Goal: Task Accomplishment & Management: Manage account settings

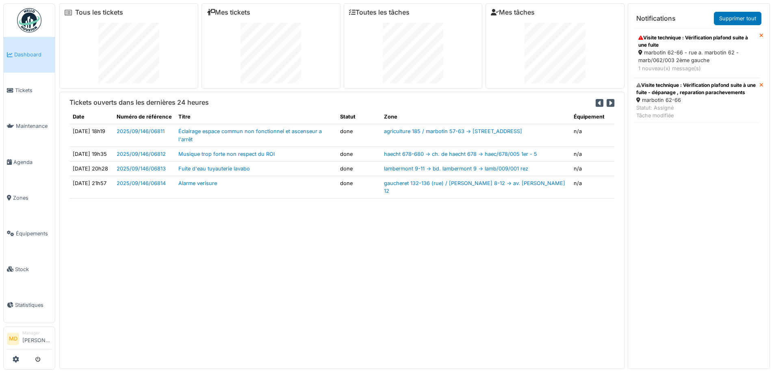
click at [25, 64] on link "Dashboard" at bounding box center [29, 55] width 51 height 36
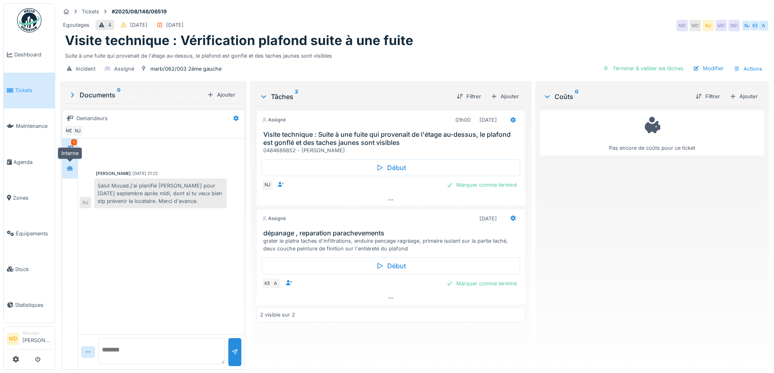
click at [65, 169] on div at bounding box center [70, 168] width 12 height 10
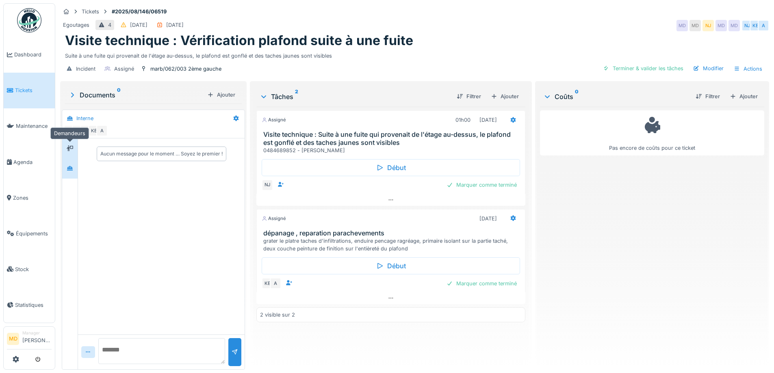
click at [67, 148] on icon at bounding box center [70, 148] width 7 height 5
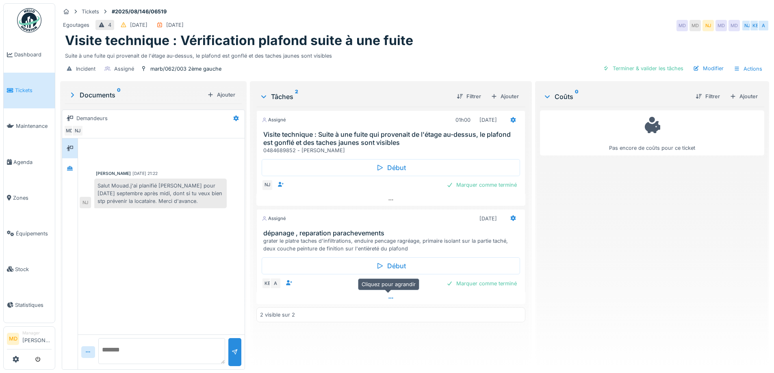
click at [388, 300] on icon at bounding box center [391, 298] width 7 height 5
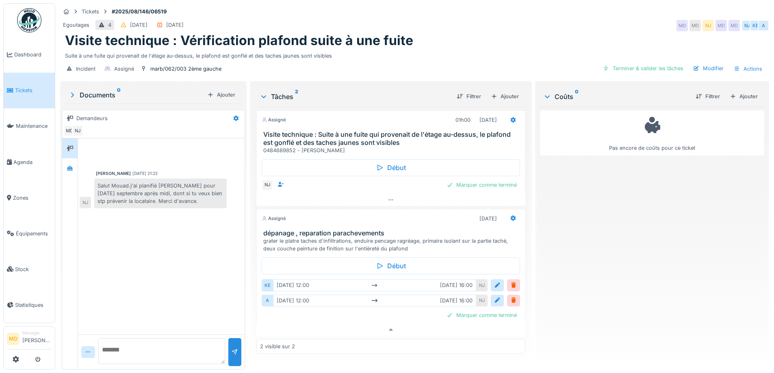
click at [449, 18] on div "Egoutages 4 24/08/2025 26/08/2025 MD MD NJ MD MD NJ KE A" at bounding box center [414, 25] width 709 height 15
click at [338, 24] on div "Egoutages 4 24/08/2025 26/08/2025 MD MD NJ MD MD NJ KE A" at bounding box center [414, 25] width 709 height 15
drag, startPoint x: 199, startPoint y: 191, endPoint x: 79, endPoint y: 172, distance: 121.0
click at [79, 172] on div "Nicolae Jitcu 30/08/2025 21:22 Salut Mouad.j'ai planifié Karim pour mardi septe…" at bounding box center [161, 175] width 167 height 73
click at [119, 179] on div "Salut Mouad.j'ai planifié Karim pour mardi septembre après midi, dont si tu veu…" at bounding box center [160, 194] width 132 height 30
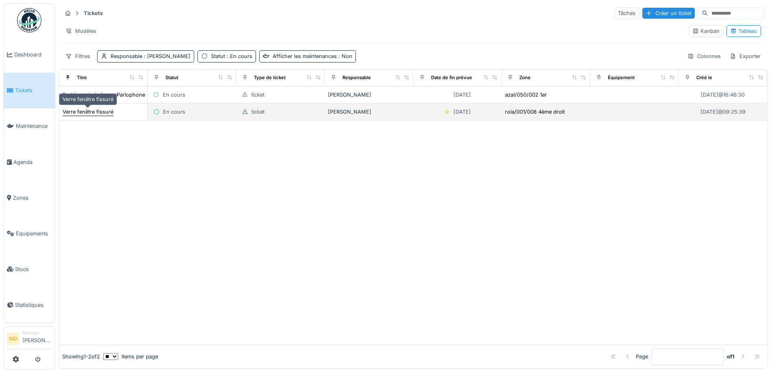
click at [103, 114] on div "Verre fenêtre fissuré" at bounding box center [88, 112] width 51 height 8
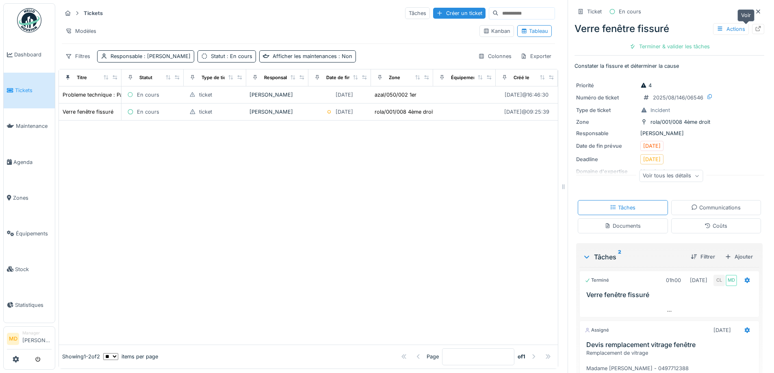
click at [752, 30] on div at bounding box center [758, 29] width 12 height 10
click at [22, 91] on span "Tickets" at bounding box center [33, 91] width 37 height 8
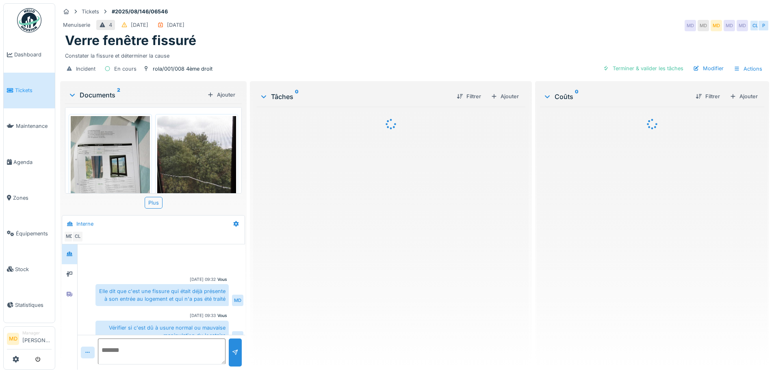
scroll to position [71, 0]
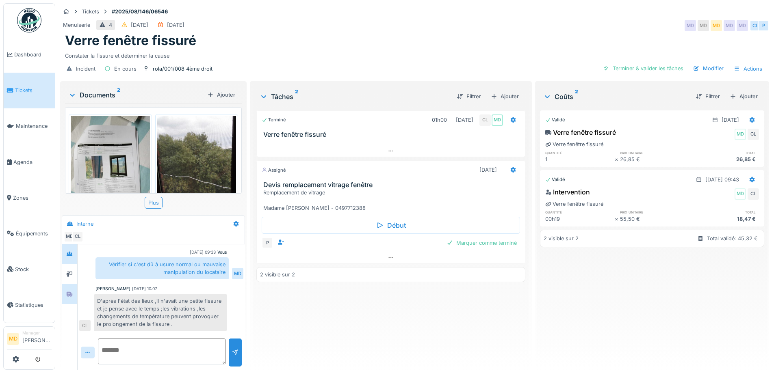
click at [71, 297] on icon at bounding box center [69, 294] width 7 height 5
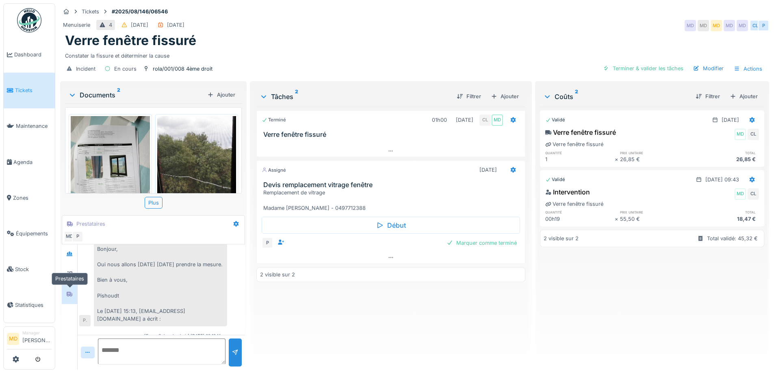
scroll to position [102, 0]
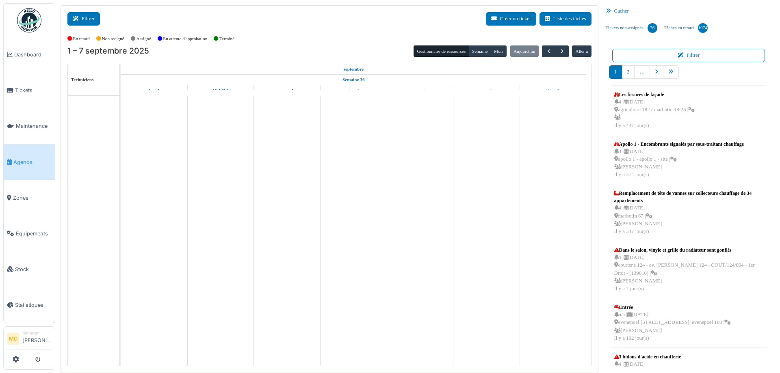
click at [88, 23] on button "Filtrer" at bounding box center [83, 18] width 33 height 13
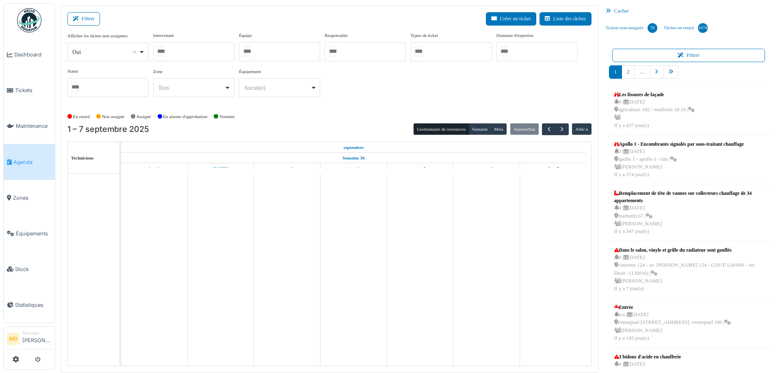
click at [182, 53] on div at bounding box center [193, 51] width 81 height 19
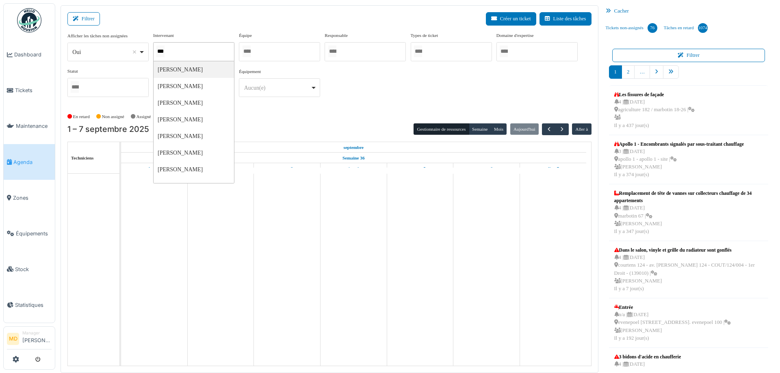
type input "****"
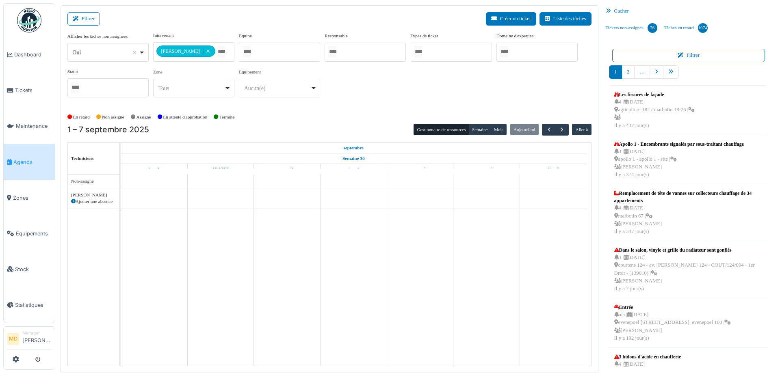
click at [438, 94] on div "**********" at bounding box center [329, 68] width 524 height 72
click at [477, 132] on button "Semaine" at bounding box center [480, 129] width 22 height 11
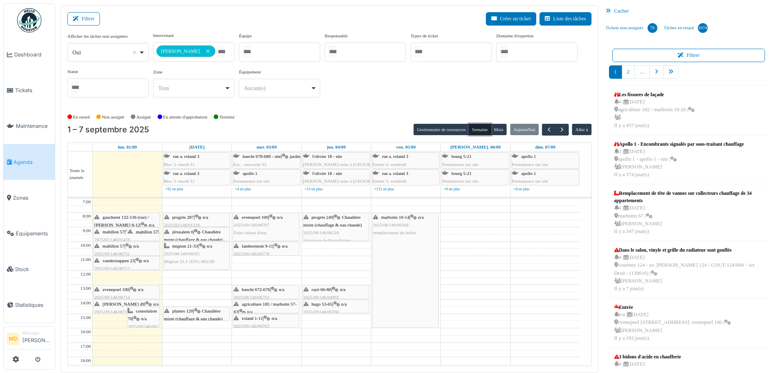
click at [145, 302] on icon at bounding box center [148, 304] width 7 height 5
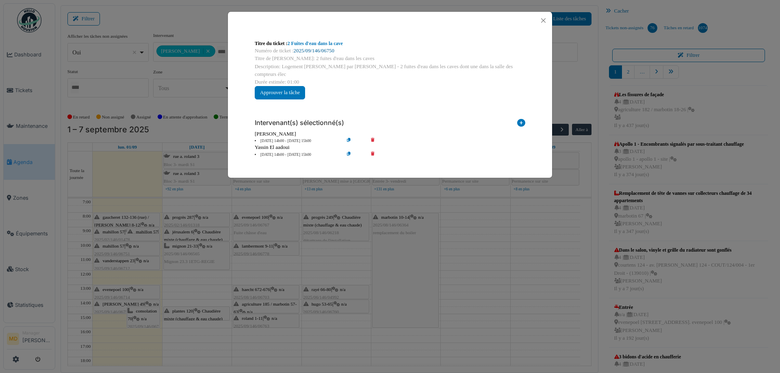
click at [319, 50] on link "2025/09/146/06750" at bounding box center [314, 51] width 41 height 6
click at [542, 21] on button "Close" at bounding box center [543, 20] width 11 height 11
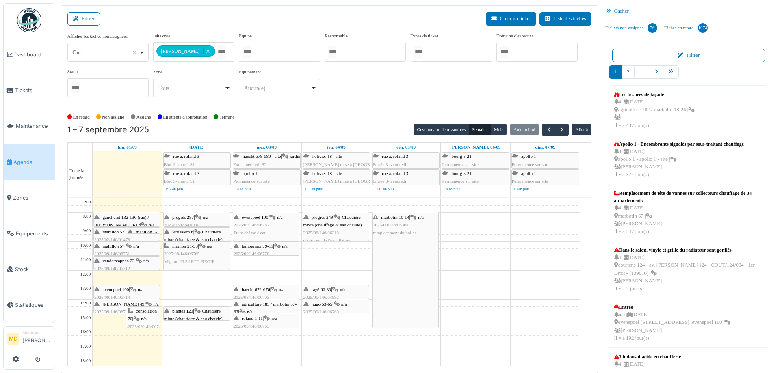
click at [123, 302] on div "wollès 49 | n/a 2025/09/146/06750 2 Fuites d'eau dans les caves" at bounding box center [126, 313] width 65 height 24
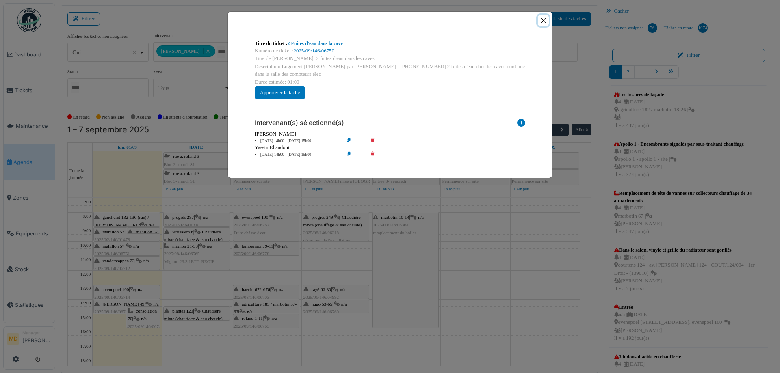
click at [546, 17] on button "Close" at bounding box center [543, 20] width 11 height 11
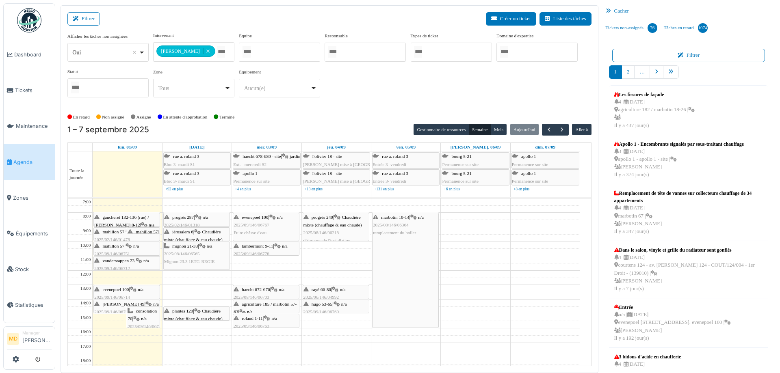
click at [131, 249] on div "mahillon 57 | n/a 2025/09/146/06751 Vérification gaz (détecteur qui sonne tout …" at bounding box center [126, 266] width 65 height 47
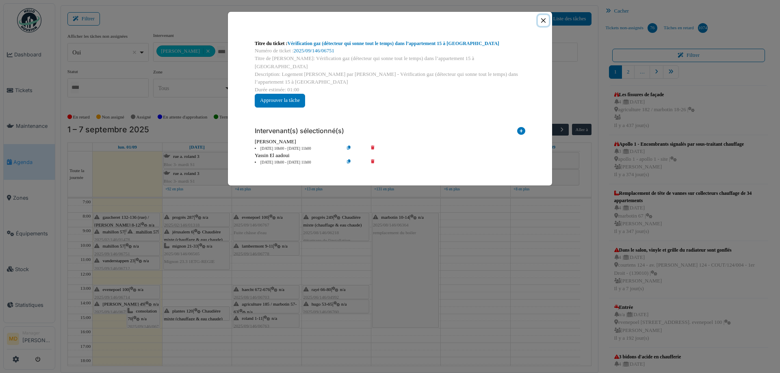
click at [547, 21] on button "Close" at bounding box center [543, 20] width 11 height 11
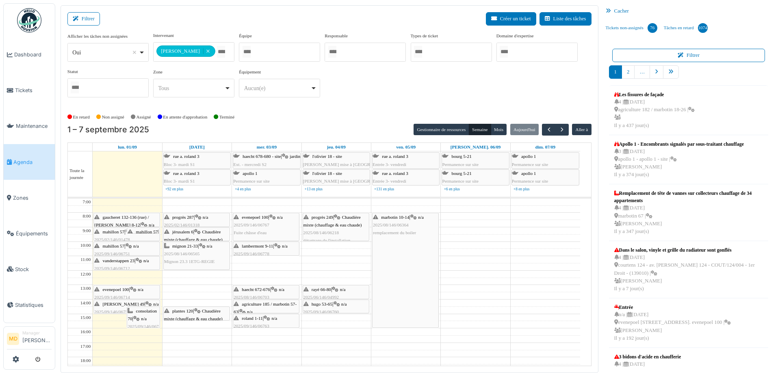
click at [114, 232] on span "mahillon 57" at bounding box center [114, 232] width 22 height 5
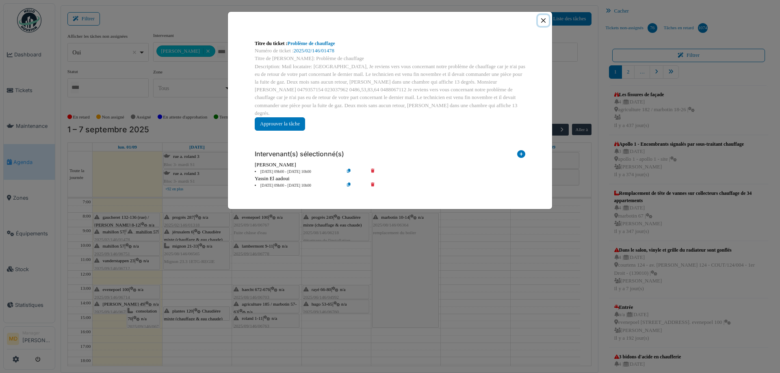
click at [542, 18] on button "Close" at bounding box center [543, 20] width 11 height 11
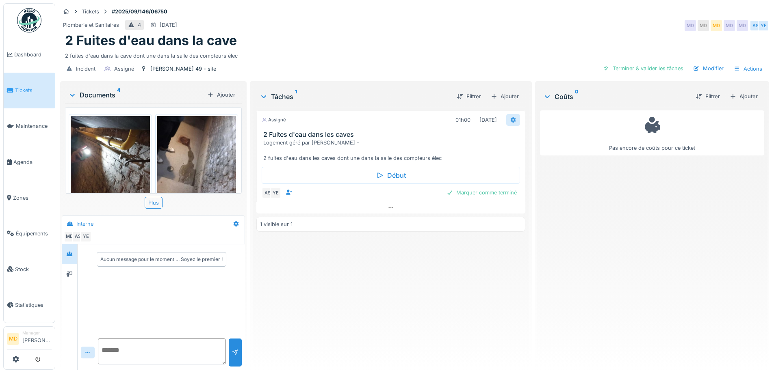
click at [510, 119] on icon at bounding box center [512, 120] width 5 height 6
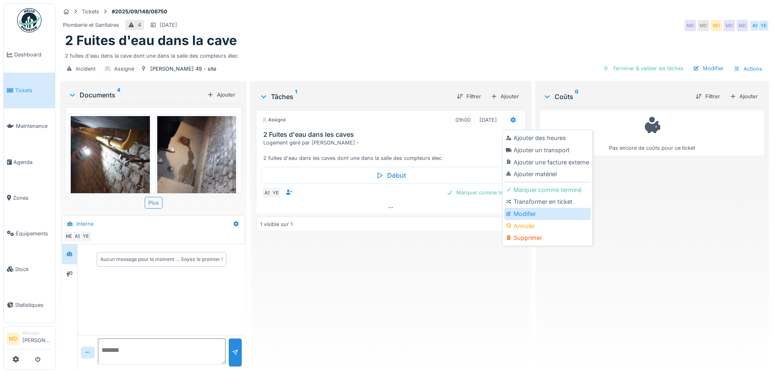
click at [521, 216] on div "Modifier" at bounding box center [547, 214] width 87 height 12
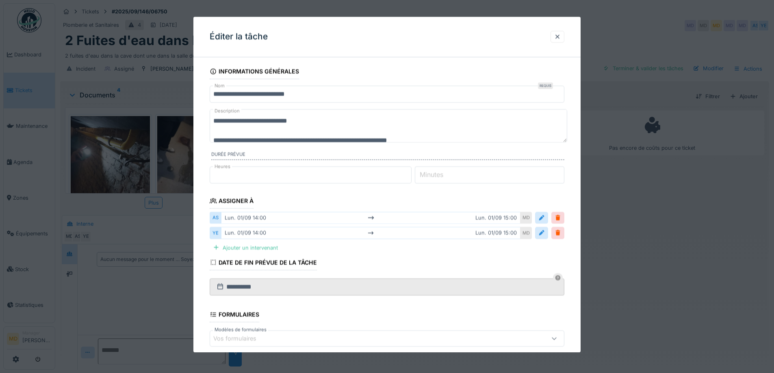
click at [329, 124] on textarea "**********" at bounding box center [389, 125] width 358 height 33
paste textarea "**********"
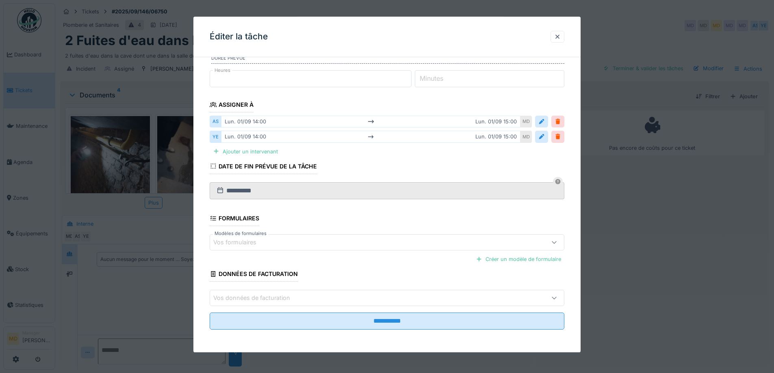
scroll to position [6, 0]
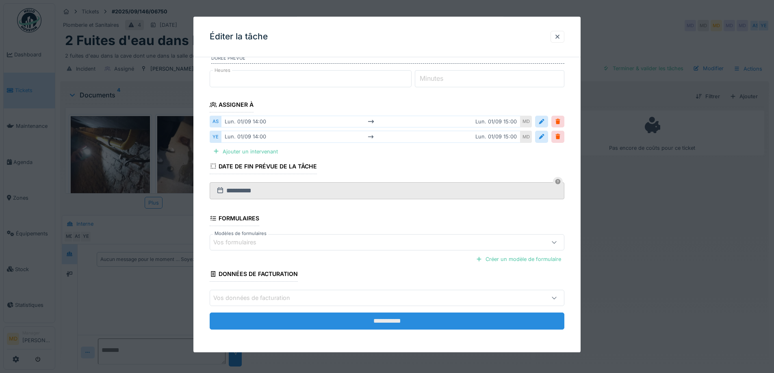
type textarea "**********"
click at [339, 326] on input "**********" at bounding box center [387, 321] width 355 height 17
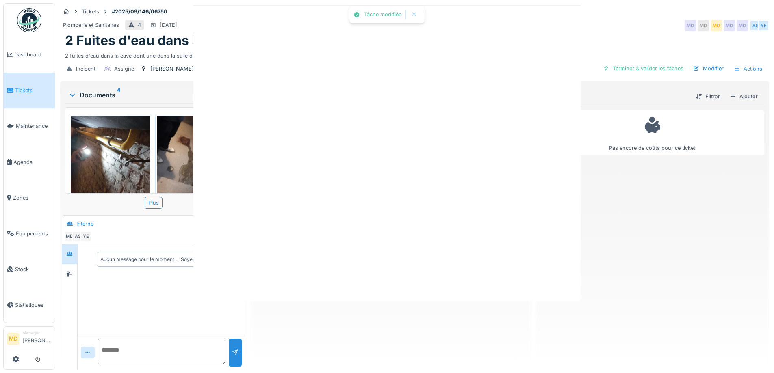
scroll to position [0, 0]
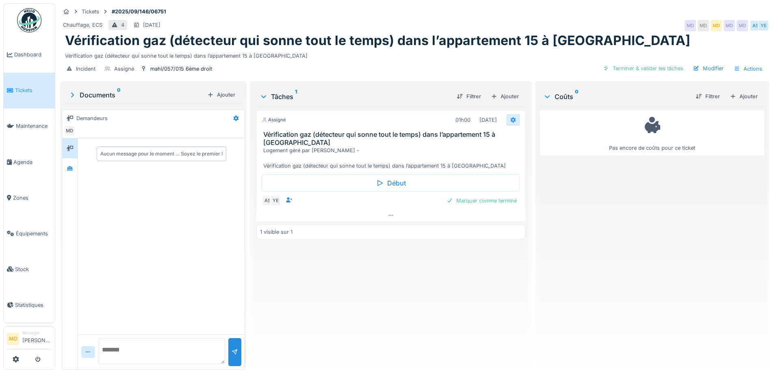
click at [510, 119] on icon at bounding box center [512, 120] width 5 height 6
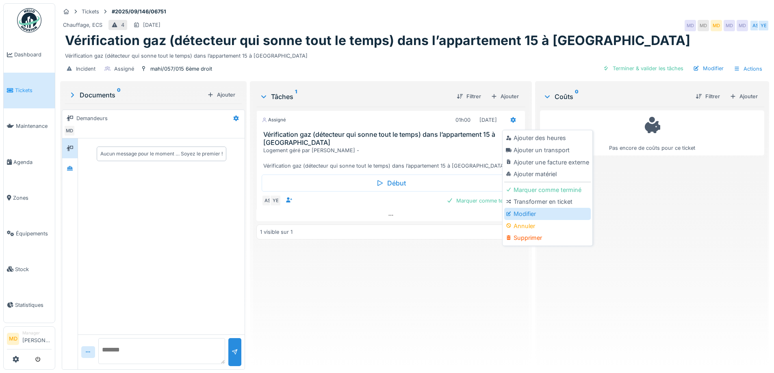
click at [516, 214] on div "Modifier" at bounding box center [547, 214] width 87 height 12
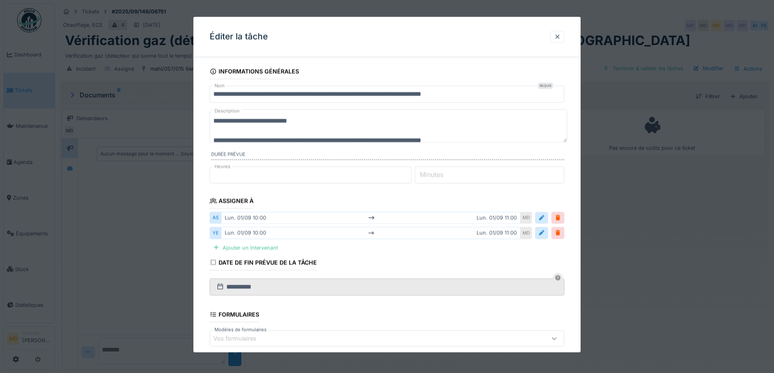
click at [321, 124] on textarea "**********" at bounding box center [389, 125] width 358 height 33
paste textarea "**********"
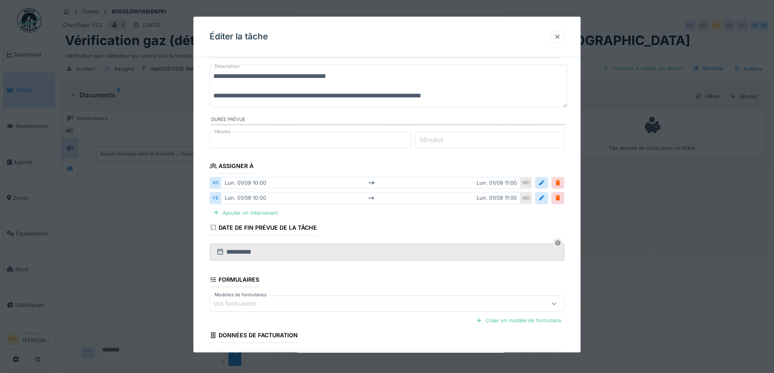
scroll to position [106, 0]
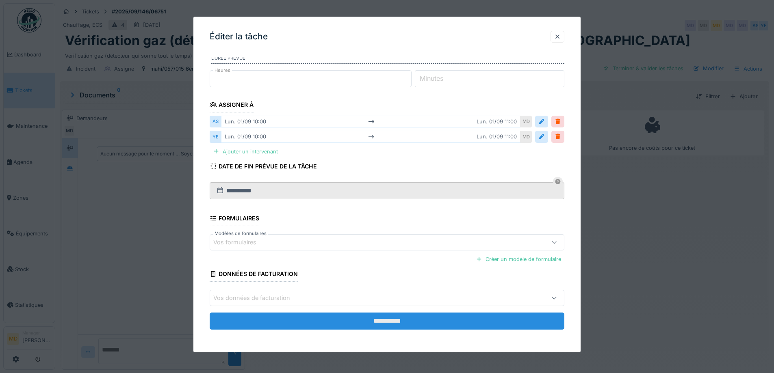
type textarea "**********"
click at [380, 321] on input "**********" at bounding box center [387, 321] width 355 height 17
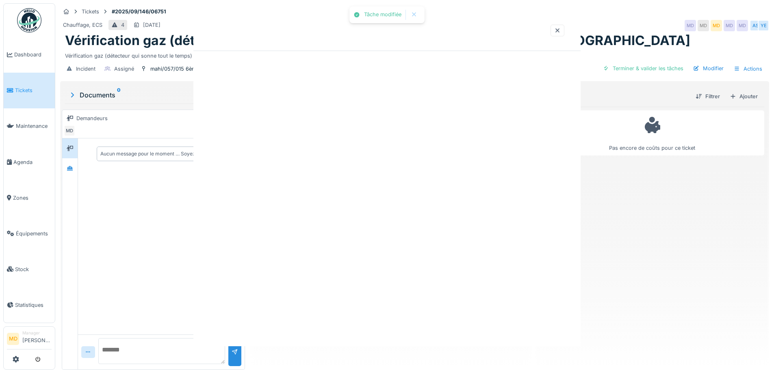
scroll to position [0, 0]
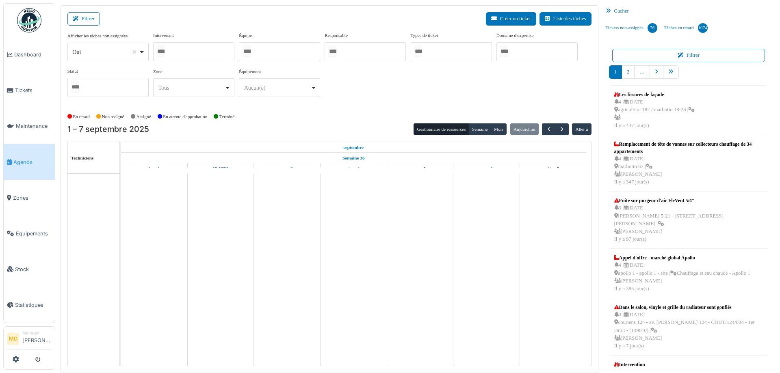
click at [186, 52] on div at bounding box center [193, 51] width 81 height 19
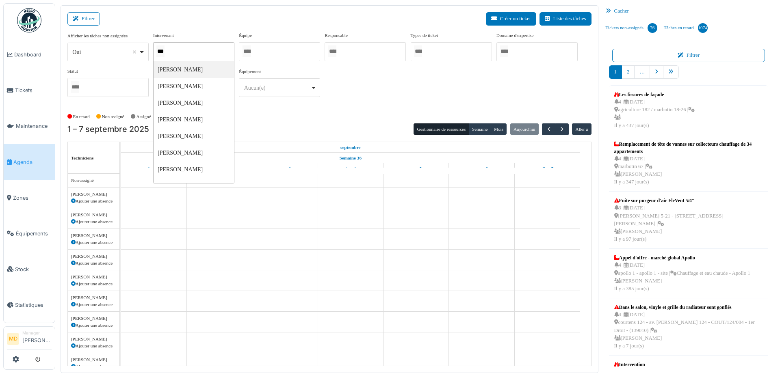
type input "****"
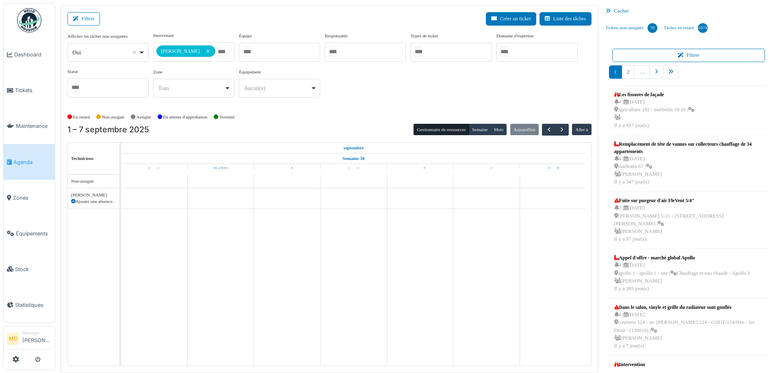
click at [411, 87] on div "**********" at bounding box center [329, 68] width 524 height 72
click at [476, 131] on button "Semaine" at bounding box center [480, 129] width 22 height 11
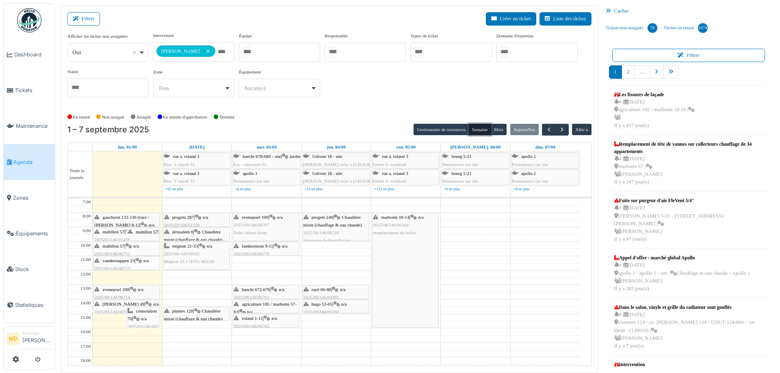
click at [200, 312] on icon at bounding box center [197, 311] width 7 height 5
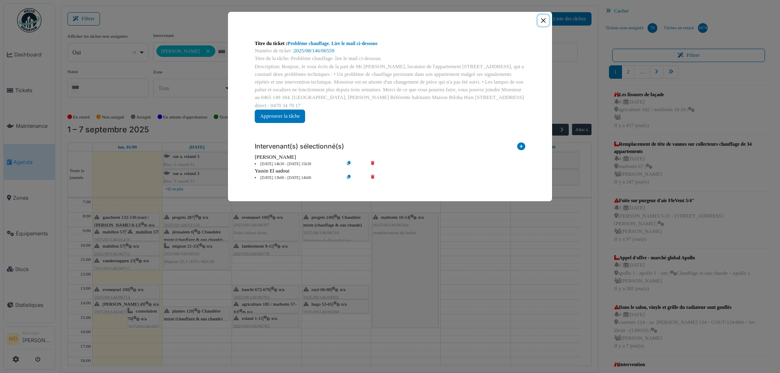
click at [542, 19] on button "Close" at bounding box center [543, 20] width 11 height 11
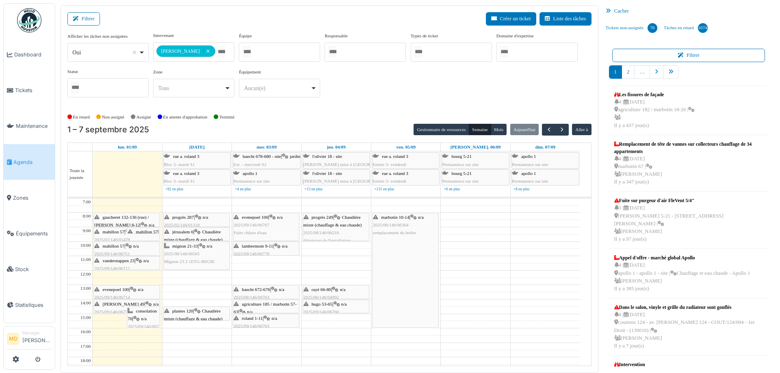
click at [280, 250] on div "lambermont 9-11 | n/a 2025/09/146/06778 fuite d'eau sous évier" at bounding box center [266, 255] width 65 height 24
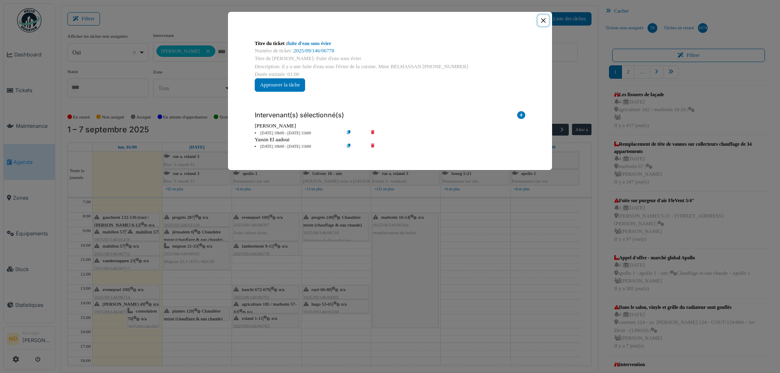
click at [543, 20] on button "Close" at bounding box center [543, 20] width 11 height 11
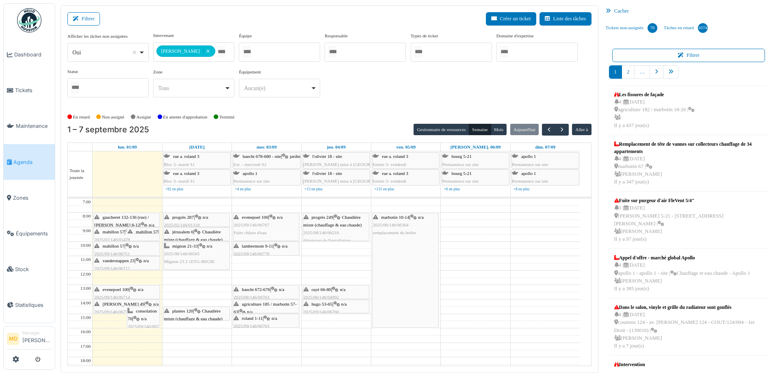
click at [145, 314] on div "consolation 70 | n/a 2025/09/146/06793 Visite des bureaux -14h30" at bounding box center [144, 331] width 32 height 47
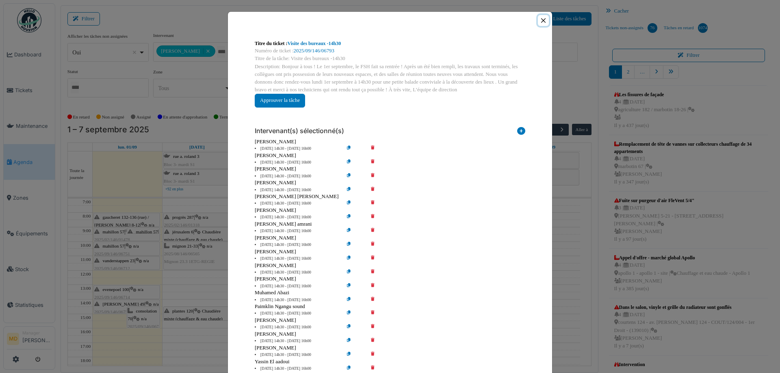
click at [541, 21] on button "Close" at bounding box center [543, 20] width 11 height 11
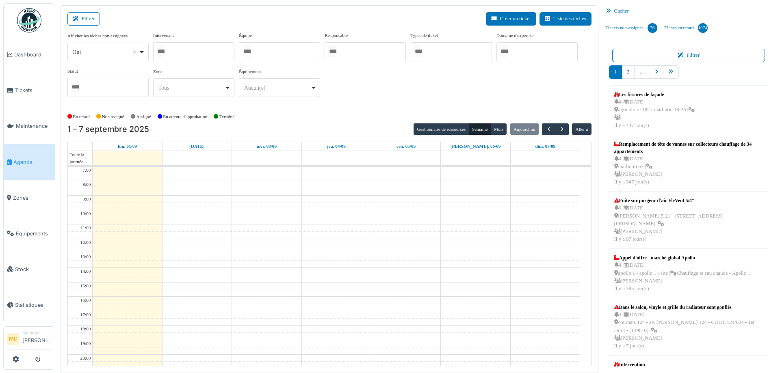
click at [186, 53] on div at bounding box center [193, 51] width 81 height 19
type input "******"
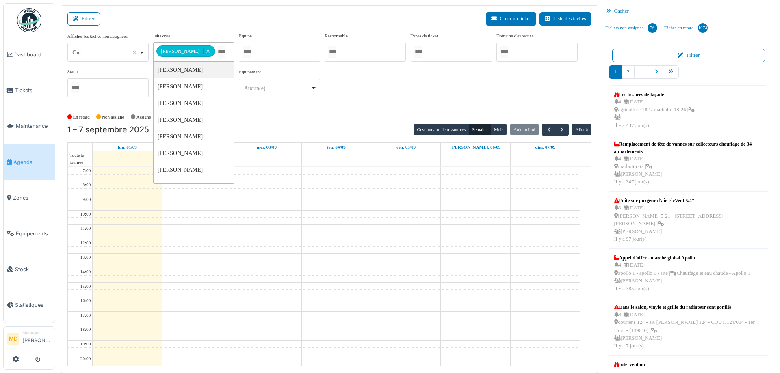
click at [401, 89] on div "**********" at bounding box center [329, 68] width 524 height 72
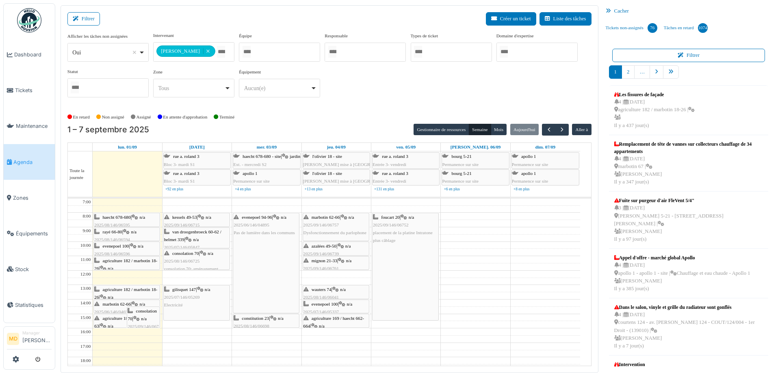
click at [135, 247] on icon at bounding box center [133, 246] width 7 height 5
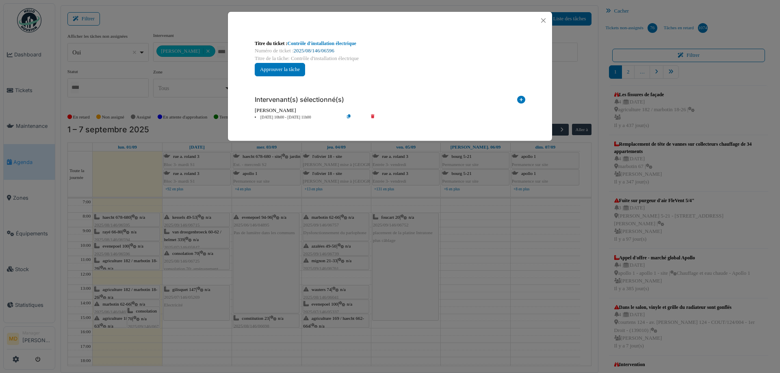
click at [318, 50] on link "2025/08/146/06596" at bounding box center [314, 51] width 41 height 6
click at [541, 19] on button "Close" at bounding box center [543, 20] width 11 height 11
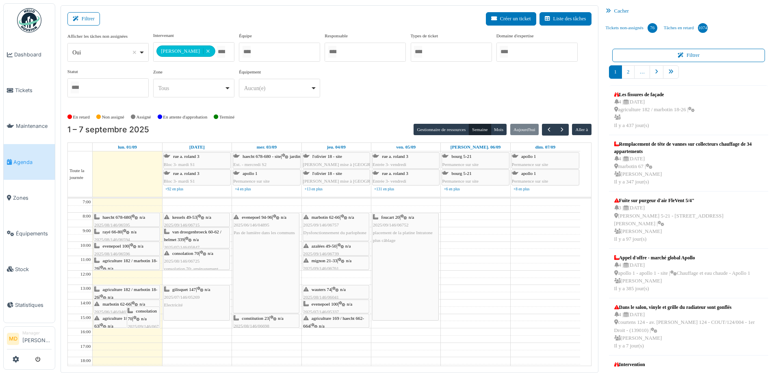
click at [133, 220] on div "haecht 678-680 | n/a 2025/08/146/06595 Contrôle d'installation électrique" at bounding box center [126, 226] width 65 height 24
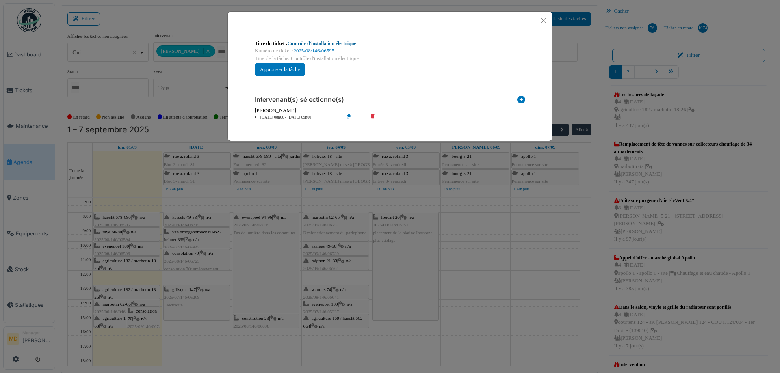
click at [317, 43] on link "Contrôle d'installation électrique" at bounding box center [322, 44] width 69 height 6
click at [542, 17] on button "Close" at bounding box center [543, 20] width 11 height 11
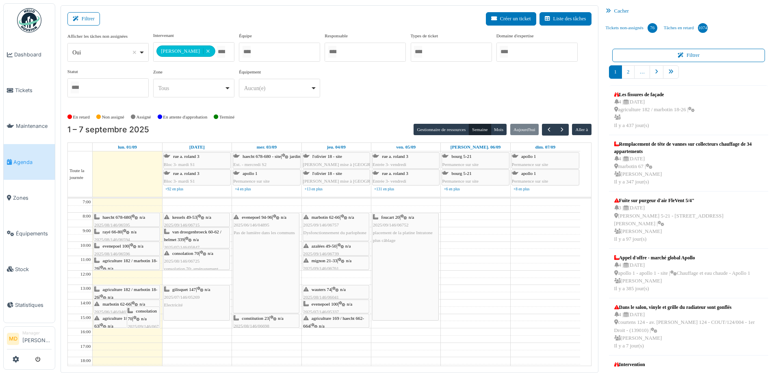
click at [138, 261] on span "agriculture 182 / marbotin 18-26" at bounding box center [125, 264] width 63 height 13
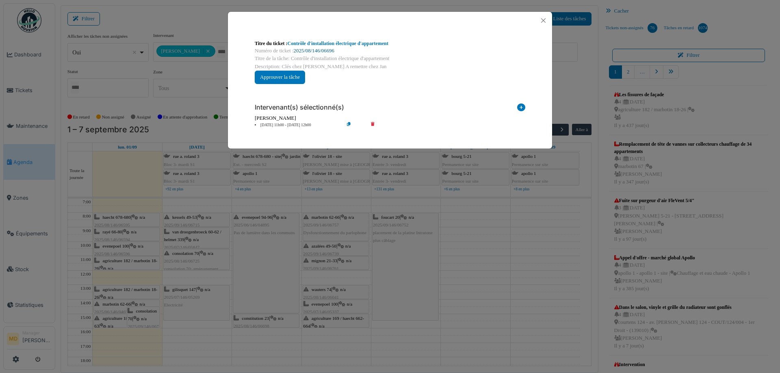
click at [309, 49] on link "2025/08/146/06696" at bounding box center [314, 51] width 41 height 6
click at [539, 21] on button "Close" at bounding box center [543, 20] width 11 height 11
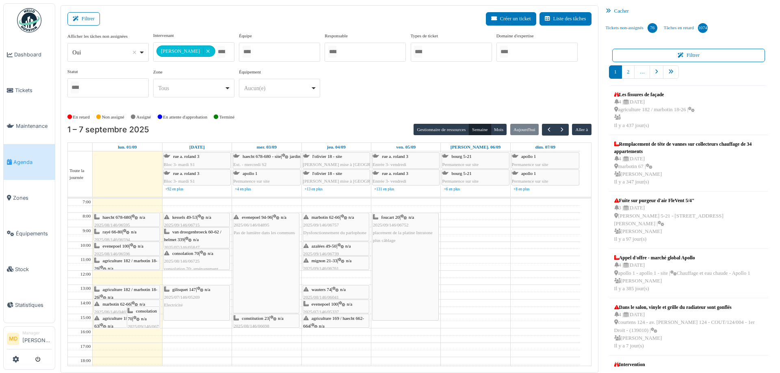
click at [121, 293] on div "agriculture 182 / marbotin 18-26 | n/a 2025/08/146/06697 Contrôle d'installatio…" at bounding box center [126, 305] width 65 height 39
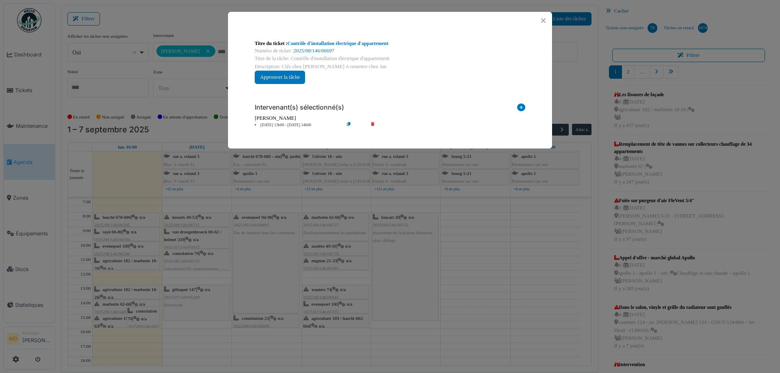
click at [119, 309] on div "Titre du ticket : Contrôle d'installation électrique d'appartement Numéro de ti…" at bounding box center [390, 186] width 780 height 373
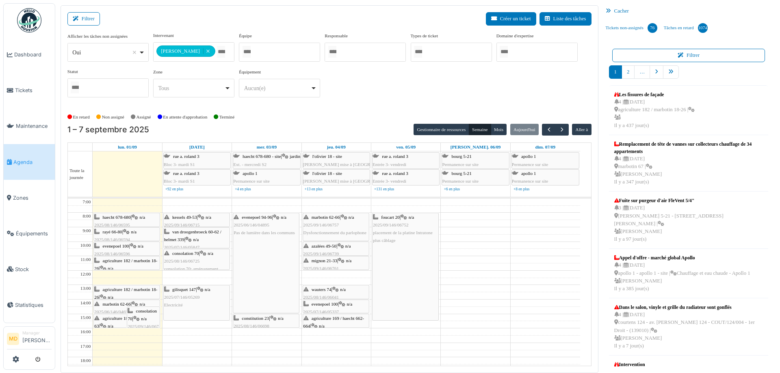
click at [119, 310] on span "2025/06/146/04654" at bounding box center [112, 312] width 36 height 5
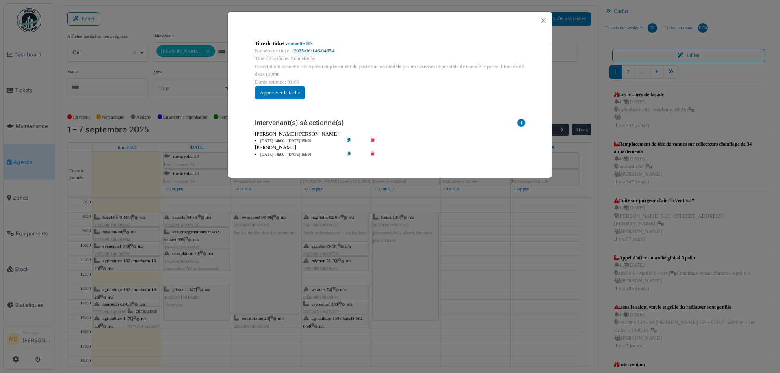
click at [164, 193] on div "Titre du ticket : sonnette HS Numéro de ticket : 2025/06/146/04654 Titre de la …" at bounding box center [390, 186] width 780 height 373
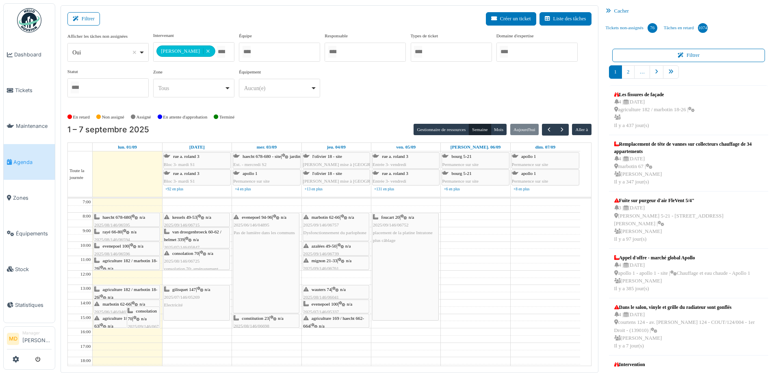
click at [112, 320] on span "agriculture 185 / marbotin 57-63" at bounding box center [125, 322] width 63 height 13
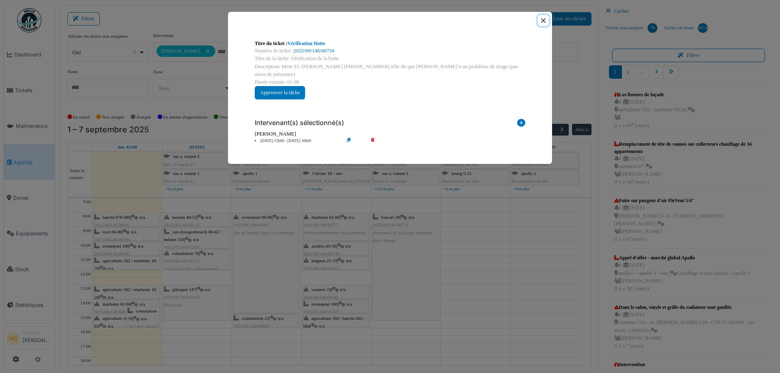
click at [547, 21] on button "Close" at bounding box center [543, 20] width 11 height 11
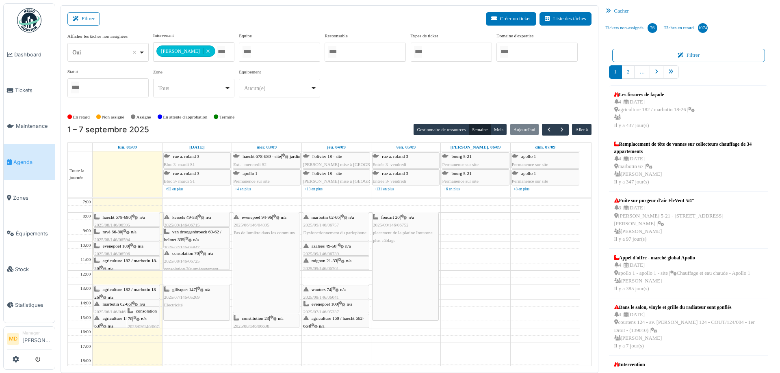
click at [119, 220] on div "haecht 678-680 | n/a 2025/08/146/06595 Contrôle d'installation électrique" at bounding box center [126, 226] width 65 height 24
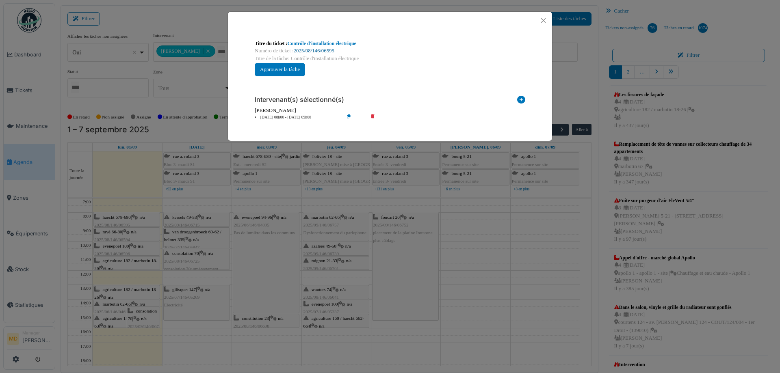
click at [321, 50] on link "2025/08/146/06595" at bounding box center [314, 51] width 41 height 6
click at [546, 20] on button "Close" at bounding box center [543, 20] width 11 height 11
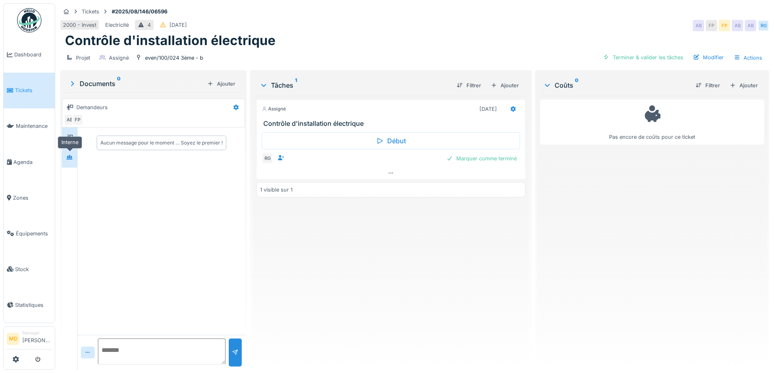
click at [72, 157] on icon at bounding box center [69, 157] width 7 height 5
click at [76, 141] on div at bounding box center [69, 137] width 12 height 10
click at [73, 157] on icon at bounding box center [69, 157] width 7 height 5
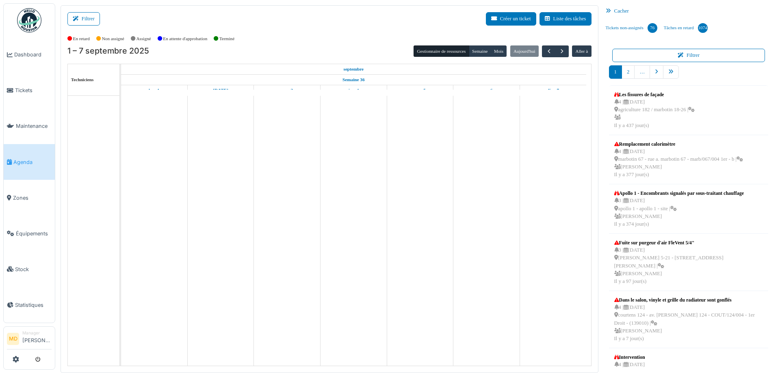
click at [80, 22] on button "Filtrer" at bounding box center [83, 18] width 33 height 13
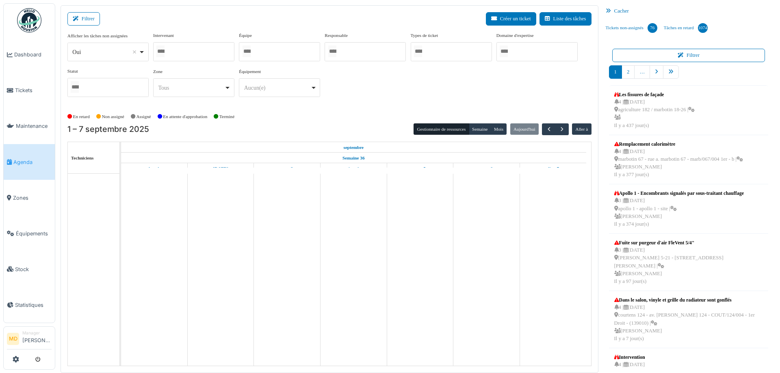
click at [177, 52] on div at bounding box center [193, 51] width 81 height 19
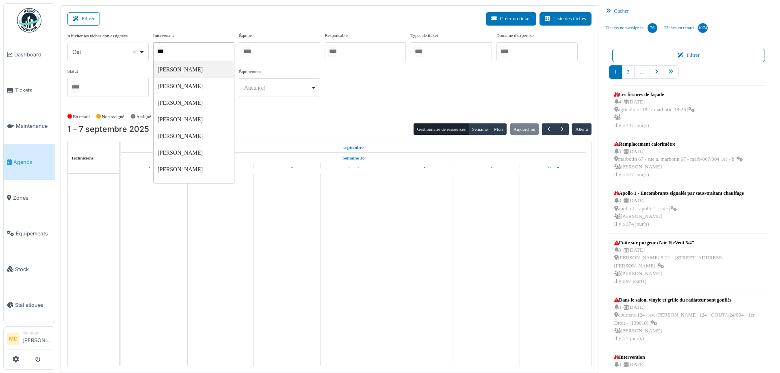
type input "****"
click at [410, 95] on div "**********" at bounding box center [329, 68] width 524 height 72
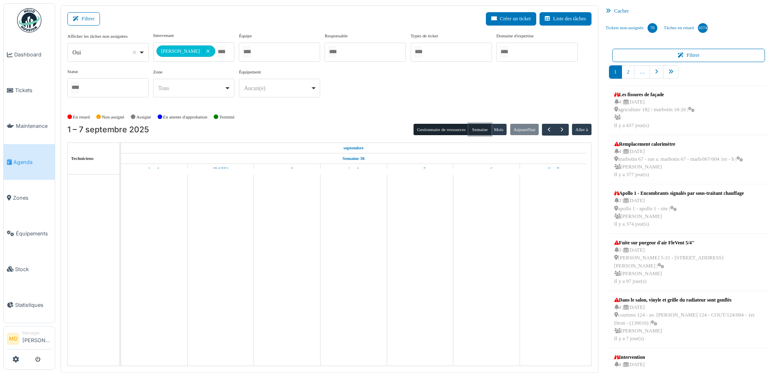
click at [473, 128] on button "Semaine" at bounding box center [480, 129] width 22 height 11
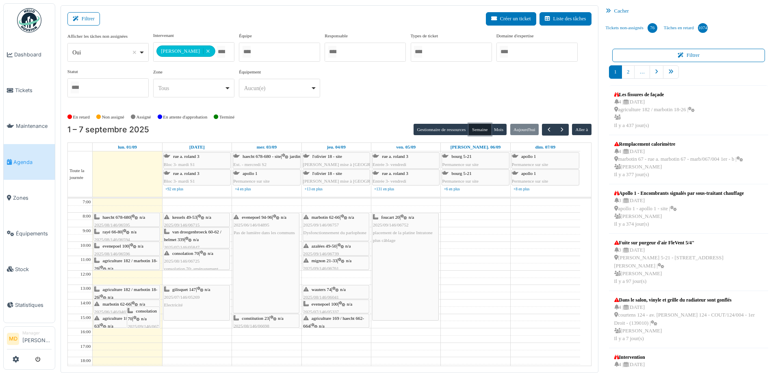
click at [139, 246] on div "evenepoel 100 | n/a 2025/08/146/06596 Contrôle d'installation électrique" at bounding box center [126, 255] width 65 height 24
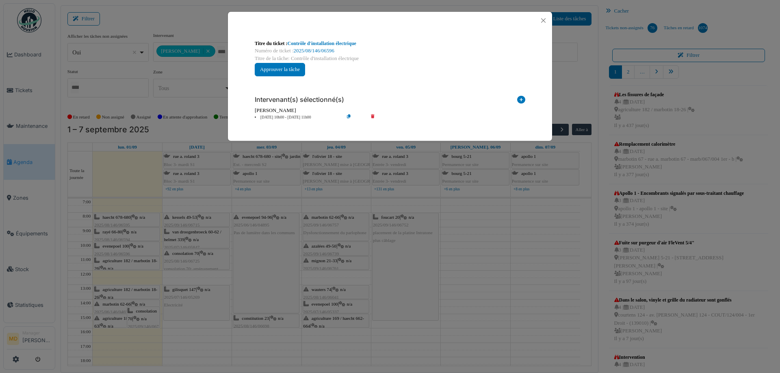
click at [314, 48] on div "Numéro de ticket : 2025/08/146/06596" at bounding box center [390, 51] width 271 height 8
click at [312, 52] on link "2025/08/146/06596" at bounding box center [314, 51] width 41 height 6
click at [546, 22] on button "Close" at bounding box center [543, 20] width 11 height 11
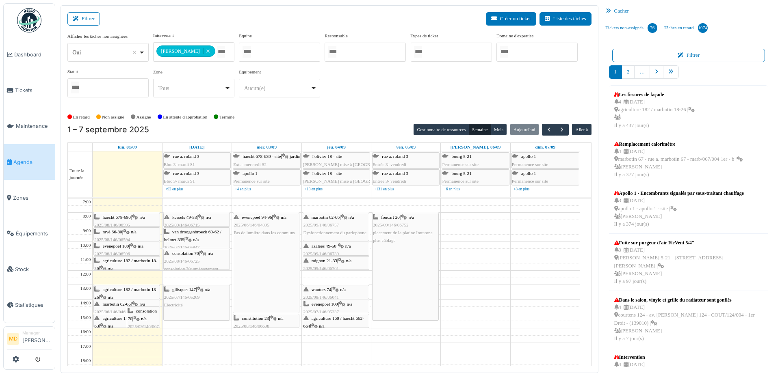
click at [134, 245] on icon at bounding box center [133, 246] width 7 height 5
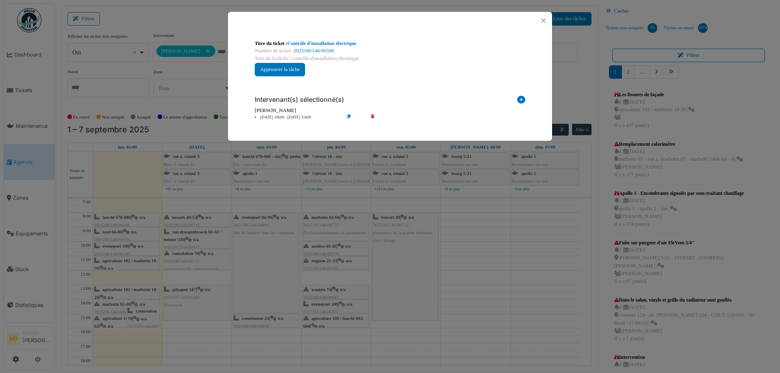
click at [309, 48] on div "Numéro de ticket : 2025/08/146/06596" at bounding box center [390, 51] width 271 height 8
click at [315, 43] on link "Contrôle d'installation électrique" at bounding box center [322, 44] width 69 height 6
click at [546, 20] on button "Close" at bounding box center [543, 20] width 11 height 11
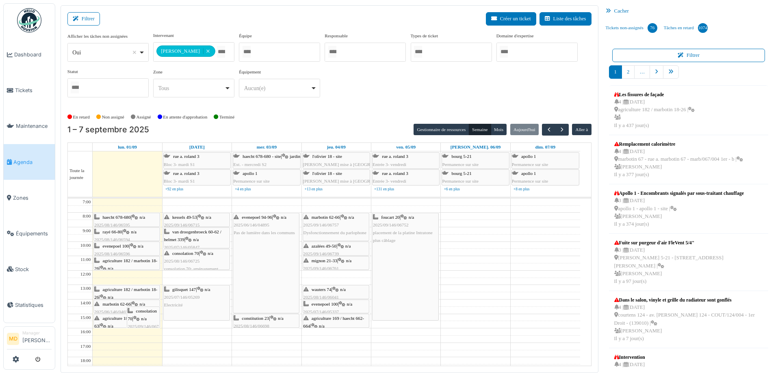
click at [130, 263] on div "agriculture 182 / marbotin 18-26 | n/a 2025/08/146/06696 Contrôle d'installatio…" at bounding box center [126, 276] width 65 height 39
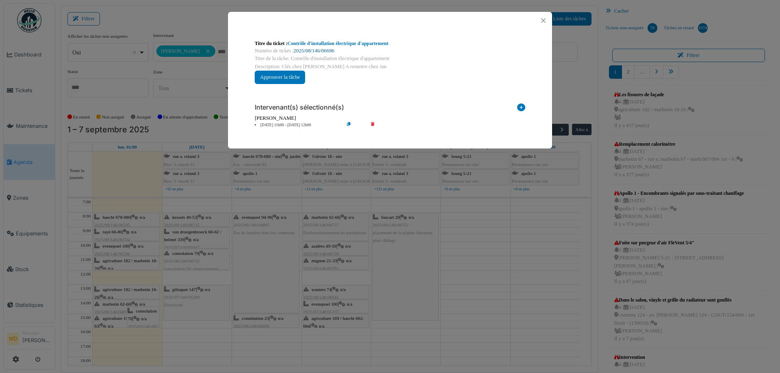
click at [311, 49] on link "2025/08/146/06696" at bounding box center [314, 51] width 41 height 6
click at [541, 23] on button "Close" at bounding box center [543, 20] width 11 height 11
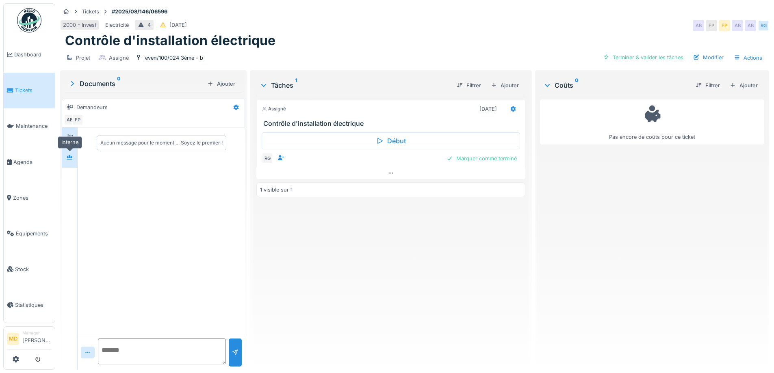
click at [75, 154] on div at bounding box center [69, 158] width 12 height 10
click at [72, 140] on div at bounding box center [69, 138] width 7 height 8
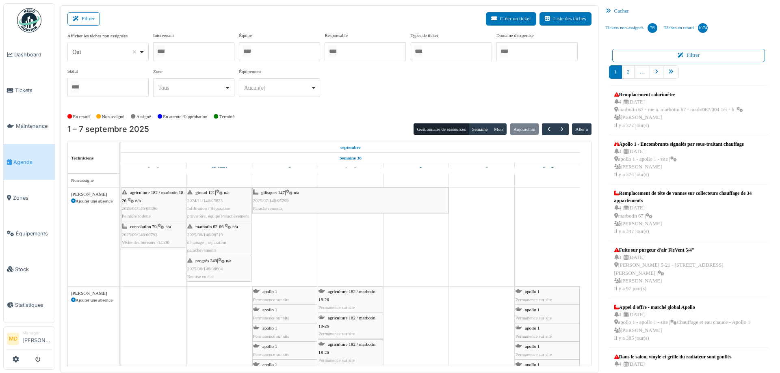
click at [165, 52] on input "Tous" at bounding box center [160, 52] width 8 height 12
type input "******"
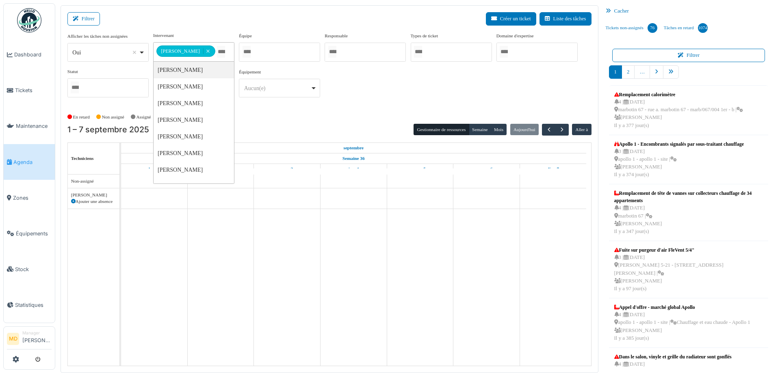
click at [409, 82] on div "**********" at bounding box center [329, 68] width 524 height 72
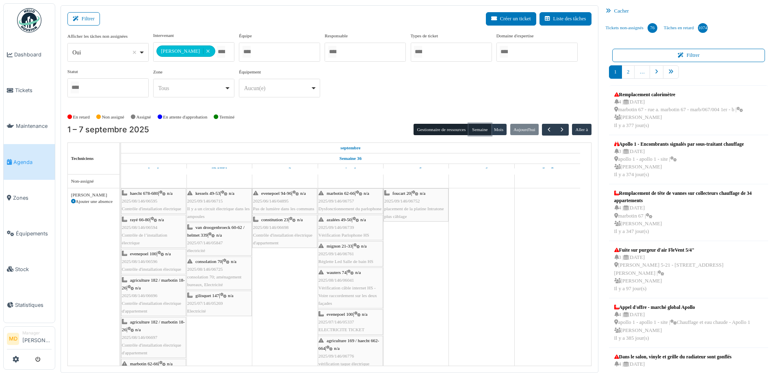
click at [482, 133] on button "Semaine" at bounding box center [480, 129] width 22 height 11
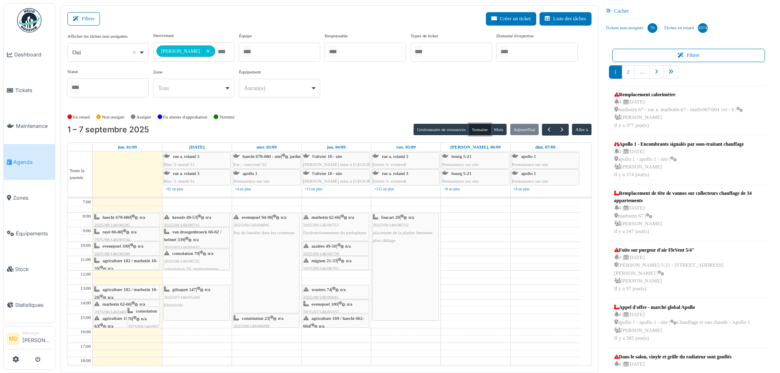
click at [130, 220] on div "haecht 678-680 | n/a 2025/08/146/06595 Contrôle d'installation électrique" at bounding box center [126, 226] width 65 height 24
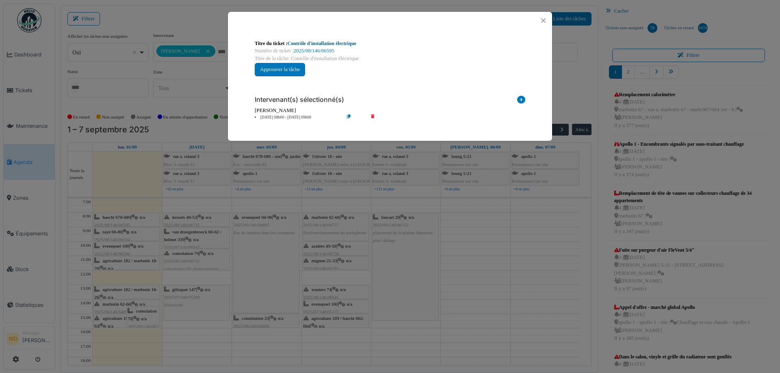
click at [335, 43] on link "Contrôle d'installation électrique" at bounding box center [322, 44] width 69 height 6
click at [546, 20] on button "Close" at bounding box center [543, 20] width 11 height 11
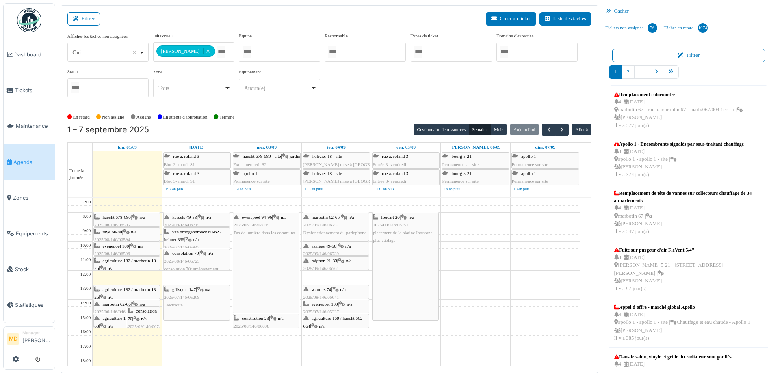
click at [126, 247] on span "evenepoel 100" at bounding box center [116, 246] width 26 height 5
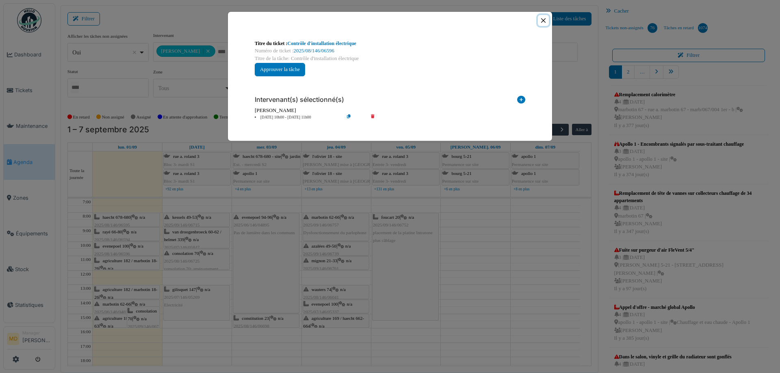
click at [547, 18] on button "Close" at bounding box center [543, 20] width 11 height 11
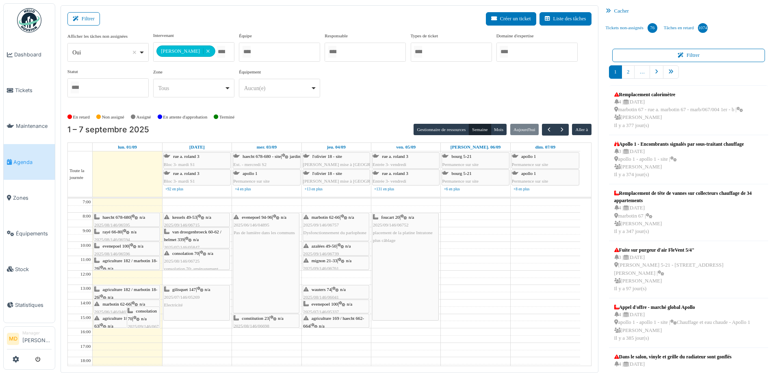
click at [185, 219] on span "kessels 49-53" at bounding box center [184, 217] width 25 height 5
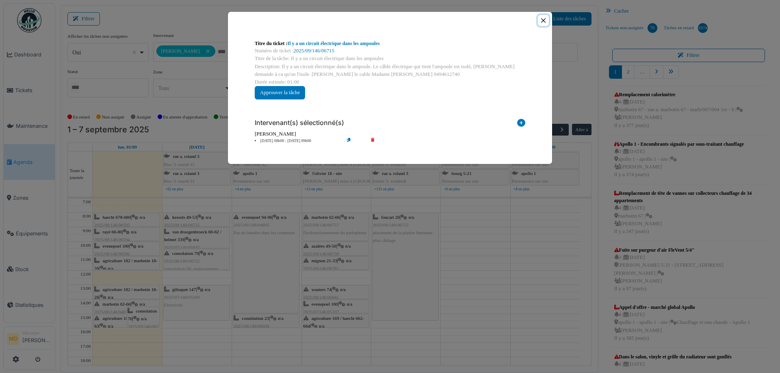
click at [540, 20] on button "Close" at bounding box center [543, 20] width 11 height 11
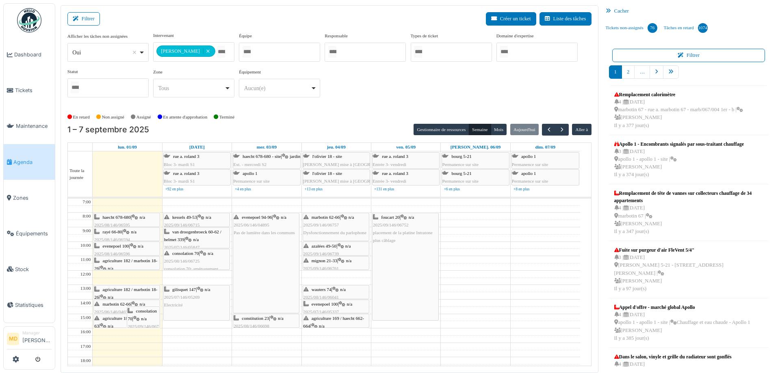
click at [109, 305] on span "marbotin 62-66" at bounding box center [117, 304] width 28 height 5
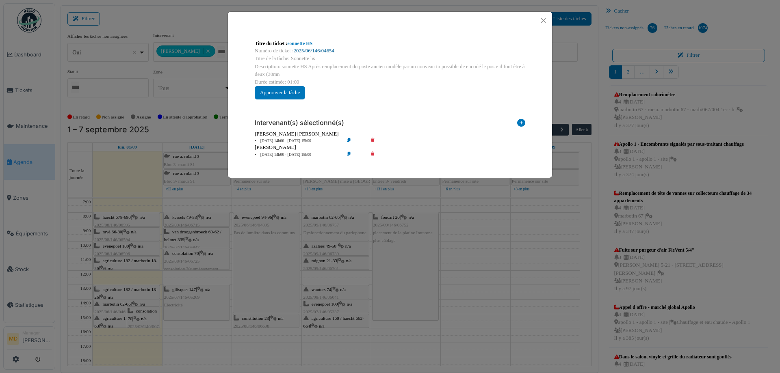
click at [330, 49] on link "2025/06/146/04654" at bounding box center [314, 51] width 41 height 6
click at [543, 23] on button "Close" at bounding box center [543, 20] width 11 height 11
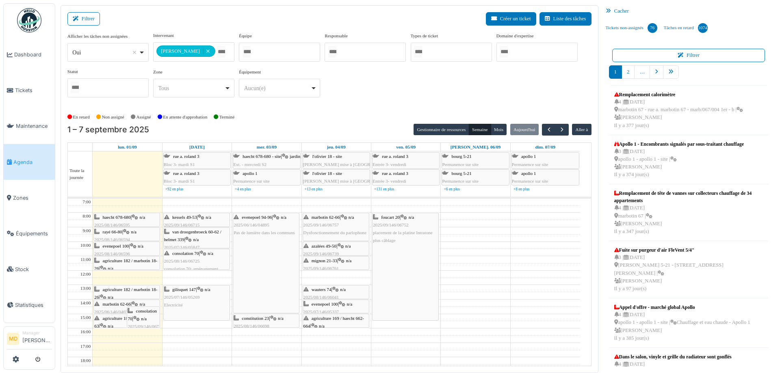
click at [120, 323] on div "agriculture 185 / marbotin 57-63 | n/a 2025/09/146/06734 Vérification de la Hot…" at bounding box center [126, 330] width 65 height 31
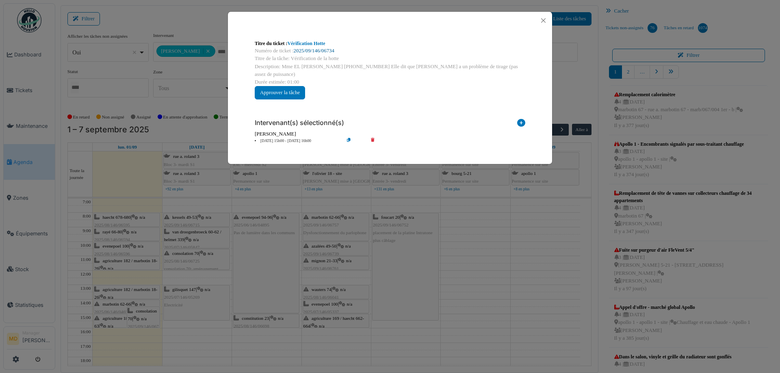
click at [326, 49] on link "2025/09/146/06734" at bounding box center [314, 51] width 41 height 6
click at [543, 20] on button "Close" at bounding box center [543, 20] width 11 height 11
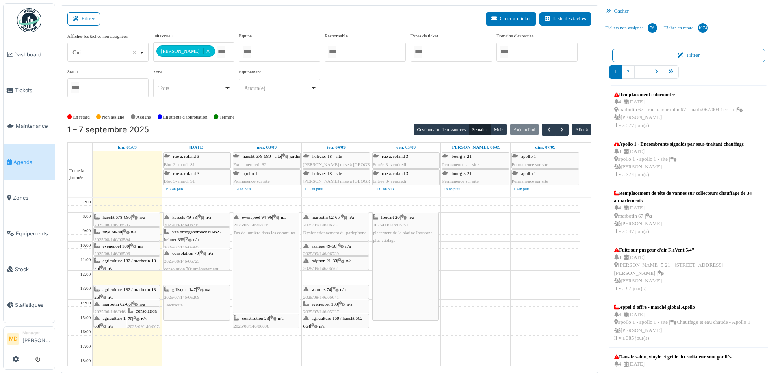
click at [206, 233] on span "van droogenbroeck 60-62 / helmet 339" at bounding box center [192, 236] width 57 height 13
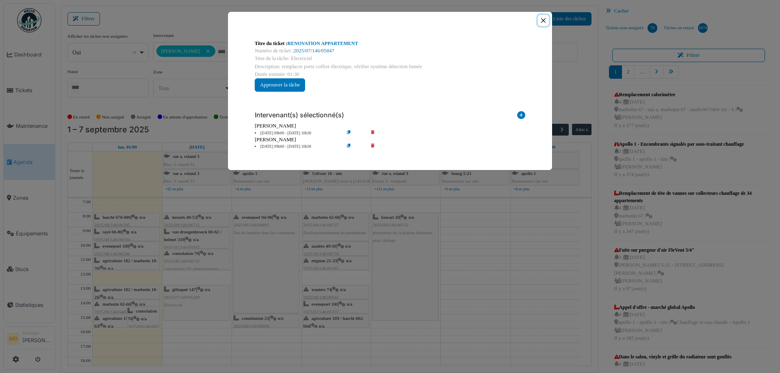
click at [542, 17] on button "Close" at bounding box center [543, 20] width 11 height 11
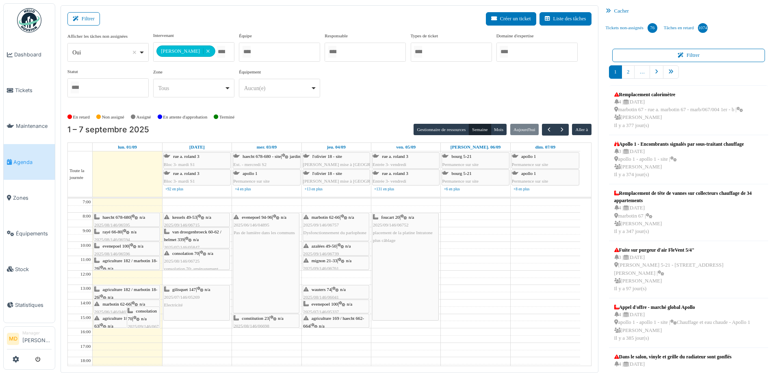
click at [184, 256] on div "consolation 70 | n/a 2025/08/146/06725 consolation 70; aménagement bureaux, Ele…" at bounding box center [196, 265] width 65 height 31
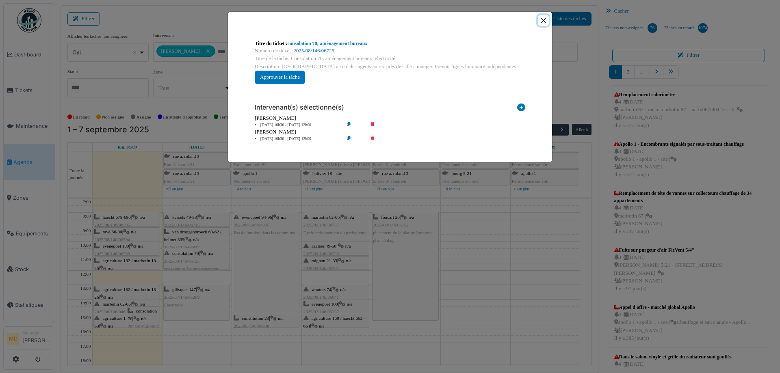
click at [546, 22] on button "Close" at bounding box center [543, 20] width 11 height 11
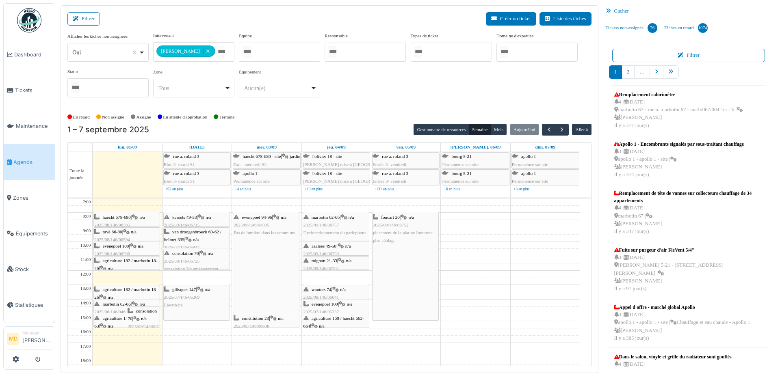
click at [199, 255] on span "consolation 70" at bounding box center [185, 253] width 27 height 5
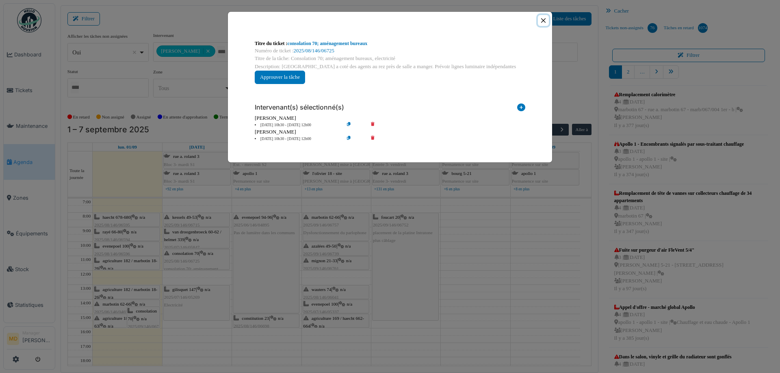
click at [540, 19] on button "Close" at bounding box center [543, 20] width 11 height 11
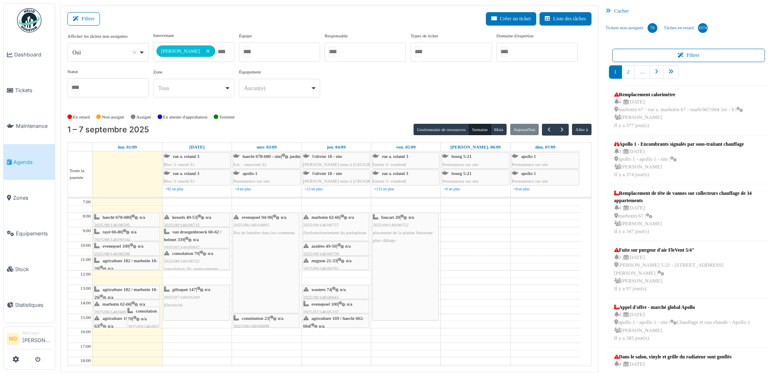
click at [122, 223] on span "2025/08/146/06595" at bounding box center [112, 225] width 36 height 5
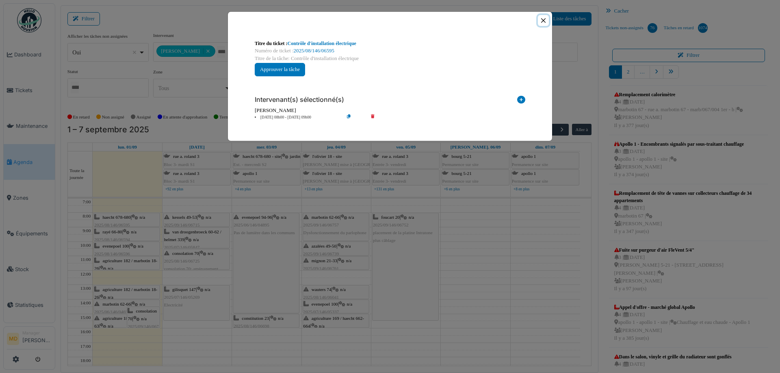
click at [544, 24] on button "Close" at bounding box center [543, 20] width 11 height 11
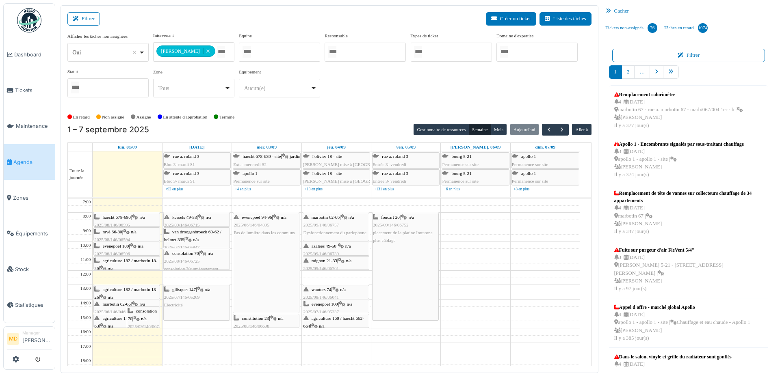
click at [269, 282] on div "evenepoel 94-96 | n/a 2025/06/146/04895 Pas de lumière dans les communs" at bounding box center [266, 263] width 66 height 100
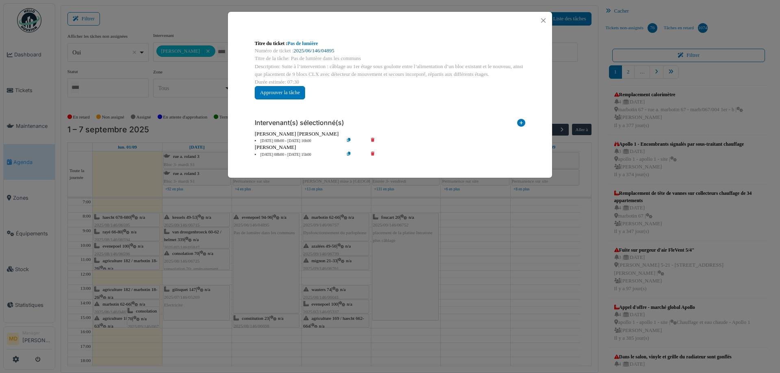
click at [319, 50] on link "2025/06/146/04895" at bounding box center [314, 51] width 41 height 6
click at [545, 21] on button "Close" at bounding box center [543, 20] width 11 height 11
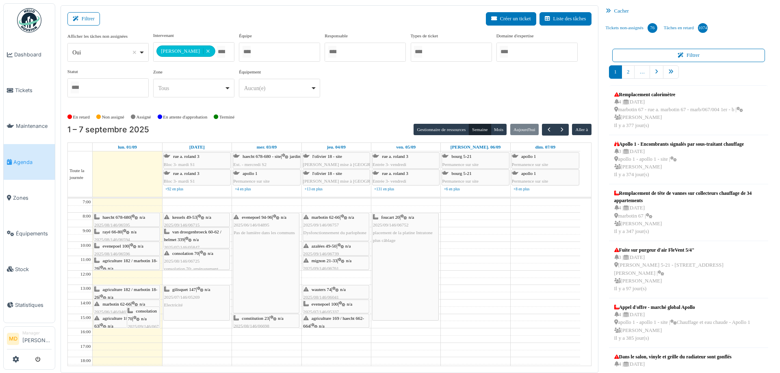
click at [278, 322] on div "constitution 23 | n/a 2025/08/146/06698 Contrôle d'installation électrique d'ap…" at bounding box center [266, 330] width 65 height 31
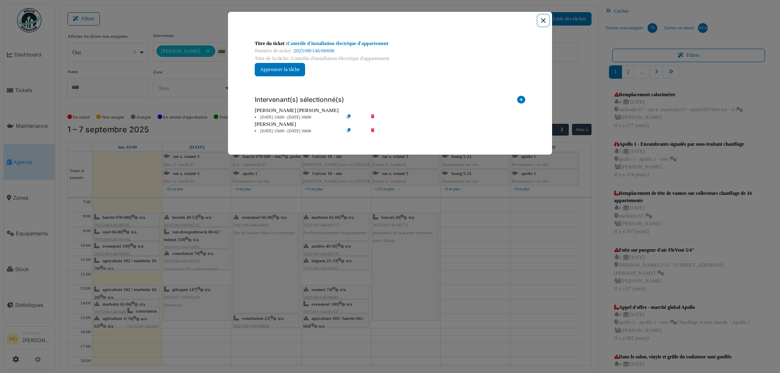
click at [542, 18] on button "Close" at bounding box center [543, 20] width 11 height 11
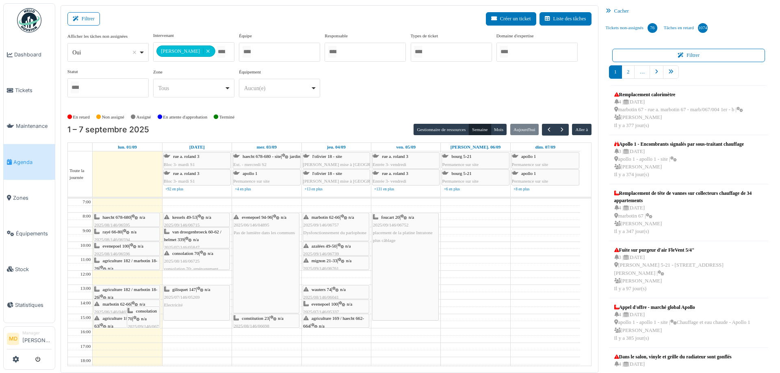
click at [340, 219] on span "marbotin 62-66" at bounding box center [326, 217] width 28 height 5
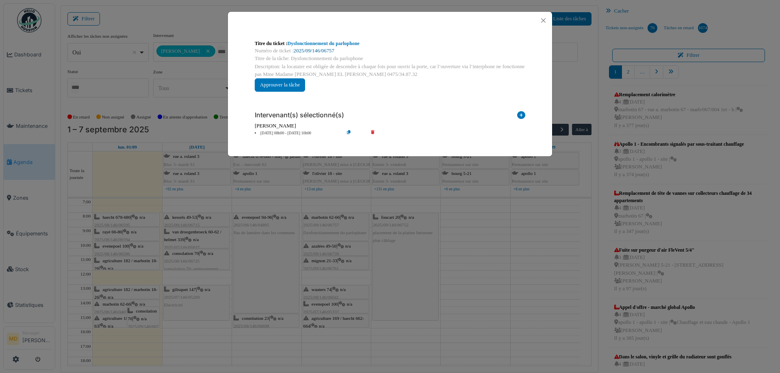
click at [310, 50] on link "2025/09/146/06757" at bounding box center [314, 51] width 41 height 6
click at [545, 26] on div at bounding box center [390, 20] width 324 height 17
click at [545, 18] on button "Close" at bounding box center [543, 20] width 11 height 11
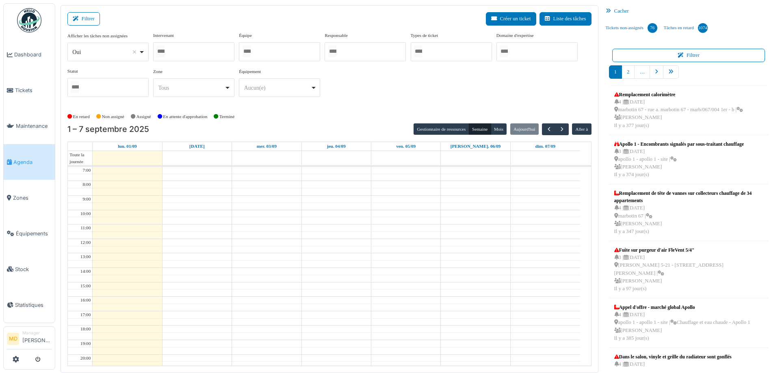
click at [193, 54] on div at bounding box center [193, 51] width 81 height 19
type input "*****"
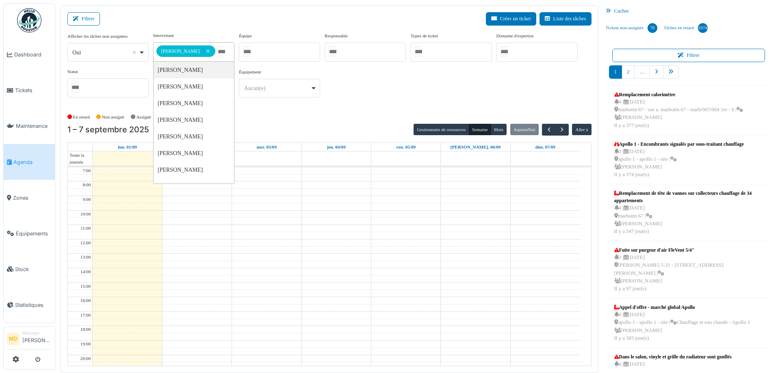
click at [396, 94] on div "**********" at bounding box center [329, 68] width 524 height 72
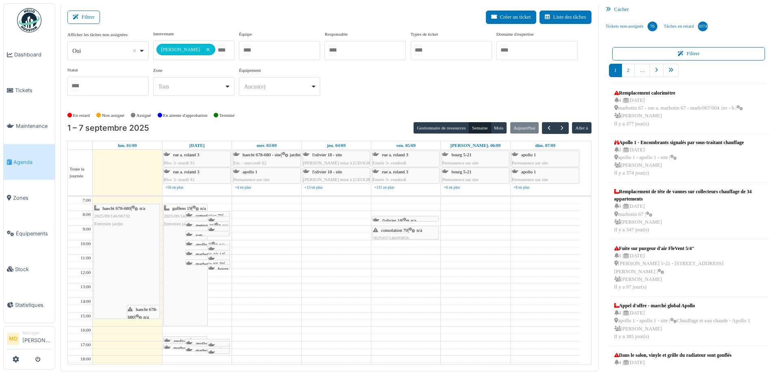
click at [147, 312] on div "haecht 678-680 | n/a 2025/09/146/06792 Ramassage des encombrants + donner le no…" at bounding box center [144, 341] width 32 height 70
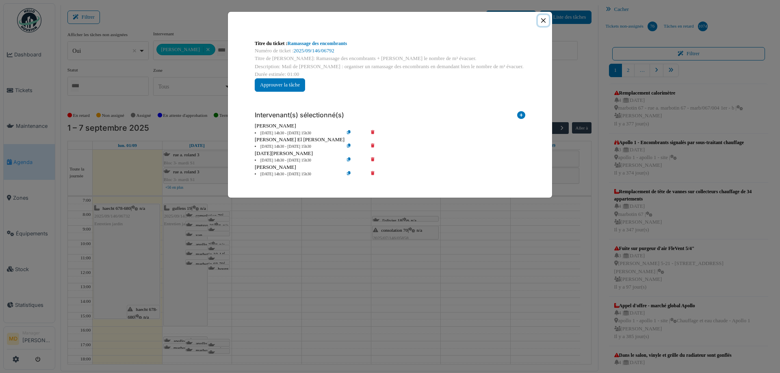
click at [540, 20] on button "Close" at bounding box center [543, 20] width 11 height 11
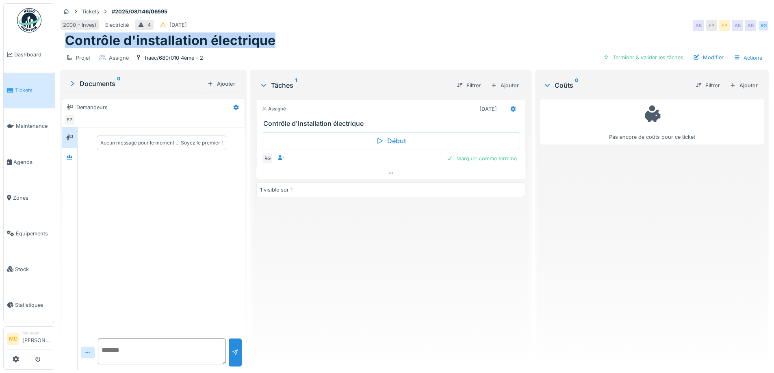
drag, startPoint x: 278, startPoint y: 38, endPoint x: 65, endPoint y: 38, distance: 212.9
click at [65, 38] on div "Contrôle d'installation électrique" at bounding box center [414, 40] width 709 height 15
copy h1 "Contrôle d'installation électrique"
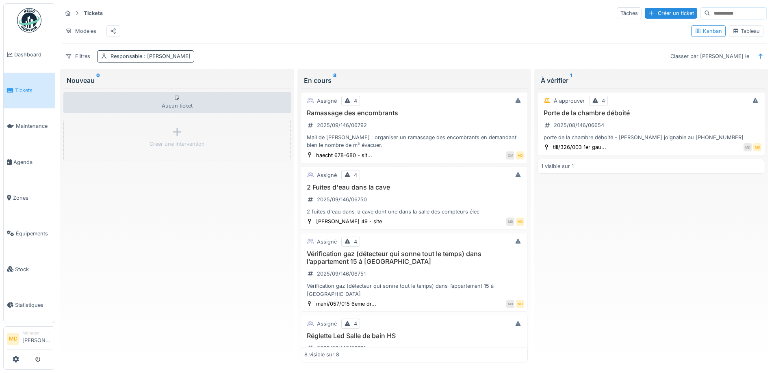
click at [150, 59] on span ": [PERSON_NAME]" at bounding box center [166, 56] width 48 height 6
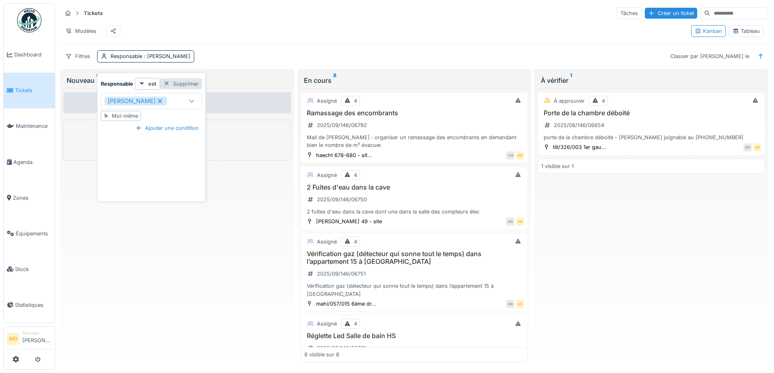
click at [180, 82] on div "Supprimer" at bounding box center [181, 83] width 42 height 11
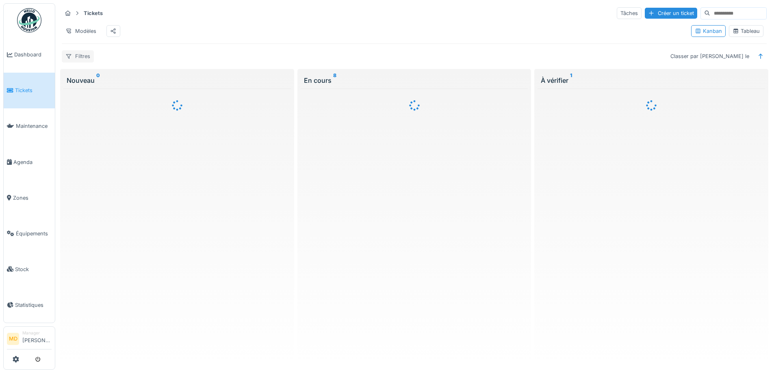
click at [78, 59] on div "Filtres" at bounding box center [78, 56] width 32 height 12
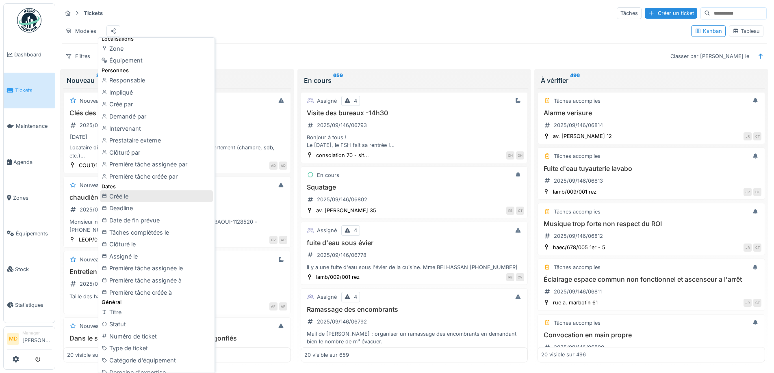
scroll to position [81, 0]
click at [123, 314] on div "Titre" at bounding box center [156, 312] width 113 height 12
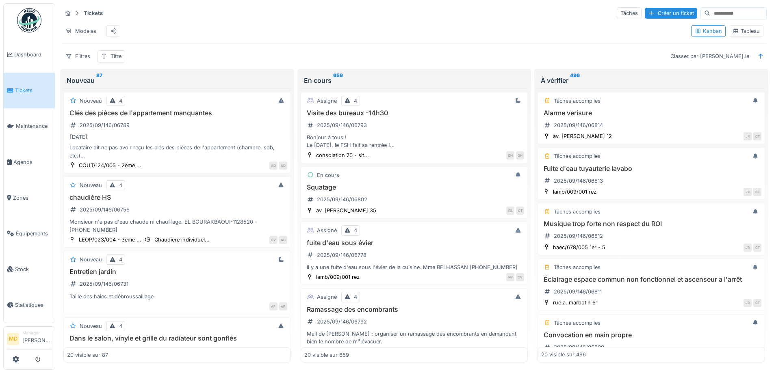
click at [750, 31] on div "Tableau" at bounding box center [746, 31] width 27 height 8
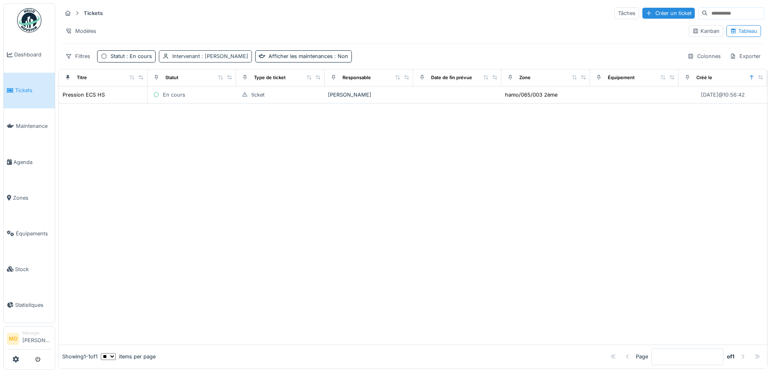
click at [188, 54] on div "Intervenant : [PERSON_NAME]" at bounding box center [210, 56] width 76 height 8
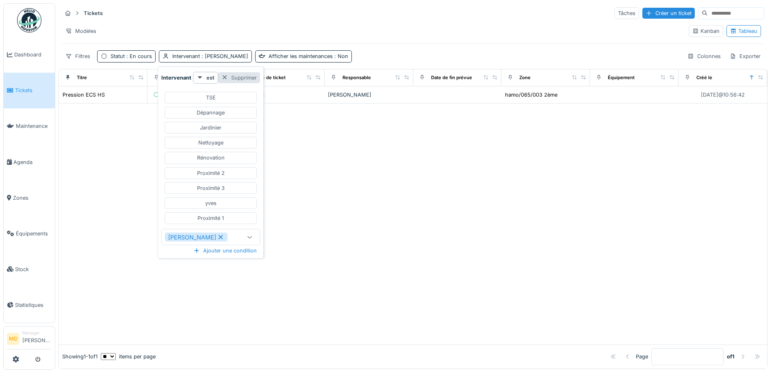
click at [252, 76] on div "Supprimer" at bounding box center [239, 77] width 42 height 11
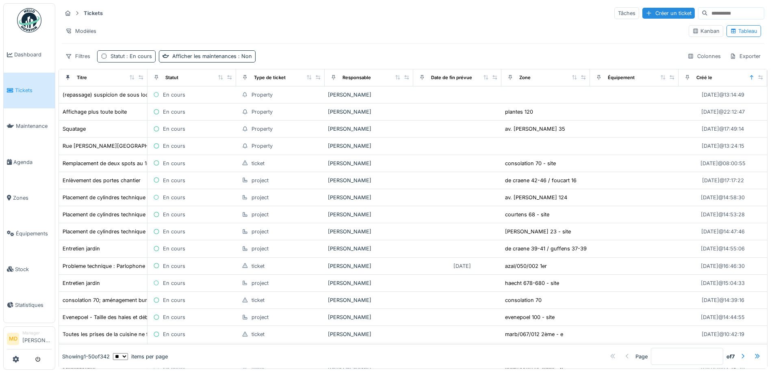
click at [129, 55] on span ": En cours" at bounding box center [138, 56] width 27 height 6
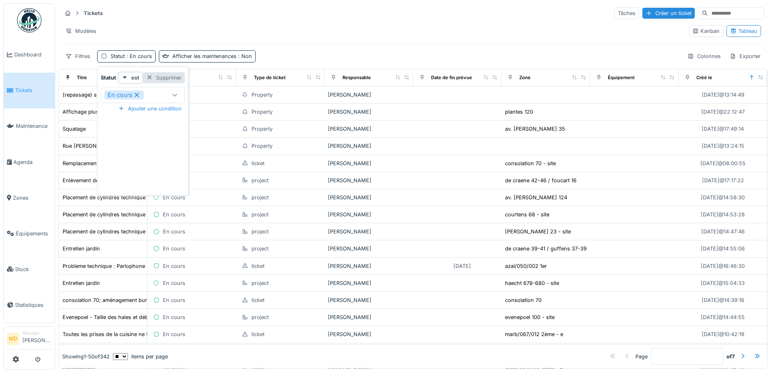
click at [172, 75] on div "Supprimer" at bounding box center [164, 77] width 42 height 11
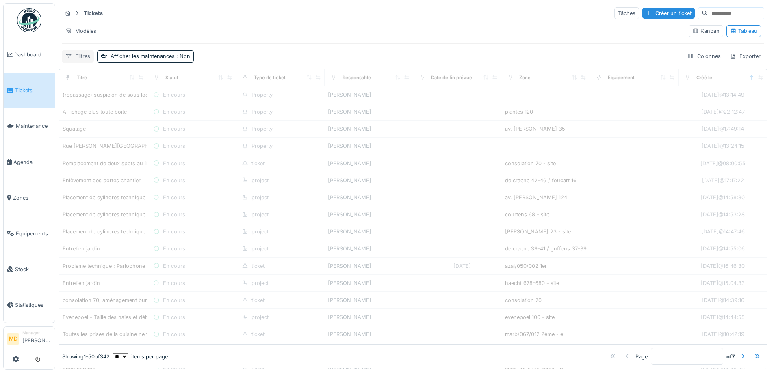
click at [72, 56] on div "Filtres" at bounding box center [78, 56] width 32 height 12
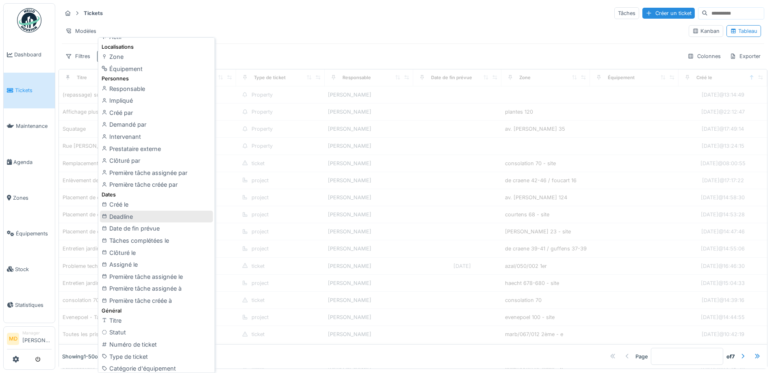
scroll to position [122, 0]
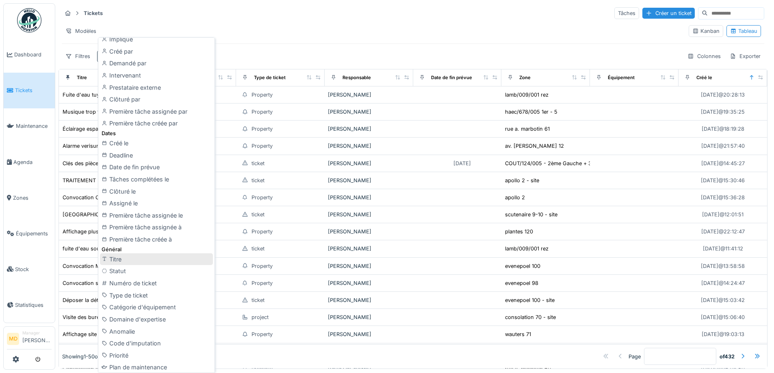
click at [128, 259] on div "Titre" at bounding box center [156, 260] width 113 height 12
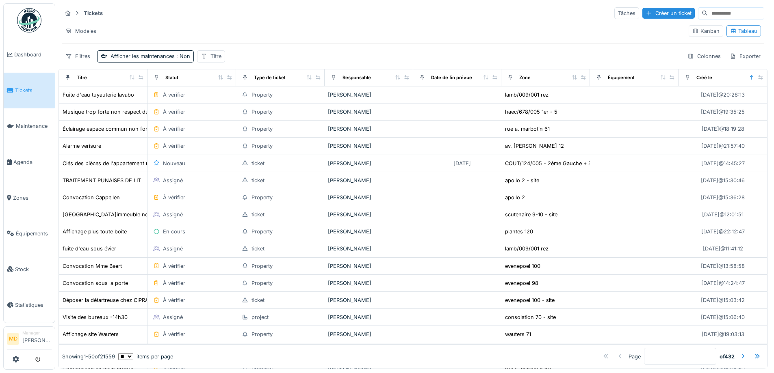
click at [206, 56] on div "Titre" at bounding box center [211, 56] width 28 height 12
click at [228, 98] on input "Titre" at bounding box center [239, 95] width 81 height 17
paste input "**********"
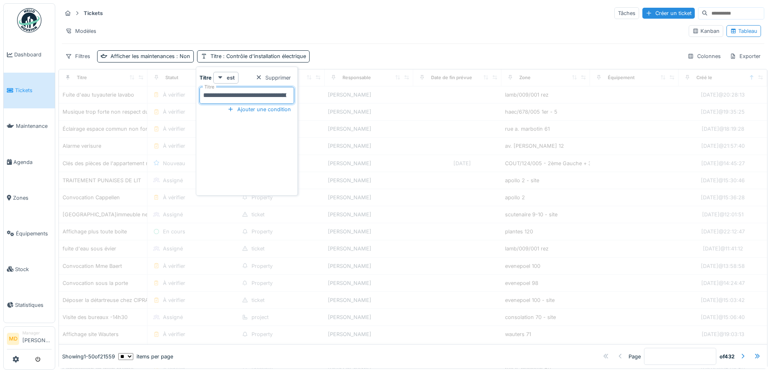
type input "**********"
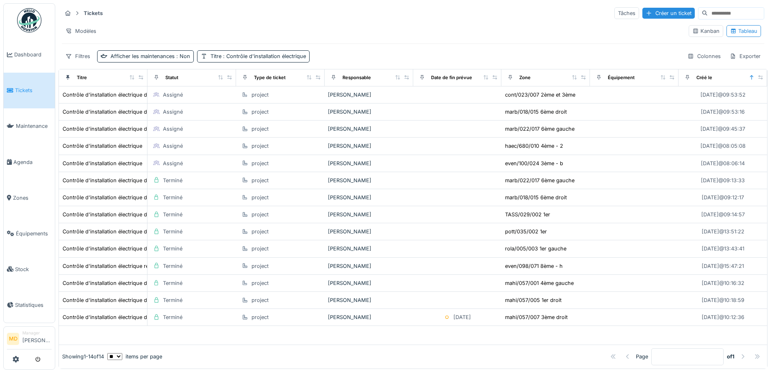
click at [386, 19] on div "Tickets Tâches Créer un ticket" at bounding box center [413, 13] width 703 height 13
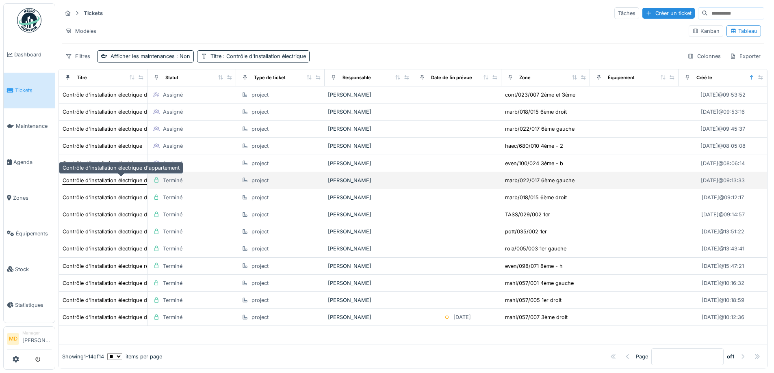
click at [93, 179] on div "Contrôle d'installation électrique d'appartement" at bounding box center [121, 181] width 117 height 8
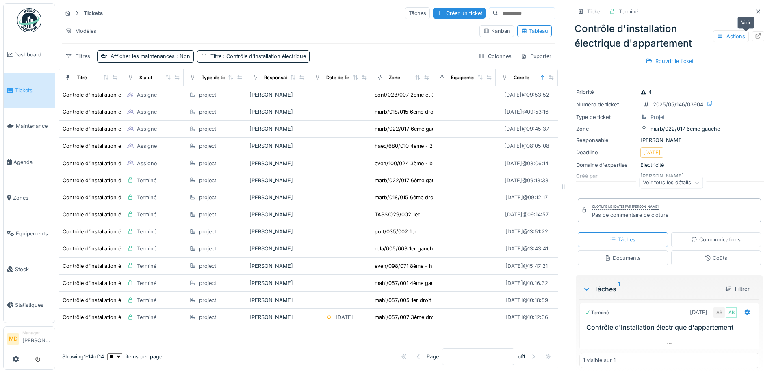
click at [756, 38] on icon at bounding box center [758, 35] width 5 height 5
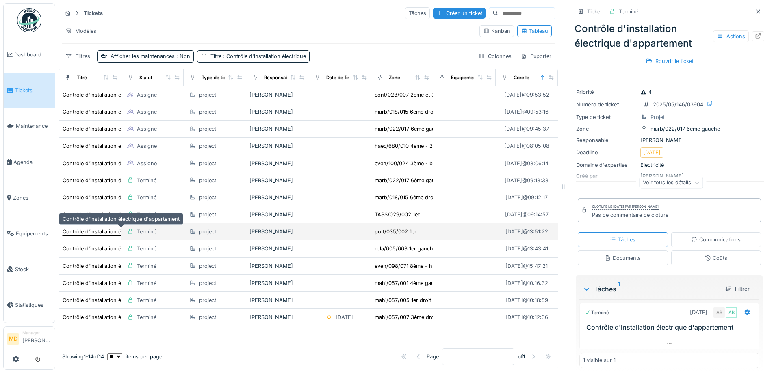
click at [76, 232] on div "Contrôle d'installation électrique d'appartement" at bounding box center [121, 232] width 117 height 8
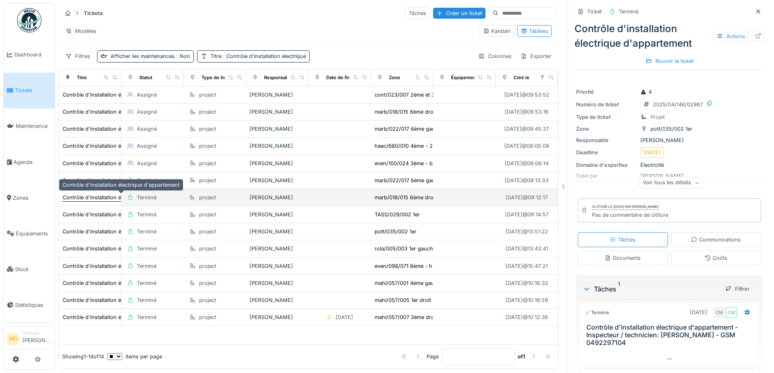
click at [84, 193] on div "Contrôle d'installation électrique d'appartement" at bounding box center [121, 197] width 118 height 9
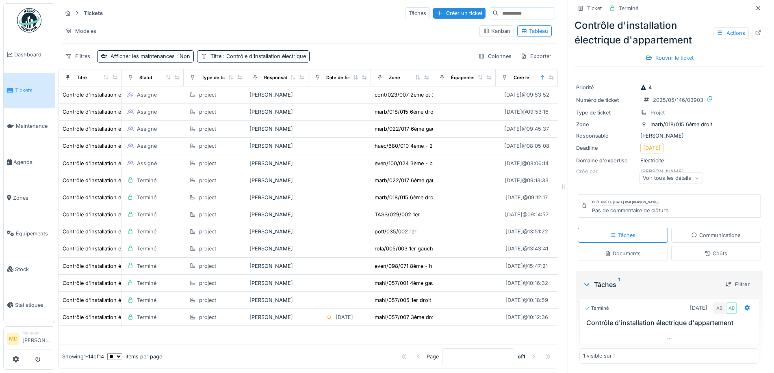
scroll to position [6, 0]
click at [666, 341] on div at bounding box center [669, 339] width 179 height 12
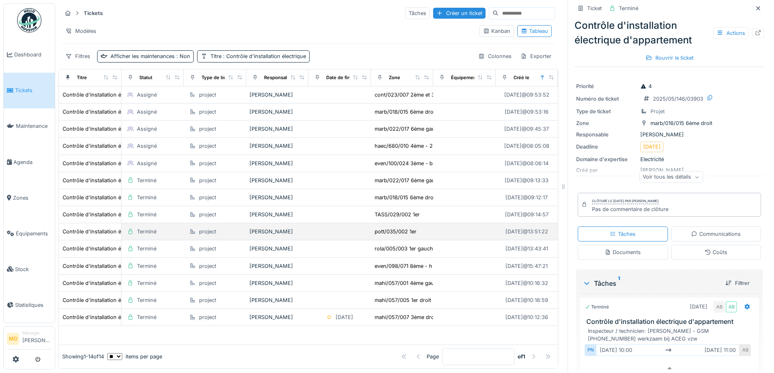
scroll to position [0, 0]
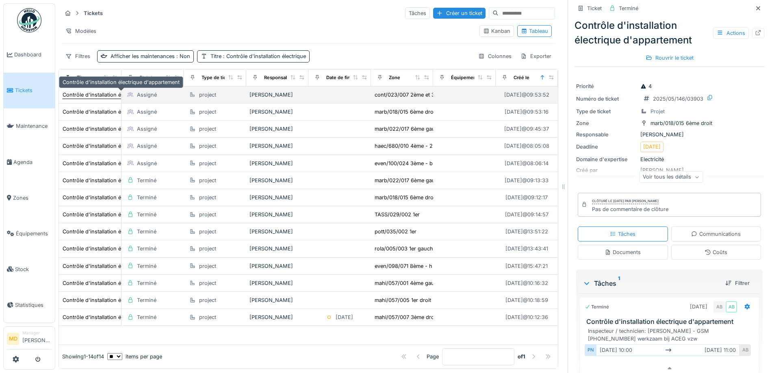
click at [88, 92] on div "Contrôle d'installation électrique d'appartement" at bounding box center [121, 95] width 117 height 8
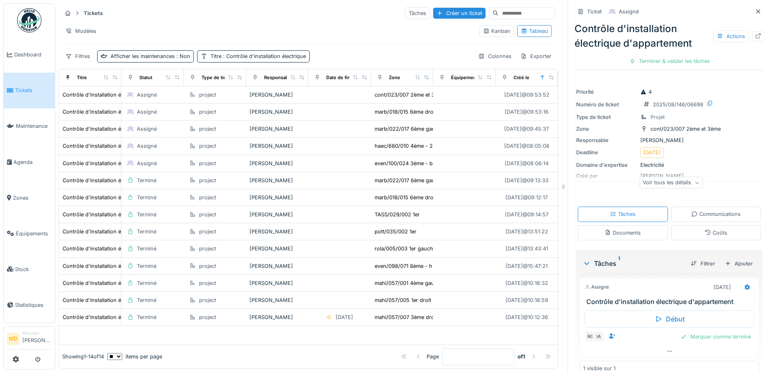
scroll to position [14, 0]
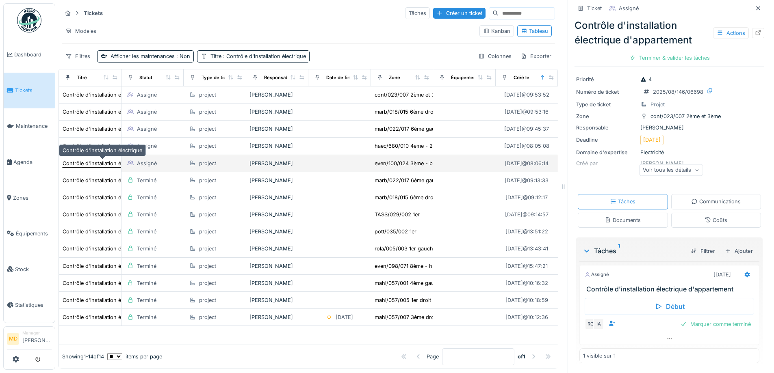
click at [89, 165] on div "Contrôle d'installation électrique" at bounding box center [103, 164] width 80 height 8
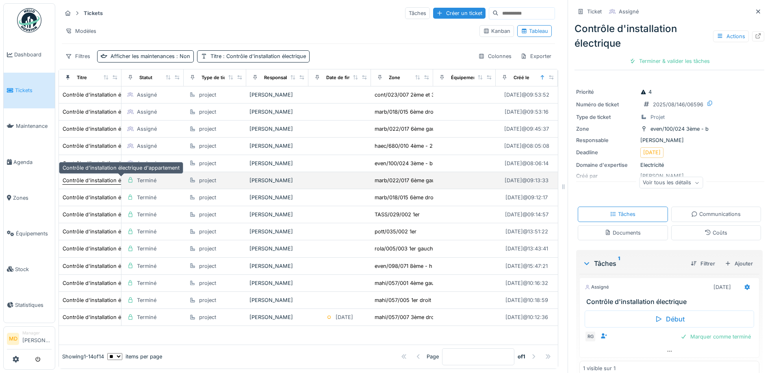
click at [99, 180] on div "Contrôle d'installation électrique d'appartement" at bounding box center [121, 181] width 117 height 8
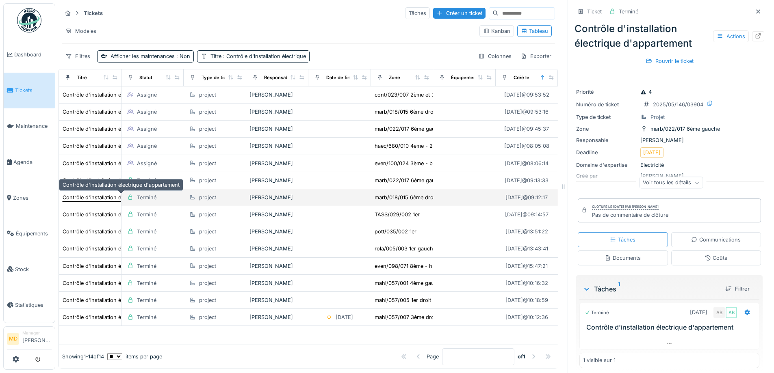
click at [95, 194] on div "Contrôle d'installation électrique d'appartement" at bounding box center [121, 198] width 117 height 8
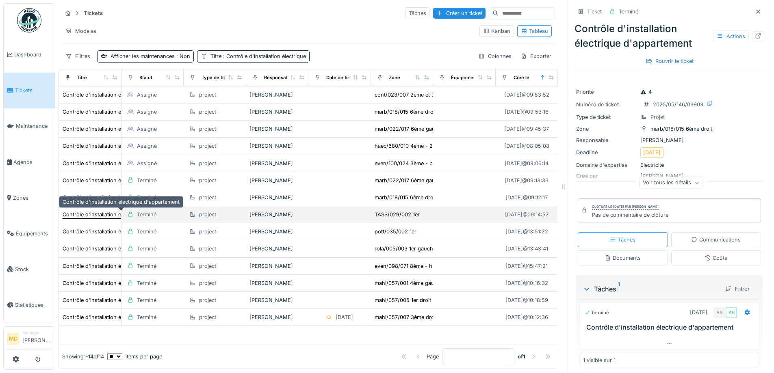
click at [104, 218] on div "Contrôle d'installation électrique d'appartement" at bounding box center [121, 215] width 117 height 8
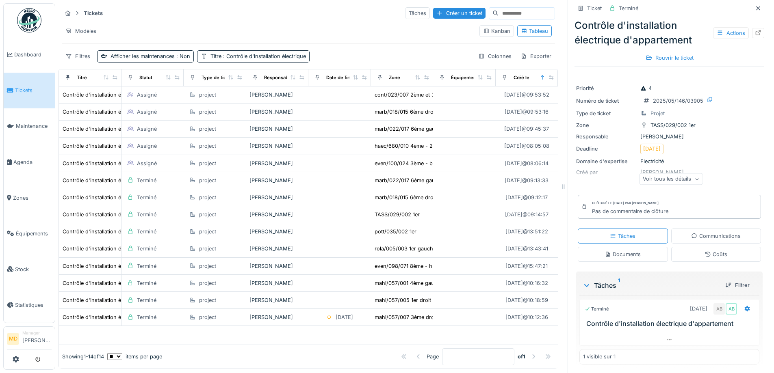
scroll to position [6, 0]
click at [666, 338] on icon at bounding box center [669, 338] width 7 height 5
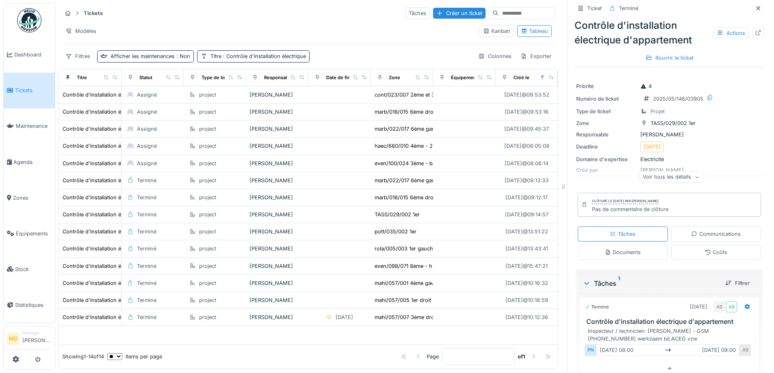
scroll to position [37, 0]
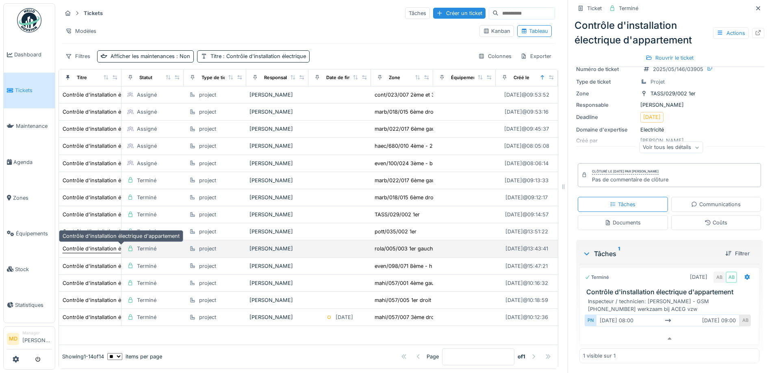
click at [95, 245] on div "Contrôle d'installation électrique d'appartement" at bounding box center [121, 249] width 117 height 8
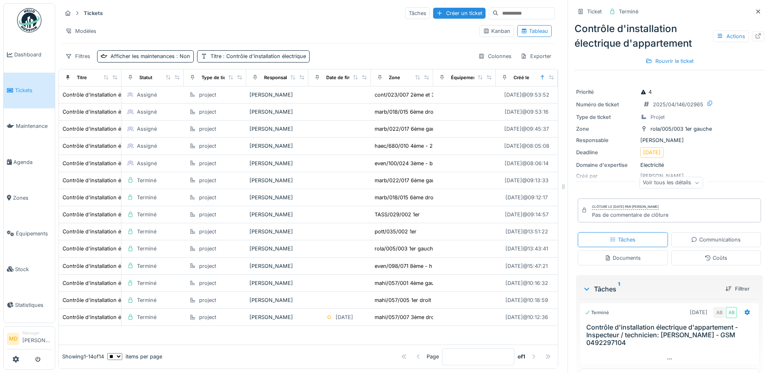
scroll to position [22, 0]
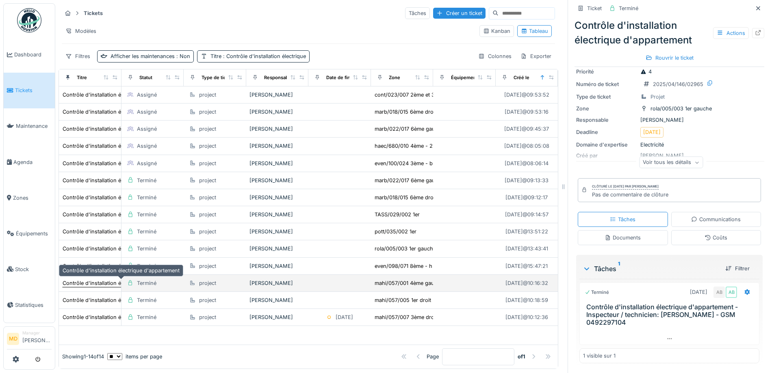
click at [78, 280] on div "Contrôle d'installation électrique d'appartement" at bounding box center [121, 284] width 117 height 8
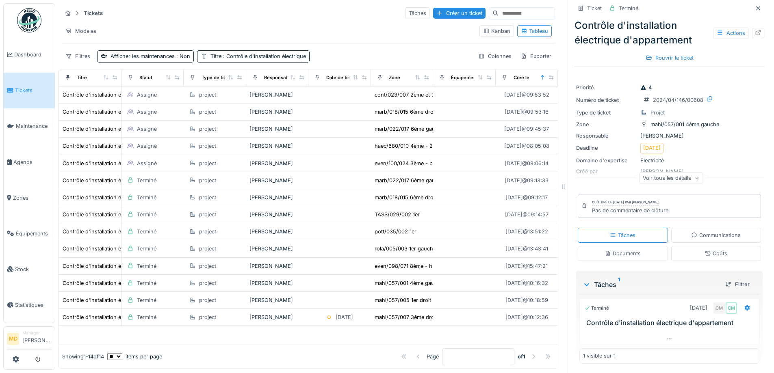
scroll to position [6, 0]
click at [666, 336] on icon at bounding box center [669, 338] width 7 height 5
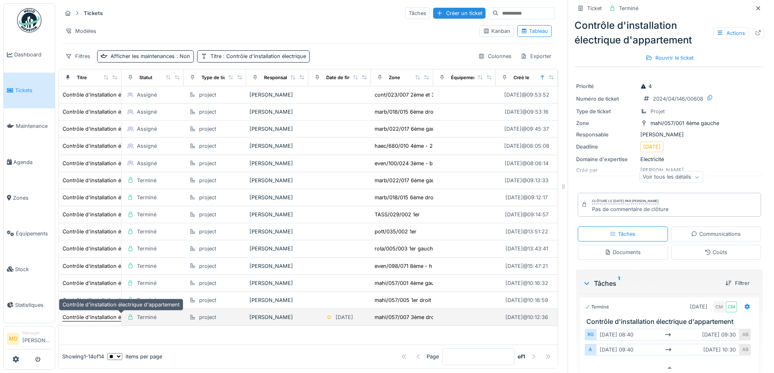
click at [90, 314] on div "Contrôle d'installation électrique d'appartement" at bounding box center [121, 318] width 117 height 8
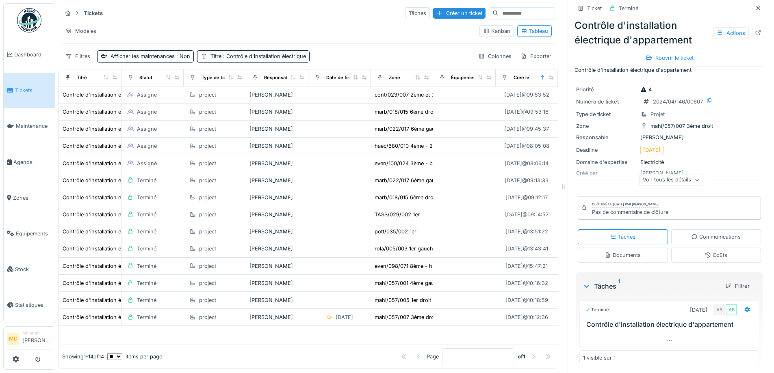
scroll to position [13, 0]
click at [666, 336] on icon at bounding box center [669, 338] width 7 height 5
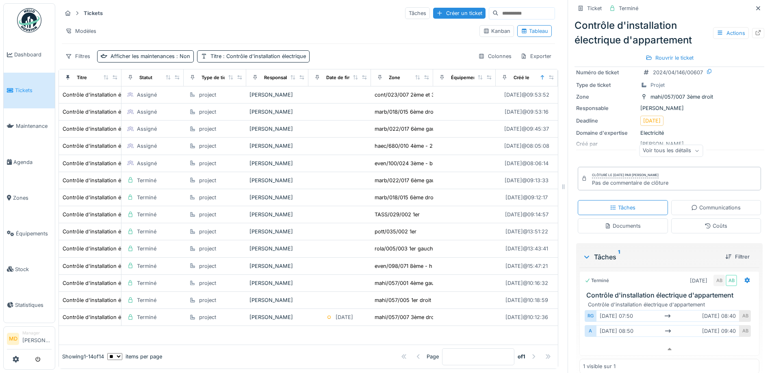
scroll to position [52, 0]
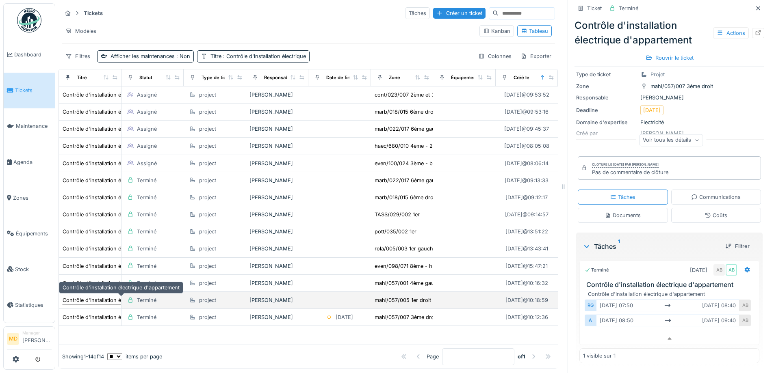
click at [90, 297] on div "Contrôle d'installation électrique d'appartement" at bounding box center [121, 301] width 117 height 8
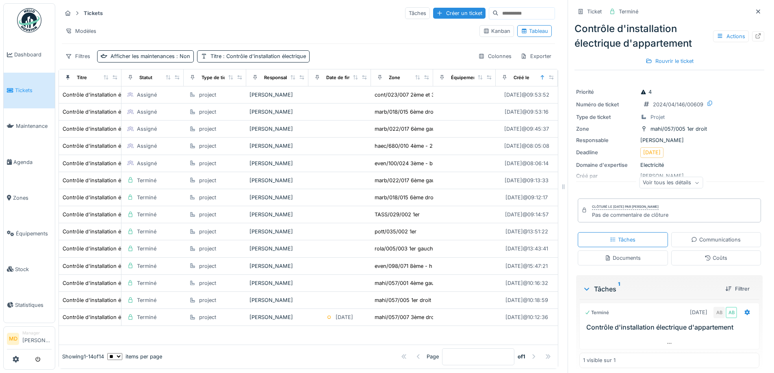
scroll to position [6, 0]
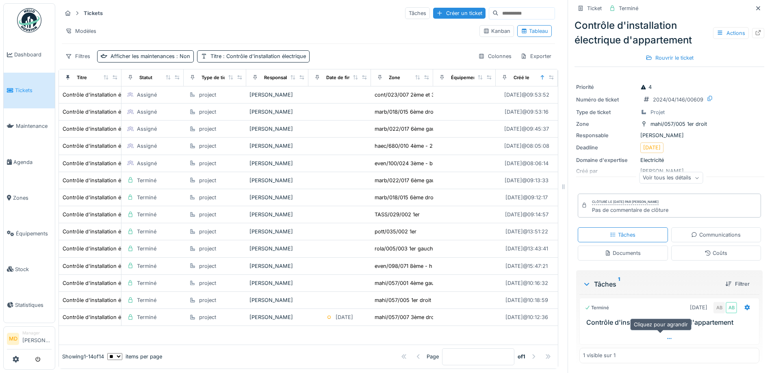
click at [666, 336] on div at bounding box center [669, 339] width 179 height 12
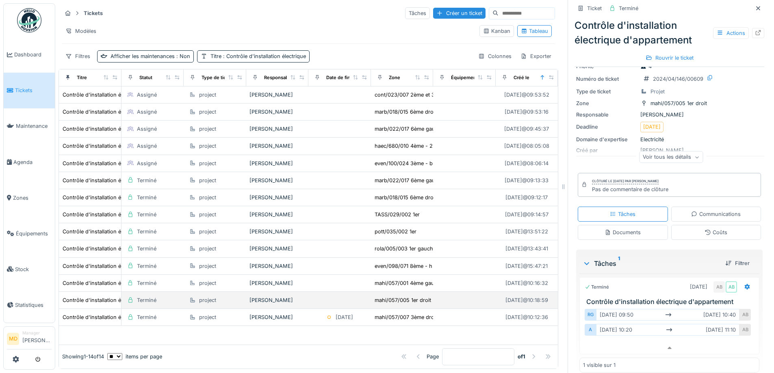
scroll to position [36, 0]
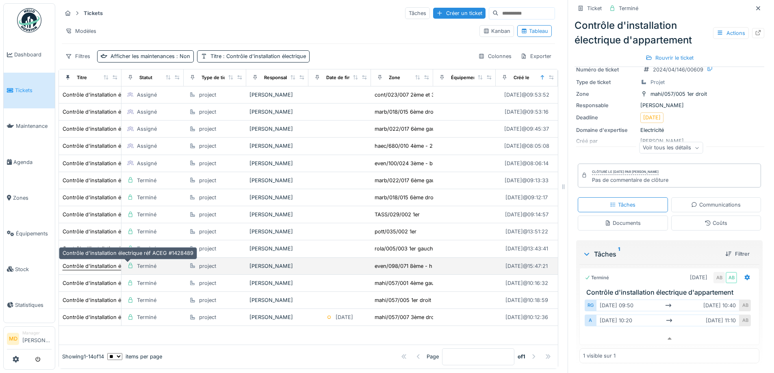
click at [106, 262] on div "Contrôle d'installation électrique réf ACEG #1428489" at bounding box center [128, 266] width 131 height 8
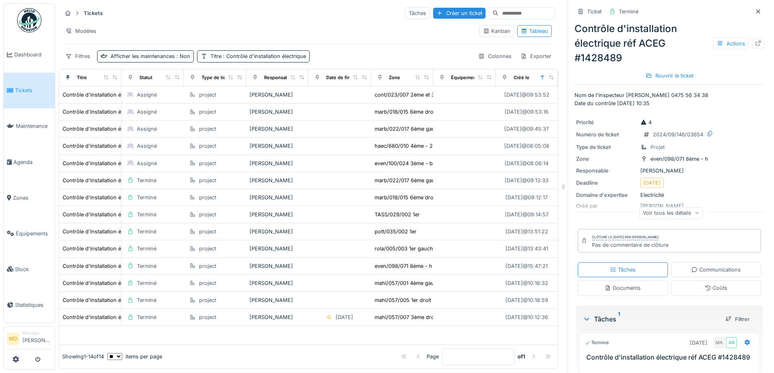
scroll to position [44, 0]
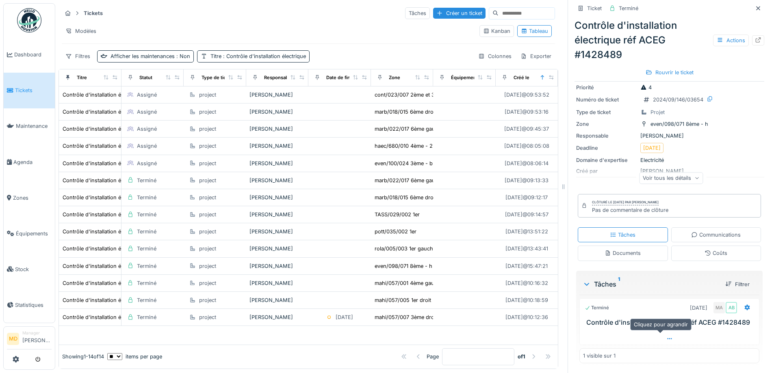
click at [667, 338] on icon at bounding box center [669, 338] width 4 height 1
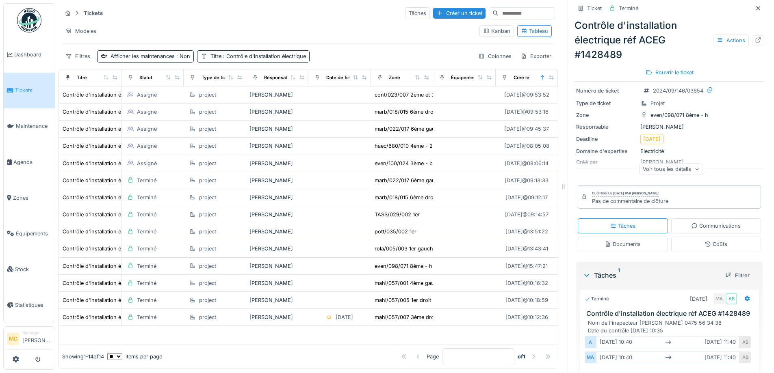
scroll to position [90, 0]
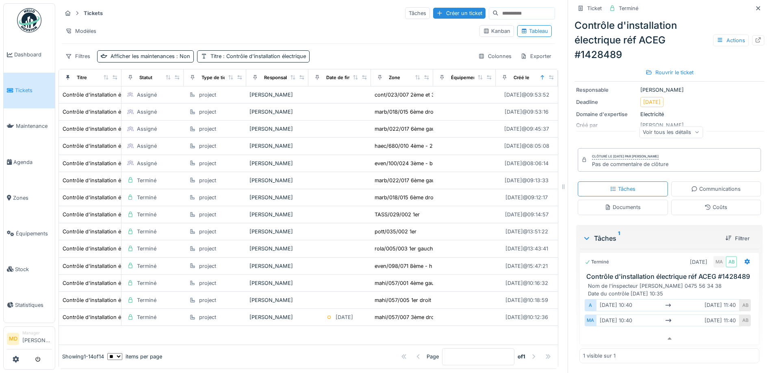
click at [39, 95] on link "Tickets" at bounding box center [29, 91] width 51 height 36
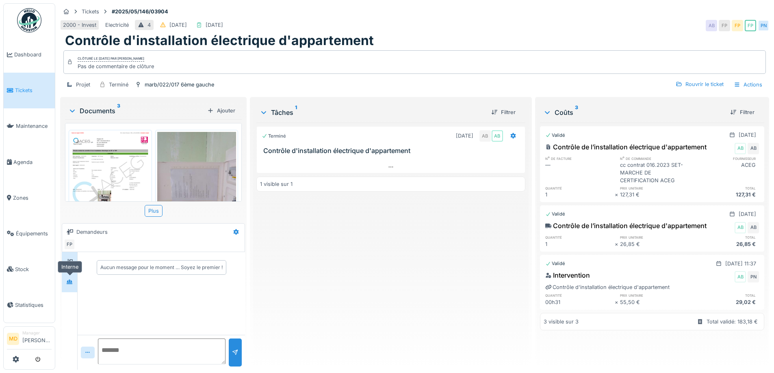
click at [69, 278] on div at bounding box center [69, 282] width 12 height 10
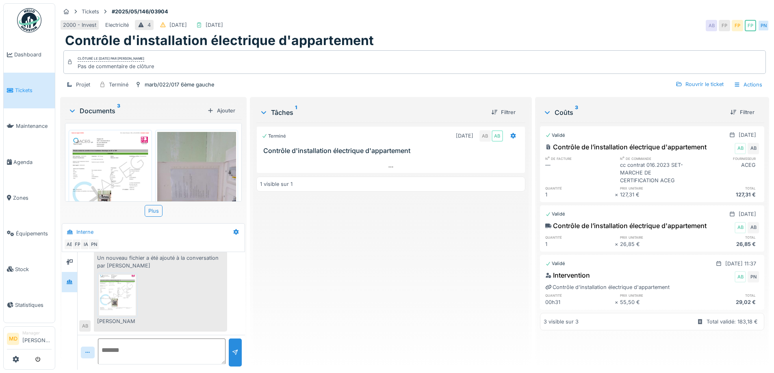
click at [132, 170] on img at bounding box center [110, 183] width 79 height 102
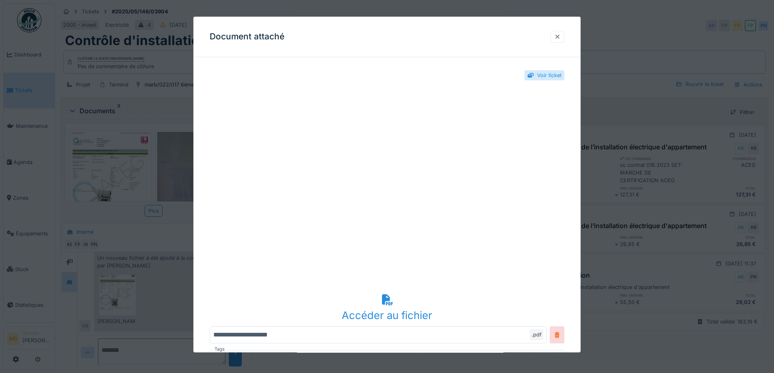
click at [555, 40] on div at bounding box center [558, 37] width 14 height 12
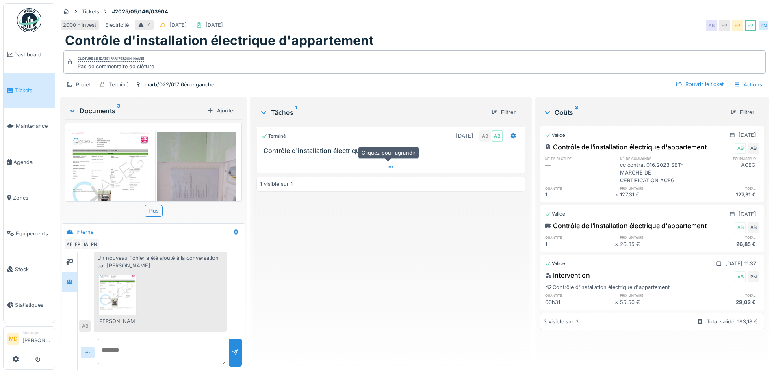
click at [390, 165] on icon at bounding box center [391, 167] width 7 height 5
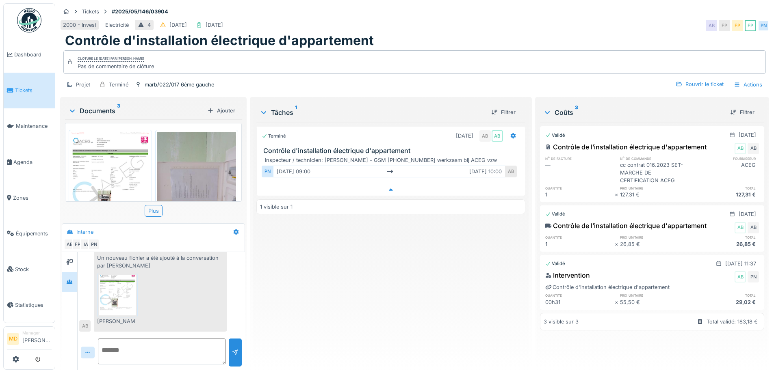
scroll to position [6, 0]
click at [115, 169] on img at bounding box center [110, 183] width 79 height 102
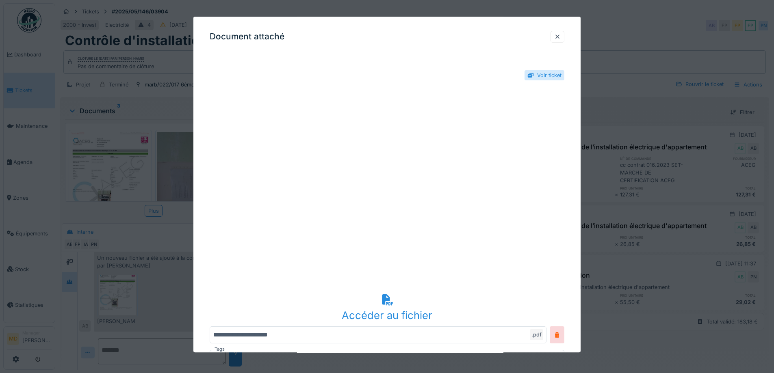
scroll to position [0, 0]
click at [562, 41] on div at bounding box center [558, 37] width 14 height 12
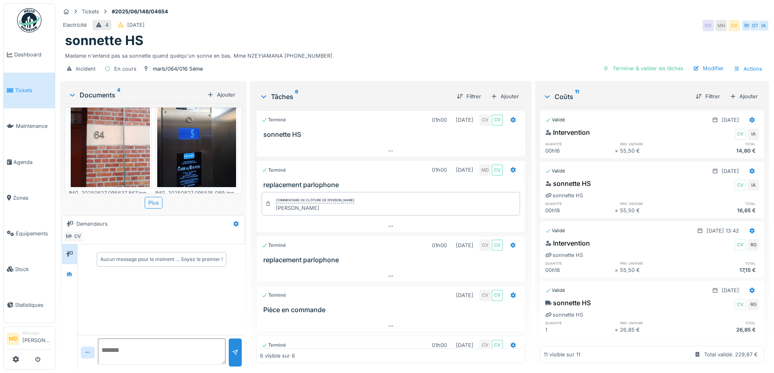
scroll to position [144, 0]
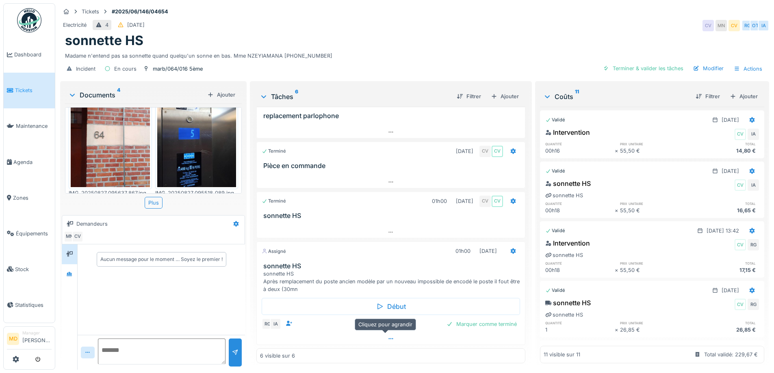
click at [390, 340] on div at bounding box center [391, 339] width 268 height 12
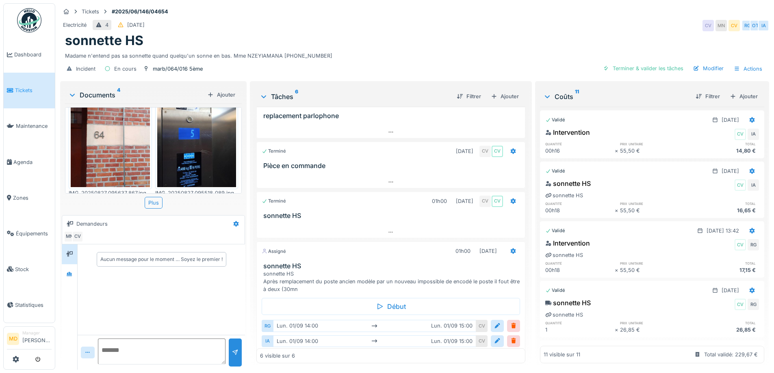
scroll to position [6, 0]
click at [64, 273] on div at bounding box center [69, 274] width 12 height 13
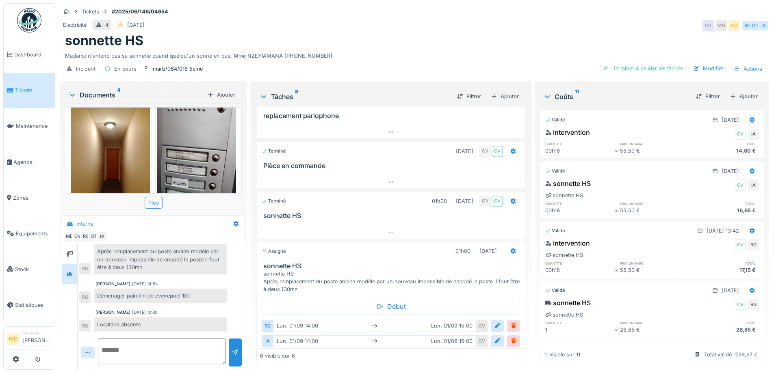
scroll to position [0, 0]
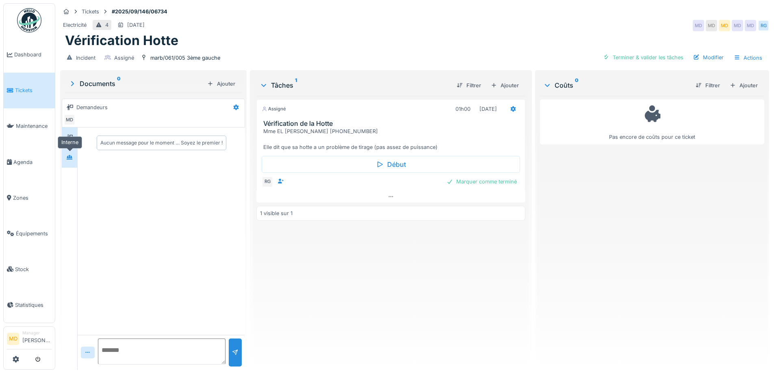
click at [70, 156] on icon at bounding box center [70, 157] width 6 height 4
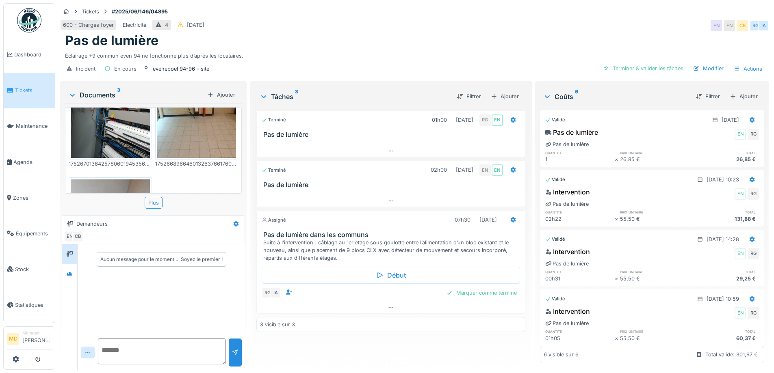
scroll to position [117, 0]
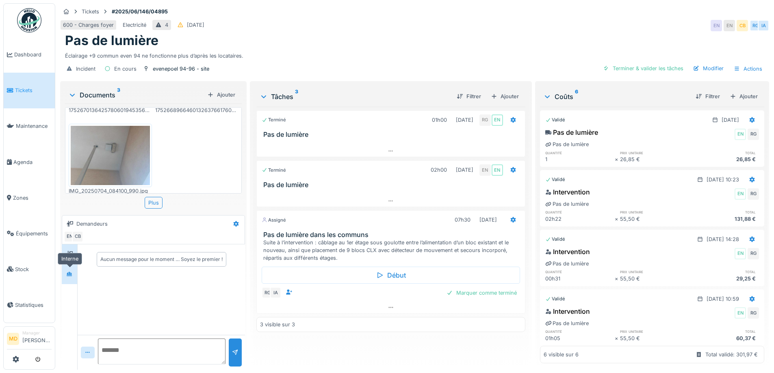
click at [69, 271] on div at bounding box center [69, 275] width 7 height 8
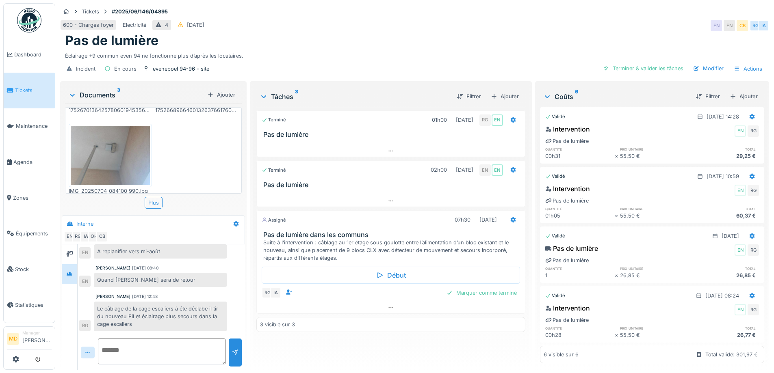
scroll to position [0, 0]
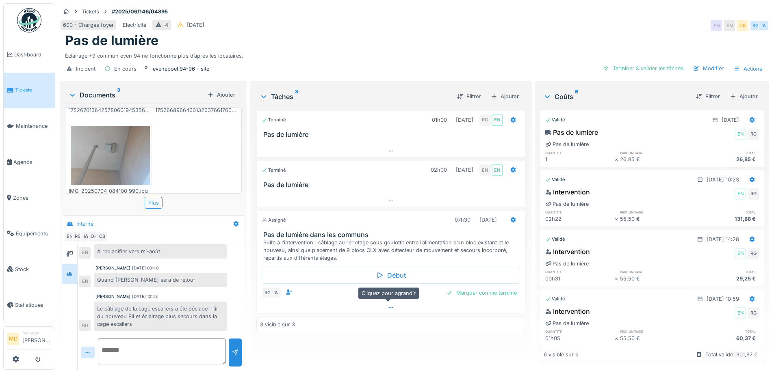
click at [389, 305] on icon at bounding box center [391, 307] width 7 height 5
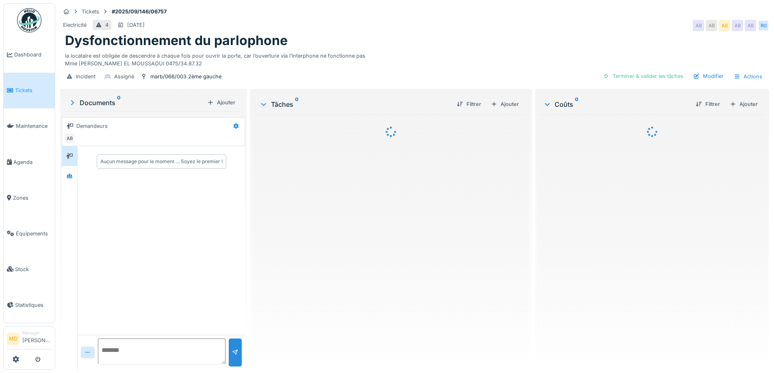
click at [78, 173] on div "Aucun message pour le moment … Soyez le premier !" at bounding box center [161, 161] width 167 height 30
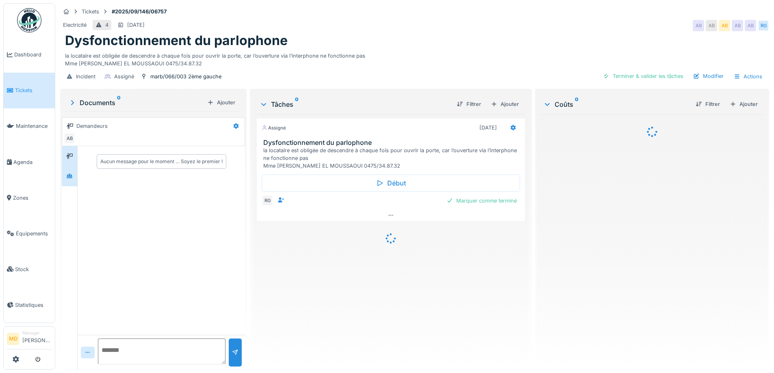
click at [74, 173] on div at bounding box center [69, 176] width 12 height 10
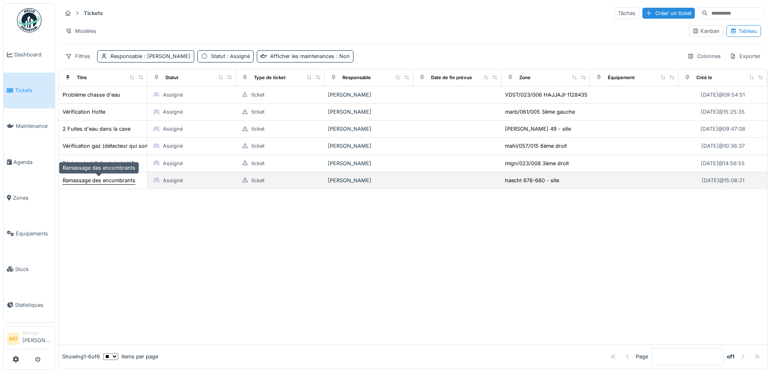
click at [98, 180] on div "Ramassage des encombrants" at bounding box center [99, 181] width 73 height 8
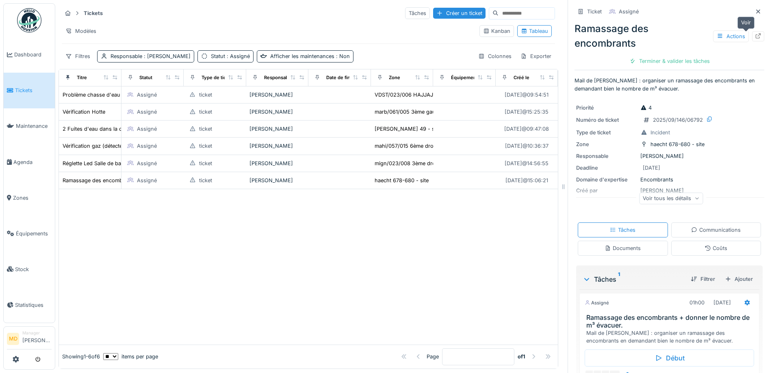
click at [755, 37] on icon at bounding box center [758, 35] width 7 height 5
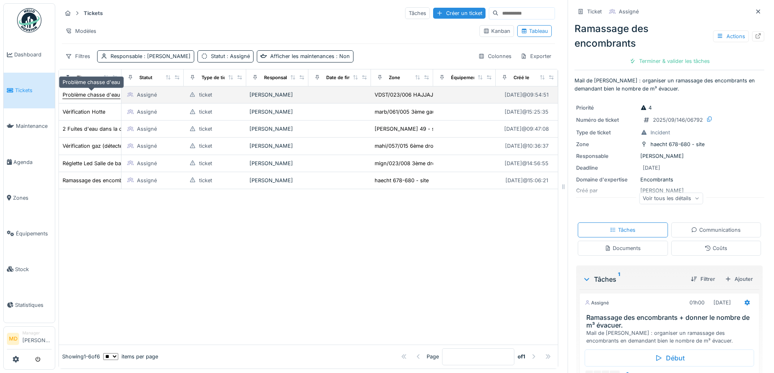
click at [112, 97] on div "Problème chasse d'eau" at bounding box center [92, 95] width 58 height 8
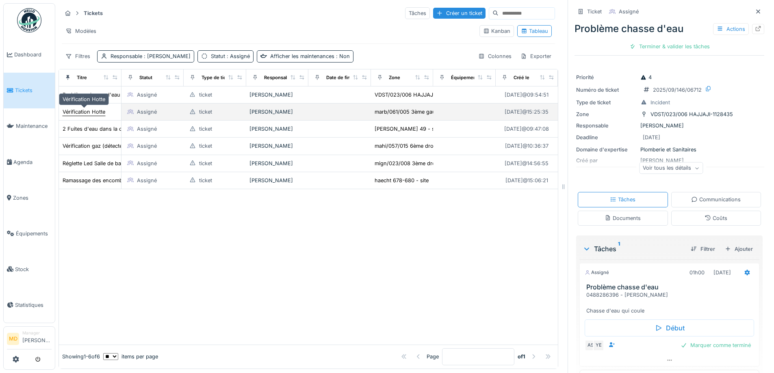
click at [95, 112] on div "Vérification Hotte" at bounding box center [84, 112] width 43 height 8
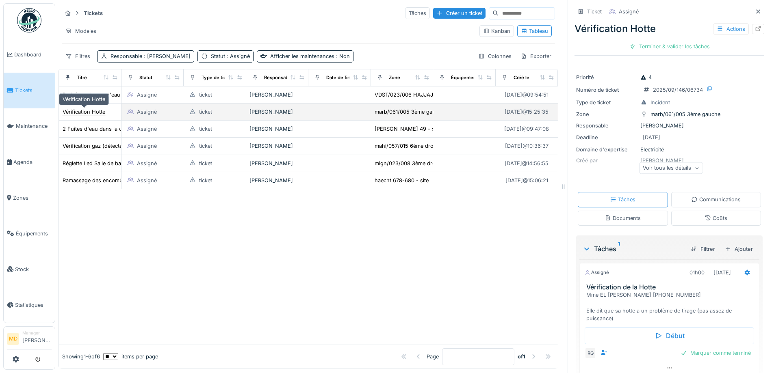
click at [67, 113] on div "Vérification Hotte" at bounding box center [84, 112] width 43 height 8
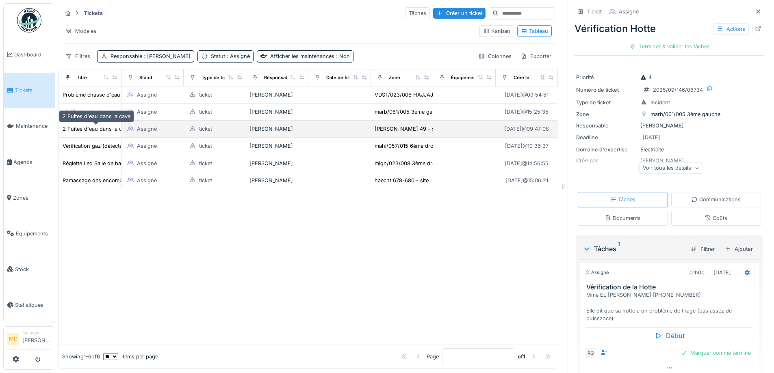
click at [84, 130] on div "2 Fuites d'eau dans la cave" at bounding box center [97, 129] width 68 height 8
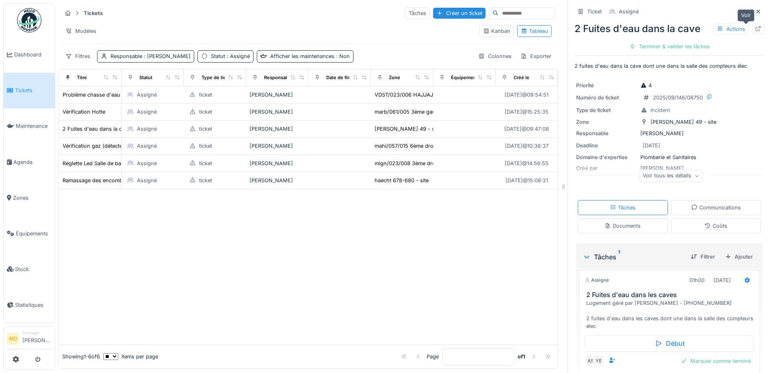
click at [752, 28] on div at bounding box center [758, 29] width 12 height 10
click at [150, 57] on span ": Mouad Dakir" at bounding box center [166, 56] width 48 height 6
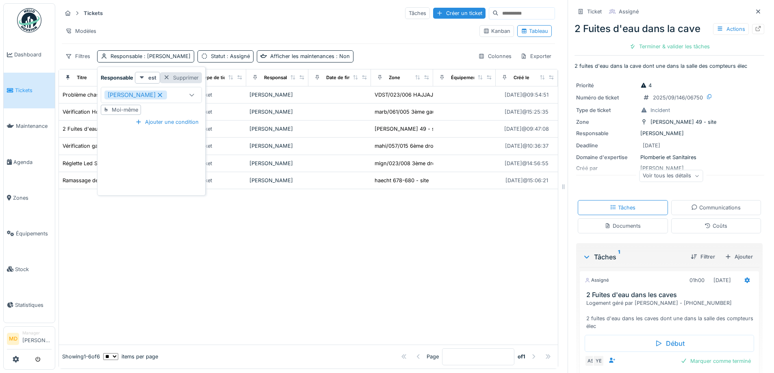
click at [176, 77] on div "Supprimer" at bounding box center [181, 77] width 42 height 11
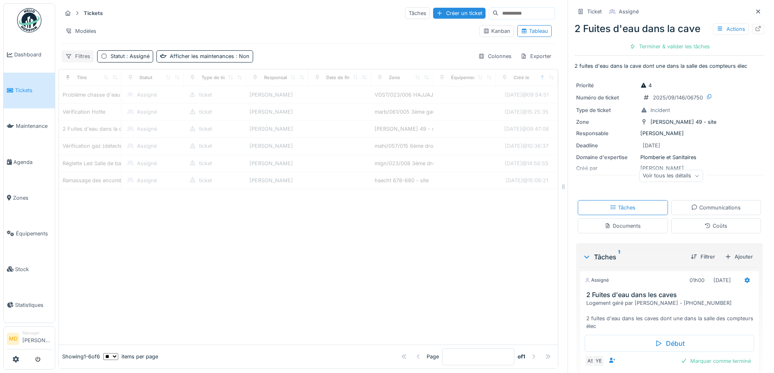
click at [77, 56] on div "Filtres" at bounding box center [78, 56] width 32 height 12
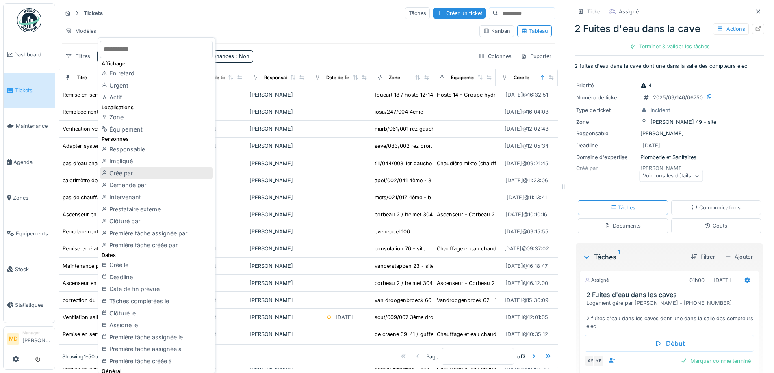
click at [126, 174] on div "Créé par" at bounding box center [156, 173] width 113 height 12
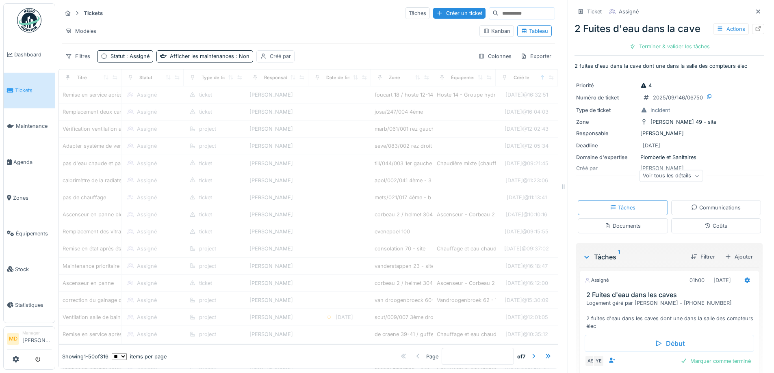
click at [271, 54] on div "Créé par" at bounding box center [280, 56] width 21 height 8
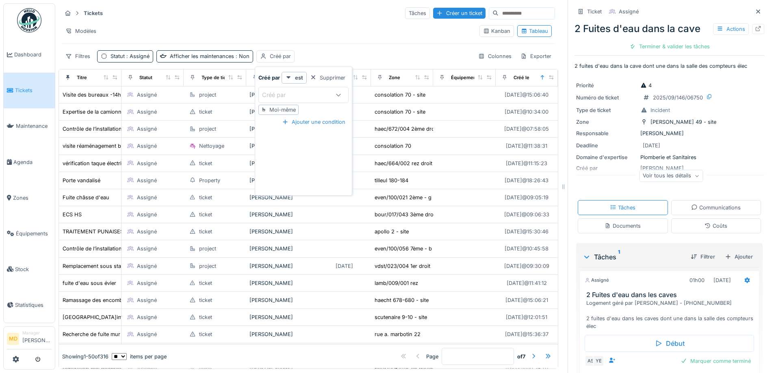
click at [279, 108] on div "Moi-même" at bounding box center [282, 110] width 26 height 8
type input "*****"
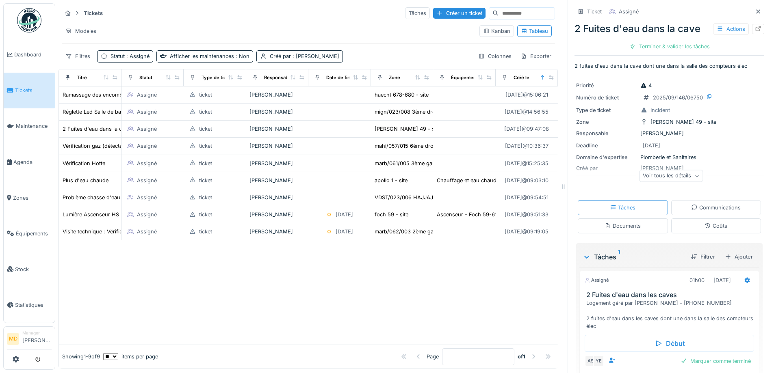
click at [362, 51] on div "Filtres Statut : Assigné Afficher les maintenances : Non Créé par : Mouad Dakir…" at bounding box center [308, 56] width 493 height 12
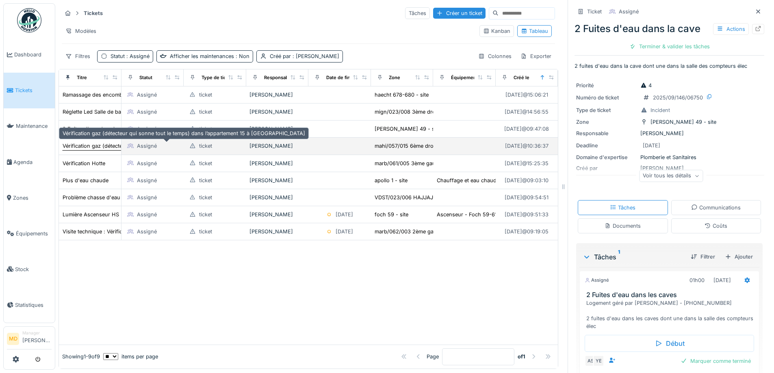
click at [100, 142] on div "Vérification gaz (détecteur qui sonne tout le temps) dans l’appartement 15 à Ma…" at bounding box center [184, 146] width 243 height 8
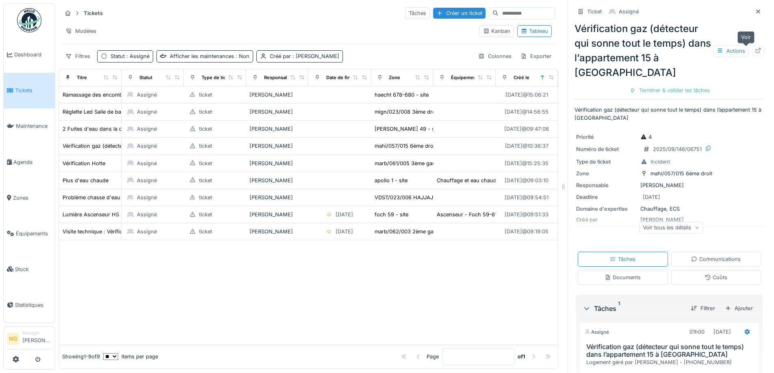
click at [755, 50] on icon at bounding box center [758, 50] width 7 height 5
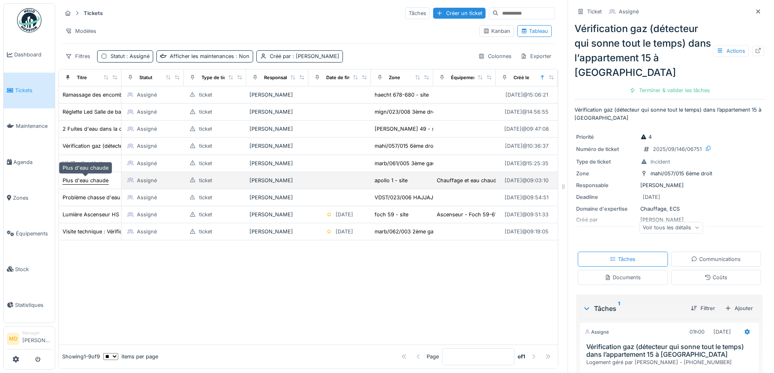
click at [85, 178] on div "Plus d'eau chaude" at bounding box center [86, 181] width 46 height 8
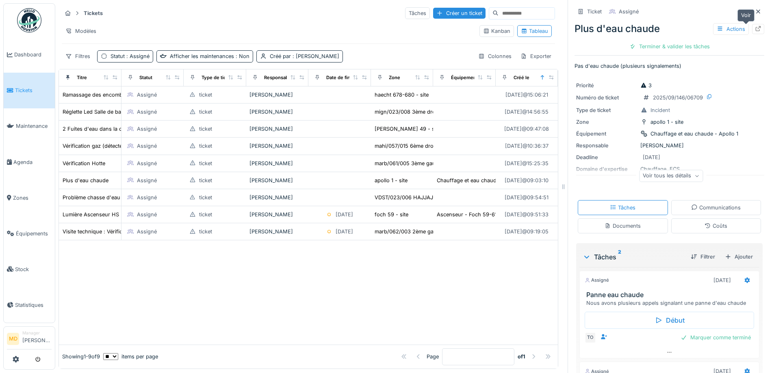
click at [755, 26] on icon at bounding box center [758, 28] width 7 height 5
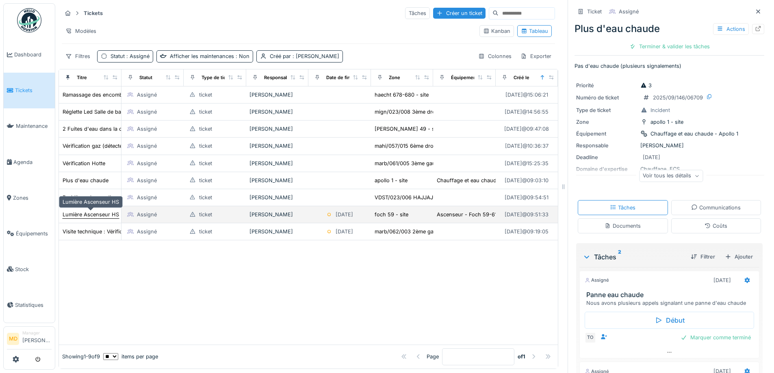
click at [94, 214] on div "Lumière Ascenseur HS" at bounding box center [91, 215] width 56 height 8
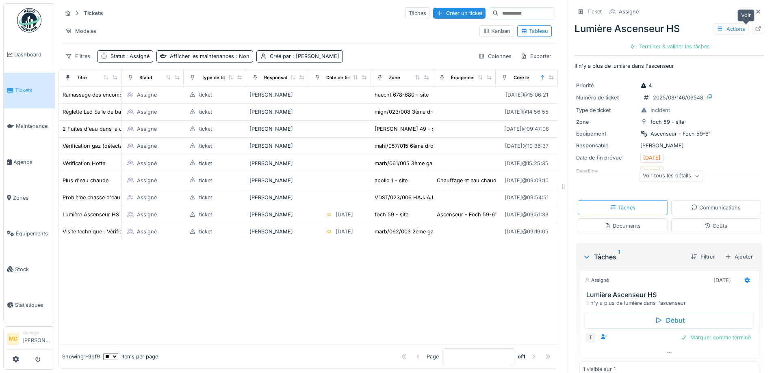
click at [752, 24] on div at bounding box center [758, 29] width 12 height 10
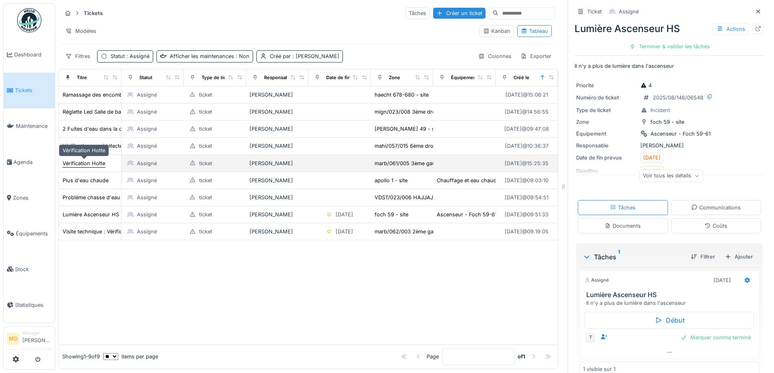
click at [102, 166] on div "Vérification Hotte" at bounding box center [84, 164] width 43 height 8
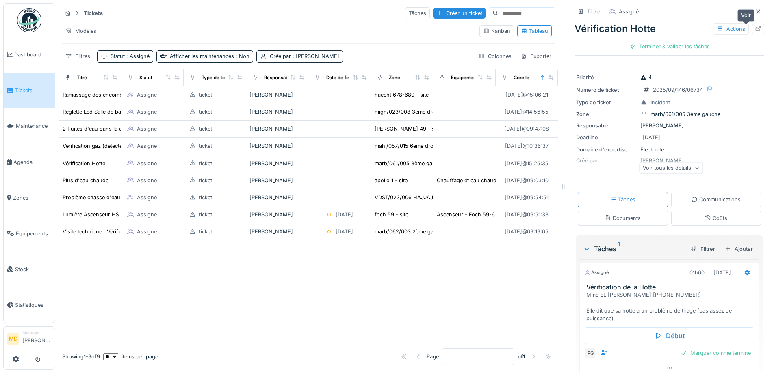
click at [752, 26] on div "Ticket Assigné Vérification Hotte Actions Terminer & valider les tâches Priorit…" at bounding box center [669, 186] width 203 height 373
click at [756, 31] on icon at bounding box center [758, 28] width 5 height 5
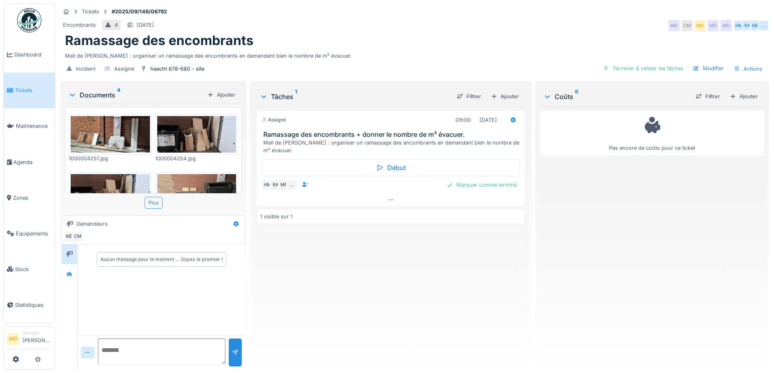
scroll to position [30, 0]
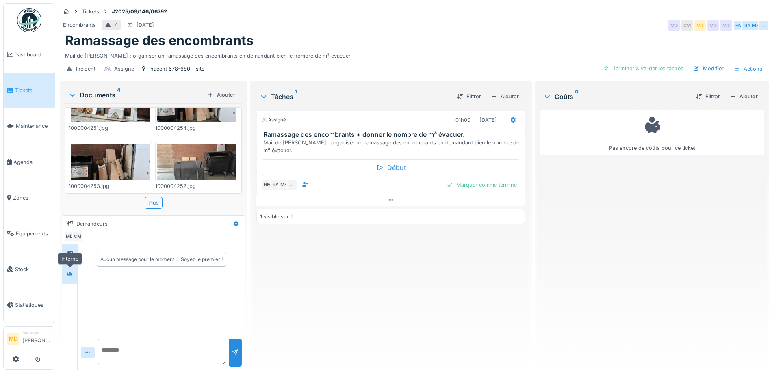
click at [67, 272] on icon at bounding box center [69, 274] width 7 height 5
click at [388, 197] on icon at bounding box center [391, 199] width 7 height 5
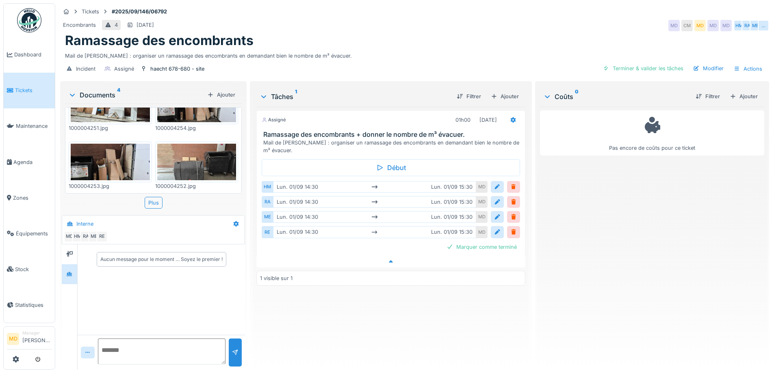
scroll to position [6, 0]
click at [388, 259] on icon at bounding box center [391, 261] width 7 height 5
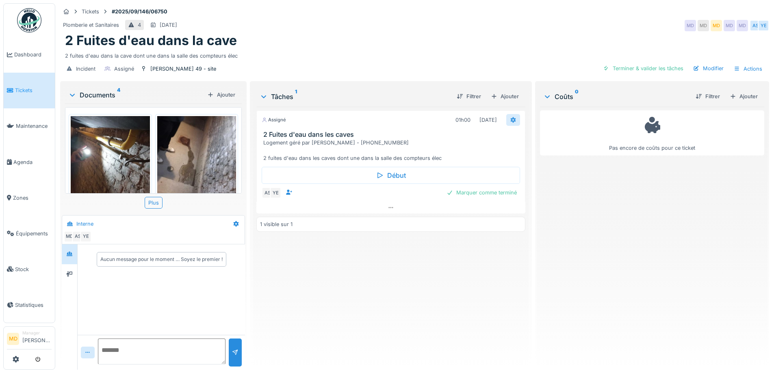
click at [510, 119] on icon at bounding box center [512, 120] width 5 height 6
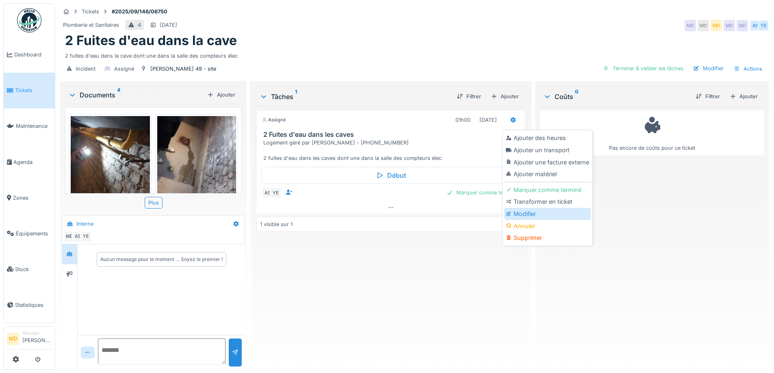
click at [523, 211] on div "Modifier" at bounding box center [547, 214] width 87 height 12
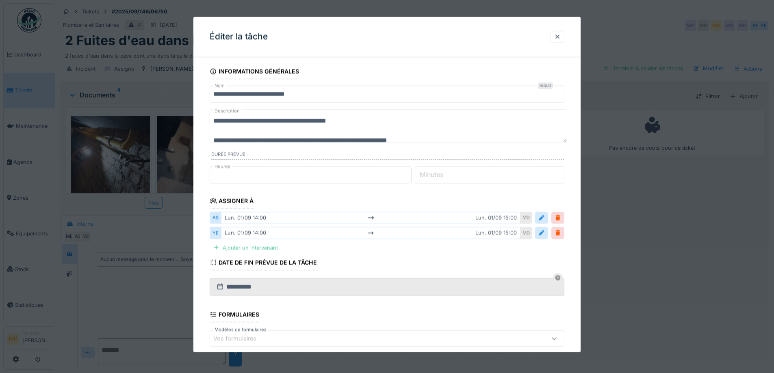
click at [372, 119] on textarea "**********" at bounding box center [389, 125] width 358 height 33
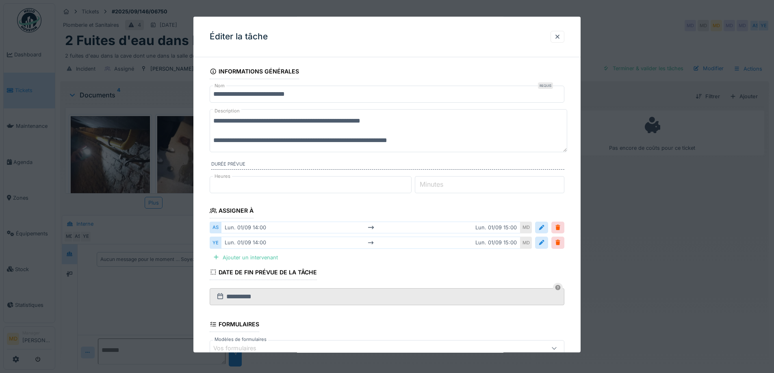
scroll to position [106, 0]
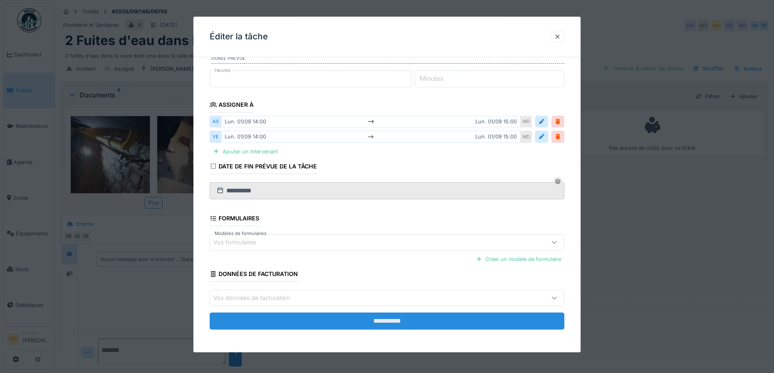
type textarea "**********"
click at [330, 326] on input "**********" at bounding box center [387, 321] width 355 height 17
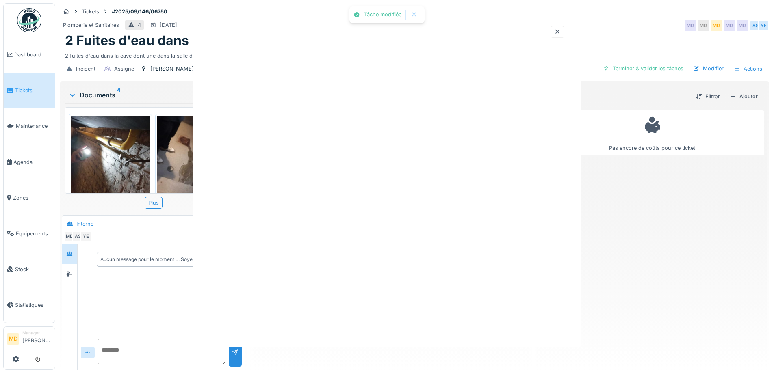
scroll to position [0, 0]
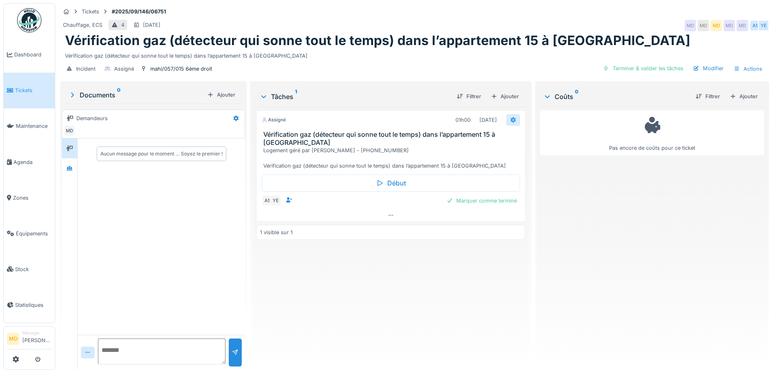
click at [513, 116] on div at bounding box center [513, 120] width 14 height 12
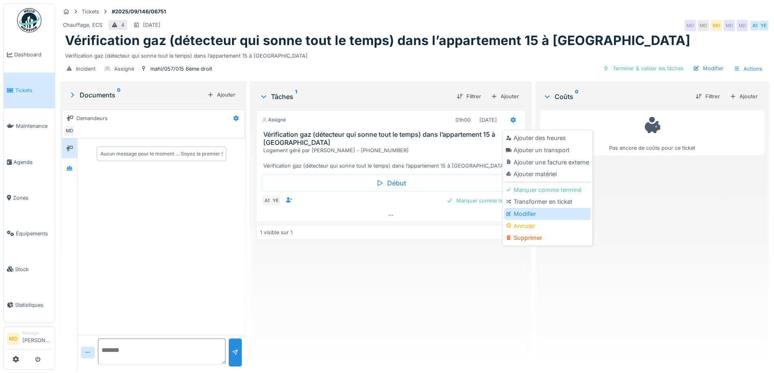
click at [525, 215] on div "Modifier" at bounding box center [547, 214] width 87 height 12
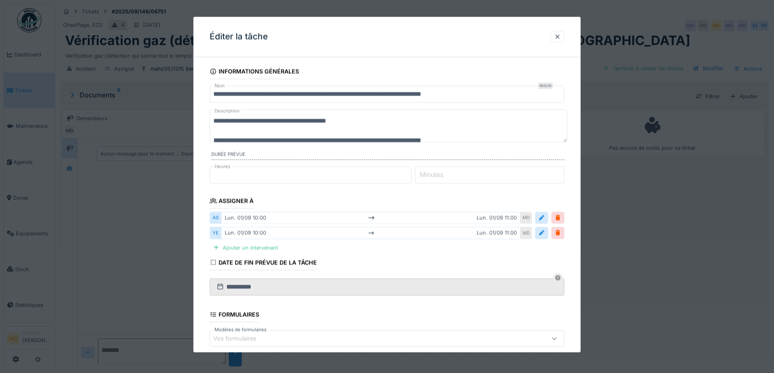
click at [373, 118] on textarea "**********" at bounding box center [389, 125] width 358 height 33
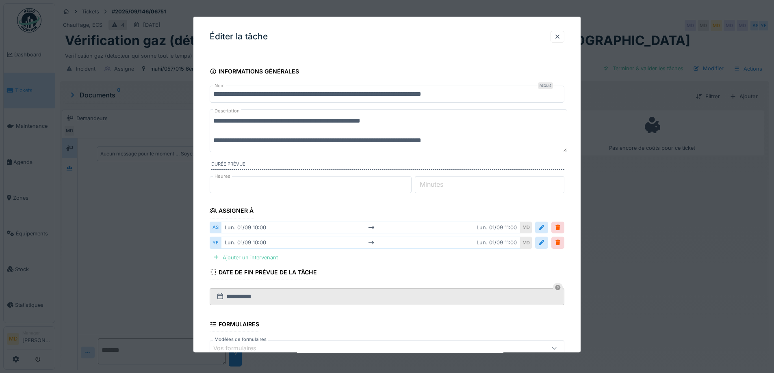
scroll to position [106, 0]
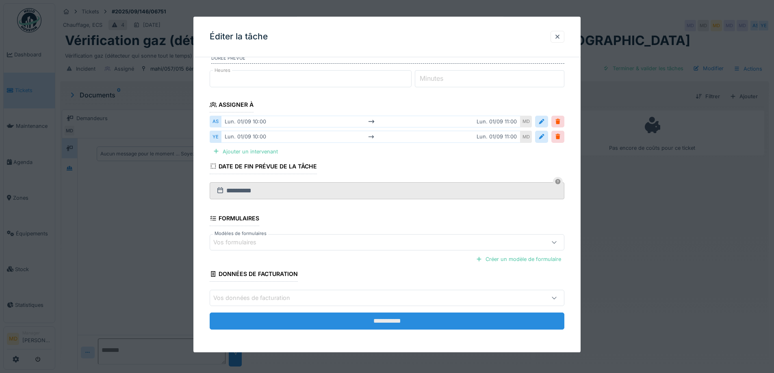
type textarea "**********"
click at [400, 324] on input "**********" at bounding box center [387, 321] width 355 height 17
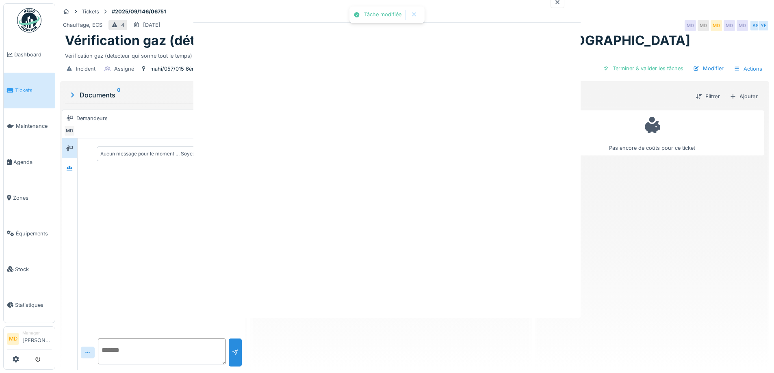
scroll to position [0, 0]
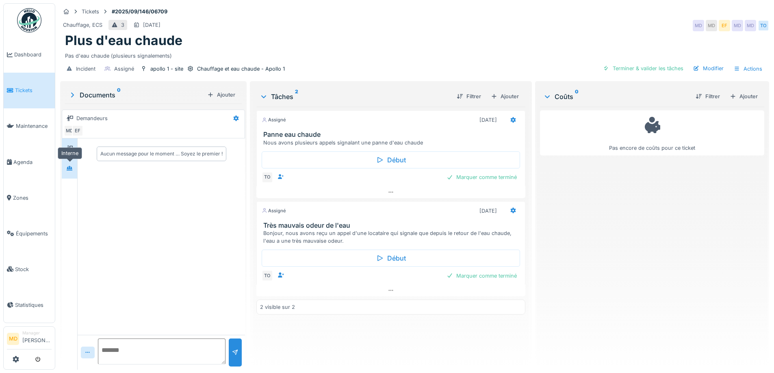
click at [70, 169] on icon at bounding box center [70, 168] width 6 height 4
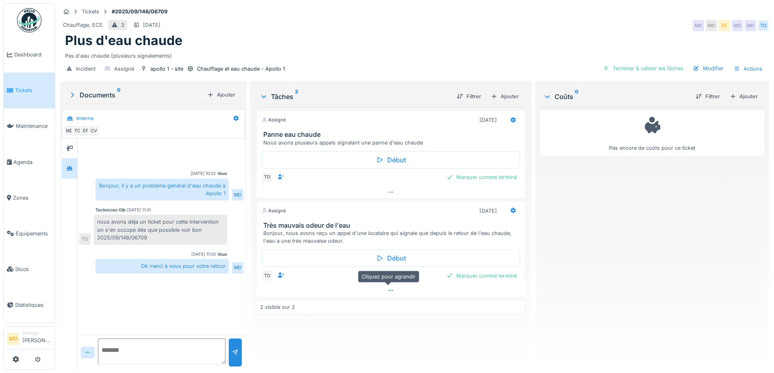
click at [384, 293] on div at bounding box center [390, 291] width 269 height 12
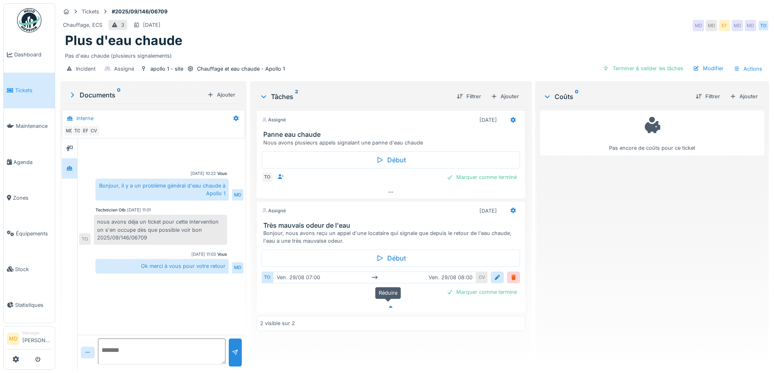
click at [384, 302] on div at bounding box center [390, 307] width 269 height 12
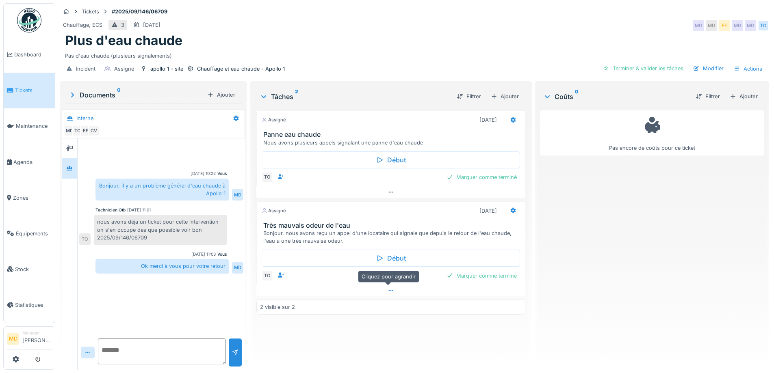
click at [388, 288] on icon at bounding box center [391, 290] width 7 height 5
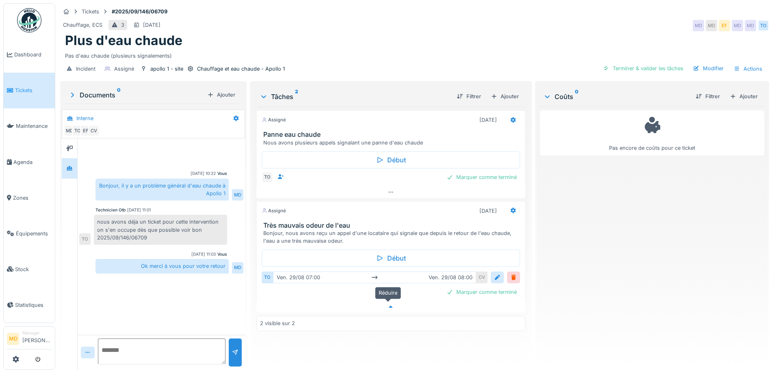
click at [388, 305] on icon at bounding box center [391, 307] width 7 height 5
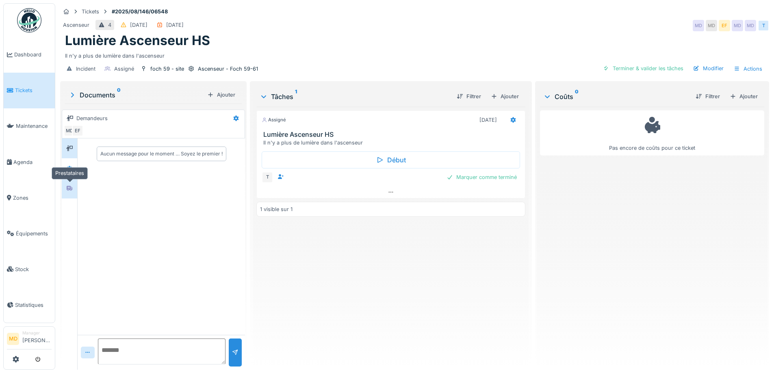
click at [72, 185] on div at bounding box center [69, 189] width 7 height 8
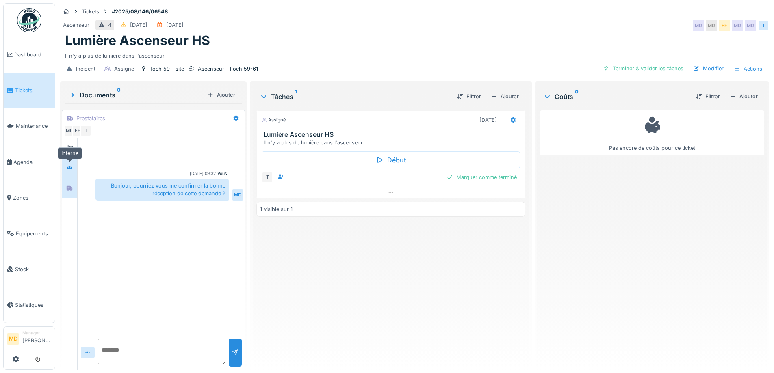
click at [72, 164] on div at bounding box center [69, 168] width 12 height 10
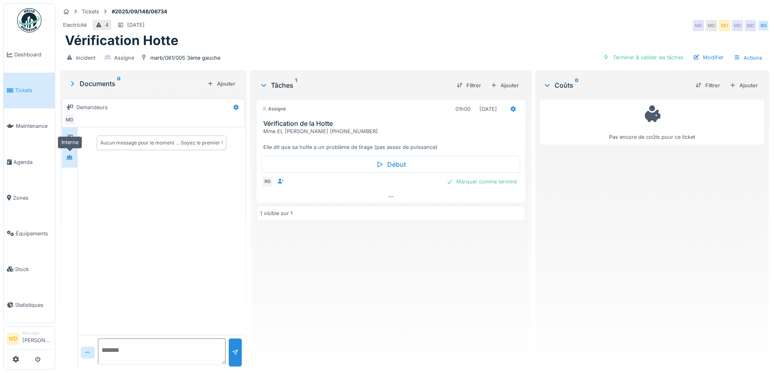
click at [75, 159] on div at bounding box center [69, 158] width 12 height 10
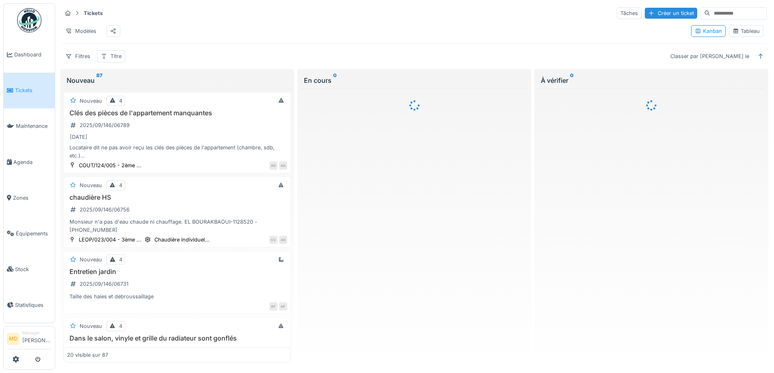
click at [744, 33] on div "Tableau" at bounding box center [746, 31] width 27 height 8
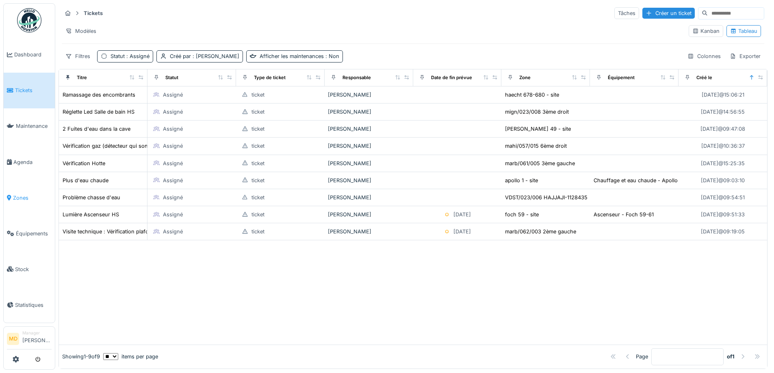
click at [24, 201] on link "Zones" at bounding box center [29, 198] width 51 height 36
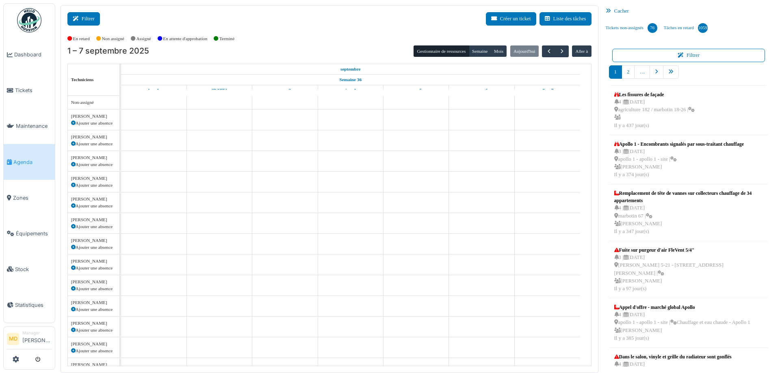
click at [84, 22] on button "Filtrer" at bounding box center [83, 18] width 33 height 13
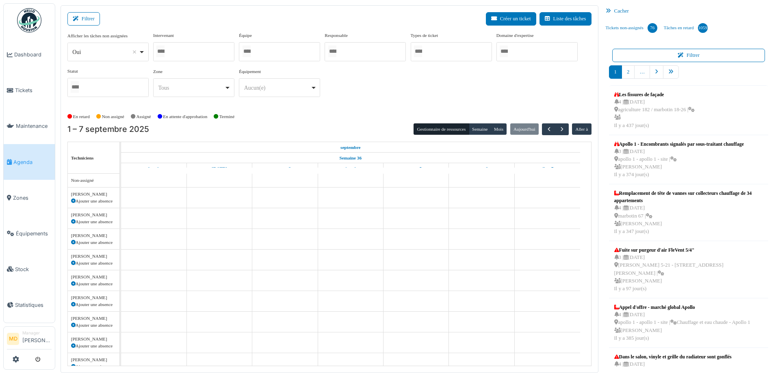
click at [184, 56] on div at bounding box center [193, 51] width 81 height 19
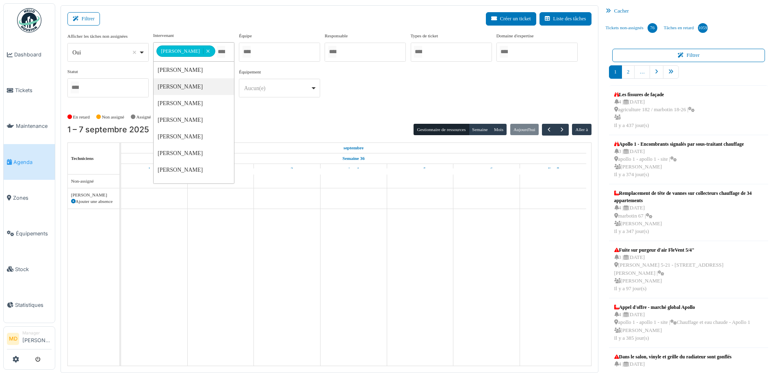
click at [438, 78] on div "**********" at bounding box center [329, 68] width 524 height 72
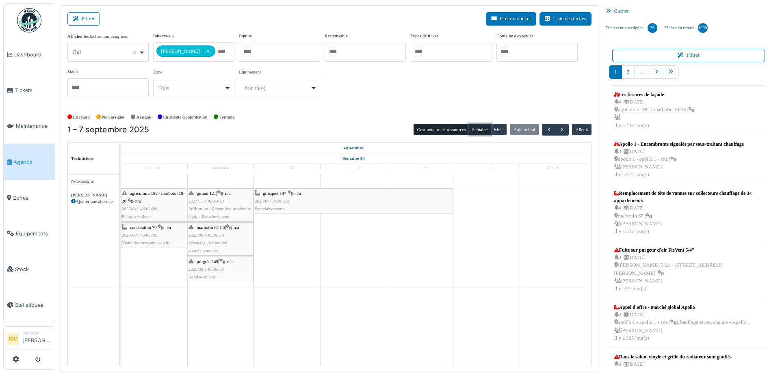
click at [477, 129] on button "Semaine" at bounding box center [480, 129] width 22 height 11
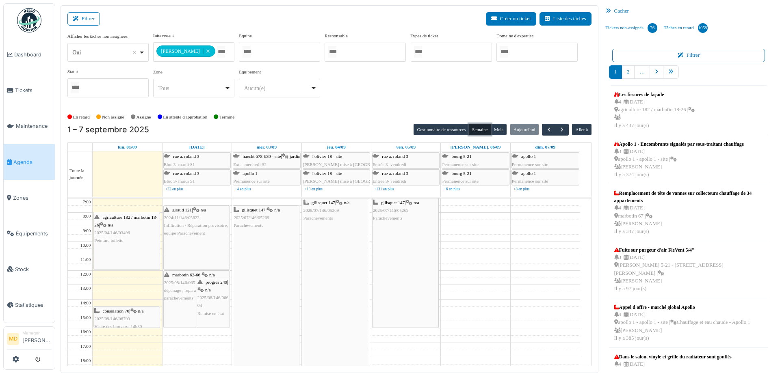
click at [121, 223] on div "agriculture 182 / marbotin 18-26 | n/a 2025/04/146/03496 Peinture toilette" at bounding box center [126, 229] width 65 height 31
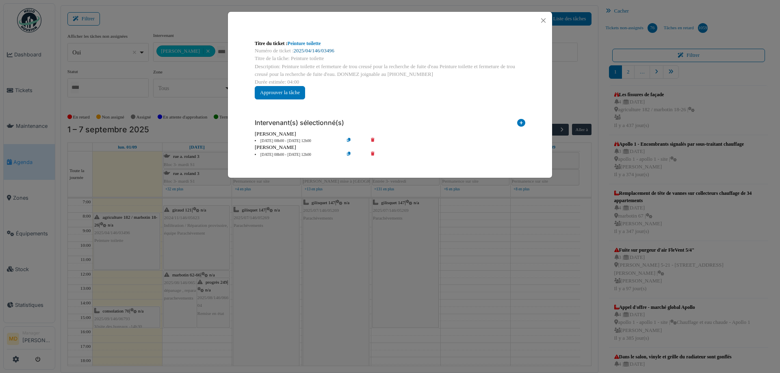
click at [304, 50] on link "2025/04/146/03496" at bounding box center [314, 51] width 41 height 6
click at [544, 25] on button "Close" at bounding box center [543, 20] width 11 height 11
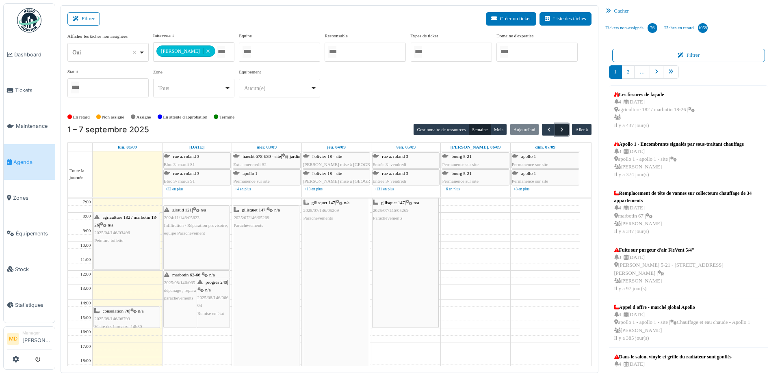
click at [559, 128] on span "button" at bounding box center [562, 129] width 7 height 7
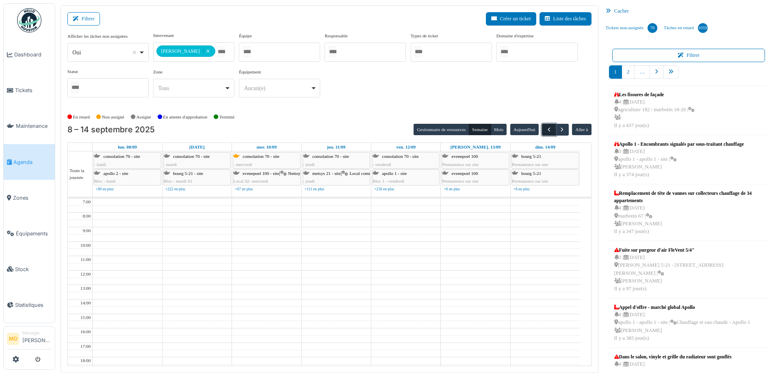
click at [546, 128] on span "button" at bounding box center [549, 129] width 7 height 7
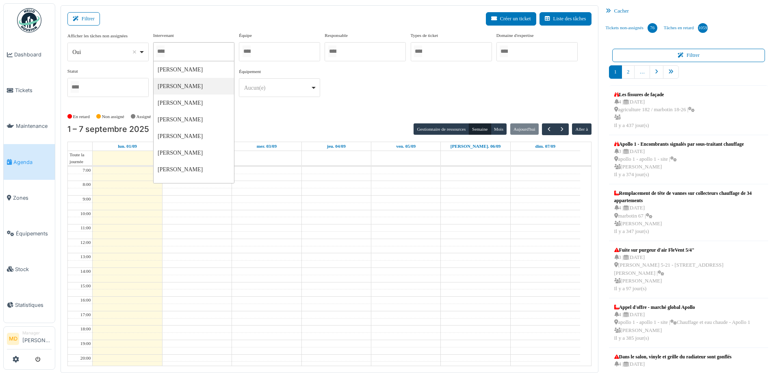
click at [210, 51] on div at bounding box center [193, 51] width 81 height 19
type input "******"
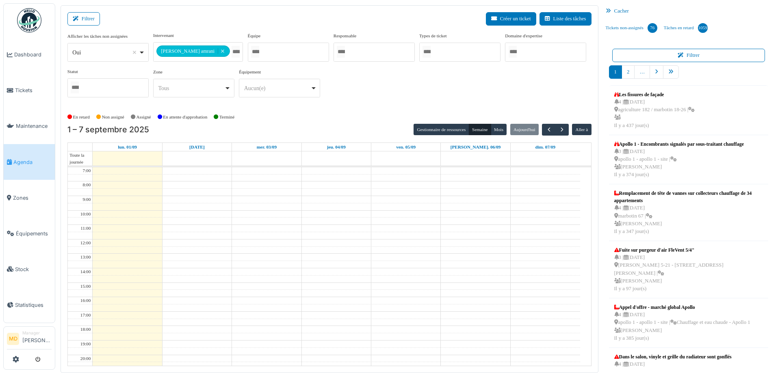
click at [371, 105] on div "**********" at bounding box center [329, 71] width 524 height 78
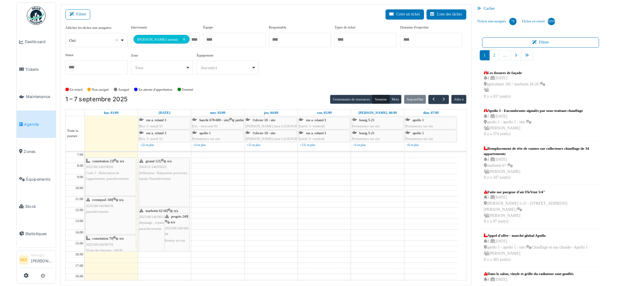
scroll to position [2, 0]
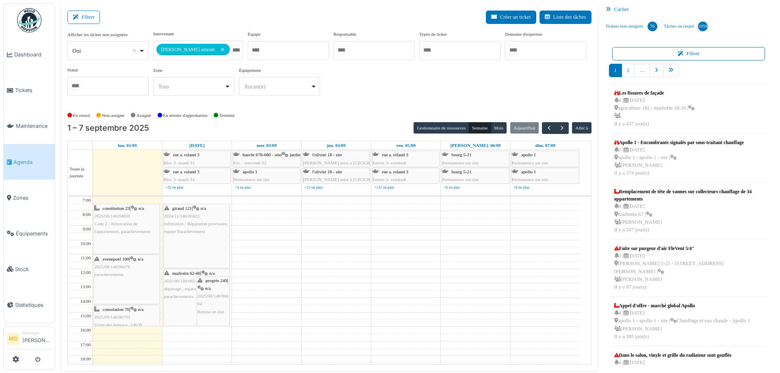
click at [137, 260] on icon at bounding box center [133, 259] width 7 height 5
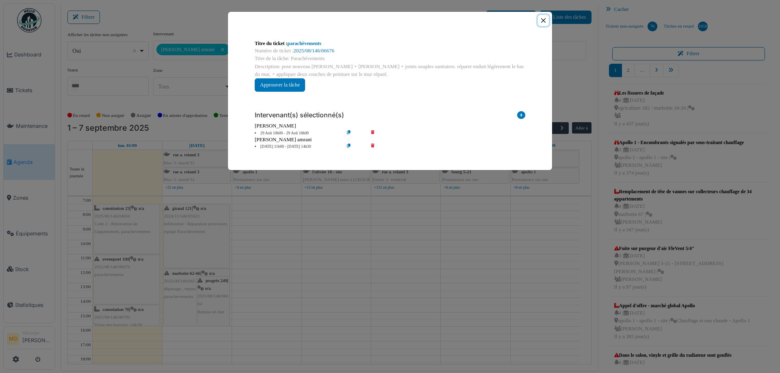
click at [544, 19] on button "Close" at bounding box center [543, 20] width 11 height 11
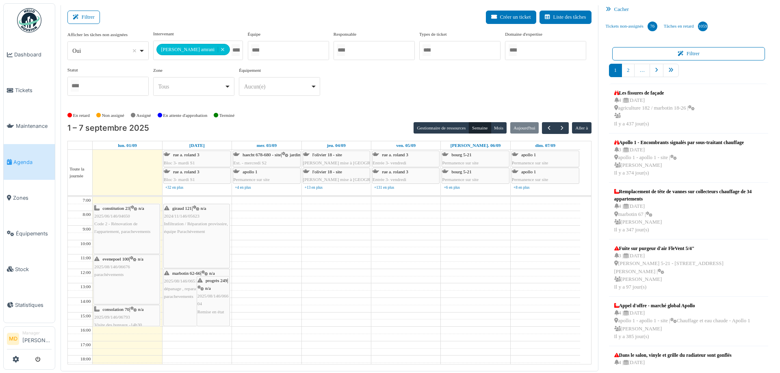
click at [132, 309] on div "consolation 70 | n/a 2025/09/146/06793 Visite des bureaux -14h30" at bounding box center [126, 318] width 65 height 24
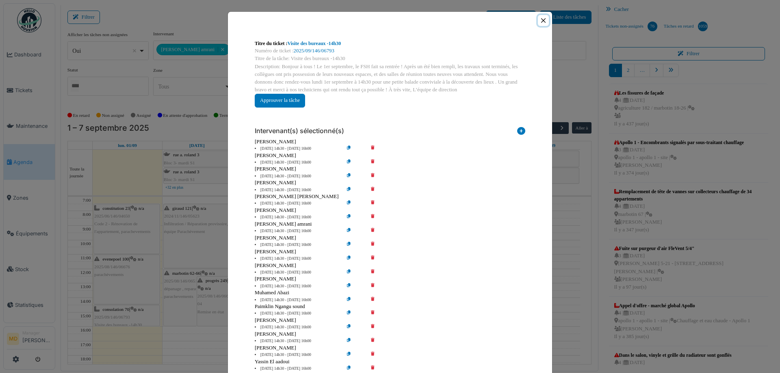
click at [539, 21] on button "Close" at bounding box center [543, 20] width 11 height 11
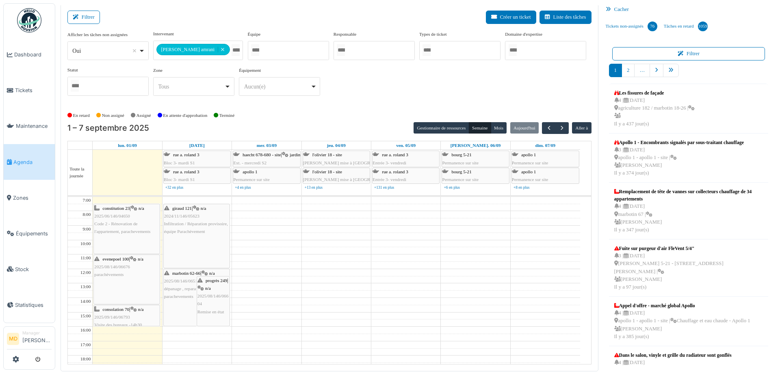
click at [138, 214] on div "constitution 23 | n/a 2025/06/146/04650 Code 2 - Rénovation de l'appartement, p…" at bounding box center [126, 220] width 65 height 31
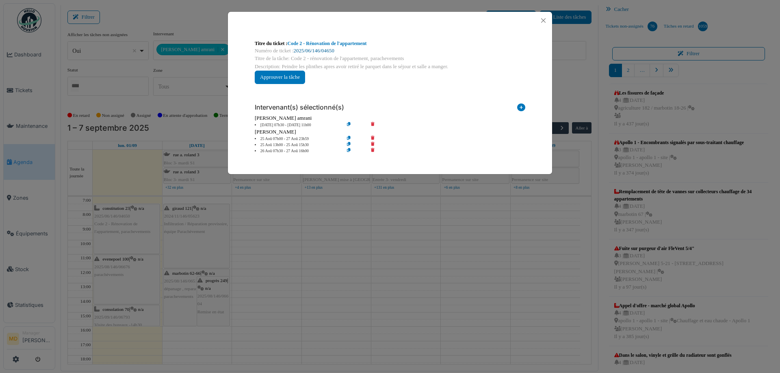
click at [326, 48] on link "2025/06/146/04650" at bounding box center [314, 51] width 41 height 6
click at [544, 19] on button "Close" at bounding box center [543, 20] width 11 height 11
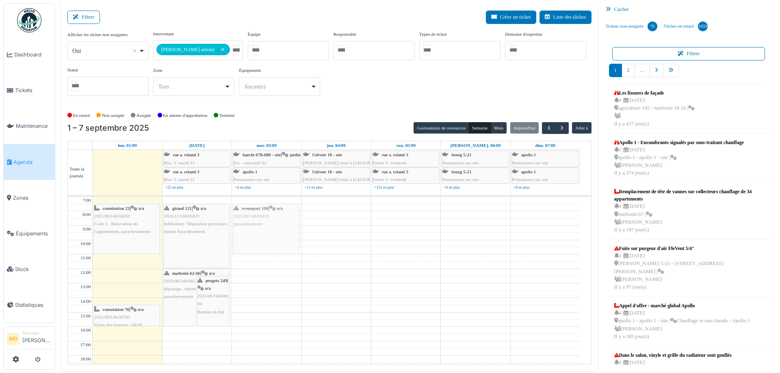
drag, startPoint x: 121, startPoint y: 280, endPoint x: 267, endPoint y: 230, distance: 154.4
click at [267, 230] on tr "constitution 23 | n/a 2025/06/146/04650 Code 2 - Rénovation de l'appartement, p…" at bounding box center [324, 319] width 512 height 245
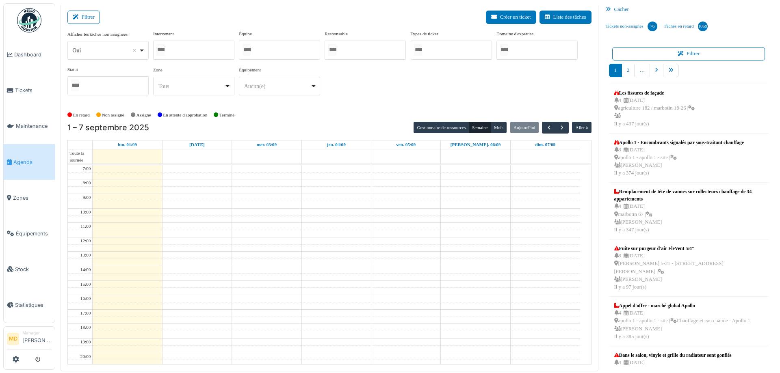
click at [204, 48] on div at bounding box center [193, 50] width 81 height 19
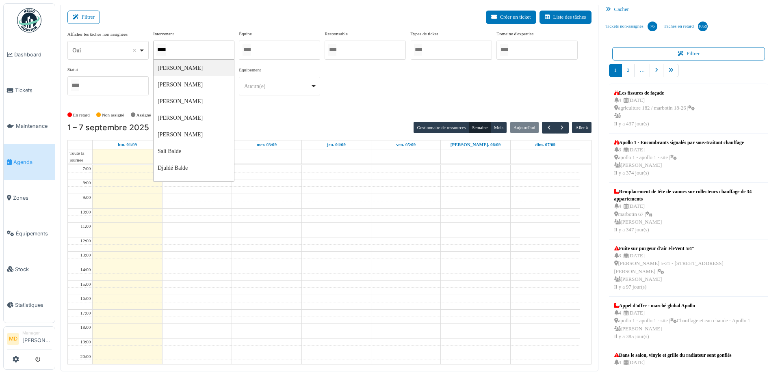
type input "*****"
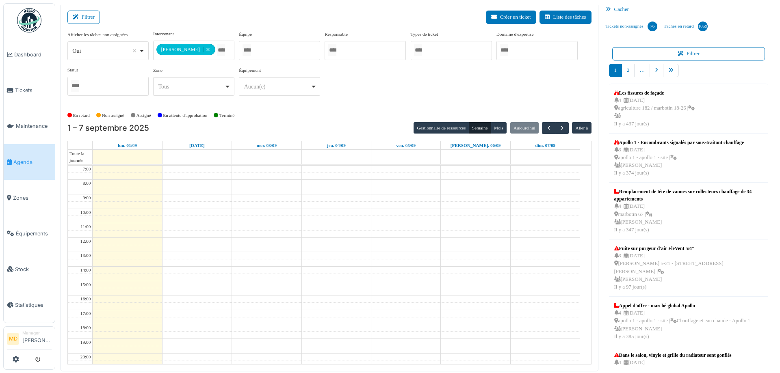
click at [398, 81] on div "**********" at bounding box center [329, 66] width 524 height 72
click at [542, 131] on button "button" at bounding box center [548, 128] width 13 height 12
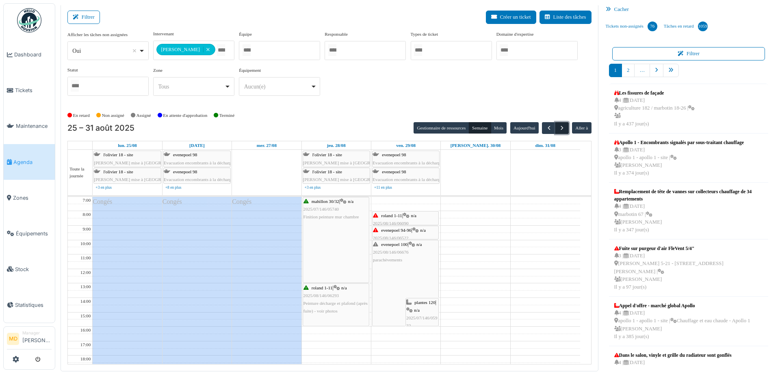
click at [559, 126] on span "button" at bounding box center [562, 128] width 7 height 7
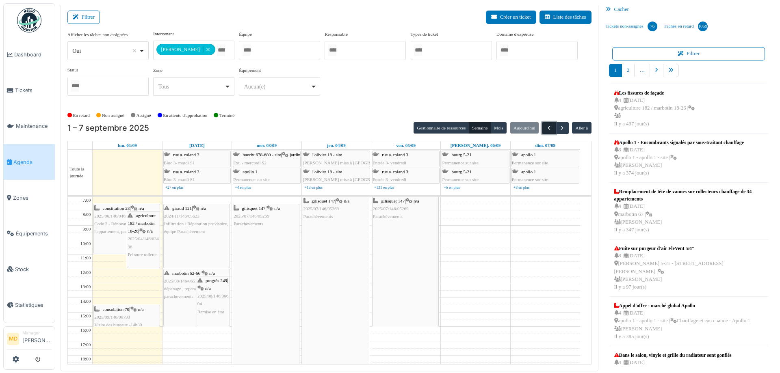
click at [548, 129] on button "button" at bounding box center [548, 128] width 13 height 12
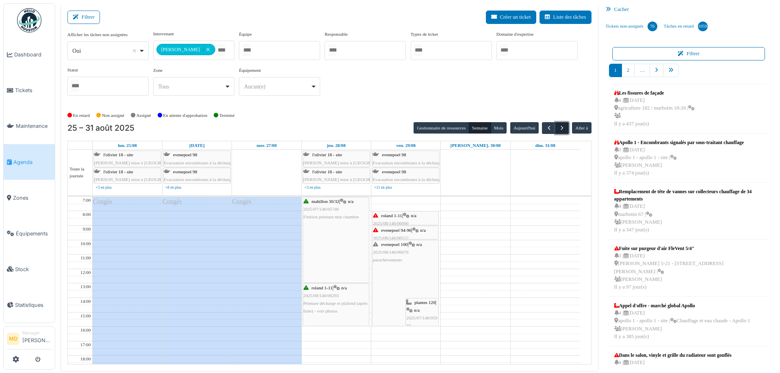
click at [562, 130] on button "button" at bounding box center [561, 128] width 13 height 12
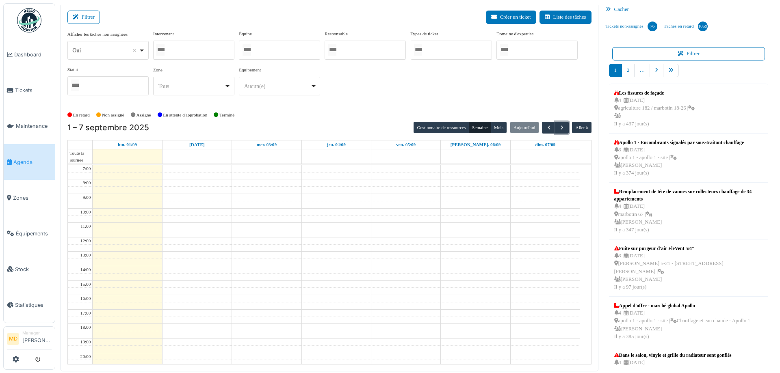
click at [213, 52] on div at bounding box center [193, 50] width 81 height 19
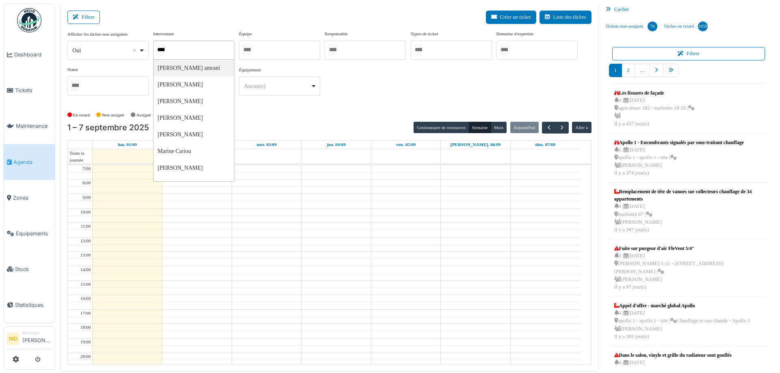
type input "*****"
click at [330, 78] on div "**********" at bounding box center [329, 66] width 524 height 72
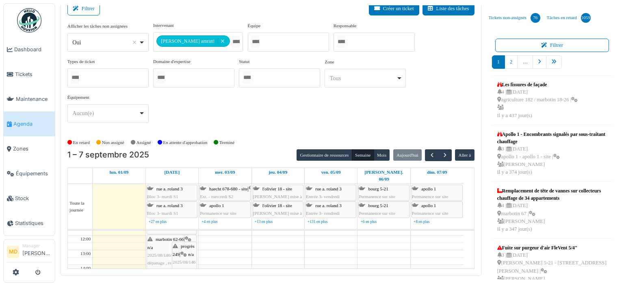
scroll to position [81, 0]
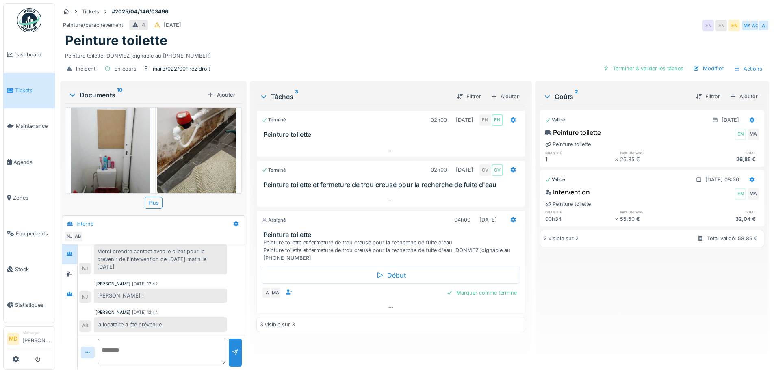
scroll to position [6, 0]
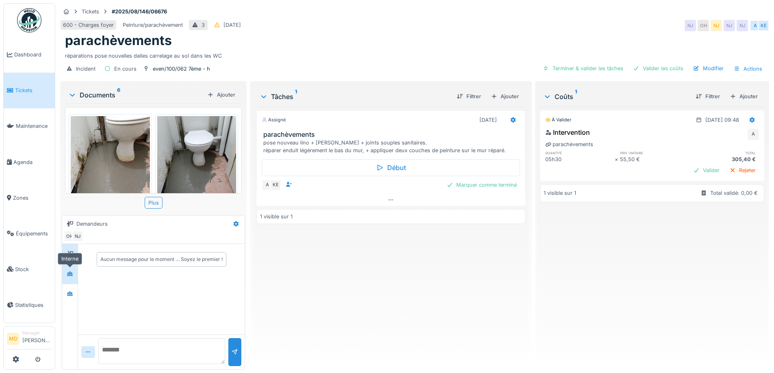
click at [74, 274] on div at bounding box center [70, 274] width 12 height 10
click at [73, 292] on icon at bounding box center [70, 293] width 7 height 5
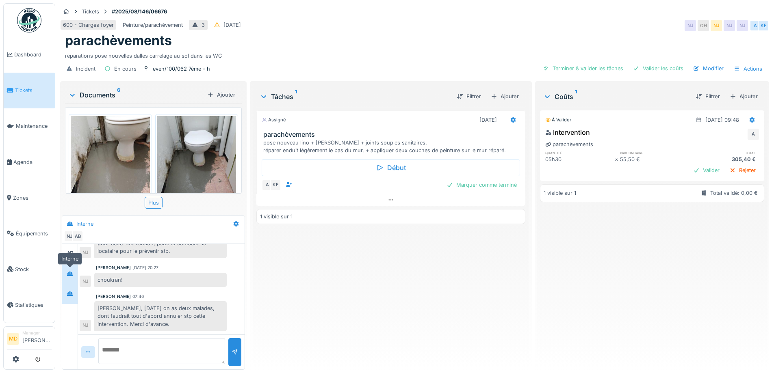
click at [76, 268] on div at bounding box center [70, 273] width 12 height 13
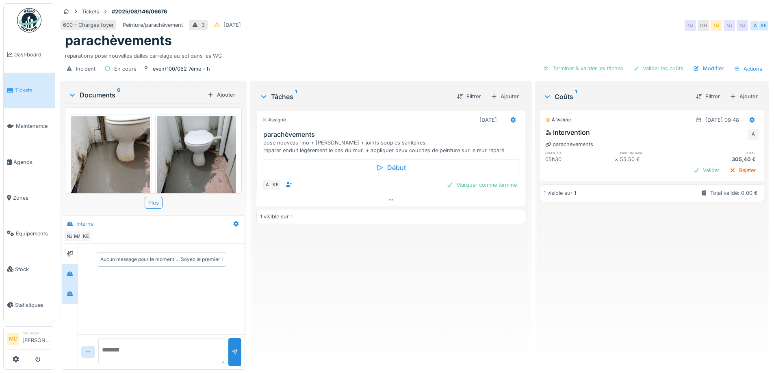
click at [69, 287] on div at bounding box center [69, 294] width 15 height 20
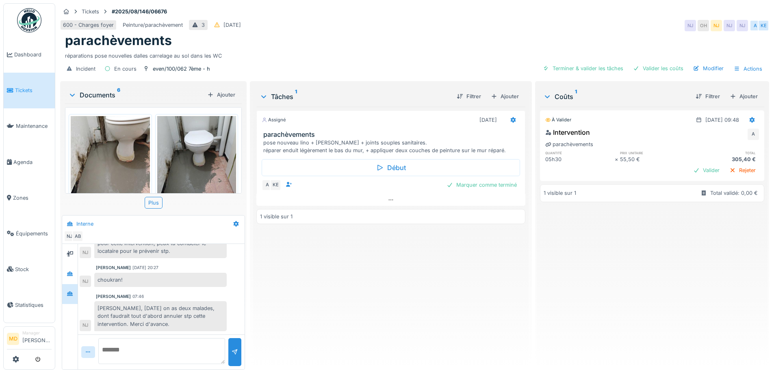
scroll to position [6, 0]
click at [64, 269] on div at bounding box center [70, 274] width 12 height 10
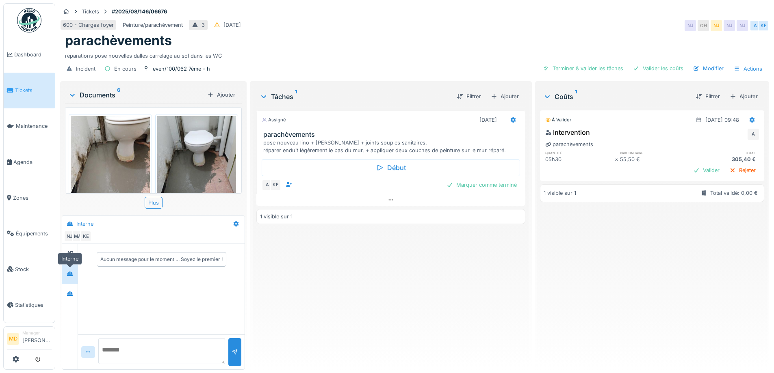
scroll to position [0, 0]
click at [70, 251] on icon at bounding box center [70, 254] width 7 height 6
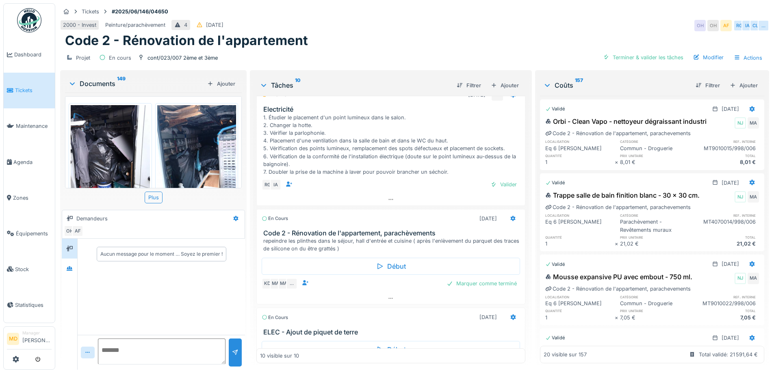
scroll to position [443, 0]
click at [74, 266] on div at bounding box center [69, 269] width 12 height 10
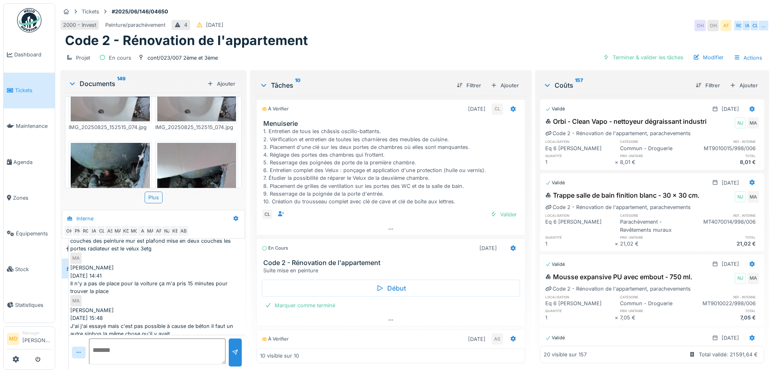
scroll to position [393, 0]
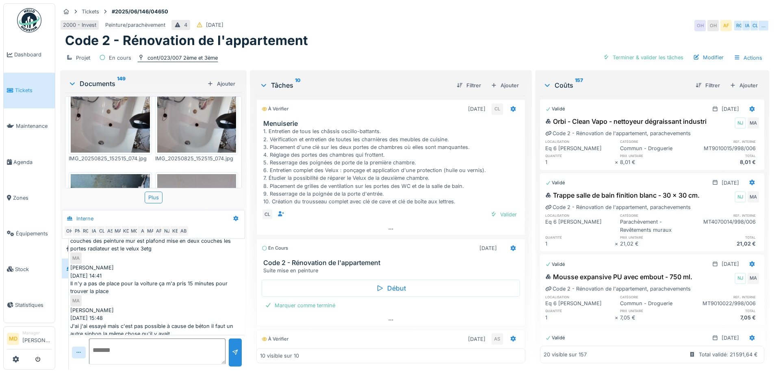
click at [152, 58] on div "cont/023/007 2ème et 3ème" at bounding box center [182, 58] width 70 height 8
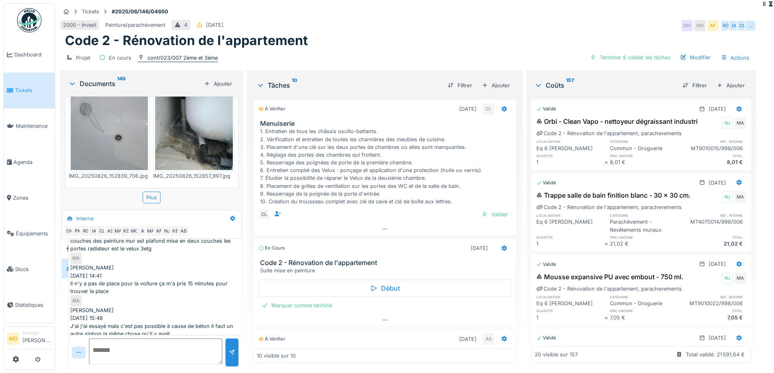
scroll to position [375, 0]
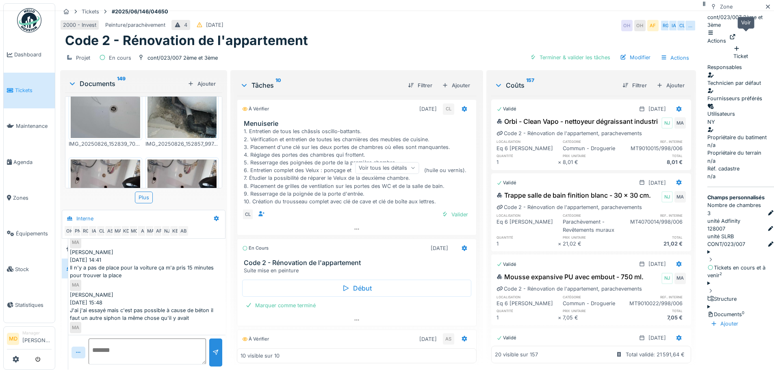
click at [735, 37] on icon at bounding box center [732, 36] width 5 height 5
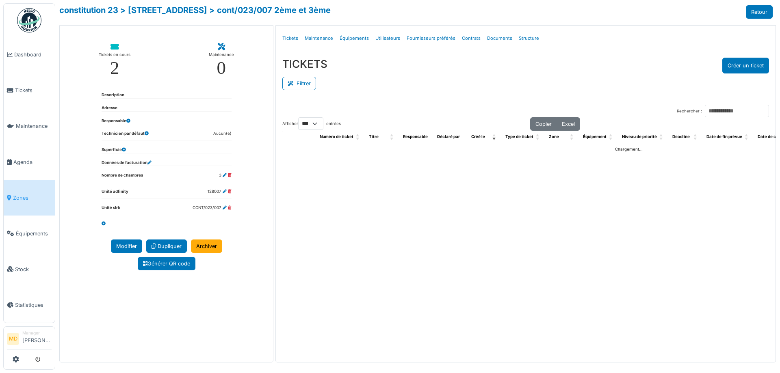
select select "***"
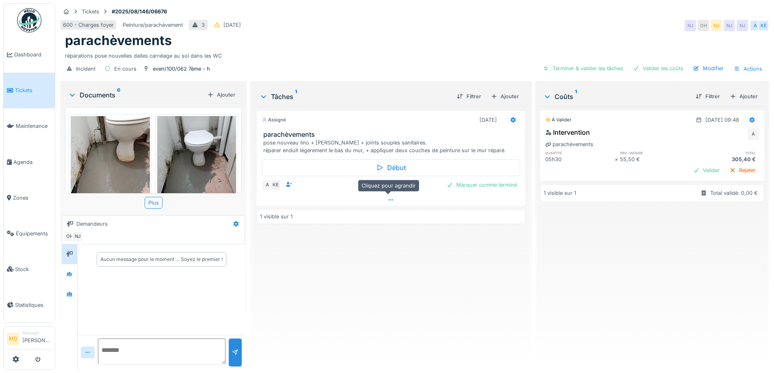
click at [384, 202] on div at bounding box center [390, 200] width 269 height 12
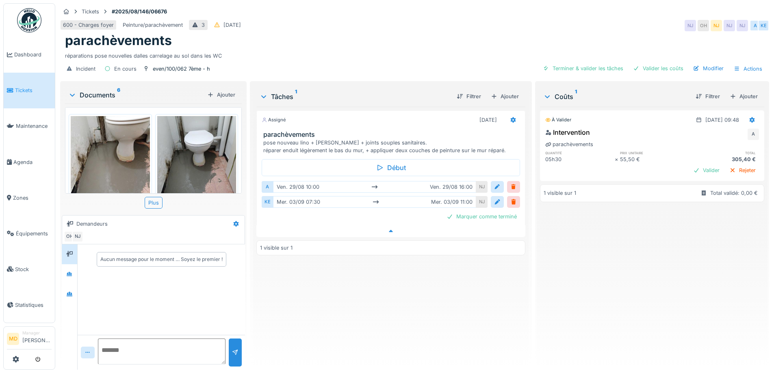
scroll to position [6, 0]
click at [73, 271] on div at bounding box center [69, 274] width 12 height 10
click at [72, 289] on div at bounding box center [69, 294] width 12 height 10
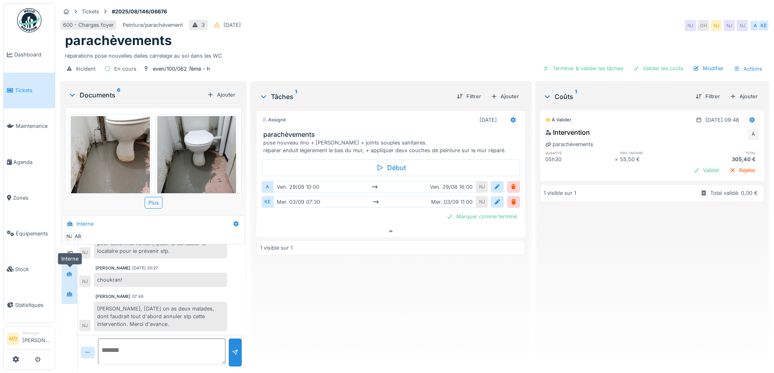
click at [69, 275] on div at bounding box center [69, 274] width 12 height 13
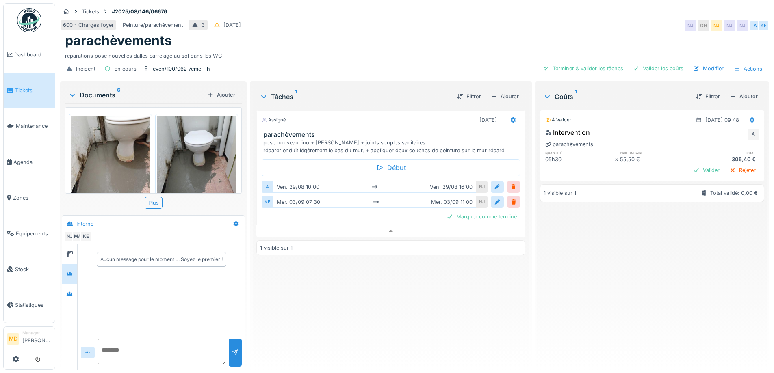
click at [143, 344] on textarea at bounding box center [162, 352] width 128 height 26
type textarea "*"
click at [71, 288] on div at bounding box center [69, 294] width 12 height 13
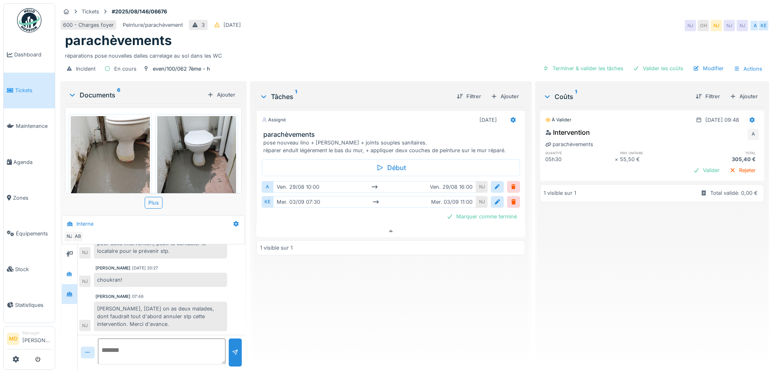
click at [124, 348] on textarea at bounding box center [162, 352] width 128 height 26
type textarea "**********"
click at [235, 349] on div at bounding box center [235, 353] width 7 height 8
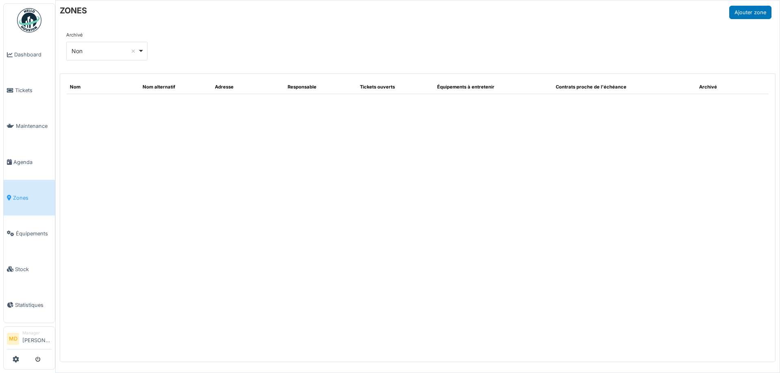
select select "***"
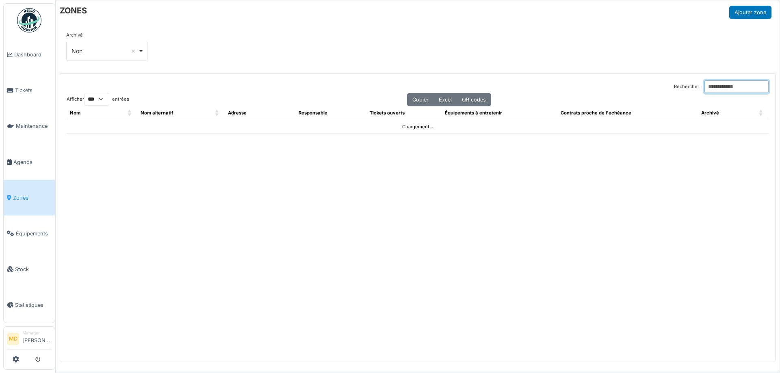
click at [705, 89] on input "Rechercher :" at bounding box center [737, 86] width 64 height 13
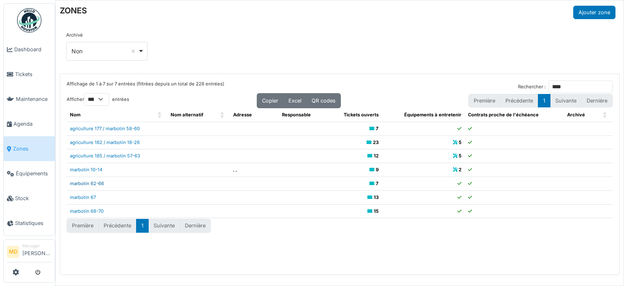
click at [92, 182] on link "marbotin 62-66" at bounding box center [87, 183] width 34 height 6
click at [561, 88] on input "****" at bounding box center [581, 86] width 64 height 13
click at [559, 82] on input "***" at bounding box center [581, 86] width 64 height 13
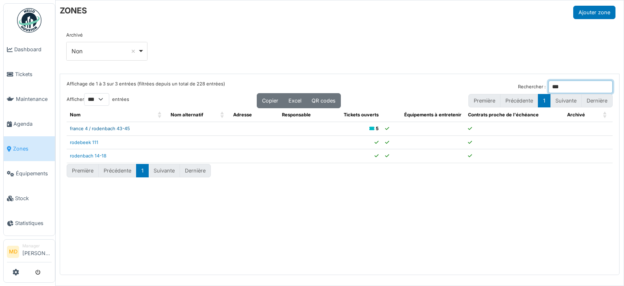
type input "***"
click at [101, 126] on link "france 4 / rodenbach 43-45" at bounding box center [100, 129] width 60 height 6
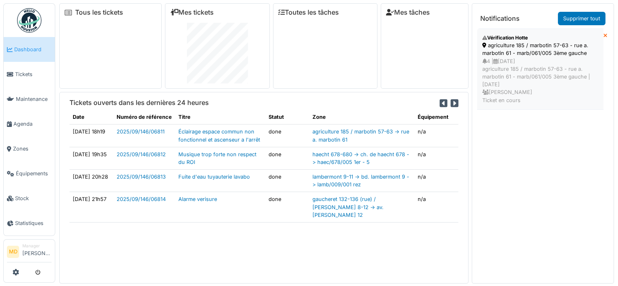
click at [523, 67] on div "4 | [DATE] agriculture 185 / marbotin 57-63 - rue a. marbotin 61 - marb/061/005…" at bounding box center [540, 80] width 116 height 47
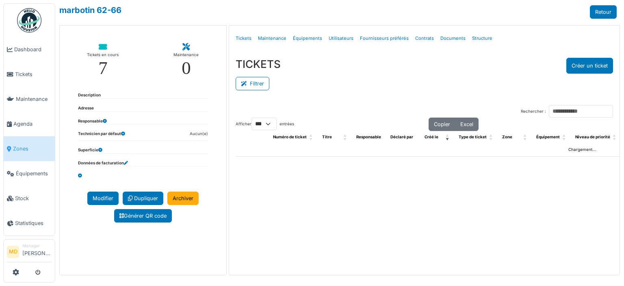
select select "***"
click at [479, 37] on link "Structure" at bounding box center [482, 38] width 27 height 19
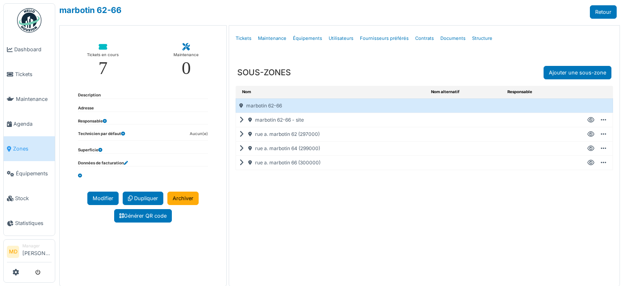
click at [241, 134] on icon at bounding box center [243, 134] width 8 height 0
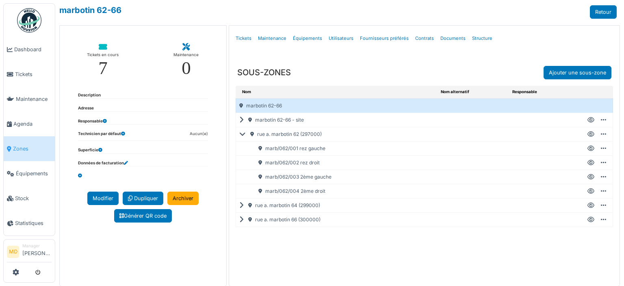
click at [588, 177] on icon at bounding box center [591, 177] width 7 height 0
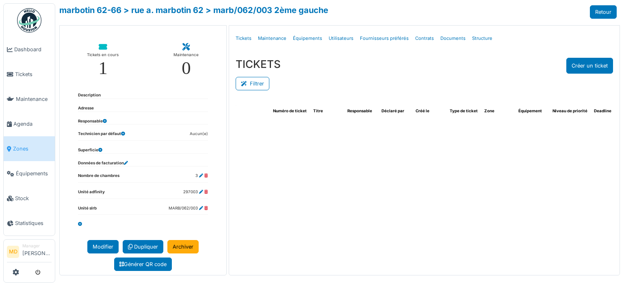
select select "***"
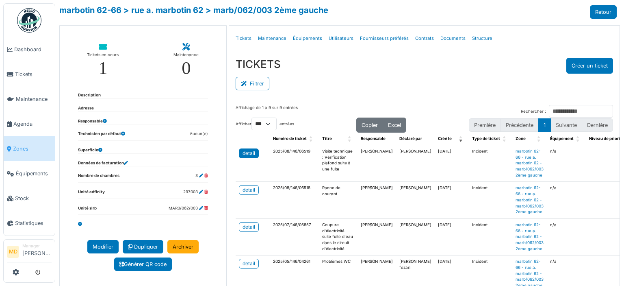
click at [245, 155] on div "detail" at bounding box center [249, 153] width 13 height 7
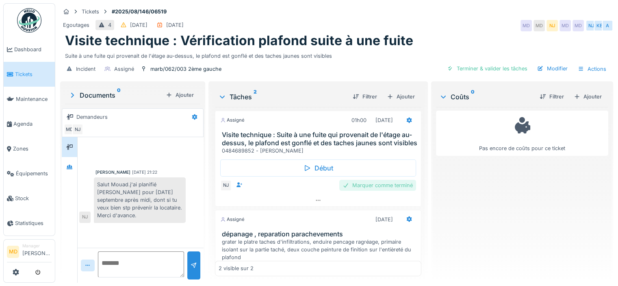
scroll to position [62, 0]
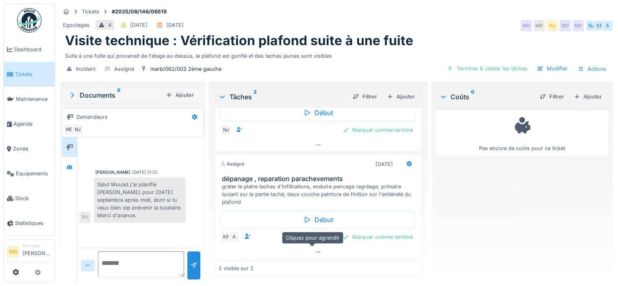
click at [315, 249] on icon at bounding box center [318, 251] width 7 height 5
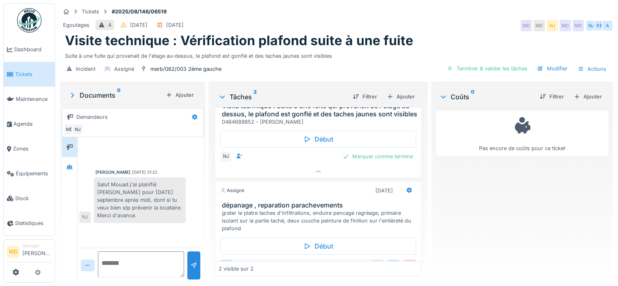
scroll to position [41, 0]
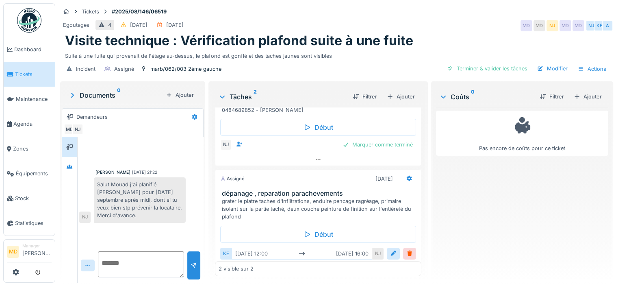
click at [126, 251] on textarea at bounding box center [141, 264] width 86 height 26
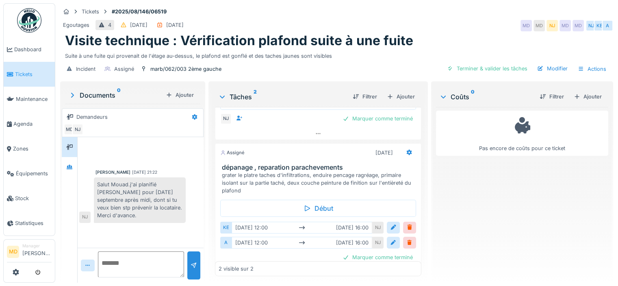
scroll to position [0, 0]
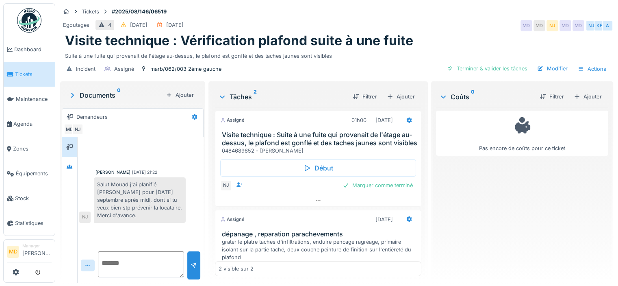
click at [152, 253] on textarea at bounding box center [141, 264] width 86 height 26
type textarea "*"
type textarea "**********"
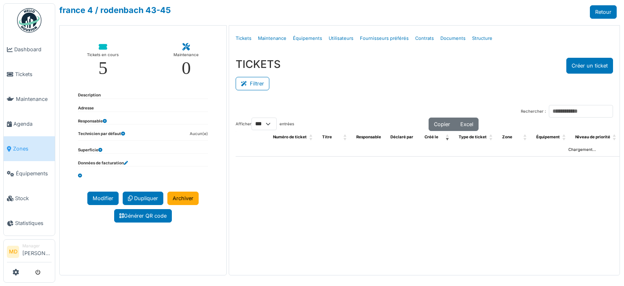
select select "***"
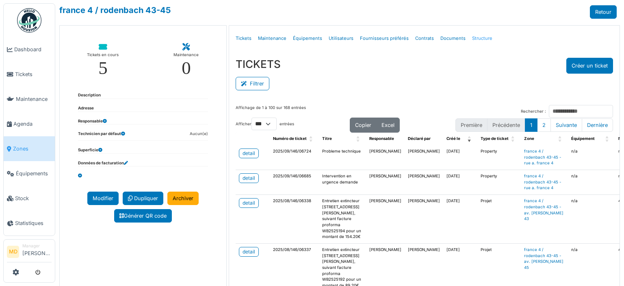
click at [476, 39] on link "Structure" at bounding box center [482, 38] width 27 height 19
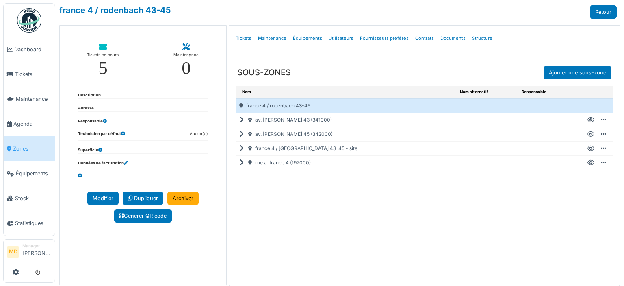
click at [241, 120] on icon at bounding box center [243, 120] width 8 height 0
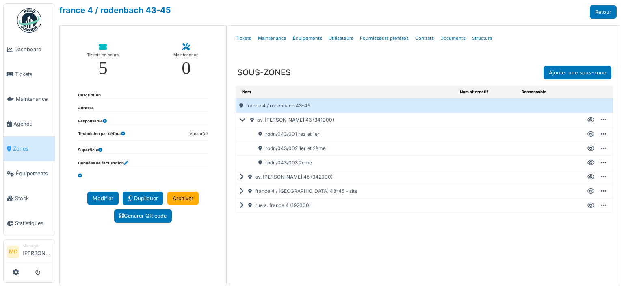
click at [588, 134] on icon at bounding box center [591, 134] width 7 height 0
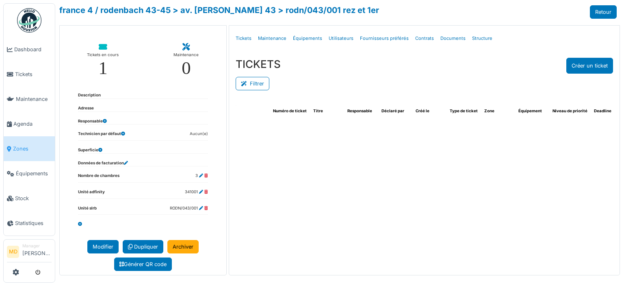
select select "***"
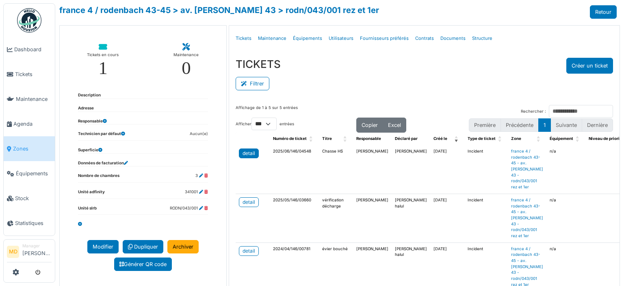
click at [246, 152] on div "detail" at bounding box center [249, 153] width 13 height 7
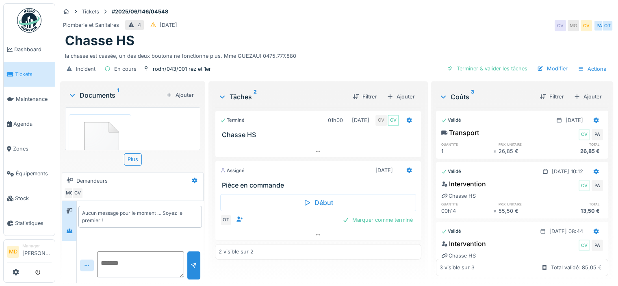
scroll to position [6, 0]
click at [71, 228] on icon at bounding box center [69, 230] width 7 height 5
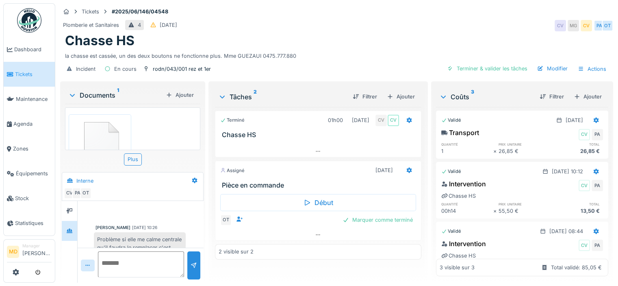
scroll to position [49, 0]
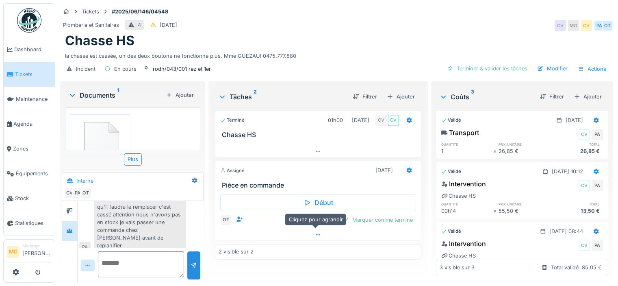
click at [315, 232] on icon at bounding box center [318, 234] width 7 height 5
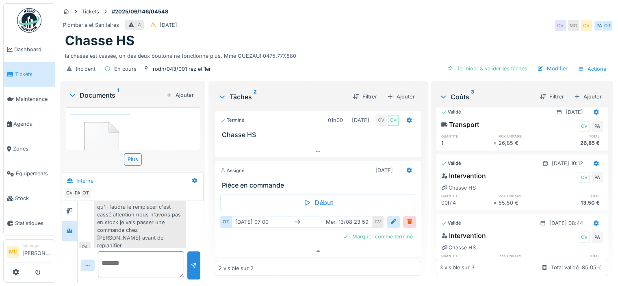
scroll to position [0, 0]
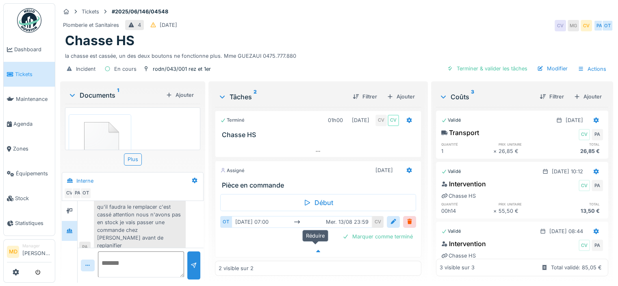
click at [316, 248] on icon at bounding box center [318, 250] width 7 height 5
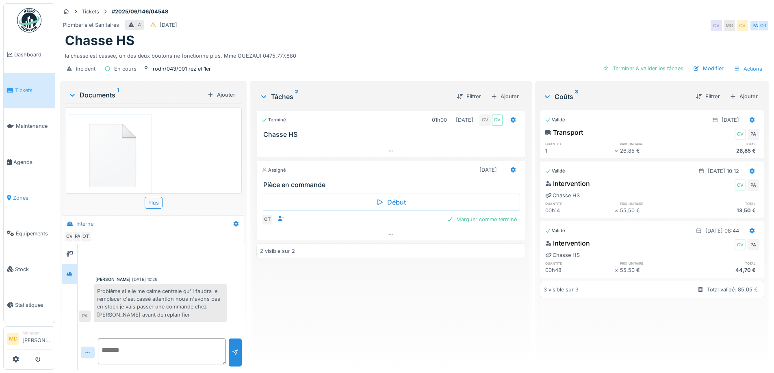
click at [28, 198] on link "Zones" at bounding box center [29, 198] width 51 height 36
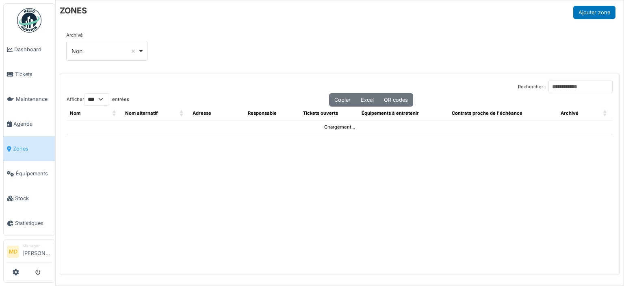
select select "***"
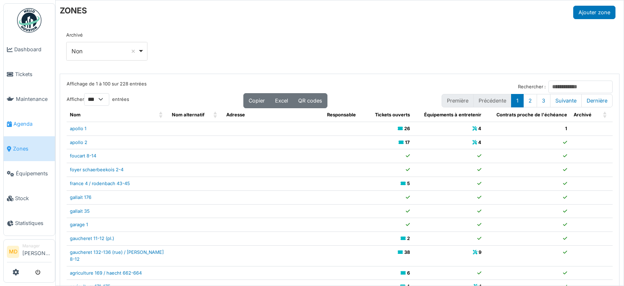
click at [24, 120] on span "Agenda" at bounding box center [32, 124] width 38 height 8
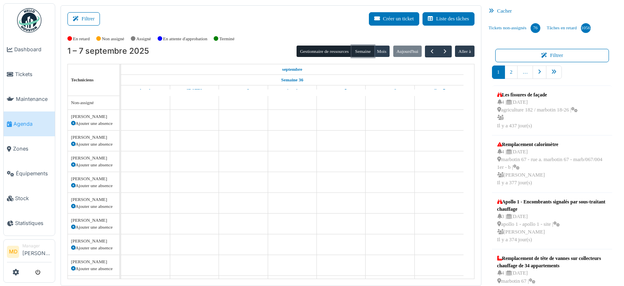
click at [361, 48] on button "Semaine" at bounding box center [363, 51] width 22 height 11
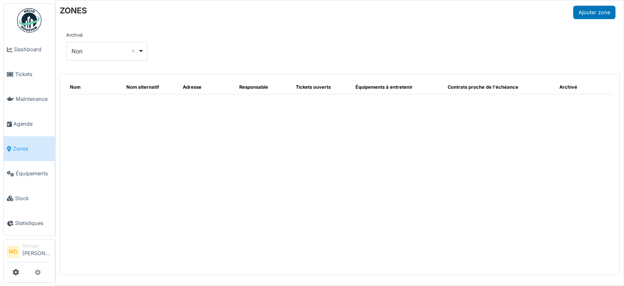
select select "***"
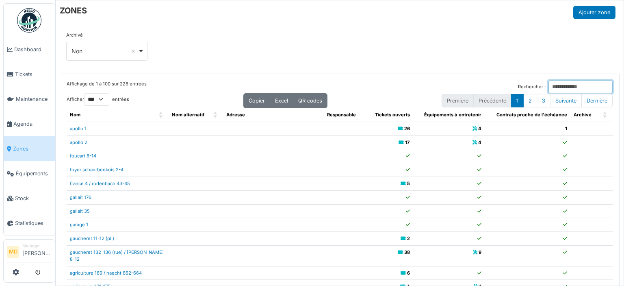
click at [549, 83] on input "Rechercher :" at bounding box center [581, 86] width 64 height 13
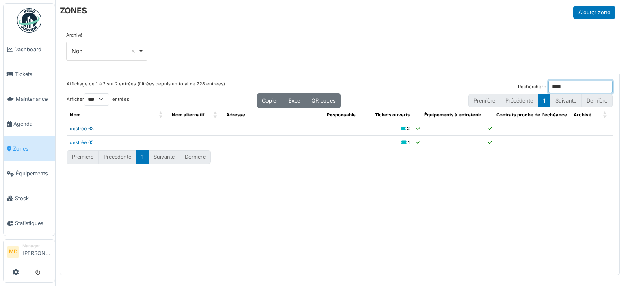
type input "****"
click at [80, 126] on link "destrée 63" at bounding box center [82, 129] width 24 height 6
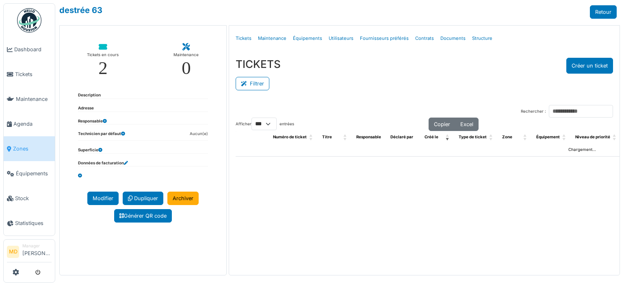
select select "***"
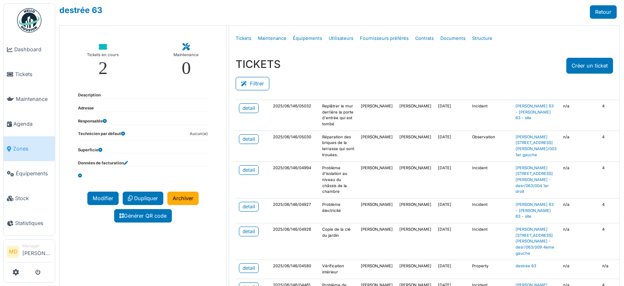
scroll to position [325, 0]
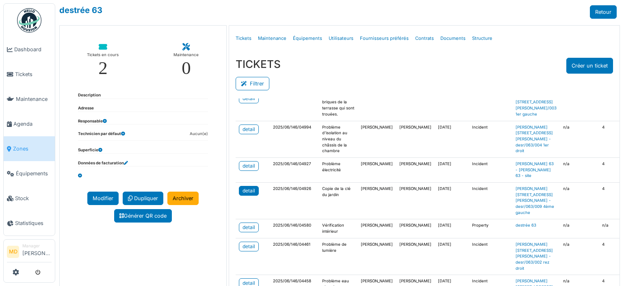
click at [249, 195] on link "detail" at bounding box center [249, 191] width 20 height 10
click at [23, 50] on span "Dashboard" at bounding box center [32, 50] width 37 height 8
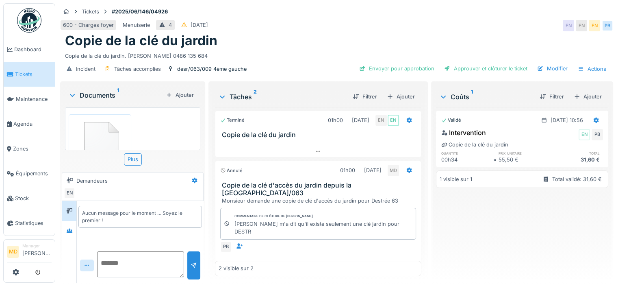
scroll to position [6, 0]
click at [71, 228] on icon at bounding box center [70, 230] width 6 height 4
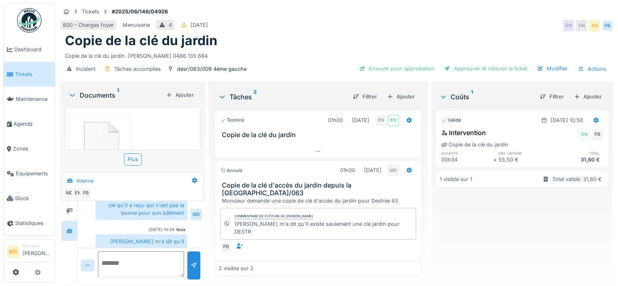
scroll to position [203, 0]
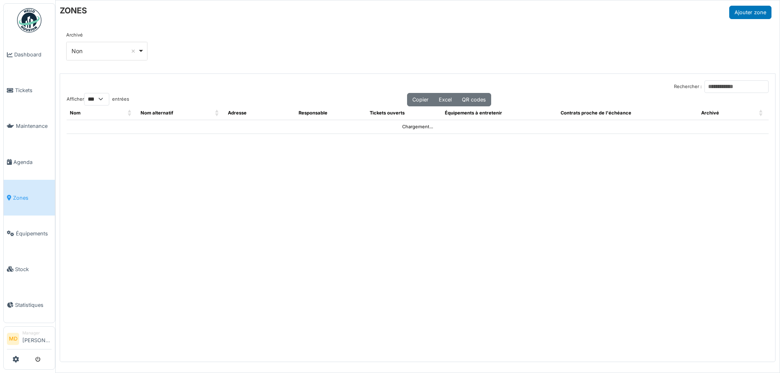
select select "***"
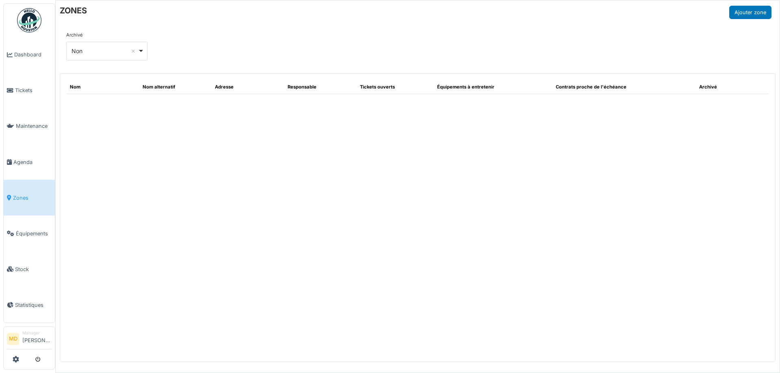
select select "***"
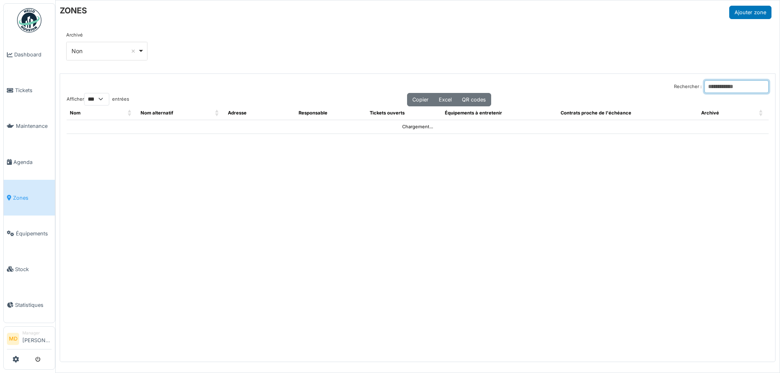
click at [720, 85] on input "Rechercher :" at bounding box center [737, 86] width 64 height 13
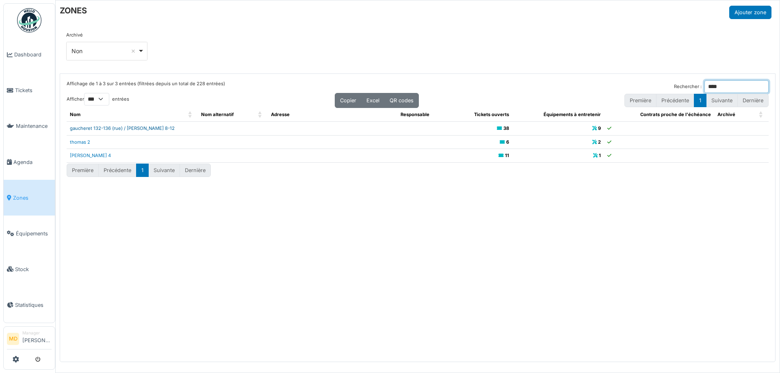
type input "****"
click at [135, 127] on link "gaucheret 132-136 (rue) / thomas 8-12" at bounding box center [122, 129] width 105 height 6
click at [708, 86] on input "****" at bounding box center [737, 86] width 64 height 13
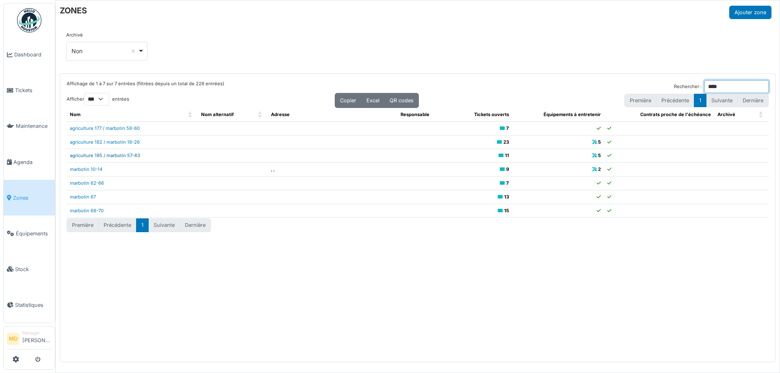
type input "****"
click at [112, 157] on link "agriculture 185 / marbotin 57-63" at bounding box center [105, 156] width 70 height 6
click at [740, 91] on input "****" at bounding box center [737, 86] width 64 height 13
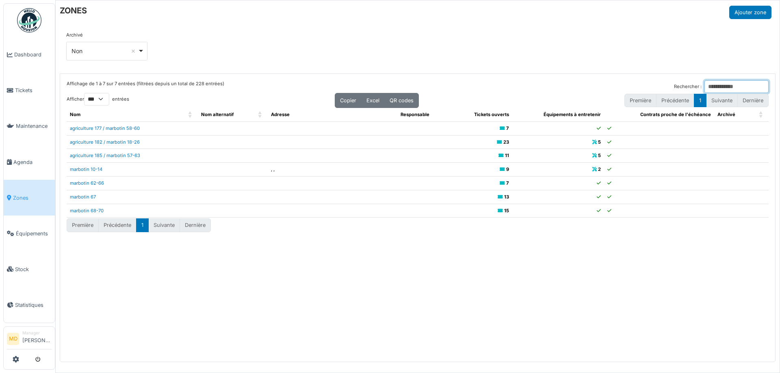
click at [740, 91] on input "Rechercher :" at bounding box center [737, 86] width 64 height 13
click at [737, 84] on input "Rechercher :" at bounding box center [737, 86] width 64 height 13
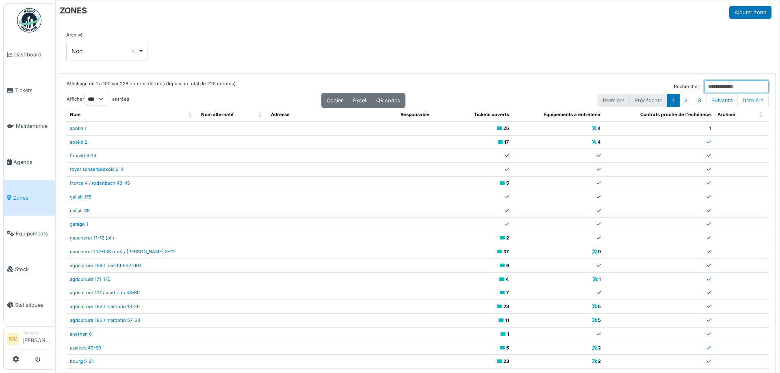
click at [705, 85] on input "Rechercher :" at bounding box center [737, 86] width 64 height 13
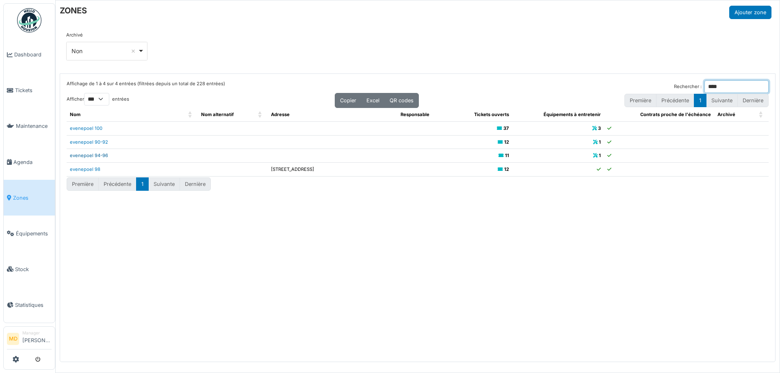
type input "****"
click at [105, 158] on link "evenepoel 94-96" at bounding box center [89, 156] width 38 height 6
click at [705, 89] on input "****" at bounding box center [737, 86] width 64 height 13
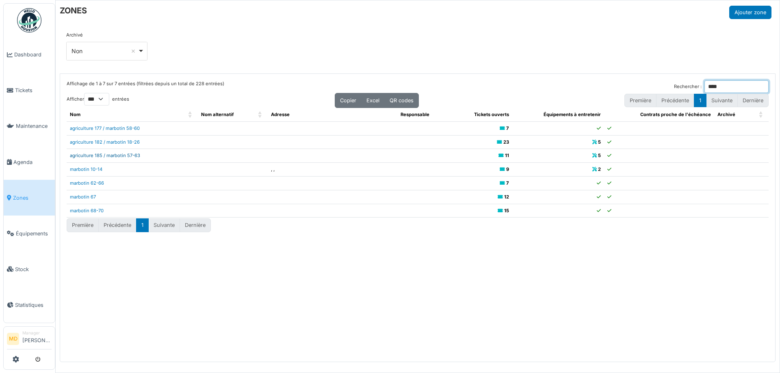
type input "****"
click at [716, 88] on input "****" at bounding box center [737, 86] width 64 height 13
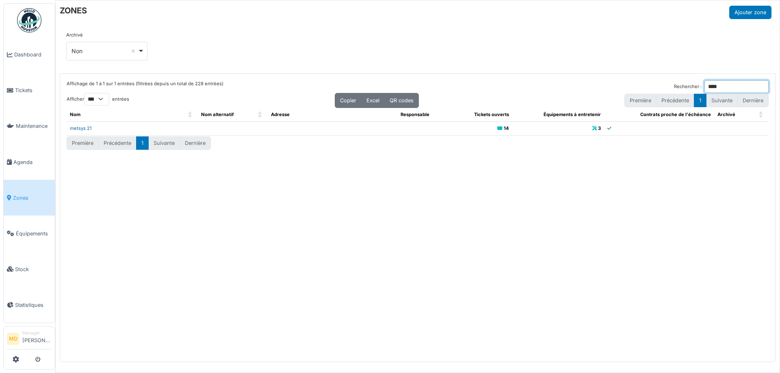
type input "****"
click at [85, 129] on link "metsys 21" at bounding box center [81, 129] width 22 height 6
click at [167, 20] on div "ZONES Ajouter zone Archivé *** Non Remove item Tous Oui Non Affichage de 1 à 1 …" at bounding box center [417, 186] width 725 height 373
click at [265, 11] on div "ZONES Ajouter zone" at bounding box center [416, 12] width 712 height 13
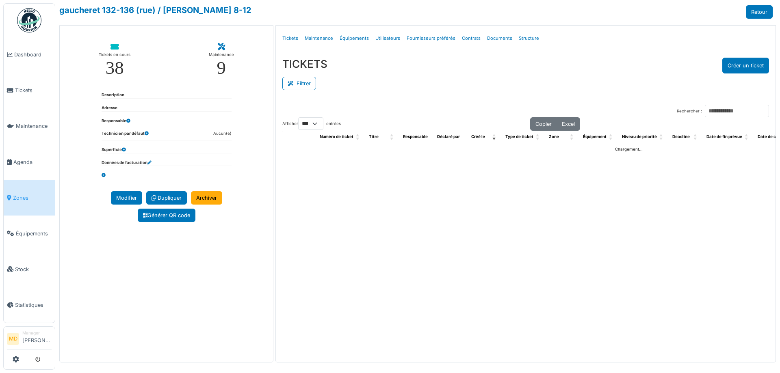
select select "***"
click at [523, 38] on link "Structure" at bounding box center [529, 38] width 27 height 19
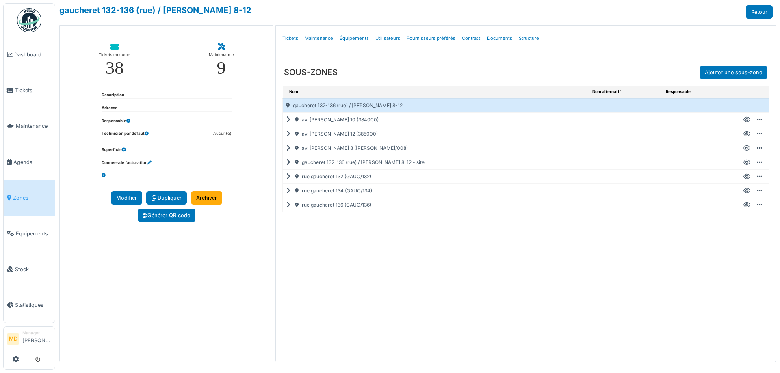
click at [290, 134] on icon at bounding box center [290, 134] width 8 height 0
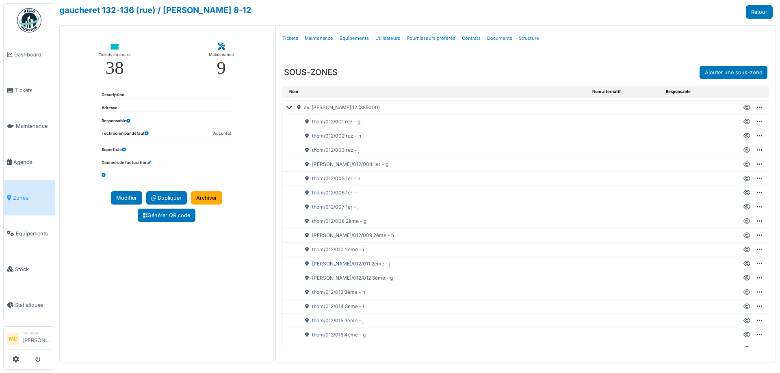
scroll to position [41, 0]
click at [744, 278] on icon at bounding box center [747, 278] width 7 height 0
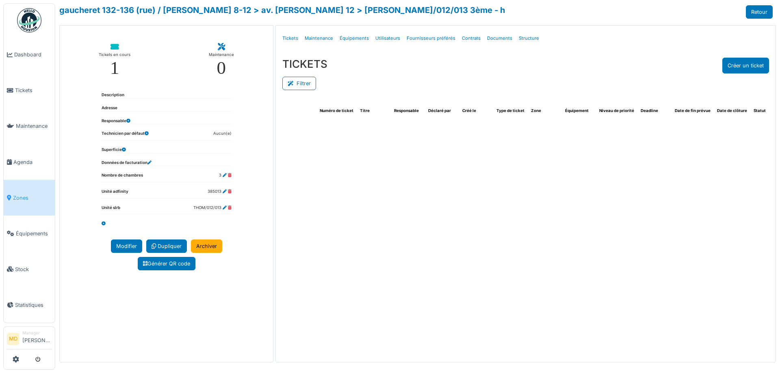
select select "***"
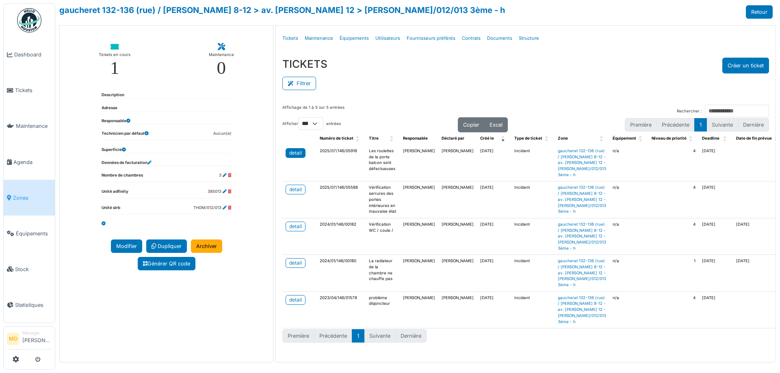
click at [294, 153] on div "detail" at bounding box center [295, 153] width 13 height 7
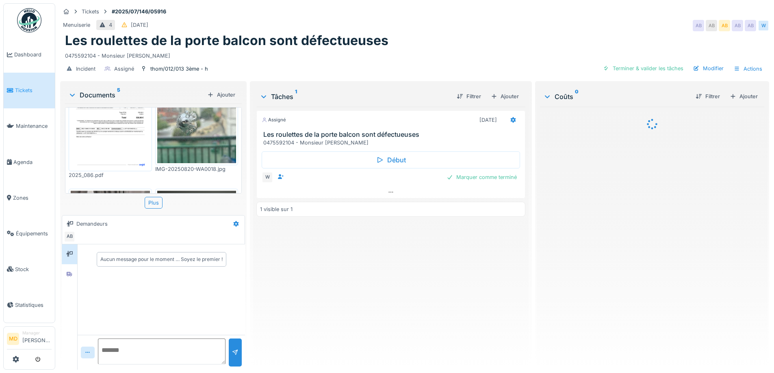
scroll to position [163, 0]
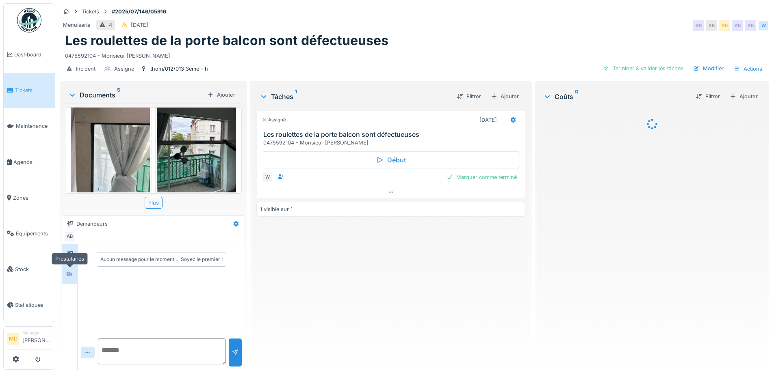
click at [66, 280] on div at bounding box center [69, 274] width 12 height 13
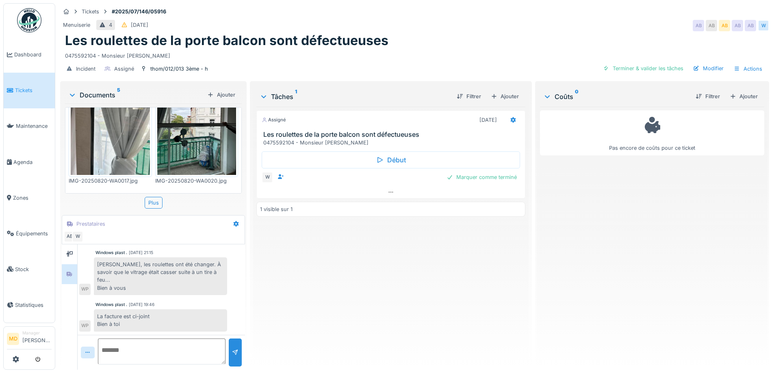
scroll to position [167, 0]
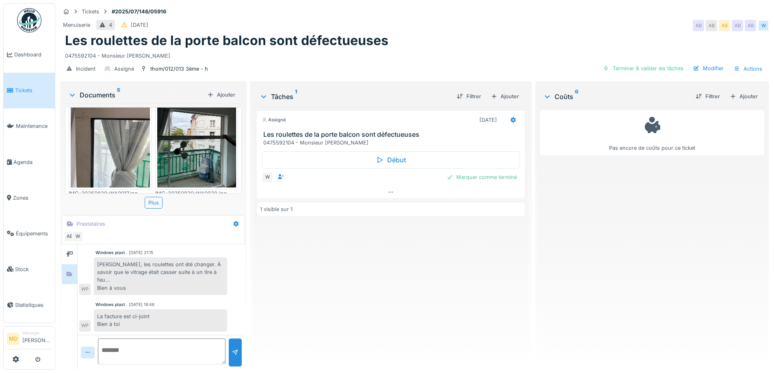
click at [114, 145] on img at bounding box center [110, 134] width 79 height 105
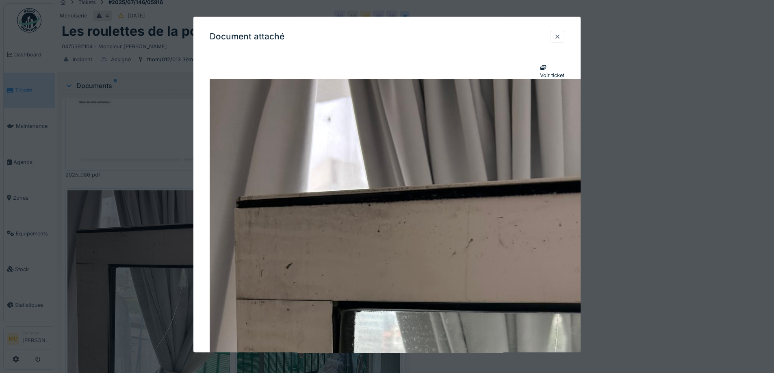
click at [561, 41] on div at bounding box center [558, 37] width 14 height 12
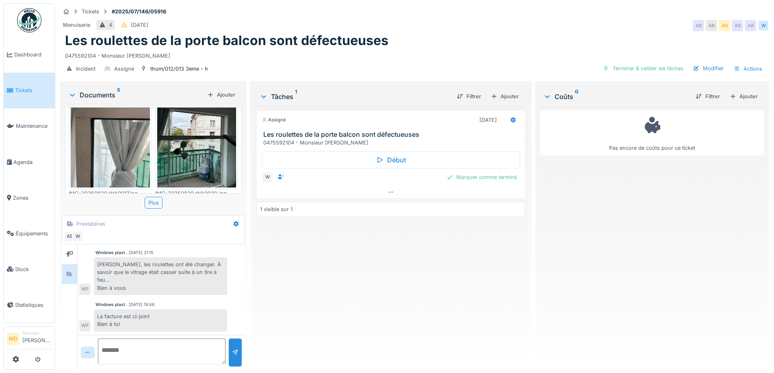
click at [207, 125] on img at bounding box center [196, 134] width 79 height 105
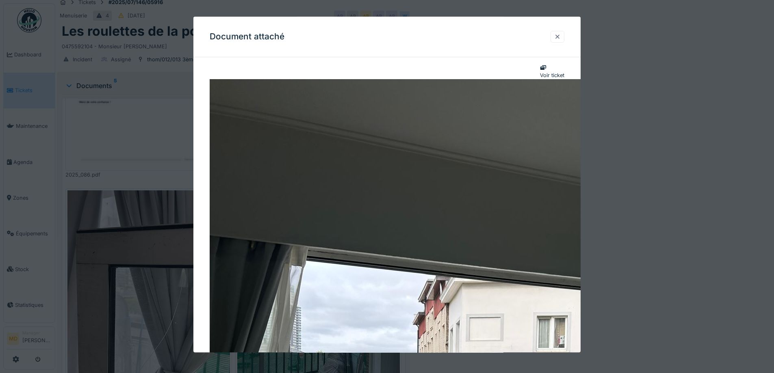
click at [564, 39] on div at bounding box center [558, 37] width 14 height 12
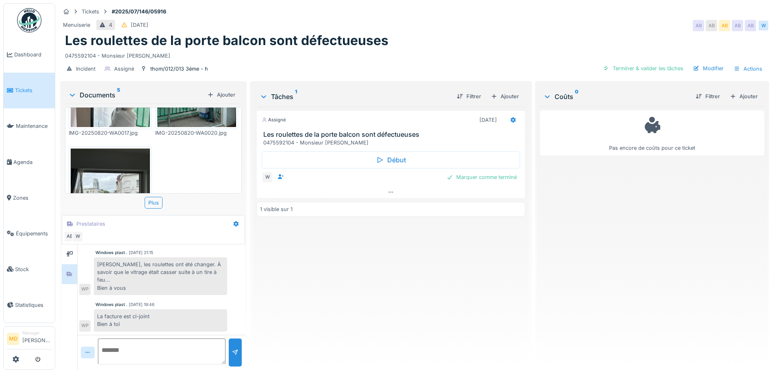
scroll to position [289, 0]
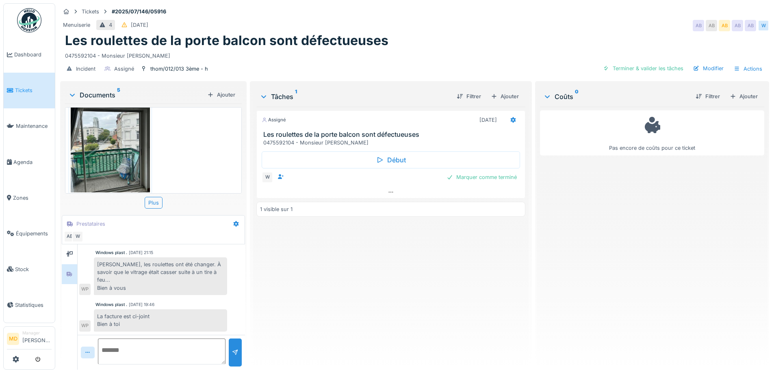
click at [117, 147] on img at bounding box center [110, 139] width 79 height 105
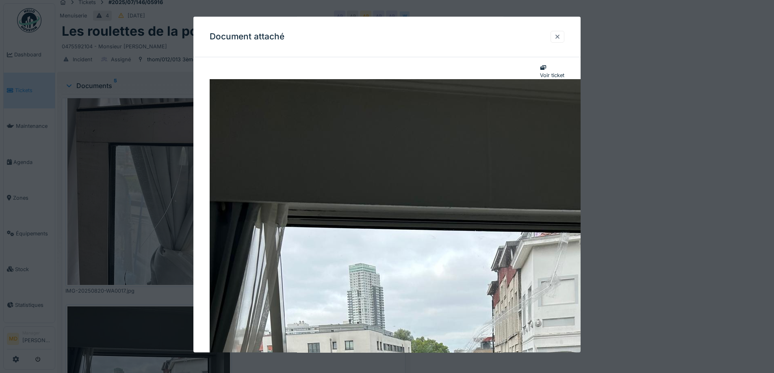
click at [564, 38] on div at bounding box center [558, 37] width 14 height 12
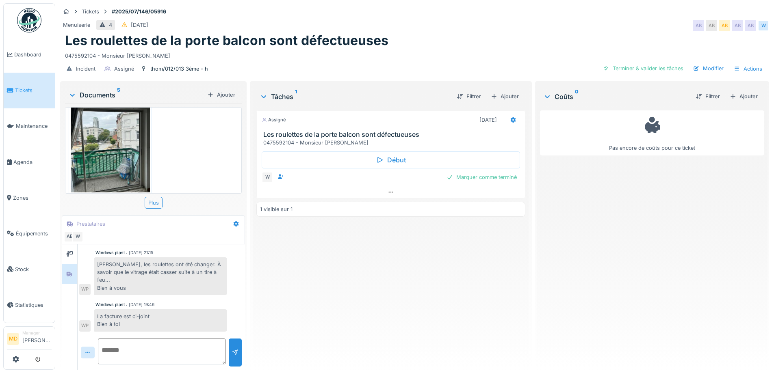
click at [351, 297] on div "Assigné [DATE] Les roulettes de la porte balcon sont défectueuses 0475592104 - …" at bounding box center [390, 235] width 269 height 257
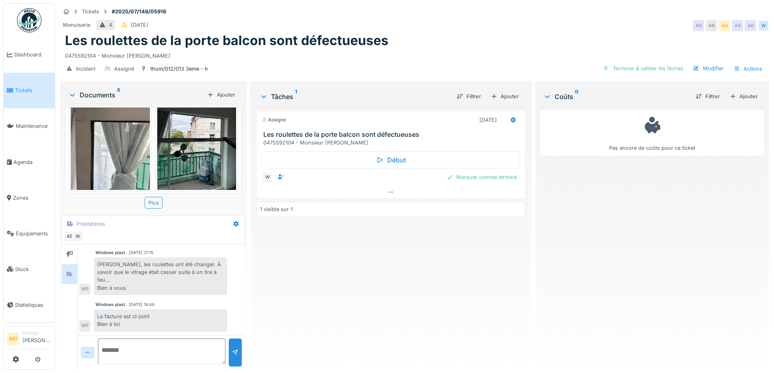
scroll to position [46, 0]
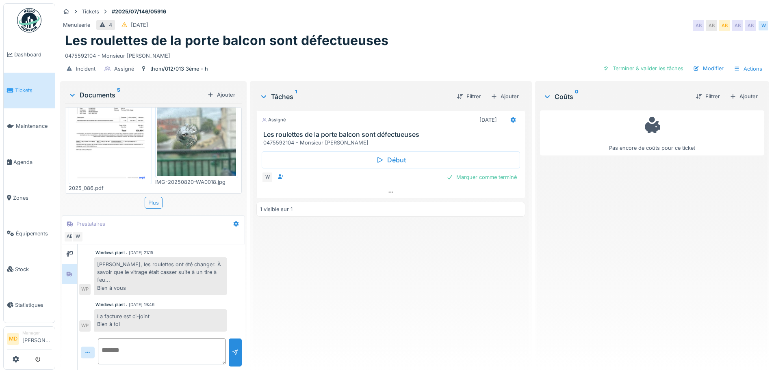
click at [119, 136] on img at bounding box center [110, 127] width 79 height 112
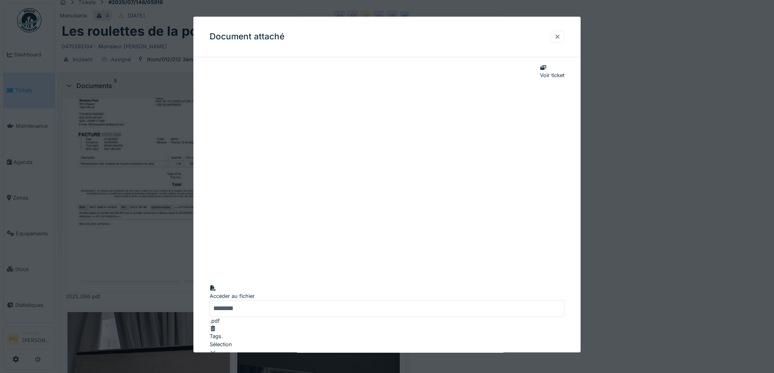
click at [561, 40] on div at bounding box center [557, 37] width 7 height 8
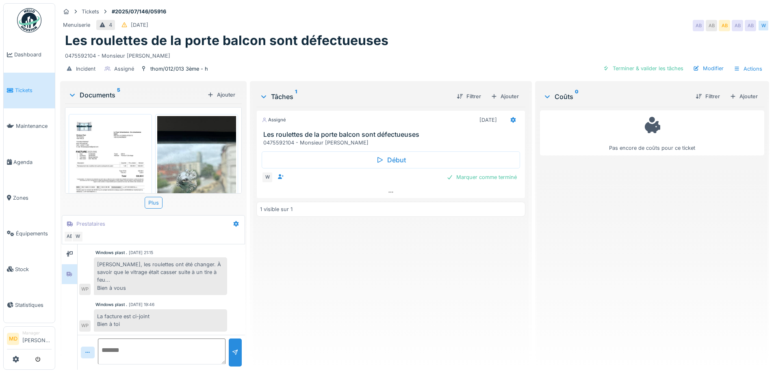
scroll to position [0, 0]
click at [198, 148] on img at bounding box center [196, 168] width 79 height 105
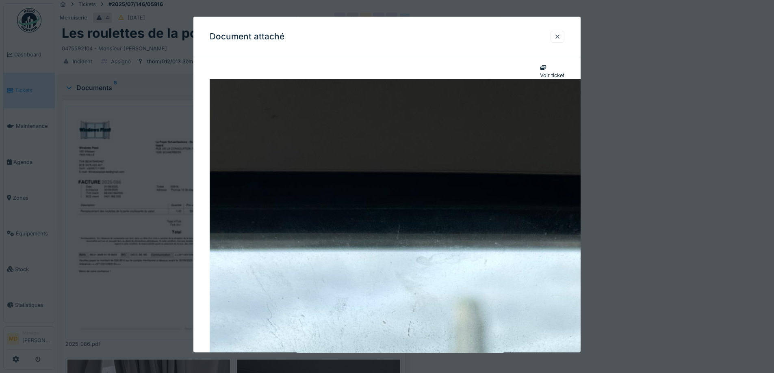
scroll to position [6, 0]
click at [561, 39] on div at bounding box center [557, 37] width 7 height 8
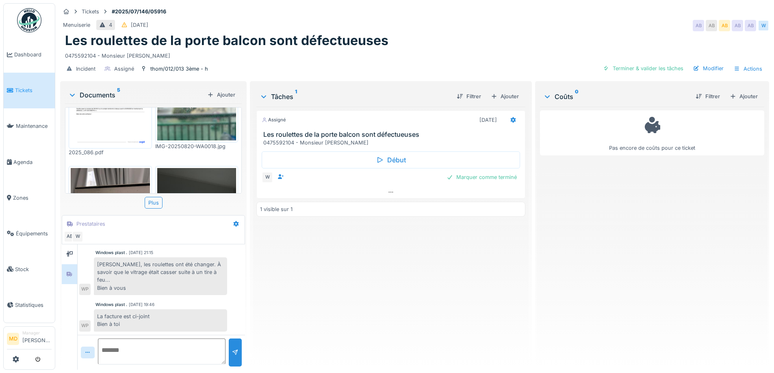
scroll to position [122, 0]
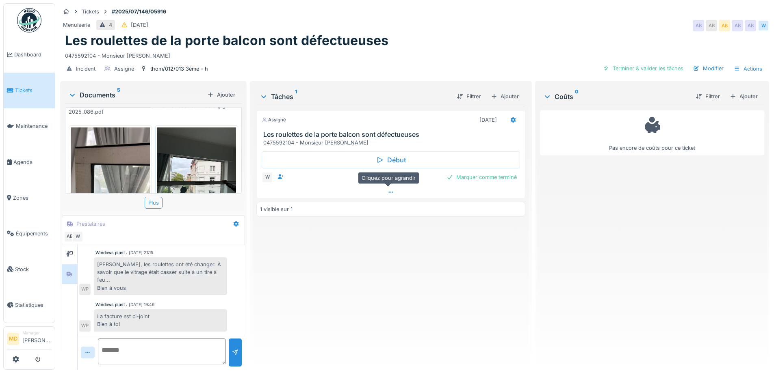
click at [389, 190] on icon at bounding box center [391, 192] width 7 height 5
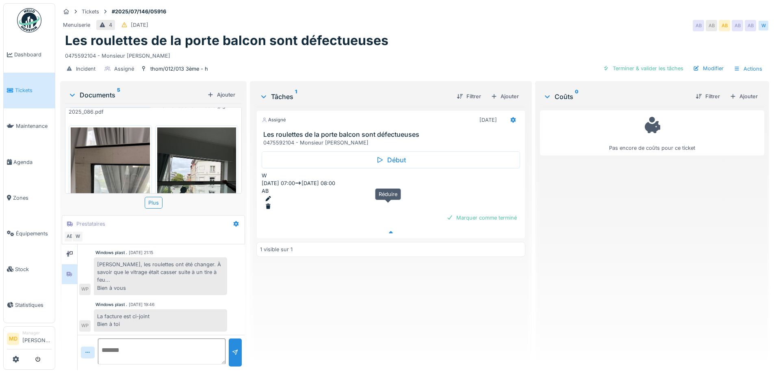
click at [389, 227] on div at bounding box center [391, 233] width 268 height 12
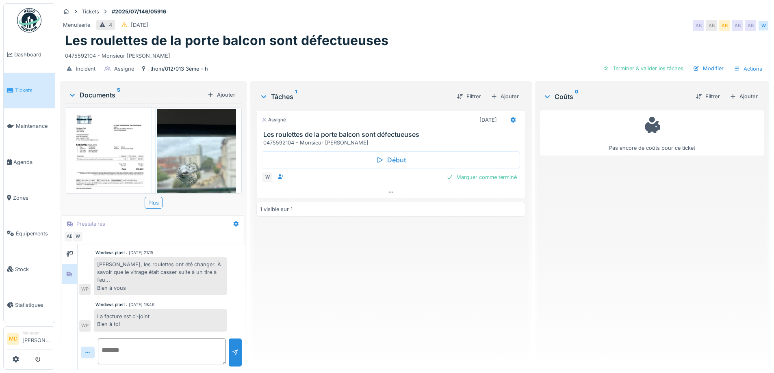
scroll to position [0, 0]
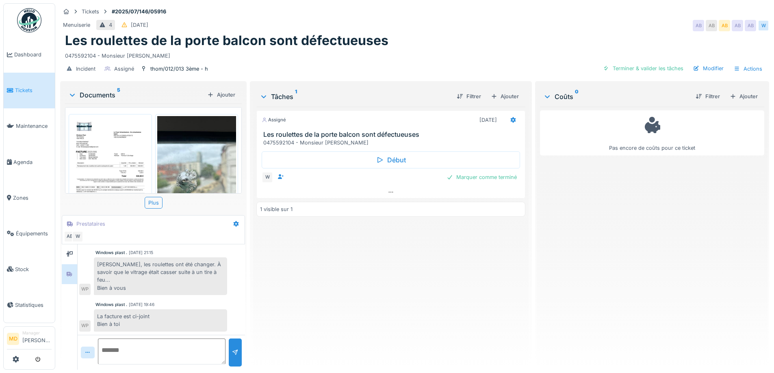
click at [186, 145] on img at bounding box center [196, 168] width 79 height 105
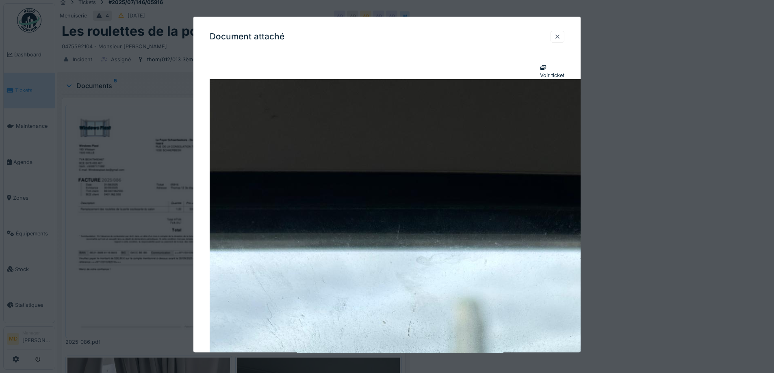
click at [564, 34] on div at bounding box center [558, 37] width 14 height 12
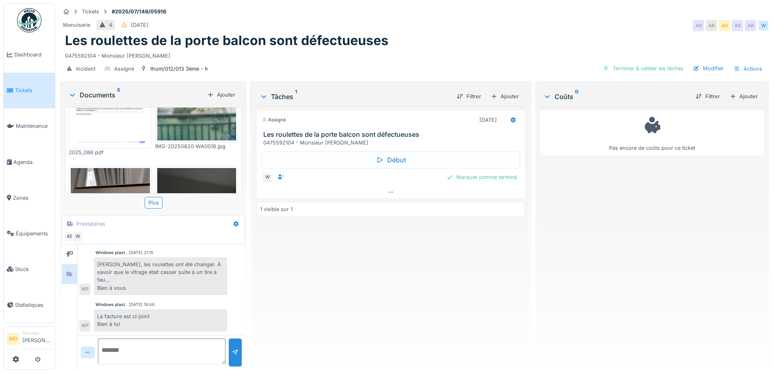
scroll to position [163, 0]
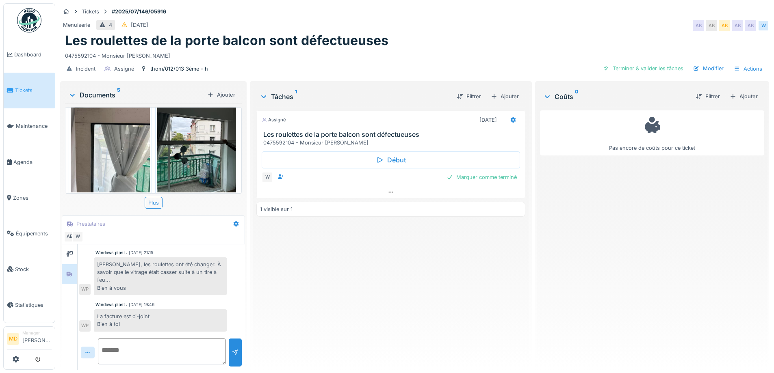
click at [113, 147] on img at bounding box center [110, 139] width 79 height 105
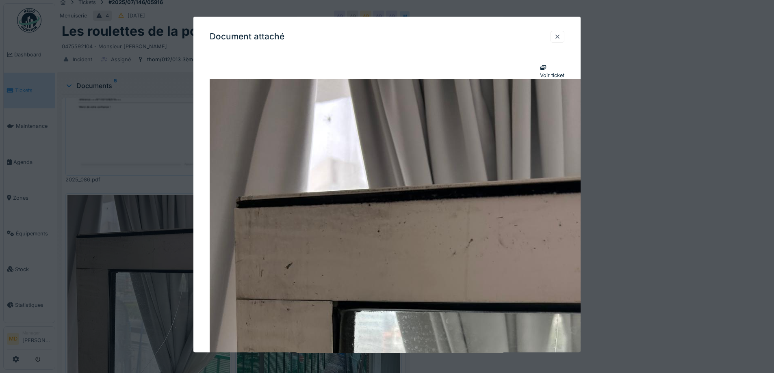
click at [561, 37] on div at bounding box center [557, 37] width 7 height 8
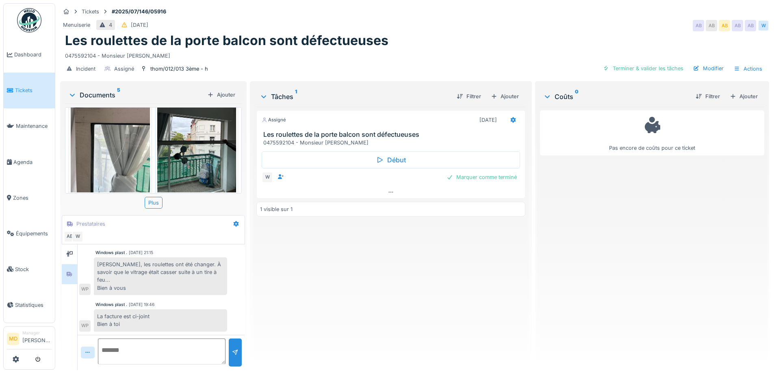
click at [202, 127] on img at bounding box center [196, 139] width 79 height 105
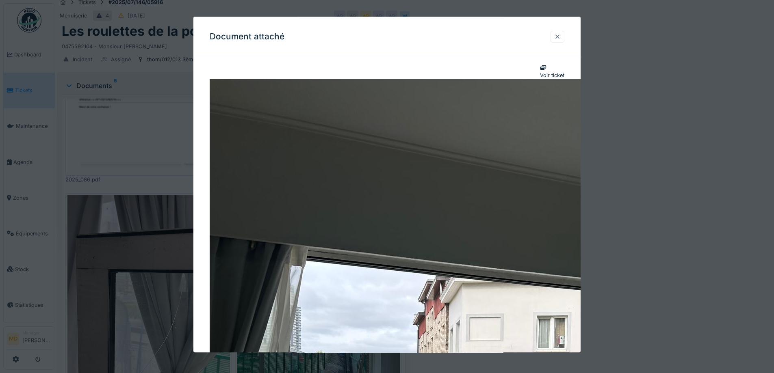
click at [564, 37] on div at bounding box center [558, 37] width 14 height 12
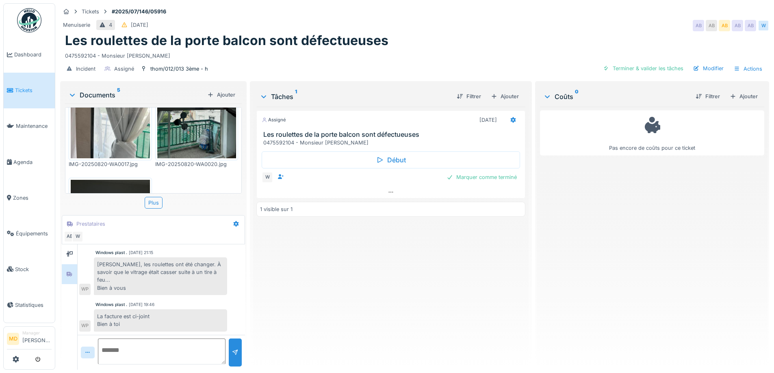
scroll to position [244, 0]
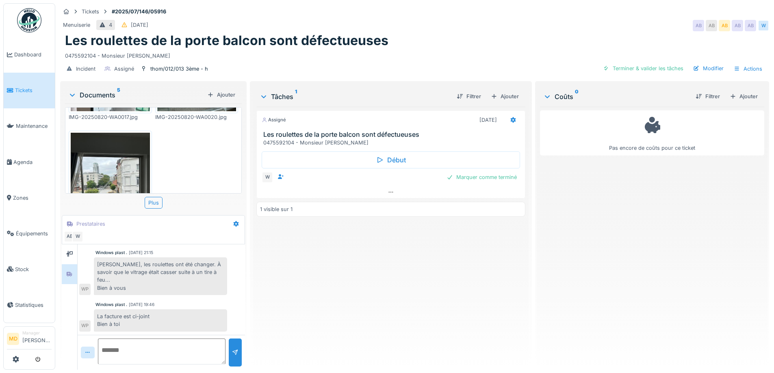
click at [113, 172] on img at bounding box center [110, 185] width 79 height 105
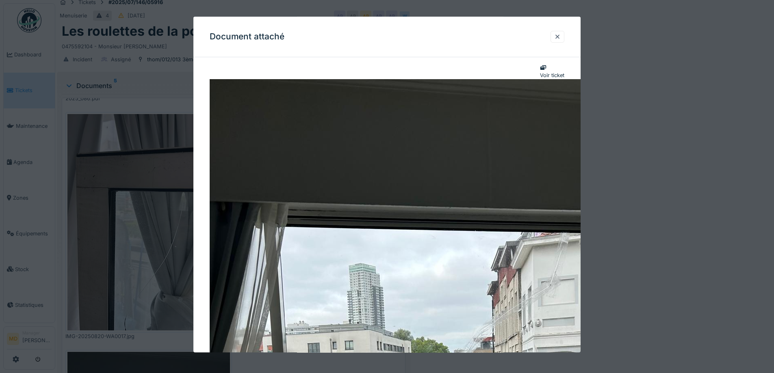
click at [558, 38] on div at bounding box center [557, 37] width 7 height 8
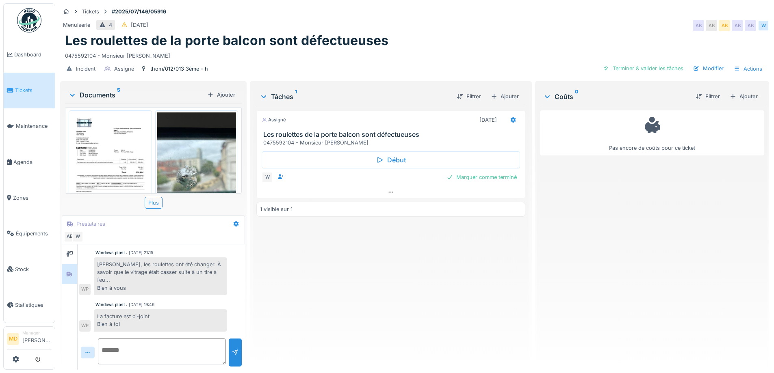
scroll to position [0, 0]
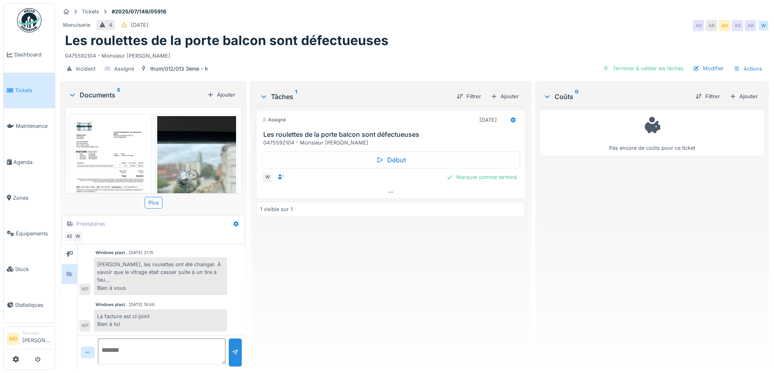
click at [369, 254] on div "Assigné 22/07/2025 Les roulettes de la porte balcon sont défectueuses 047559210…" at bounding box center [390, 235] width 269 height 257
click at [229, 166] on div at bounding box center [196, 168] width 83 height 109
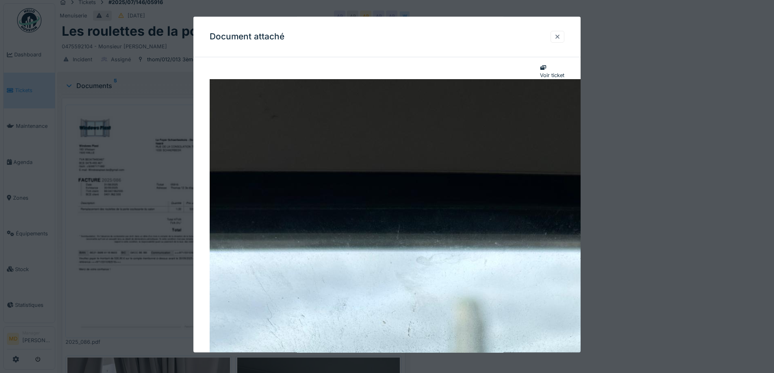
click at [564, 35] on div at bounding box center [558, 37] width 14 height 12
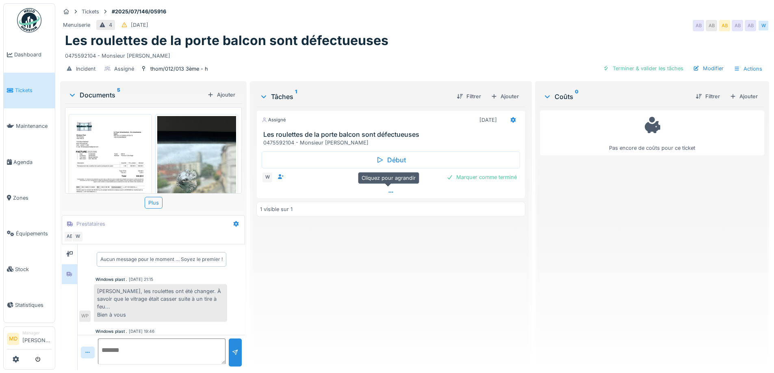
click at [388, 190] on icon at bounding box center [391, 192] width 7 height 5
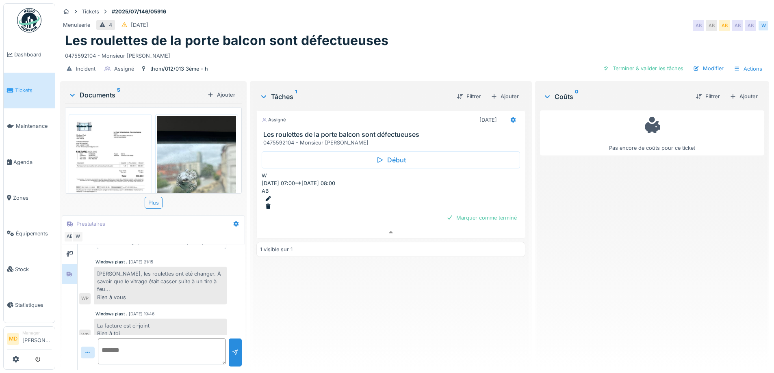
scroll to position [27, 0]
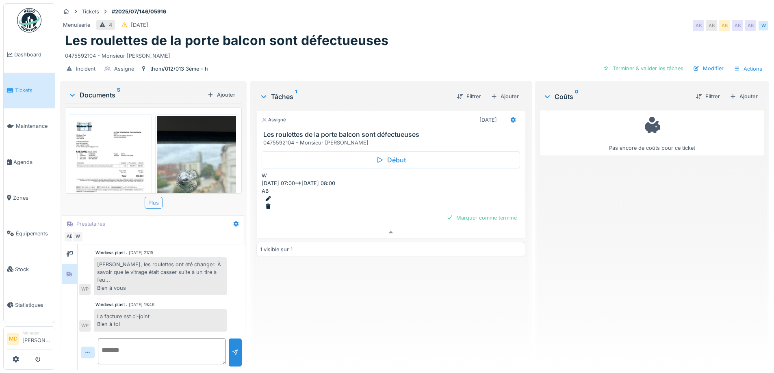
click at [156, 200] on div "Plus" at bounding box center [154, 203] width 18 height 12
click at [132, 143] on img at bounding box center [110, 172] width 79 height 112
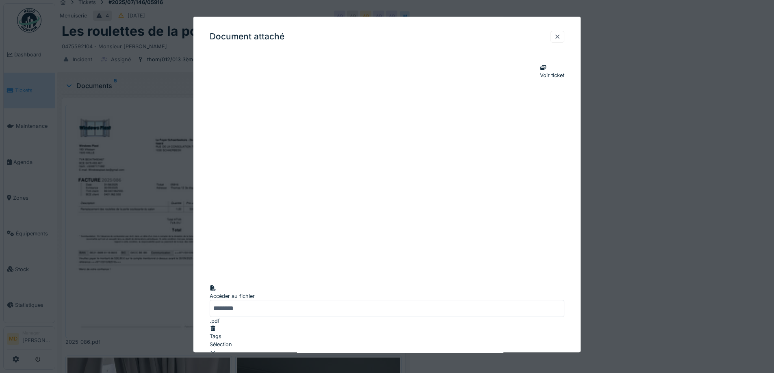
click at [561, 37] on div at bounding box center [557, 37] width 7 height 8
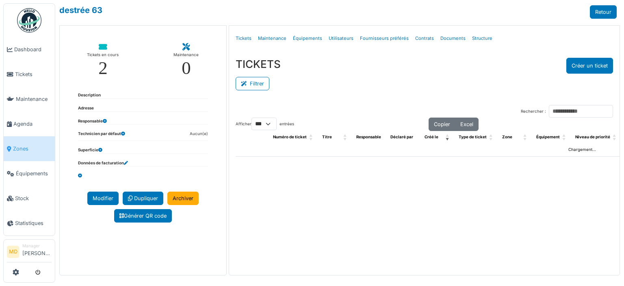
select select "***"
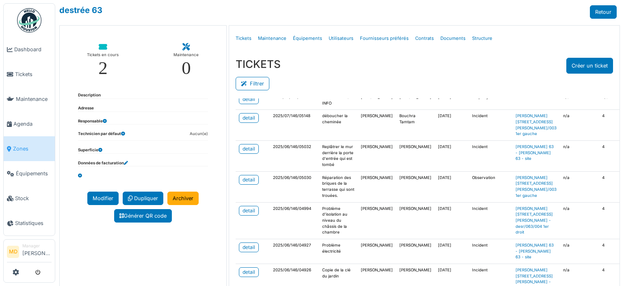
scroll to position [325, 0]
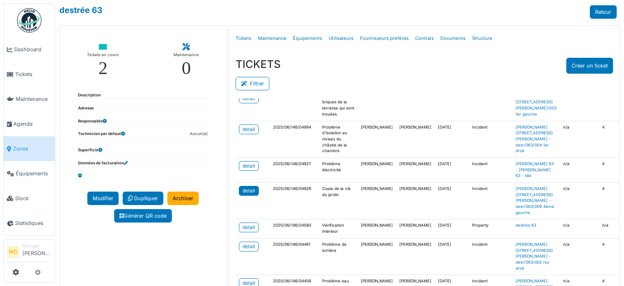
click at [244, 193] on div "detail" at bounding box center [249, 190] width 13 height 7
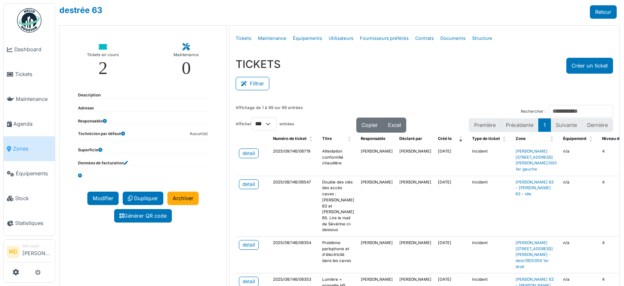
scroll to position [0, 0]
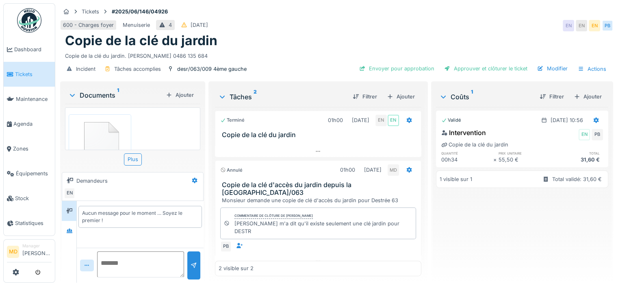
scroll to position [6, 0]
click at [402, 91] on div "Ajouter" at bounding box center [401, 96] width 35 height 11
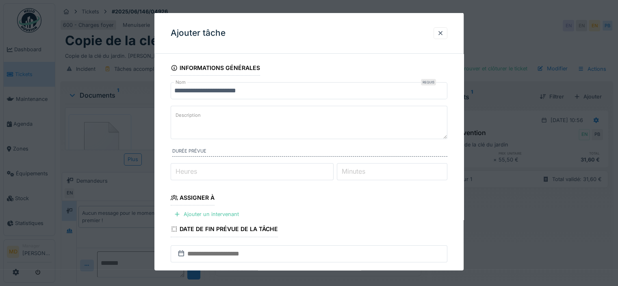
click at [260, 91] on input "**********" at bounding box center [309, 90] width 277 height 17
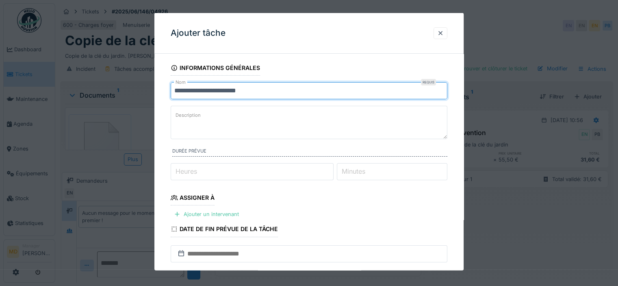
drag, startPoint x: 262, startPoint y: 93, endPoint x: 143, endPoint y: 91, distance: 119.1
click at [143, 91] on div "**********" at bounding box center [336, 143] width 563 height 286
type input "**********"
click at [254, 121] on textarea "Description" at bounding box center [309, 122] width 277 height 33
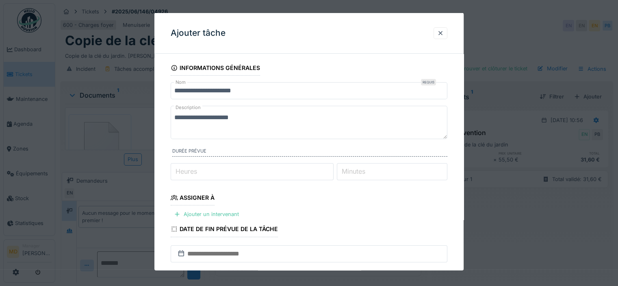
click at [249, 125] on textarea "**********" at bounding box center [309, 122] width 277 height 33
type textarea "**********"
click at [236, 174] on input "Heures" at bounding box center [252, 171] width 163 height 17
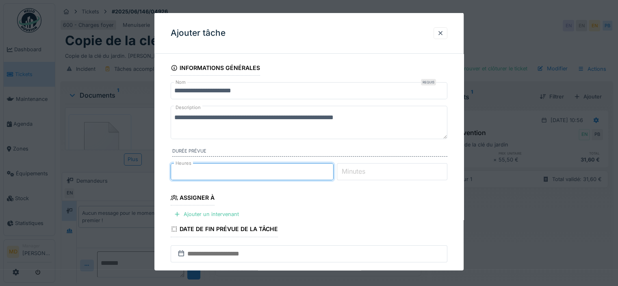
type input "**"
click at [351, 206] on fieldset "**********" at bounding box center [309, 229] width 277 height 339
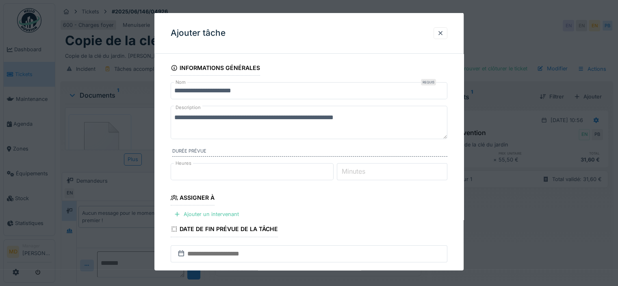
scroll to position [81, 0]
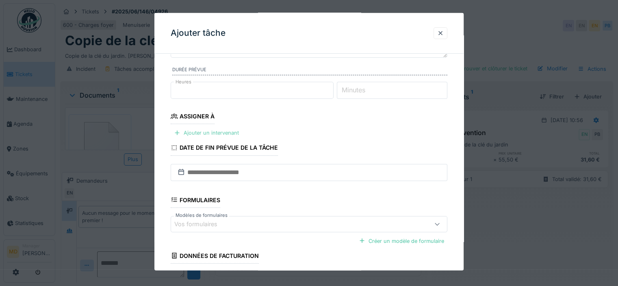
click at [193, 133] on div "Ajouter un intervenant" at bounding box center [207, 132] width 72 height 11
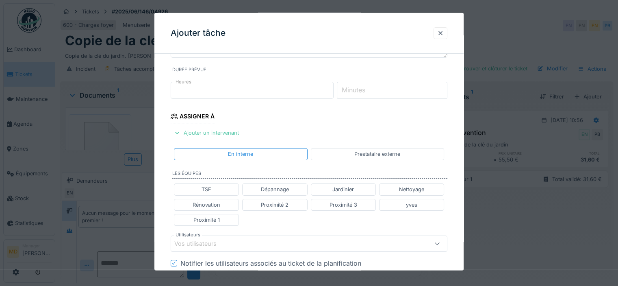
click at [212, 240] on div "Vos utilisateurs" at bounding box center [201, 243] width 54 height 9
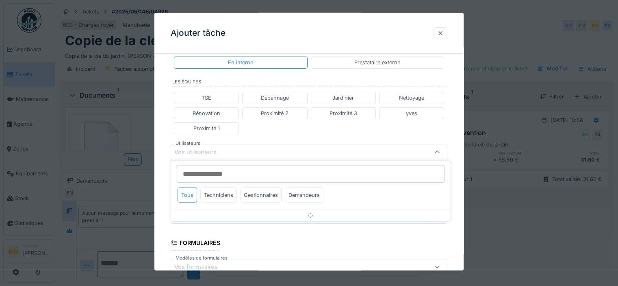
scroll to position [181, 0]
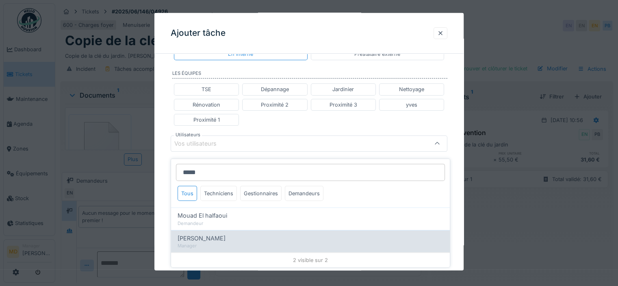
type input "*****"
click at [209, 242] on div "Manager" at bounding box center [311, 245] width 266 height 7
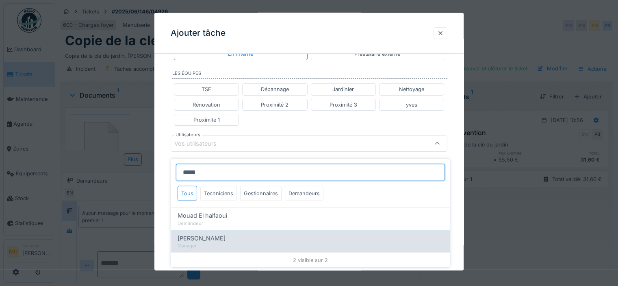
type input "*****"
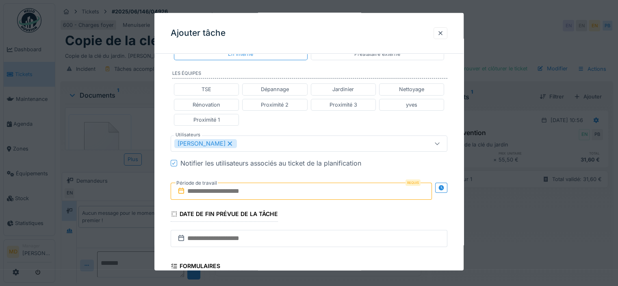
click at [163, 128] on div "**********" at bounding box center [308, 139] width 309 height 521
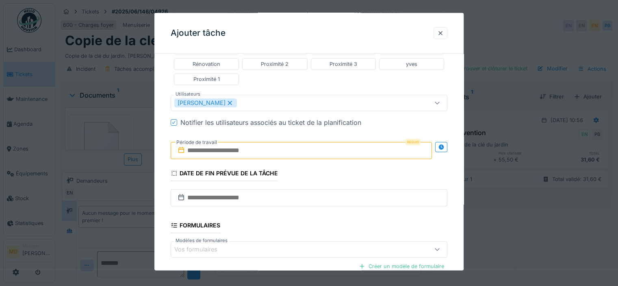
scroll to position [303, 0]
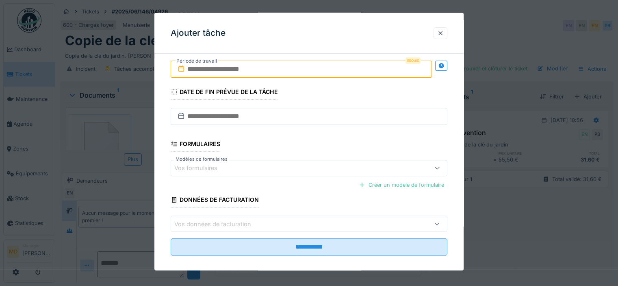
click at [323, 69] on input "text" at bounding box center [301, 69] width 261 height 17
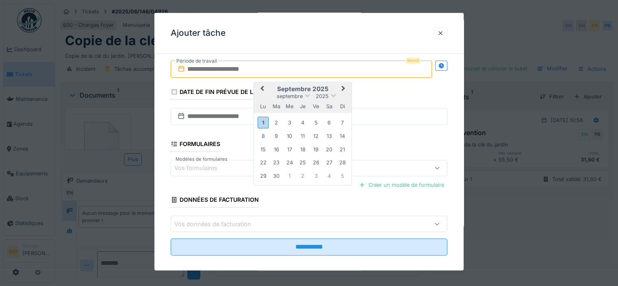
click at [306, 85] on h2 "septembre 2025" at bounding box center [303, 88] width 98 height 7
click at [267, 118] on div "1" at bounding box center [263, 122] width 11 height 12
click at [319, 120] on div "5" at bounding box center [315, 122] width 11 height 11
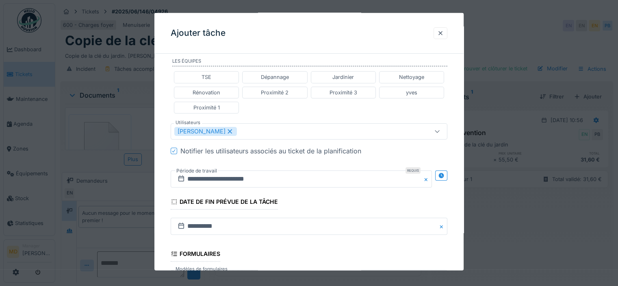
scroll to position [181, 0]
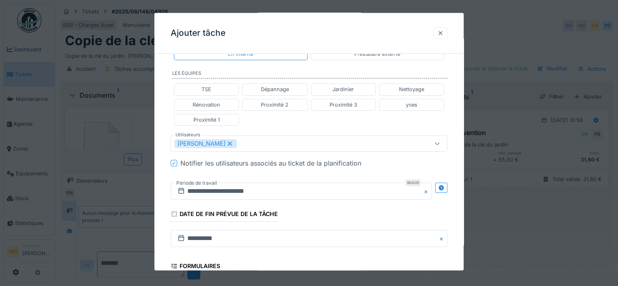
click at [444, 35] on div at bounding box center [440, 33] width 7 height 8
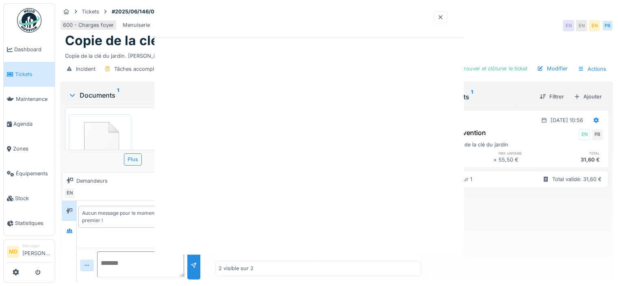
scroll to position [0, 0]
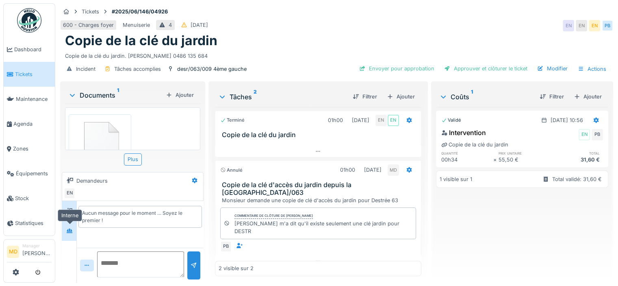
click at [68, 228] on icon at bounding box center [69, 230] width 7 height 5
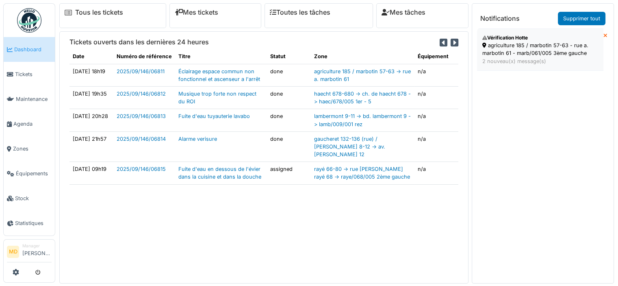
click at [546, 53] on div "agriculture 185 / marbotin 57-63 - rue a. marbotin 61 - marb/061/005 3ème gauche" at bounding box center [540, 48] width 116 height 15
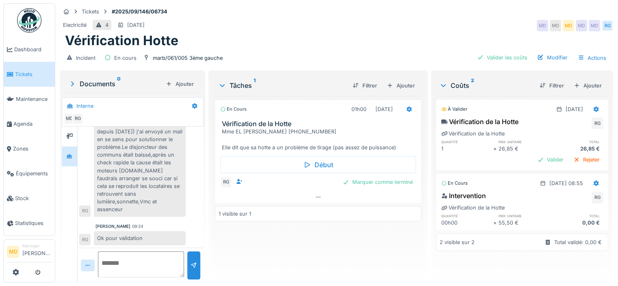
scroll to position [6, 0]
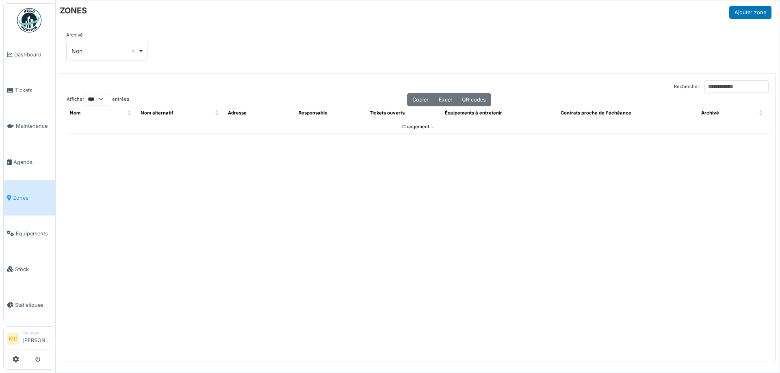
select select "***"
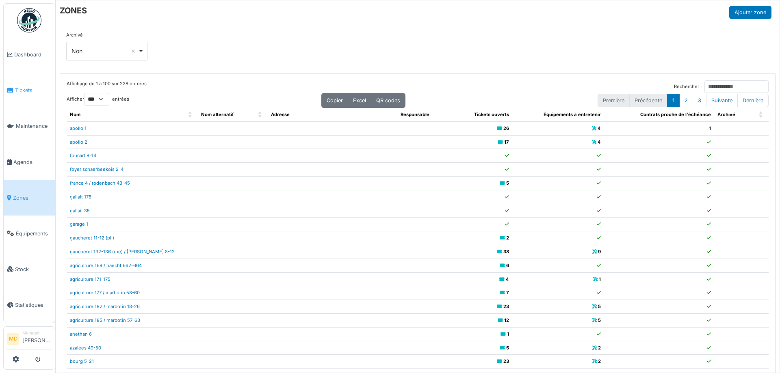
click at [17, 85] on link "Tickets" at bounding box center [29, 91] width 51 height 36
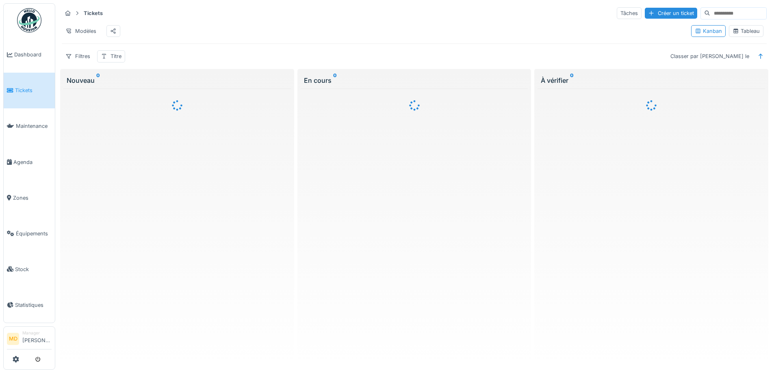
click at [746, 28] on div "Tableau" at bounding box center [746, 31] width 35 height 12
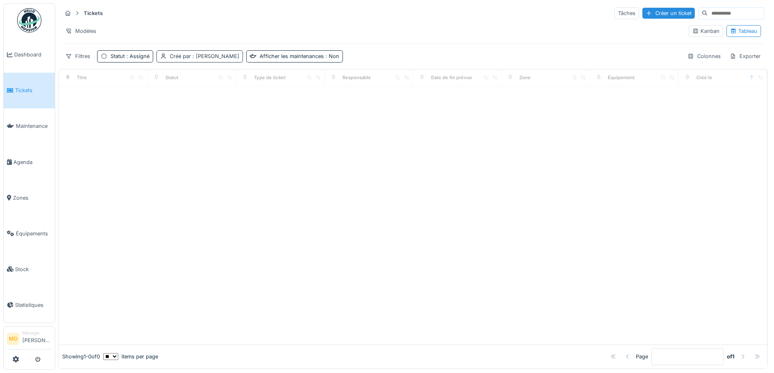
click at [183, 56] on div "Créé par : [PERSON_NAME]" at bounding box center [204, 56] width 69 height 8
click at [242, 79] on div "Supprimer" at bounding box center [229, 77] width 42 height 11
click at [133, 57] on span ": Assigné" at bounding box center [137, 56] width 25 height 6
click at [173, 77] on div "Supprimer" at bounding box center [164, 77] width 42 height 11
click at [86, 49] on div "Tickets Tâches Créer un ticket Modèles Kanban Tableau Filtres Afficher les main…" at bounding box center [413, 34] width 709 height 63
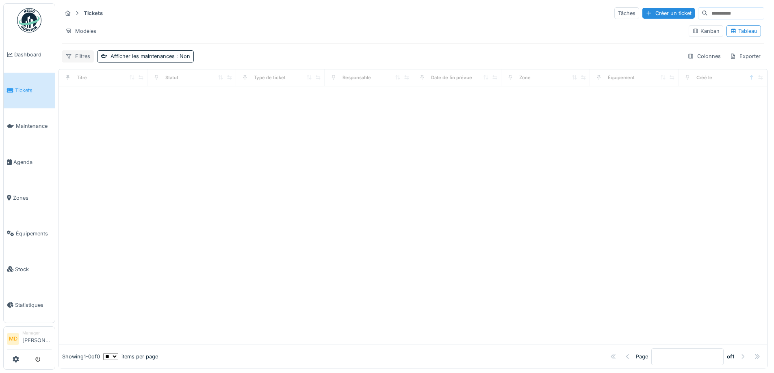
click at [78, 57] on div "Filtres" at bounding box center [78, 56] width 32 height 12
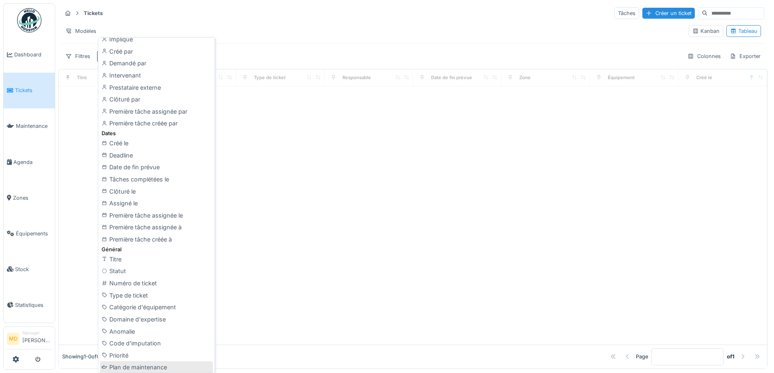
scroll to position [163, 0]
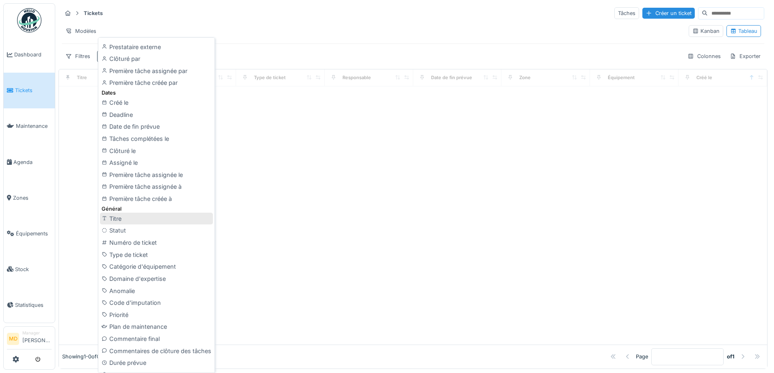
click at [119, 217] on div "Titre" at bounding box center [156, 219] width 113 height 12
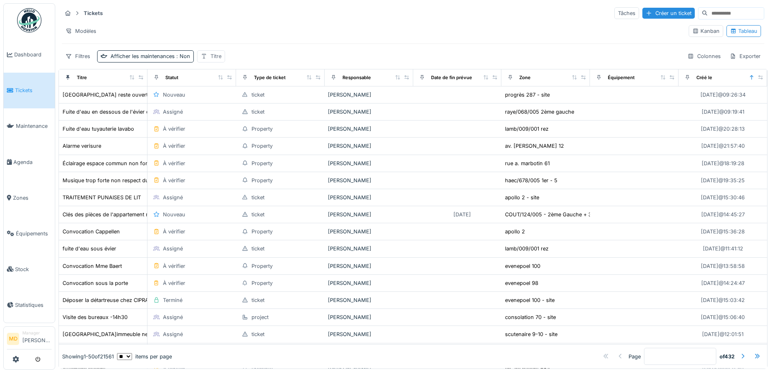
click at [211, 56] on div "Titre" at bounding box center [215, 56] width 11 height 8
click at [247, 100] on input "Titre" at bounding box center [239, 95] width 81 height 17
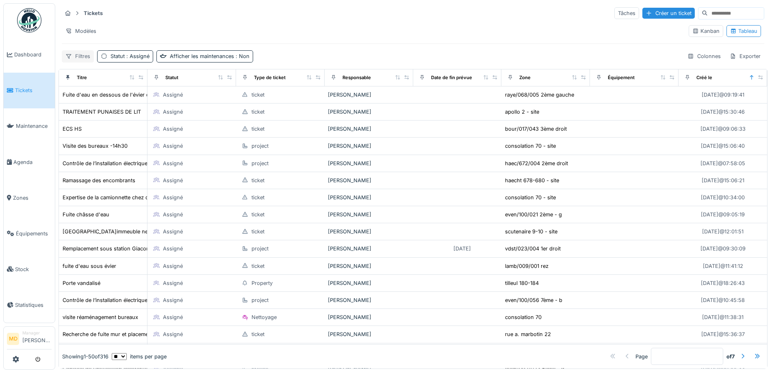
click at [65, 51] on div "Filtres" at bounding box center [78, 56] width 32 height 12
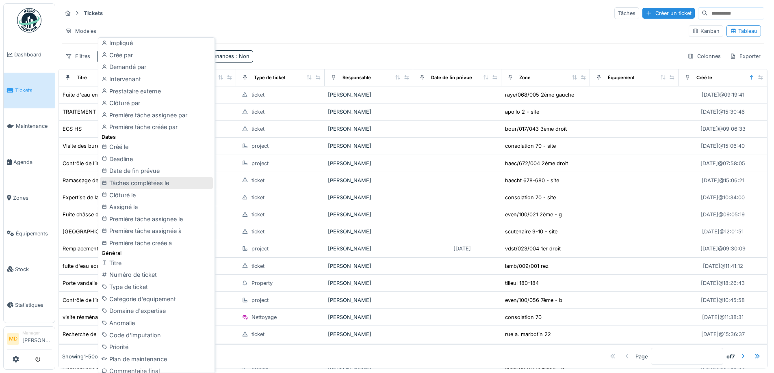
scroll to position [122, 0]
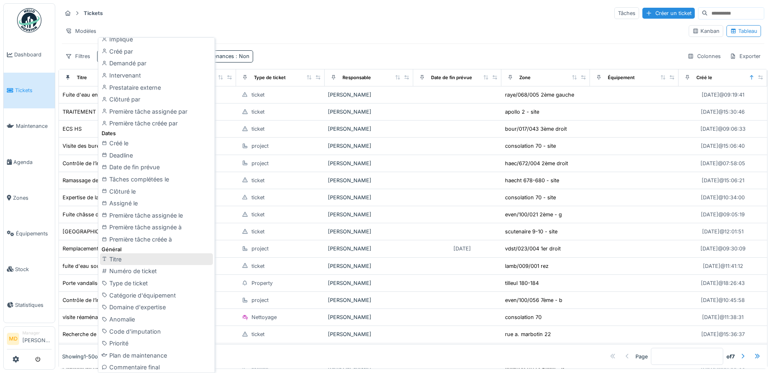
click at [121, 262] on div "Titre" at bounding box center [156, 260] width 113 height 12
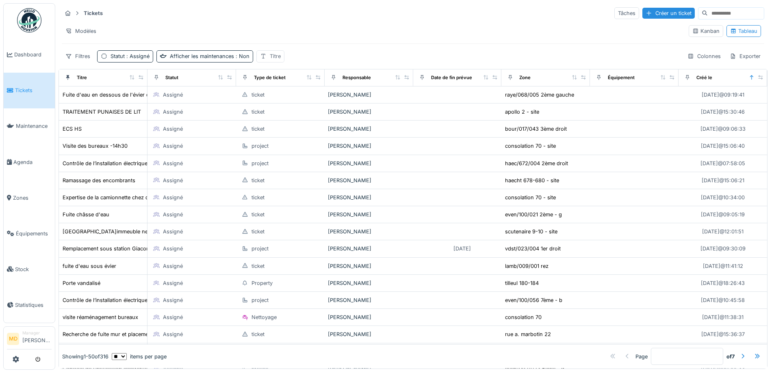
click at [265, 54] on icon at bounding box center [263, 56] width 7 height 5
click at [280, 92] on input "Titre" at bounding box center [298, 95] width 81 height 17
type input "******"
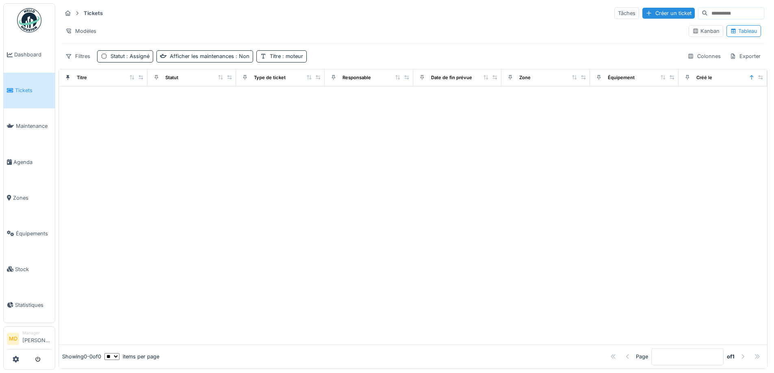
click at [383, 47] on div "Tickets Tâches Créer un ticket Modèles Kanban Tableau Filtres Statut : Assigné …" at bounding box center [413, 34] width 709 height 63
click at [114, 61] on div "Statut : Assigné" at bounding box center [125, 56] width 56 height 12
click at [169, 72] on div "Supprimer" at bounding box center [164, 77] width 42 height 11
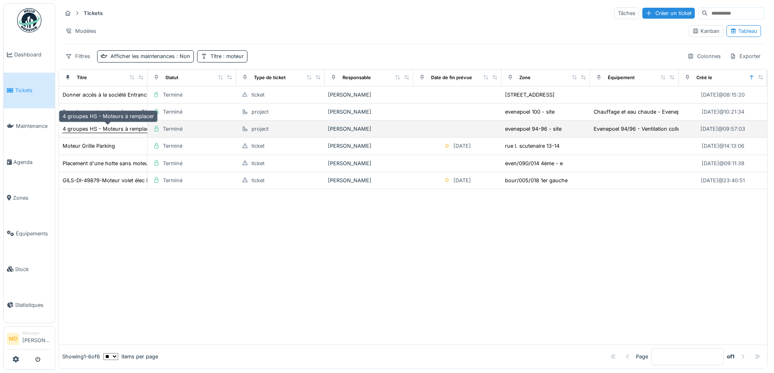
click at [100, 130] on div "4 groupes HS - Moteurs à remplacer" at bounding box center [108, 129] width 91 height 8
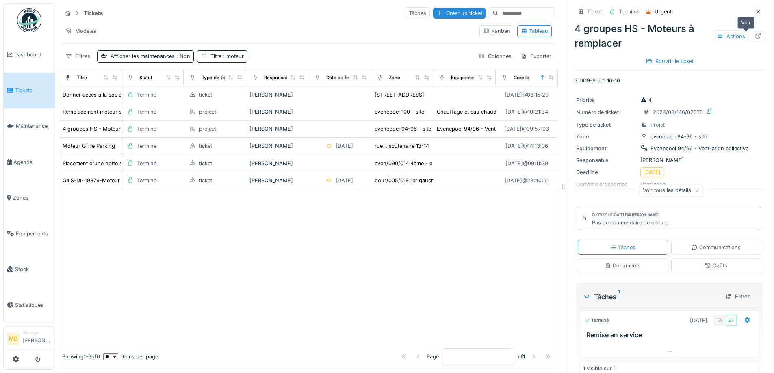
click at [755, 34] on icon at bounding box center [758, 35] width 7 height 5
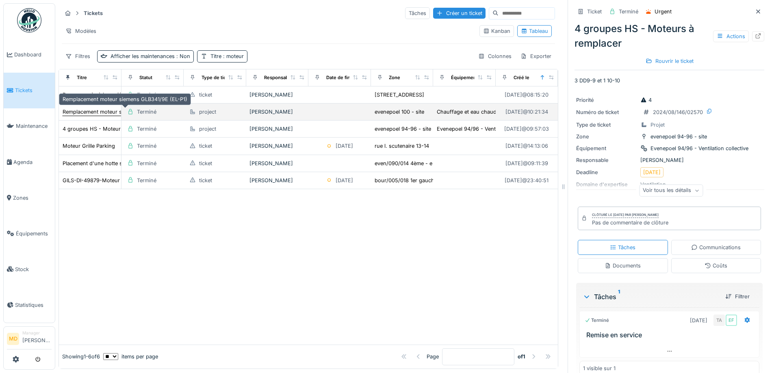
click at [92, 108] on div "Remplacement moteur siemens GLB341/9E (EL-P1)" at bounding box center [125, 112] width 125 height 8
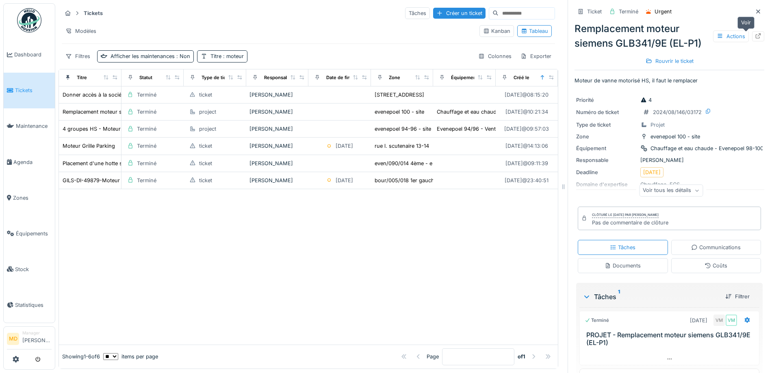
click at [755, 37] on icon at bounding box center [758, 35] width 7 height 5
click at [18, 52] on span "Dashboard" at bounding box center [32, 55] width 37 height 8
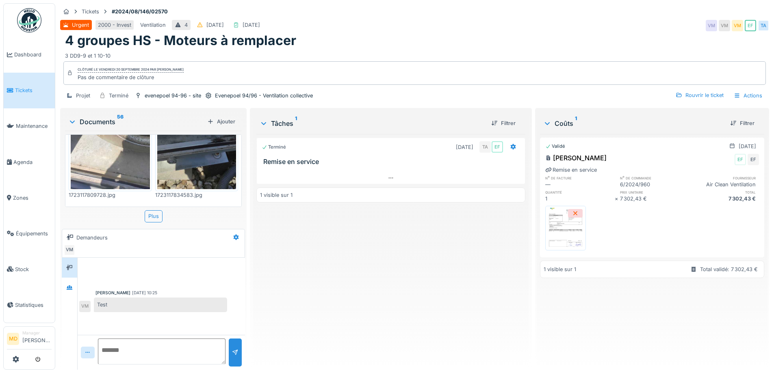
scroll to position [813, 0]
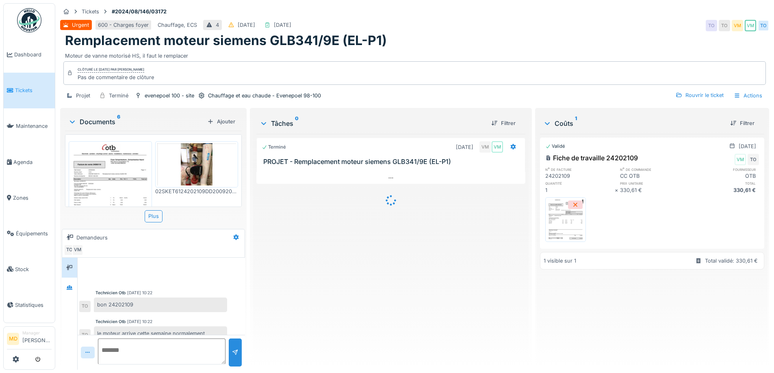
scroll to position [82, 0]
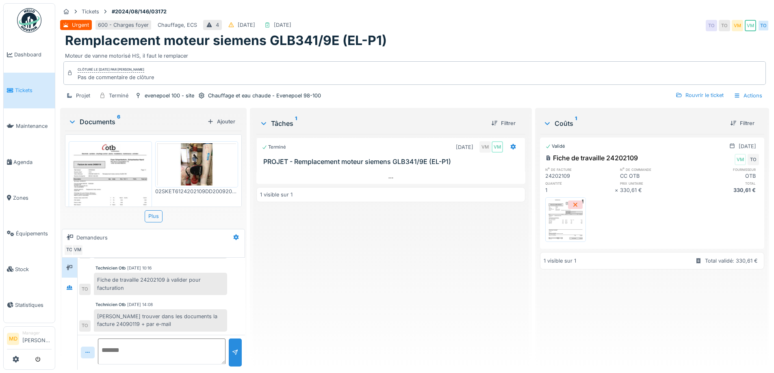
click at [198, 162] on img at bounding box center [196, 164] width 79 height 42
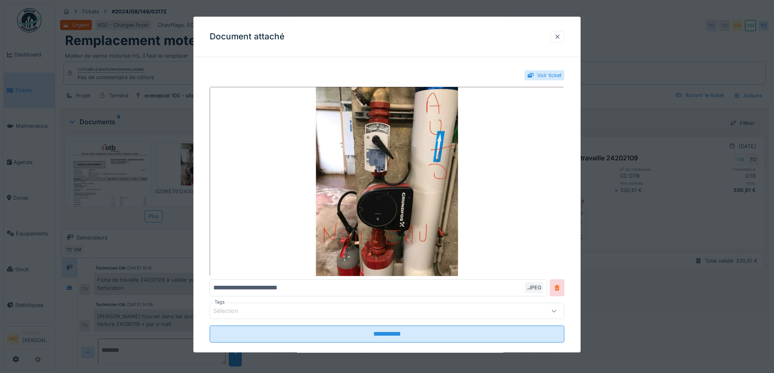
click at [557, 40] on div at bounding box center [557, 37] width 7 height 8
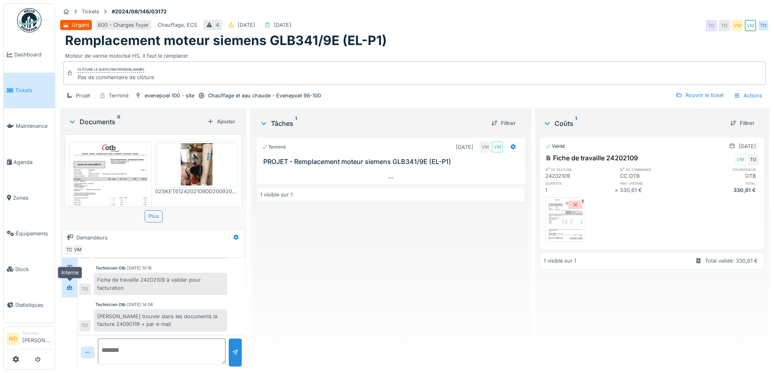
click at [69, 288] on icon at bounding box center [70, 288] width 6 height 4
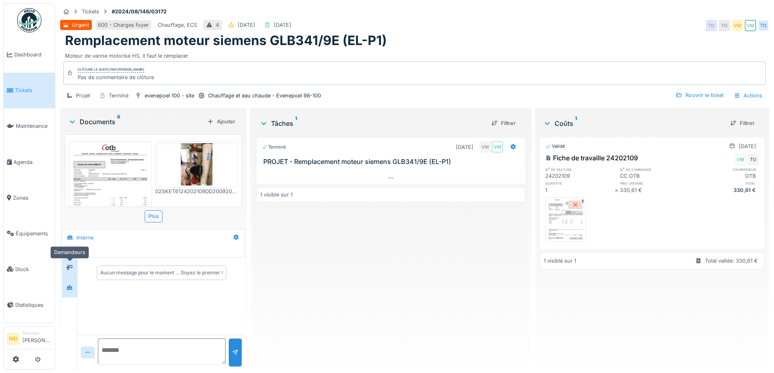
click at [71, 267] on icon at bounding box center [69, 267] width 7 height 5
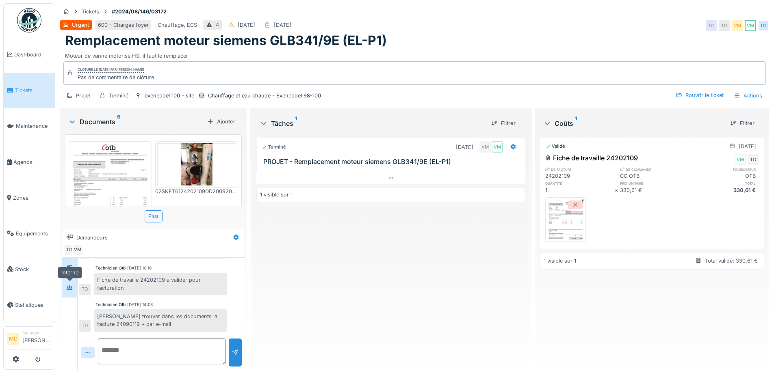
click at [69, 284] on div at bounding box center [69, 288] width 7 height 8
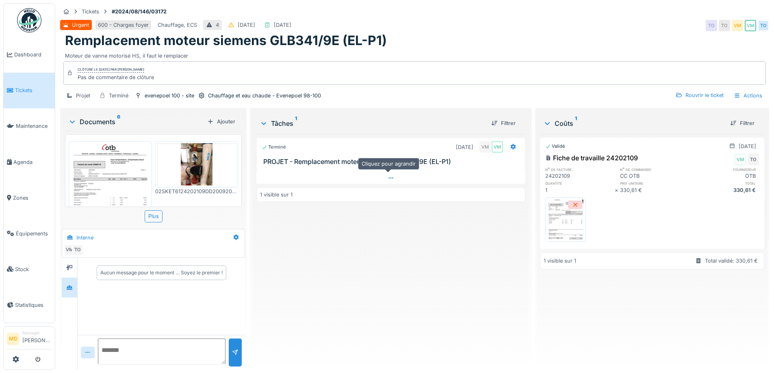
click at [387, 181] on div at bounding box center [390, 178] width 269 height 12
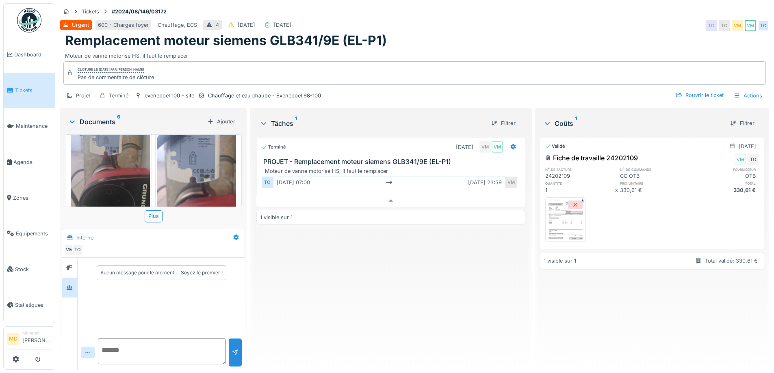
scroll to position [370, 0]
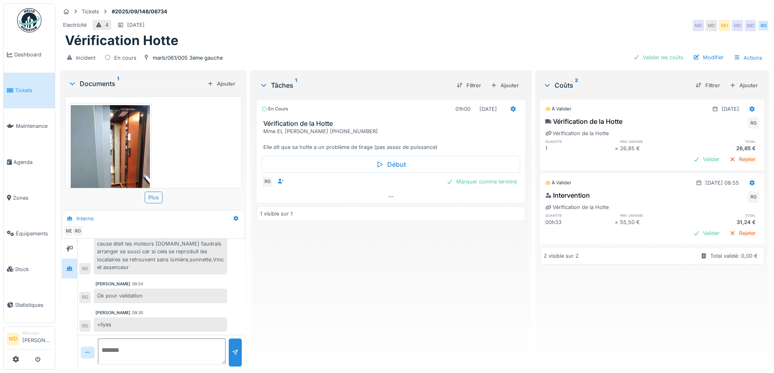
scroll to position [6, 0]
click at [394, 191] on div at bounding box center [391, 197] width 268 height 12
click at [497, 178] on div at bounding box center [497, 184] width 13 height 12
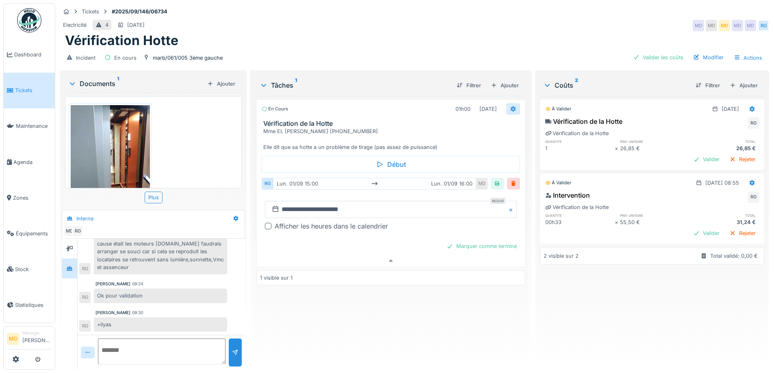
click at [510, 106] on icon at bounding box center [512, 109] width 5 height 6
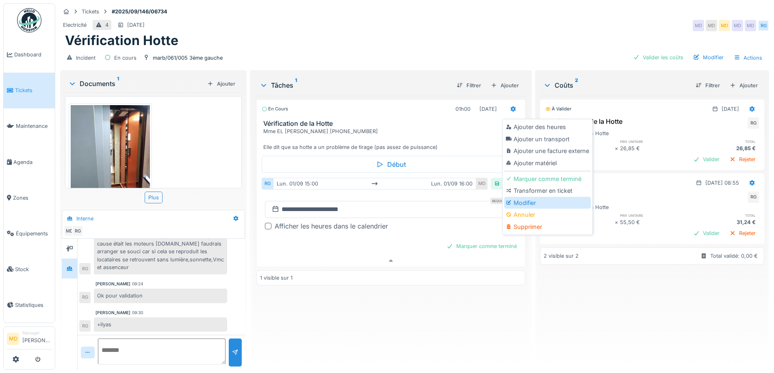
click at [516, 197] on div "Modifier" at bounding box center [547, 203] width 87 height 12
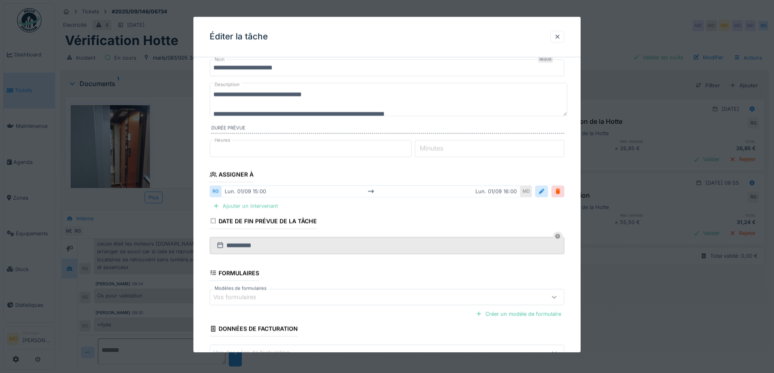
scroll to position [41, 0]
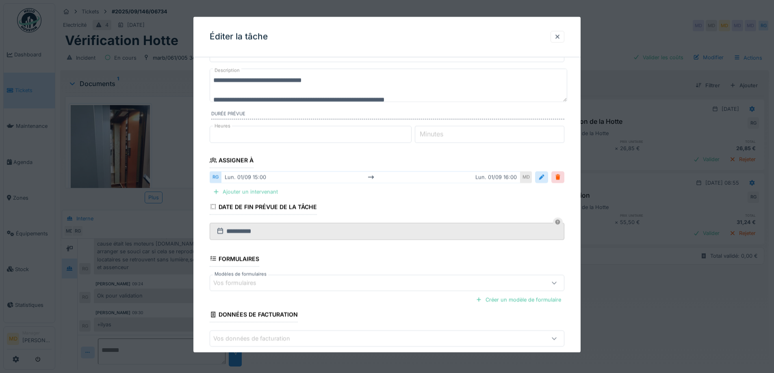
click at [235, 192] on div "Ajouter un intervenant" at bounding box center [246, 192] width 72 height 11
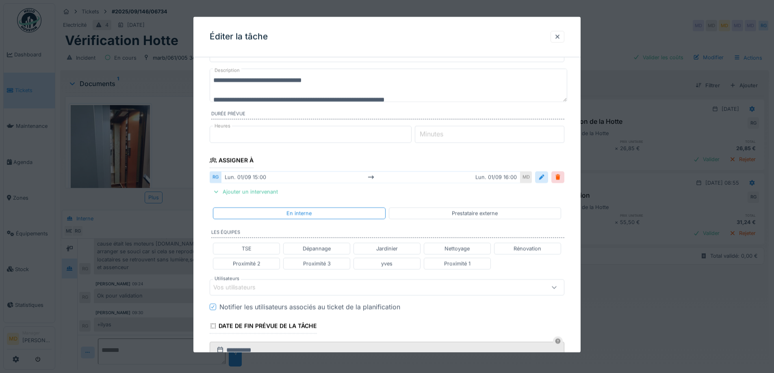
click at [250, 290] on div "Vos utilisateurs" at bounding box center [240, 287] width 54 height 9
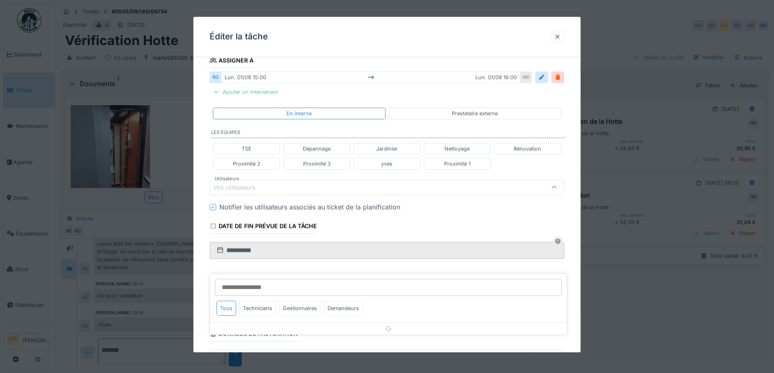
scroll to position [143, 0]
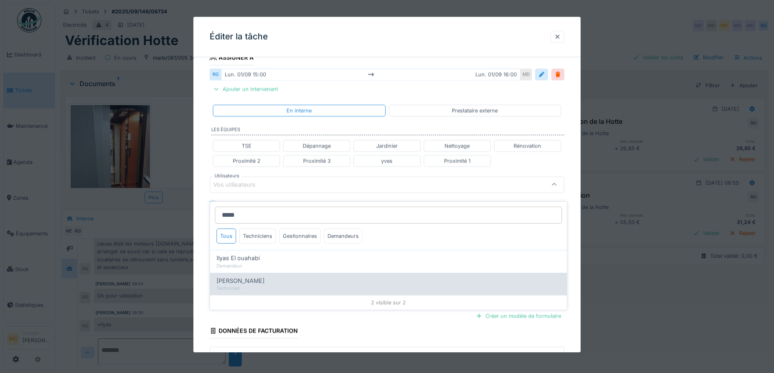
type input "*****"
click at [258, 278] on span "Ilyas Allam hanin" at bounding box center [241, 281] width 48 height 9
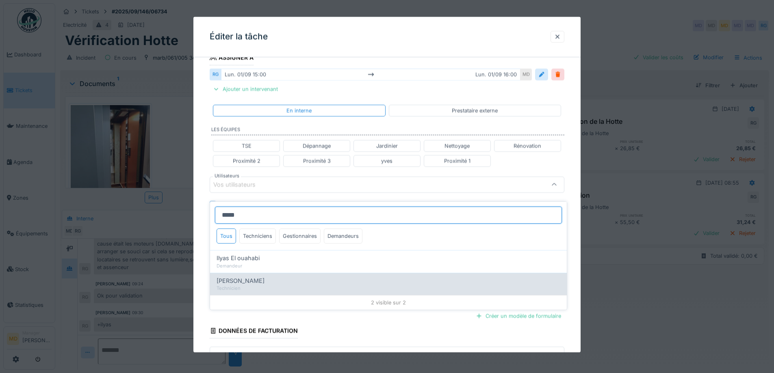
type input "*****"
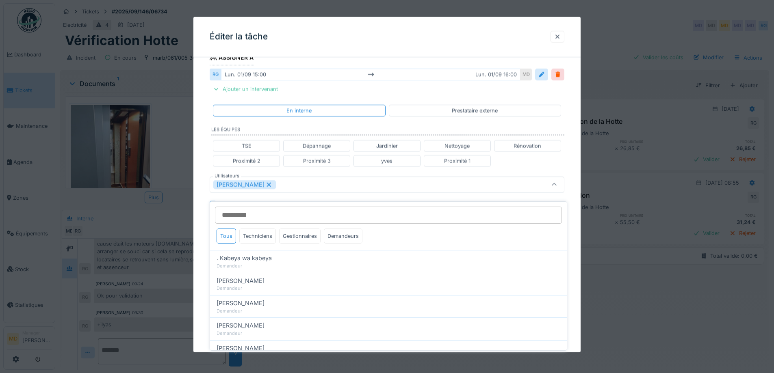
click at [207, 158] on div "**********" at bounding box center [386, 180] width 387 height 521
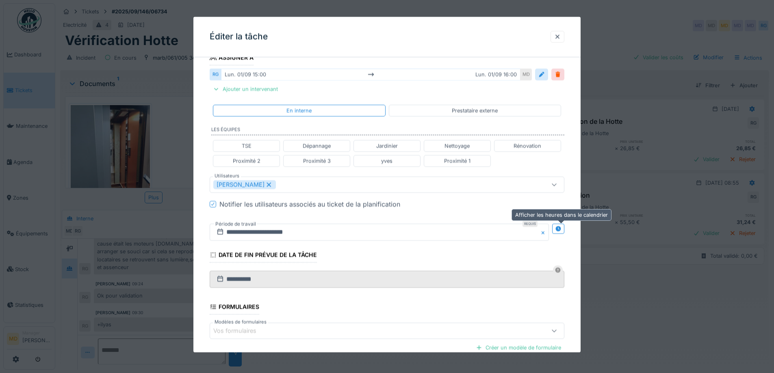
click at [561, 228] on icon at bounding box center [558, 228] width 7 height 5
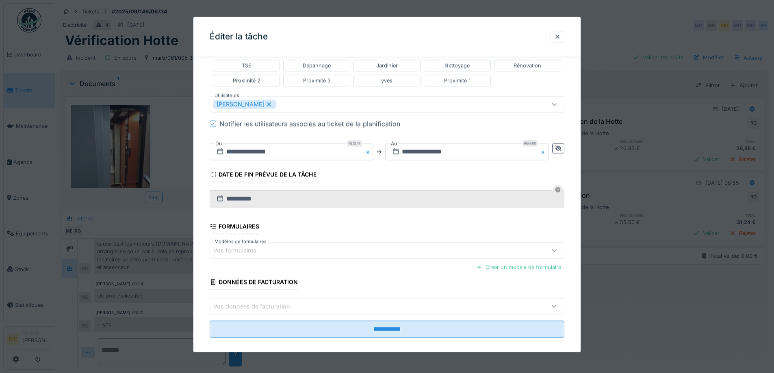
scroll to position [225, 0]
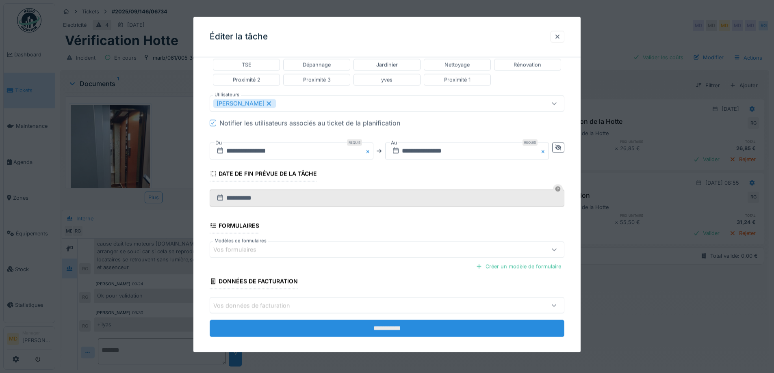
click at [345, 330] on input "**********" at bounding box center [387, 329] width 355 height 17
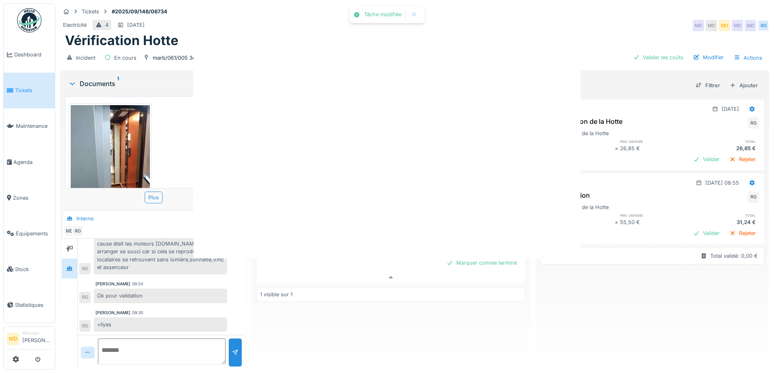
scroll to position [0, 0]
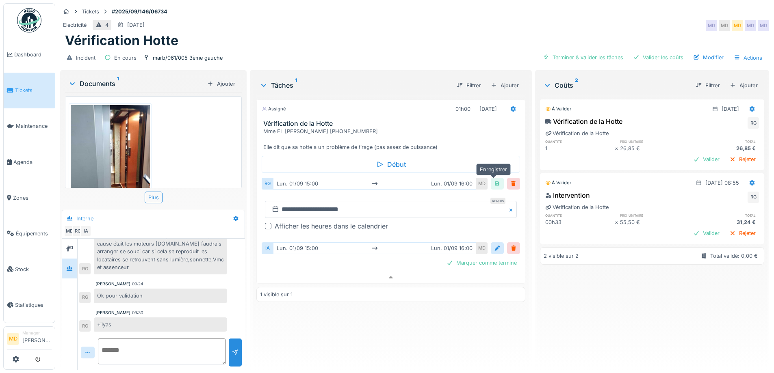
click at [494, 180] on div at bounding box center [497, 184] width 7 height 8
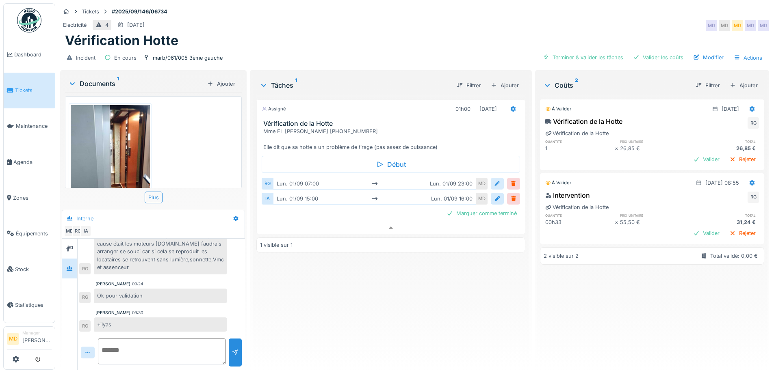
click at [497, 178] on div at bounding box center [497, 184] width 13 height 12
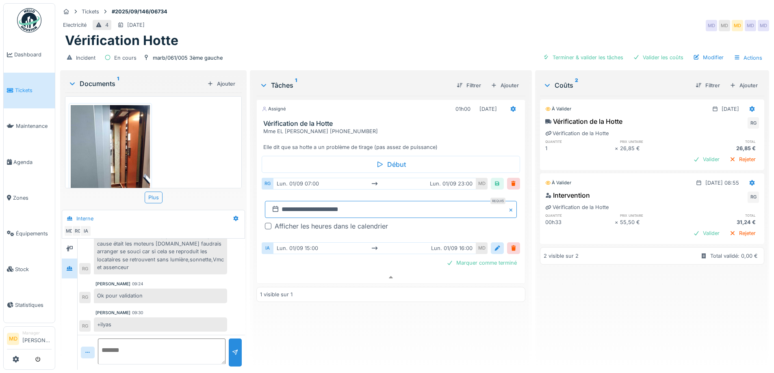
click at [294, 206] on input "**********" at bounding box center [391, 209] width 252 height 17
click at [265, 223] on div at bounding box center [268, 226] width 7 height 7
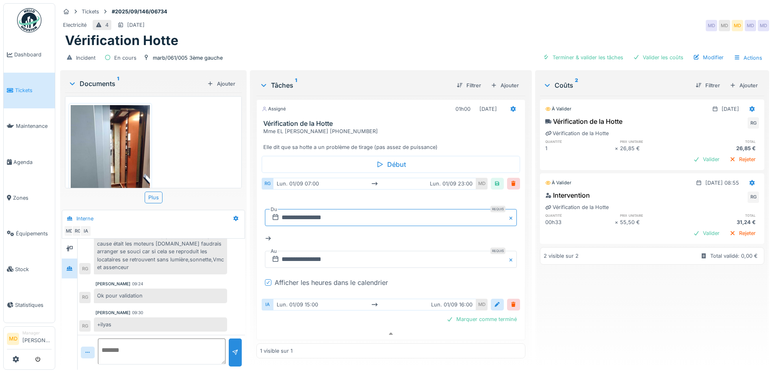
click at [328, 212] on input "**********" at bounding box center [391, 217] width 252 height 17
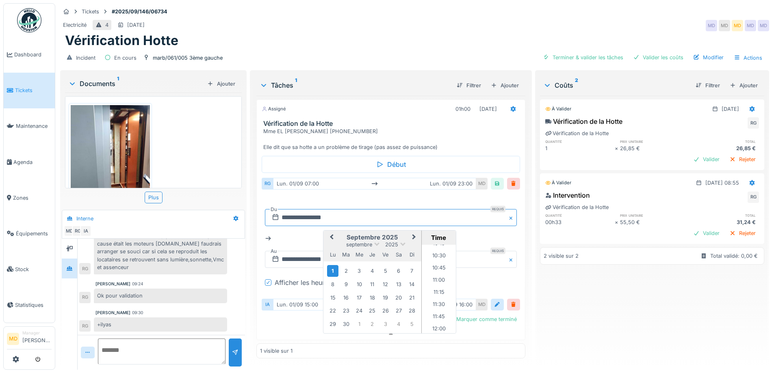
scroll to position [669, 0]
click at [434, 308] on li "15:00" at bounding box center [439, 314] width 35 height 12
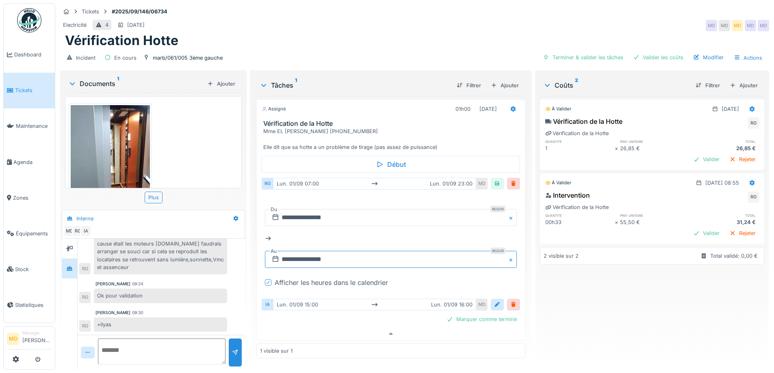
click at [349, 251] on input "**********" at bounding box center [391, 259] width 252 height 17
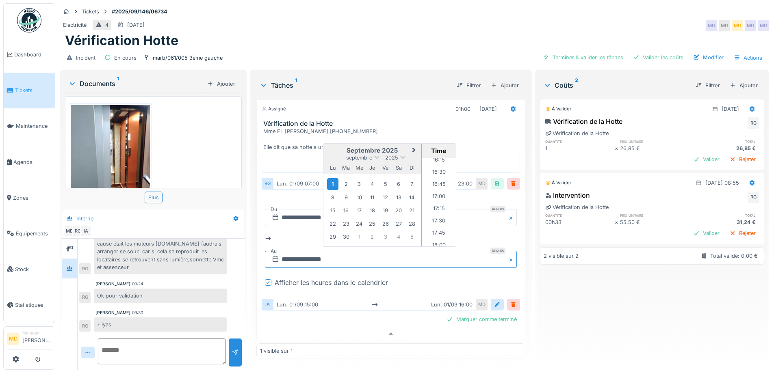
scroll to position [757, 0]
click at [435, 182] on li "16:00" at bounding box center [439, 188] width 35 height 12
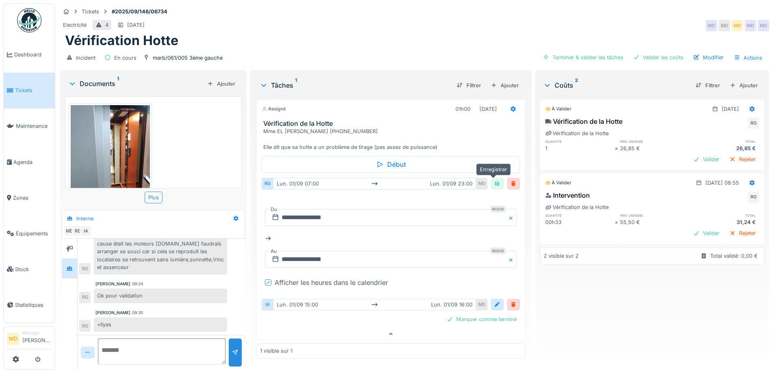
click at [494, 180] on div at bounding box center [497, 184] width 7 height 8
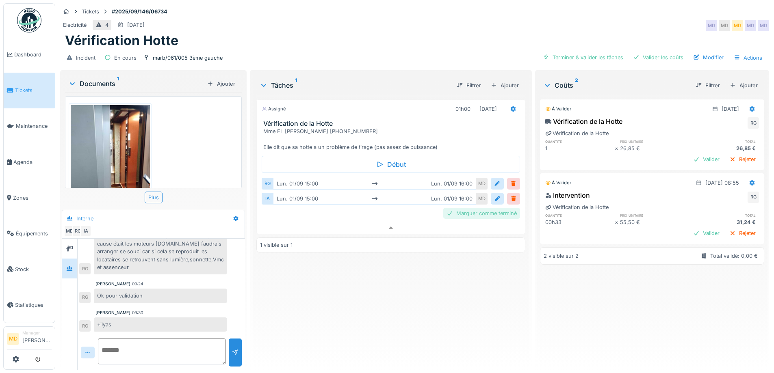
click at [467, 208] on div "Marquer comme terminé" at bounding box center [481, 213] width 77 height 11
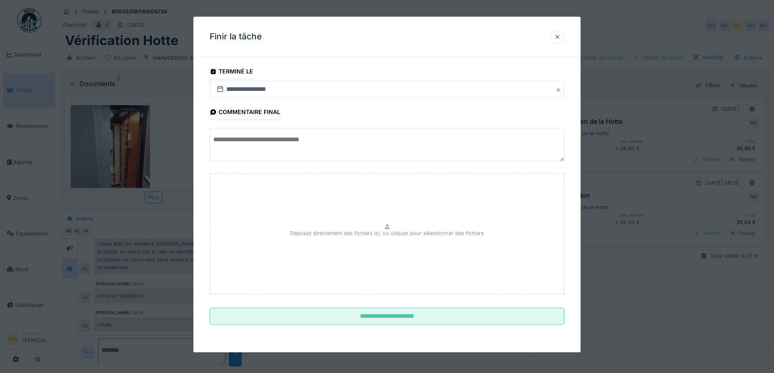
click at [559, 36] on div at bounding box center [557, 37] width 7 height 8
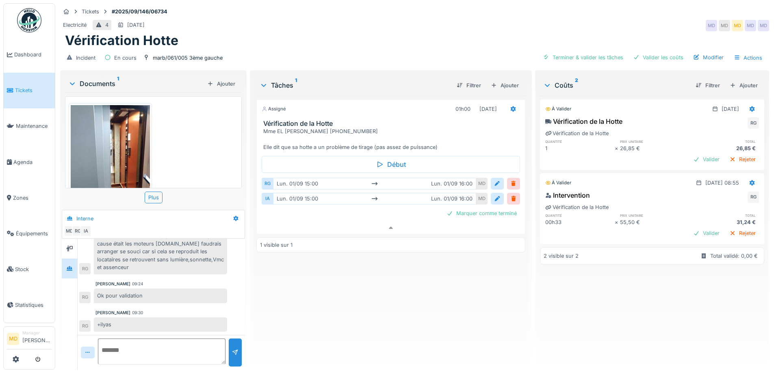
scroll to position [0, 0]
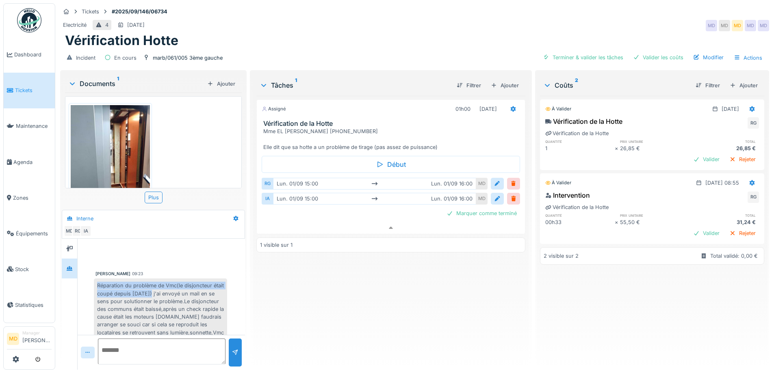
drag, startPoint x: 99, startPoint y: 279, endPoint x: 164, endPoint y: 288, distance: 66.1
click at [164, 288] on div "Réparation du problème de Vmc(le disjoncteur était coupé depuis samedi) j'ai en…" at bounding box center [160, 313] width 133 height 69
copy div "Réparation du problème de Vmc(le disjoncteur était coupé depuis samedi)"
click at [158, 292] on div "Réparation du problème de Vmc(le disjoncteur était coupé depuis samedi) j'ai en…" at bounding box center [160, 313] width 133 height 69
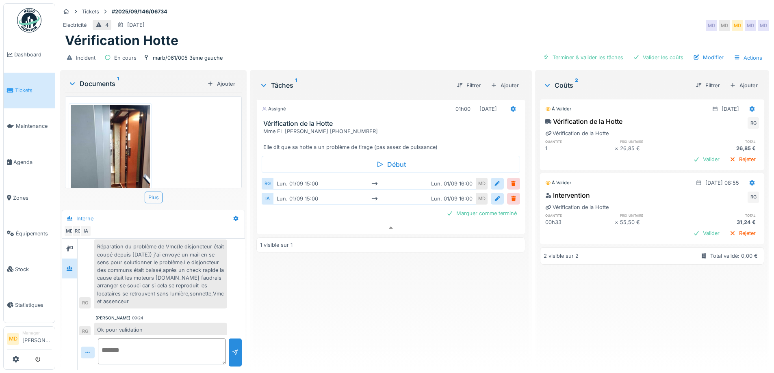
scroll to position [74, 0]
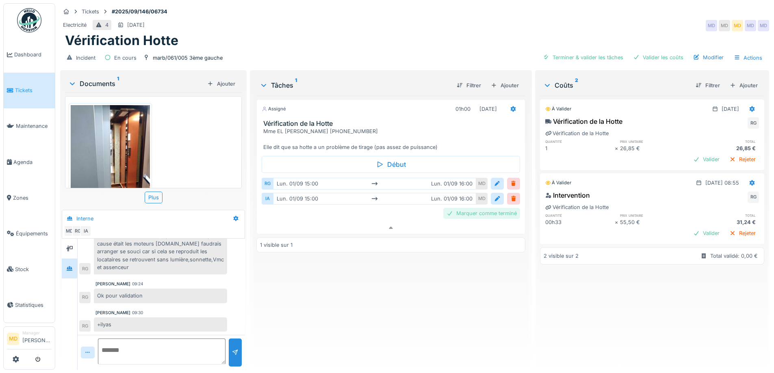
click at [477, 209] on div "Marquer comme terminé" at bounding box center [481, 213] width 77 height 11
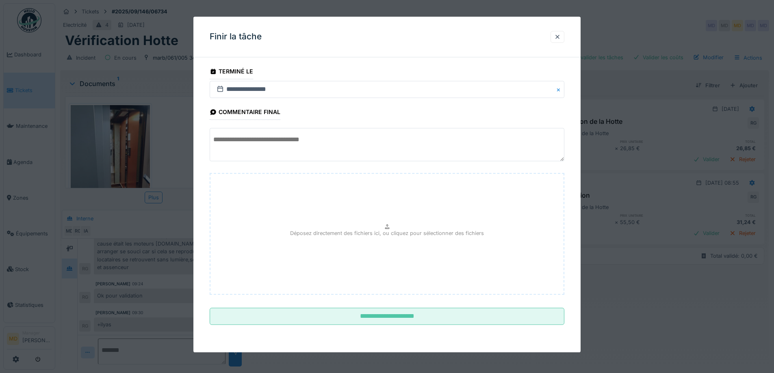
click at [280, 150] on textarea at bounding box center [387, 144] width 355 height 33
paste textarea "**********"
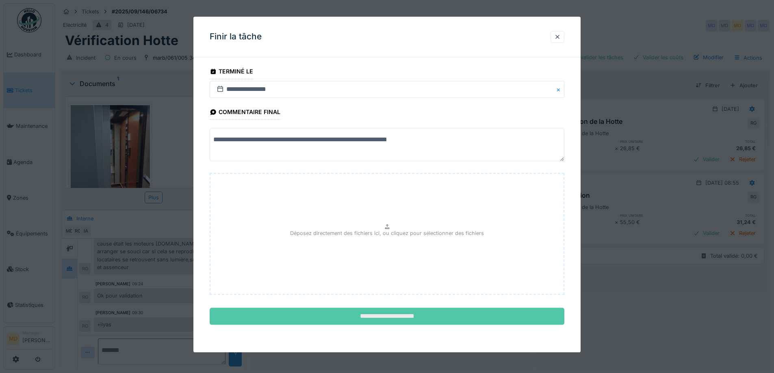
type textarea "**********"
click at [376, 316] on input "**********" at bounding box center [387, 316] width 355 height 17
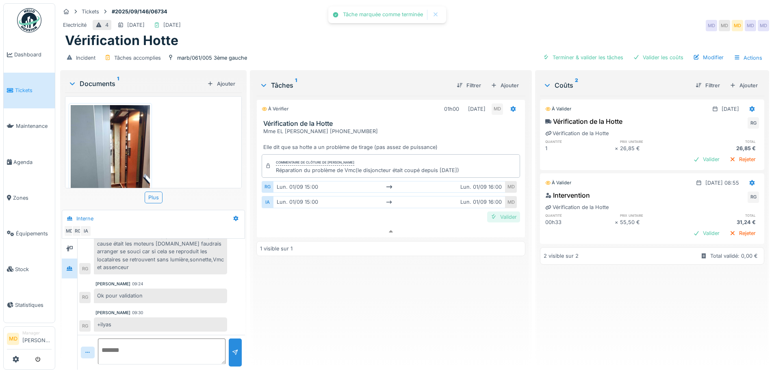
click at [491, 213] on div at bounding box center [493, 217] width 7 height 8
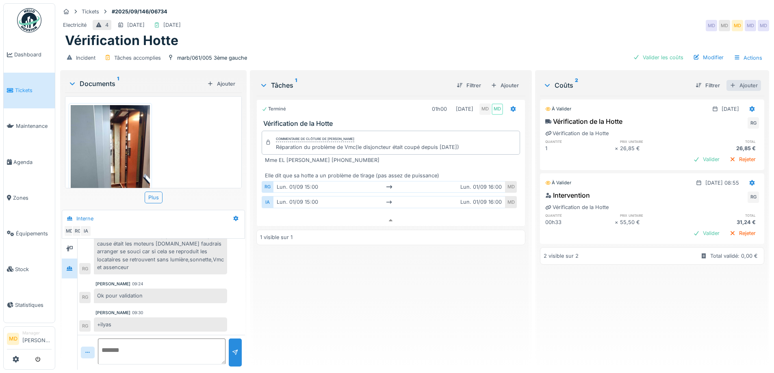
click at [731, 80] on div "Ajouter" at bounding box center [743, 85] width 35 height 11
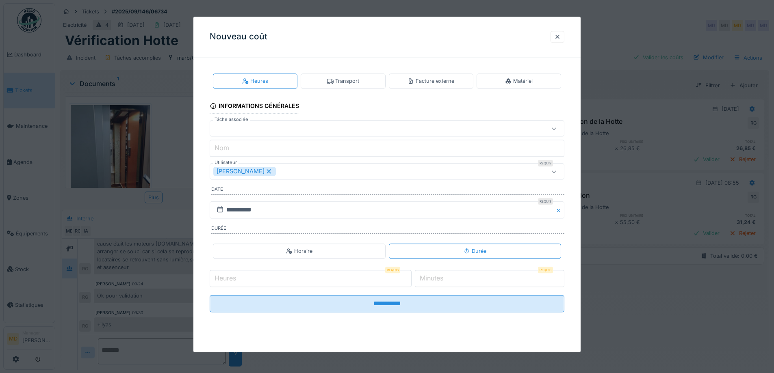
click at [275, 129] on div at bounding box center [366, 128] width 306 height 9
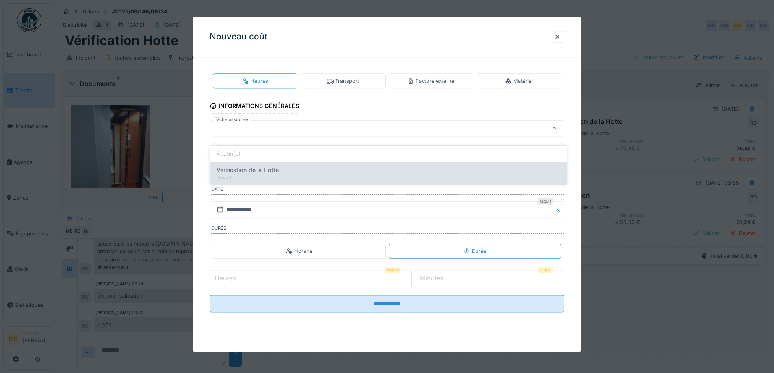
click at [277, 166] on span "Vérification de la Hotte" at bounding box center [248, 170] width 62 height 9
type input "******"
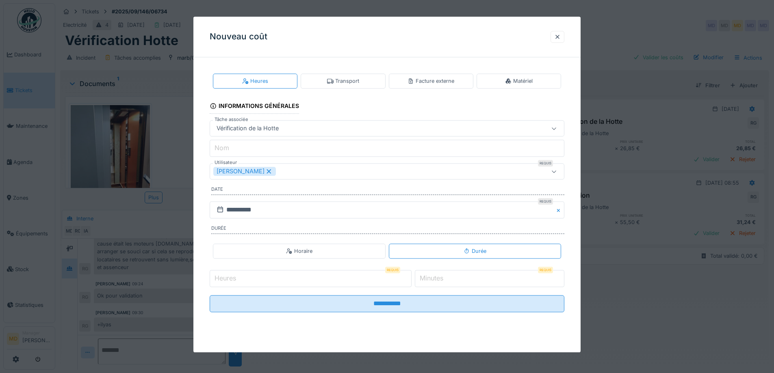
click at [272, 149] on input "Nom" at bounding box center [387, 148] width 355 height 17
click at [202, 142] on div "**********" at bounding box center [386, 199] width 387 height 271
click at [344, 249] on div "Horaire" at bounding box center [299, 251] width 172 height 15
type input "**********"
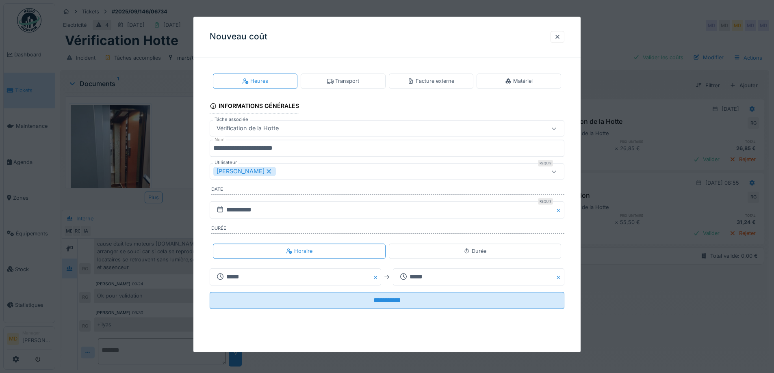
click at [460, 249] on div "Durée" at bounding box center [475, 251] width 172 height 15
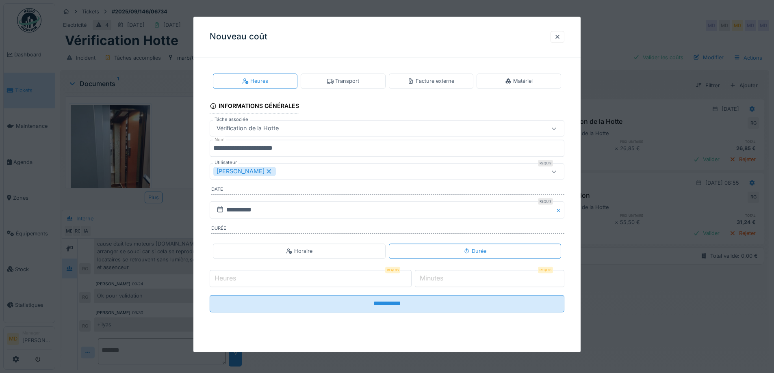
click at [437, 280] on label "Minutes" at bounding box center [431, 279] width 27 height 10
click at [437, 280] on input "*" at bounding box center [490, 278] width 150 height 17
type input "**"
click at [265, 174] on icon at bounding box center [268, 172] width 7 height 6
click at [254, 173] on div "Utilisateurs" at bounding box center [234, 171] width 42 height 9
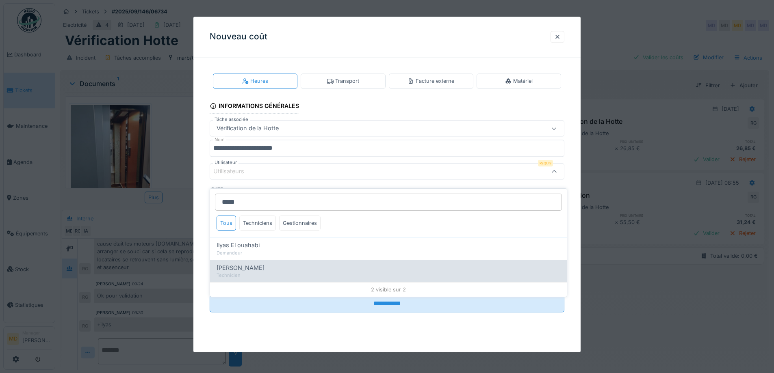
type input "*****"
click at [230, 264] on span "Ilyas Allam hanin" at bounding box center [241, 268] width 48 height 9
type input "*****"
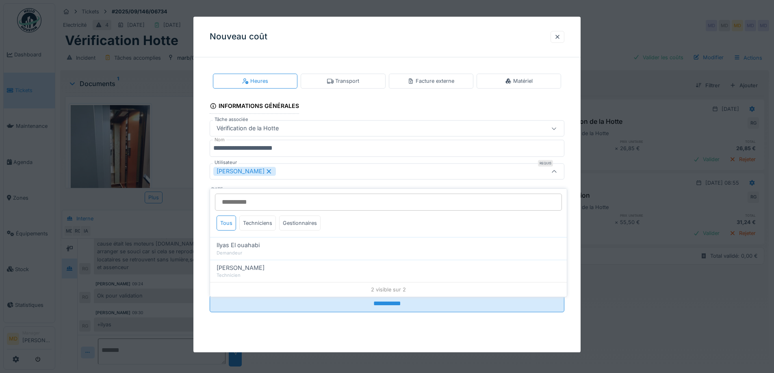
click at [205, 189] on div "**********" at bounding box center [386, 199] width 387 height 271
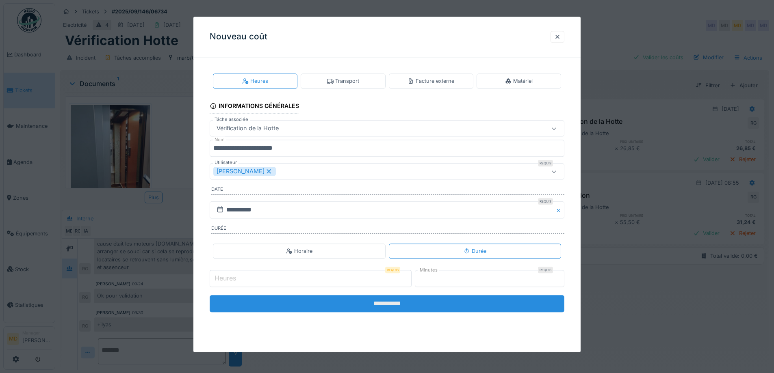
click at [372, 299] on input "**********" at bounding box center [387, 303] width 355 height 17
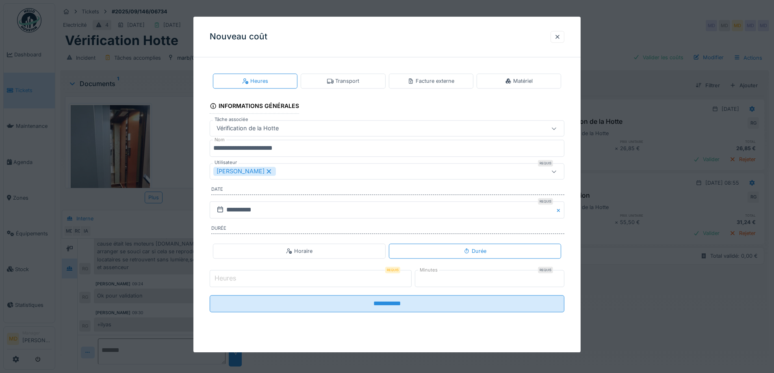
click at [271, 284] on input "Heures" at bounding box center [311, 278] width 202 height 17
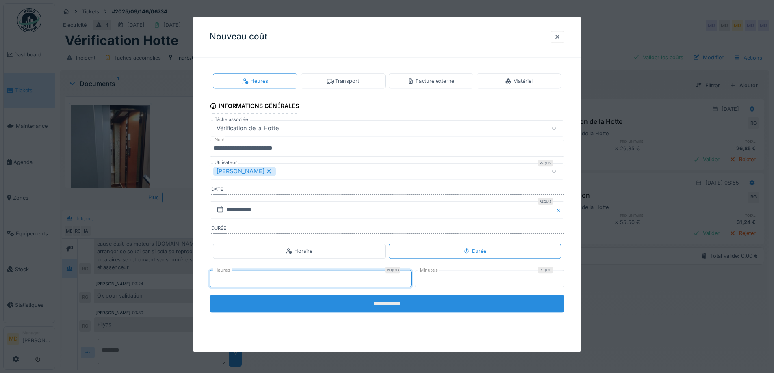
type input "*"
click at [312, 297] on input "**********" at bounding box center [387, 303] width 355 height 17
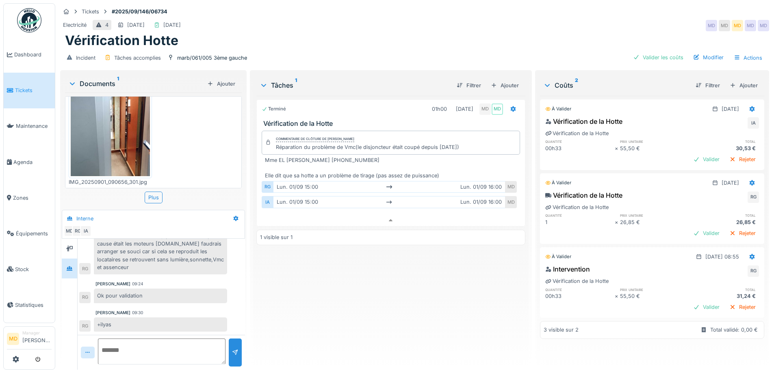
scroll to position [0, 0]
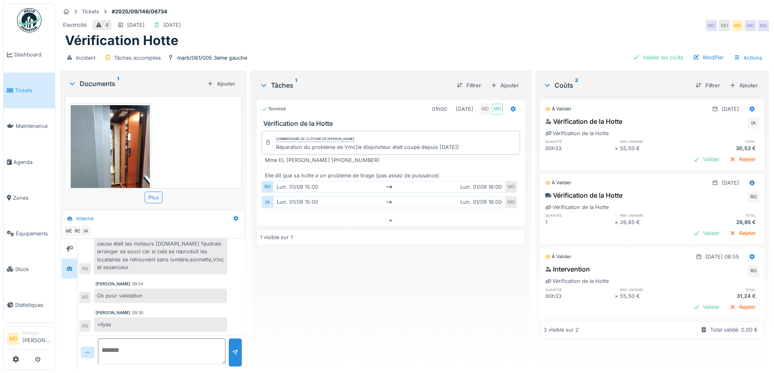
click at [126, 135] on img at bounding box center [110, 157] width 79 height 105
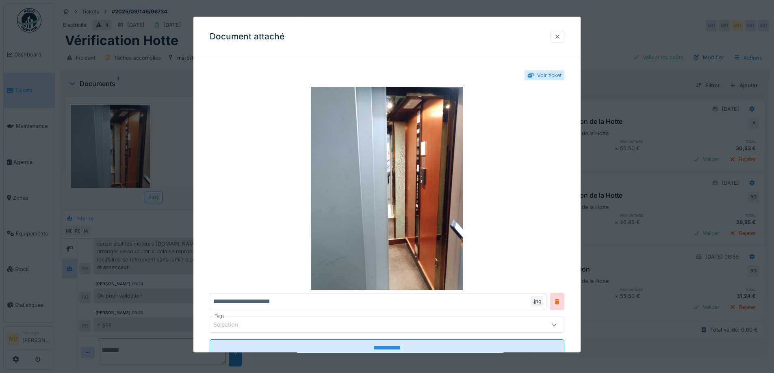
click at [558, 42] on div at bounding box center [558, 37] width 14 height 12
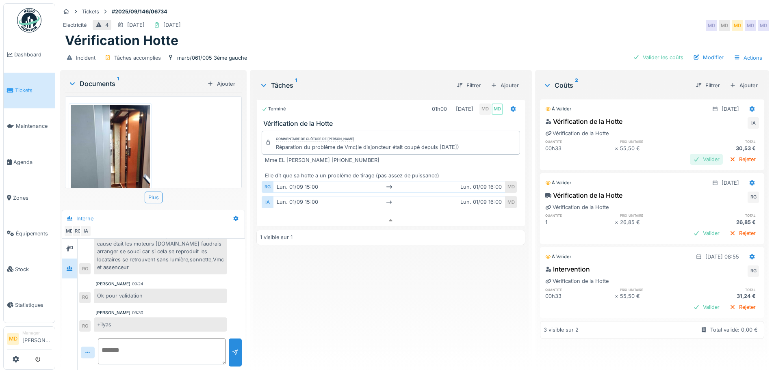
click at [694, 154] on div "Valider" at bounding box center [706, 159] width 33 height 11
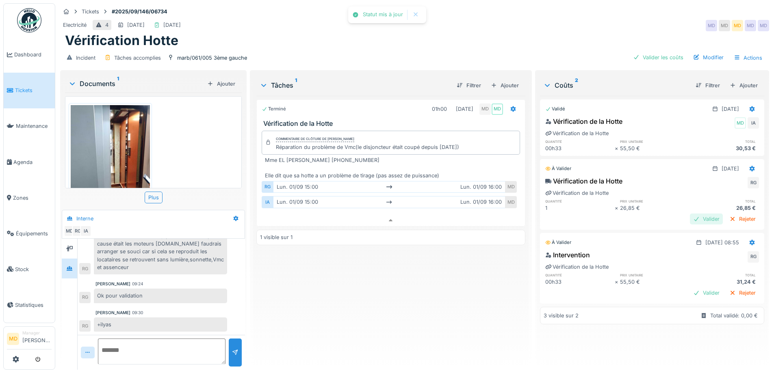
click at [690, 214] on div "Valider" at bounding box center [706, 219] width 33 height 11
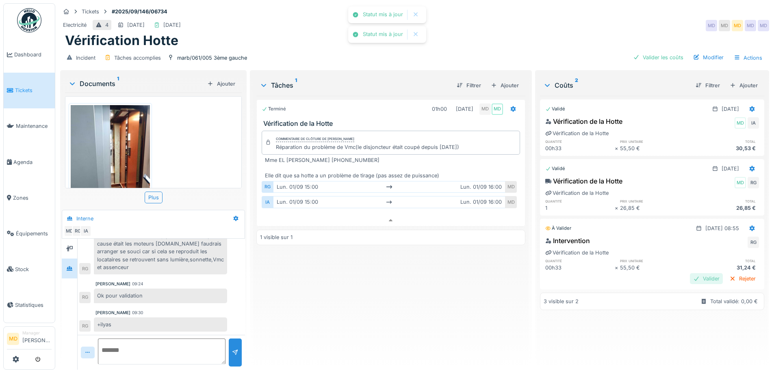
click at [690, 273] on div "Valider" at bounding box center [706, 278] width 33 height 11
click at [157, 339] on textarea at bounding box center [162, 352] width 128 height 26
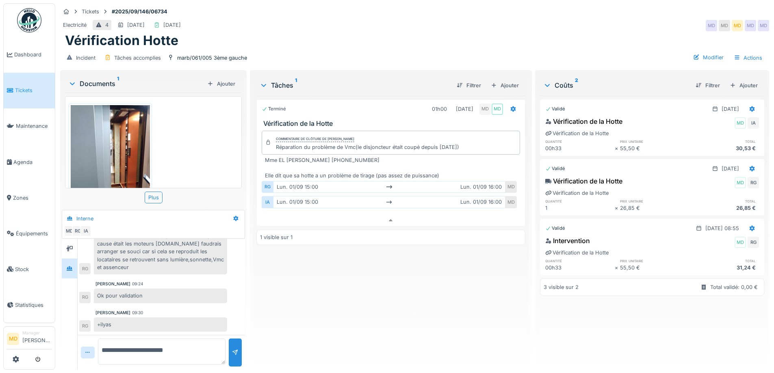
type textarea "**********"
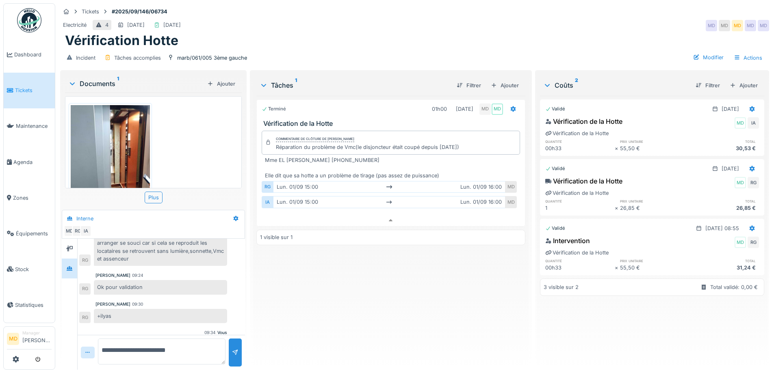
scroll to position [102, 0]
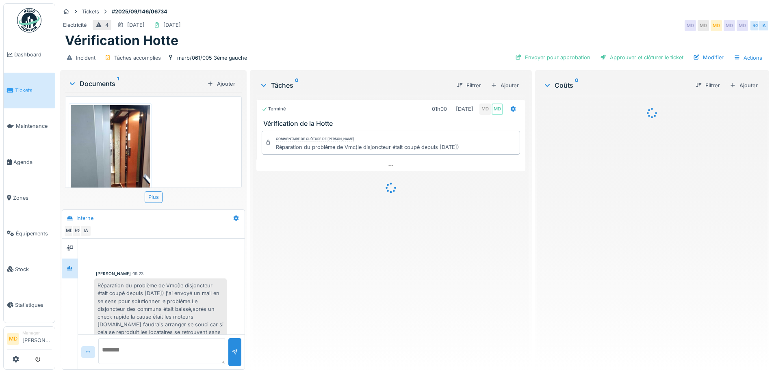
scroll to position [102, 0]
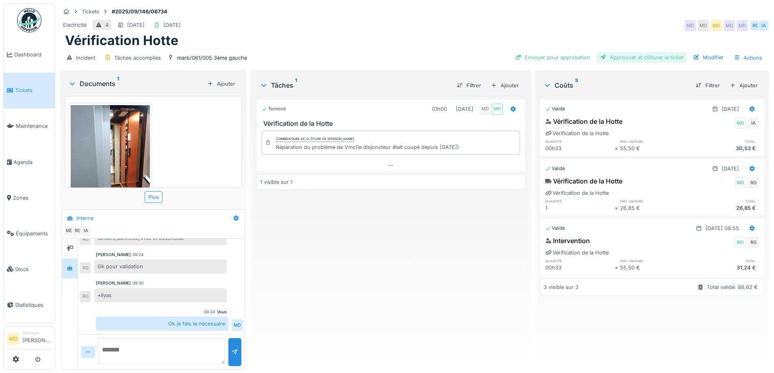
click at [643, 59] on div "Approuver et clôturer le ticket" at bounding box center [642, 57] width 90 height 11
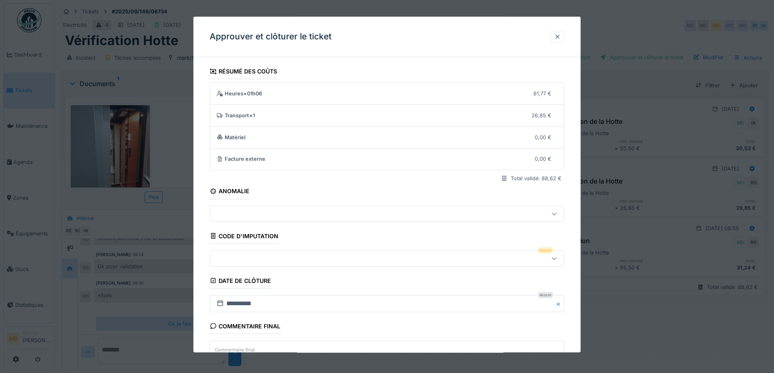
click at [559, 37] on div at bounding box center [557, 37] width 7 height 8
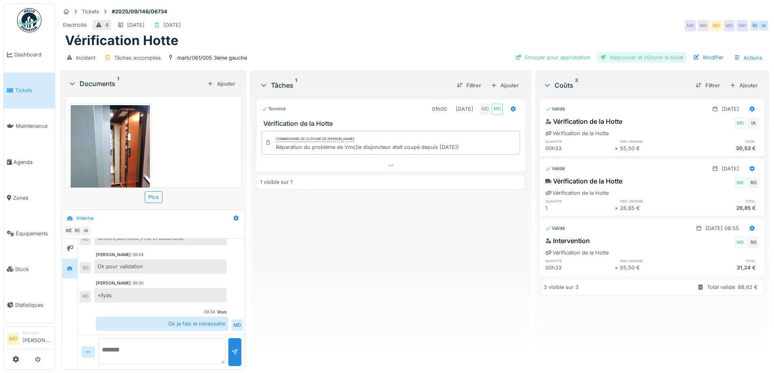
click at [632, 62] on div "Approuver et clôturer le ticket" at bounding box center [642, 57] width 90 height 11
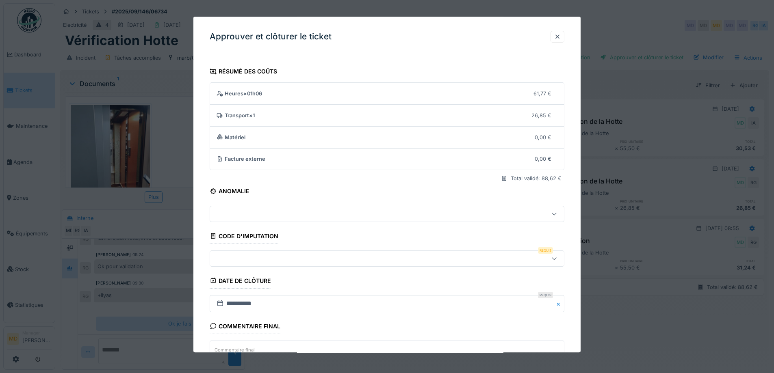
scroll to position [70, 0]
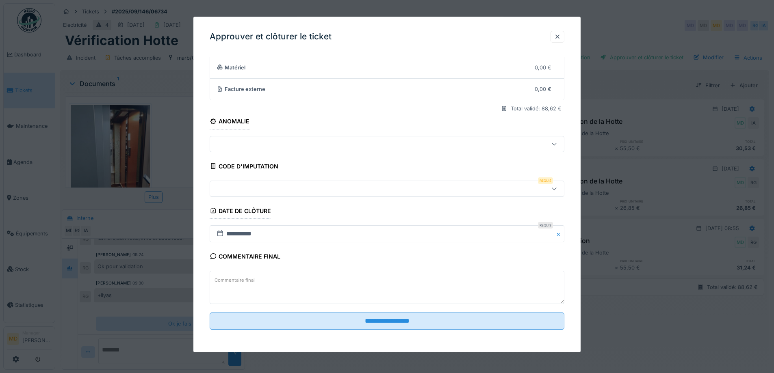
click at [295, 184] on div at bounding box center [366, 188] width 306 height 9
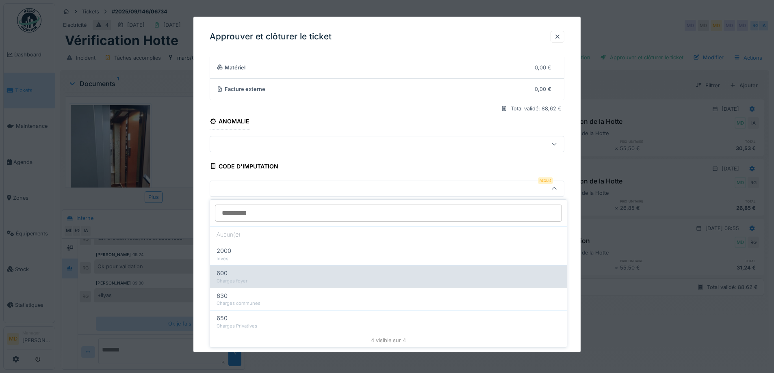
click at [252, 274] on div "600" at bounding box center [389, 273] width 344 height 9
type input "***"
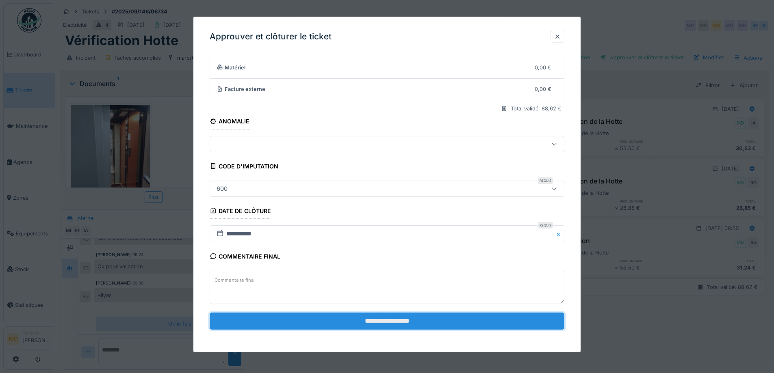
click at [356, 319] on input "**********" at bounding box center [387, 321] width 355 height 17
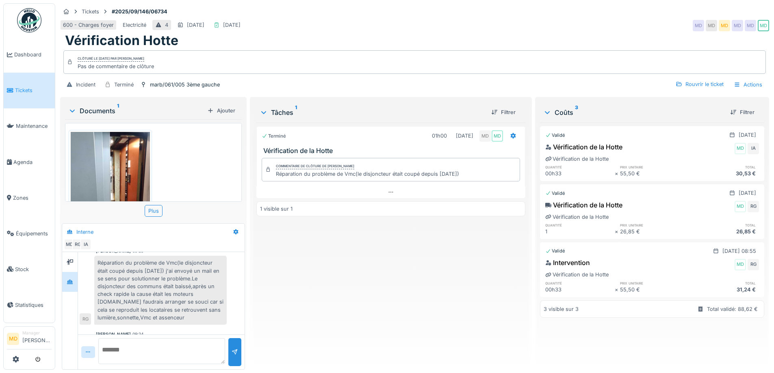
scroll to position [35, 0]
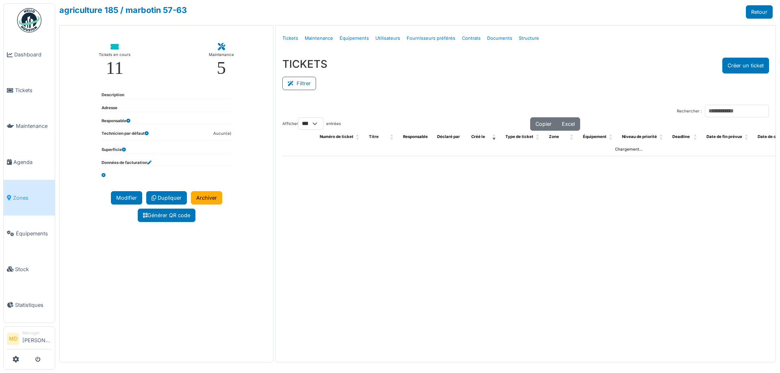
select select "***"
click at [516, 37] on link "Structure" at bounding box center [529, 38] width 27 height 19
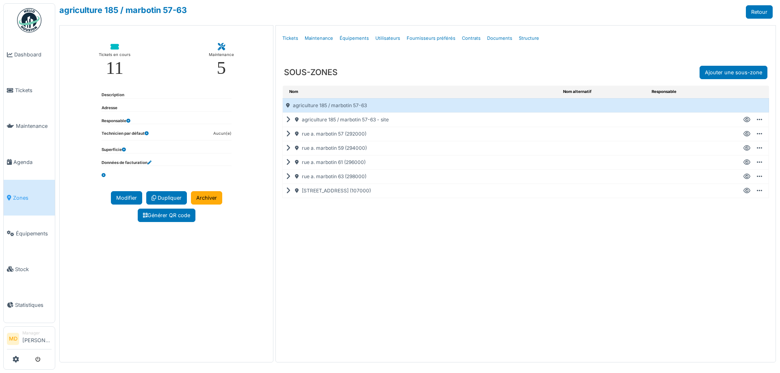
click at [290, 163] on icon at bounding box center [290, 163] width 8 height 0
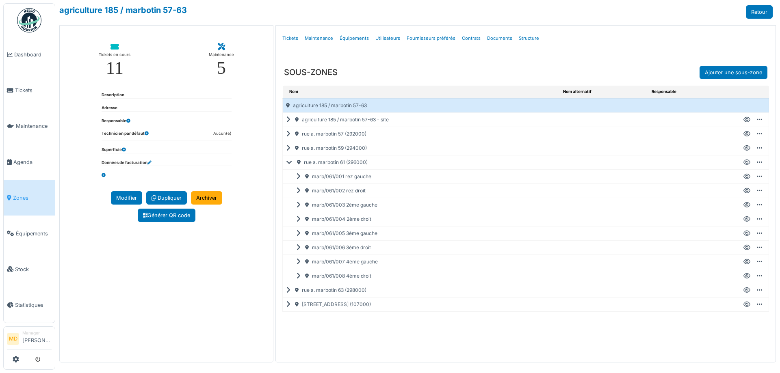
click at [291, 163] on icon at bounding box center [291, 163] width 10 height 0
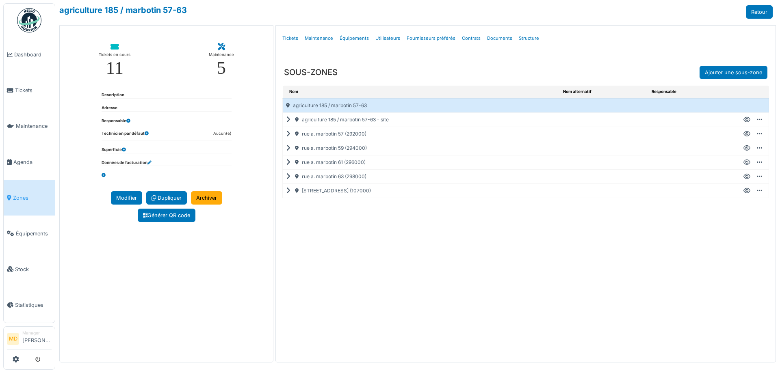
click at [288, 120] on icon at bounding box center [290, 120] width 8 height 0
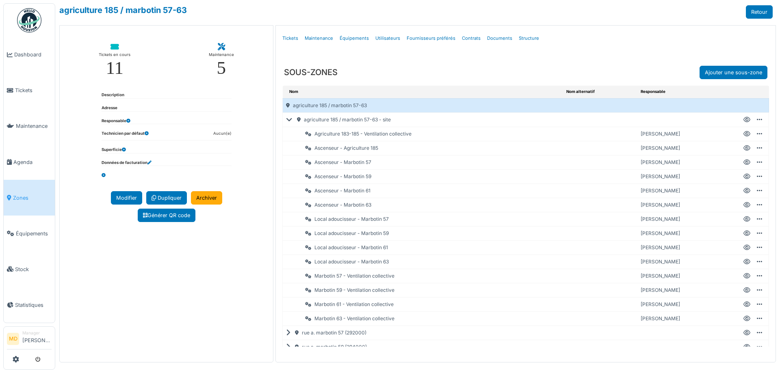
click at [744, 120] on icon at bounding box center [747, 120] width 7 height 0
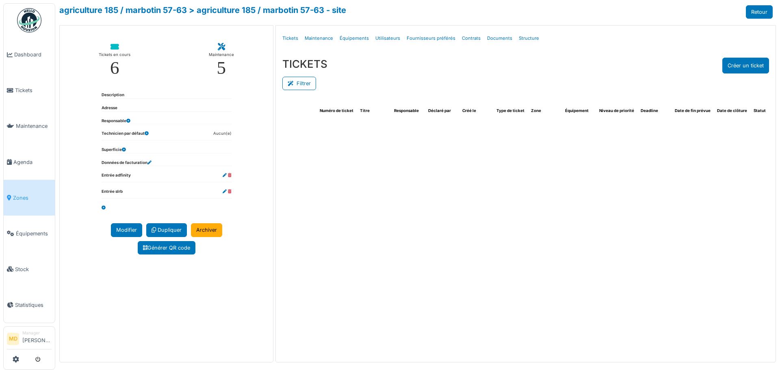
select select "***"
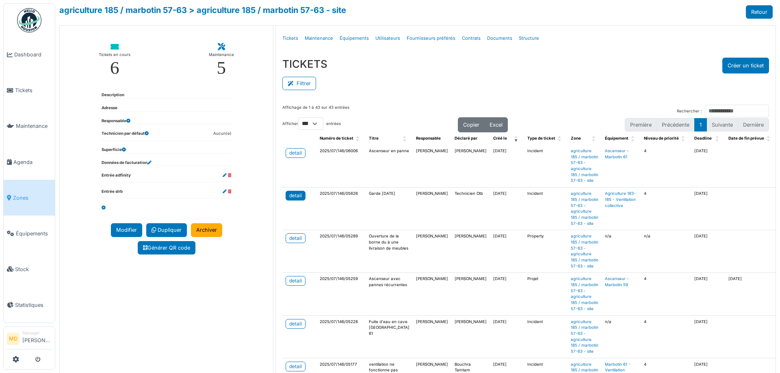
click at [299, 199] on div "detail" at bounding box center [295, 195] width 13 height 7
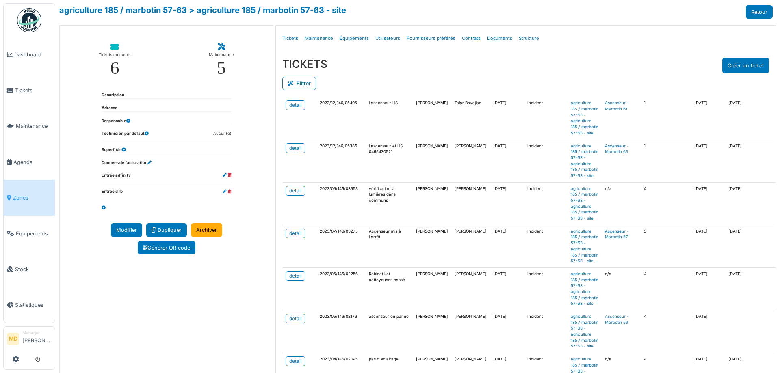
scroll to position [1706, 0]
click at [24, 85] on link "Tickets" at bounding box center [29, 91] width 51 height 36
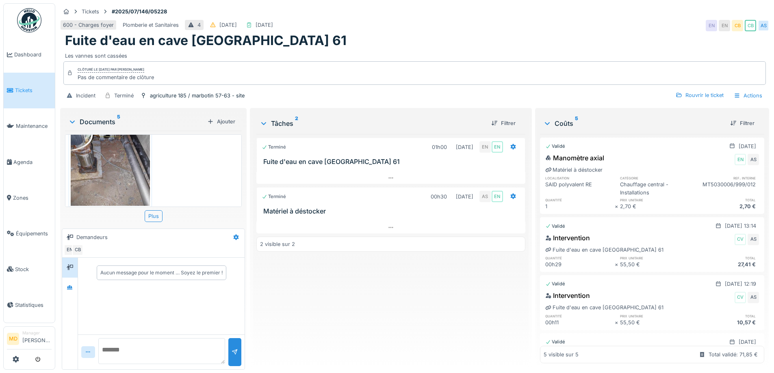
scroll to position [297, 0]
click at [67, 292] on div at bounding box center [70, 288] width 12 height 10
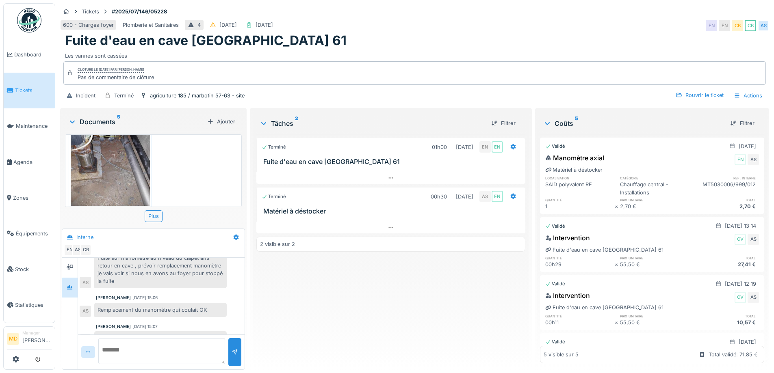
scroll to position [90, 0]
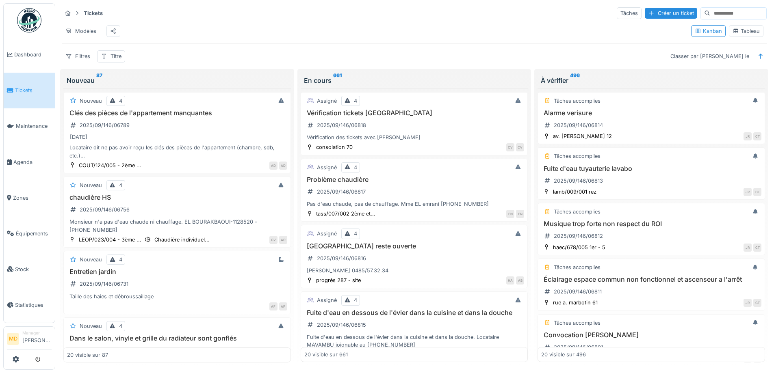
click at [733, 35] on div "Tableau" at bounding box center [746, 31] width 27 height 8
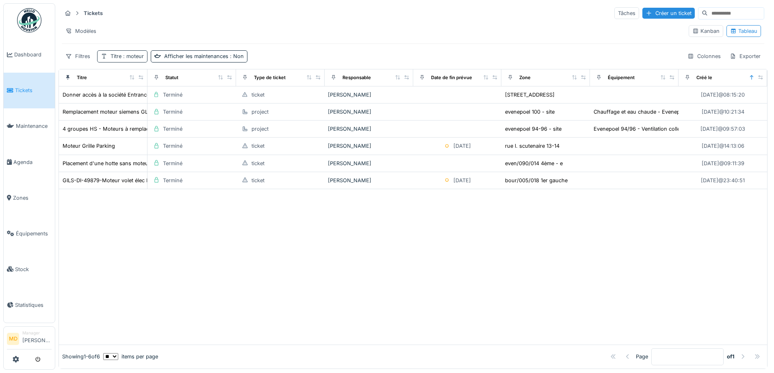
click at [131, 58] on span ": moteur" at bounding box center [132, 56] width 22 height 6
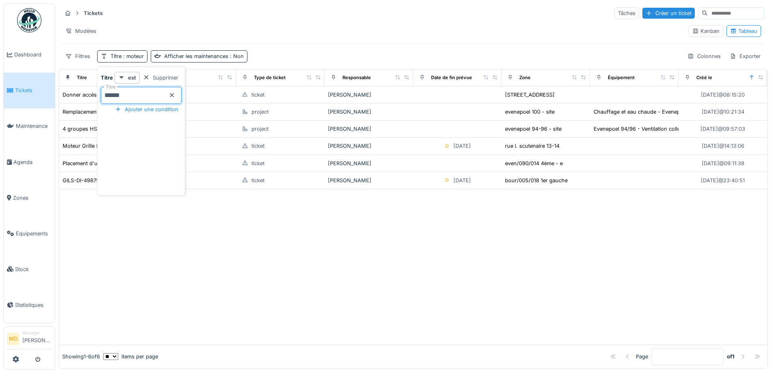
click at [139, 97] on input "******" at bounding box center [141, 95] width 81 height 17
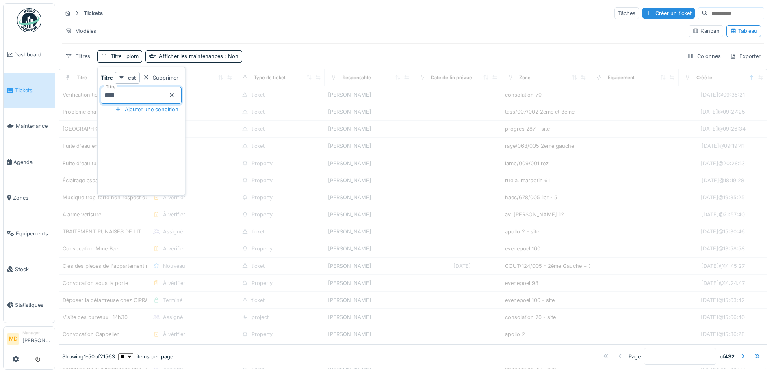
type input "*****"
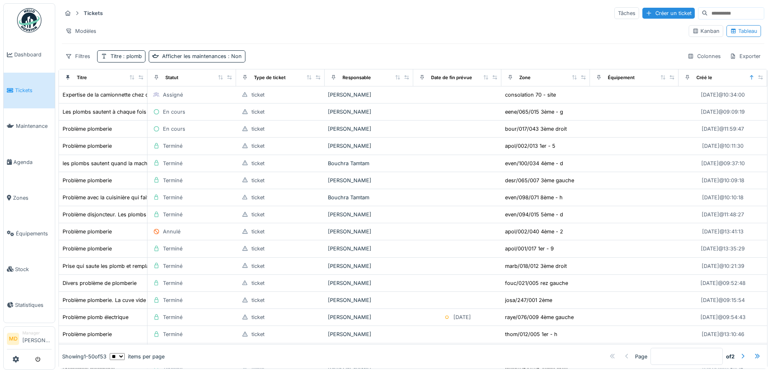
click at [299, 43] on div "Tickets Tâches Créer un ticket Modèles Kanban Tableau Filtres Titre : plomb Aff…" at bounding box center [413, 34] width 709 height 63
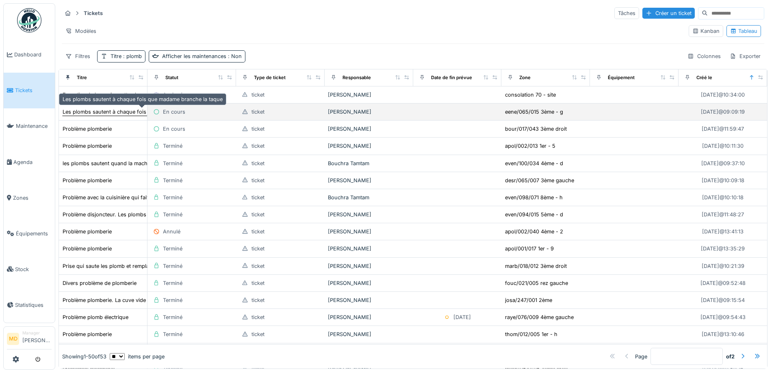
click at [80, 111] on div "Les plombs sautent à chaque fois que madame branche la taque" at bounding box center [143, 112] width 160 height 8
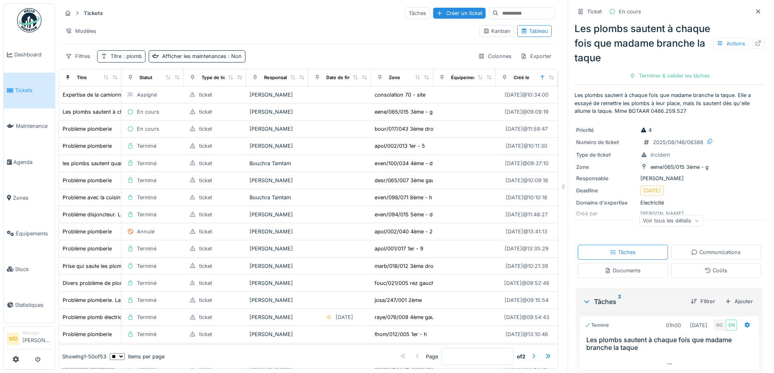
click at [130, 57] on span ": plomb" at bounding box center [131, 56] width 20 height 6
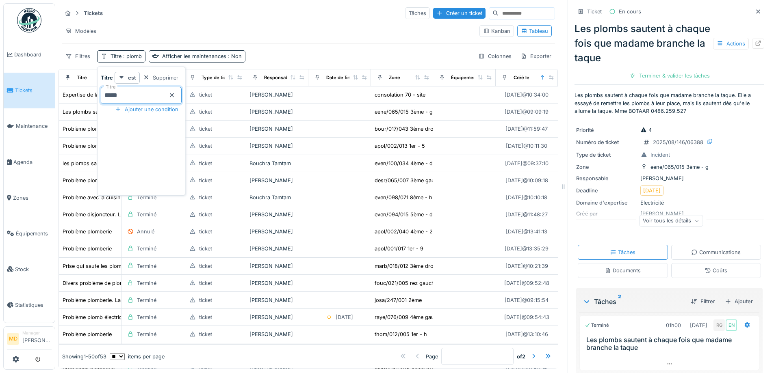
click at [148, 90] on input "*****" at bounding box center [141, 95] width 81 height 17
type input "***"
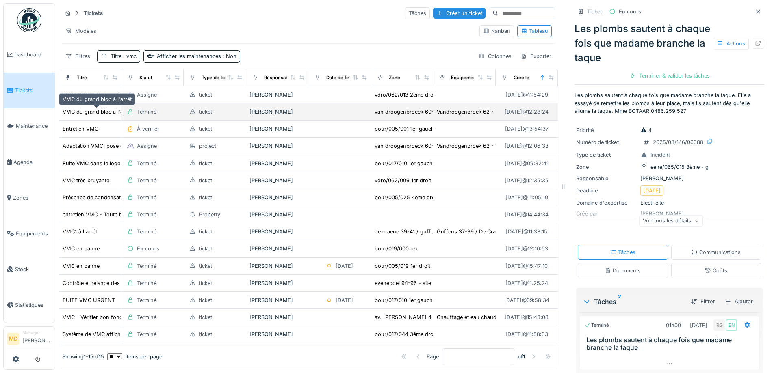
click at [95, 114] on div "VMC du grand bloc à l'arrêt" at bounding box center [97, 112] width 69 height 8
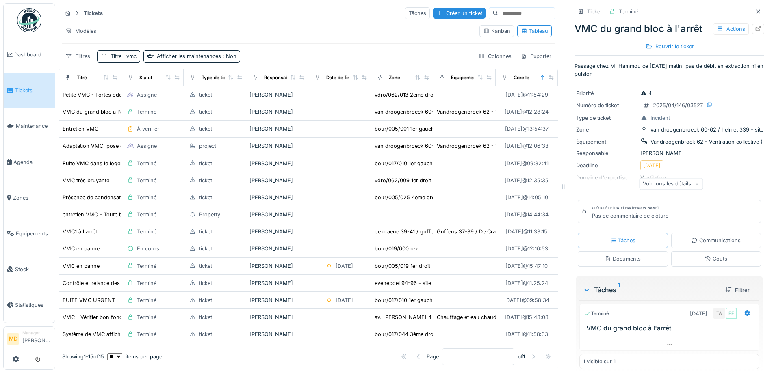
click at [674, 184] on div "Voir tous les détails" at bounding box center [671, 184] width 64 height 12
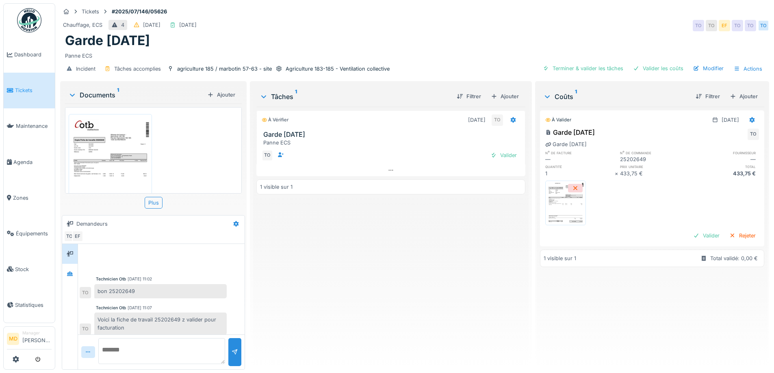
scroll to position [3, 0]
click at [388, 171] on icon at bounding box center [391, 170] width 7 height 5
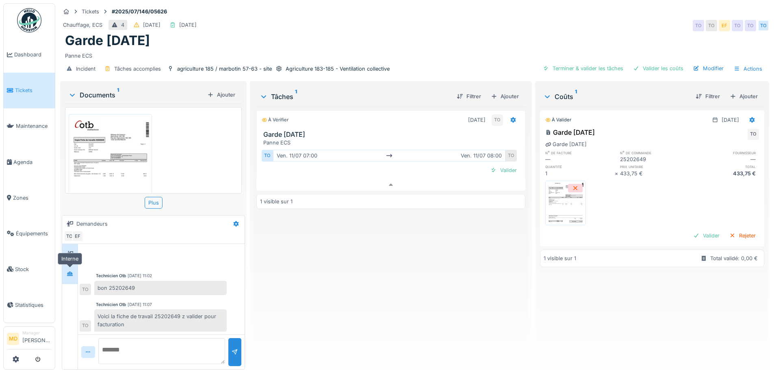
click at [67, 269] on div at bounding box center [70, 274] width 12 height 10
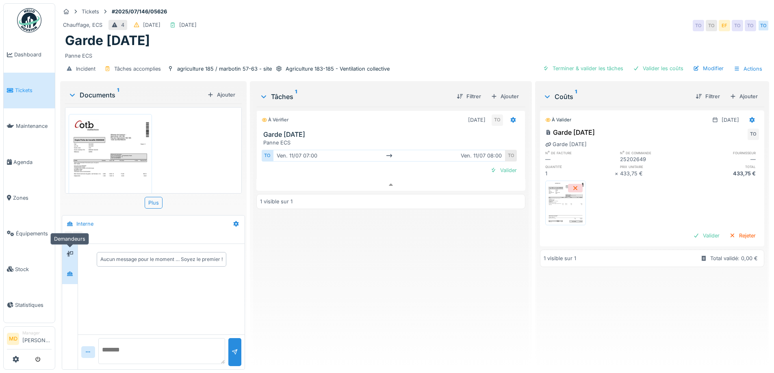
click at [67, 251] on div at bounding box center [70, 254] width 7 height 8
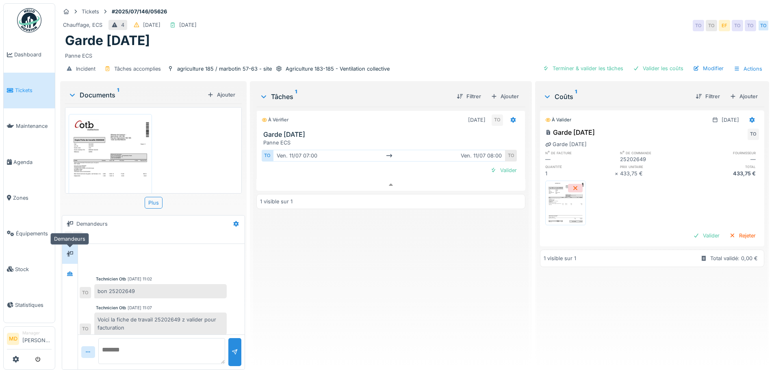
scroll to position [3, 0]
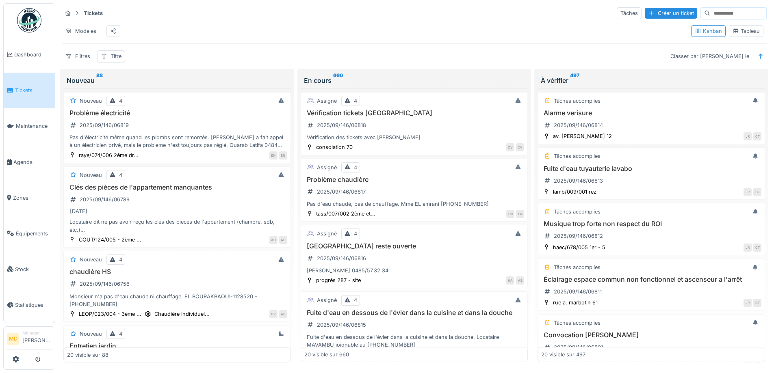
click at [742, 35] on div "Tableau" at bounding box center [746, 31] width 27 height 8
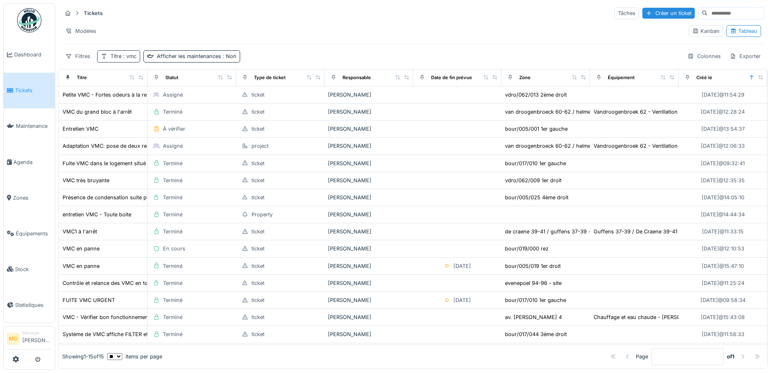
click at [130, 56] on span ": vmc" at bounding box center [128, 56] width 15 height 6
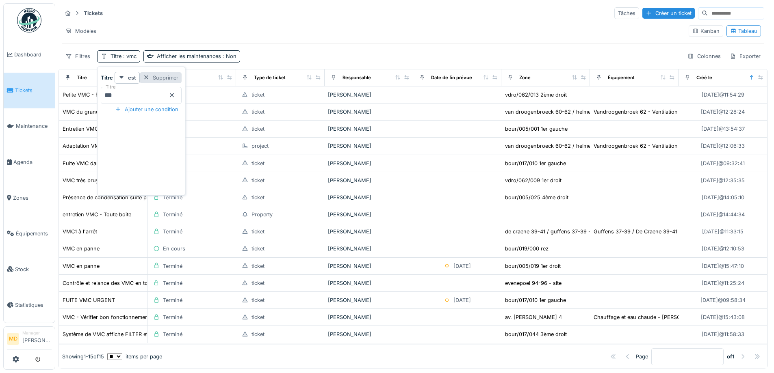
click at [168, 76] on div "Supprimer" at bounding box center [161, 77] width 42 height 11
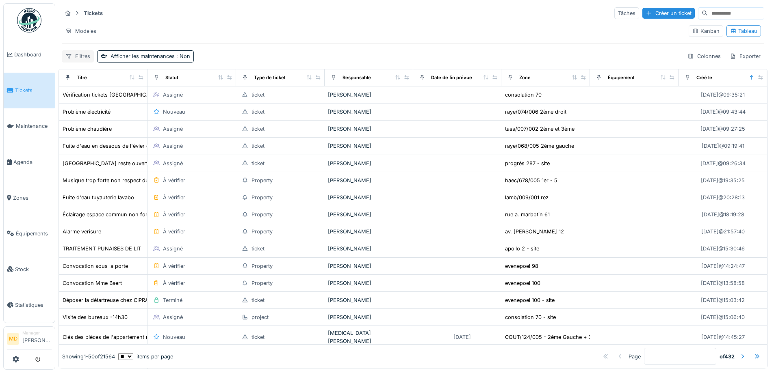
click at [83, 60] on div "Filtres" at bounding box center [78, 56] width 32 height 12
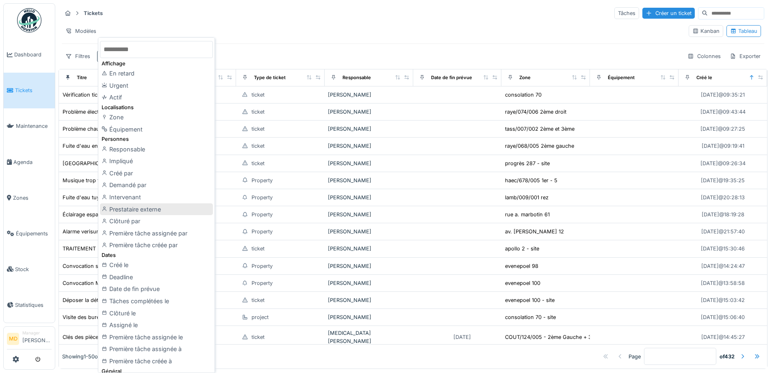
click at [144, 210] on div "Prestataire externe" at bounding box center [156, 210] width 113 height 12
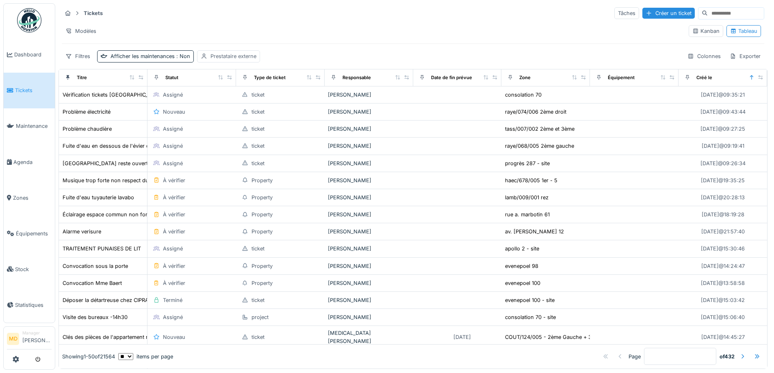
click at [228, 58] on div "Prestataire externe" at bounding box center [233, 56] width 46 height 8
click at [335, 32] on div "Modèles" at bounding box center [372, 31] width 620 height 12
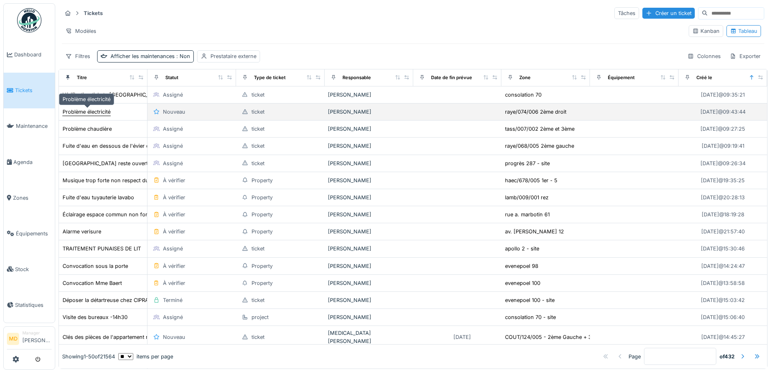
click at [83, 113] on div "Problème électricité" at bounding box center [87, 112] width 48 height 8
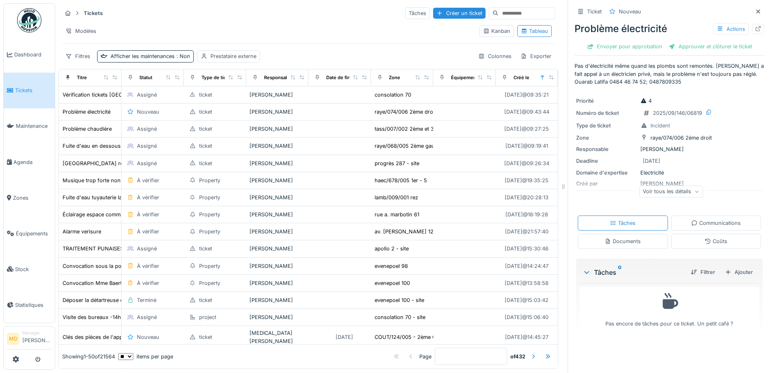
click at [657, 197] on div "Voir tous les détails" at bounding box center [671, 192] width 64 height 12
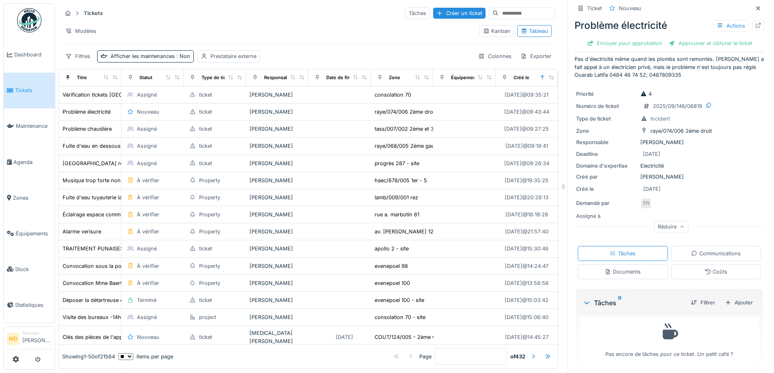
scroll to position [9, 0]
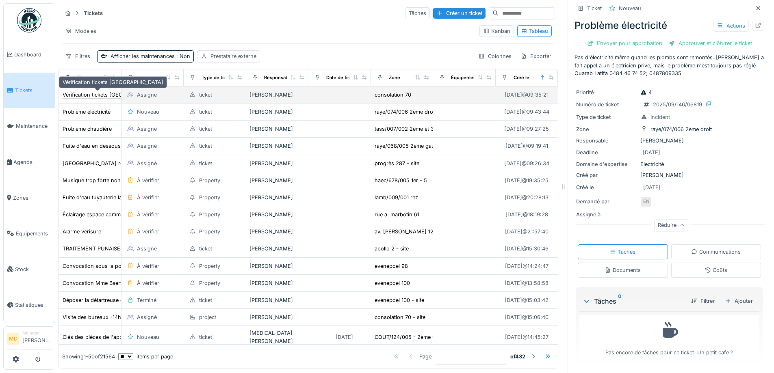
click at [86, 97] on div "Vérification tickets Charlotte" at bounding box center [113, 95] width 101 height 8
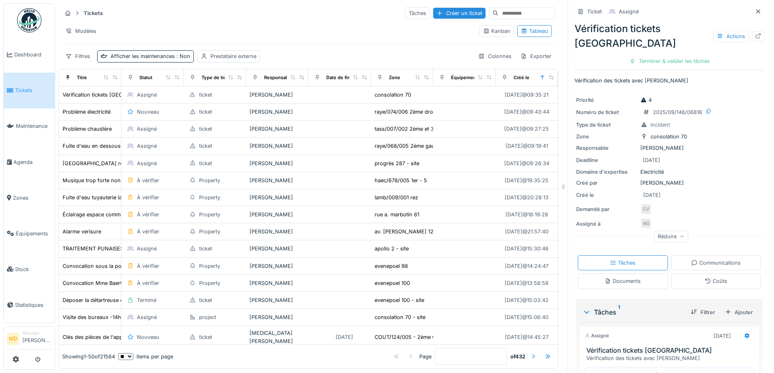
click at [668, 236] on div "Réduire" at bounding box center [671, 237] width 34 height 12
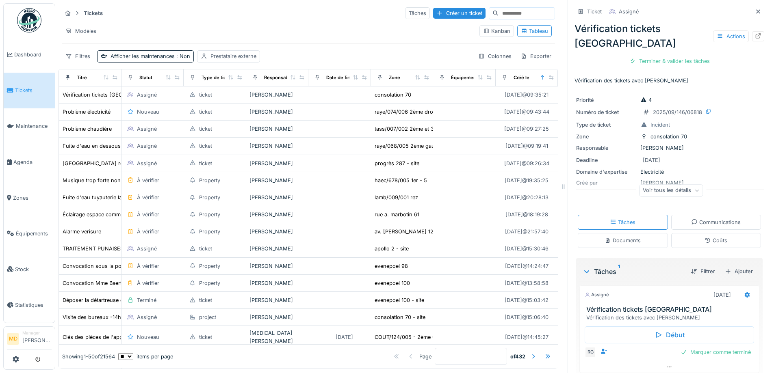
scroll to position [29, 0]
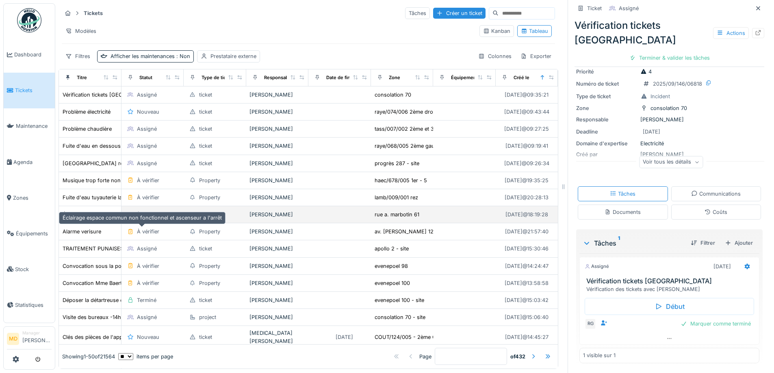
click at [95, 219] on div "Éclairage espace commun non fonctionnel et ascenseur a l'arrêt" at bounding box center [142, 215] width 159 height 8
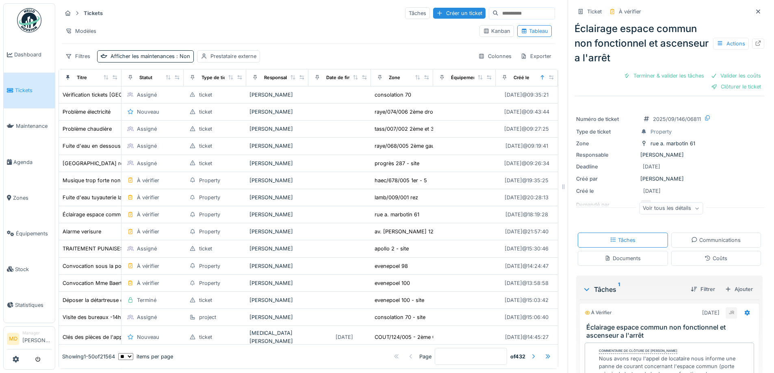
click at [681, 212] on div "Voir tous les détails" at bounding box center [671, 209] width 64 height 12
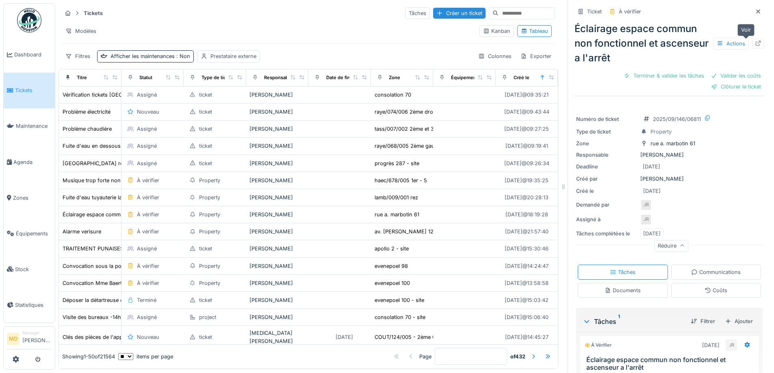
click at [755, 41] on icon at bounding box center [758, 43] width 7 height 5
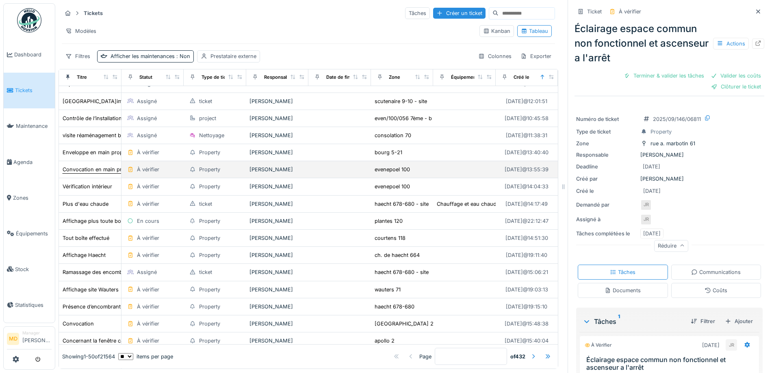
scroll to position [325, 0]
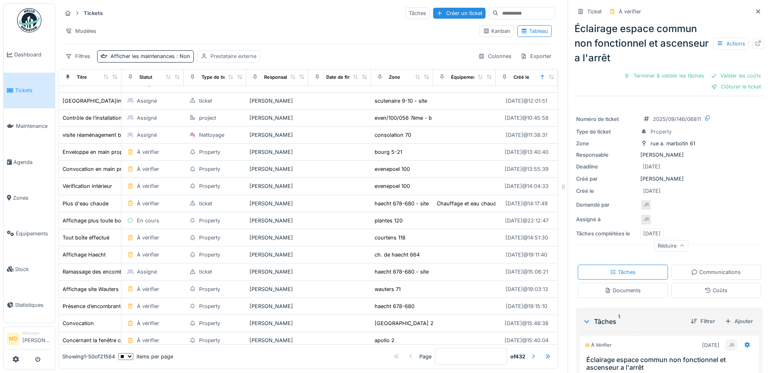
click at [234, 52] on div "Prestataire externe" at bounding box center [233, 56] width 46 height 8
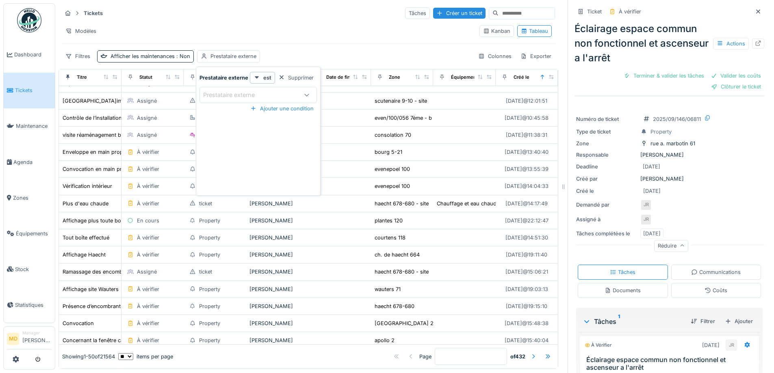
click at [232, 91] on div "Prestataire externe" at bounding box center [234, 95] width 63 height 9
type externe_g1ODc "***"
click at [260, 169] on div "TECHNILIFT - TEM" at bounding box center [257, 173] width 103 height 9
type input "*****"
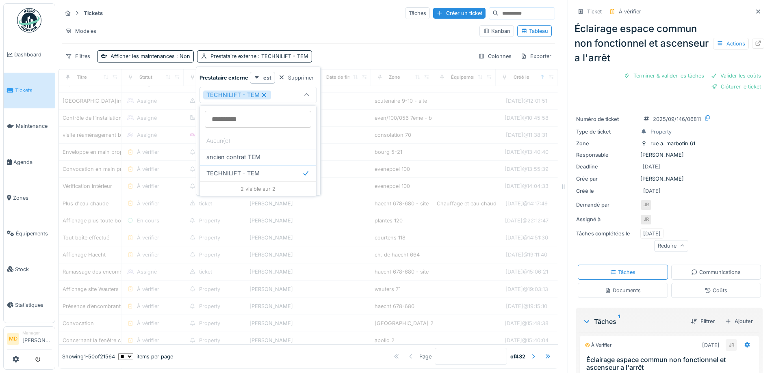
scroll to position [0, 0]
click at [335, 51] on div "Filtres Afficher les maintenances : Non Prestataire externe : TECHNILIFT - TEM …" at bounding box center [308, 56] width 493 height 12
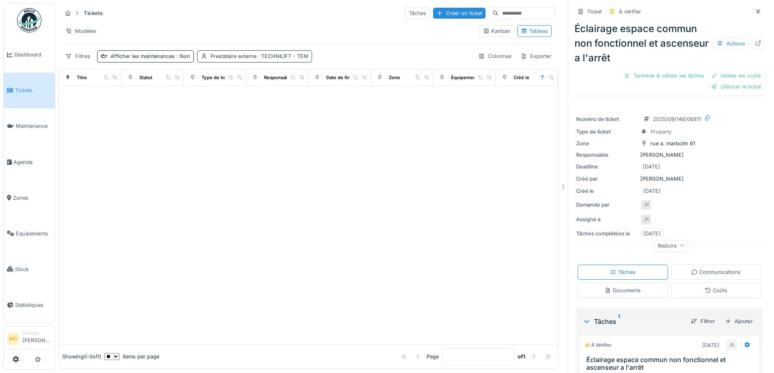
click at [235, 54] on div "Prestataire externe : TECHNILIFT - TEM" at bounding box center [259, 56] width 98 height 8
click at [262, 93] on icon at bounding box center [264, 95] width 4 height 4
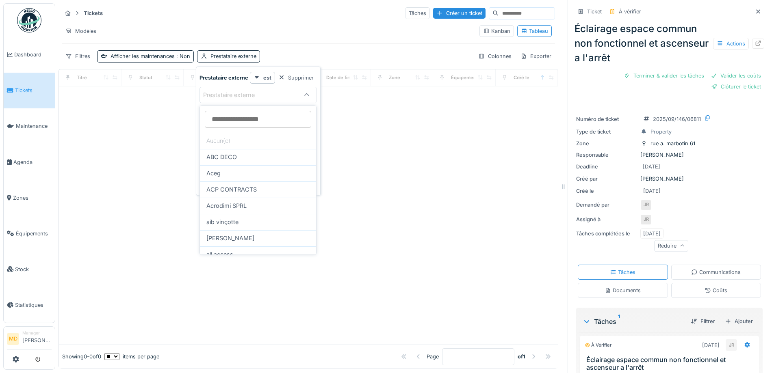
click at [302, 46] on div "Tickets Tâches Créer un ticket Modèles Kanban Tableau Filtres Afficher les main…" at bounding box center [309, 34] width 500 height 63
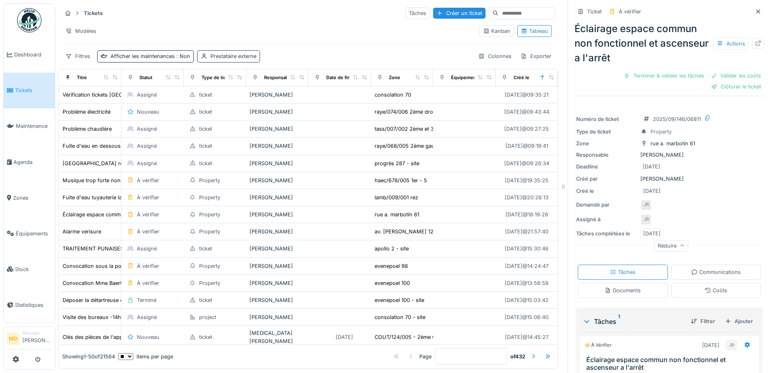
click at [223, 61] on div "Prestataire externe" at bounding box center [228, 56] width 63 height 12
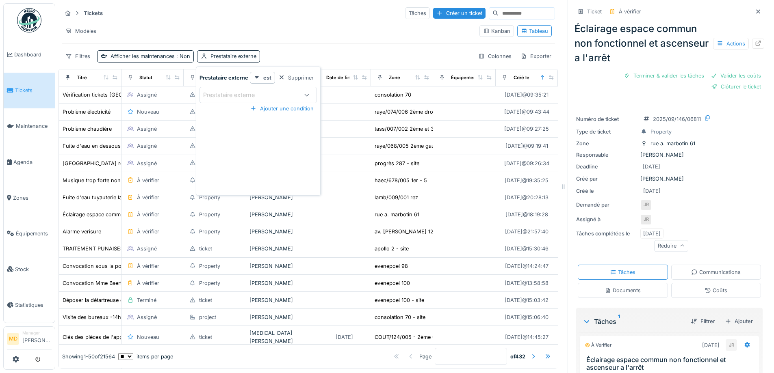
click at [233, 95] on div "Prestataire externe" at bounding box center [234, 95] width 63 height 9
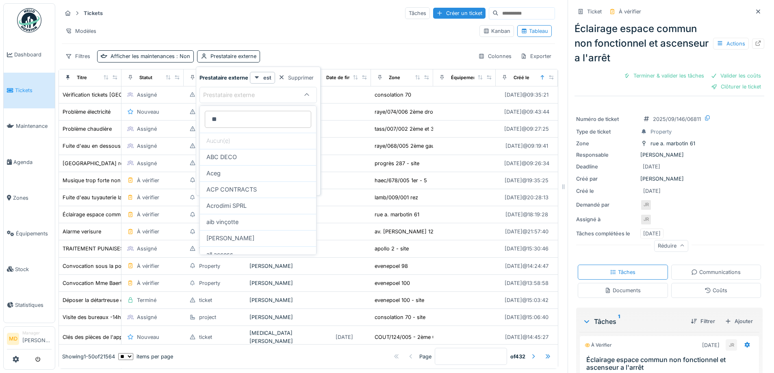
type externe_M4OTU "*"
type externe_M4OTU "******"
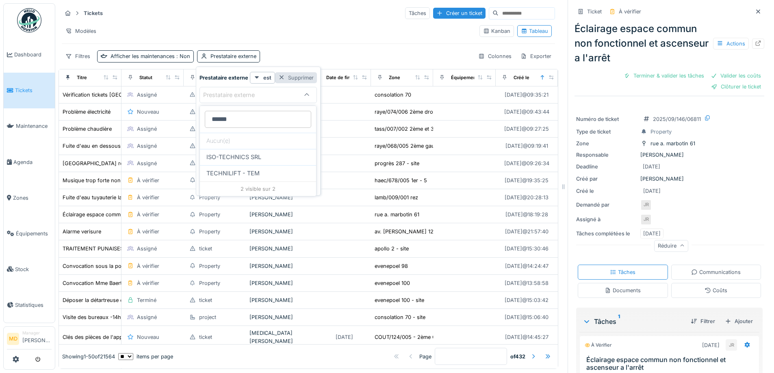
click at [280, 76] on div at bounding box center [281, 78] width 7 height 8
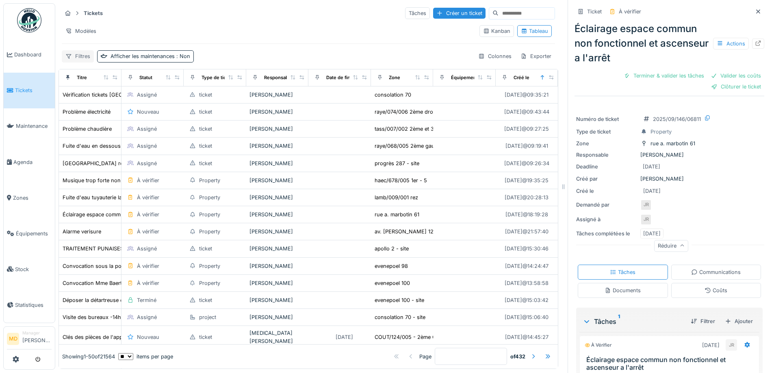
click at [88, 59] on div "Filtres" at bounding box center [78, 56] width 32 height 12
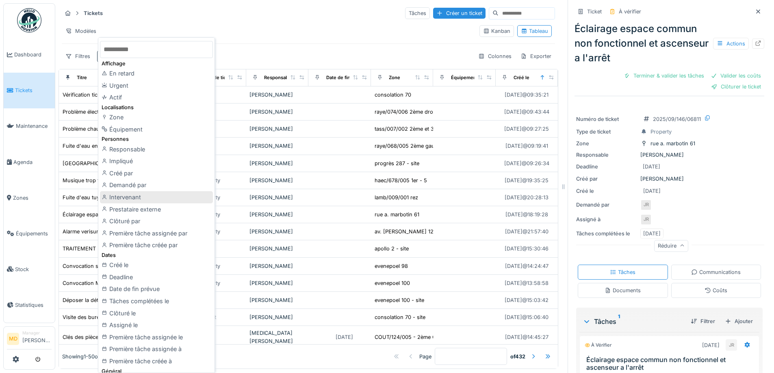
click at [124, 197] on div "Intervenant" at bounding box center [156, 197] width 113 height 12
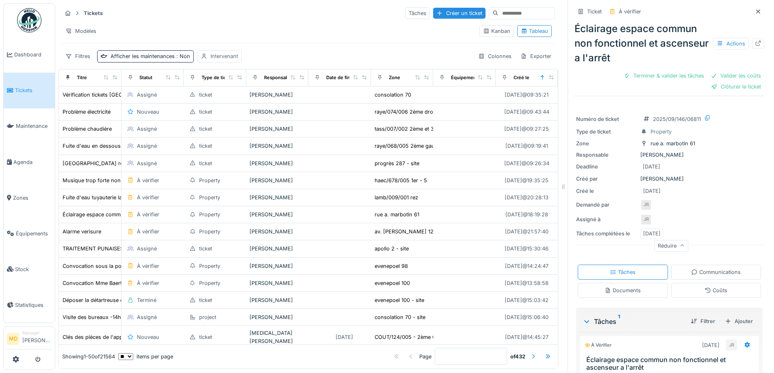
click at [221, 59] on div "Intervenant" at bounding box center [224, 56] width 28 height 8
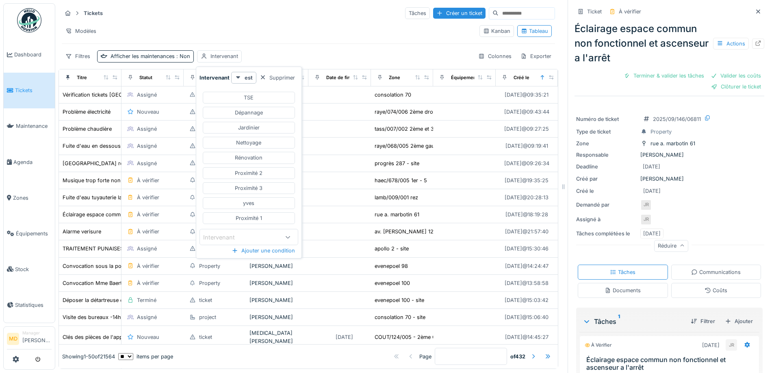
click at [227, 234] on div "Intervenant" at bounding box center [224, 237] width 43 height 9
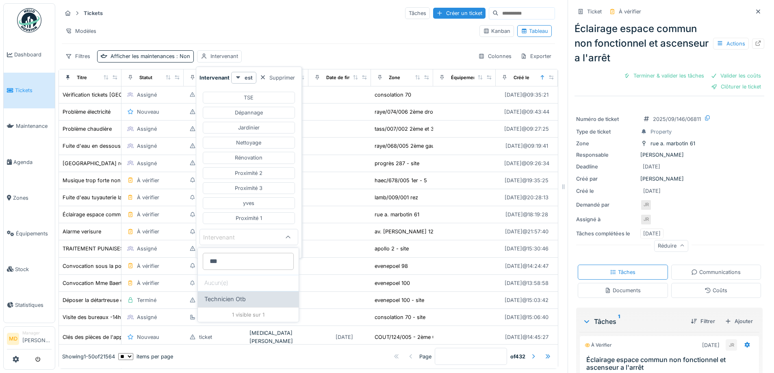
type input "***"
click at [225, 299] on div "Technicien Otb" at bounding box center [248, 299] width 101 height 16
type input "****"
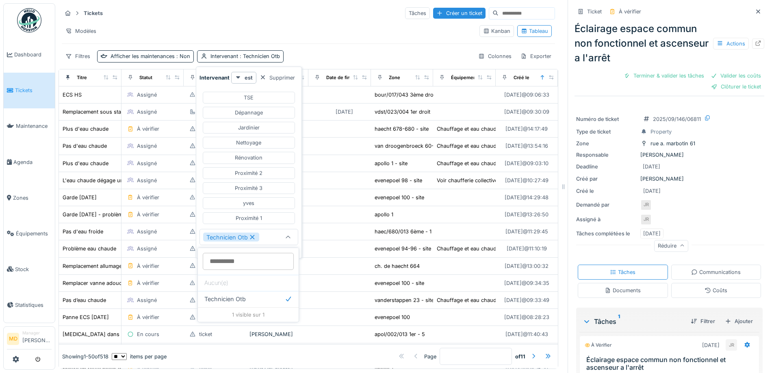
click at [340, 42] on div "Tickets Tâches Créer un ticket Modèles Kanban Tableau Filtres Afficher les main…" at bounding box center [309, 34] width 500 height 63
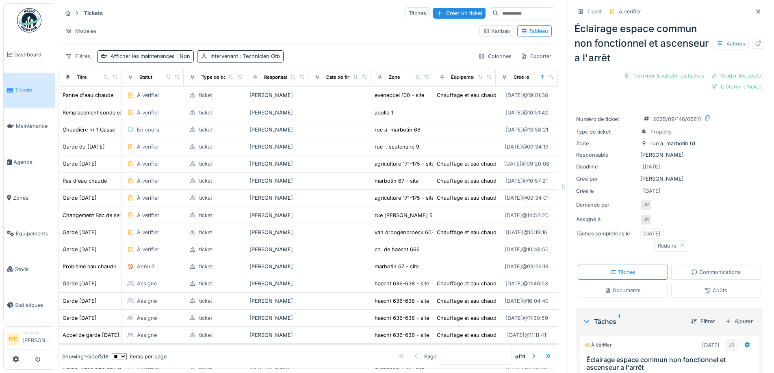
scroll to position [0, 0]
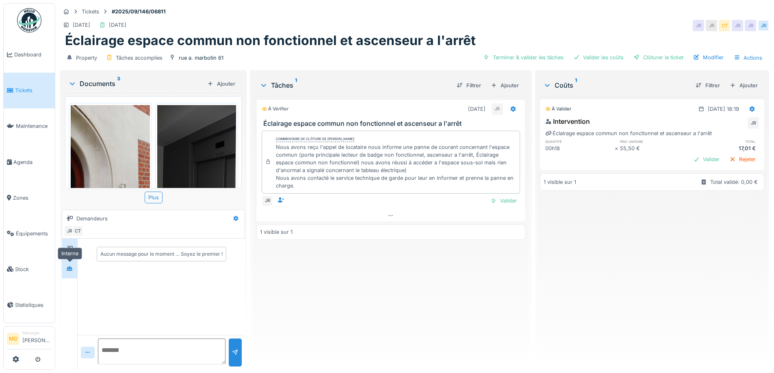
click at [69, 268] on icon at bounding box center [70, 269] width 6 height 4
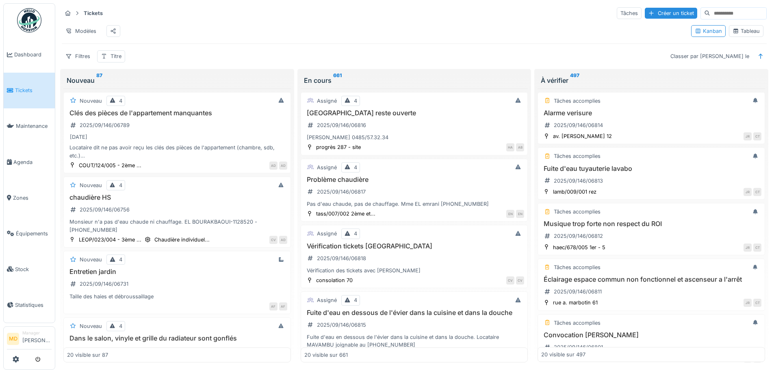
click at [739, 31] on div "Tableau" at bounding box center [746, 31] width 27 height 8
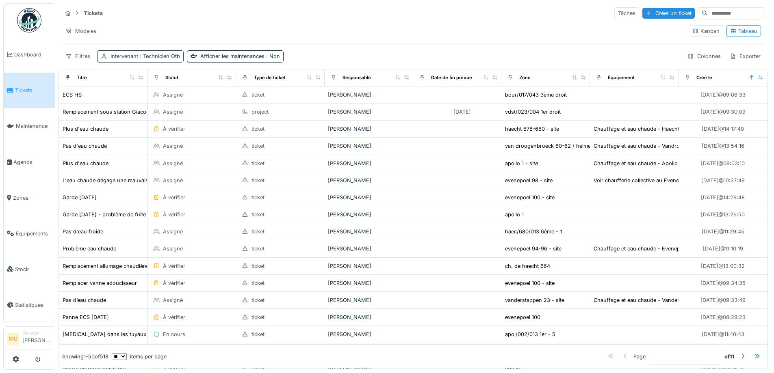
click at [149, 54] on span ": Technicien Otb" at bounding box center [159, 56] width 42 height 6
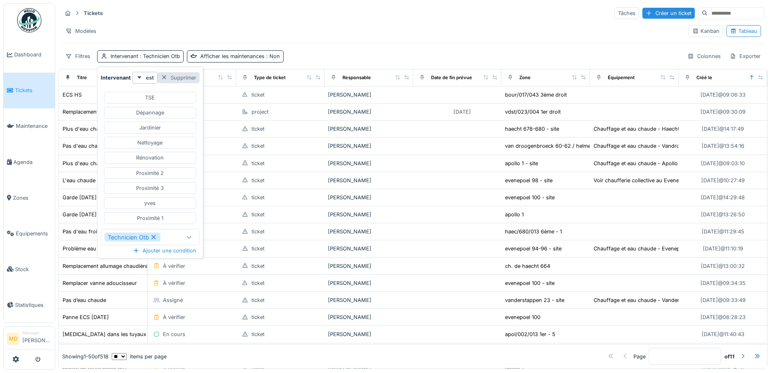
click at [180, 77] on div "Supprimer" at bounding box center [179, 77] width 42 height 11
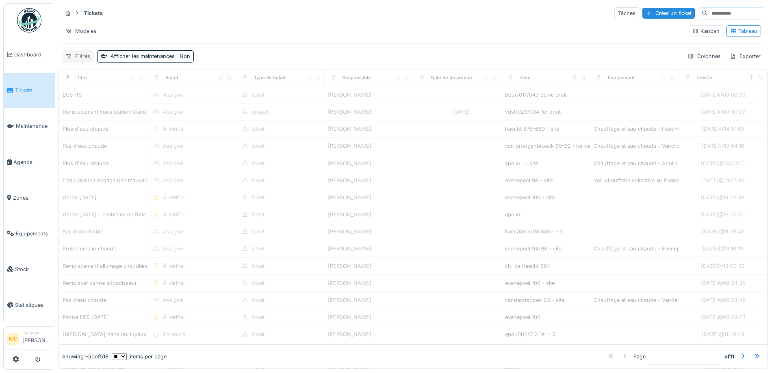
click at [83, 55] on div "Filtres" at bounding box center [78, 56] width 32 height 12
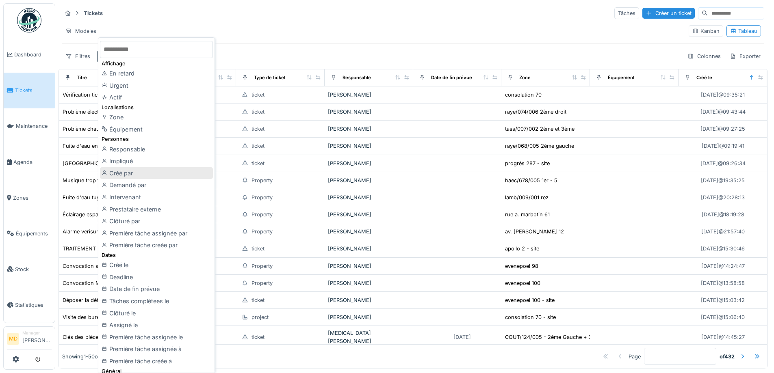
click at [149, 172] on div "Créé par" at bounding box center [156, 173] width 113 height 12
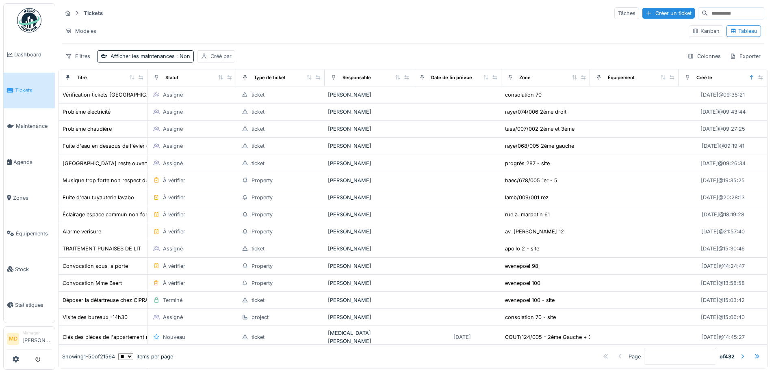
click at [210, 57] on div "Créé par" at bounding box center [220, 56] width 21 height 8
click at [226, 111] on div "Moi-même" at bounding box center [223, 110] width 26 height 8
type input "*****"
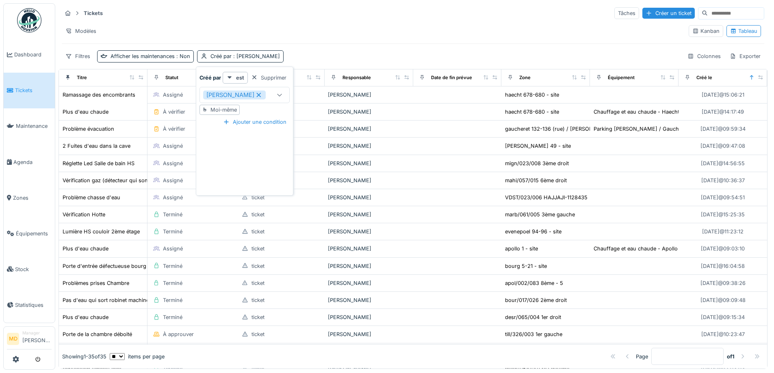
click at [335, 54] on div "Filtres Afficher les maintenances : Non Créé par : Mouad Dakir Colonnes Exporter" at bounding box center [413, 56] width 703 height 12
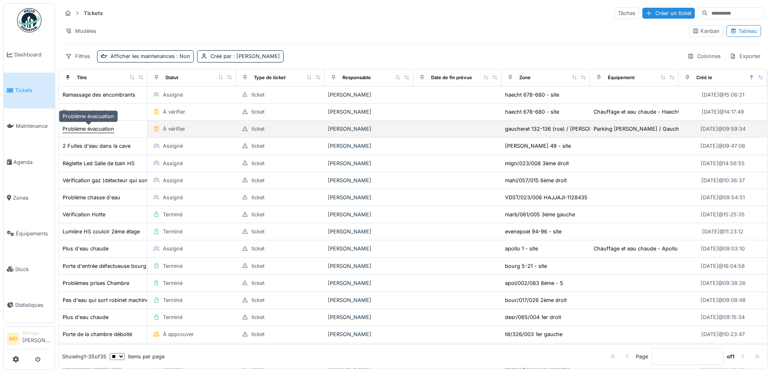
click at [95, 132] on div "Problème évacuation" at bounding box center [89, 129] width 52 height 8
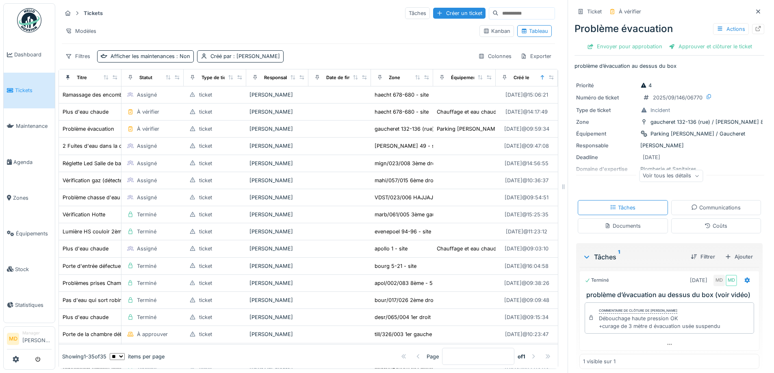
click at [670, 179] on div "Voir tous les détails" at bounding box center [671, 176] width 64 height 12
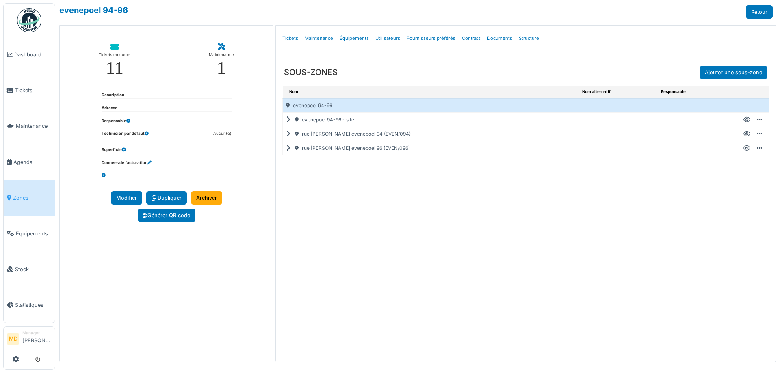
click at [287, 134] on icon at bounding box center [290, 134] width 8 height 0
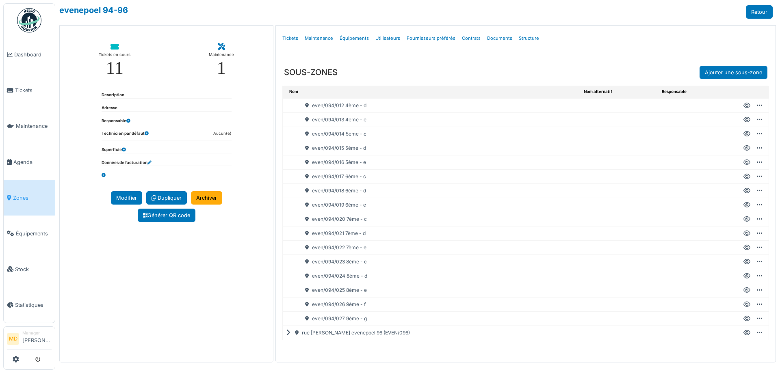
scroll to position [205, 0]
click at [744, 305] on icon at bounding box center [747, 305] width 7 height 0
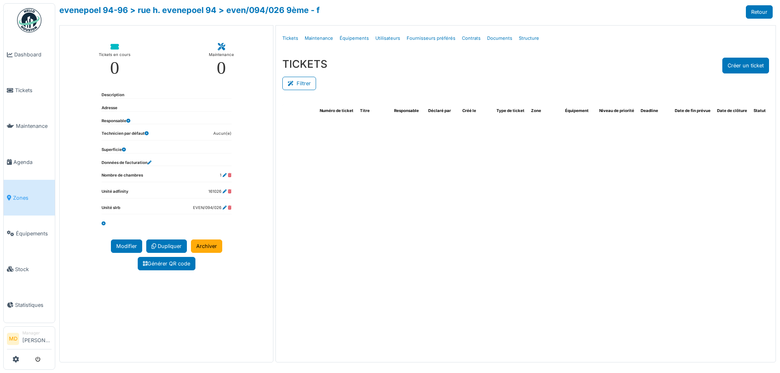
select select "***"
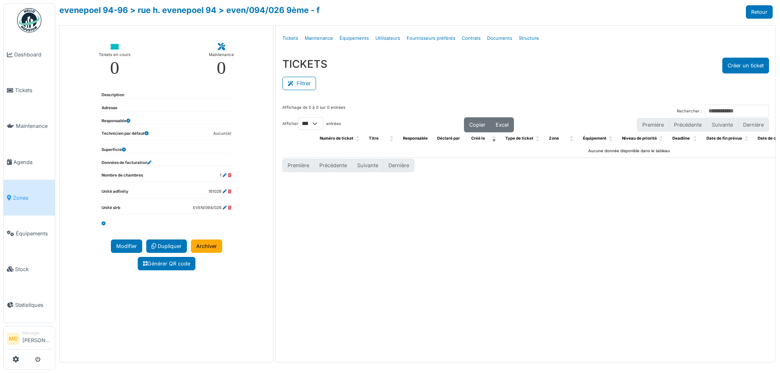
click at [417, 69] on div "TICKETS Créer un ticket" at bounding box center [525, 66] width 487 height 16
click at [741, 109] on input "Rechercher :" at bounding box center [737, 111] width 64 height 13
click at [735, 65] on button "Créer un ticket" at bounding box center [745, 66] width 47 height 16
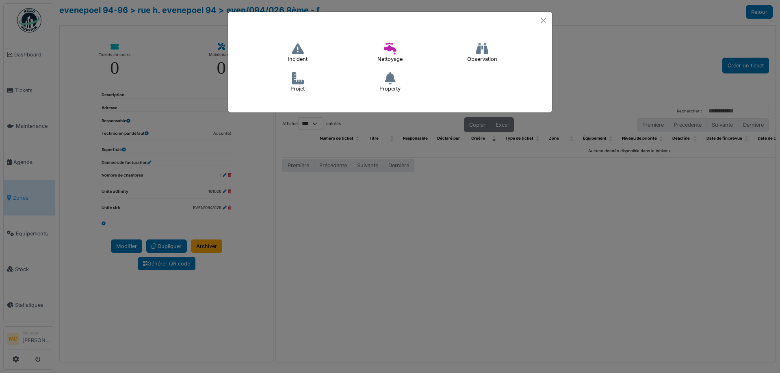
click at [302, 50] on icon at bounding box center [298, 49] width 12 height 12
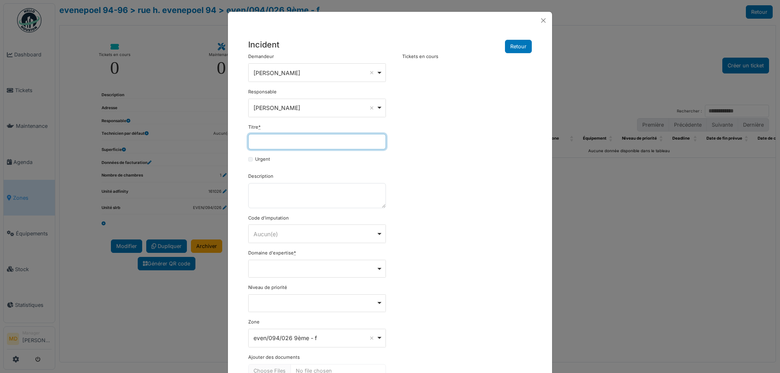
click at [281, 141] on input "Titre *" at bounding box center [317, 141] width 138 height 15
type input "*"
type input "**********"
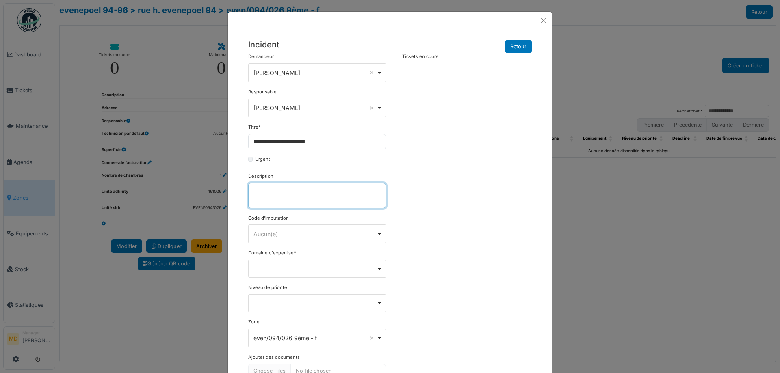
click at [287, 194] on textarea "Description" at bounding box center [317, 195] width 138 height 25
click at [286, 194] on textarea "******" at bounding box center [317, 195] width 138 height 25
click at [296, 188] on textarea "**********" at bounding box center [317, 195] width 138 height 25
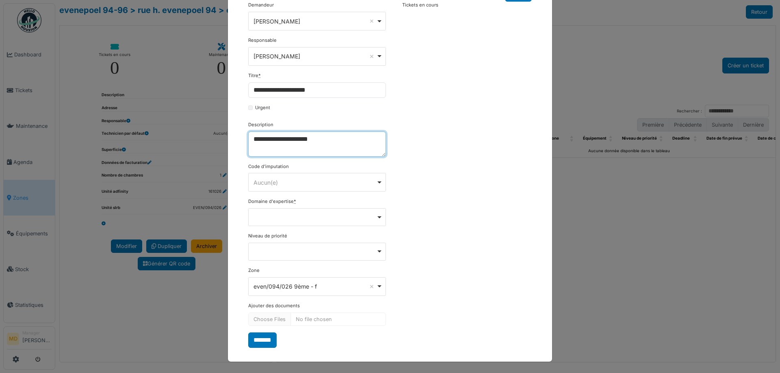
scroll to position [52, 0]
click at [280, 217] on div "Remove item" at bounding box center [317, 216] width 131 height 3
type textarea "**********"
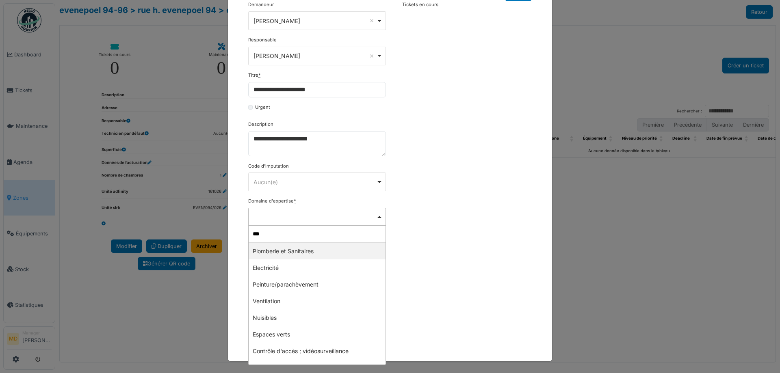
type input "****"
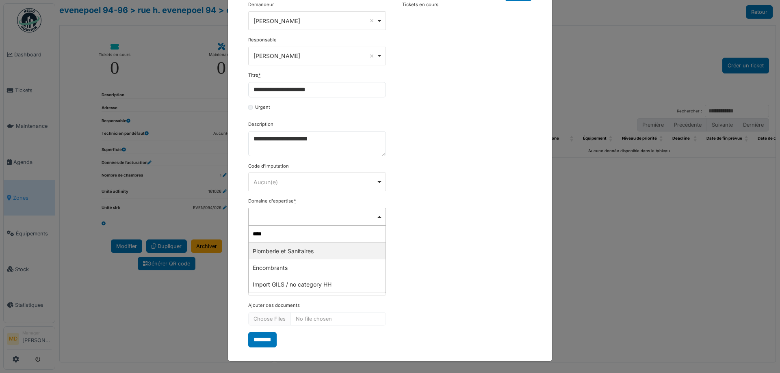
select select "***"
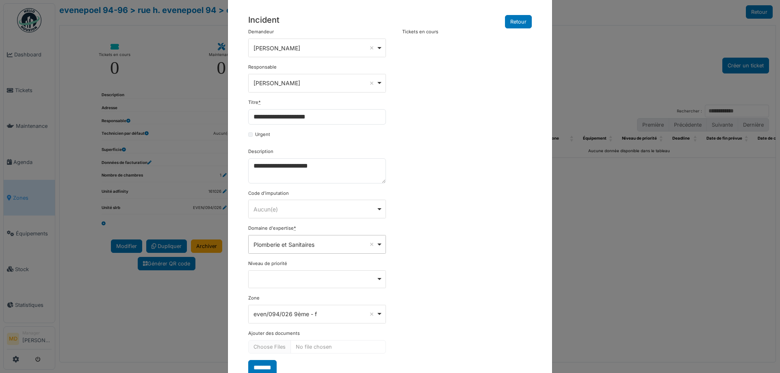
scroll to position [53, 0]
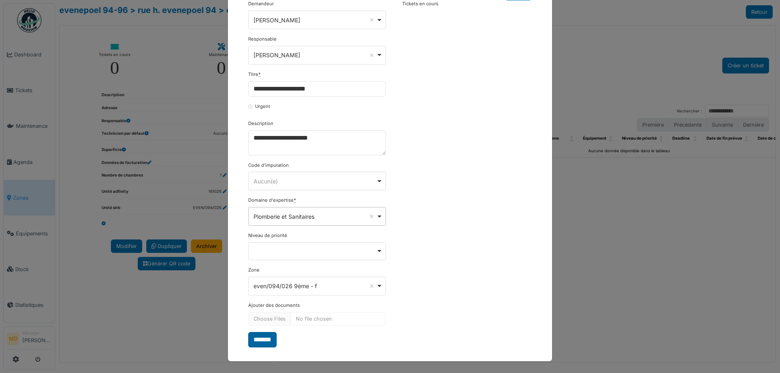
click at [273, 337] on input "*******" at bounding box center [262, 339] width 28 height 15
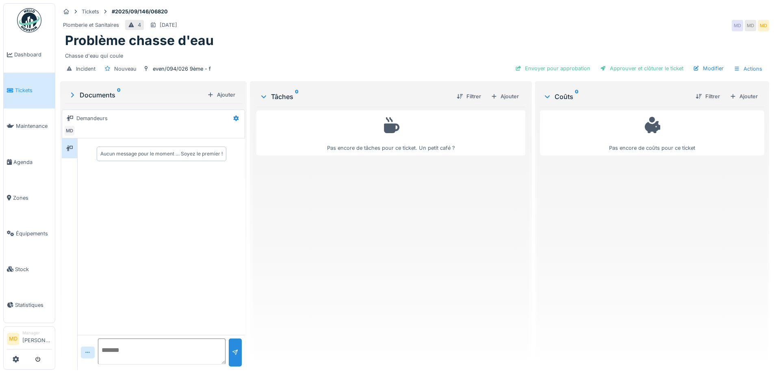
click at [378, 23] on div "Plomberie et Sanitaires 4 [DATE] MD MD MD" at bounding box center [414, 25] width 709 height 15
click at [500, 95] on div "Ajouter" at bounding box center [505, 96] width 35 height 11
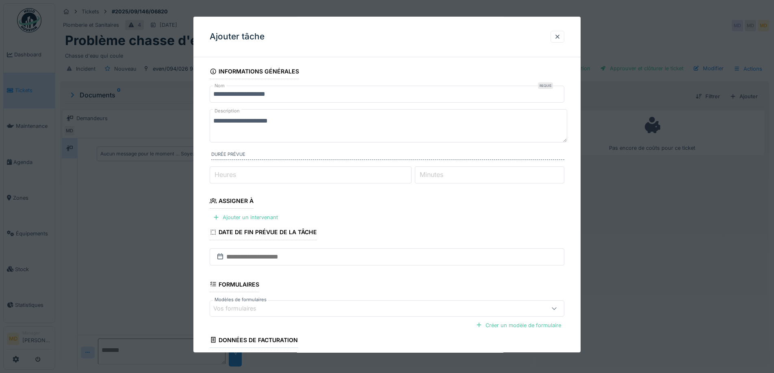
click at [260, 173] on input "Heures" at bounding box center [311, 175] width 202 height 17
type input "*"
click at [406, 216] on fieldset "**********" at bounding box center [387, 233] width 355 height 339
click at [275, 217] on div "Ajouter un intervenant" at bounding box center [246, 217] width 72 height 11
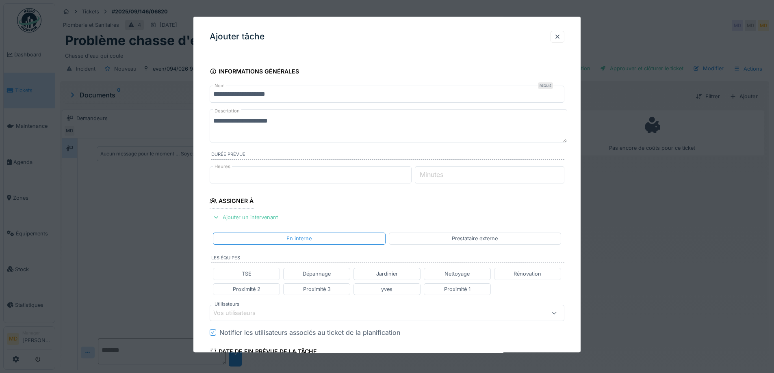
click at [260, 312] on div "Vos utilisateurs" at bounding box center [240, 313] width 54 height 9
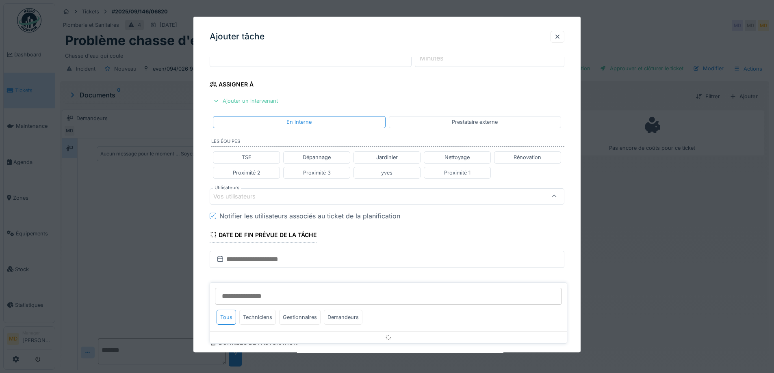
scroll to position [128, 0]
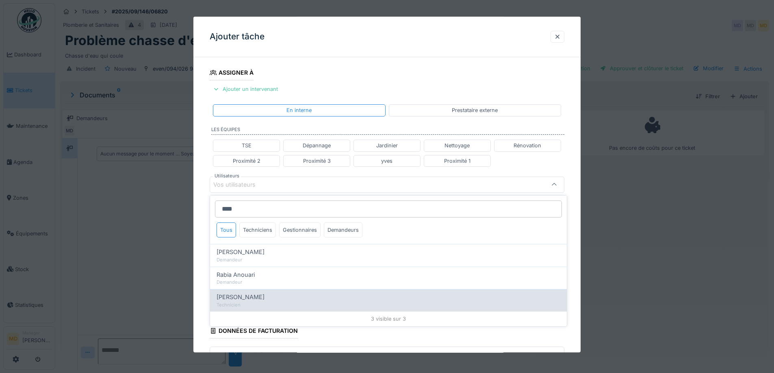
type input "****"
click at [257, 304] on div "Technicien" at bounding box center [389, 305] width 344 height 7
type input "*****"
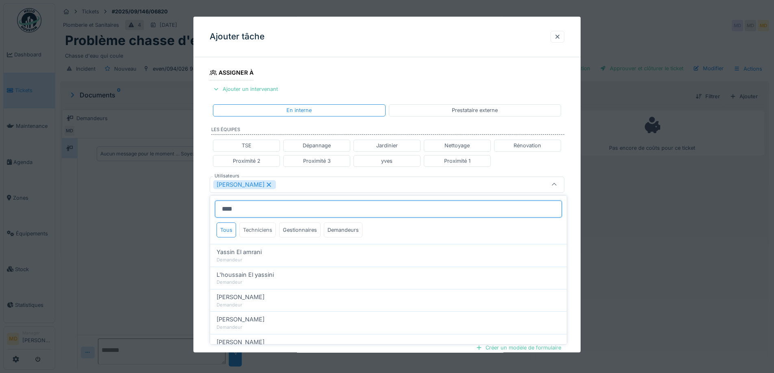
type input "****"
click at [247, 232] on div "Techniciens" at bounding box center [257, 230] width 37 height 15
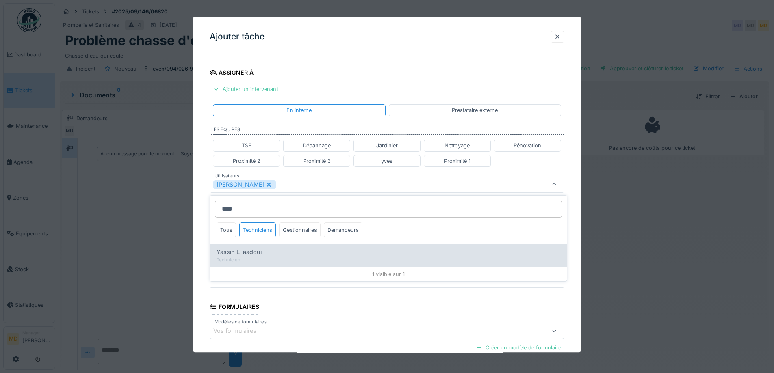
click at [255, 254] on span "Yassin El aadoui" at bounding box center [239, 252] width 45 height 9
type input "**********"
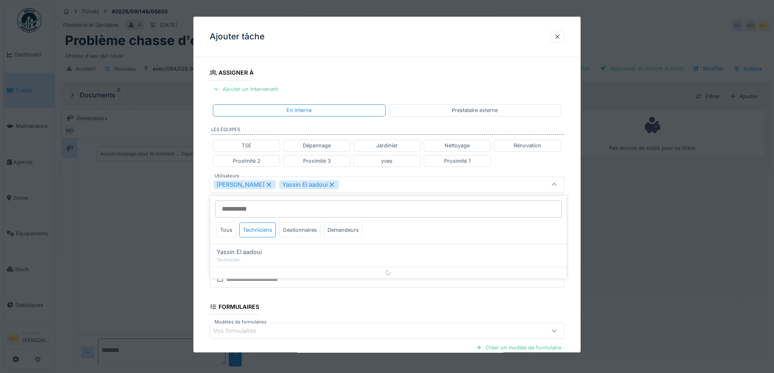
click at [201, 200] on div "**********" at bounding box center [386, 188] width 387 height 506
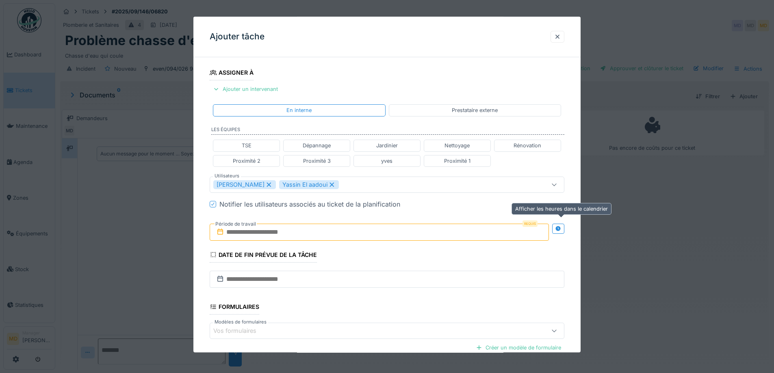
click at [559, 227] on icon at bounding box center [557, 228] width 5 height 5
click at [317, 231] on input "text" at bounding box center [292, 232] width 164 height 17
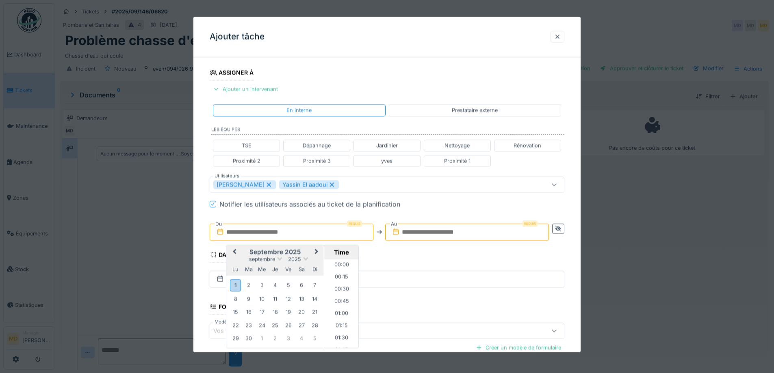
scroll to position [437, 0]
click at [245, 249] on h2 "septembre 2025" at bounding box center [275, 252] width 98 height 7
click at [260, 285] on div "3" at bounding box center [261, 285] width 11 height 11
click at [336, 287] on li "11:00" at bounding box center [341, 284] width 35 height 12
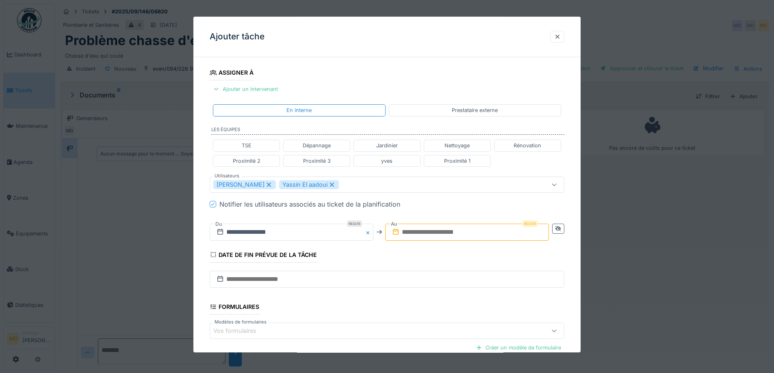
click at [462, 232] on input "text" at bounding box center [467, 232] width 164 height 17
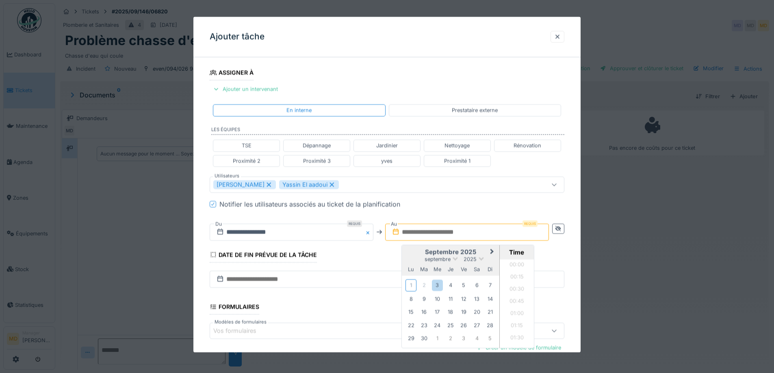
scroll to position [437, 0]
click at [414, 248] on div "[DATE] [DATE] lu ma me je ve sa di" at bounding box center [451, 260] width 98 height 31
click at [438, 285] on div "3" at bounding box center [437, 285] width 11 height 11
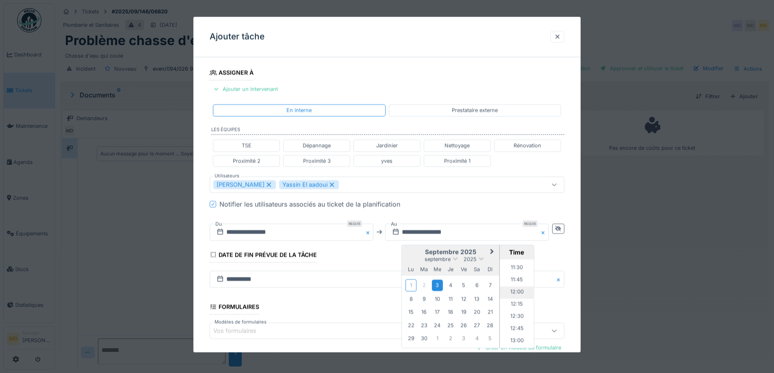
scroll to position [559, 0]
click at [513, 295] on li "12:00" at bounding box center [517, 292] width 35 height 12
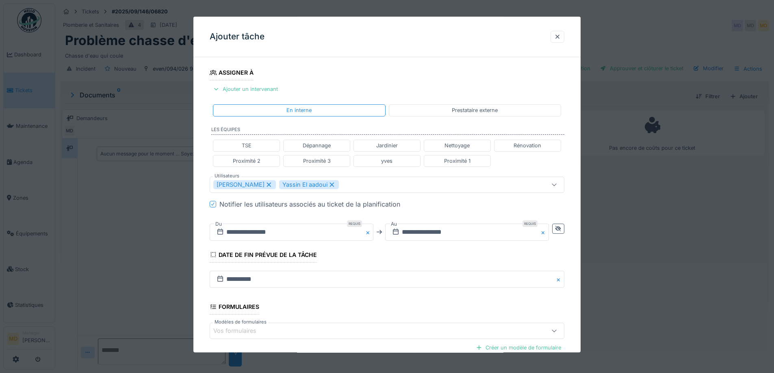
click at [455, 206] on div "Notifier les utilisateurs associés au ticket de la planification" at bounding box center [391, 204] width 345 height 10
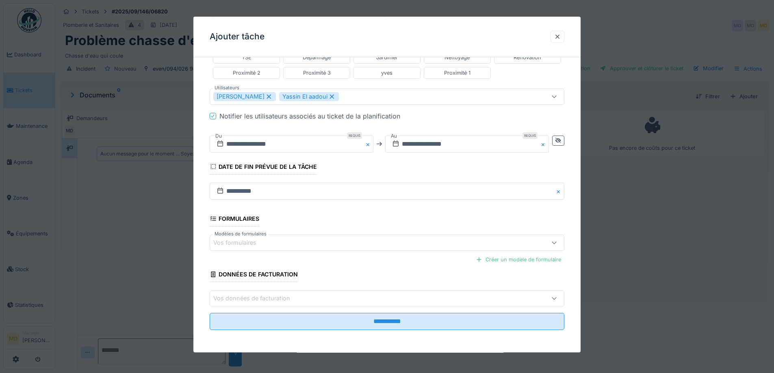
scroll to position [217, 0]
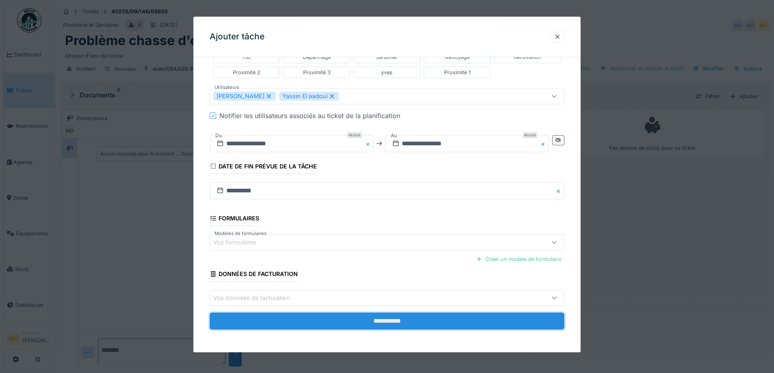
click at [330, 320] on input "**********" at bounding box center [387, 321] width 355 height 17
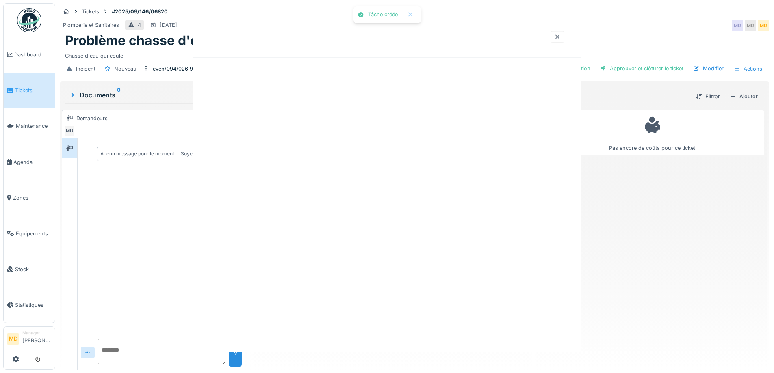
scroll to position [0, 0]
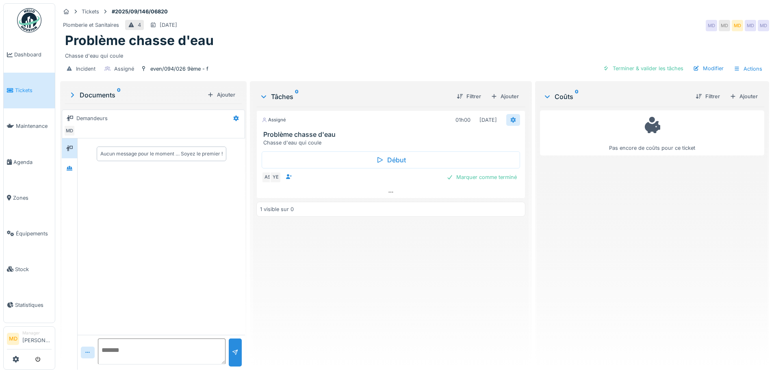
click at [506, 124] on div at bounding box center [513, 120] width 14 height 12
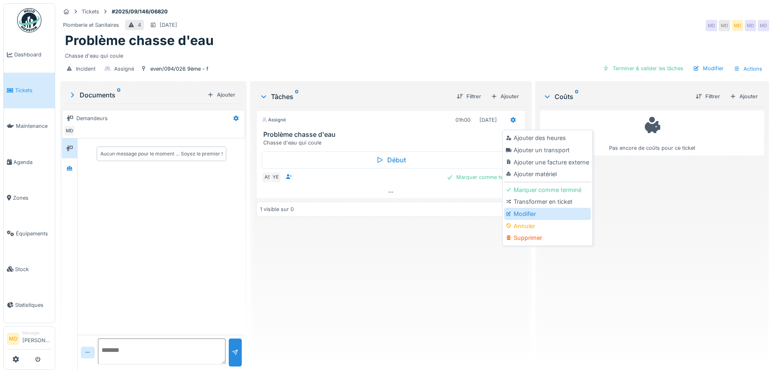
click at [527, 217] on div "Modifier" at bounding box center [547, 214] width 87 height 12
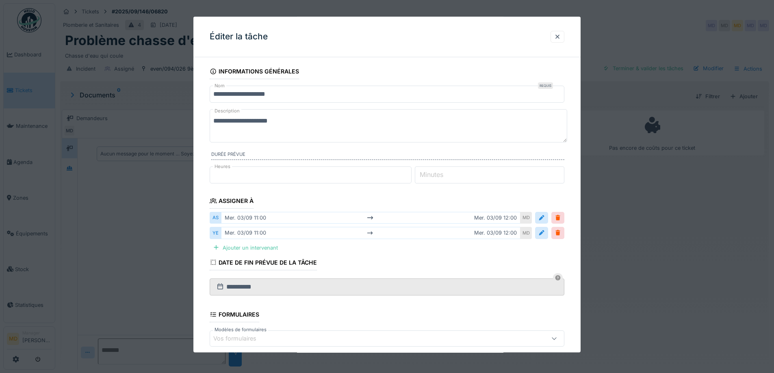
click at [327, 119] on textarea "**********" at bounding box center [389, 125] width 358 height 33
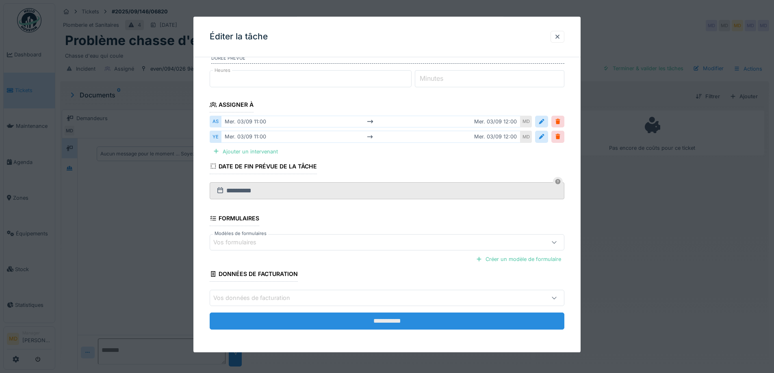
scroll to position [6, 0]
type textarea "**********"
click at [399, 320] on input "**********" at bounding box center [387, 321] width 355 height 17
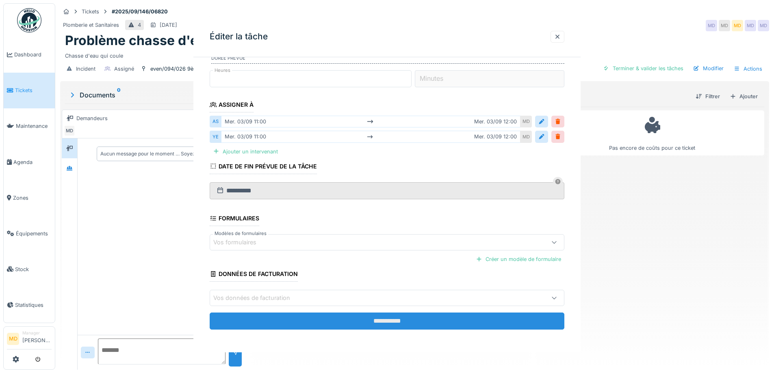
scroll to position [0, 0]
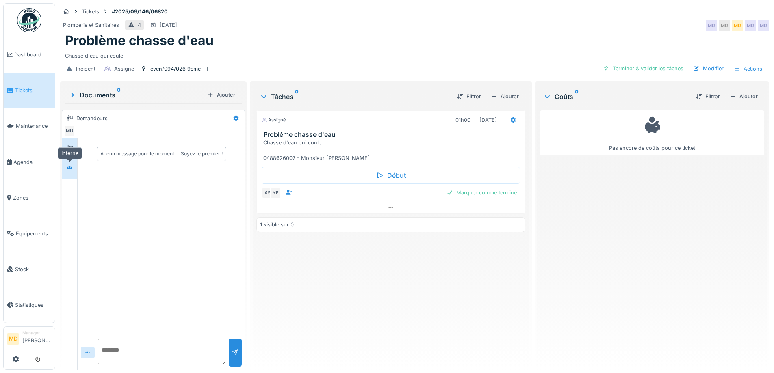
click at [74, 163] on div at bounding box center [69, 168] width 12 height 10
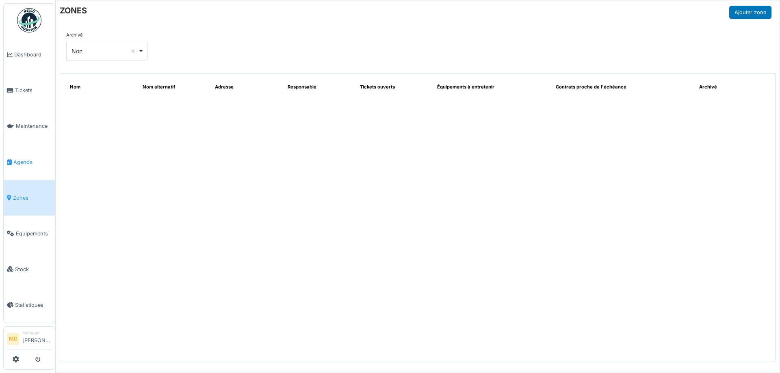
click at [12, 159] on icon at bounding box center [9, 162] width 5 height 6
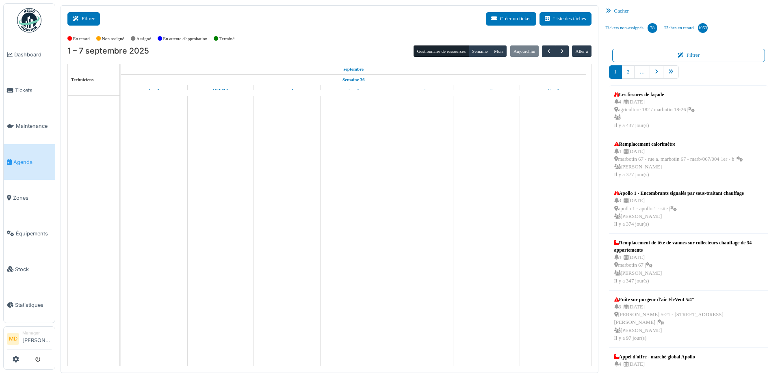
click at [98, 22] on button "Filtrer" at bounding box center [83, 18] width 33 height 13
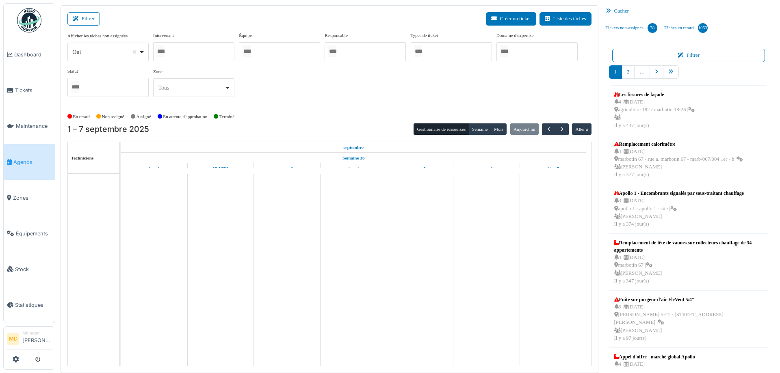
click at [202, 50] on div at bounding box center [193, 51] width 81 height 19
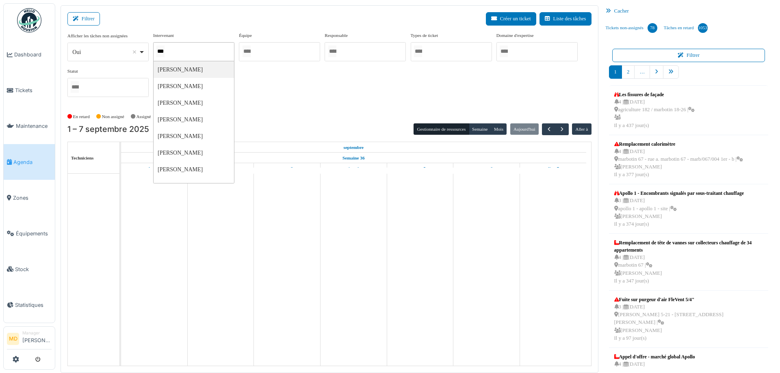
type input "****"
click at [288, 93] on div "**********" at bounding box center [329, 68] width 524 height 72
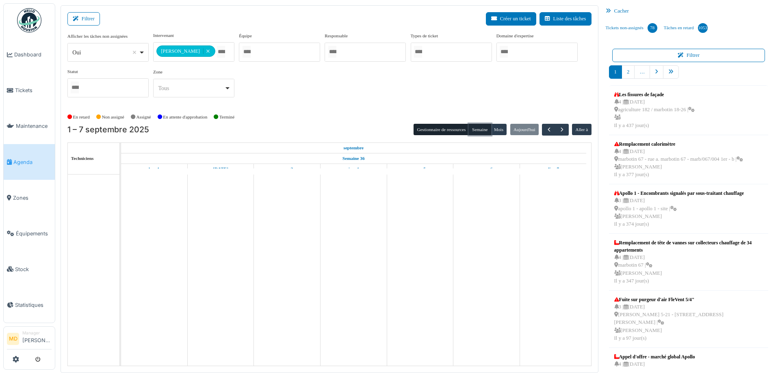
click at [477, 131] on button "Semaine" at bounding box center [480, 129] width 22 height 11
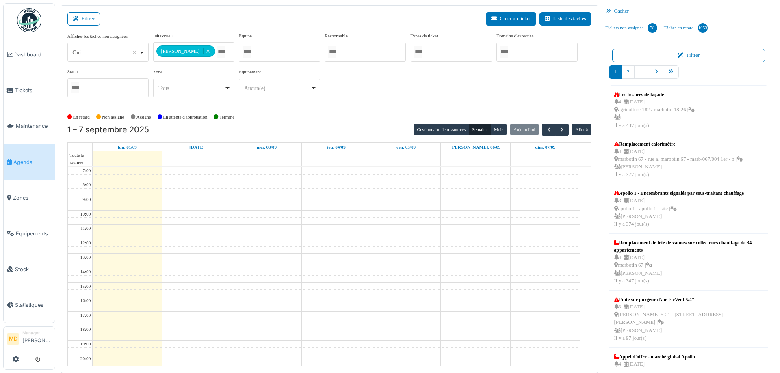
click at [488, 94] on div "**********" at bounding box center [329, 68] width 524 height 72
click at [546, 130] on span "button" at bounding box center [549, 129] width 7 height 7
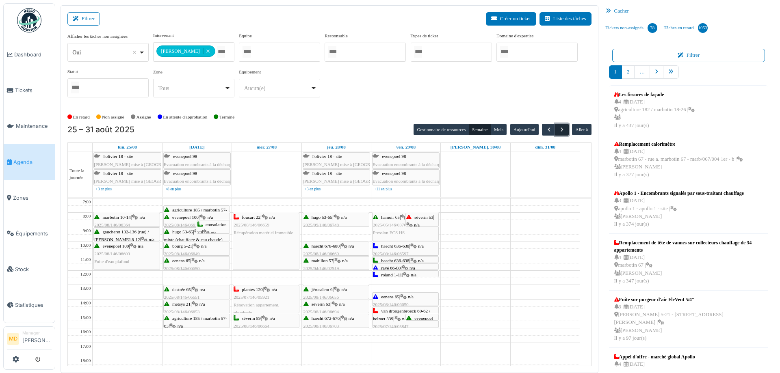
click at [559, 130] on span "button" at bounding box center [562, 129] width 7 height 7
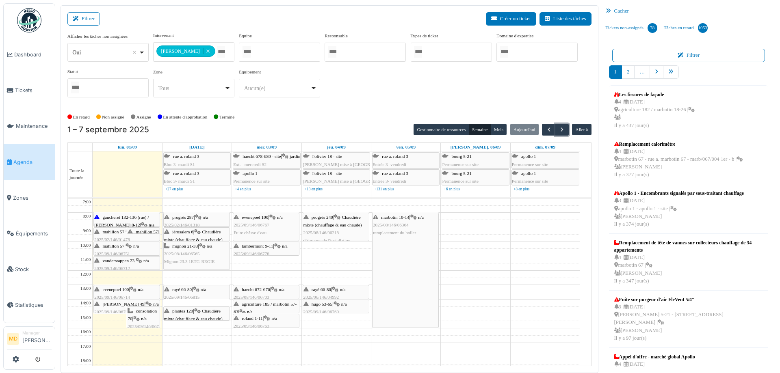
click at [276, 216] on icon at bounding box center [272, 217] width 7 height 5
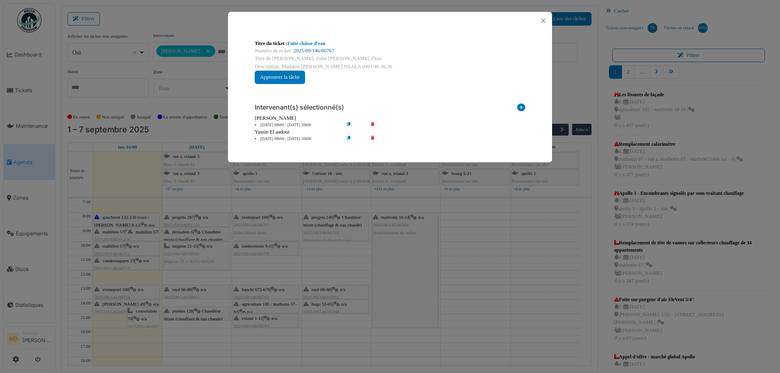
click at [323, 49] on link "2025/09/146/06767" at bounding box center [314, 51] width 41 height 6
click at [546, 20] on button "Close" at bounding box center [543, 20] width 11 height 11
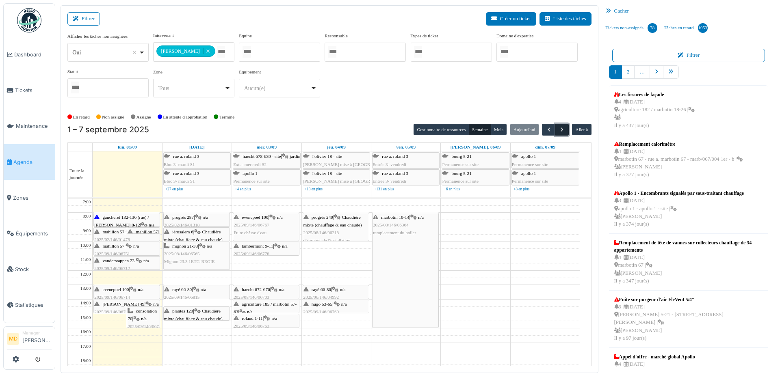
click at [559, 127] on span "button" at bounding box center [562, 129] width 7 height 7
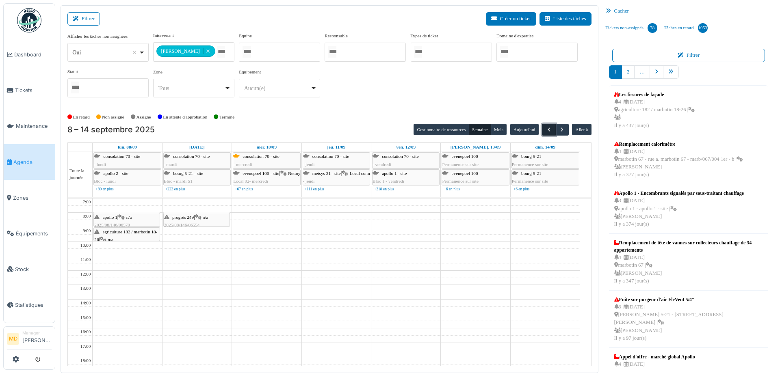
click at [542, 129] on button "button" at bounding box center [548, 130] width 13 height 12
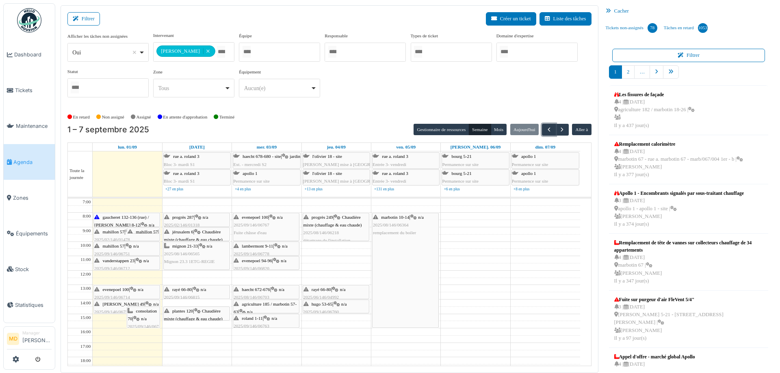
click at [284, 246] on div "lambermont 9-11 | n/a 2025/09/146/06778 fuite d'eau sous évier" at bounding box center [266, 255] width 65 height 24
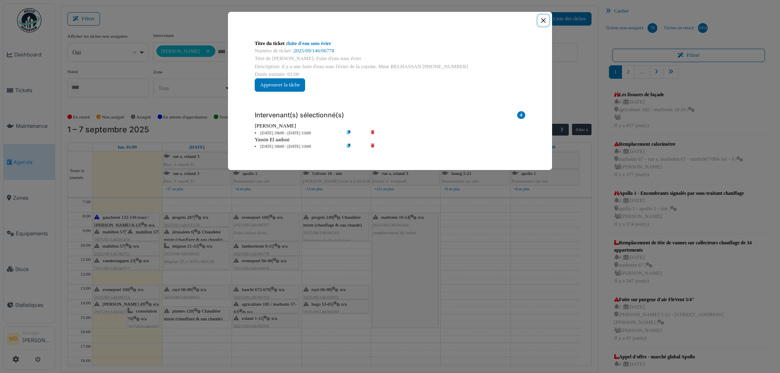
click at [542, 21] on button "Close" at bounding box center [543, 20] width 11 height 11
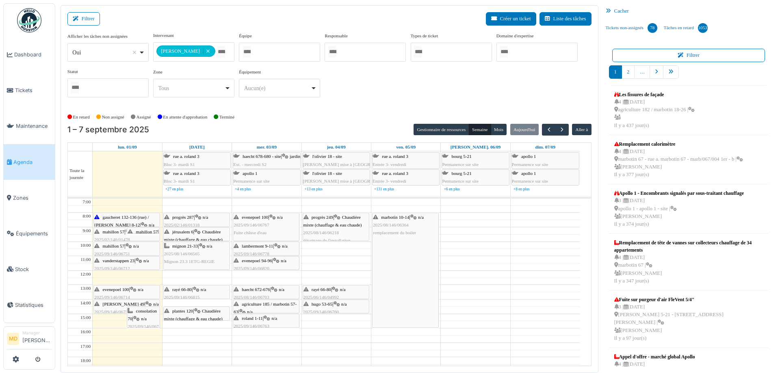
click at [257, 262] on span "evenepoel 94-96" at bounding box center [257, 260] width 30 height 5
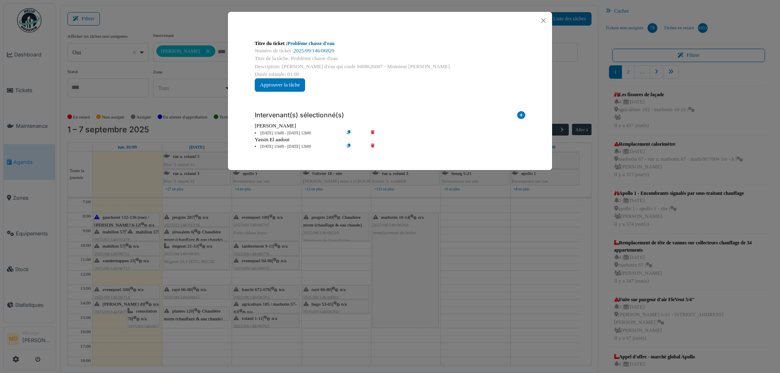
click at [321, 44] on link "Problème chasse d'eau" at bounding box center [311, 44] width 47 height 6
click at [541, 18] on button "Close" at bounding box center [543, 20] width 11 height 11
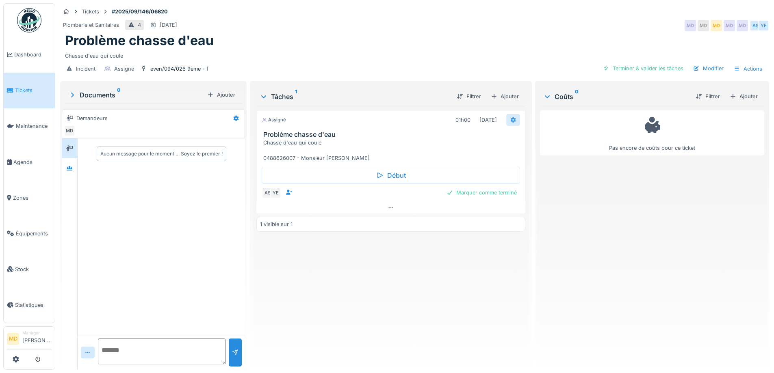
click at [506, 123] on div at bounding box center [513, 120] width 14 height 12
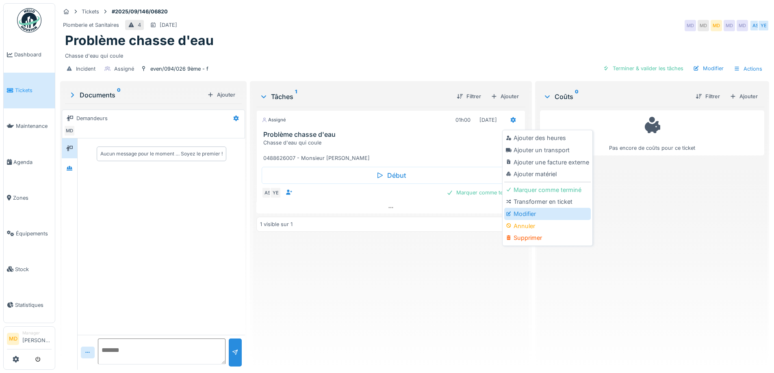
click at [516, 218] on div "Modifier" at bounding box center [547, 214] width 87 height 12
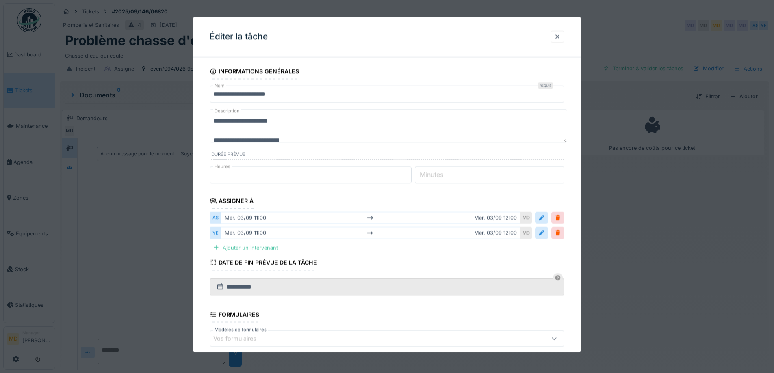
click at [296, 138] on textarea "**********" at bounding box center [389, 125] width 358 height 33
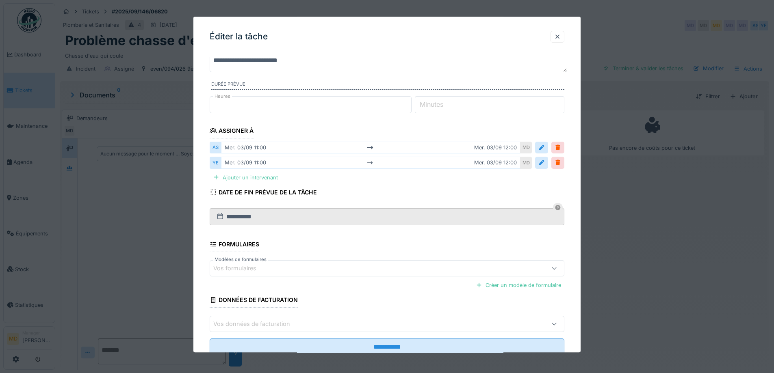
scroll to position [106, 0]
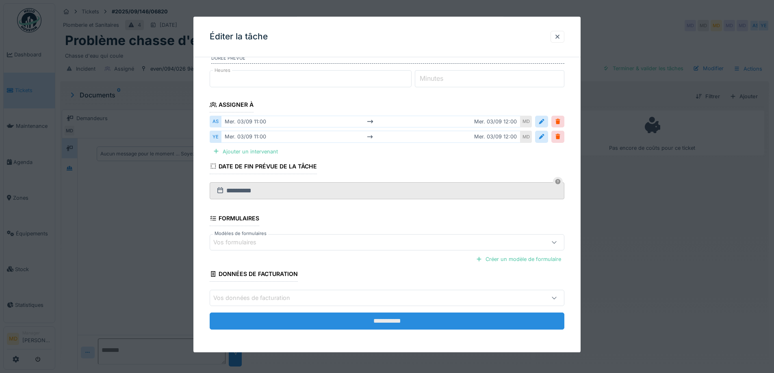
type textarea "**********"
click at [386, 323] on input "**********" at bounding box center [387, 321] width 355 height 17
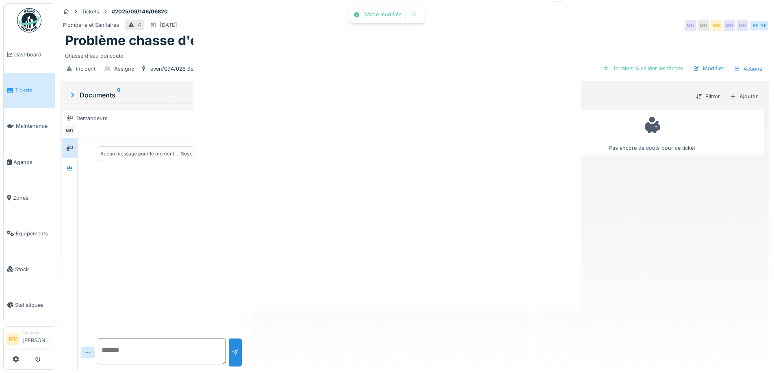
scroll to position [0, 0]
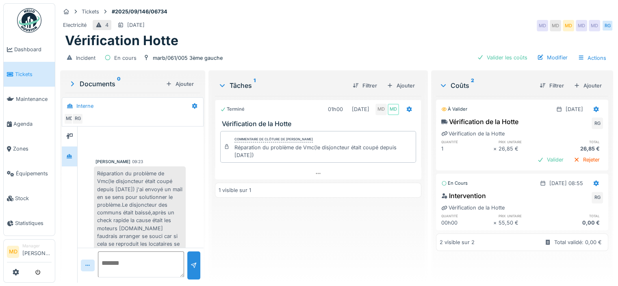
scroll to position [58, 0]
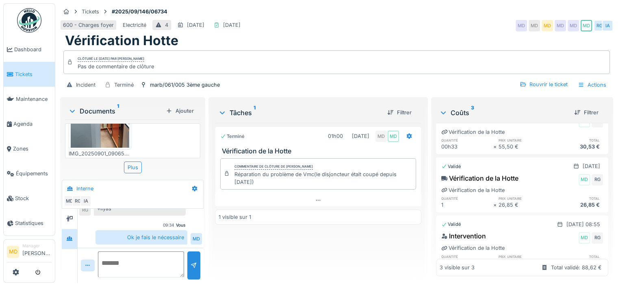
scroll to position [52, 0]
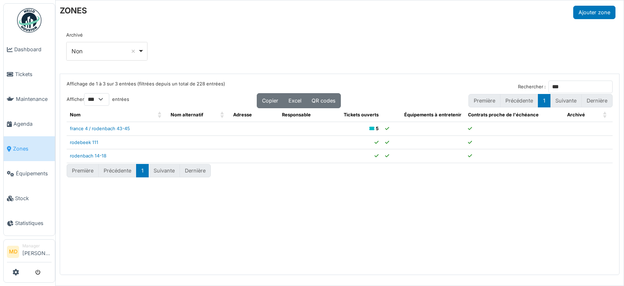
select select "***"
click at [26, 74] on span "Tickets" at bounding box center [33, 74] width 37 height 8
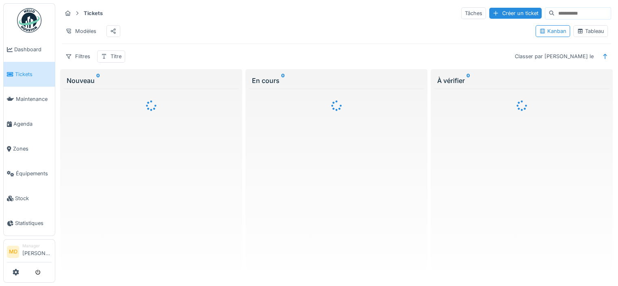
click at [583, 37] on div "Tableau" at bounding box center [590, 31] width 35 height 12
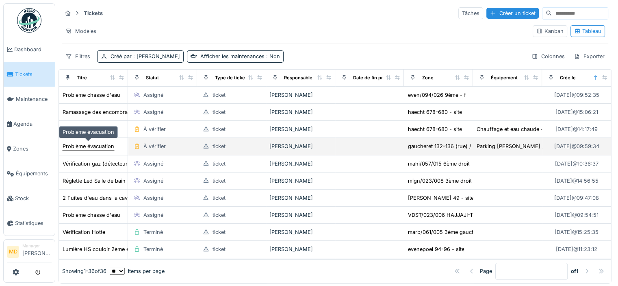
click at [77, 145] on div "Problème évacuation" at bounding box center [89, 146] width 52 height 8
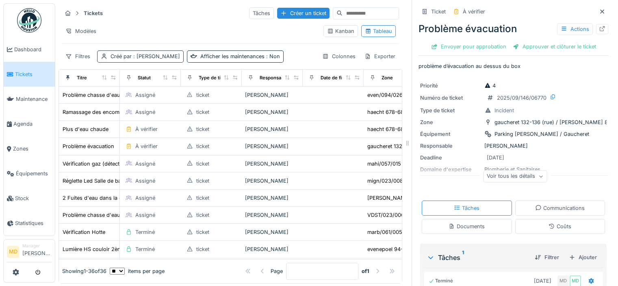
click at [135, 57] on span ": Mouad Dakir" at bounding box center [156, 56] width 48 height 6
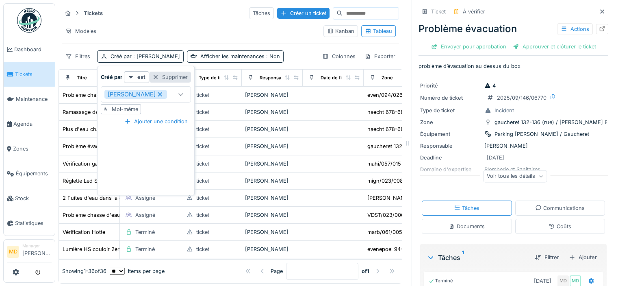
click at [182, 74] on div "Supprimer" at bounding box center [170, 77] width 42 height 11
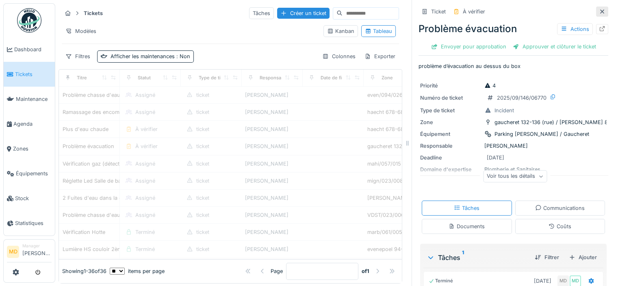
click at [599, 11] on icon at bounding box center [602, 11] width 7 height 5
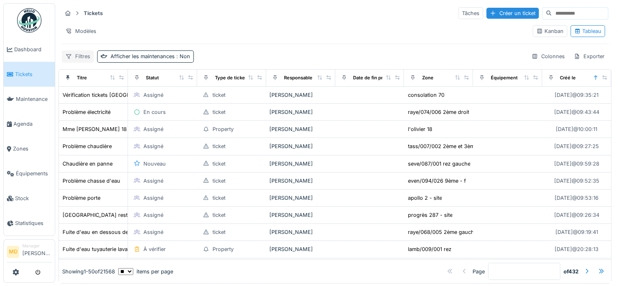
click at [85, 56] on div "Filtres" at bounding box center [78, 56] width 32 height 12
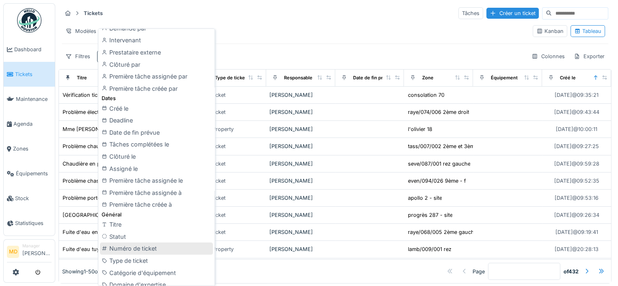
scroll to position [163, 0]
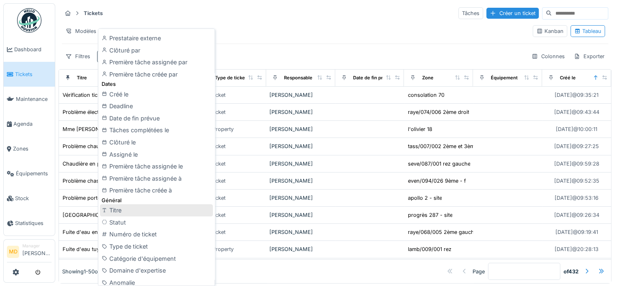
click at [113, 206] on div "Titre" at bounding box center [156, 210] width 113 height 12
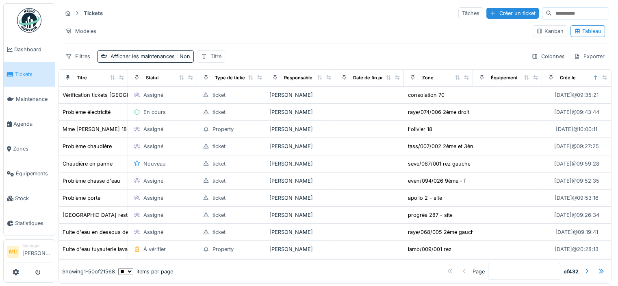
click at [208, 56] on div "Titre" at bounding box center [211, 56] width 28 height 12
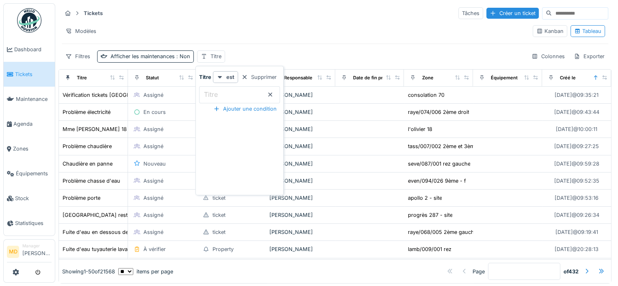
click at [255, 93] on input "Titre" at bounding box center [239, 94] width 81 height 17
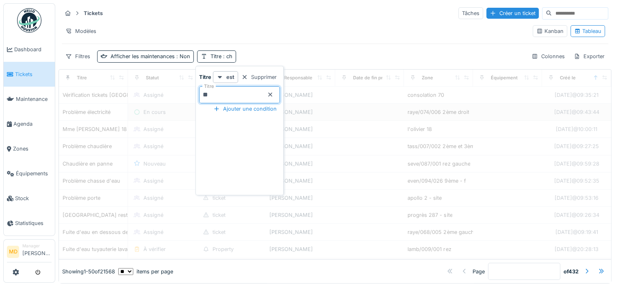
type input "******"
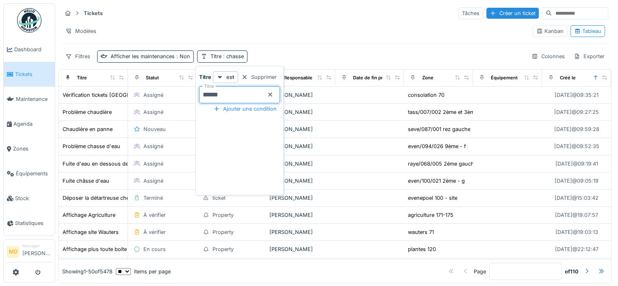
click at [284, 52] on div "Filtres Afficher les maintenances : Non Titre : chasse Colonnes Exporter" at bounding box center [335, 56] width 546 height 12
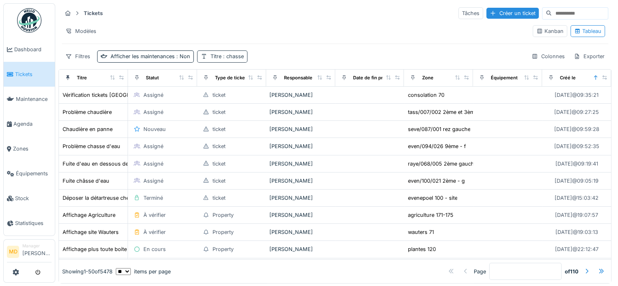
click at [221, 57] on span ": chasse" at bounding box center [232, 56] width 22 height 6
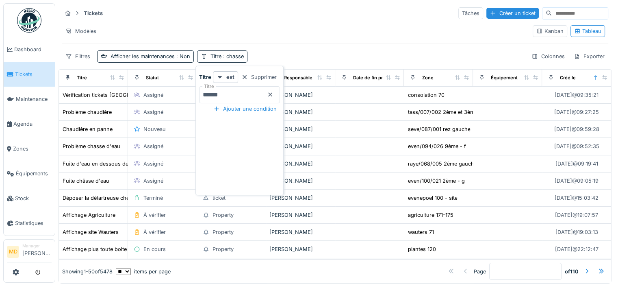
click at [253, 98] on input "******" at bounding box center [239, 94] width 81 height 17
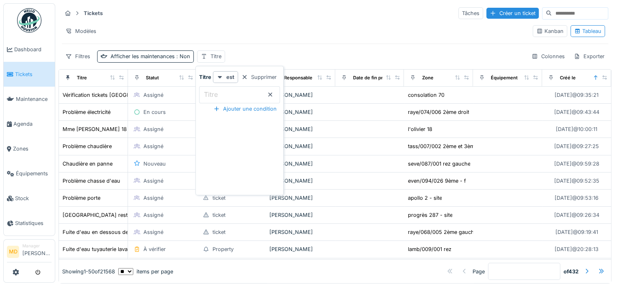
click at [253, 98] on input "Titre" at bounding box center [239, 94] width 81 height 17
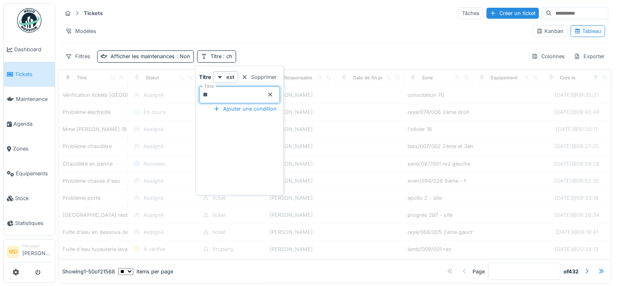
type input "******"
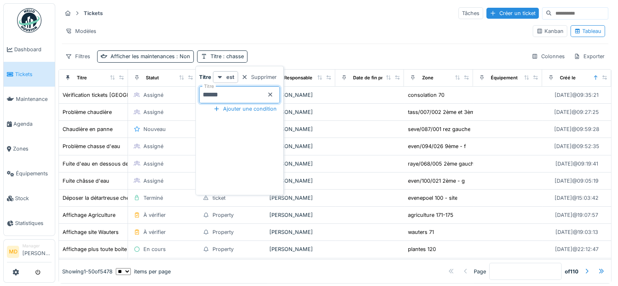
click at [310, 45] on div "Tickets Tâches Créer un ticket Modèles Kanban Tableau Filtres Afficher les main…" at bounding box center [335, 34] width 553 height 63
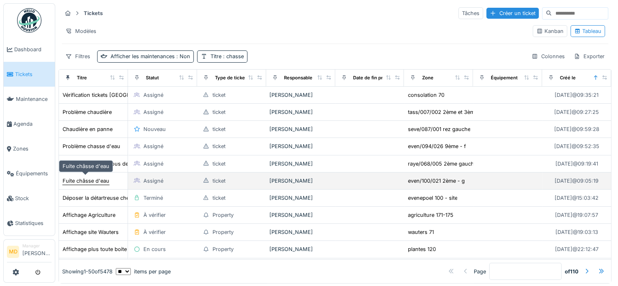
click at [90, 178] on div "Fuite châsse d'eau" at bounding box center [86, 181] width 47 height 8
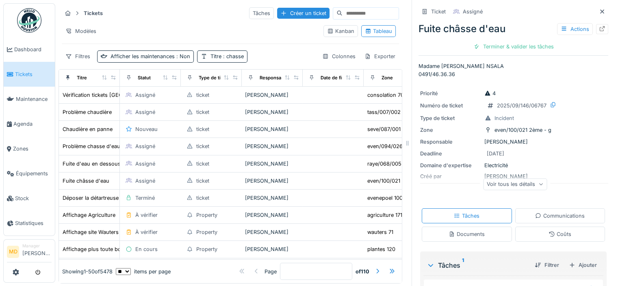
click at [508, 180] on div "Voir tous les détails" at bounding box center [515, 184] width 64 height 12
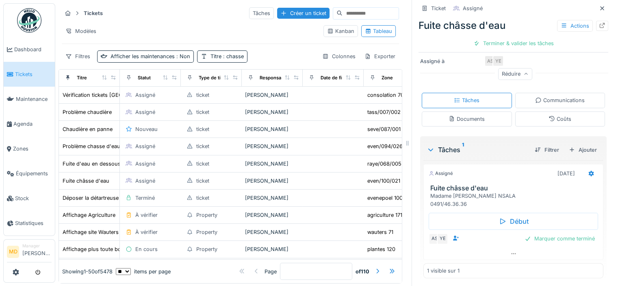
scroll to position [7, 0]
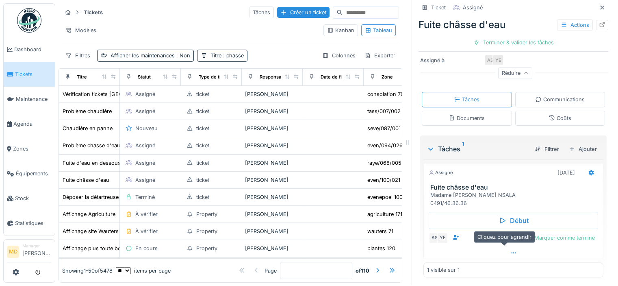
click at [501, 248] on div at bounding box center [513, 253] width 179 height 12
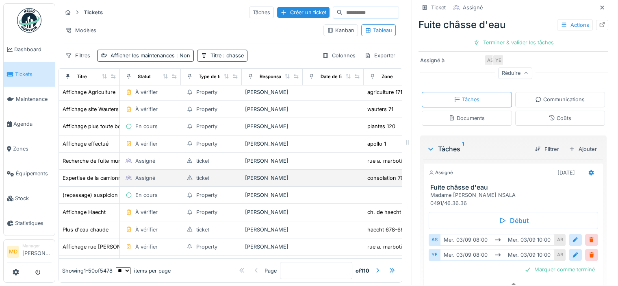
scroll to position [0, 0]
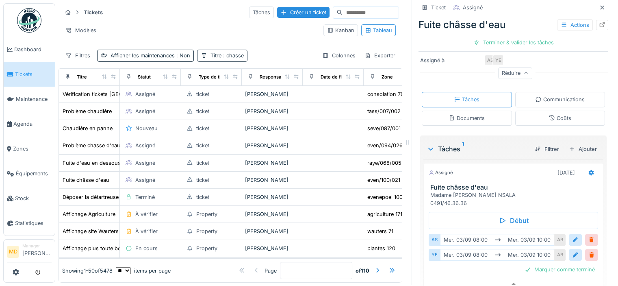
click at [231, 50] on div "Titre : chasse" at bounding box center [222, 56] width 50 height 12
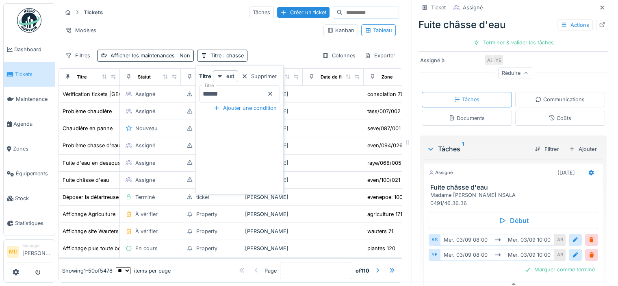
click at [243, 92] on input "******" at bounding box center [239, 93] width 81 height 17
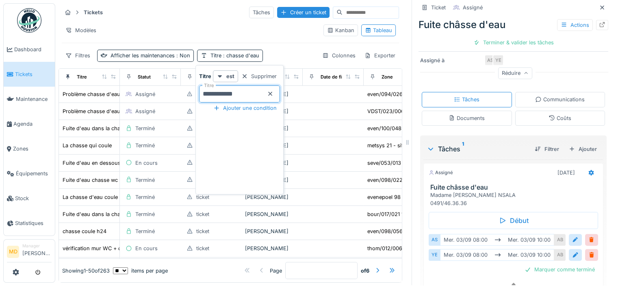
type input "**********"
click at [252, 85] on input "**********" at bounding box center [239, 93] width 81 height 17
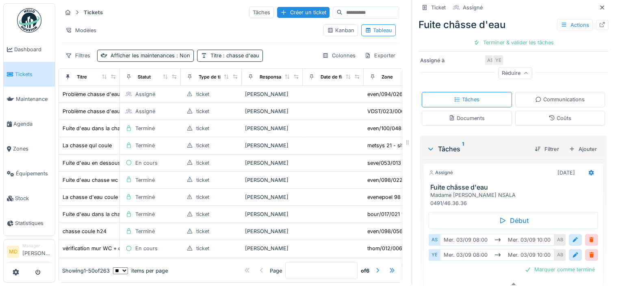
click at [153, 24] on div "Modèles" at bounding box center [189, 30] width 255 height 12
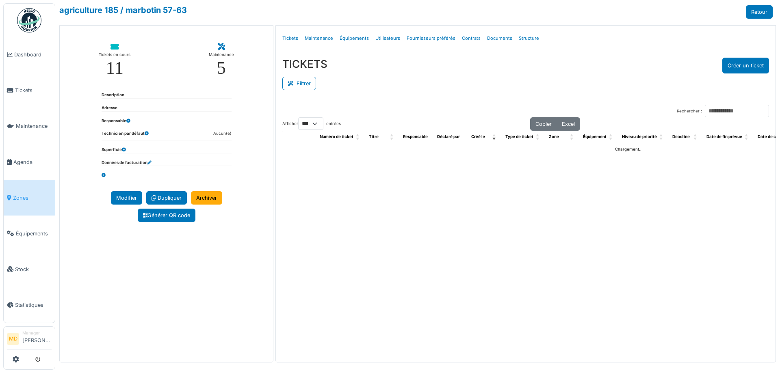
select select "***"
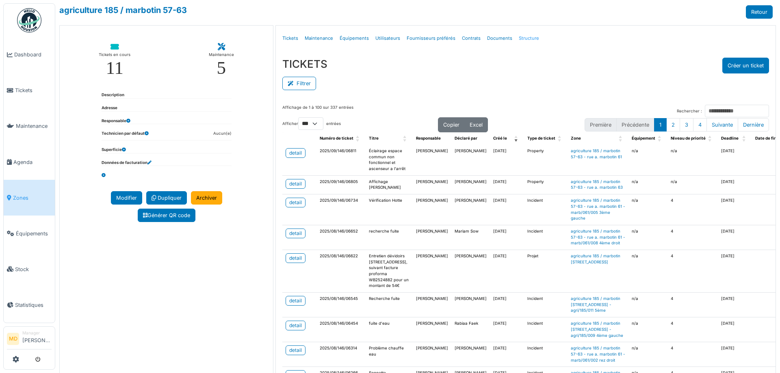
click at [531, 39] on link "Structure" at bounding box center [529, 38] width 27 height 19
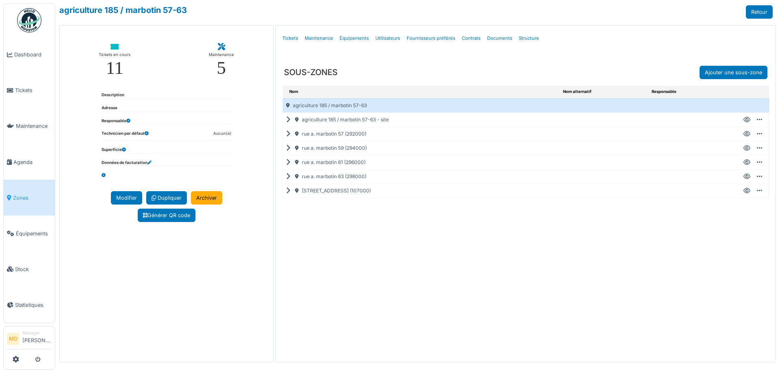
click at [286, 163] on icon at bounding box center [290, 163] width 8 height 0
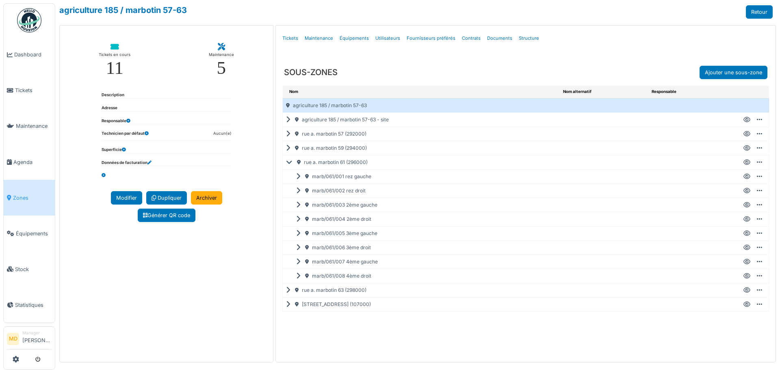
click at [289, 163] on icon at bounding box center [291, 163] width 10 height 0
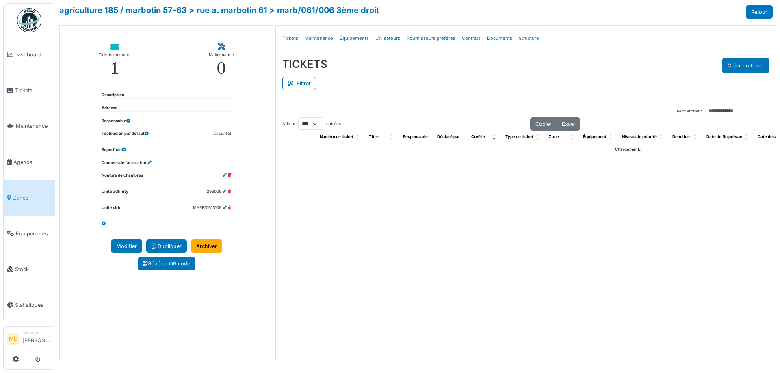
select select "***"
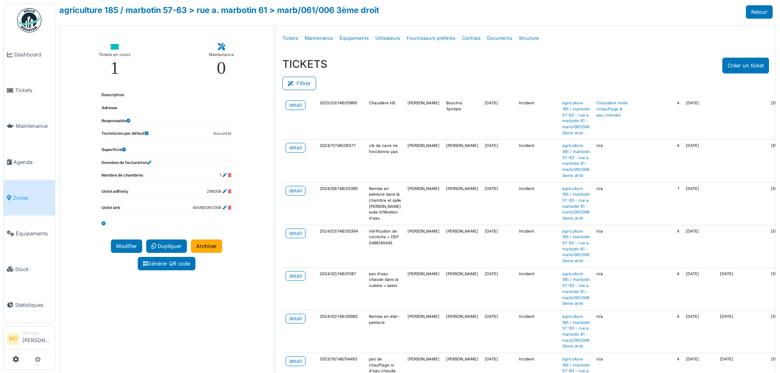
scroll to position [205, 0]
click at [289, 315] on div "detail" at bounding box center [295, 318] width 13 height 7
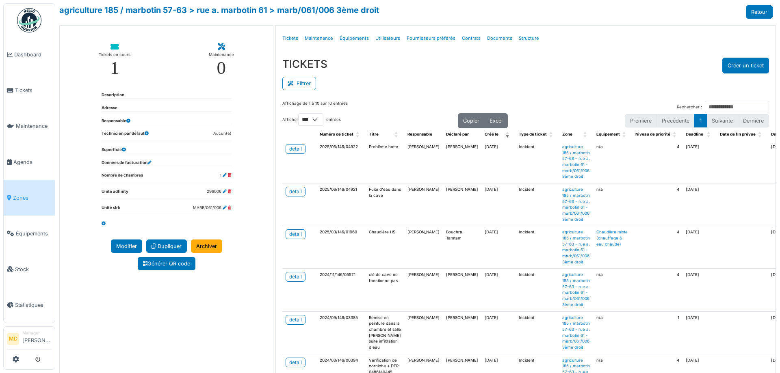
scroll to position [0, 0]
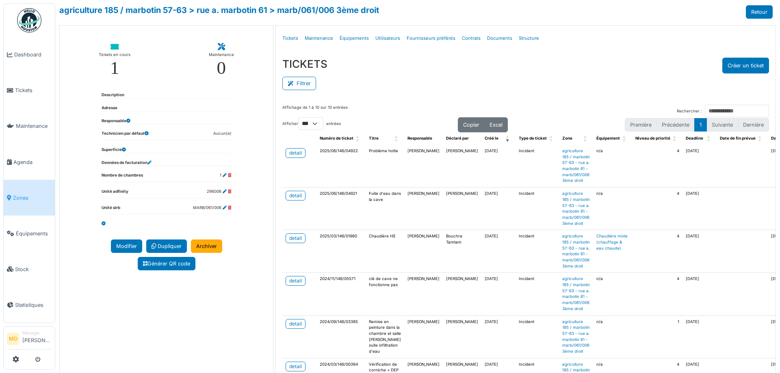
click at [446, 81] on div "Filtrer" at bounding box center [525, 83] width 487 height 18
click at [567, 50] on div "Menu [GEOGRAPHIC_DATA] Tickets Maintenance Équipements Utilisateurs Fournisseur…" at bounding box center [526, 39] width 500 height 26
click at [510, 72] on div "TICKETS Créer un ticket" at bounding box center [525, 66] width 487 height 16
click at [636, 58] on div "TICKETS Créer un ticket" at bounding box center [525, 66] width 487 height 16
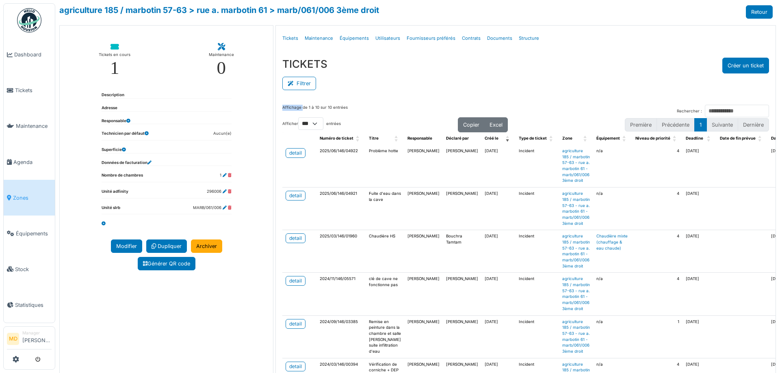
click at [636, 58] on div "TICKETS Créer un ticket" at bounding box center [525, 66] width 487 height 16
click at [480, 76] on div "Filtrer" at bounding box center [525, 83] width 487 height 18
drag, startPoint x: 280, startPoint y: 107, endPoint x: 348, endPoint y: 102, distance: 68.4
click at [348, 102] on div "Affichage de 1 à 10 sur 10 entrées Rechercher : Afficher ** ** *** *** entrées …" at bounding box center [526, 279] width 500 height 362
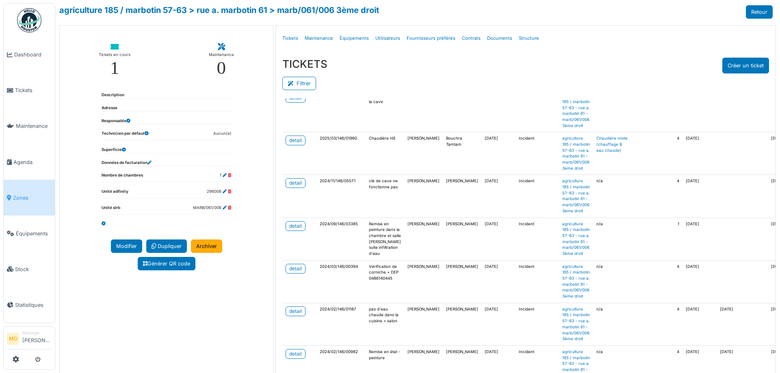
scroll to position [203, 0]
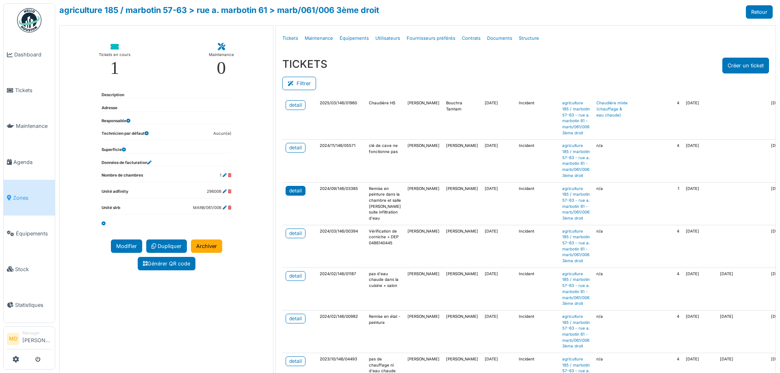
click at [291, 187] on div "detail" at bounding box center [295, 190] width 13 height 7
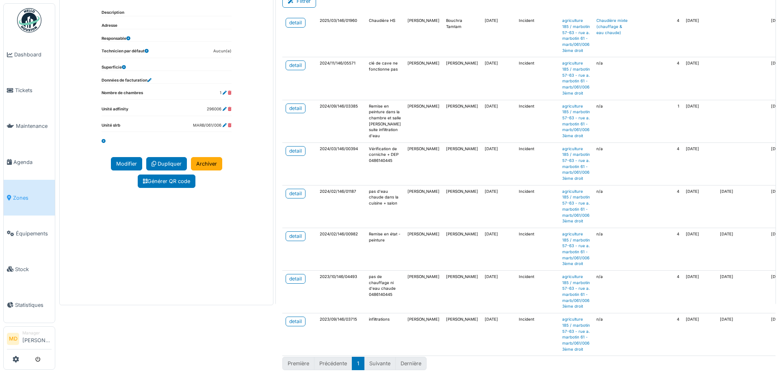
scroll to position [87, 0]
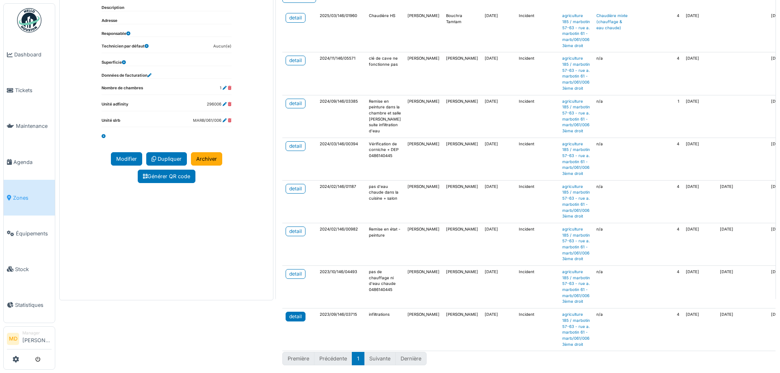
click at [292, 313] on div "detail" at bounding box center [295, 316] width 13 height 7
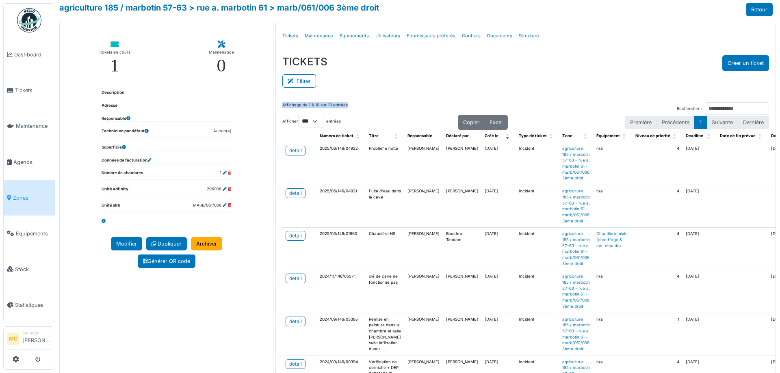
scroll to position [0, 0]
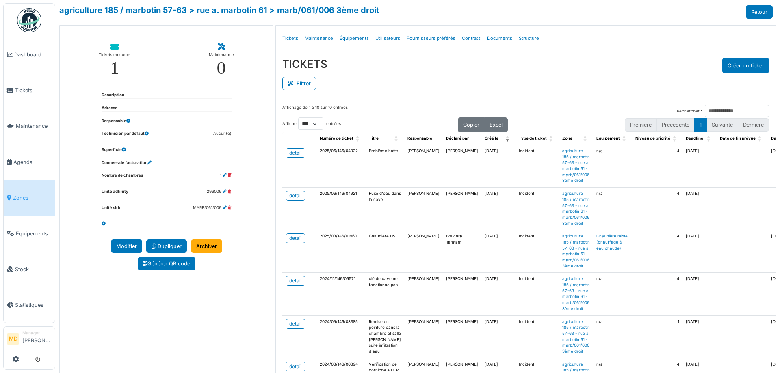
click at [449, 76] on div "Filtrer" at bounding box center [525, 83] width 487 height 18
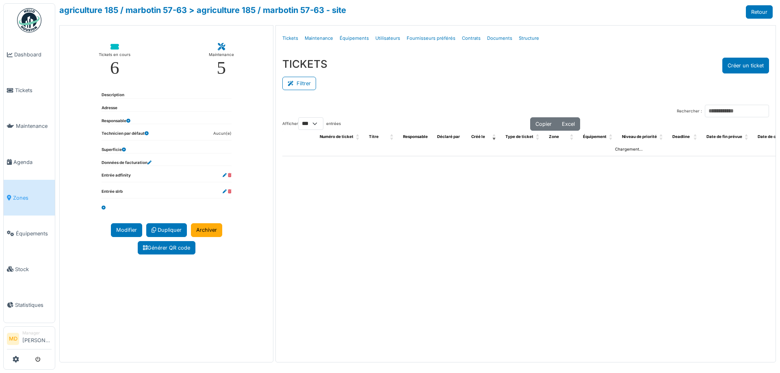
select select "***"
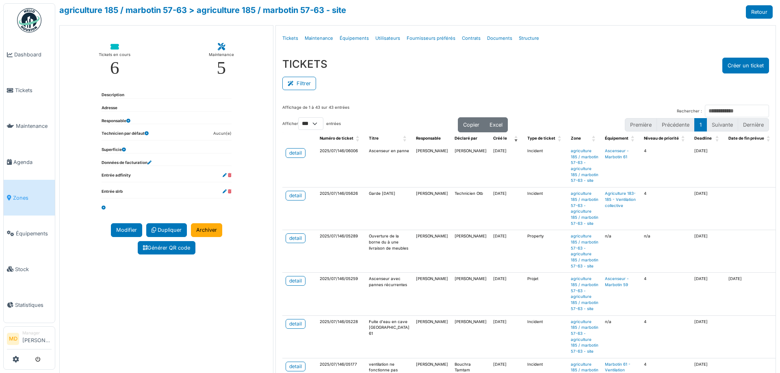
click at [412, 97] on div "TICKETS Créer un ticket Filtrer Responsable **** Tous Remove item Tous Ahmed Be…" at bounding box center [526, 74] width 500 height 47
click at [457, 67] on div "TICKETS Créer un ticket" at bounding box center [525, 66] width 487 height 16
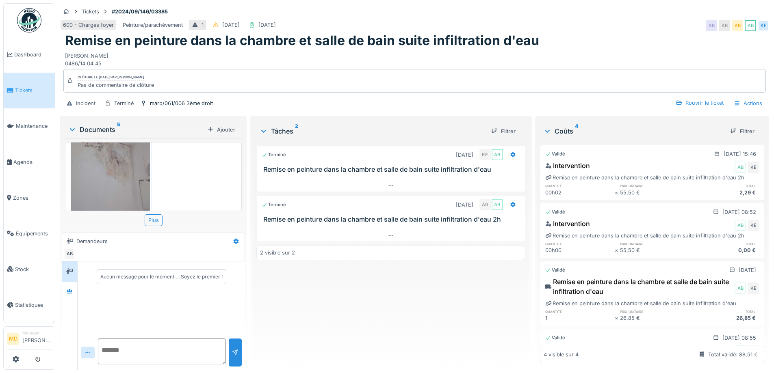
scroll to position [301, 0]
click at [388, 181] on div at bounding box center [391, 186] width 268 height 12
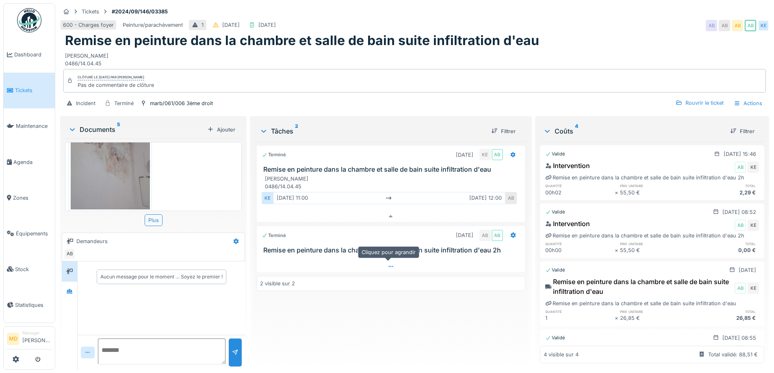
click at [389, 264] on icon at bounding box center [391, 266] width 7 height 5
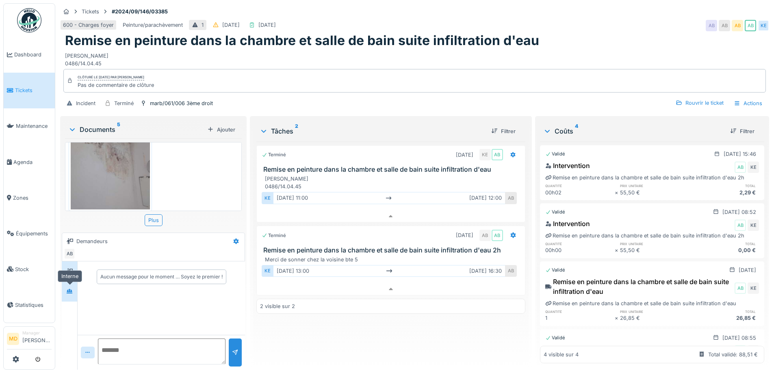
click at [70, 289] on icon at bounding box center [70, 291] width 6 height 4
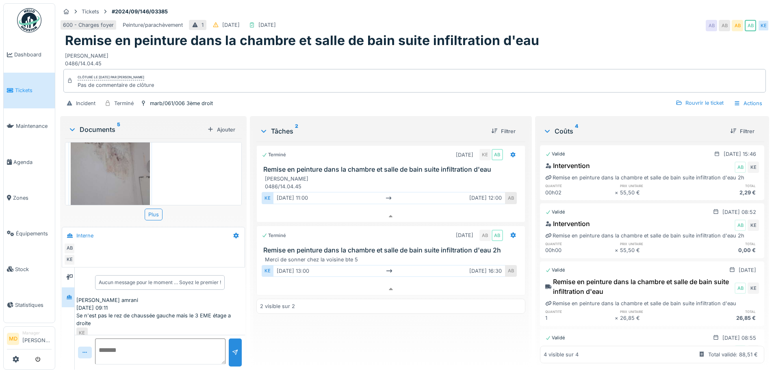
scroll to position [0, 0]
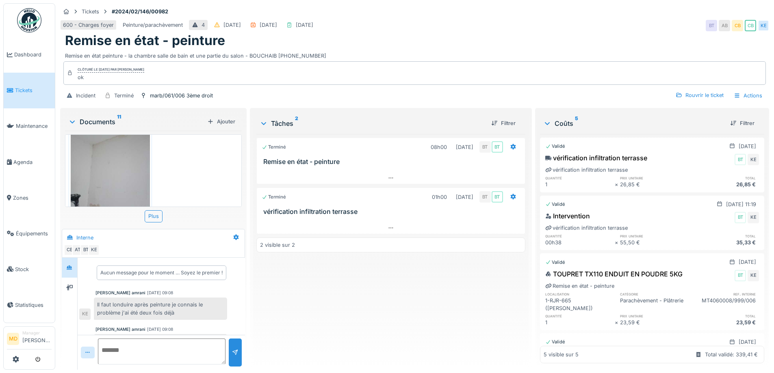
scroll to position [24, 0]
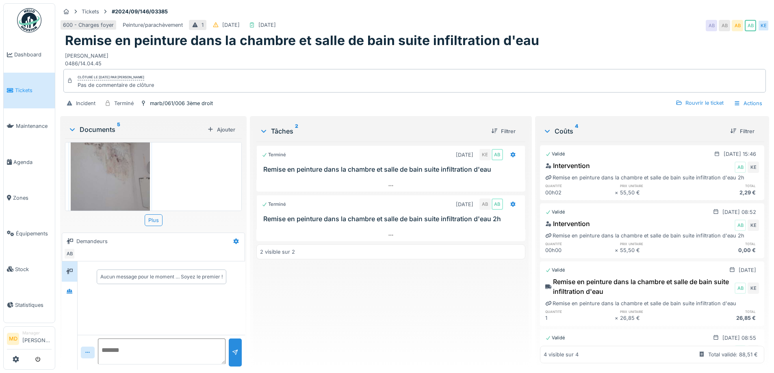
scroll to position [301, 0]
click at [77, 286] on div at bounding box center [69, 292] width 15 height 20
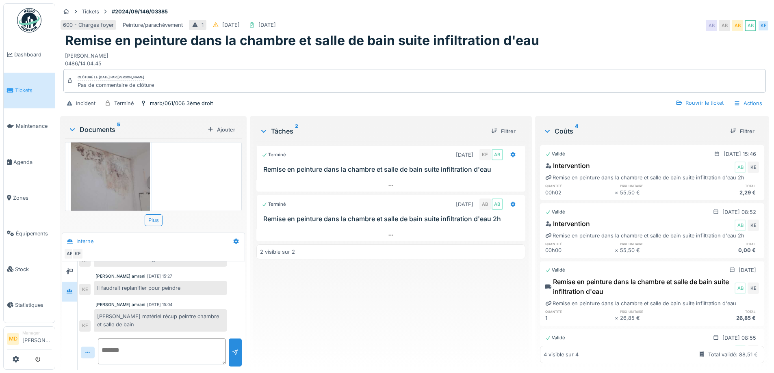
scroll to position [6, 0]
click at [432, 315] on div "Terminé 11/09/2024 KE AB Remise en peinture dans la chambre et salle de bain su…" at bounding box center [390, 253] width 269 height 222
click at [398, 35] on h1 "Remise en peinture dans la chambre et salle de bain suite infiltration d'eau" at bounding box center [302, 40] width 474 height 15
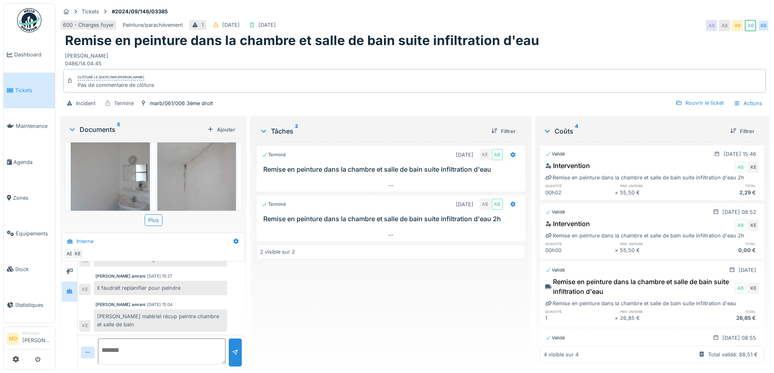
scroll to position [81, 0]
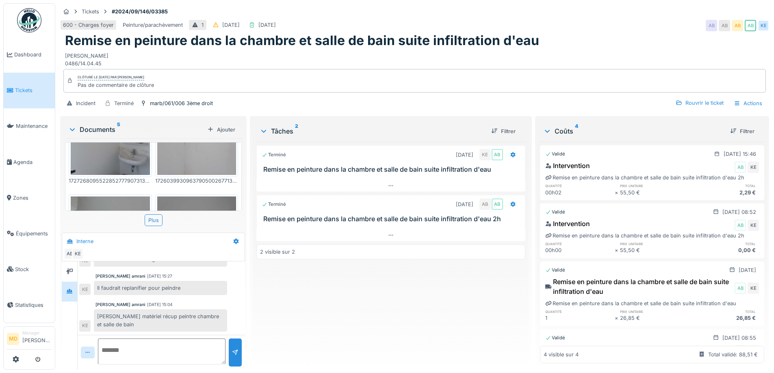
click at [201, 145] on img at bounding box center [196, 122] width 79 height 105
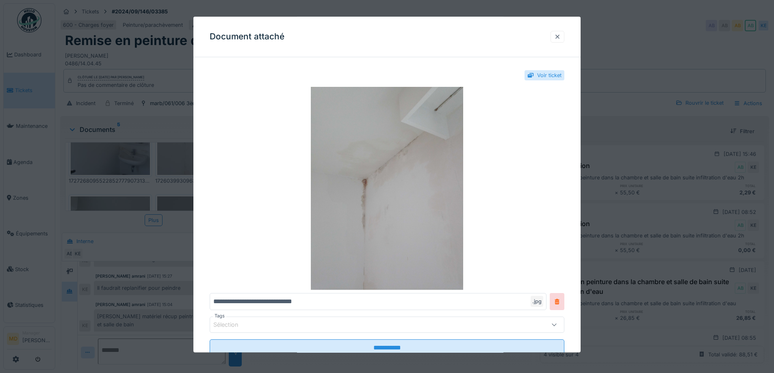
click at [564, 33] on div at bounding box center [558, 37] width 14 height 12
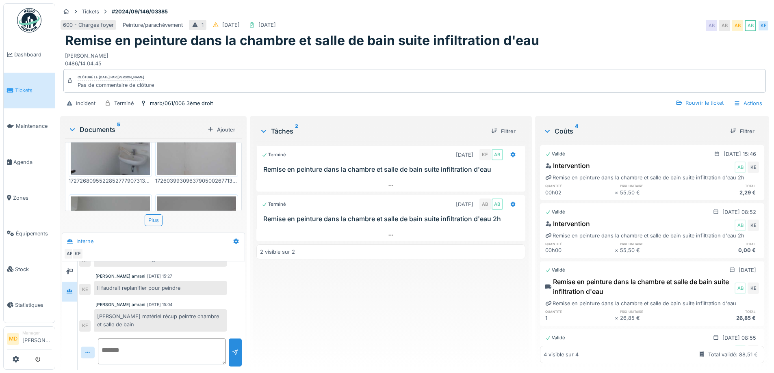
scroll to position [122, 0]
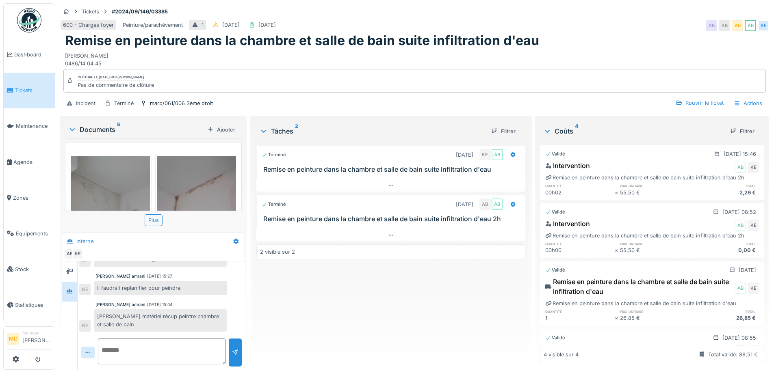
click at [195, 171] on img at bounding box center [196, 208] width 79 height 105
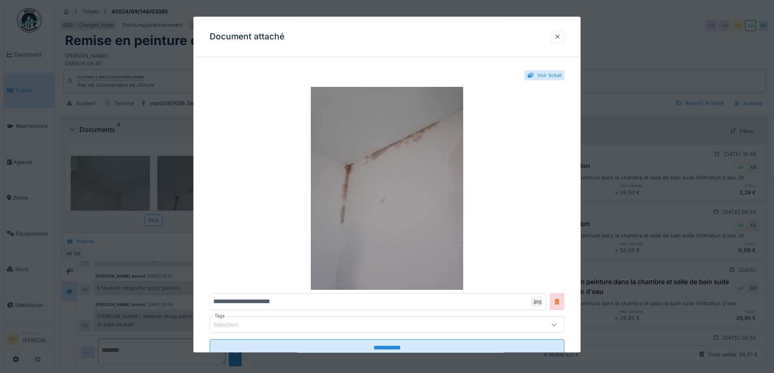
click at [561, 35] on div at bounding box center [557, 37] width 7 height 8
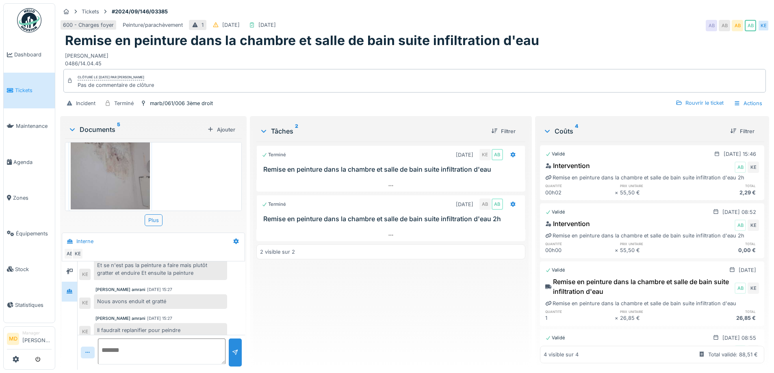
scroll to position [122, 0]
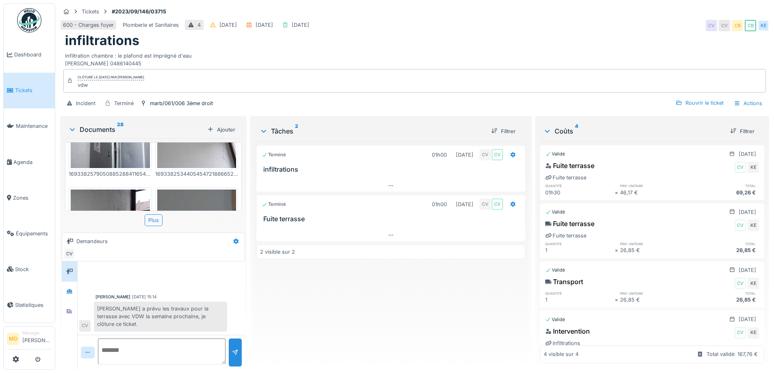
scroll to position [1038, 0]
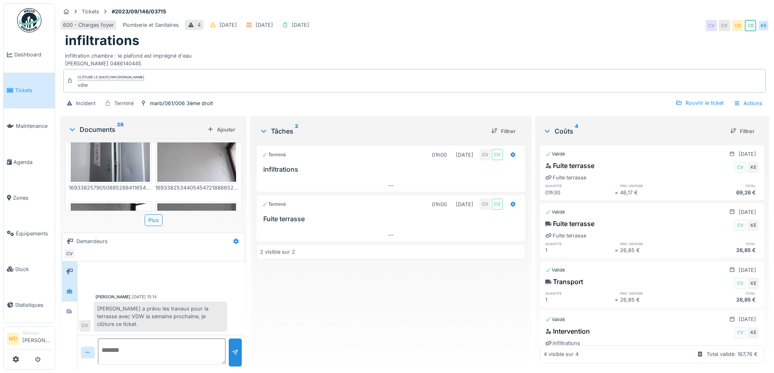
click at [68, 284] on div at bounding box center [69, 292] width 15 height 20
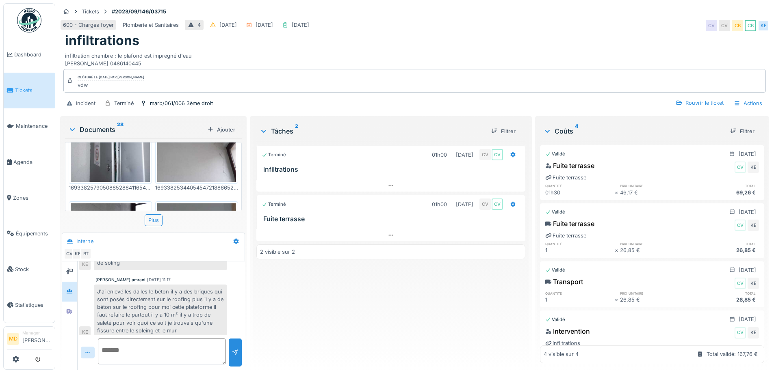
scroll to position [332, 0]
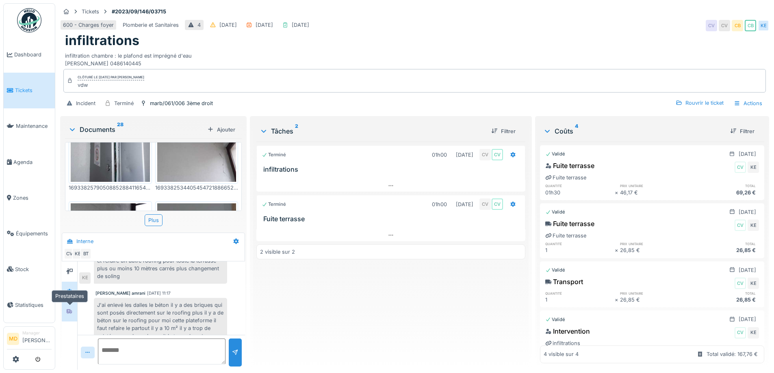
click at [69, 309] on icon at bounding box center [70, 311] width 6 height 5
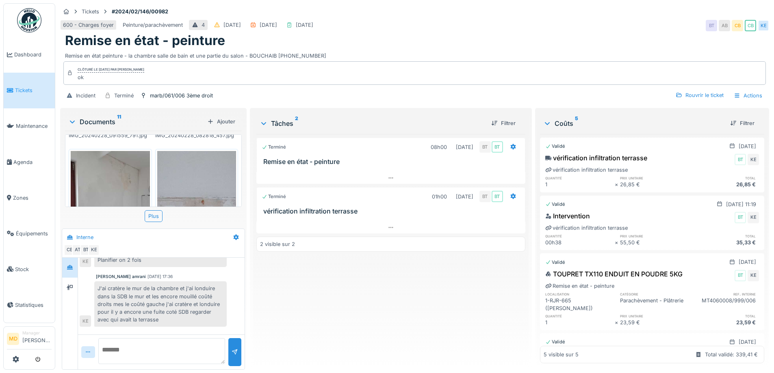
scroll to position [113, 0]
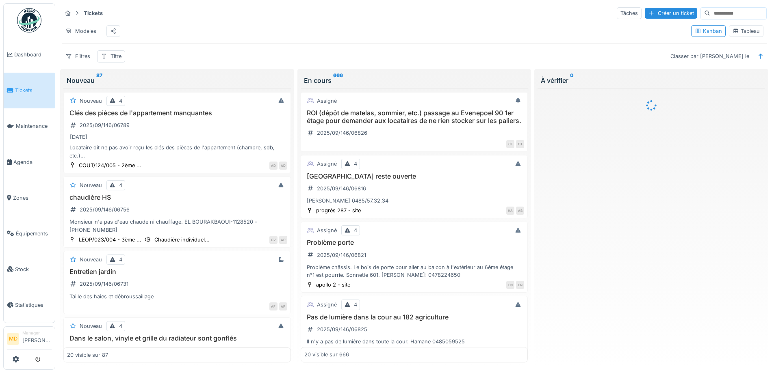
click at [736, 34] on div "Tableau" at bounding box center [746, 31] width 27 height 8
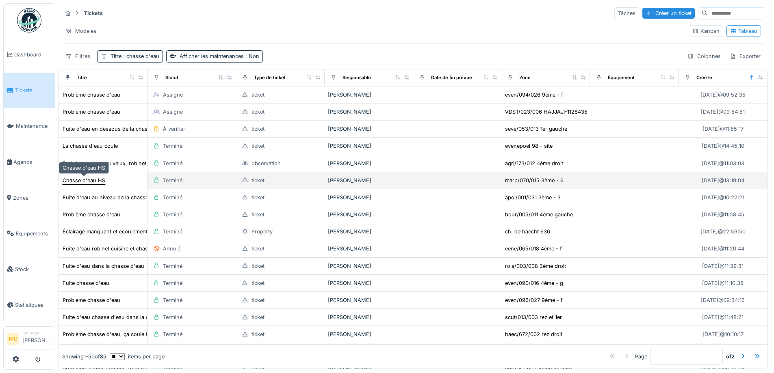
click at [92, 180] on div "Chasse d'eau HS" at bounding box center [84, 181] width 43 height 8
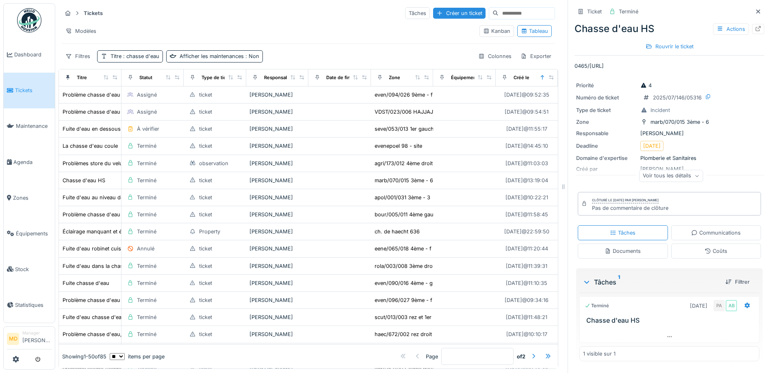
scroll to position [6, 0]
click at [695, 229] on div "Communications" at bounding box center [716, 233] width 50 height 8
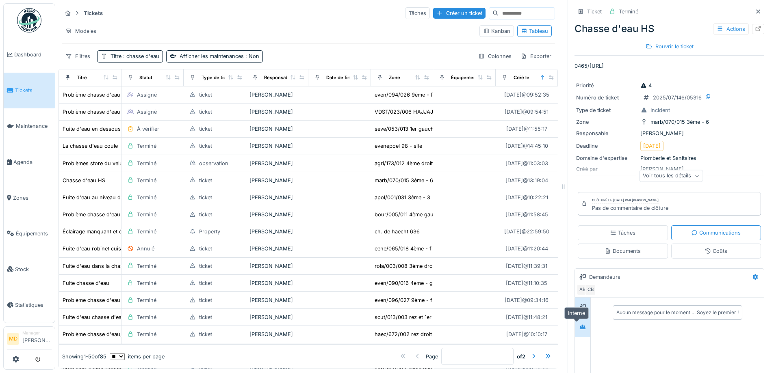
click at [579, 324] on div at bounding box center [582, 328] width 7 height 8
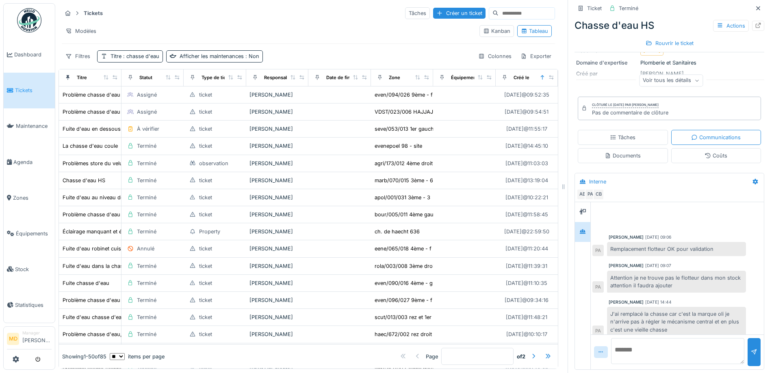
scroll to position [0, 0]
click at [626, 134] on div "Tâches" at bounding box center [623, 138] width 26 height 8
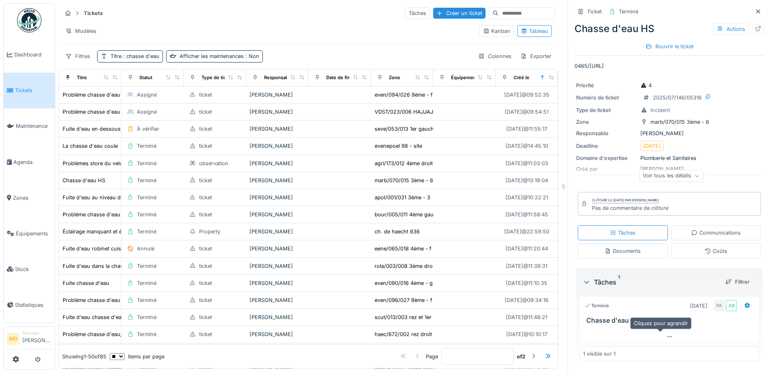
click at [656, 332] on div at bounding box center [669, 337] width 179 height 12
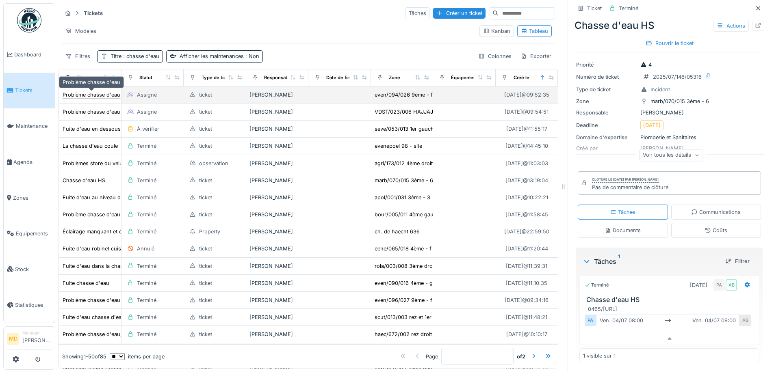
click at [98, 91] on div "Problème chasse d'eau" at bounding box center [92, 95] width 58 height 8
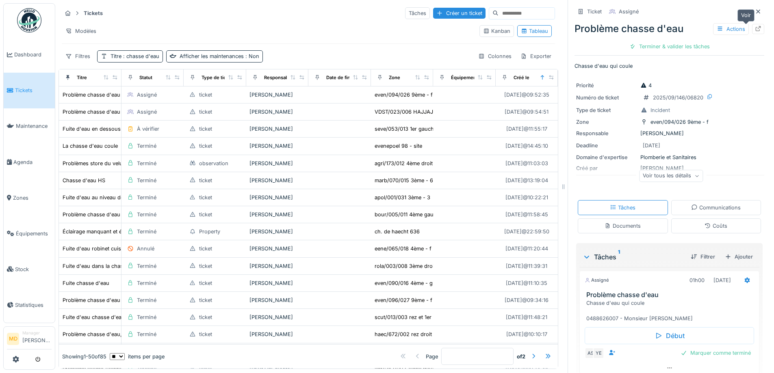
click at [755, 26] on icon at bounding box center [758, 28] width 7 height 5
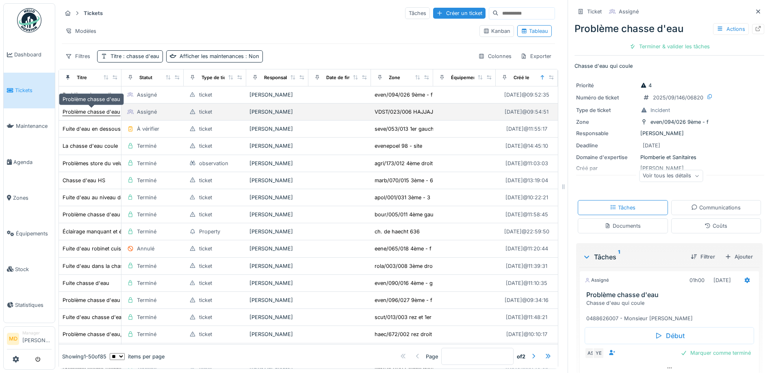
click at [81, 108] on div "Problème chasse d'eau" at bounding box center [92, 112] width 58 height 8
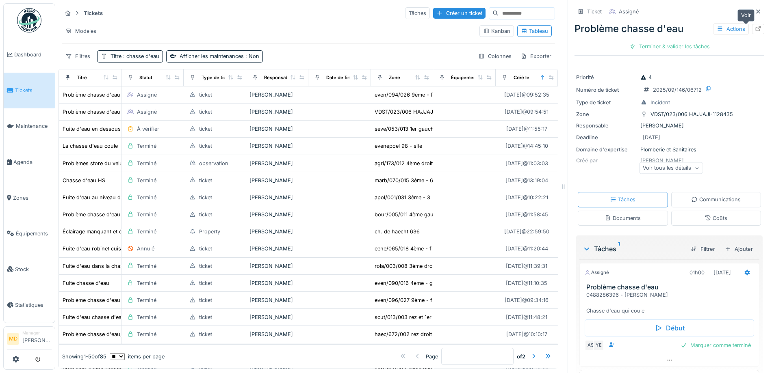
click at [756, 26] on icon at bounding box center [758, 28] width 5 height 5
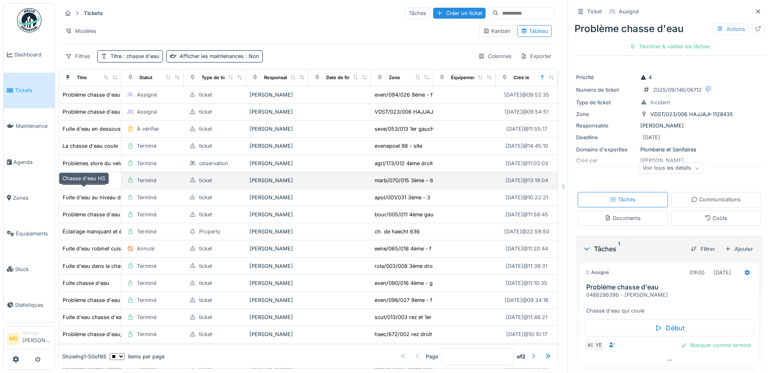
click at [81, 184] on div "Chasse d'eau HS" at bounding box center [84, 181] width 43 height 8
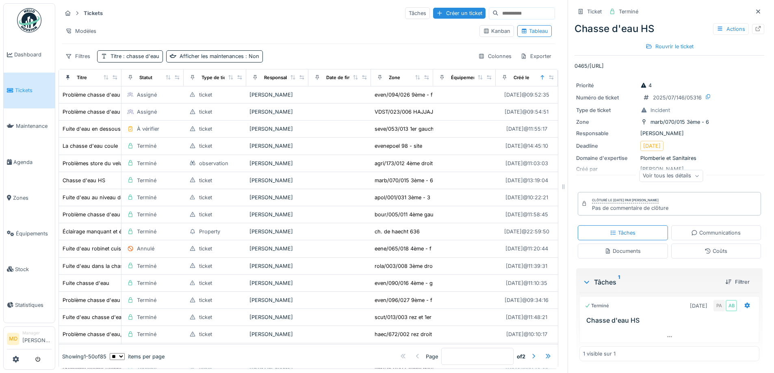
click at [677, 170] on div "Voir tous les détails" at bounding box center [671, 176] width 64 height 12
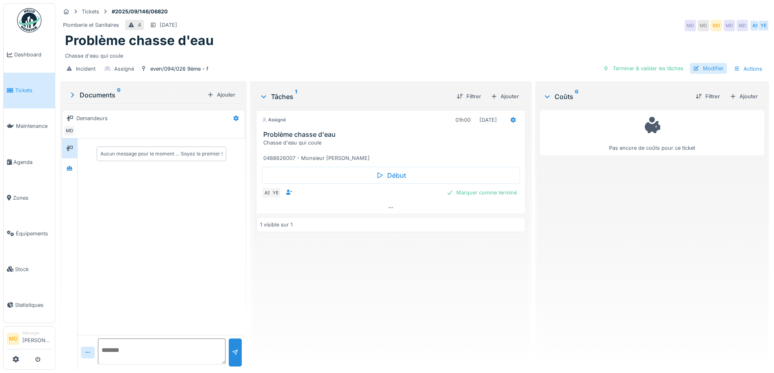
click at [703, 68] on div "Modifier" at bounding box center [708, 68] width 37 height 11
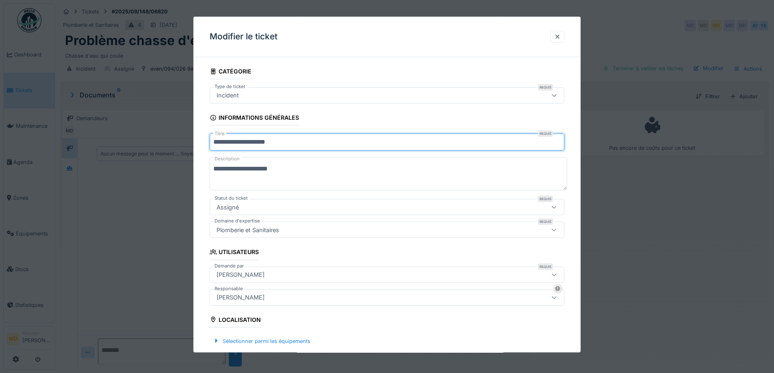
drag, startPoint x: 320, startPoint y: 141, endPoint x: 156, endPoint y: 145, distance: 163.8
click at [156, 145] on div "**********" at bounding box center [414, 186] width 719 height 373
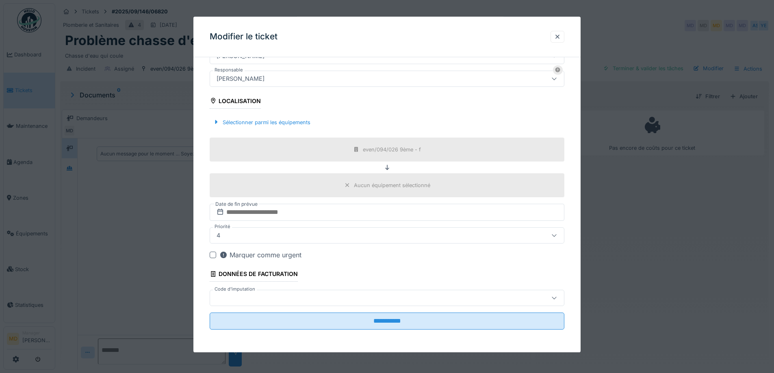
scroll to position [6, 0]
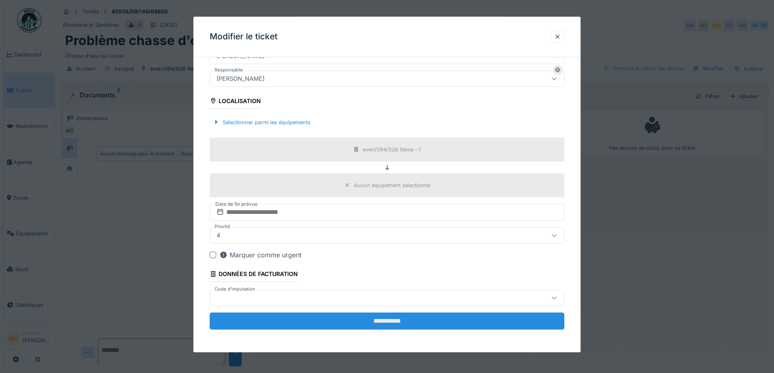
type input "**********"
click at [349, 318] on input "**********" at bounding box center [387, 321] width 355 height 17
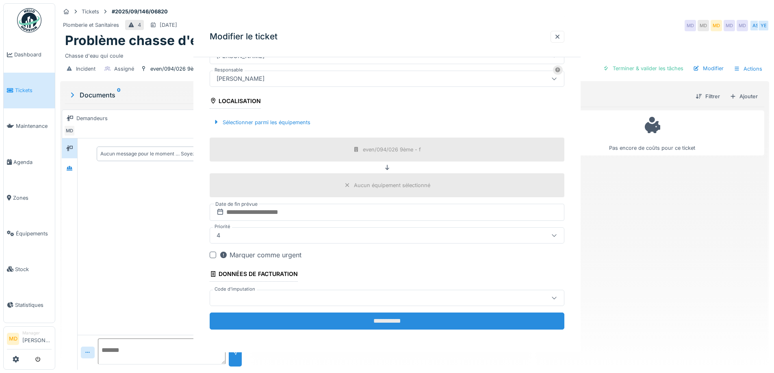
scroll to position [0, 0]
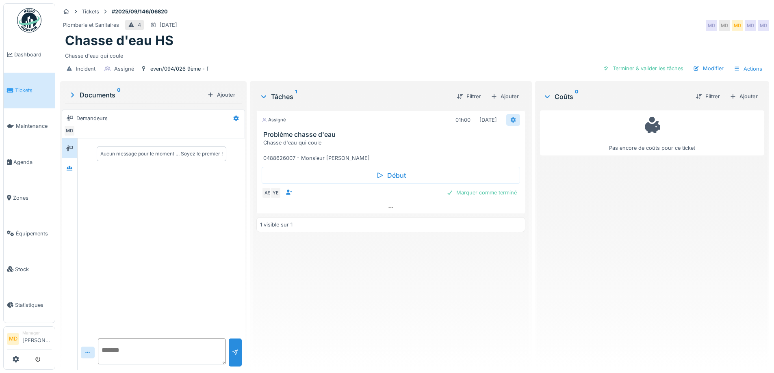
click at [506, 114] on div at bounding box center [513, 120] width 14 height 12
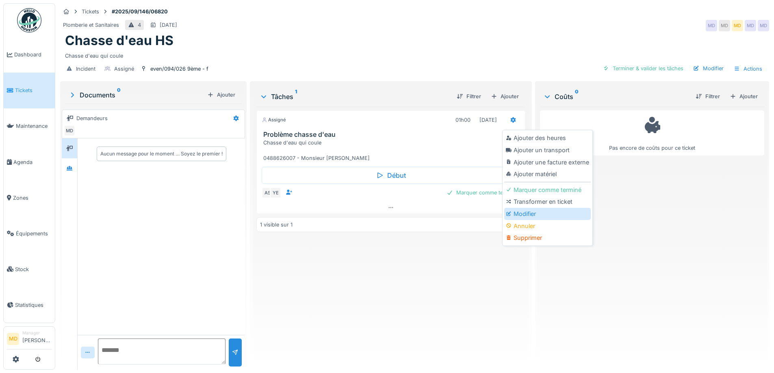
click at [531, 212] on div "Modifier" at bounding box center [547, 214] width 87 height 12
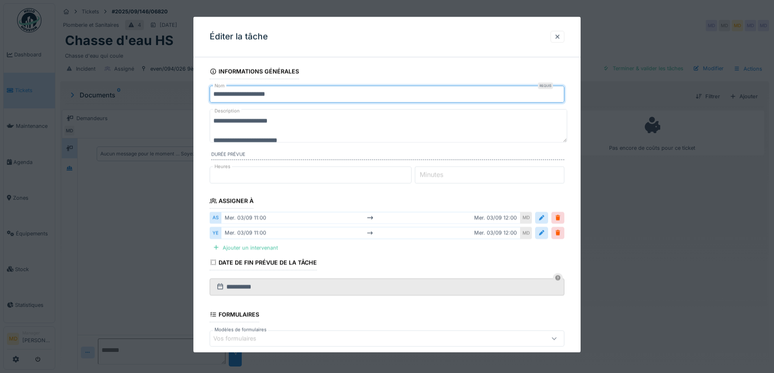
drag, startPoint x: 244, startPoint y: 95, endPoint x: 152, endPoint y: 100, distance: 92.3
click at [152, 100] on div "**********" at bounding box center [414, 186] width 719 height 373
click at [291, 95] on input "**********" at bounding box center [387, 94] width 355 height 17
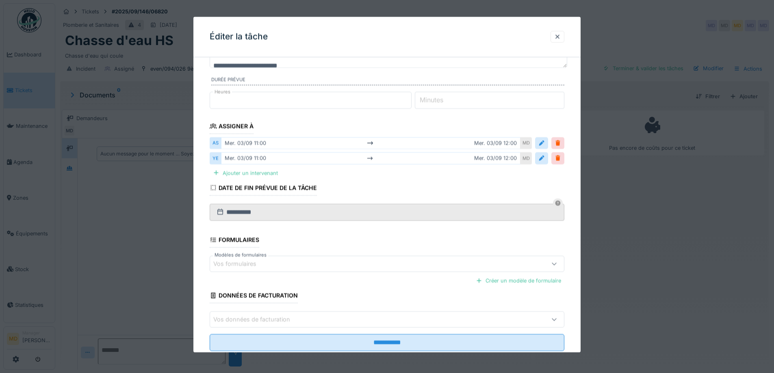
scroll to position [81, 0]
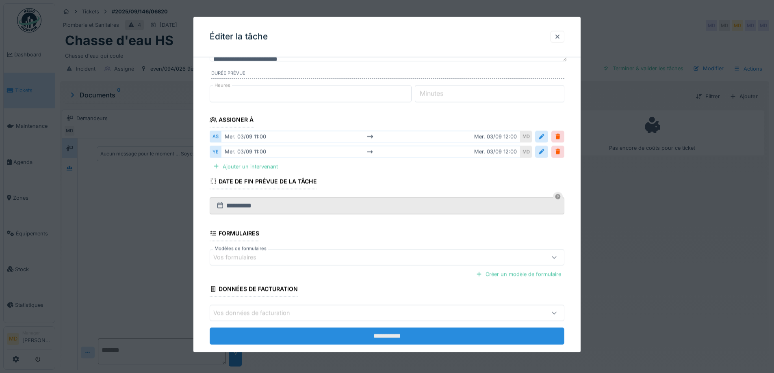
type input "**********"
click at [327, 337] on input "**********" at bounding box center [387, 336] width 355 height 17
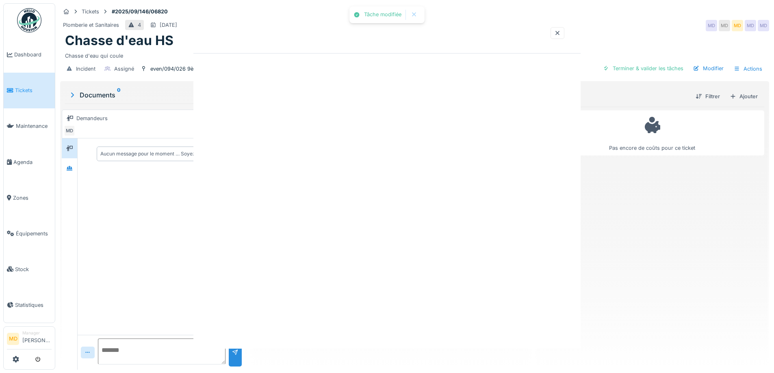
scroll to position [0, 0]
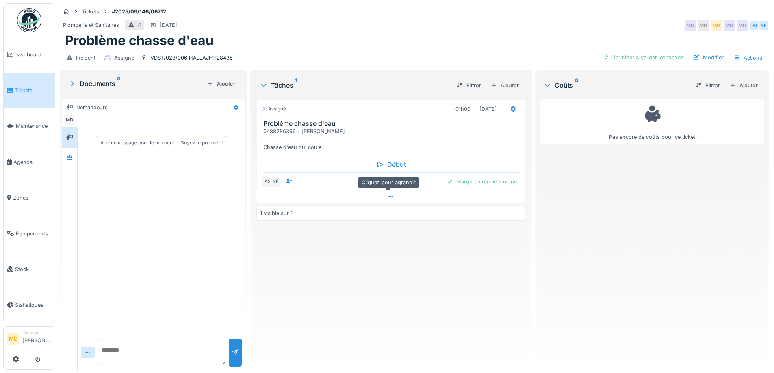
click at [389, 194] on icon at bounding box center [391, 196] width 7 height 5
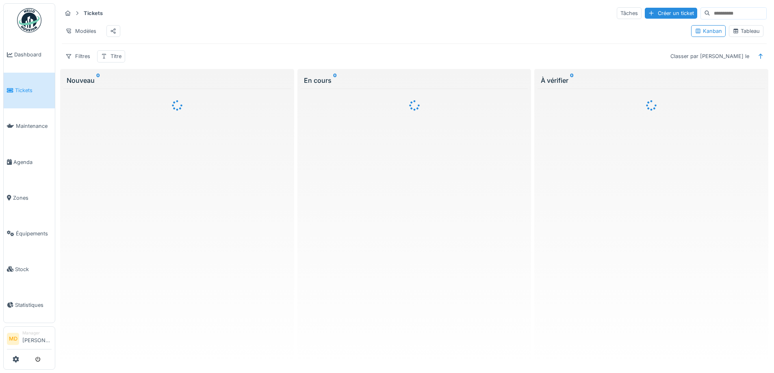
click at [737, 37] on div "Tableau" at bounding box center [746, 31] width 35 height 12
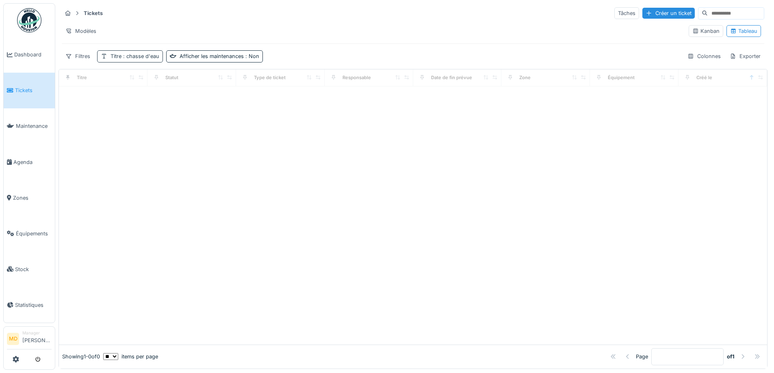
click at [132, 56] on span ": [PERSON_NAME] d'eau" at bounding box center [140, 56] width 38 height 6
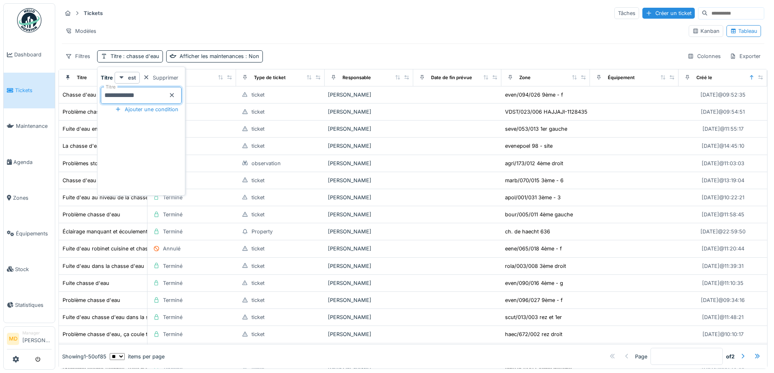
click at [149, 97] on input "**********" at bounding box center [141, 95] width 81 height 17
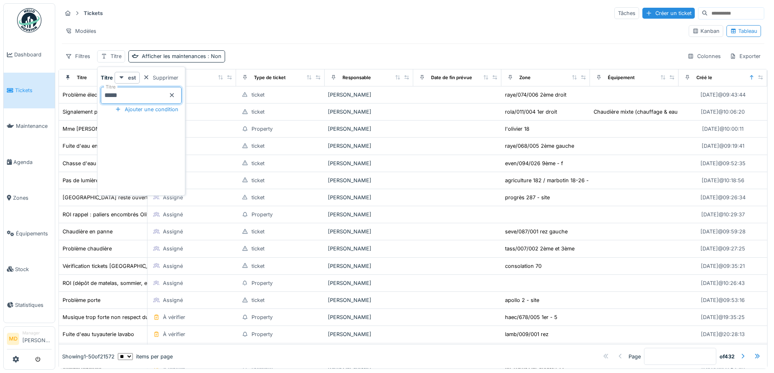
type input "******"
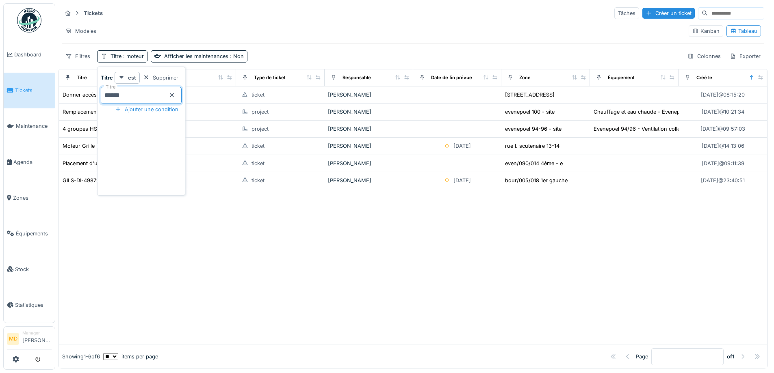
click at [340, 56] on div "Filtres Titre : moteur Afficher les maintenances : Non Colonnes Exporter" at bounding box center [413, 56] width 703 height 12
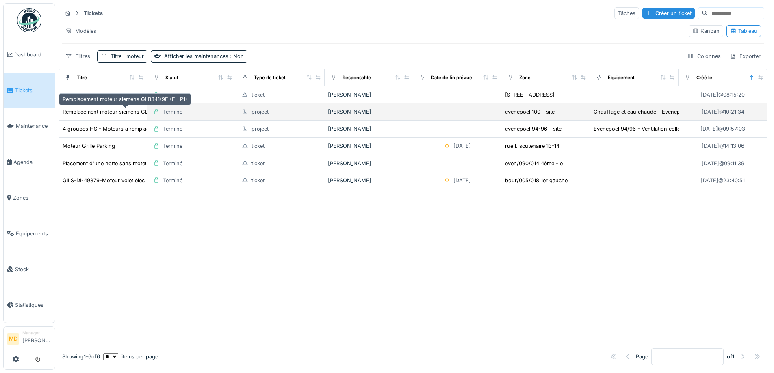
click at [105, 111] on div "Remplacement moteur siemens GLB341/9E (EL-P1)" at bounding box center [125, 112] width 125 height 8
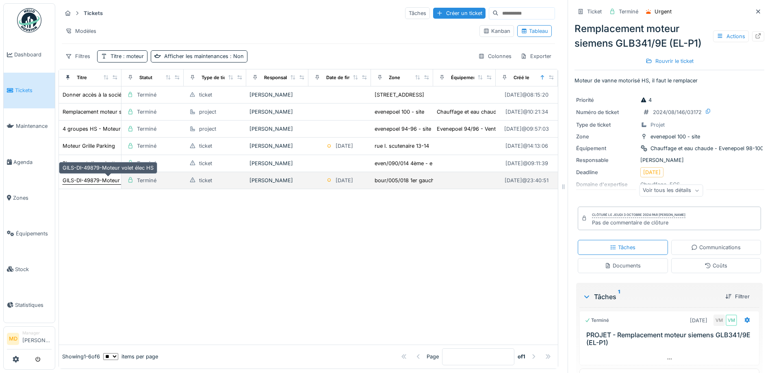
click at [98, 183] on div "GILS-DI-49879-Moteur volet élec HS" at bounding box center [108, 181] width 91 height 8
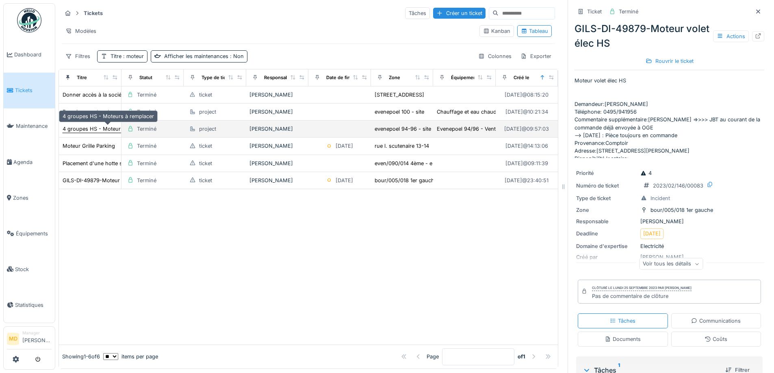
click at [98, 128] on div "4 groupes HS - Moteurs à remplacer" at bounding box center [108, 129] width 91 height 8
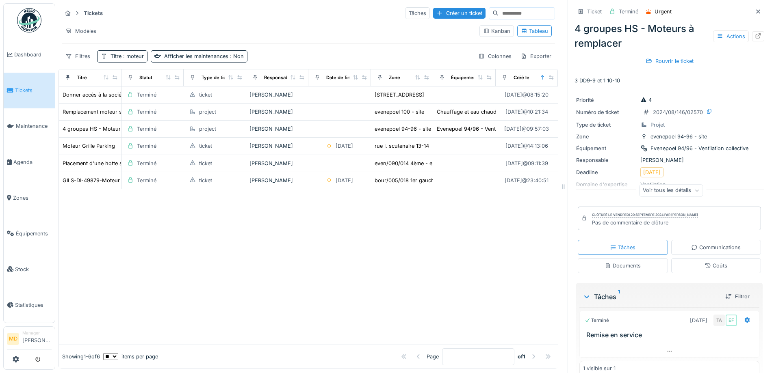
click at [661, 189] on div "Voir tous les détails" at bounding box center [671, 191] width 64 height 12
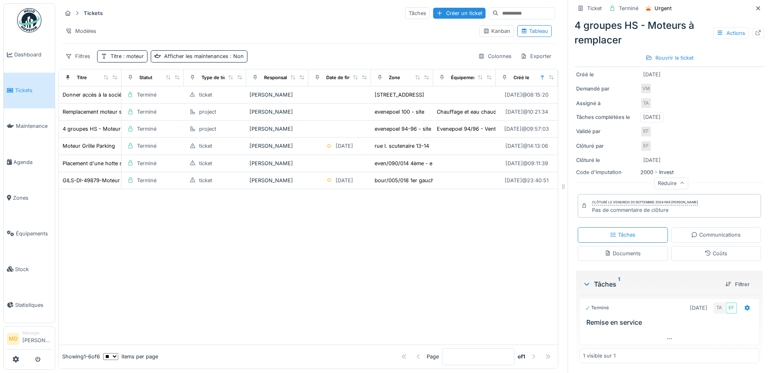
scroll to position [6, 0]
click at [666, 336] on icon at bounding box center [669, 338] width 7 height 5
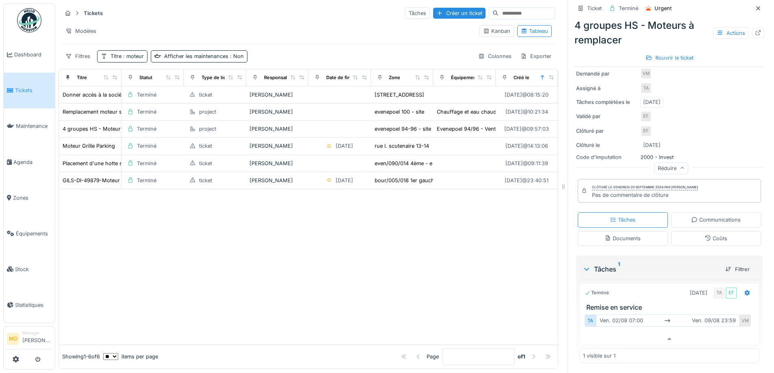
scroll to position [0, 0]
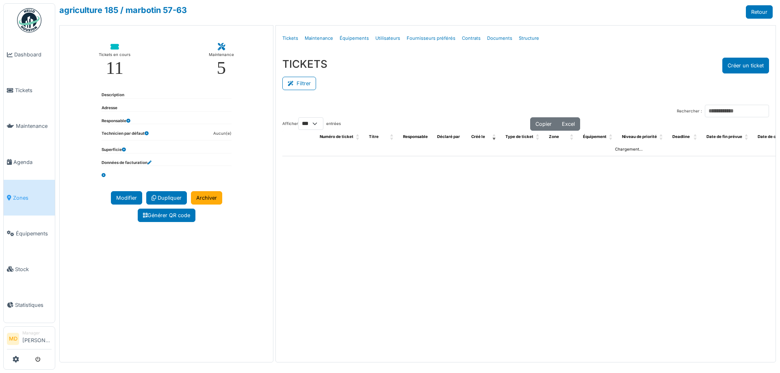
select select "***"
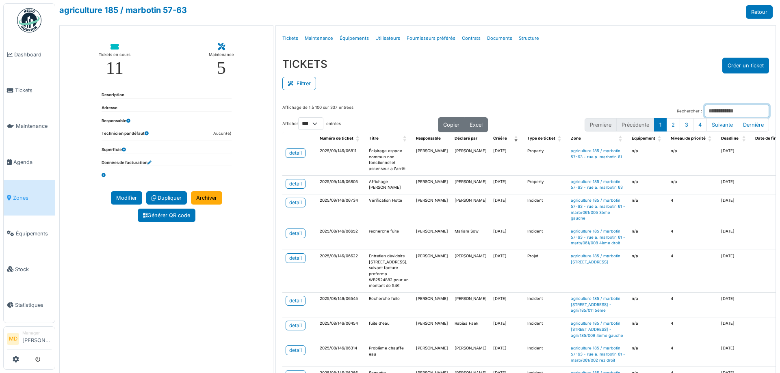
click at [727, 110] on input "Rechercher :" at bounding box center [737, 111] width 64 height 13
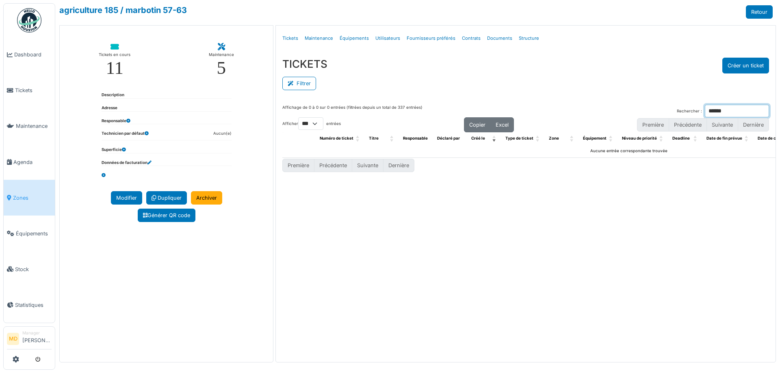
type input "******"
click at [635, 69] on div "TICKETS Créer un ticket" at bounding box center [525, 66] width 487 height 16
click at [722, 114] on input "******" at bounding box center [737, 111] width 64 height 13
click at [521, 76] on div "Filtrer" at bounding box center [525, 83] width 487 height 18
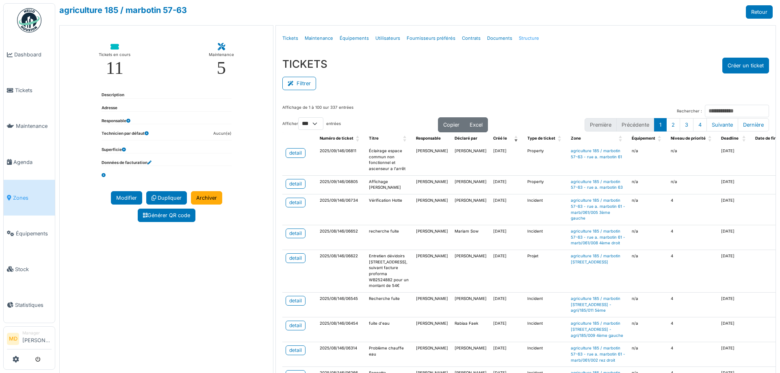
click at [523, 37] on link "Structure" at bounding box center [529, 38] width 27 height 19
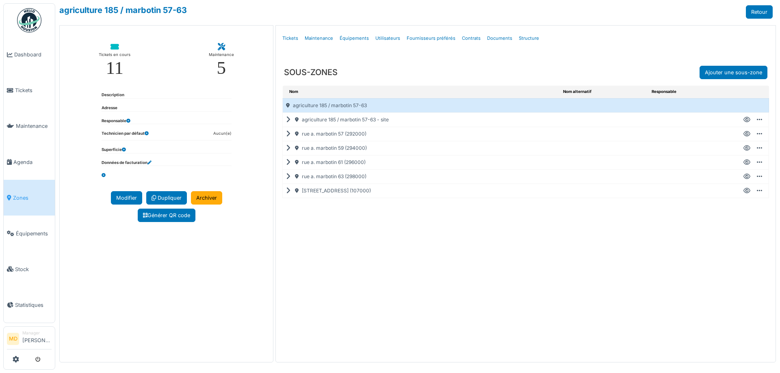
click at [288, 120] on icon at bounding box center [290, 120] width 8 height 0
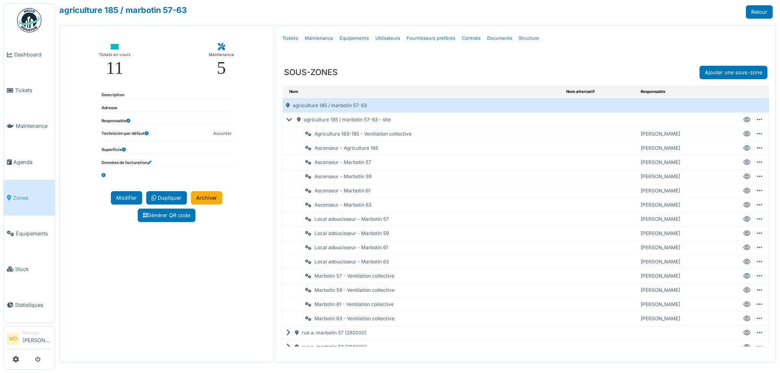
click at [289, 120] on icon at bounding box center [291, 120] width 10 height 0
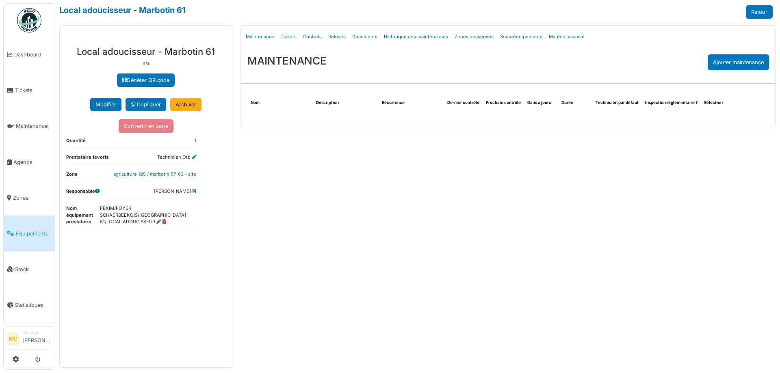
click at [288, 35] on link "Tickets" at bounding box center [289, 36] width 22 height 19
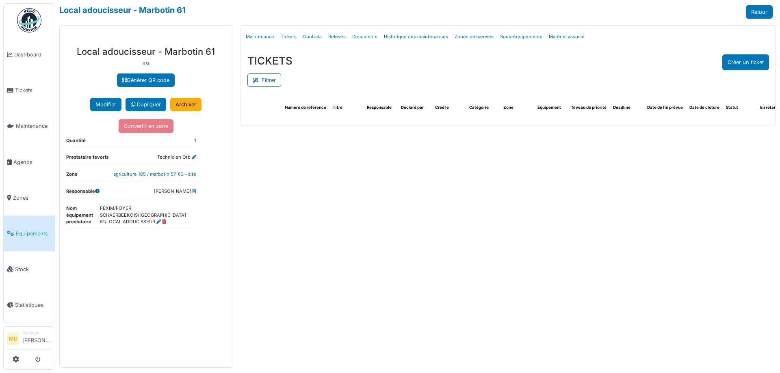
select select "***"
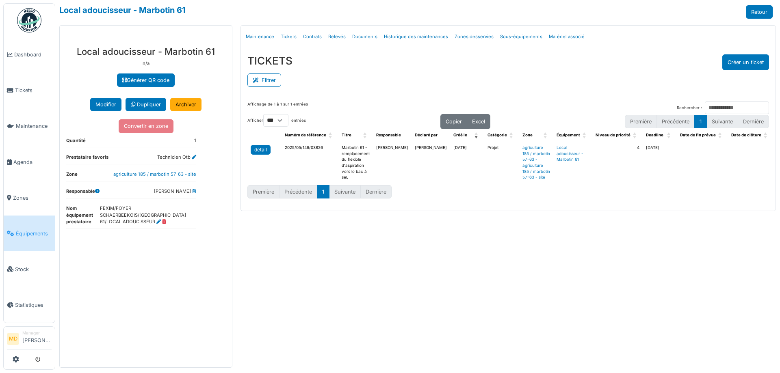
click at [263, 148] on div "detail" at bounding box center [260, 149] width 13 height 7
click at [318, 38] on link "Contrats" at bounding box center [312, 36] width 25 height 19
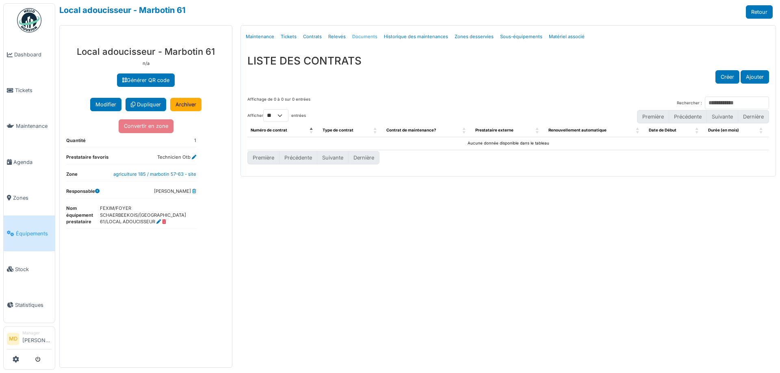
click at [366, 39] on link "Documents" at bounding box center [365, 36] width 32 height 19
select select "***"
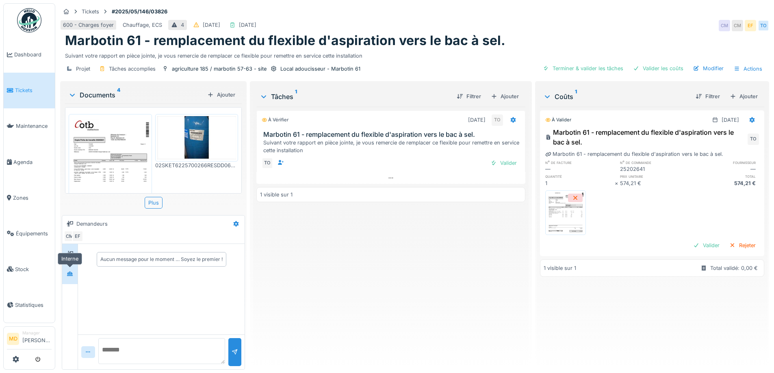
click at [73, 275] on div at bounding box center [70, 274] width 12 height 10
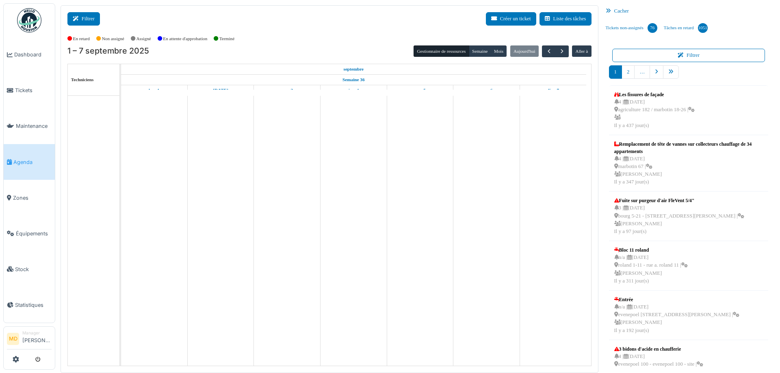
click at [84, 16] on button "Filtrer" at bounding box center [83, 18] width 33 height 13
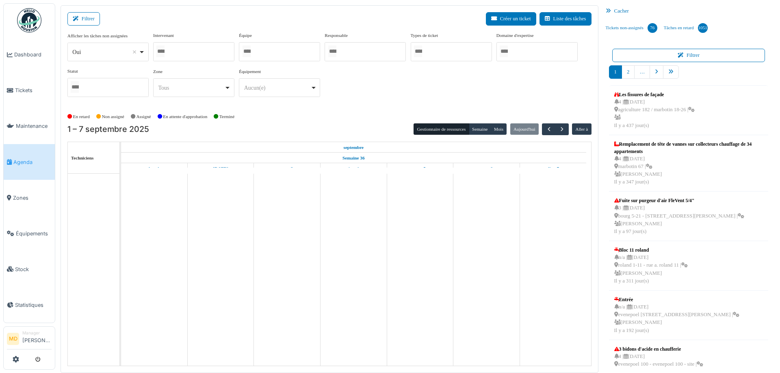
click at [210, 44] on div at bounding box center [193, 51] width 81 height 19
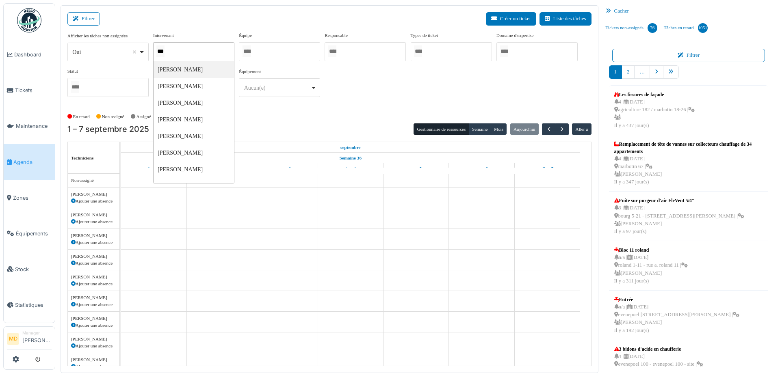
type input "****"
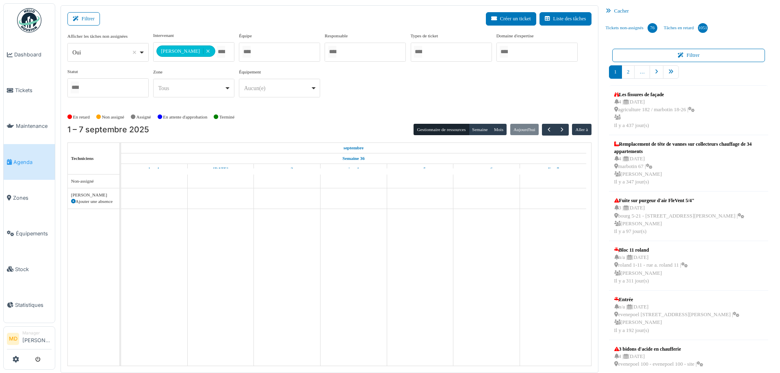
click at [406, 77] on div "**********" at bounding box center [329, 68] width 524 height 72
click at [474, 129] on button "Semaine" at bounding box center [480, 129] width 22 height 11
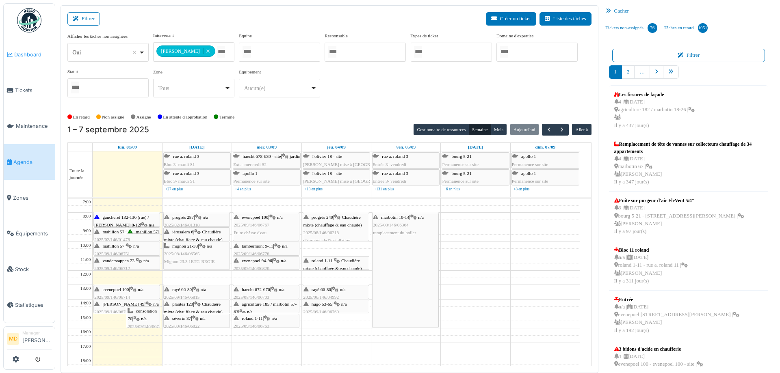
click at [37, 58] on span "Dashboard" at bounding box center [32, 55] width 37 height 8
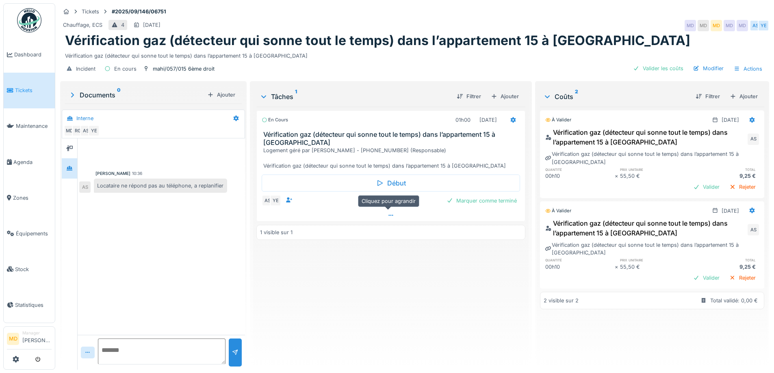
click at [390, 215] on icon at bounding box center [391, 215] width 7 height 5
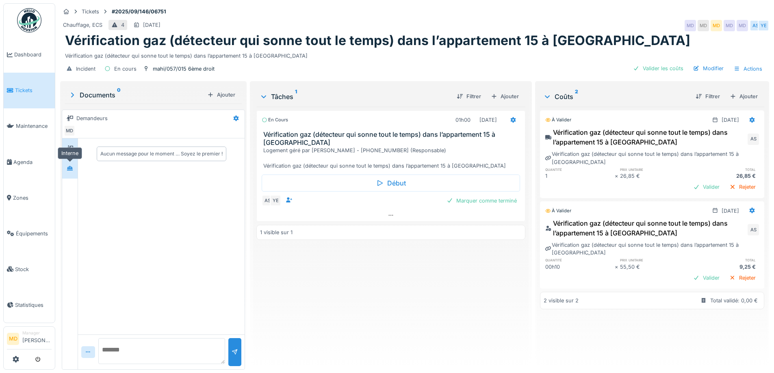
click at [73, 173] on div at bounding box center [70, 168] width 12 height 10
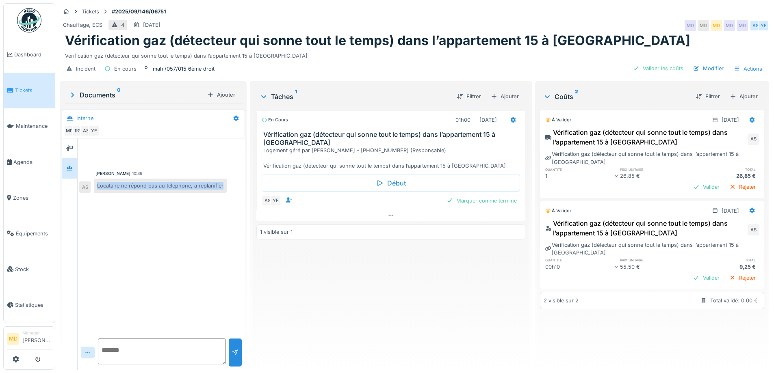
drag, startPoint x: 132, startPoint y: 192, endPoint x: 87, endPoint y: 179, distance: 46.5
click at [87, 179] on div "Locataire ne répond pas au téléphone, a replanifier AS" at bounding box center [153, 186] width 148 height 14
copy div "Locataire ne répond pas au téléphone, a replanifier"
click at [382, 324] on div "En cours 01h00 [DATE] Vérification gaz (détecteur qui sonne tout le temps) dans…" at bounding box center [390, 235] width 269 height 257
click at [481, 203] on div "Marquer comme terminé" at bounding box center [481, 200] width 77 height 11
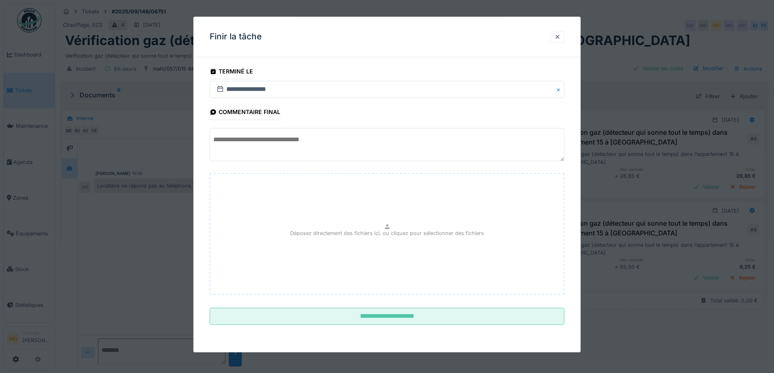
click at [309, 144] on textarea at bounding box center [387, 144] width 355 height 33
paste textarea "**********"
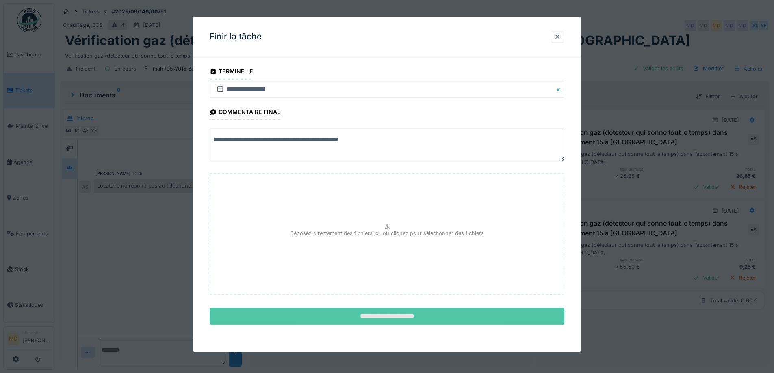
type textarea "**********"
click at [396, 317] on input "**********" at bounding box center [387, 316] width 355 height 17
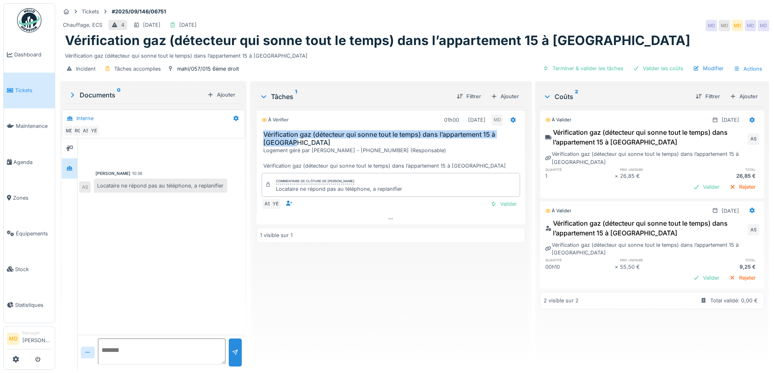
drag, startPoint x: 262, startPoint y: 134, endPoint x: 293, endPoint y: 143, distance: 32.8
click at [293, 143] on h3 "Vérification gaz (détecteur qui sonne tout le temps) dans l’appartement 15 à [G…" at bounding box center [392, 138] width 258 height 15
copy h3 "Vérification gaz (détecteur qui sonne tout le temps) dans l’appartement 15 à [G…"
click at [510, 92] on div "Ajouter" at bounding box center [505, 96] width 35 height 11
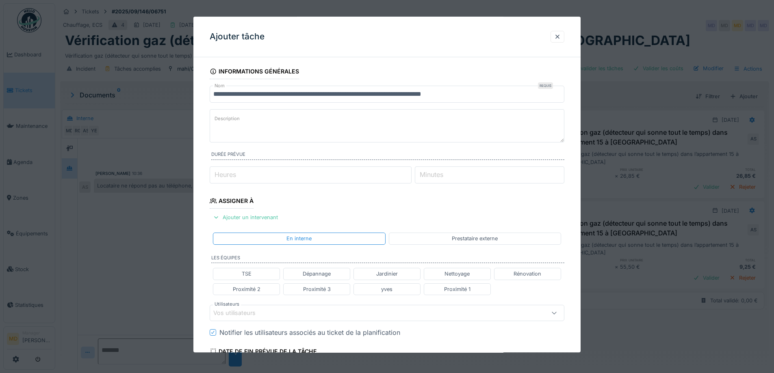
click at [304, 128] on textarea "Description" at bounding box center [387, 125] width 355 height 33
paste textarea "**********"
type textarea "**********"
drag, startPoint x: 323, startPoint y: 115, endPoint x: 160, endPoint y: 115, distance: 163.7
click at [160, 115] on div "**********" at bounding box center [414, 186] width 719 height 373
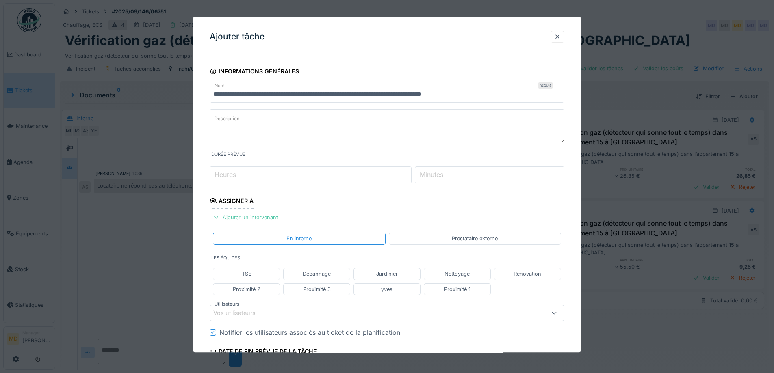
click at [561, 33] on div at bounding box center [557, 37] width 7 height 8
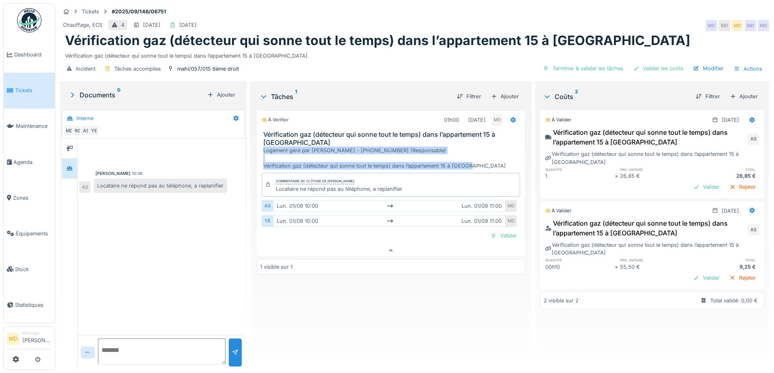
drag, startPoint x: 260, startPoint y: 145, endPoint x: 471, endPoint y: 160, distance: 211.0
click at [471, 160] on div "Vérification gaz (détecteur qui sonne tout le temps) dans l’appartement 15 à Ma…" at bounding box center [391, 150] width 268 height 39
copy div "Logement géré par asbl Dune - +32 470 30 13 85 (Responsable) Vérification gaz (…"
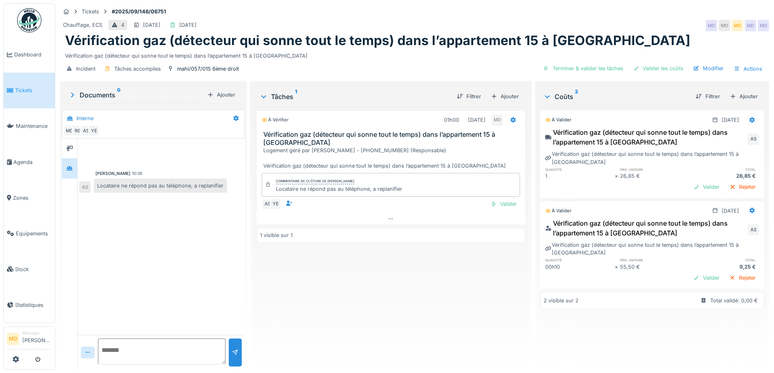
drag, startPoint x: 291, startPoint y: 285, endPoint x: 347, endPoint y: 232, distance: 77.0
click at [292, 285] on div "À vérifier 01h00 01/09/2025 MD Vérification gaz (détecteur qui sonne tout le te…" at bounding box center [390, 235] width 269 height 257
click at [498, 91] on div "Ajouter" at bounding box center [505, 96] width 35 height 11
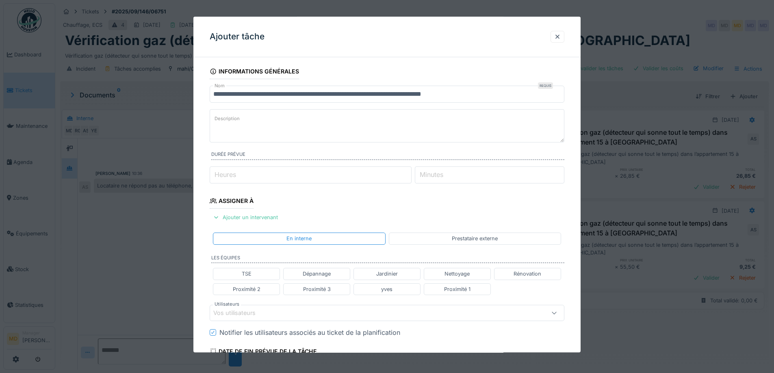
click at [255, 124] on textarea "Description" at bounding box center [387, 125] width 355 height 33
paste textarea "**********"
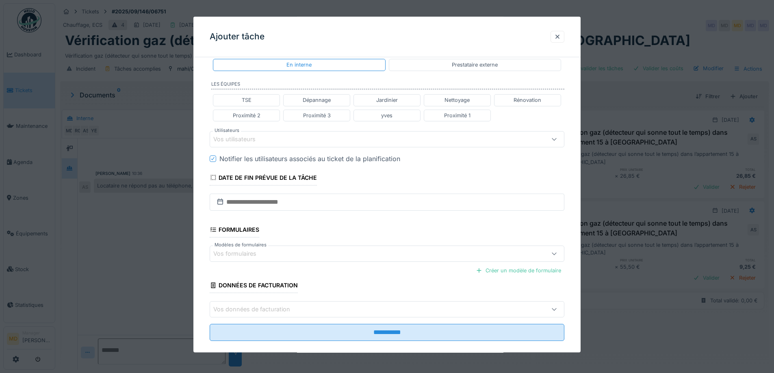
scroll to position [195, 0]
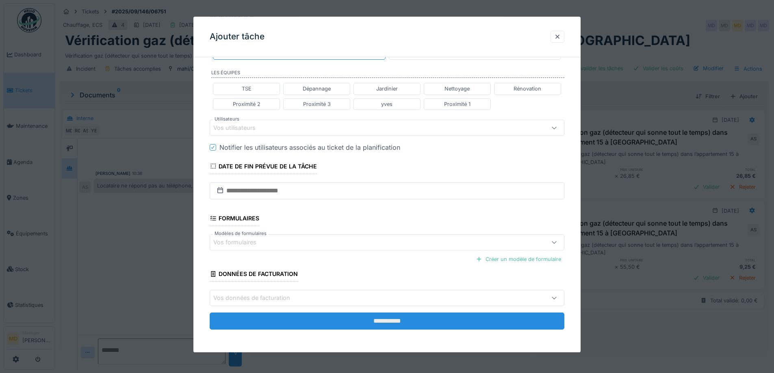
type textarea "**********"
click at [368, 325] on input "**********" at bounding box center [387, 321] width 355 height 17
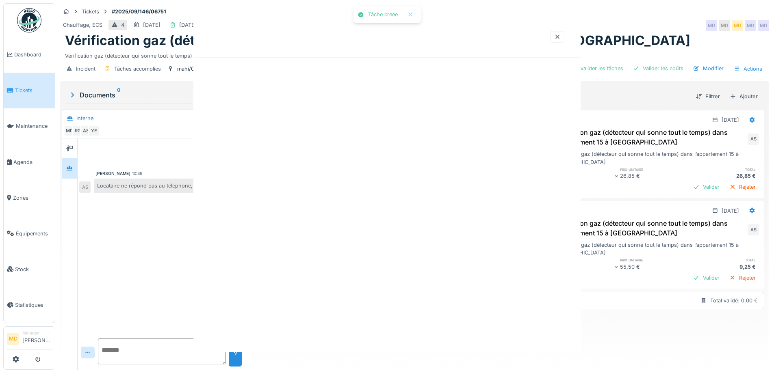
scroll to position [0, 0]
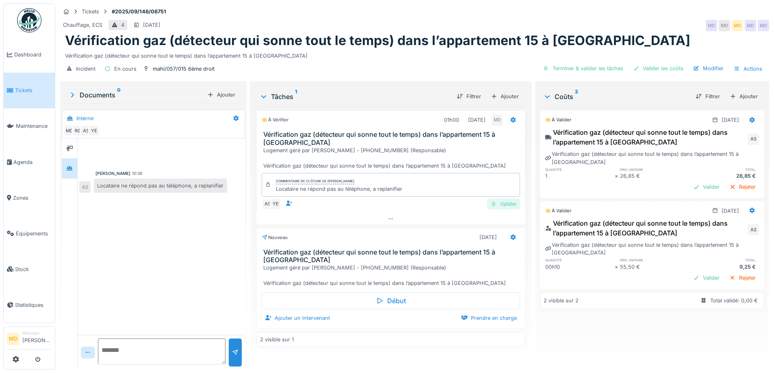
click at [493, 199] on div "Valider" at bounding box center [503, 204] width 33 height 11
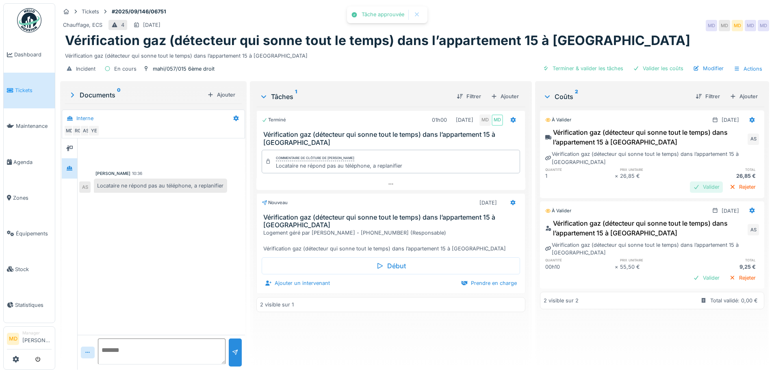
click at [690, 182] on div "Valider" at bounding box center [706, 187] width 33 height 11
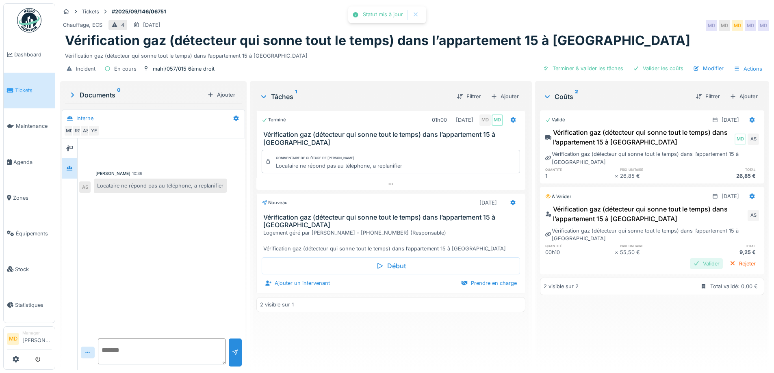
click at [690, 258] on div "Valider" at bounding box center [706, 263] width 33 height 11
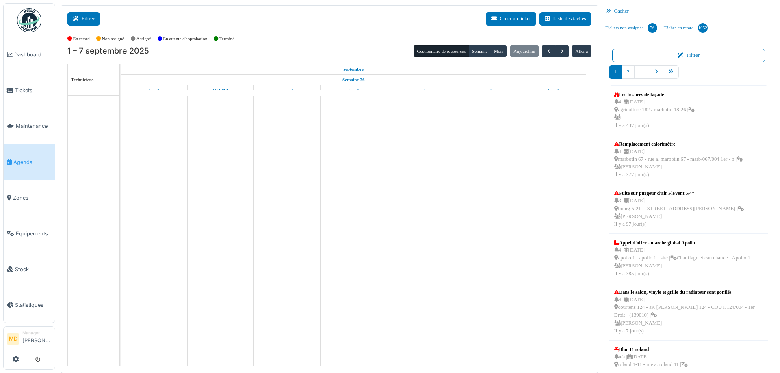
click at [93, 21] on button "Filtrer" at bounding box center [83, 18] width 33 height 13
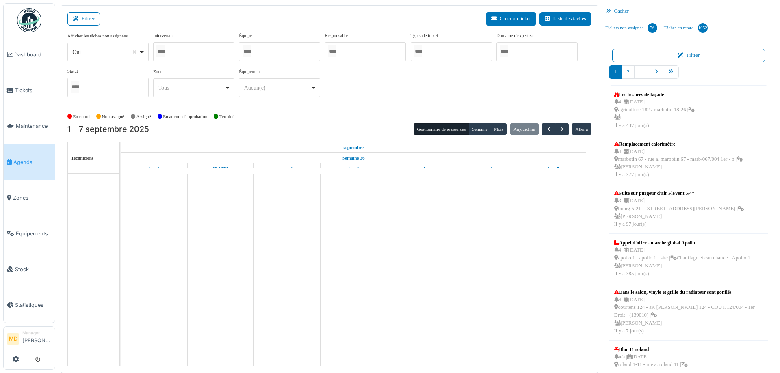
click at [208, 56] on div at bounding box center [193, 51] width 81 height 19
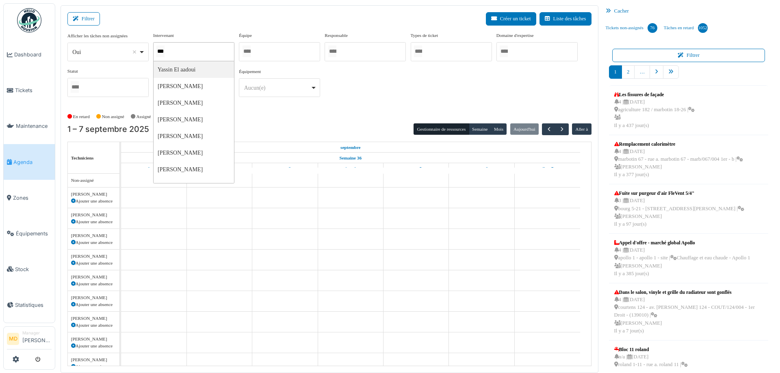
type input "****"
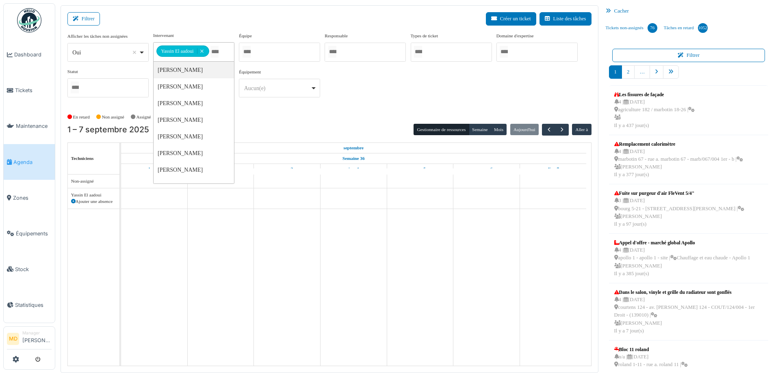
click at [401, 76] on div "**********" at bounding box center [329, 68] width 524 height 72
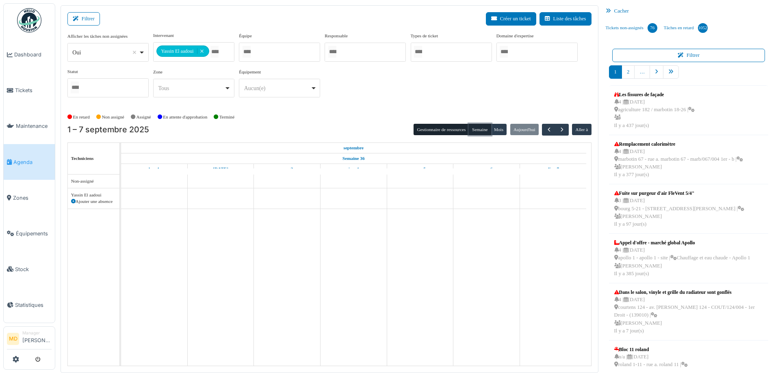
click at [479, 127] on button "Semaine" at bounding box center [480, 129] width 22 height 11
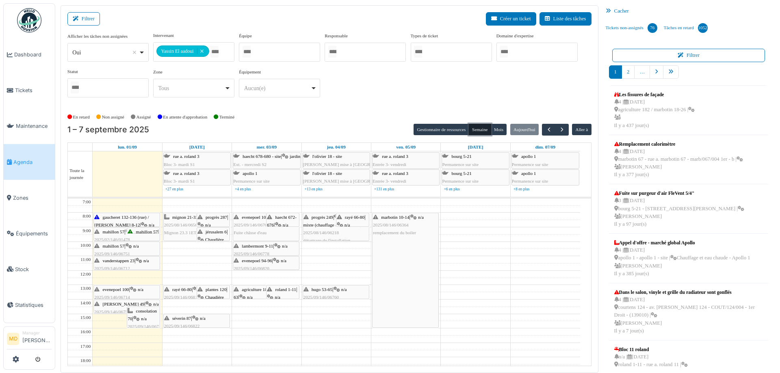
click at [128, 216] on span "gaucheret 132-136 (rue) / thomas 8-12" at bounding box center [121, 221] width 54 height 13
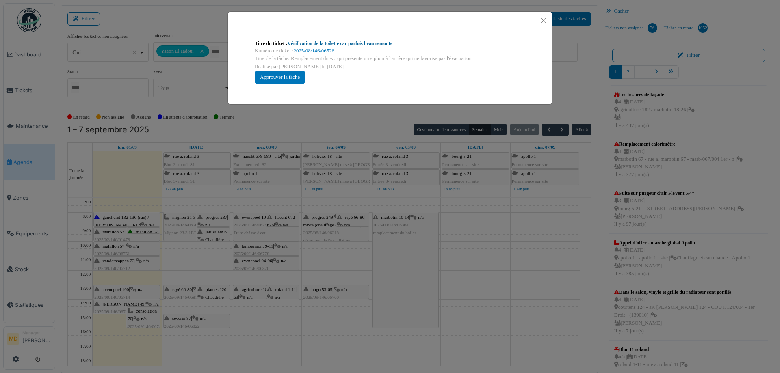
click at [322, 43] on link "Vérification de la toilette car parfois l'eau remonte" at bounding box center [340, 44] width 105 height 6
click at [545, 19] on button "Close" at bounding box center [543, 20] width 11 height 11
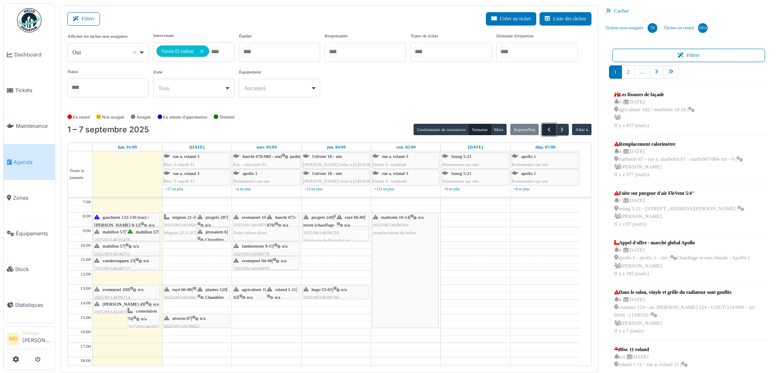
click at [542, 130] on button "button" at bounding box center [548, 130] width 13 height 12
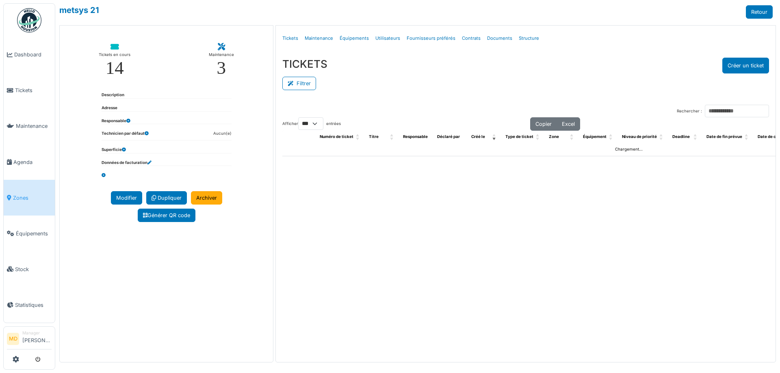
select select "***"
click at [520, 37] on link "Structure" at bounding box center [529, 38] width 27 height 19
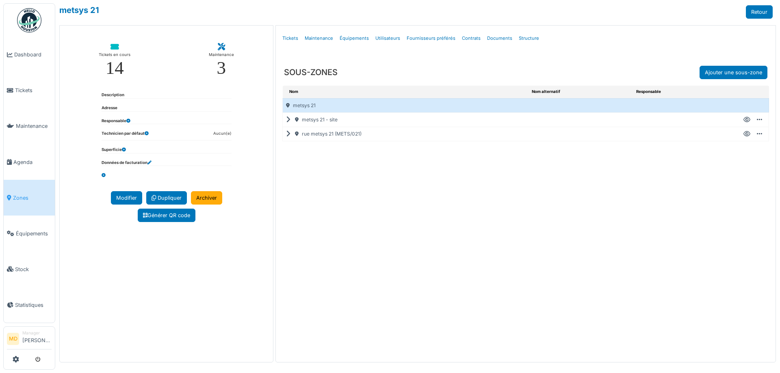
click at [289, 134] on icon at bounding box center [290, 134] width 8 height 0
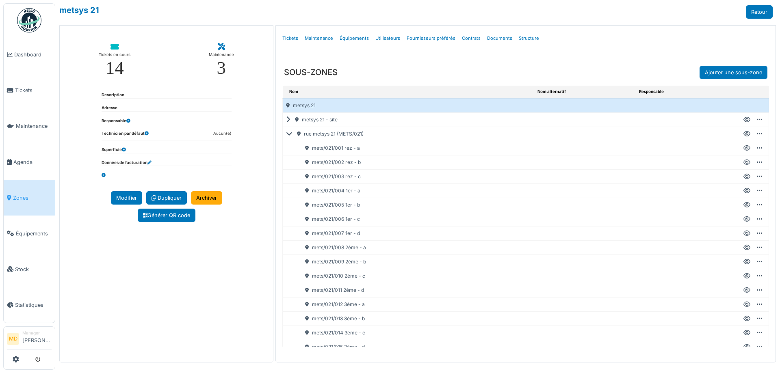
click at [744, 234] on icon at bounding box center [747, 234] width 7 height 0
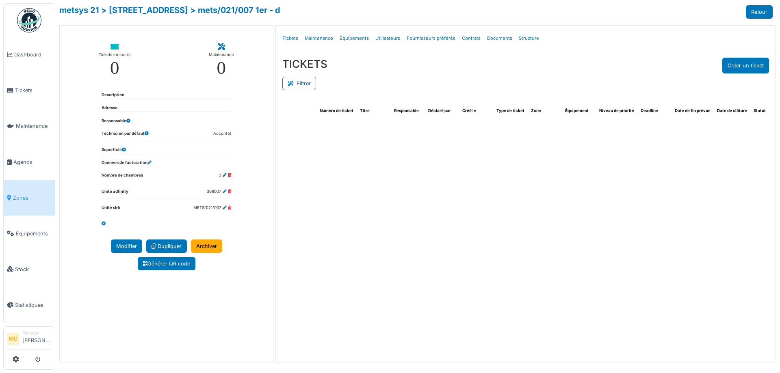
select select "***"
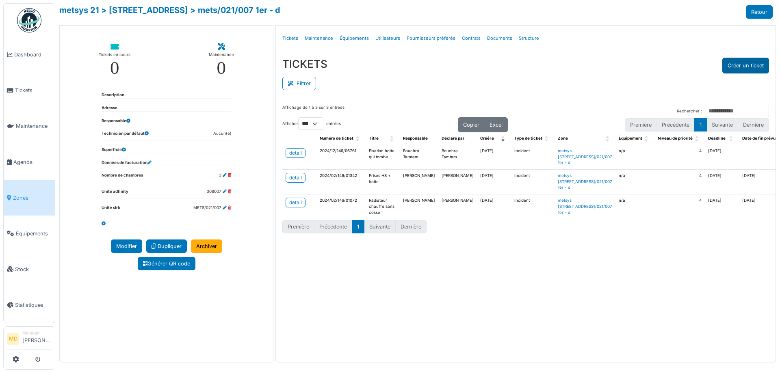
click at [731, 66] on button "Créer un ticket" at bounding box center [745, 66] width 47 height 16
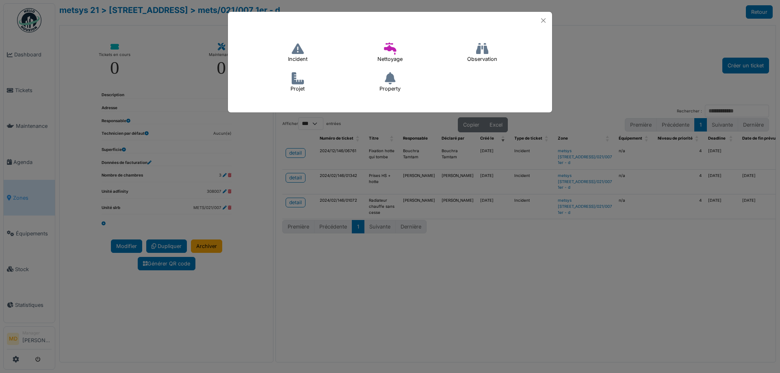
click at [293, 52] on icon at bounding box center [298, 49] width 12 height 12
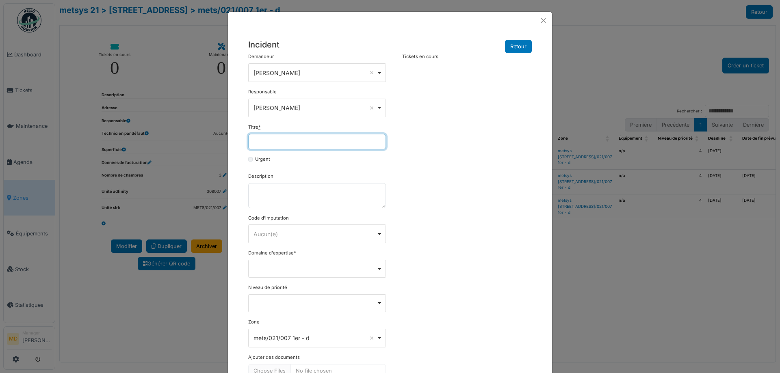
click at [292, 141] on input "Titre *" at bounding box center [317, 141] width 138 height 15
drag, startPoint x: 325, startPoint y: 147, endPoint x: 231, endPoint y: 143, distance: 93.9
click at [231, 143] on div "**********" at bounding box center [390, 216] width 324 height 375
type input "**********"
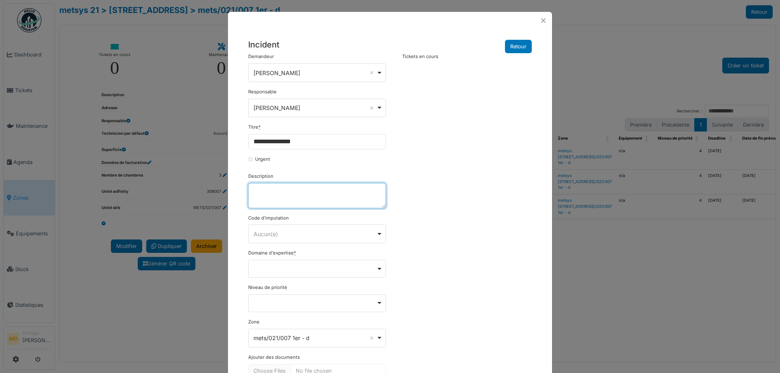
click at [281, 197] on textarea "Description" at bounding box center [317, 195] width 138 height 25
paste textarea "**********"
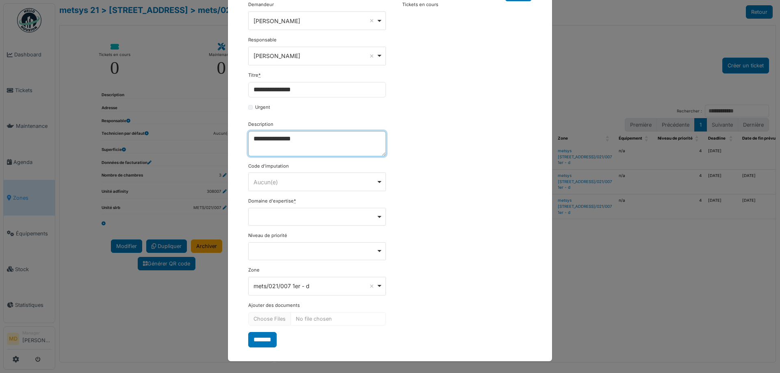
click at [293, 223] on div "Remove item" at bounding box center [317, 217] width 138 height 18
type textarea "**********"
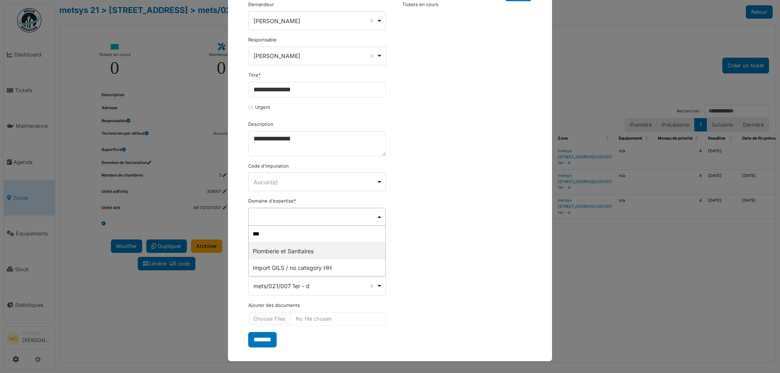
type input "****"
select select "***"
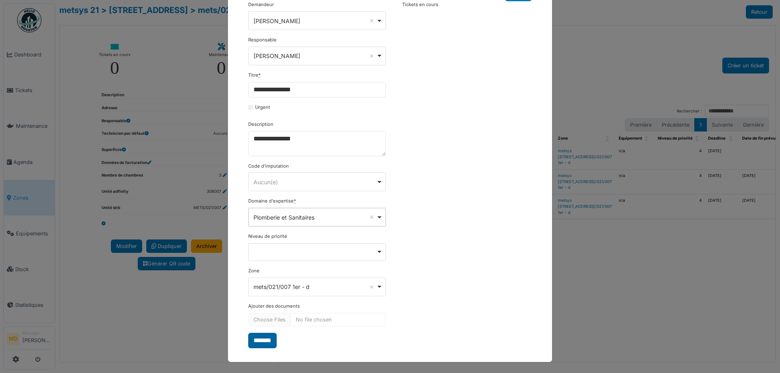
click at [262, 344] on input "*******" at bounding box center [262, 340] width 28 height 15
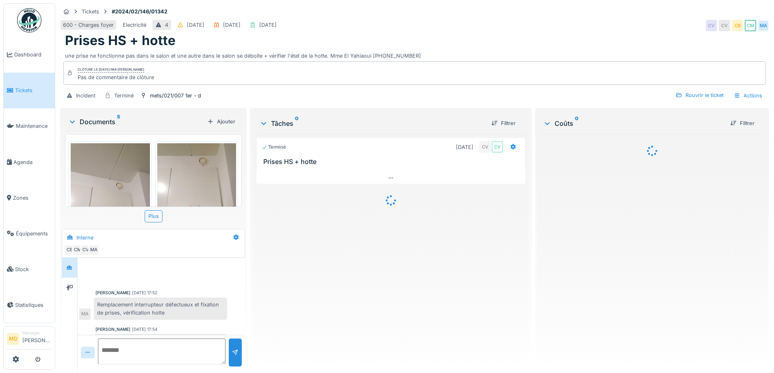
scroll to position [199, 0]
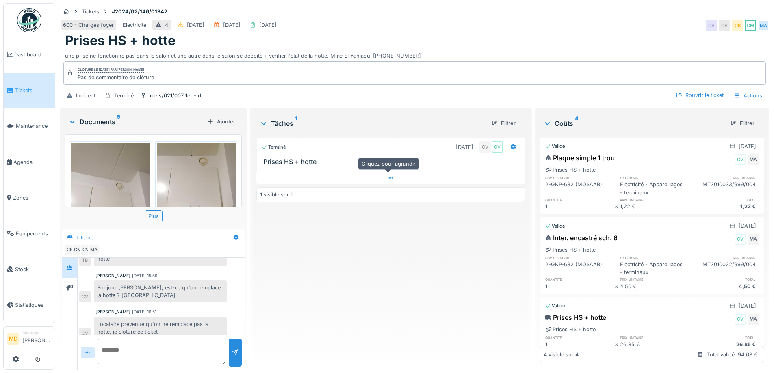
click at [388, 176] on icon at bounding box center [391, 178] width 7 height 5
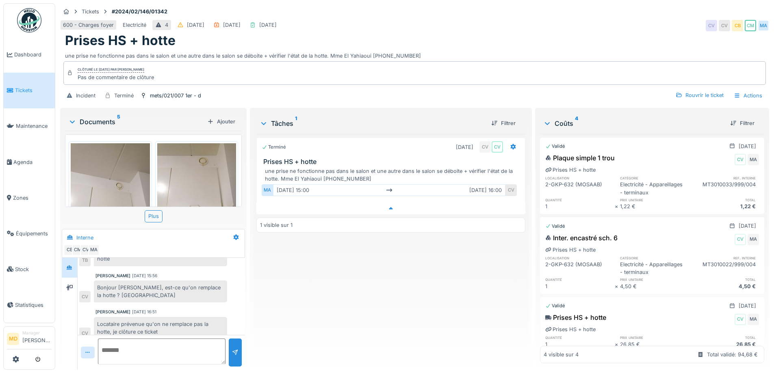
scroll to position [6, 0]
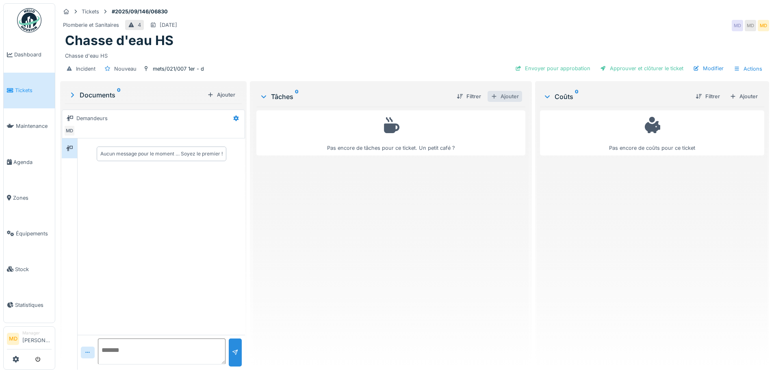
click at [501, 97] on div "Ajouter" at bounding box center [505, 96] width 35 height 11
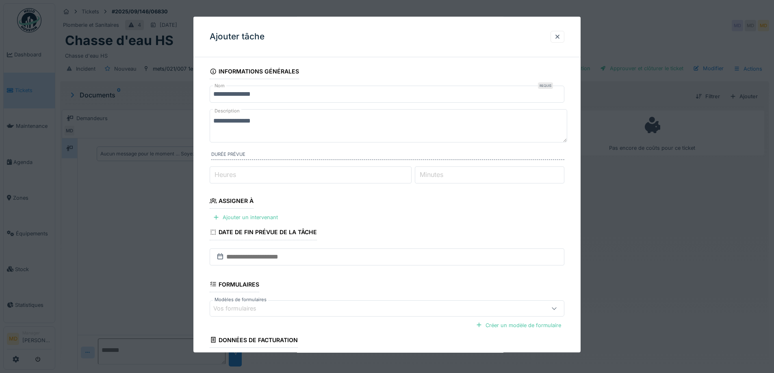
click at [273, 174] on input "Heures" at bounding box center [311, 175] width 202 height 17
type input "*"
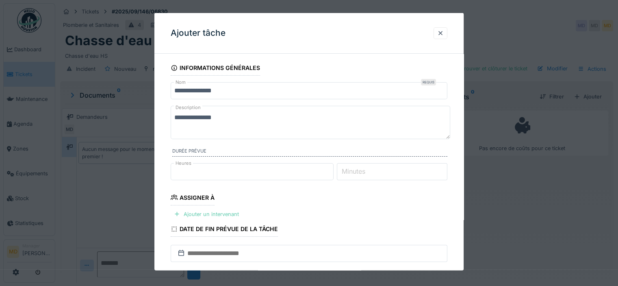
click at [225, 214] on div "Ajouter un intervenant" at bounding box center [207, 213] width 72 height 11
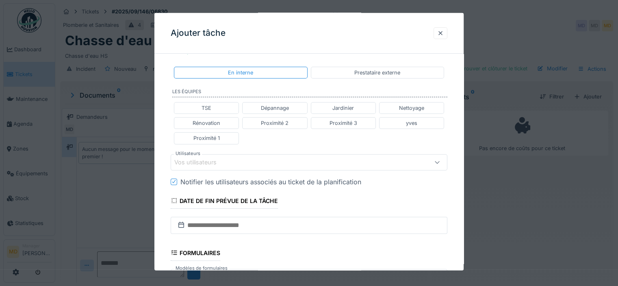
click at [212, 159] on div "Vos utilisateurs" at bounding box center [201, 161] width 54 height 9
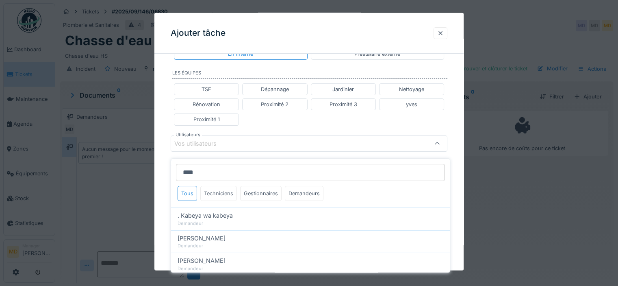
type input "****"
click at [216, 186] on div "Techniciens" at bounding box center [218, 193] width 37 height 15
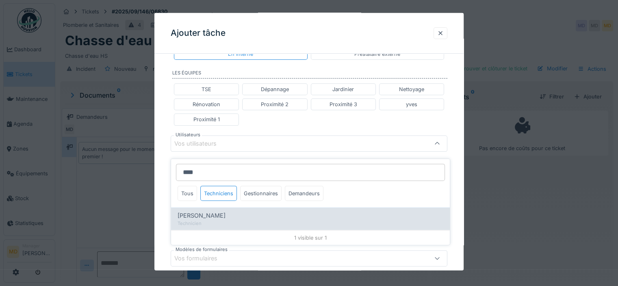
click at [221, 211] on div "[PERSON_NAME]" at bounding box center [311, 215] width 266 height 9
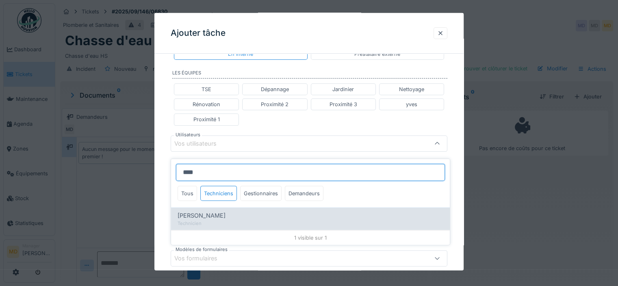
type input "*****"
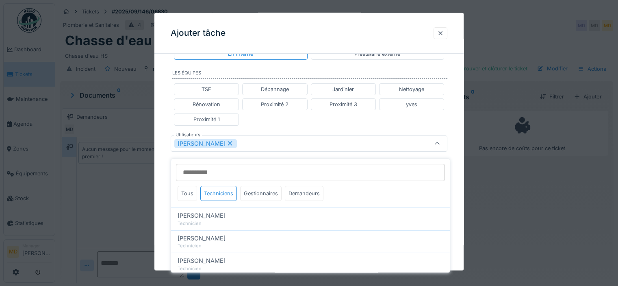
click at [162, 118] on div "**********" at bounding box center [308, 139] width 309 height 521
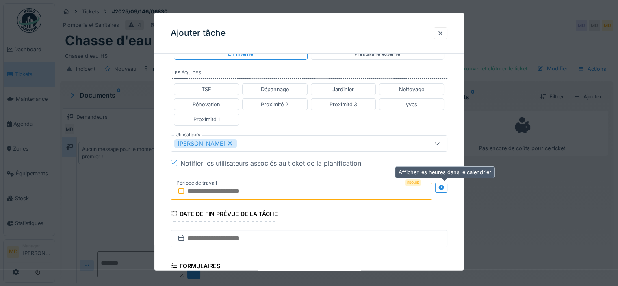
click at [444, 186] on icon at bounding box center [440, 186] width 5 height 5
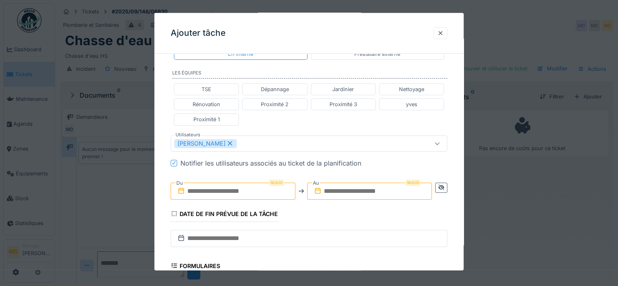
click at [271, 193] on input "text" at bounding box center [233, 190] width 125 height 17
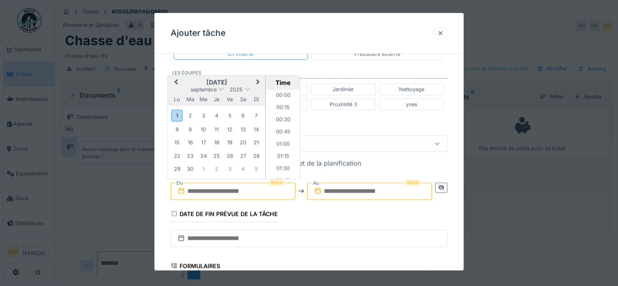
scroll to position [486, 0]
click at [187, 80] on h2 "septembre 2025" at bounding box center [217, 81] width 98 height 7
click at [217, 112] on div "4" at bounding box center [216, 115] width 11 height 11
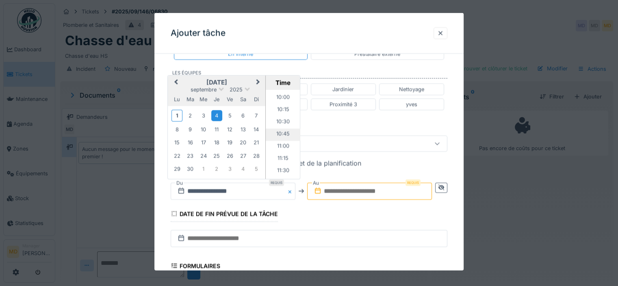
scroll to position [445, 0]
click at [283, 138] on li "10:00" at bounding box center [283, 138] width 35 height 12
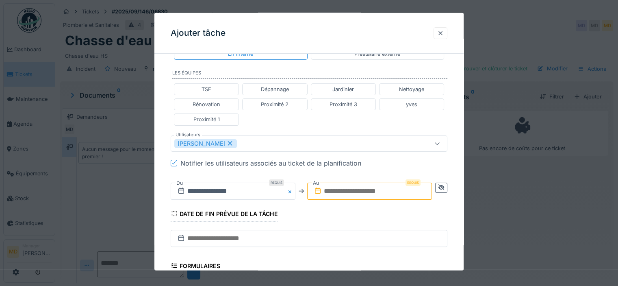
click at [355, 188] on input "text" at bounding box center [369, 190] width 125 height 17
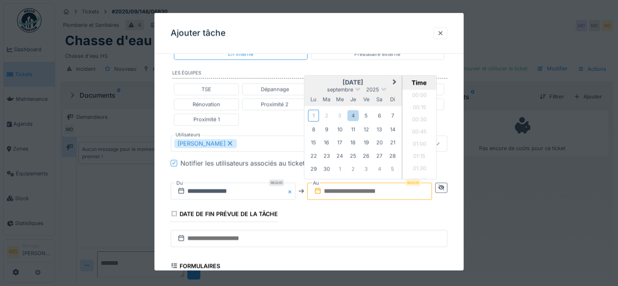
scroll to position [486, 0]
click at [320, 80] on h2 "septembre 2025" at bounding box center [353, 81] width 98 height 7
click at [354, 113] on div "4" at bounding box center [352, 115] width 11 height 11
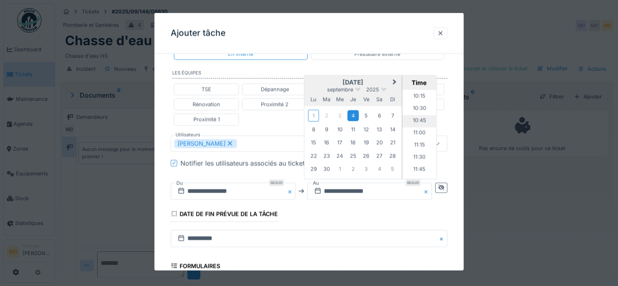
scroll to position [486, 0]
click at [416, 143] on li "11:00" at bounding box center [419, 146] width 35 height 12
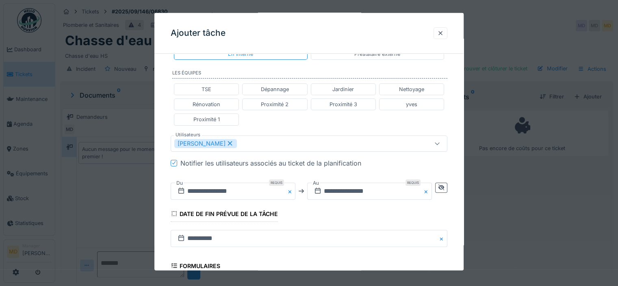
click at [254, 143] on div "[PERSON_NAME]" at bounding box center [292, 143] width 236 height 9
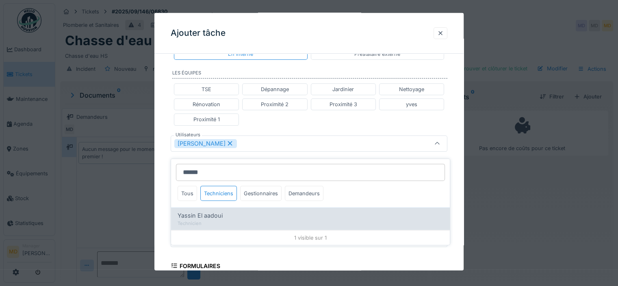
type input "******"
click at [206, 219] on div "Technicien" at bounding box center [311, 222] width 266 height 7
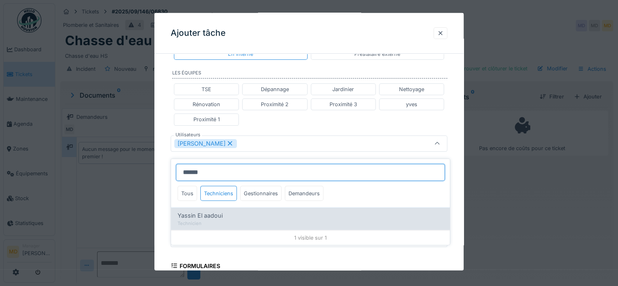
type input "**********"
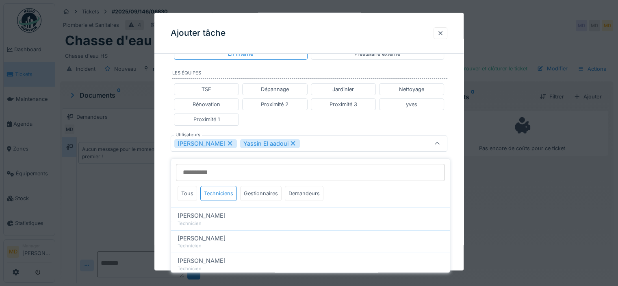
click at [166, 126] on div "**********" at bounding box center [308, 139] width 309 height 521
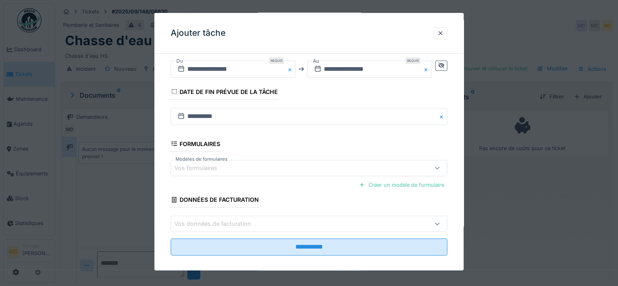
scroll to position [309, 0]
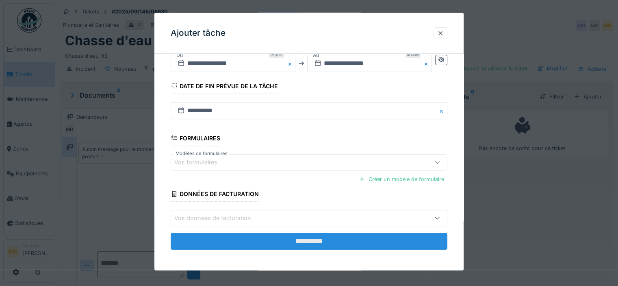
click at [312, 245] on input "**********" at bounding box center [309, 240] width 277 height 17
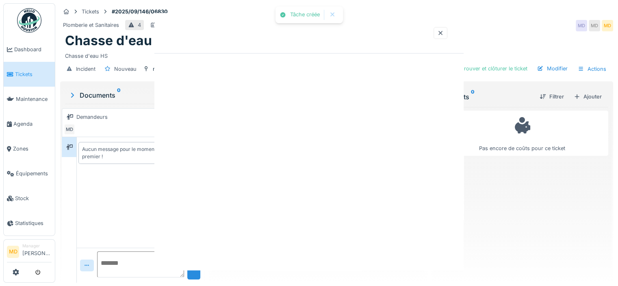
scroll to position [0, 0]
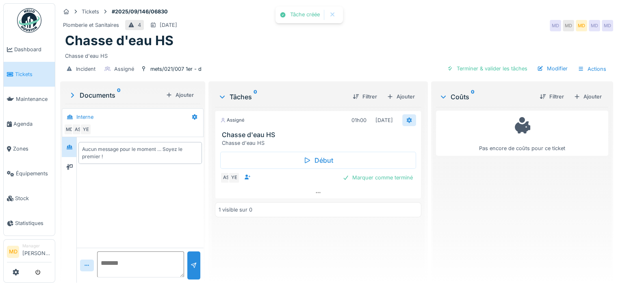
click at [402, 114] on div at bounding box center [409, 120] width 14 height 12
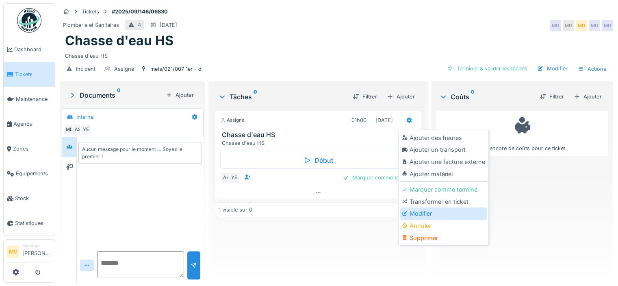
click at [422, 209] on div "Modifier" at bounding box center [443, 213] width 87 height 12
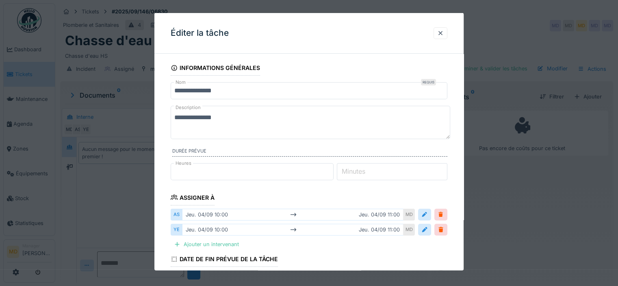
click at [175, 118] on textarea "**********" at bounding box center [311, 122] width 280 height 33
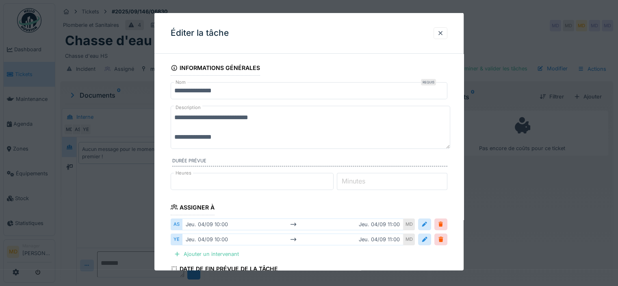
click at [258, 115] on textarea "**********" at bounding box center [311, 127] width 280 height 43
click at [286, 117] on textarea "**********" at bounding box center [311, 127] width 280 height 43
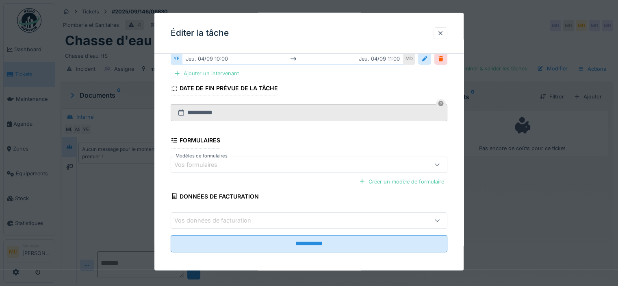
scroll to position [183, 0]
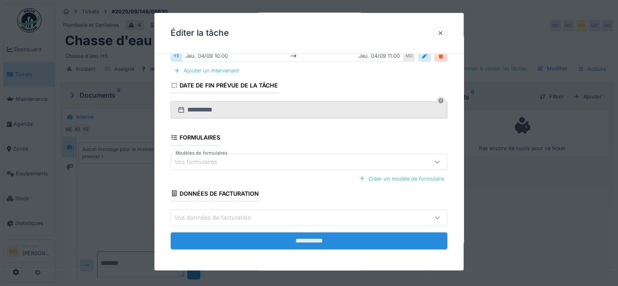
type textarea "**********"
click at [290, 239] on input "**********" at bounding box center [309, 240] width 277 height 17
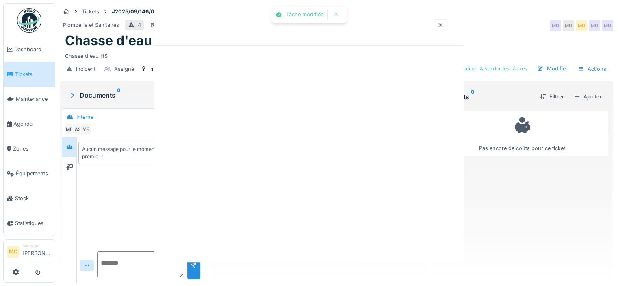
scroll to position [0, 0]
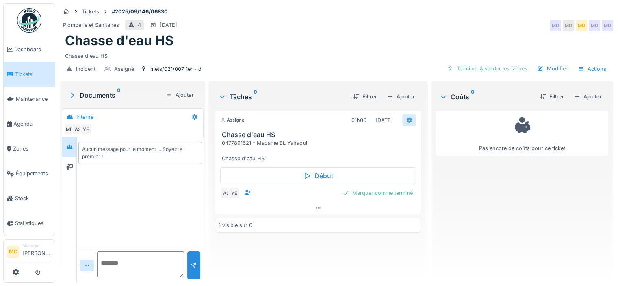
click at [406, 117] on icon at bounding box center [408, 120] width 5 height 6
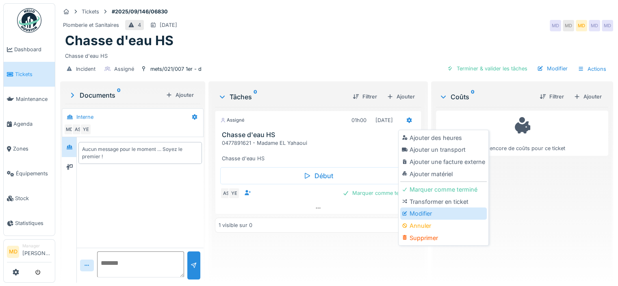
click at [444, 207] on div "Modifier" at bounding box center [443, 213] width 87 height 12
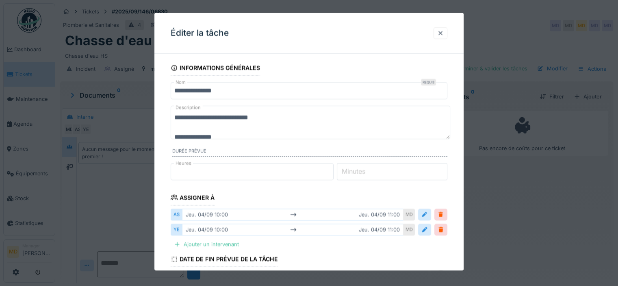
click at [267, 113] on textarea "**********" at bounding box center [311, 122] width 280 height 33
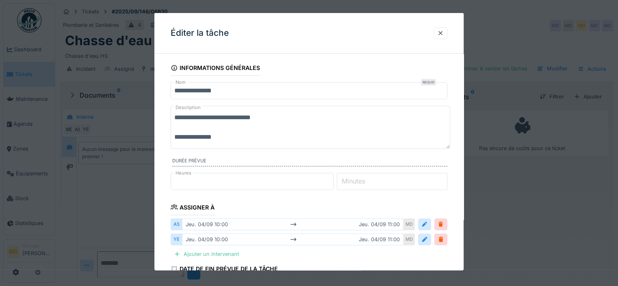
type textarea "**********"
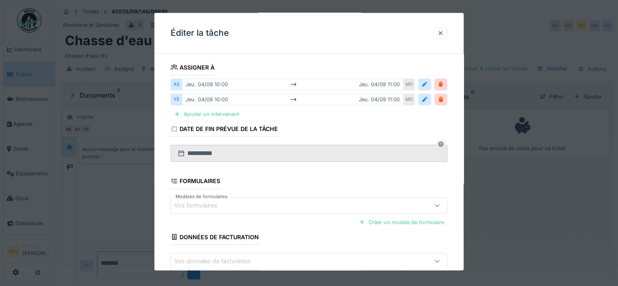
scroll to position [183, 0]
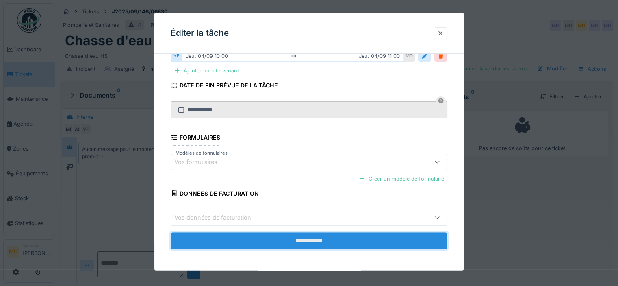
click at [290, 238] on input "**********" at bounding box center [309, 240] width 277 height 17
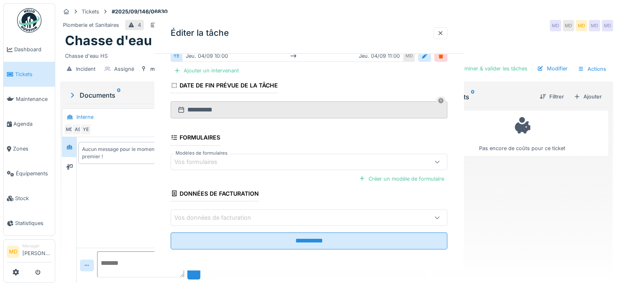
scroll to position [0, 0]
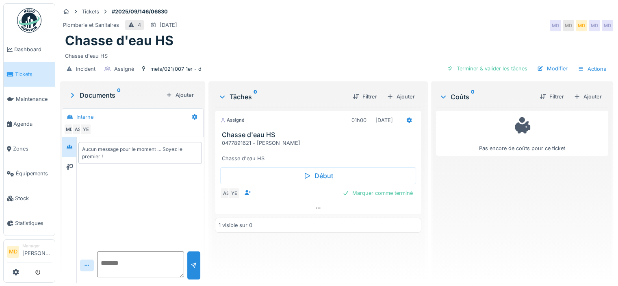
click at [284, 33] on div "Chasse d'eau HS" at bounding box center [336, 40] width 543 height 15
click at [175, 65] on div "mets/021/007 1er - d" at bounding box center [175, 69] width 51 height 8
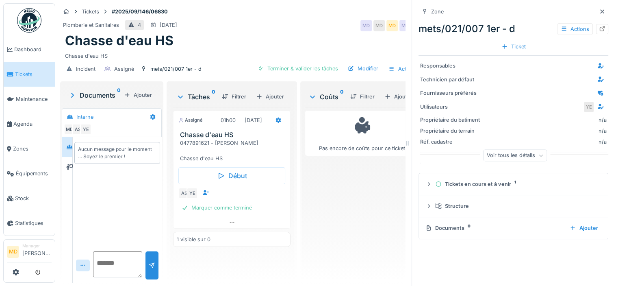
click at [599, 26] on icon at bounding box center [602, 28] width 7 height 5
click at [596, 9] on div at bounding box center [602, 12] width 12 height 10
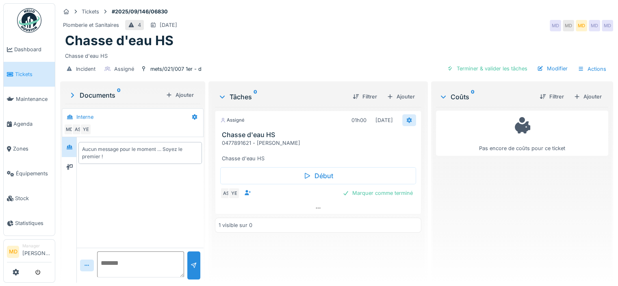
click at [406, 117] on icon at bounding box center [409, 119] width 7 height 5
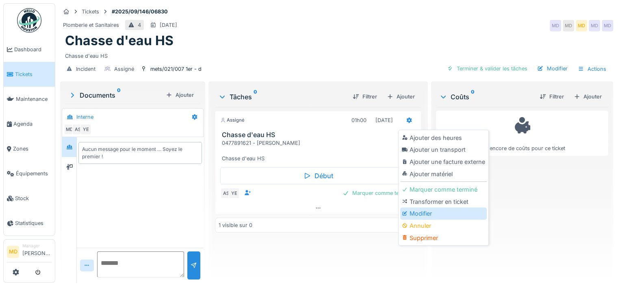
click at [418, 207] on div "Modifier" at bounding box center [443, 213] width 87 height 12
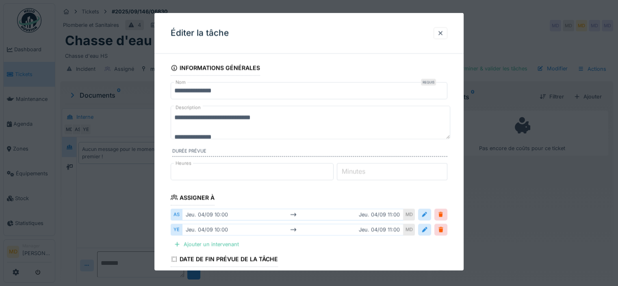
scroll to position [10, 0]
click at [234, 121] on textarea "**********" at bounding box center [311, 122] width 280 height 33
click at [233, 121] on textarea "**********" at bounding box center [311, 122] width 280 height 33
click at [234, 123] on textarea "**********" at bounding box center [311, 122] width 280 height 33
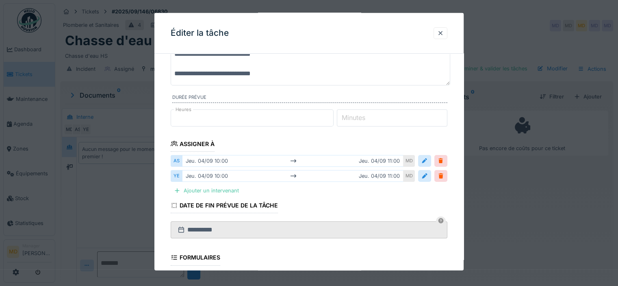
scroll to position [0, 0]
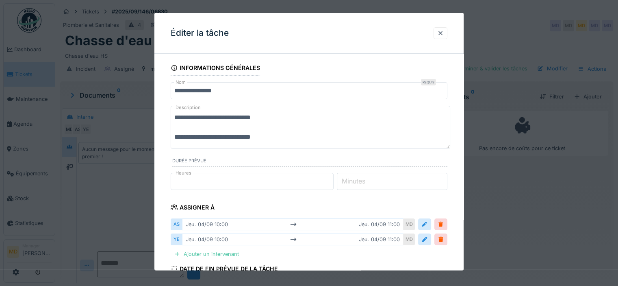
click at [255, 136] on textarea "**********" at bounding box center [311, 127] width 280 height 43
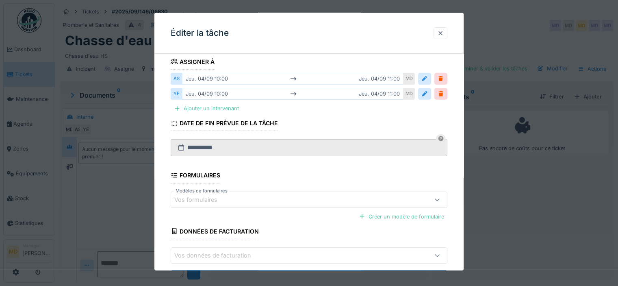
scroll to position [183, 0]
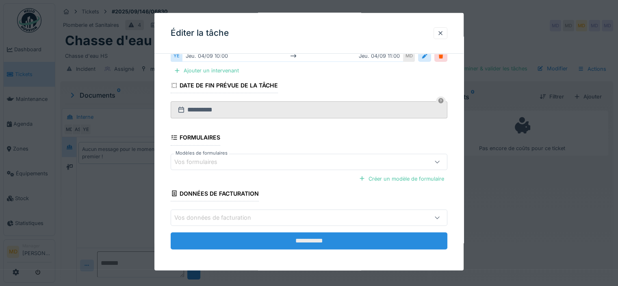
type textarea "**********"
click at [291, 233] on input "**********" at bounding box center [309, 240] width 277 height 17
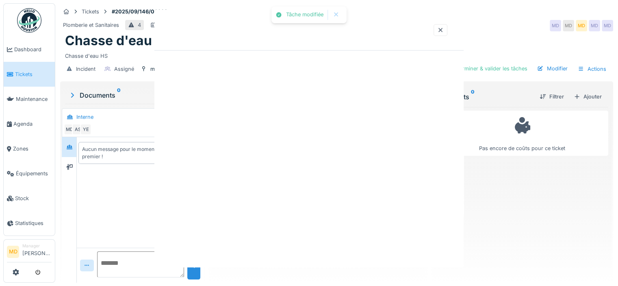
scroll to position [0, 0]
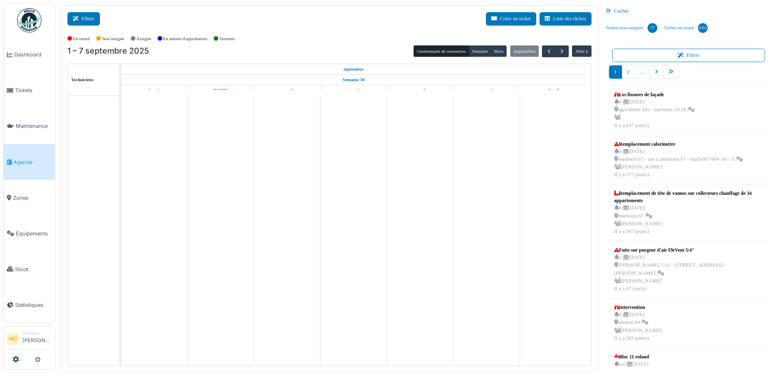
click at [82, 21] on button "Filtrer" at bounding box center [83, 18] width 33 height 13
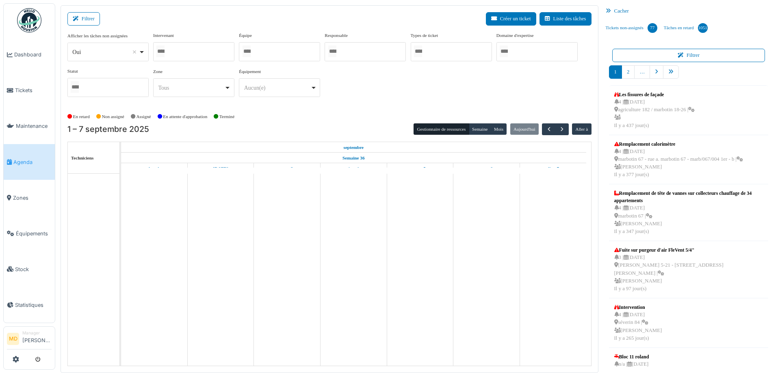
click at [202, 59] on div at bounding box center [193, 51] width 81 height 19
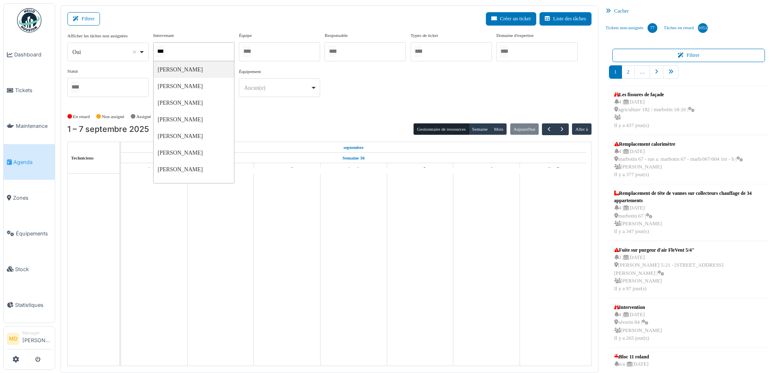
type input "****"
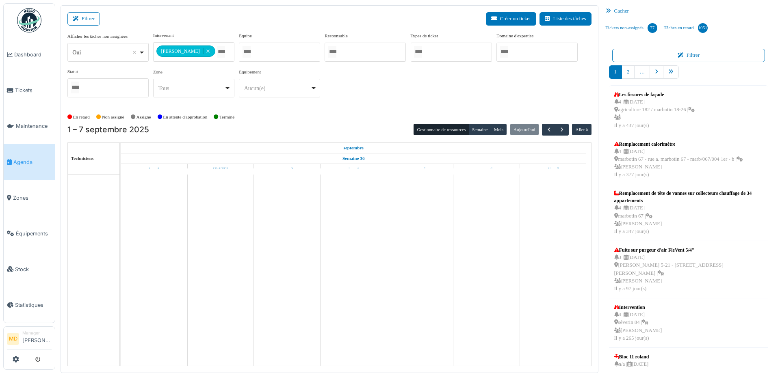
click at [357, 75] on div "**********" at bounding box center [329, 68] width 524 height 72
click at [479, 129] on button "Semaine" at bounding box center [480, 129] width 22 height 11
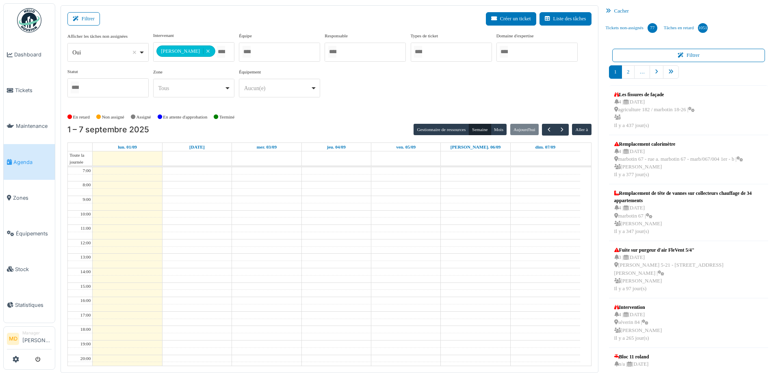
click at [450, 98] on div "**********" at bounding box center [329, 68] width 524 height 72
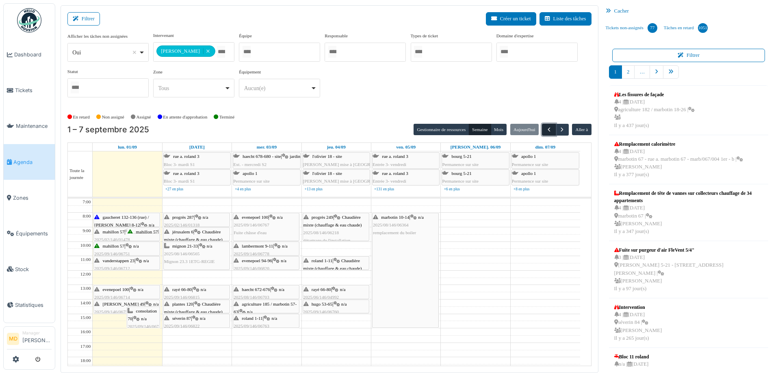
click at [542, 132] on button "button" at bounding box center [548, 130] width 13 height 12
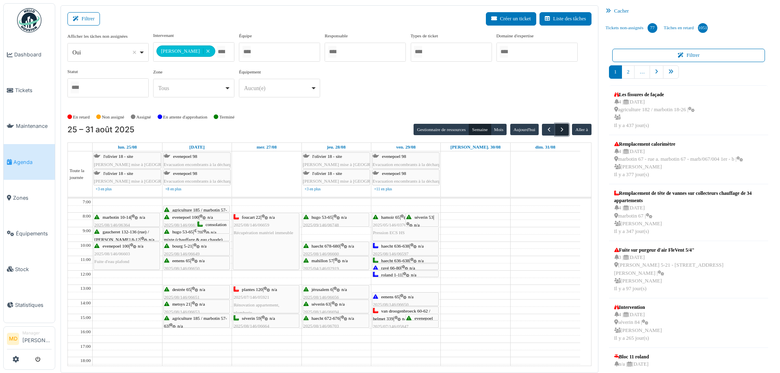
click at [561, 133] on button "button" at bounding box center [561, 130] width 13 height 12
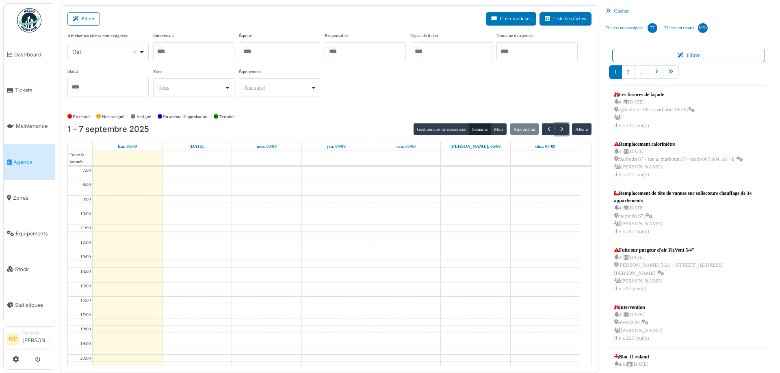
click at [189, 49] on div at bounding box center [193, 51] width 81 height 19
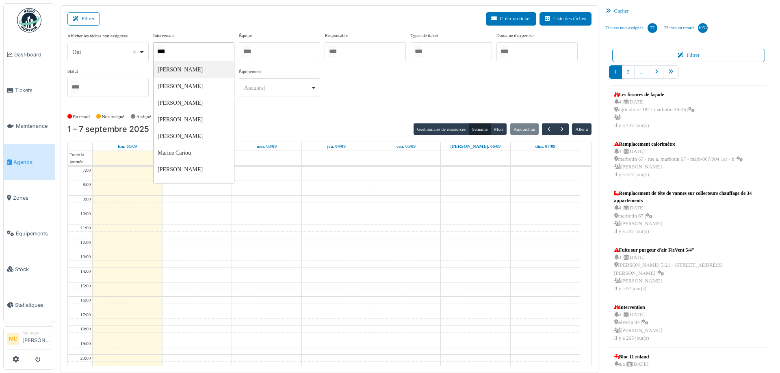
type input "******"
click at [413, 92] on div "**********" at bounding box center [329, 68] width 524 height 72
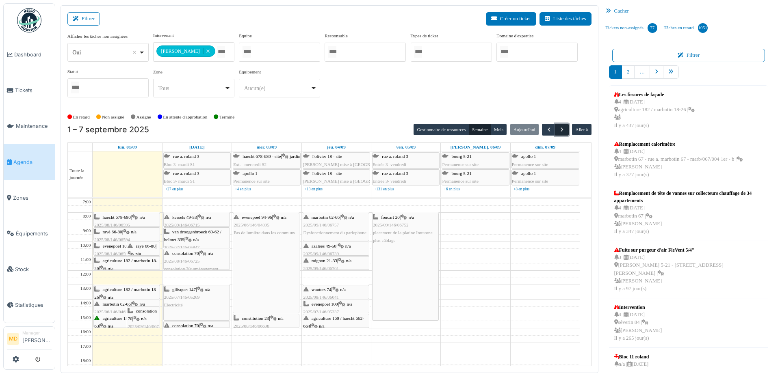
click at [561, 128] on button "button" at bounding box center [561, 130] width 13 height 12
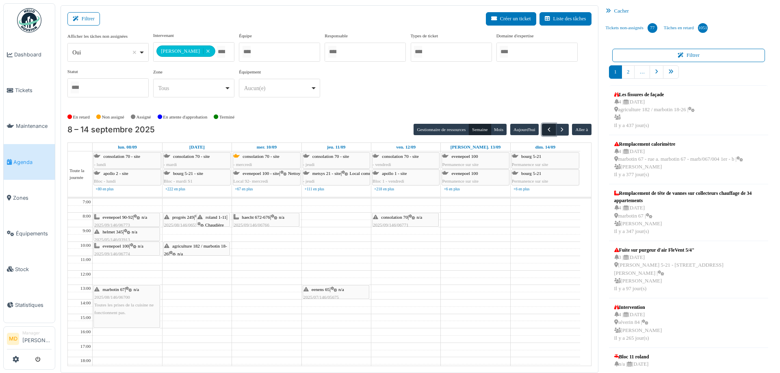
click at [543, 124] on button "button" at bounding box center [548, 130] width 13 height 12
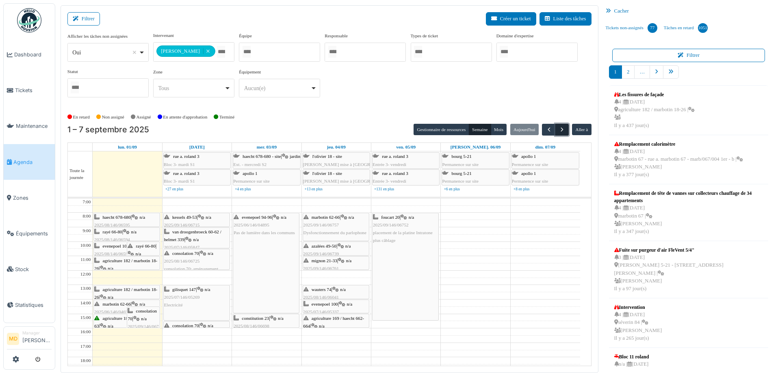
click at [559, 126] on span "button" at bounding box center [562, 129] width 7 height 7
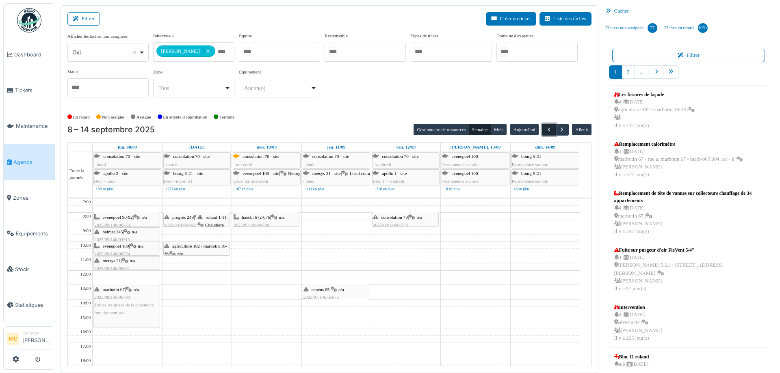
click at [546, 130] on span "button" at bounding box center [549, 129] width 7 height 7
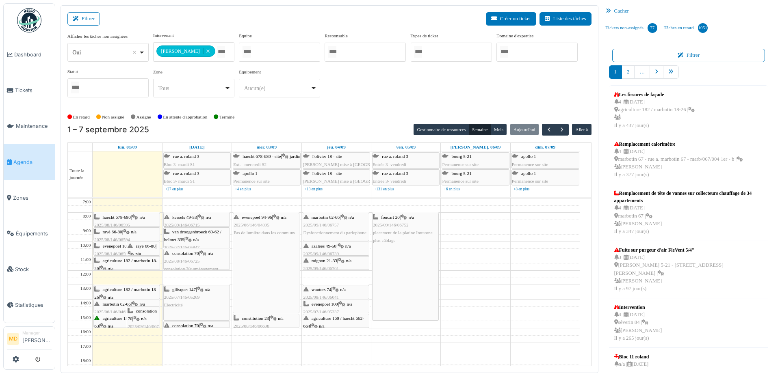
click at [496, 84] on div "**********" at bounding box center [329, 68] width 524 height 72
click at [559, 132] on span "button" at bounding box center [562, 129] width 7 height 7
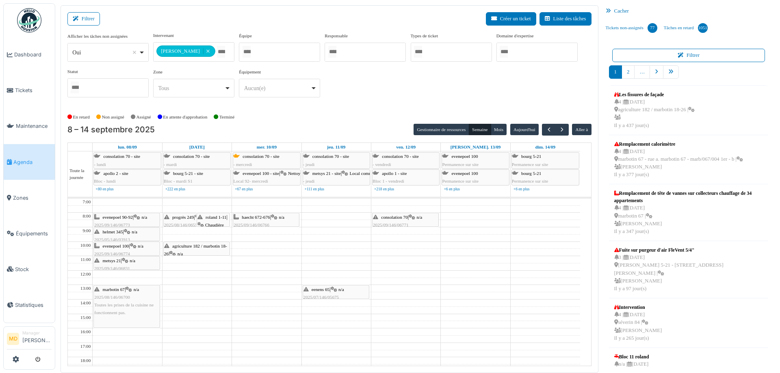
click at [357, 93] on div "**********" at bounding box center [329, 68] width 524 height 72
click at [542, 129] on button "button" at bounding box center [548, 130] width 13 height 12
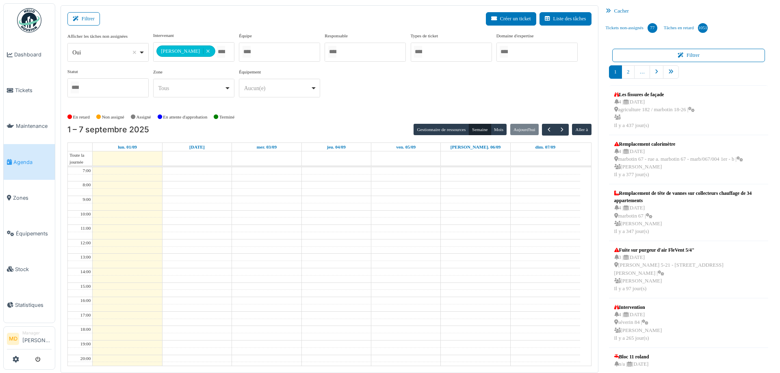
click at [435, 85] on div "**********" at bounding box center [329, 68] width 524 height 72
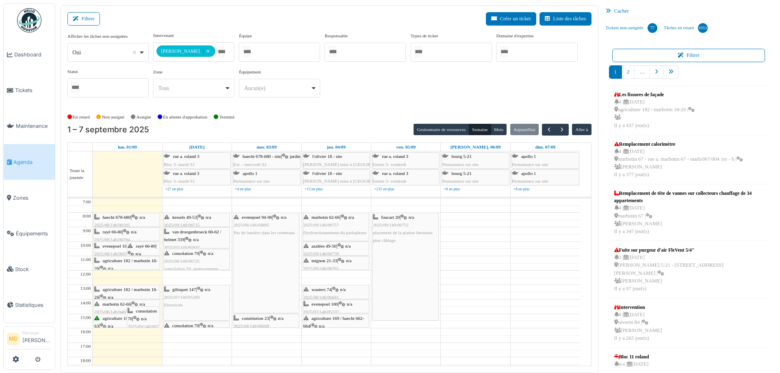
click at [431, 85] on div "**********" at bounding box center [329, 68] width 524 height 72
click at [115, 317] on span "agriculture 185 / marbotin 57-63" at bounding box center [125, 322] width 63 height 13
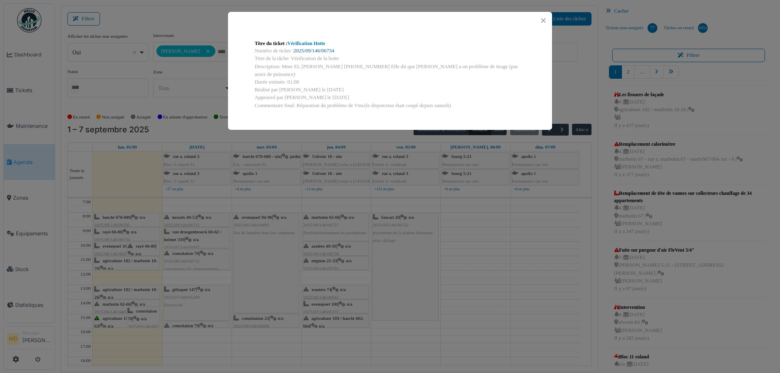
click at [317, 48] on link "2025/09/146/06734" at bounding box center [314, 51] width 41 height 6
click at [542, 17] on button "Close" at bounding box center [543, 20] width 11 height 11
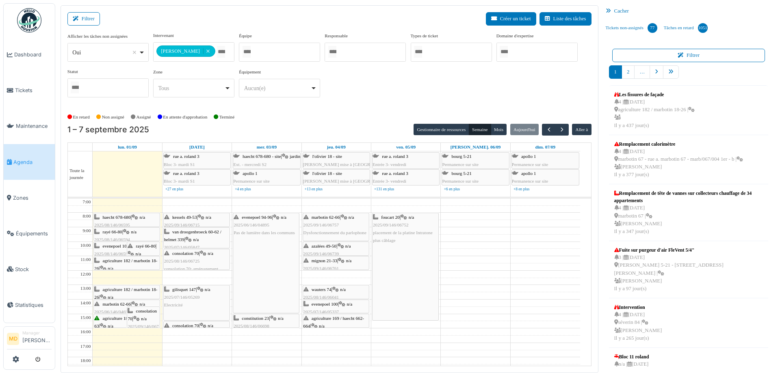
click at [392, 235] on span "placement de la platine Intratone plus câblage" at bounding box center [403, 236] width 60 height 13
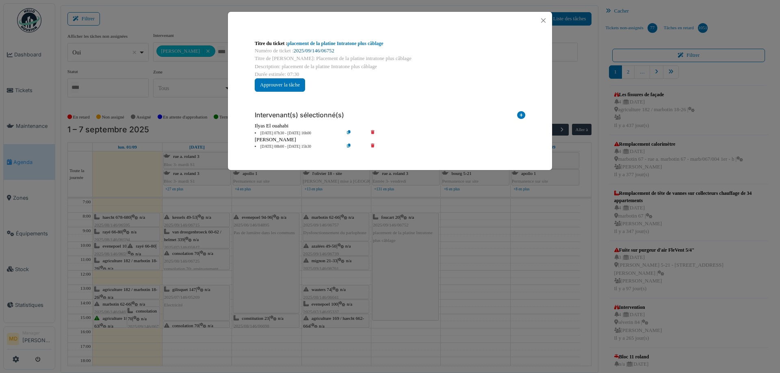
click at [321, 52] on link "2025/09/146/06752" at bounding box center [314, 51] width 41 height 6
click at [539, 20] on button "Close" at bounding box center [543, 20] width 11 height 11
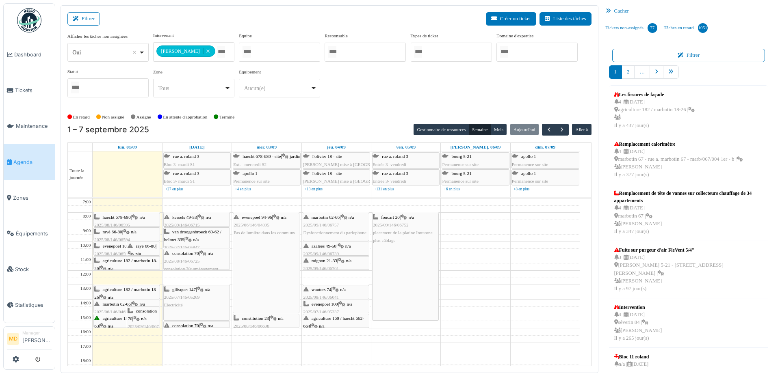
click at [343, 245] on icon at bounding box center [341, 246] width 7 height 5
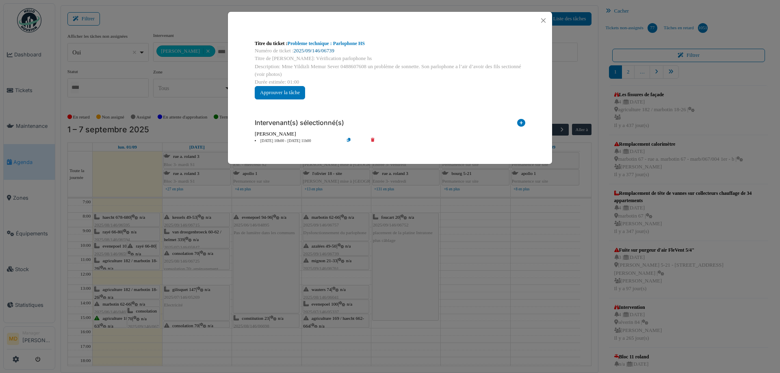
click at [306, 50] on link "2025/09/146/06739" at bounding box center [314, 51] width 41 height 6
click at [542, 17] on button "Close" at bounding box center [543, 20] width 11 height 11
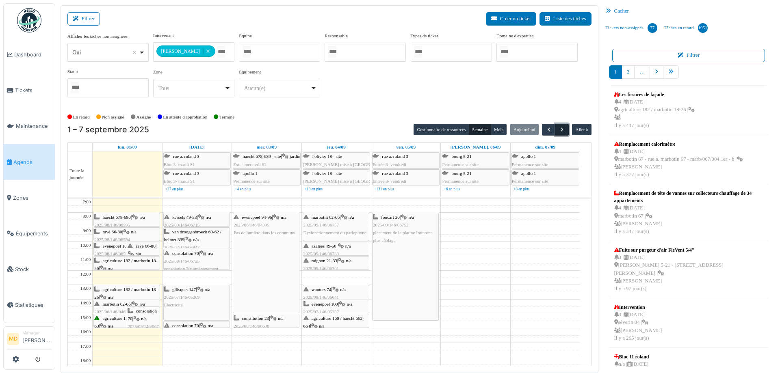
click at [560, 132] on span "button" at bounding box center [562, 129] width 7 height 7
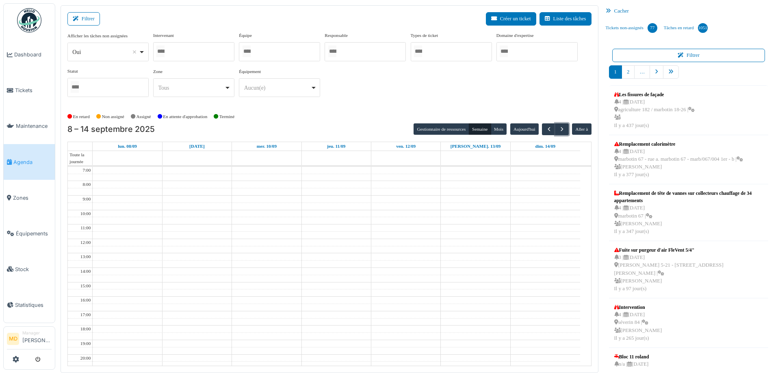
click at [197, 51] on div at bounding box center [193, 51] width 81 height 19
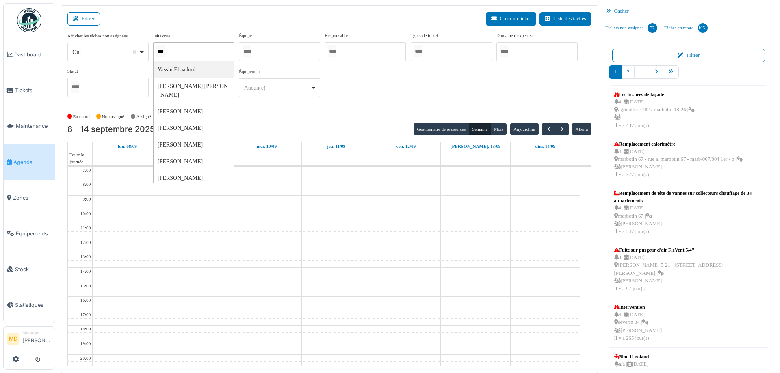
type input "****"
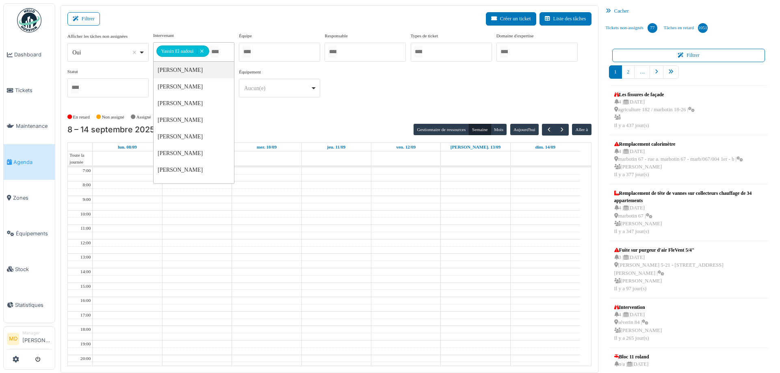
click at [430, 89] on div "**********" at bounding box center [329, 68] width 524 height 72
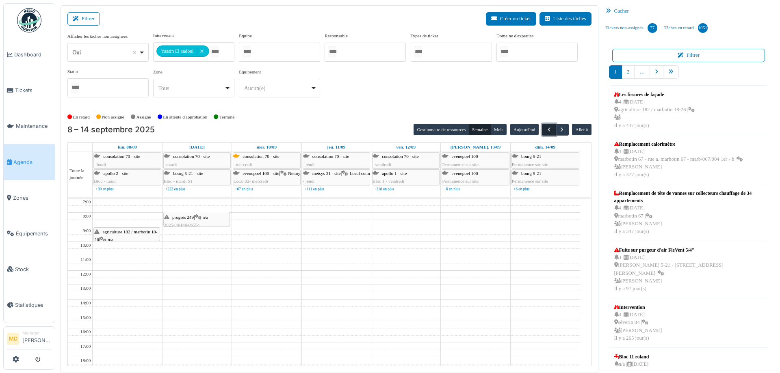
click at [542, 126] on button "button" at bounding box center [548, 130] width 13 height 12
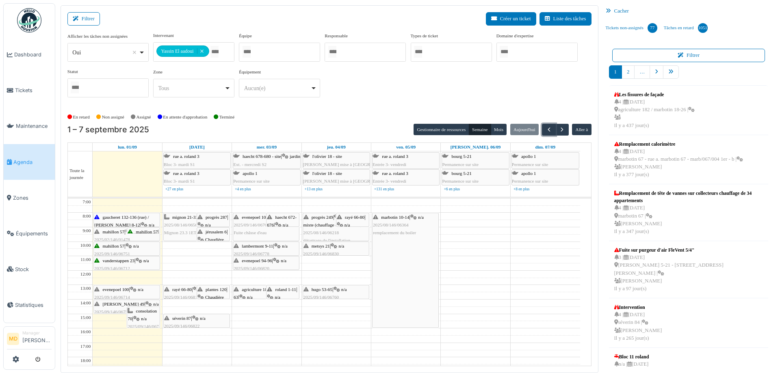
click at [130, 245] on icon at bounding box center [129, 246] width 7 height 5
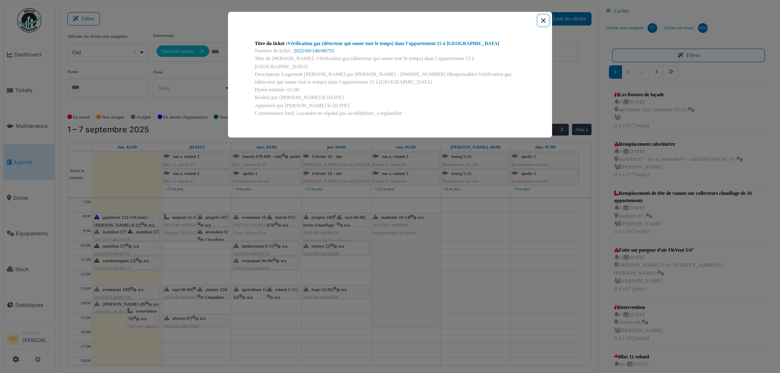
click at [545, 16] on button "Close" at bounding box center [543, 20] width 11 height 11
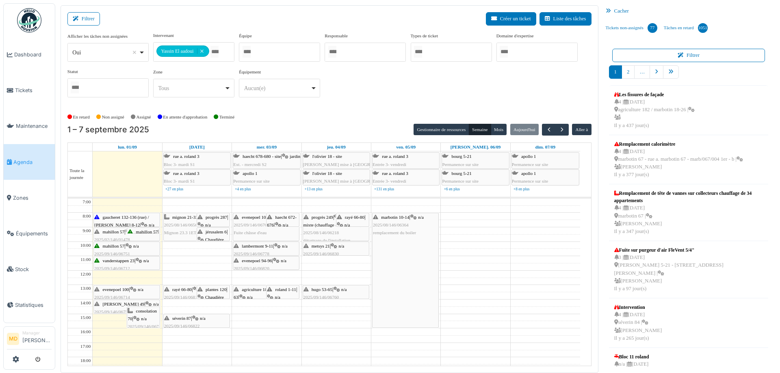
click at [106, 233] on span "mahillon 57" at bounding box center [114, 232] width 22 height 5
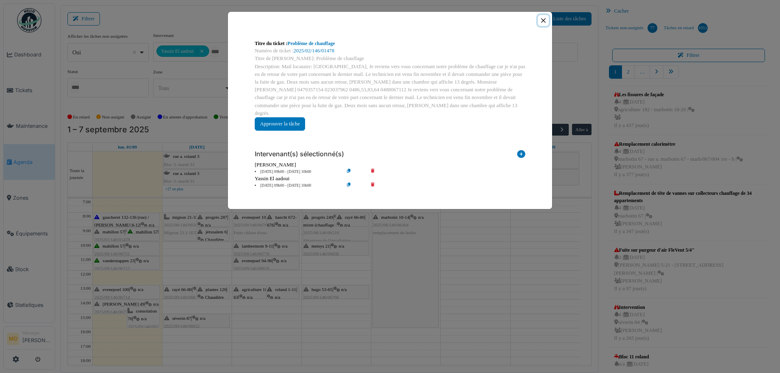
click at [546, 17] on button "Close" at bounding box center [543, 20] width 11 height 11
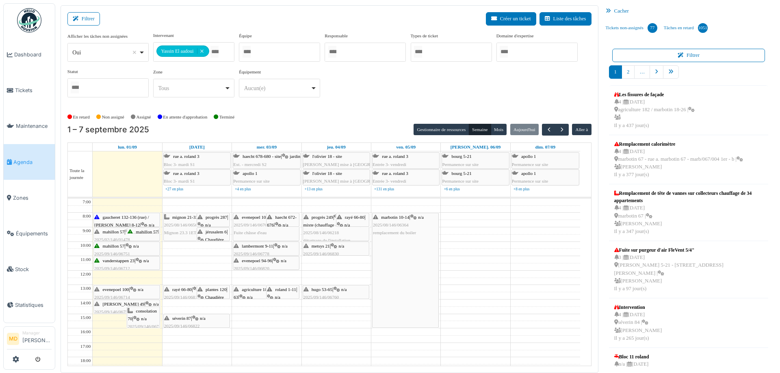
click at [132, 230] on icon at bounding box center [130, 232] width 5 height 5
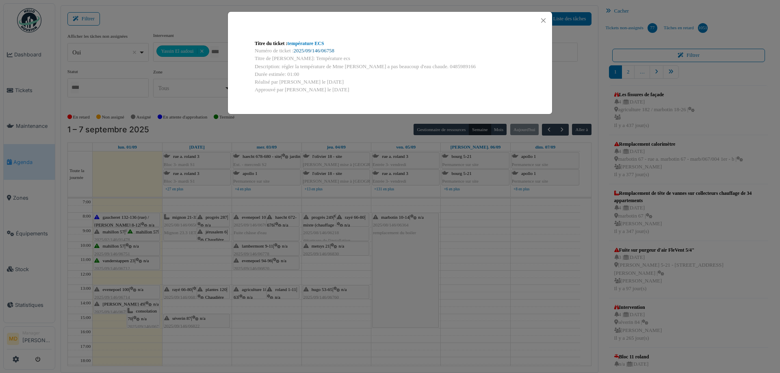
click at [321, 50] on link "2025/09/146/06758" at bounding box center [314, 51] width 41 height 6
click at [542, 20] on button "Close" at bounding box center [543, 20] width 11 height 11
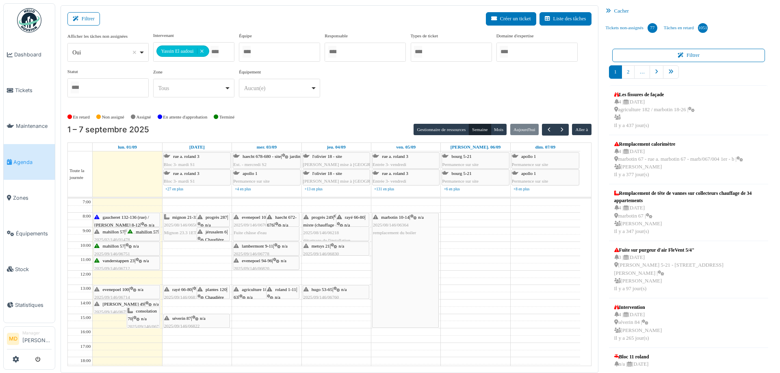
click at [101, 233] on div "mahillon 57 | n/a 2025/02/146/01478 Problème de chauffage" at bounding box center [126, 240] width 65 height 24
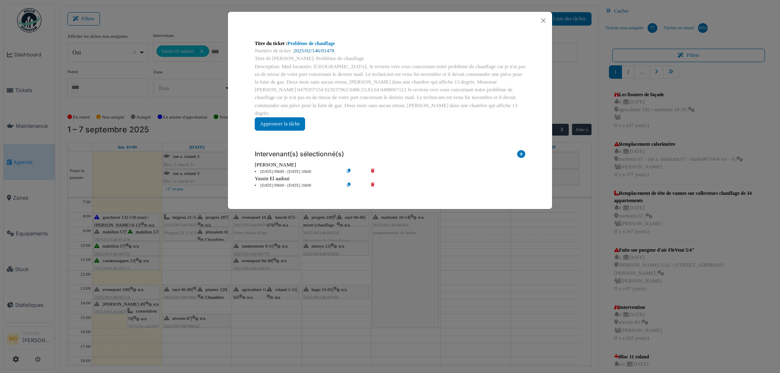
click at [319, 49] on link "2025/02/146/01478" at bounding box center [314, 51] width 41 height 6
click at [540, 19] on button "Close" at bounding box center [543, 20] width 11 height 11
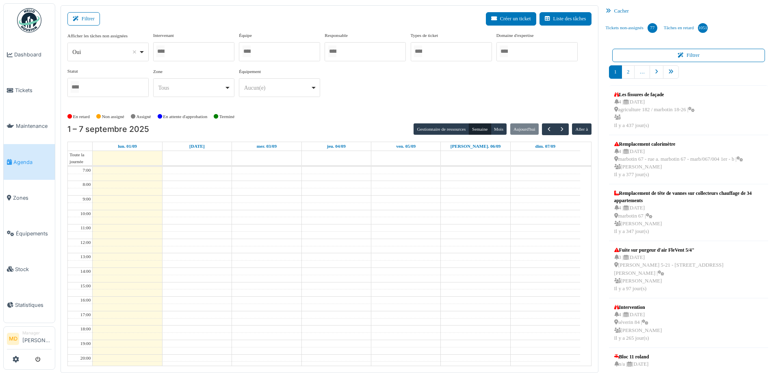
click at [195, 50] on div at bounding box center [193, 51] width 81 height 19
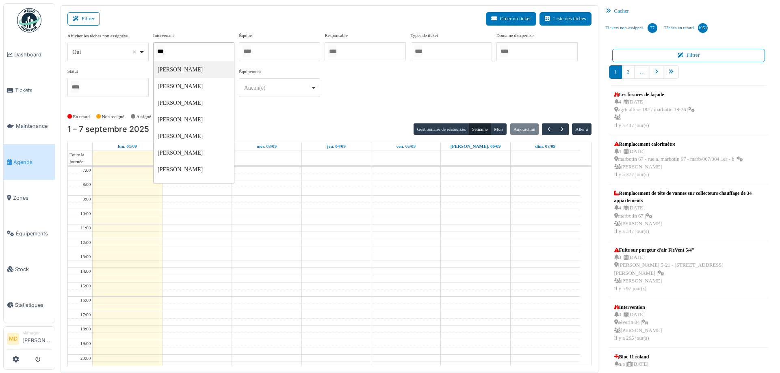
type input "****"
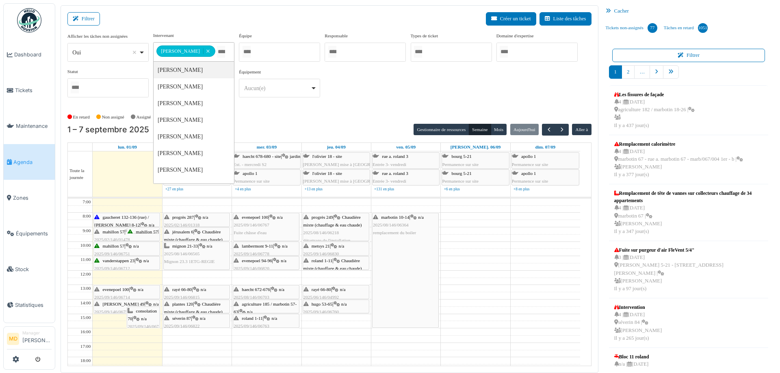
click at [390, 84] on div "**********" at bounding box center [329, 68] width 524 height 72
click at [559, 126] on span "button" at bounding box center [562, 129] width 7 height 7
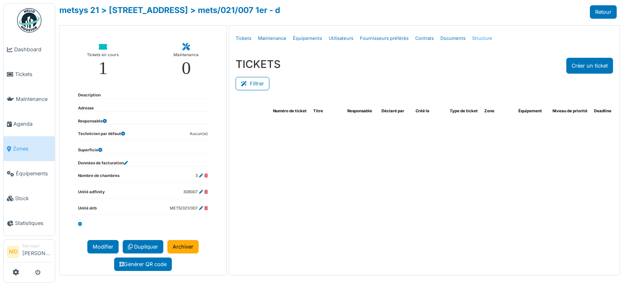
select select "***"
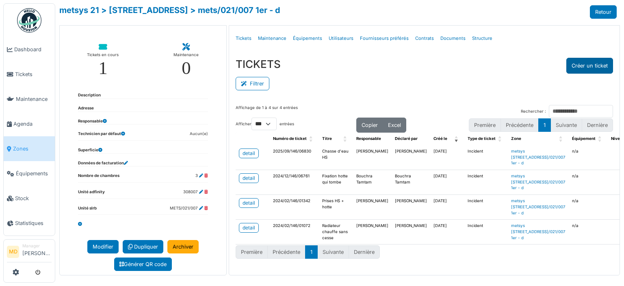
click at [591, 65] on button "Créer un ticket" at bounding box center [589, 66] width 47 height 16
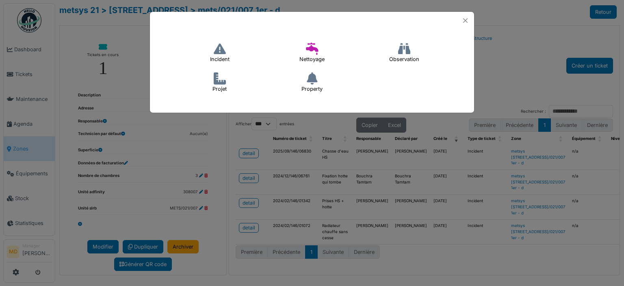
click at [215, 61] on h4 "Incident" at bounding box center [220, 53] width 30 height 26
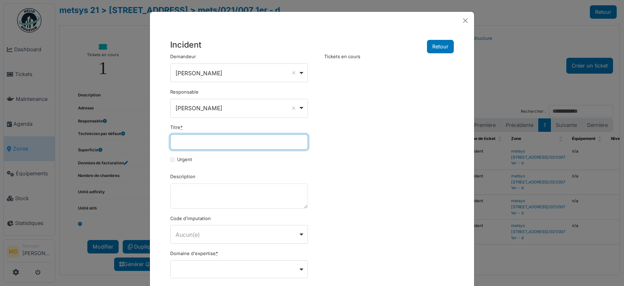
click at [198, 138] on input "Titre *" at bounding box center [239, 141] width 138 height 15
drag, startPoint x: 265, startPoint y: 137, endPoint x: 127, endPoint y: 150, distance: 138.8
click at [127, 150] on div "**********" at bounding box center [312, 143] width 624 height 286
type input "**********"
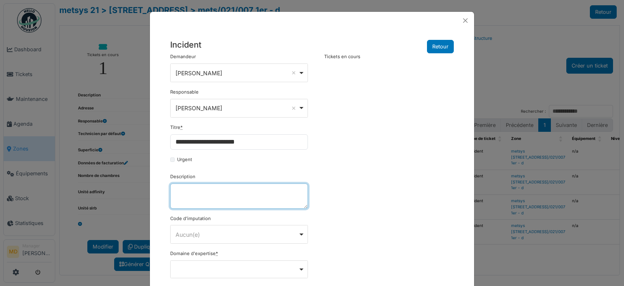
click at [242, 199] on textarea "Description" at bounding box center [239, 195] width 138 height 25
paste textarea "**********"
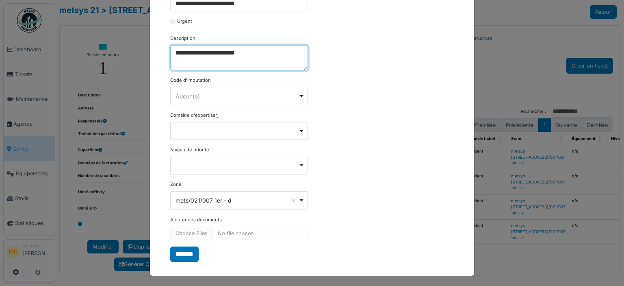
click at [186, 129] on div "Remove item" at bounding box center [239, 130] width 131 height 3
type textarea "**********"
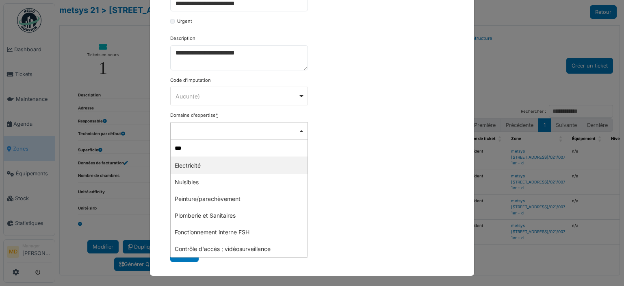
type input "****"
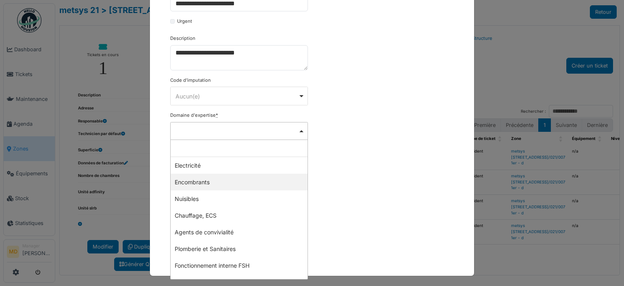
select select "***"
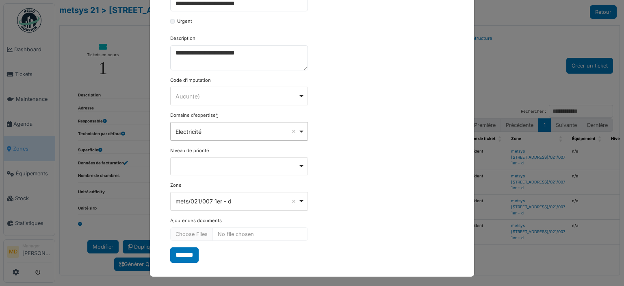
click at [395, 156] on div "**********" at bounding box center [312, 88] width 292 height 347
click at [184, 252] on input "*******" at bounding box center [184, 254] width 28 height 15
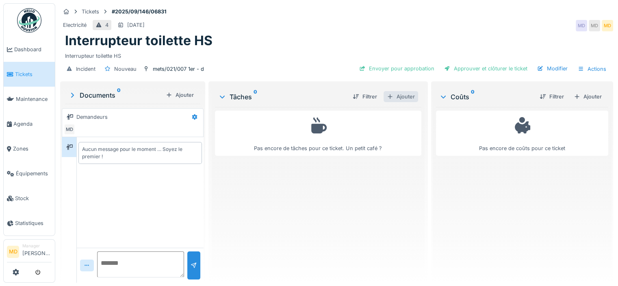
click at [405, 93] on div "Ajouter" at bounding box center [401, 96] width 35 height 11
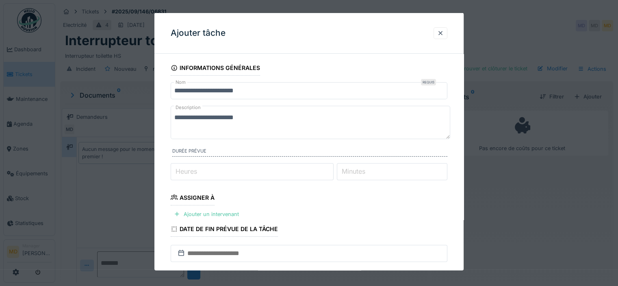
click at [235, 170] on input "Heures" at bounding box center [252, 171] width 163 height 17
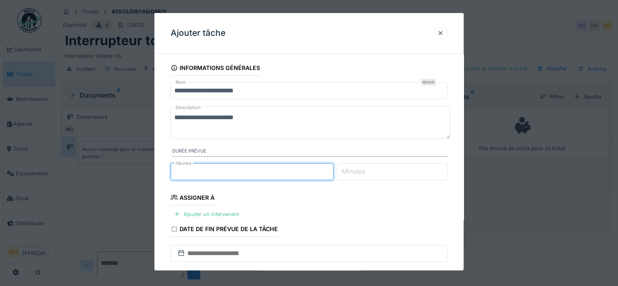
type input "*"
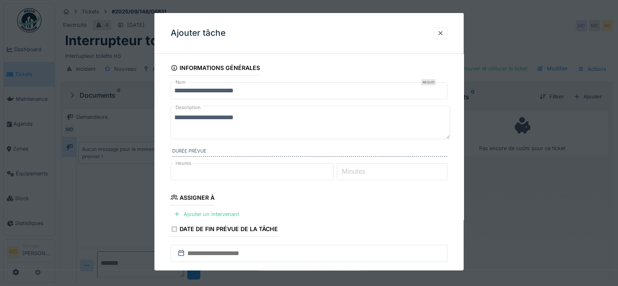
click at [298, 212] on fieldset "**********" at bounding box center [309, 229] width 277 height 339
click at [239, 212] on div "Ajouter un intervenant" at bounding box center [207, 213] width 72 height 11
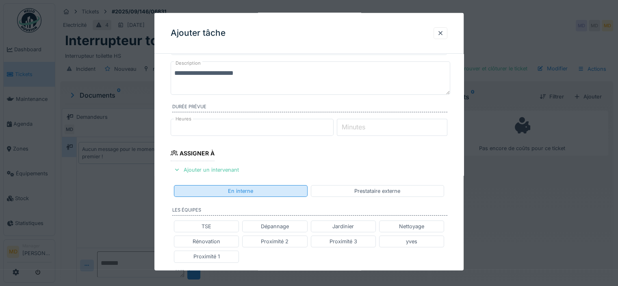
scroll to position [122, 0]
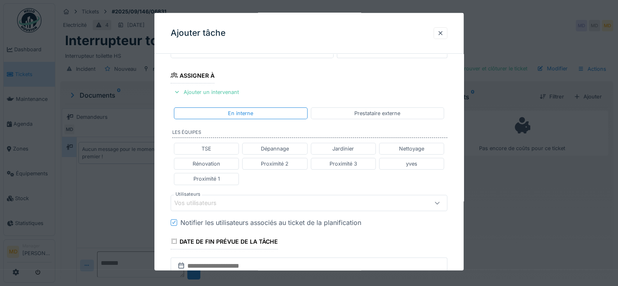
click at [205, 198] on div "Vos utilisateurs" at bounding box center [201, 202] width 54 height 9
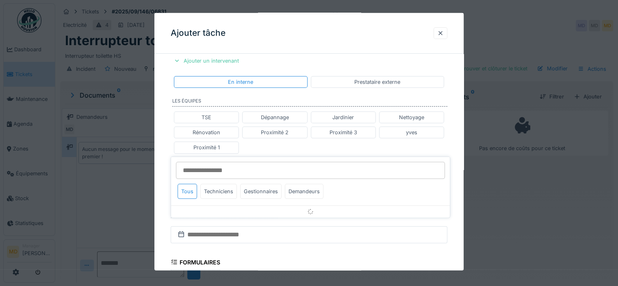
scroll to position [181, 0]
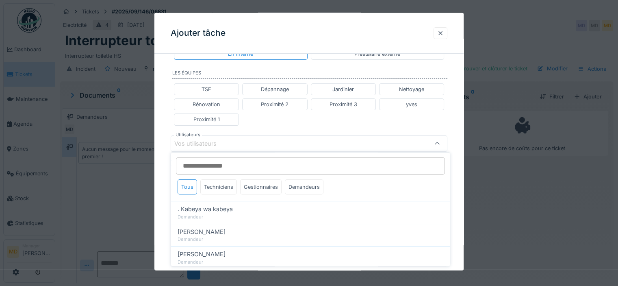
type input "*"
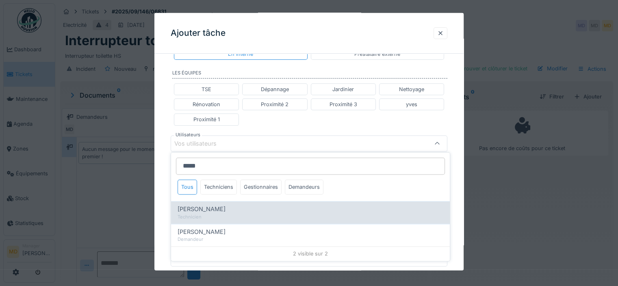
type input "*****"
click at [207, 213] on div "Technicien" at bounding box center [311, 216] width 266 height 7
type input "****"
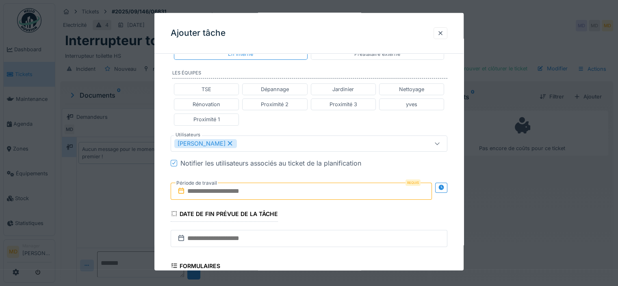
click at [161, 125] on div "**********" at bounding box center [308, 139] width 309 height 521
click at [444, 184] on icon at bounding box center [441, 186] width 7 height 5
click at [211, 186] on input "text" at bounding box center [233, 190] width 125 height 17
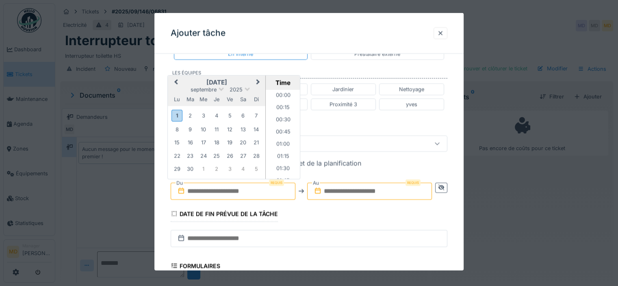
scroll to position [486, 0]
click at [194, 81] on h2 "[DATE]" at bounding box center [217, 81] width 98 height 7
click at [258, 77] on button "Next Month" at bounding box center [258, 82] width 13 height 13
click at [176, 80] on span "Previous Month" at bounding box center [176, 83] width 0 height 10
click at [177, 126] on div "8" at bounding box center [176, 129] width 11 height 11
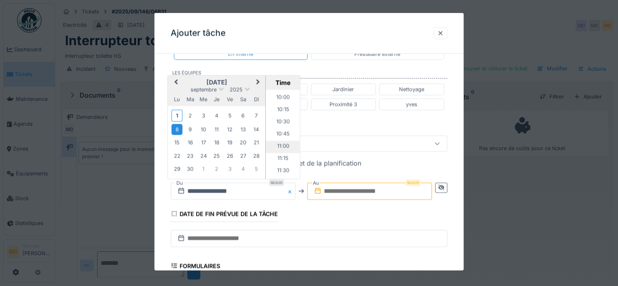
click at [280, 141] on li "11:00" at bounding box center [283, 146] width 35 height 12
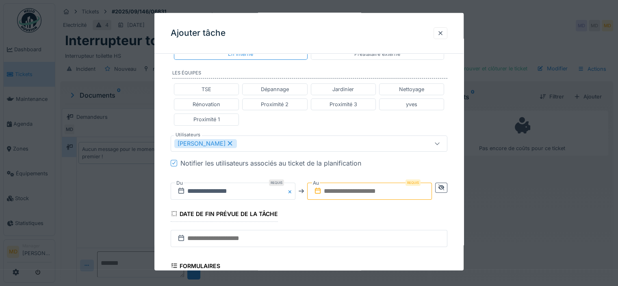
click at [368, 190] on input "text" at bounding box center [369, 190] width 125 height 17
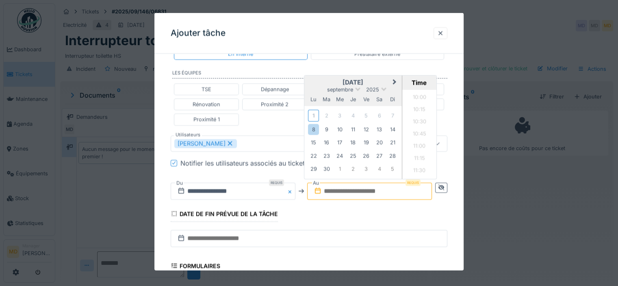
click at [319, 79] on h2 "[DATE]" at bounding box center [353, 81] width 98 height 7
click at [314, 131] on div "8" at bounding box center [313, 129] width 11 height 11
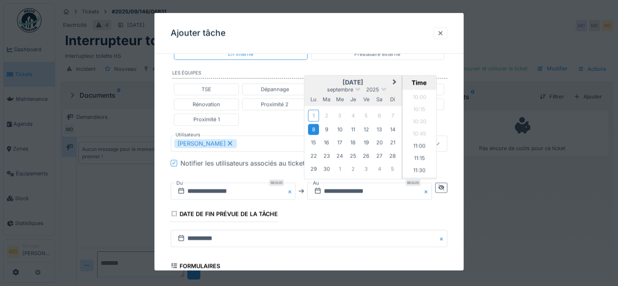
scroll to position [526, 0]
click at [423, 154] on li "12:00" at bounding box center [419, 154] width 35 height 12
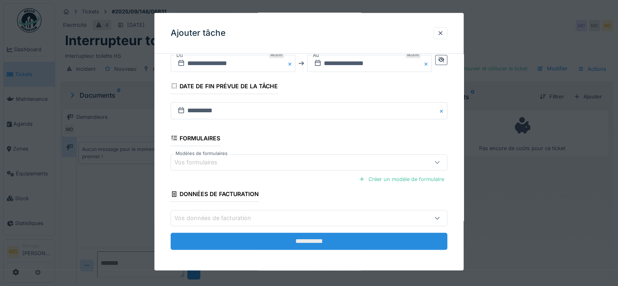
scroll to position [6, 0]
click at [309, 241] on input "**********" at bounding box center [309, 240] width 277 height 17
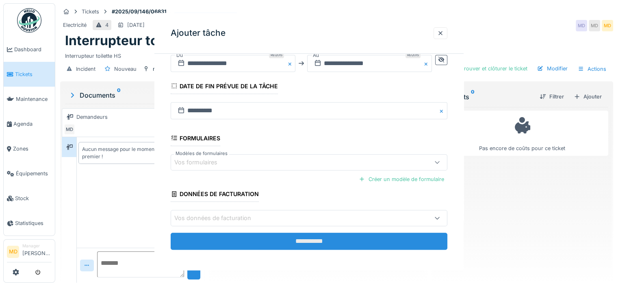
scroll to position [0, 0]
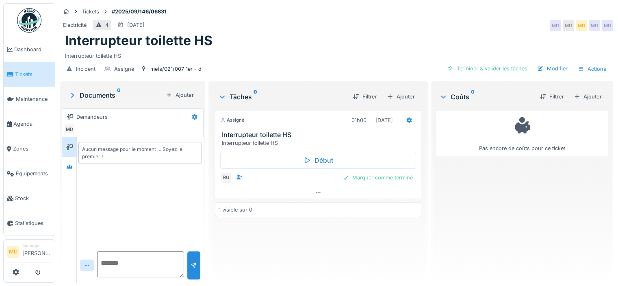
click at [193, 65] on div "mets/021/007 1er - d" at bounding box center [175, 69] width 51 height 8
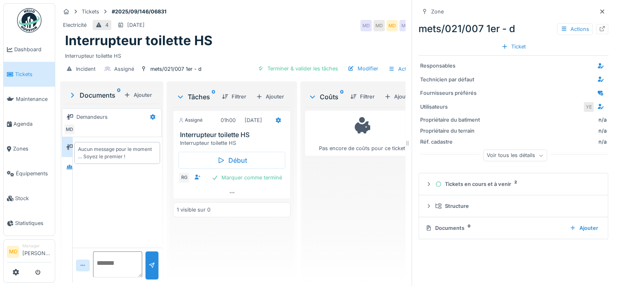
scroll to position [5, 0]
click at [599, 26] on icon at bounding box center [602, 28] width 7 height 5
click at [600, 9] on icon at bounding box center [602, 11] width 4 height 4
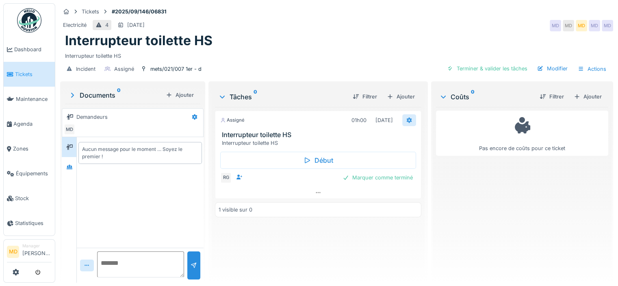
click at [406, 117] on icon at bounding box center [408, 120] width 5 height 6
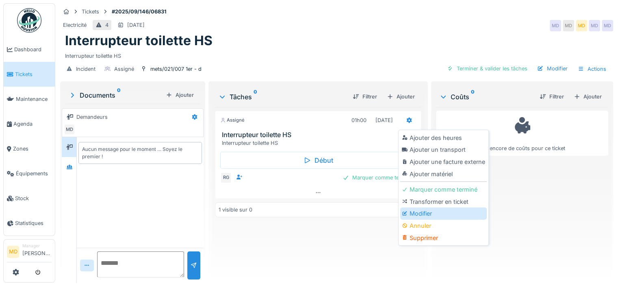
click at [423, 211] on div "Modifier" at bounding box center [443, 213] width 87 height 12
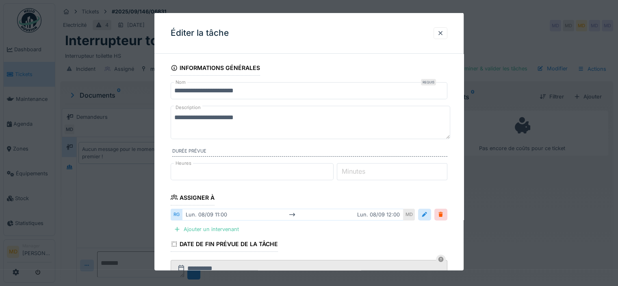
click at [173, 115] on textarea "**********" at bounding box center [311, 122] width 280 height 33
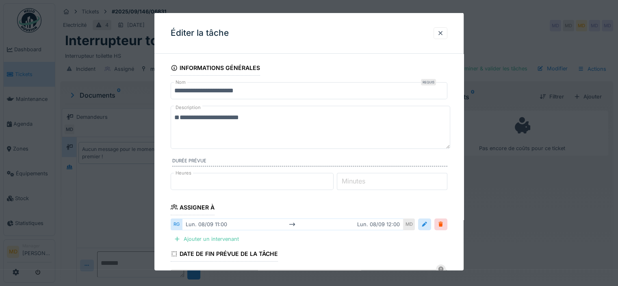
paste textarea "**********"
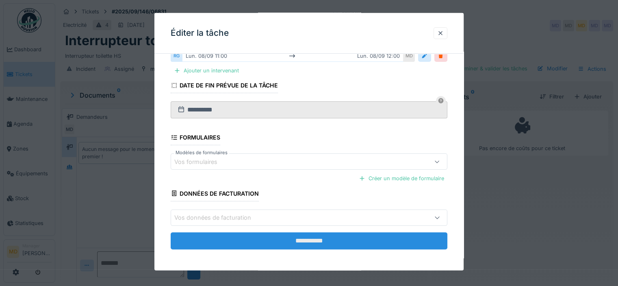
scroll to position [46, 0]
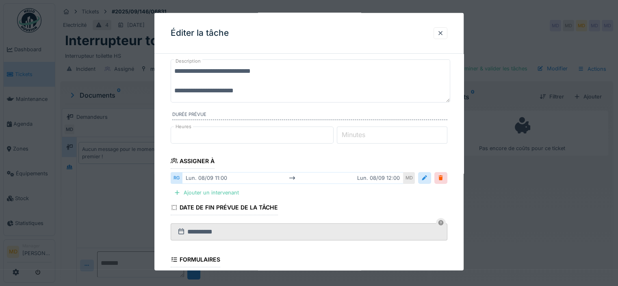
click at [247, 87] on textarea "**********" at bounding box center [311, 80] width 280 height 43
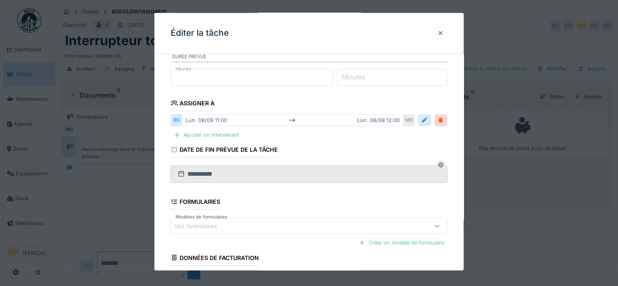
scroll to position [168, 0]
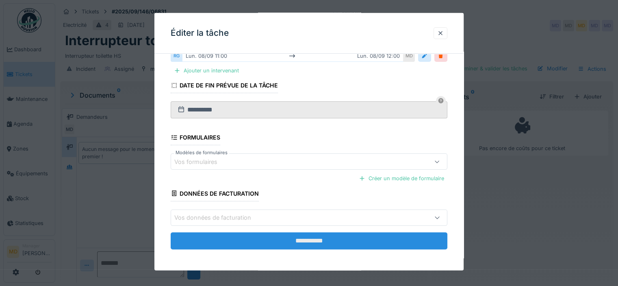
type textarea "**********"
click at [302, 236] on input "**********" at bounding box center [309, 240] width 277 height 17
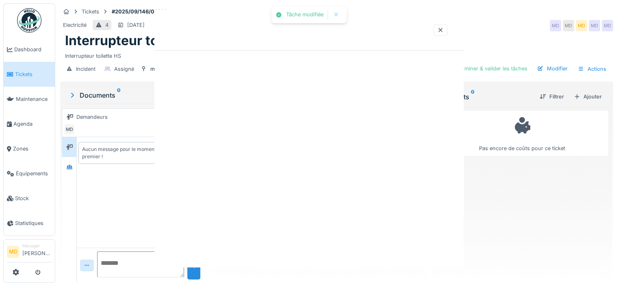
scroll to position [0, 0]
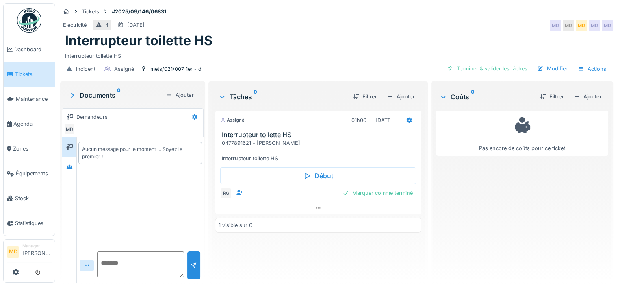
click at [252, 33] on div "Interrupteur toilette HS" at bounding box center [336, 40] width 543 height 15
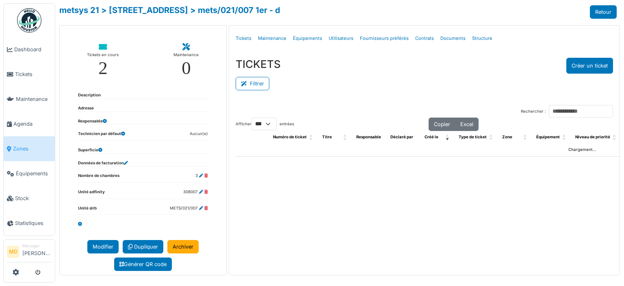
select select "***"
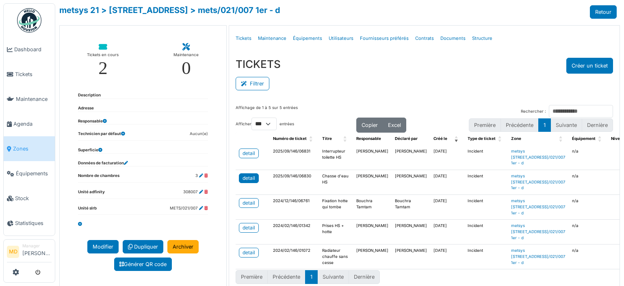
click at [244, 182] on div "detail" at bounding box center [249, 177] width 13 height 7
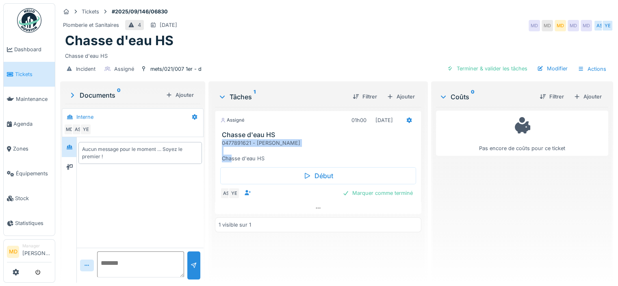
drag, startPoint x: 304, startPoint y: 143, endPoint x: 219, endPoint y: 145, distance: 85.8
click at [219, 145] on div "Chasse d'eau HS 0477891621 - [PERSON_NAME] Chasse d'eau HS" at bounding box center [318, 146] width 206 height 31
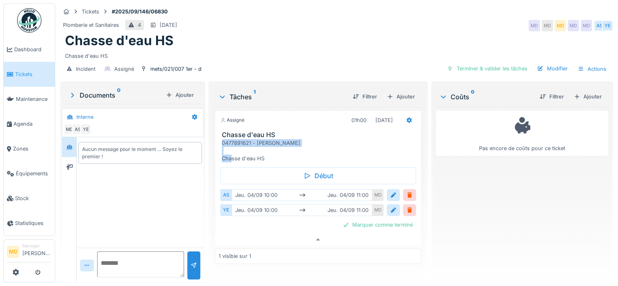
copy div "0477891621 - [PERSON_NAME]"
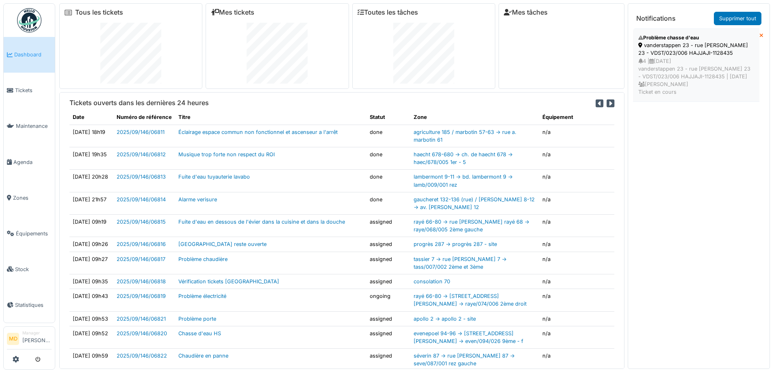
click at [665, 57] on div "4 | [DATE] vanderstappen 23 - rue [PERSON_NAME] 23 - VDST/023/006 HAJJAJI-11284…" at bounding box center [696, 76] width 116 height 39
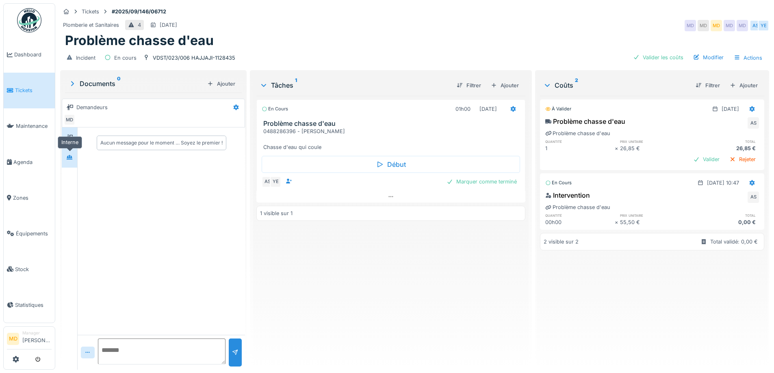
click at [69, 155] on icon at bounding box center [69, 157] width 7 height 5
click at [72, 140] on icon at bounding box center [69, 137] width 7 height 5
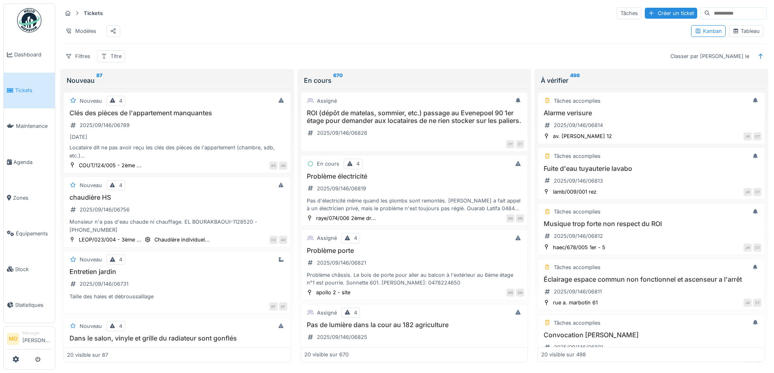
click at [734, 33] on icon at bounding box center [736, 31] width 4 height 4
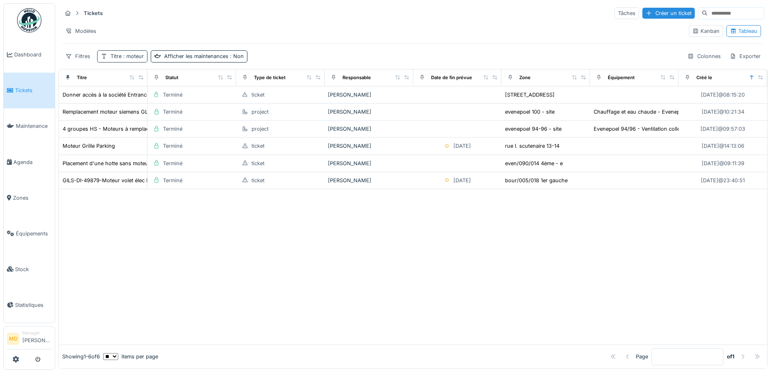
click at [138, 56] on span ": moteur" at bounding box center [132, 56] width 22 height 6
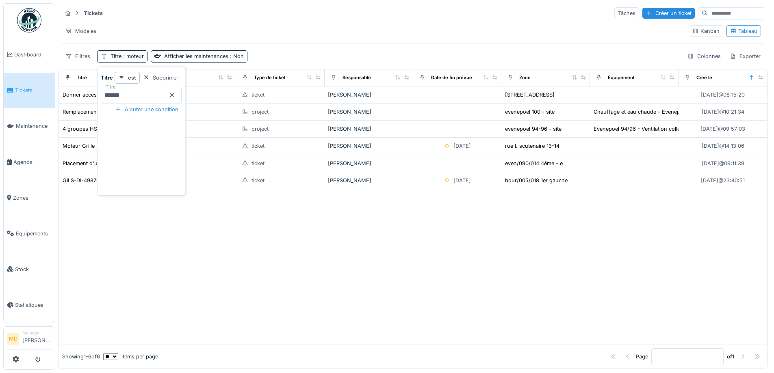
click at [158, 95] on input "******" at bounding box center [141, 95] width 81 height 17
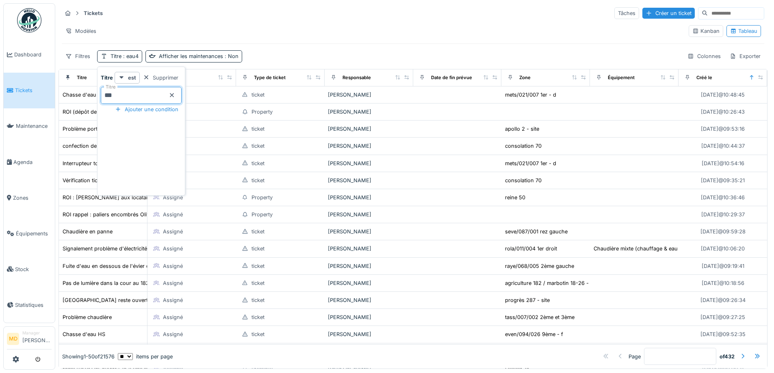
type input "***"
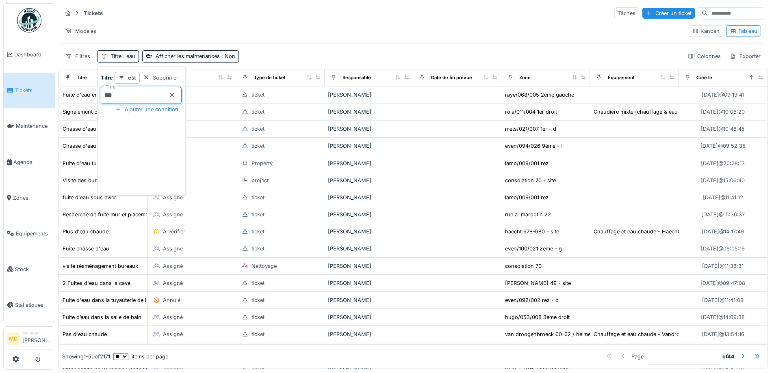
click at [307, 25] on div "Modèles" at bounding box center [372, 31] width 620 height 12
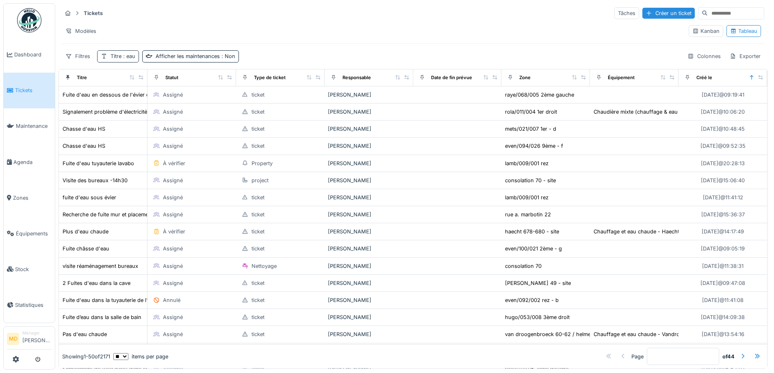
click at [134, 57] on span ": eau" at bounding box center [128, 56] width 14 height 6
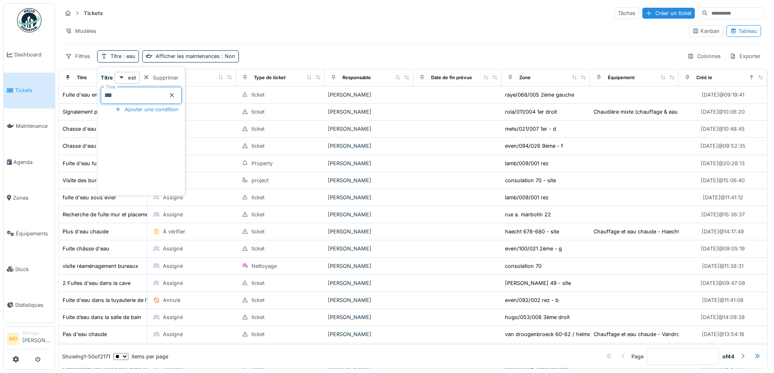
click at [157, 96] on input "***" at bounding box center [141, 95] width 81 height 17
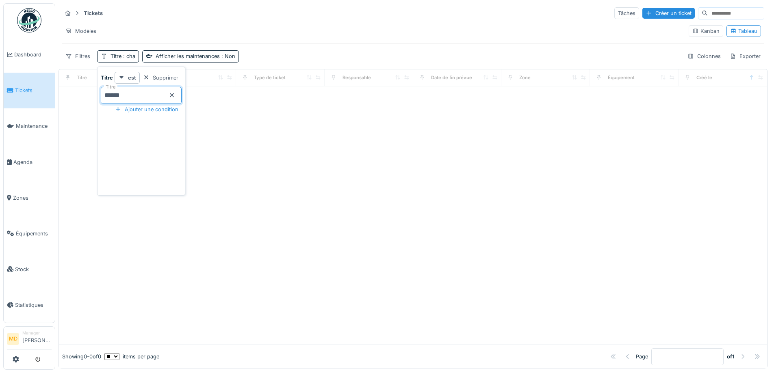
type input "******"
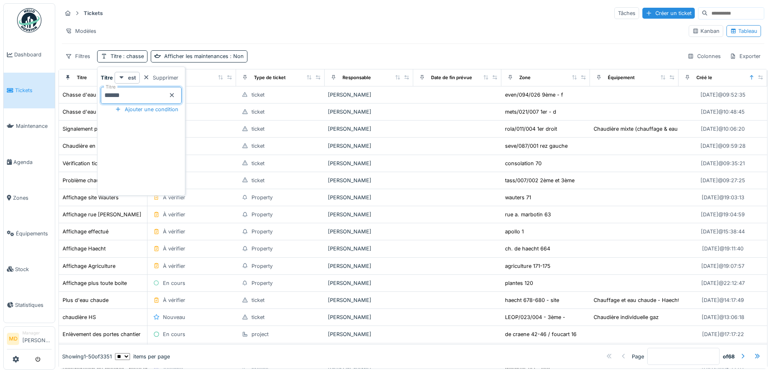
click at [286, 45] on div "Tickets Tâches Créer un ticket Modèles Kanban Tableau Filtres Titre : chasse Af…" at bounding box center [413, 34] width 709 height 63
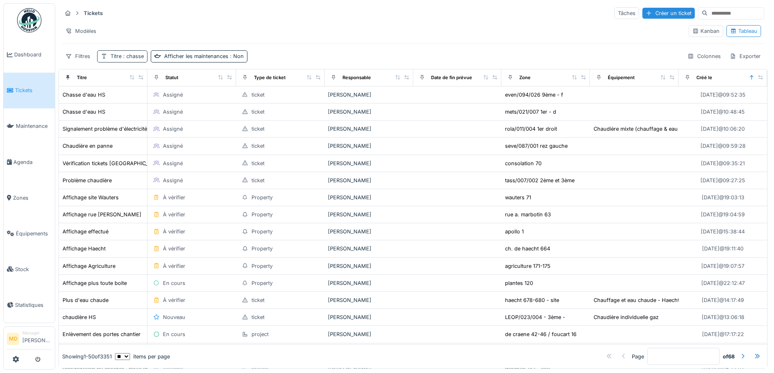
click at [122, 56] on span ": chasse" at bounding box center [132, 56] width 22 height 6
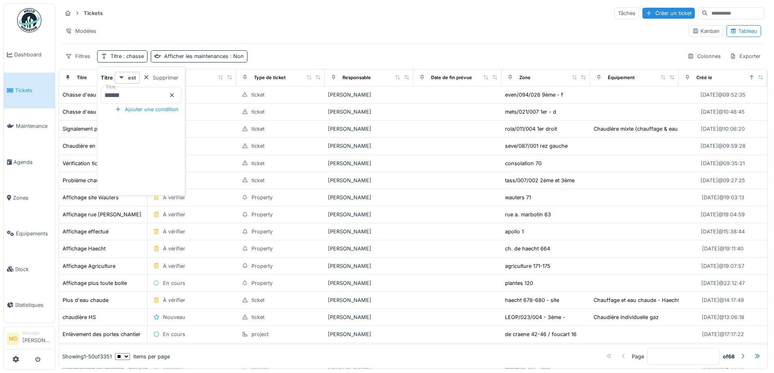
click at [162, 90] on input "******" at bounding box center [141, 95] width 81 height 17
type input "**********"
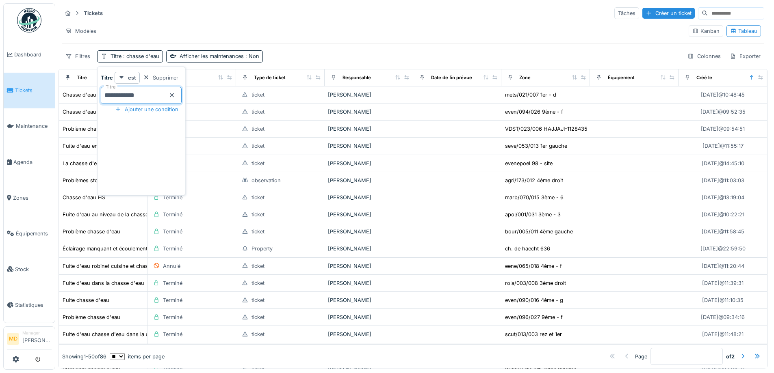
click at [307, 46] on div "Tickets Tâches Créer un ticket Modèles Kanban Tableau Filtres Titre : chasse d'…" at bounding box center [413, 34] width 709 height 63
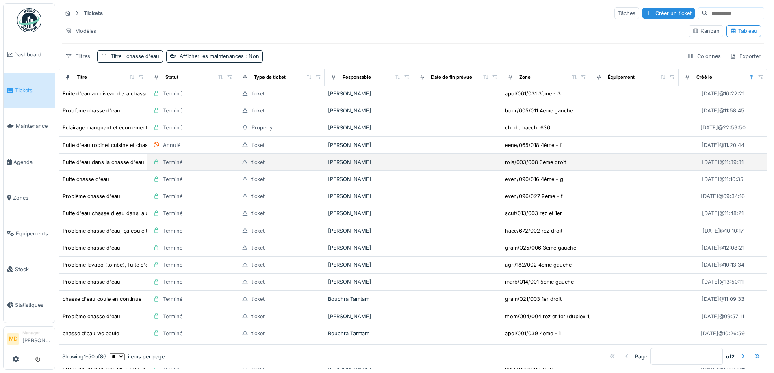
scroll to position [122, 0]
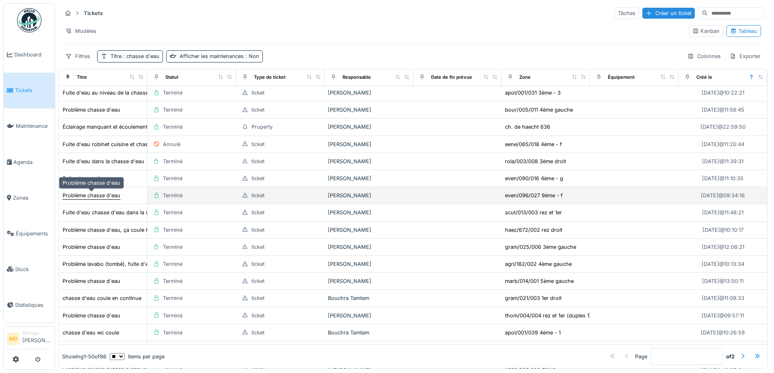
click at [95, 194] on div "Problème chasse d'eau" at bounding box center [92, 196] width 58 height 8
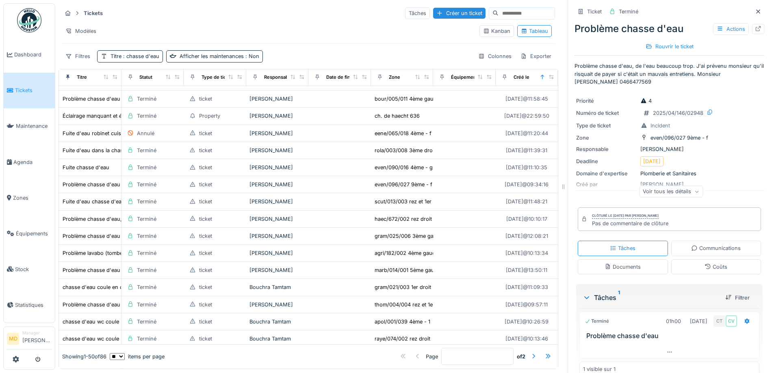
click at [653, 191] on div "Voir tous les détails" at bounding box center [671, 192] width 64 height 12
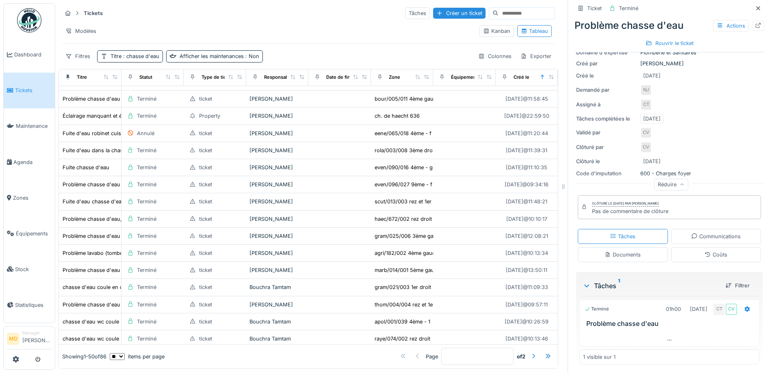
scroll to position [122, 0]
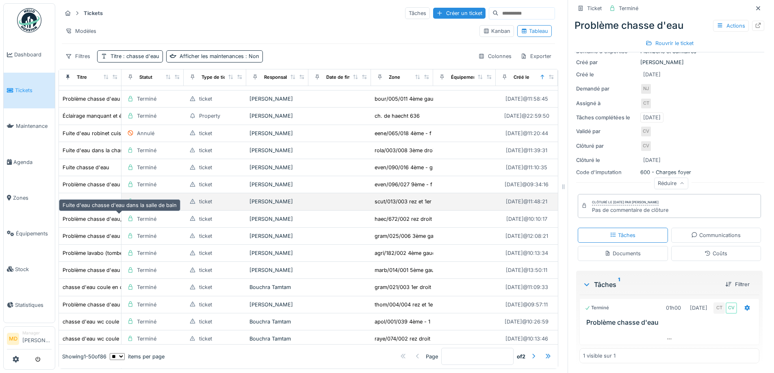
click at [93, 206] on div "Fuite d'eau chasse d'eau dans la salle de bain" at bounding box center [120, 202] width 114 height 8
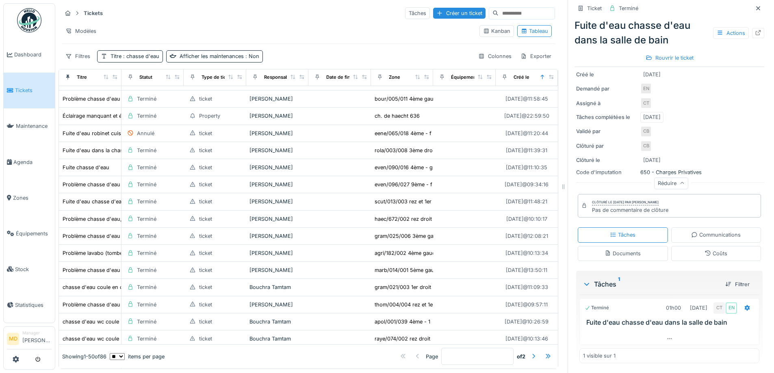
scroll to position [6, 0]
click at [666, 336] on icon at bounding box center [669, 338] width 7 height 5
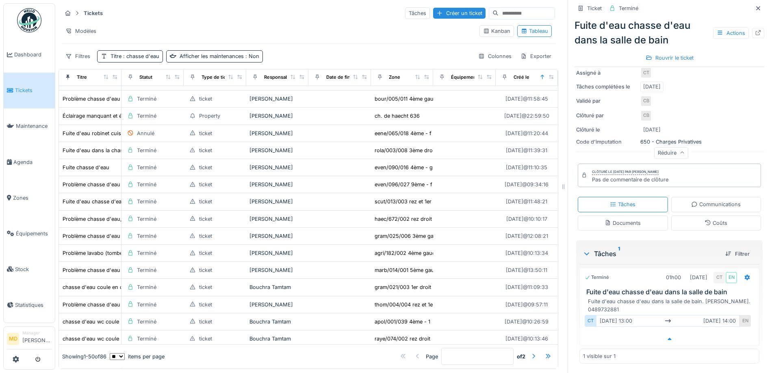
scroll to position [160, 0]
click at [679, 197] on div "Communications" at bounding box center [716, 204] width 90 height 15
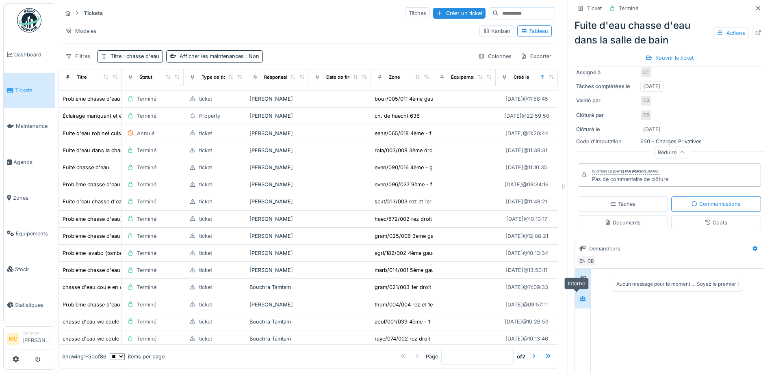
click at [579, 296] on icon at bounding box center [582, 298] width 7 height 5
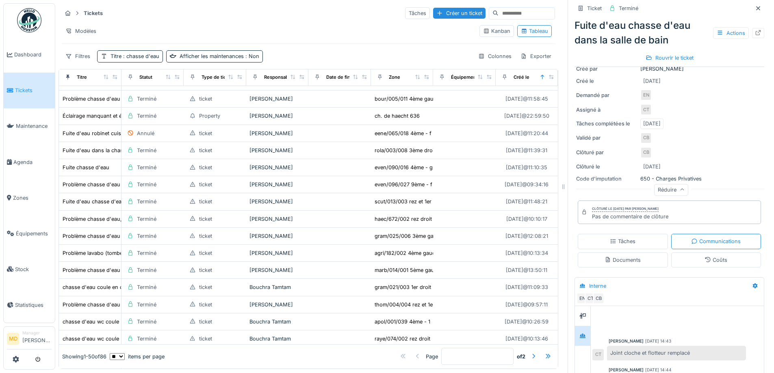
scroll to position [0, 0]
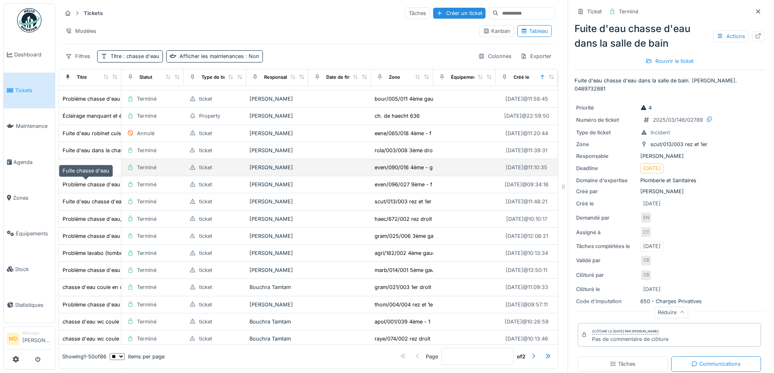
click at [83, 171] on div "Fuite chasse d'eau" at bounding box center [86, 168] width 47 height 8
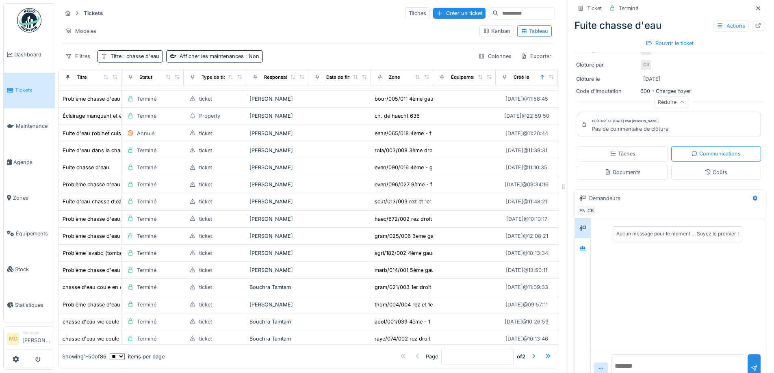
scroll to position [203, 0]
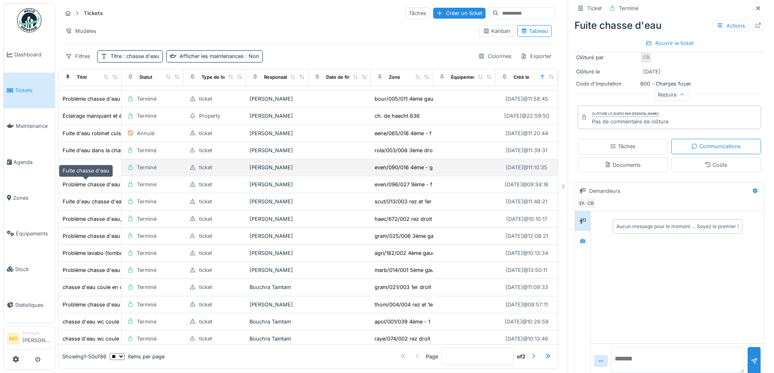
click at [72, 171] on div "Fuite chasse d'eau" at bounding box center [86, 168] width 47 height 8
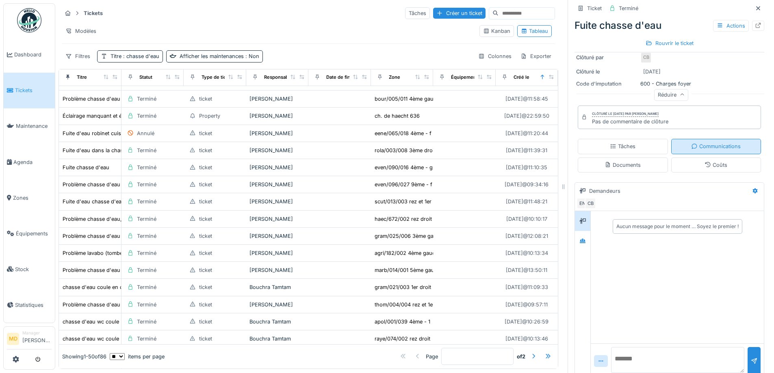
scroll to position [0, 0]
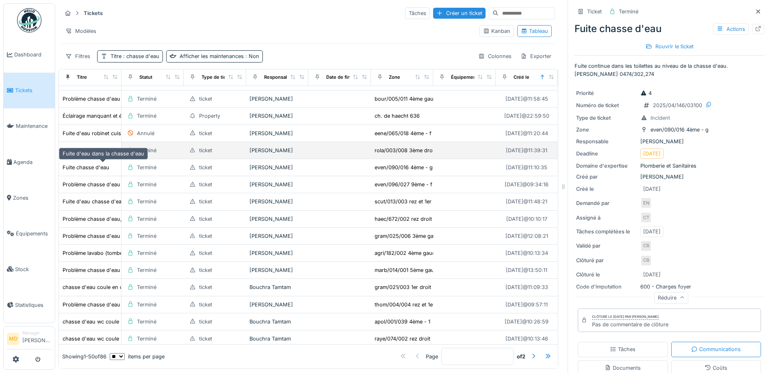
click at [84, 154] on div "Fuite d'eau dans la chasse d'eau" at bounding box center [104, 151] width 82 height 8
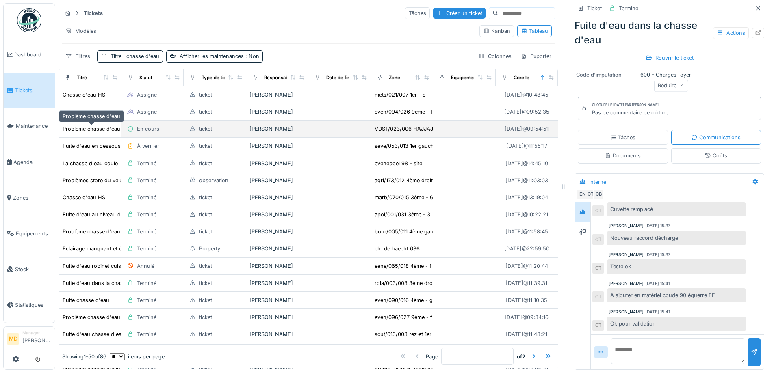
click at [87, 125] on div "Problème chasse d'eau" at bounding box center [92, 129] width 58 height 8
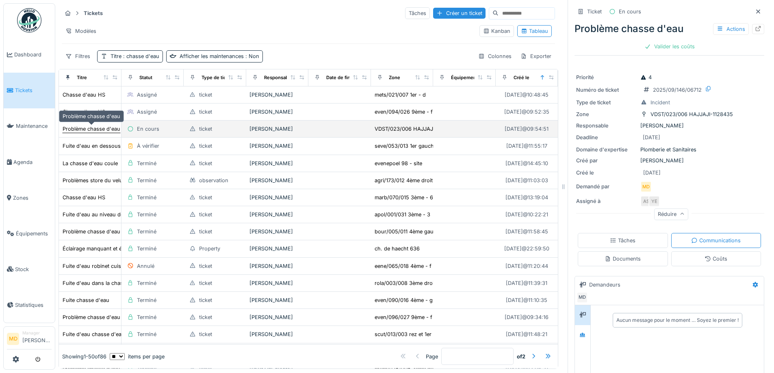
click at [95, 125] on div "Problème chasse d'eau" at bounding box center [92, 129] width 58 height 8
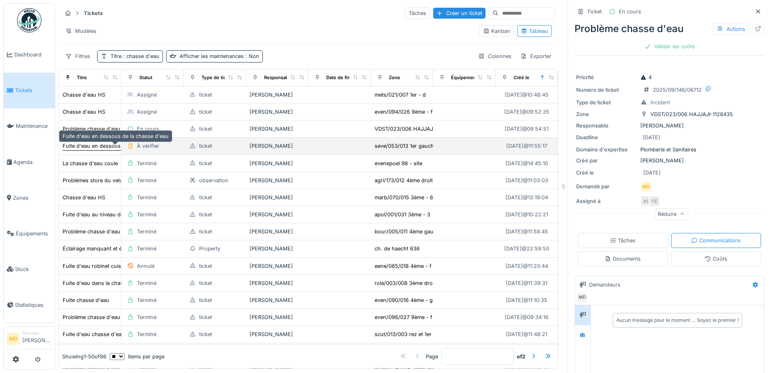
click at [90, 142] on div "Fuite d'eau en dessous de la chasse d'eau" at bounding box center [116, 146] width 106 height 8
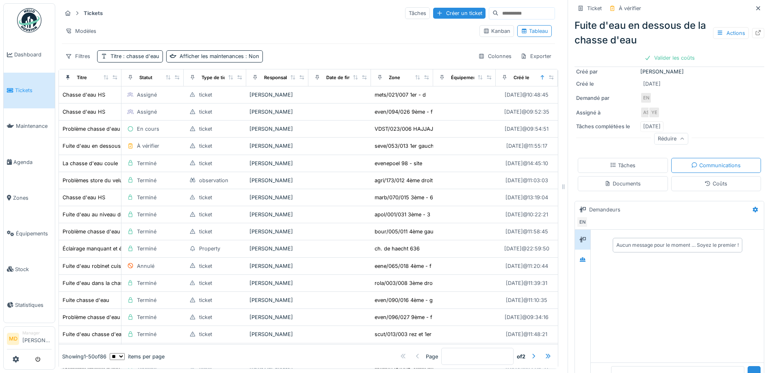
scroll to position [148, 0]
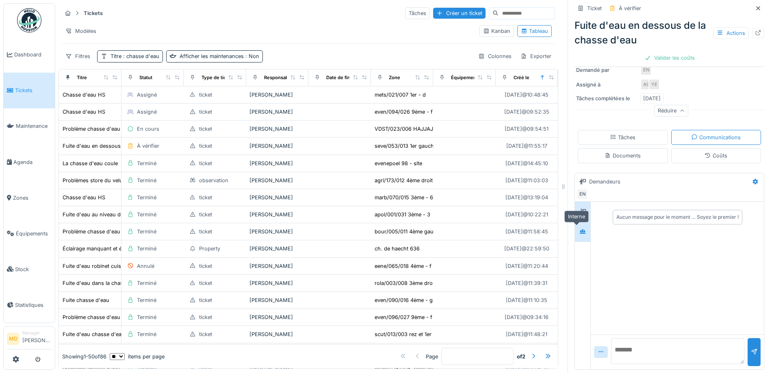
click at [577, 227] on div at bounding box center [583, 232] width 12 height 10
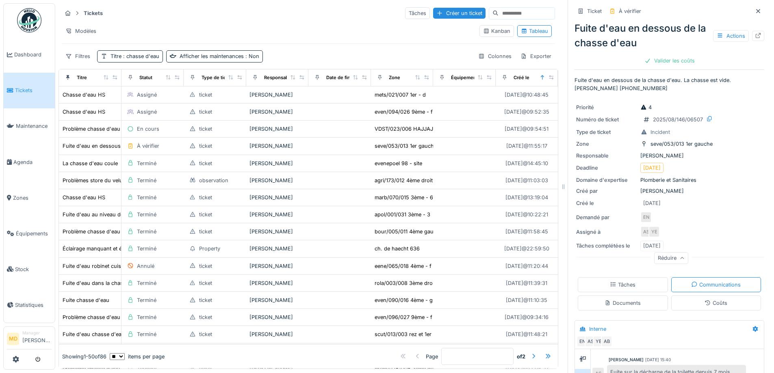
scroll to position [0, 0]
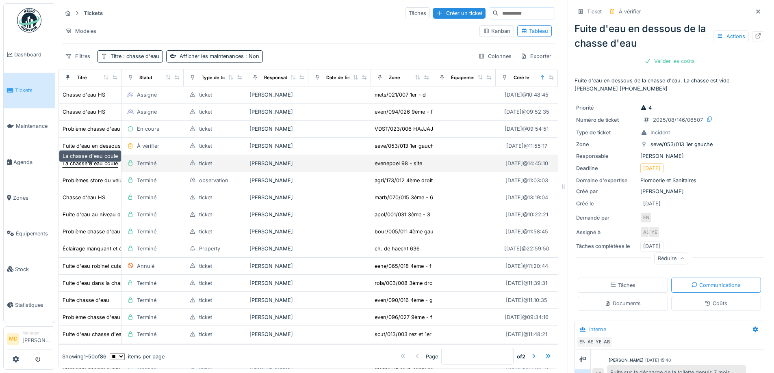
click at [89, 160] on div "La chasse d'eau coule" at bounding box center [90, 164] width 55 height 8
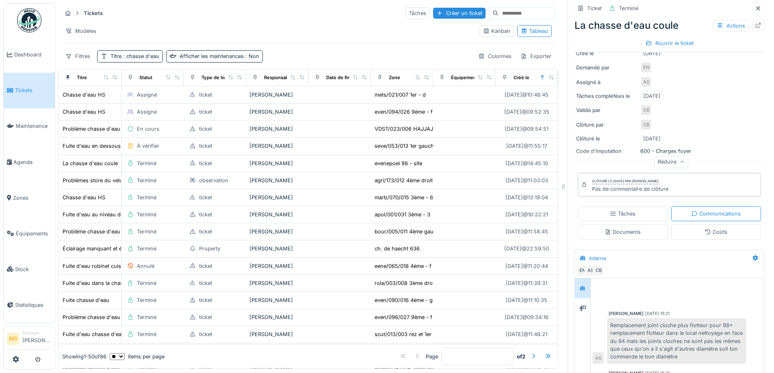
scroll to position [204, 0]
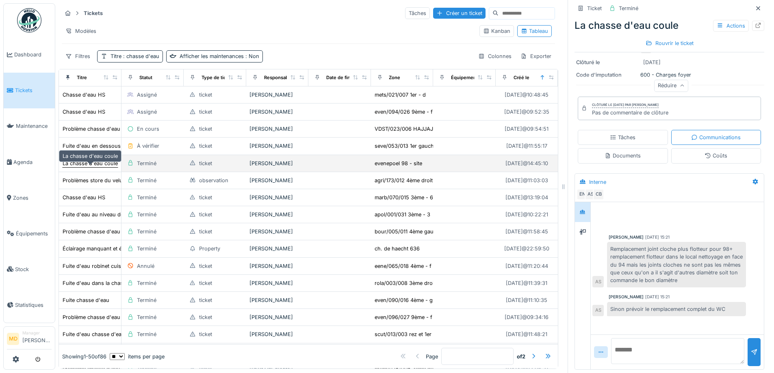
click at [80, 160] on div "La chasse d'eau coule" at bounding box center [90, 164] width 55 height 8
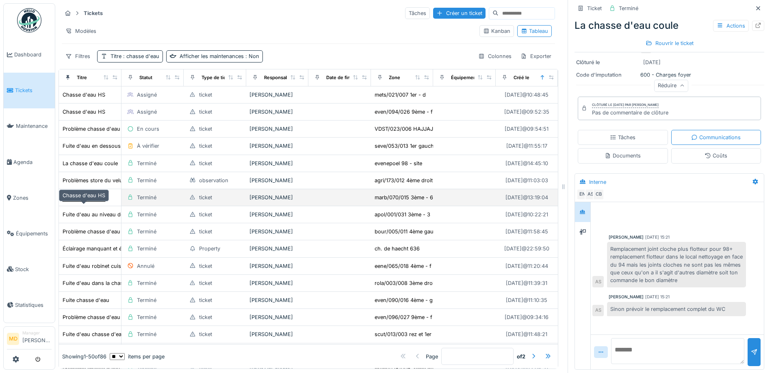
click at [84, 199] on div "Chasse d'eau HS" at bounding box center [84, 198] width 43 height 8
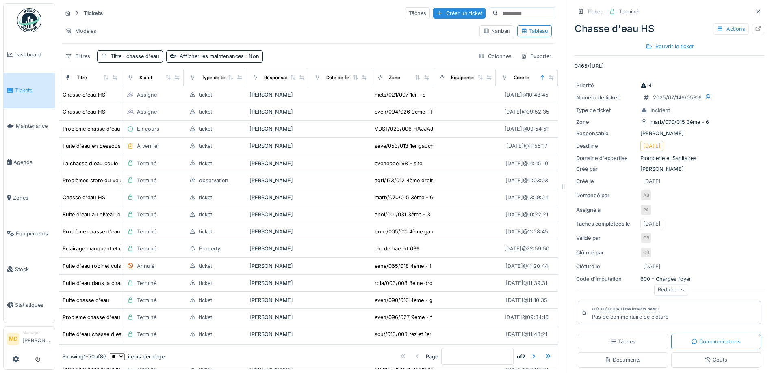
scroll to position [203, 0]
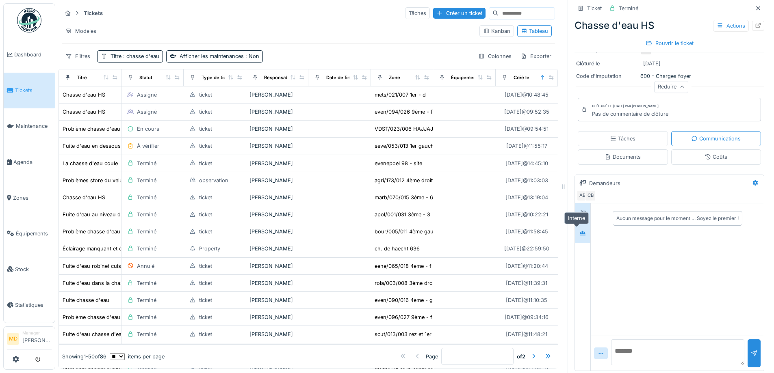
click at [577, 228] on div at bounding box center [583, 233] width 12 height 10
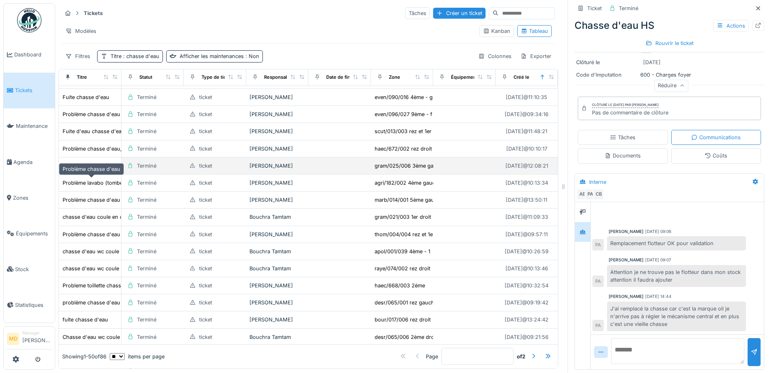
click at [93, 170] on div "Problème chasse d'eau" at bounding box center [92, 166] width 58 height 8
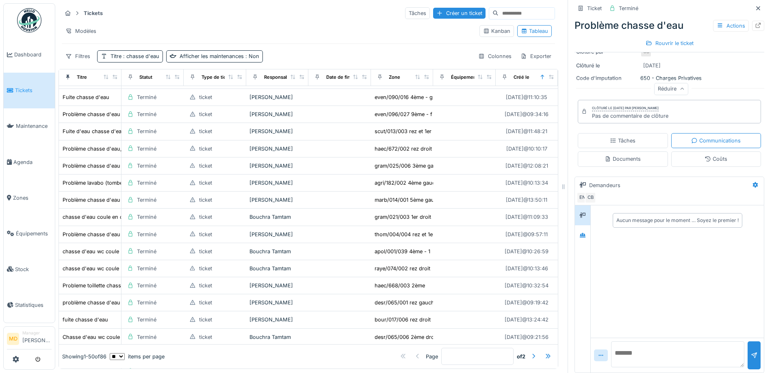
scroll to position [203, 0]
click at [581, 228] on div at bounding box center [583, 233] width 12 height 10
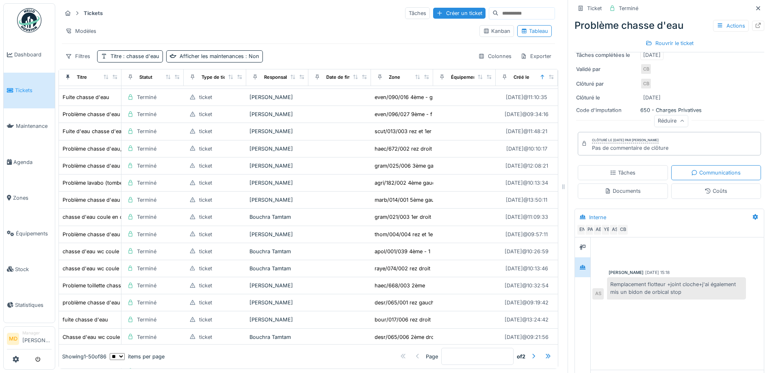
scroll to position [122, 0]
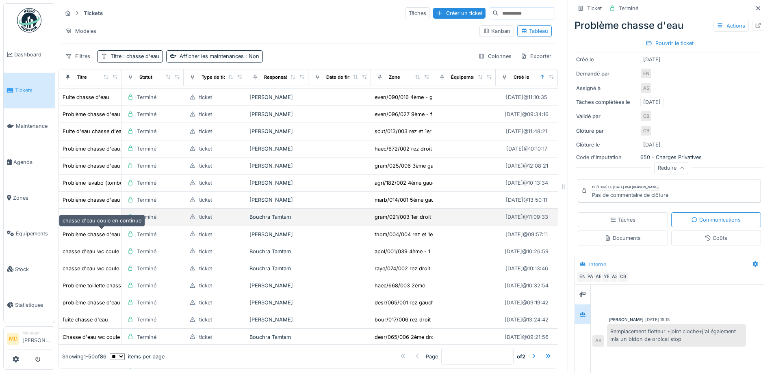
click at [80, 221] on div "chasse d'eau coule en continue" at bounding box center [102, 217] width 79 height 8
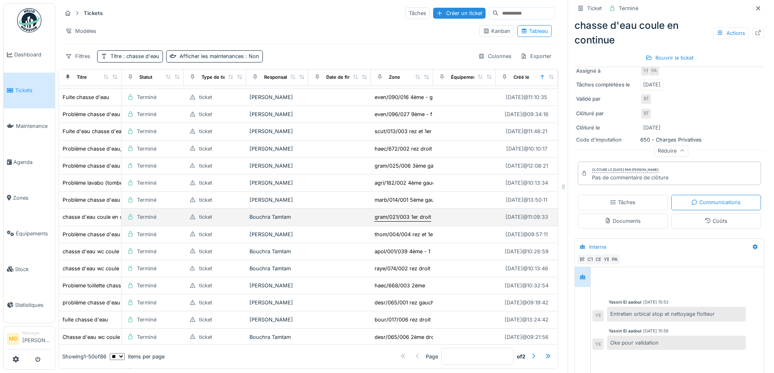
scroll to position [163, 0]
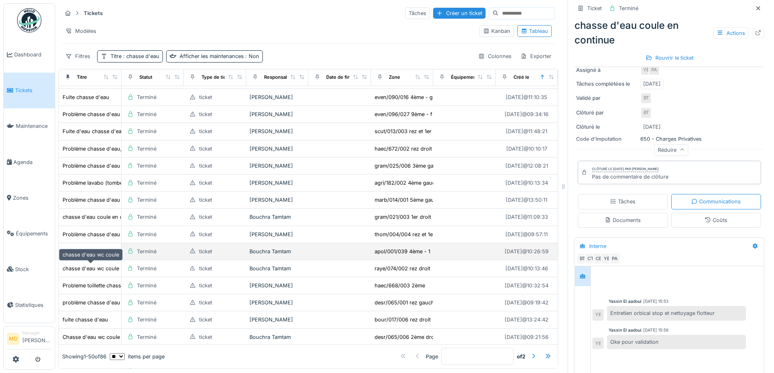
click at [89, 256] on div "chasse d'eau wc coule" at bounding box center [91, 252] width 56 height 8
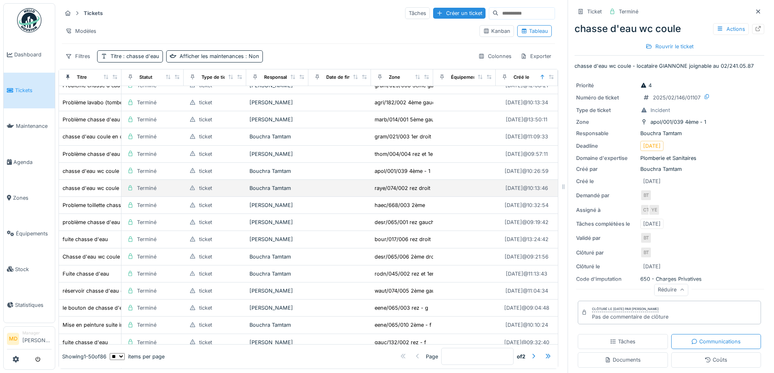
scroll to position [284, 0]
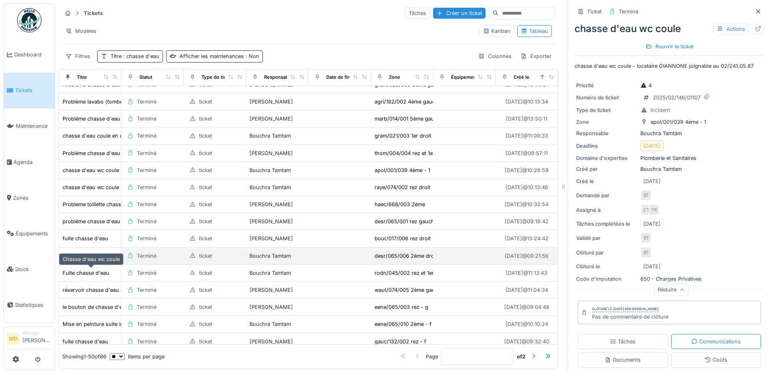
click at [80, 260] on div "Chasse d'eau wc coule" at bounding box center [91, 256] width 57 height 8
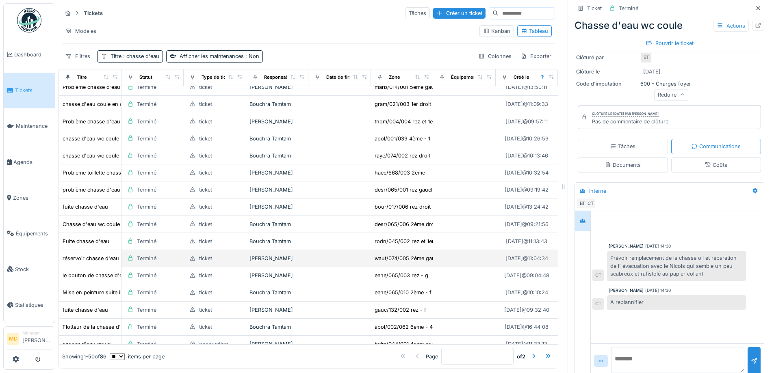
scroll to position [366, 0]
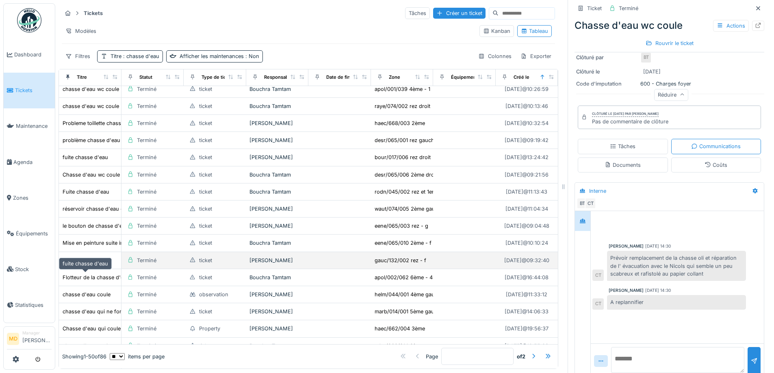
click at [101, 265] on div "fuite chasse d'eau" at bounding box center [86, 261] width 46 height 8
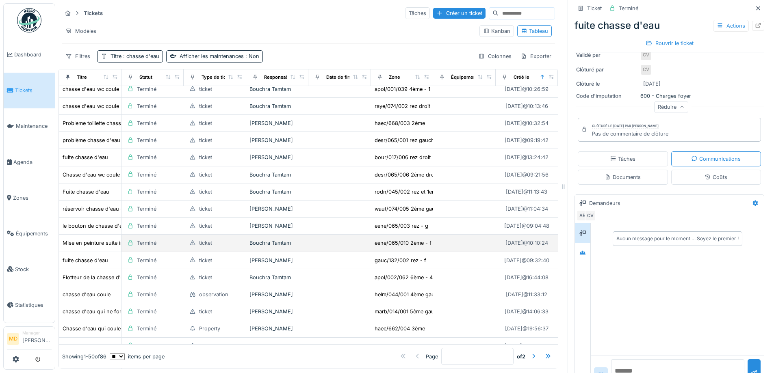
scroll to position [203, 0]
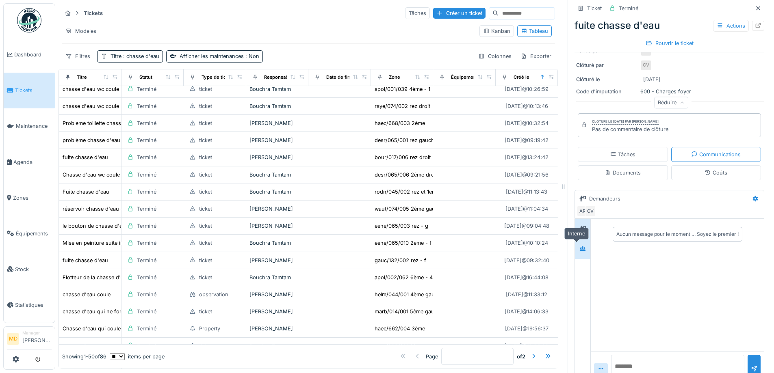
click at [581, 244] on div at bounding box center [583, 249] width 12 height 10
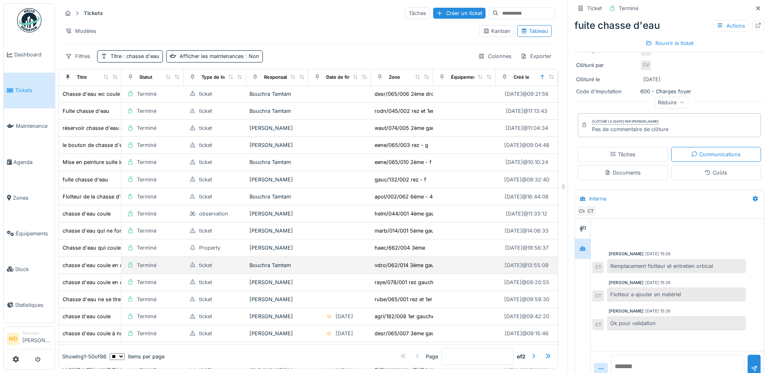
scroll to position [447, 0]
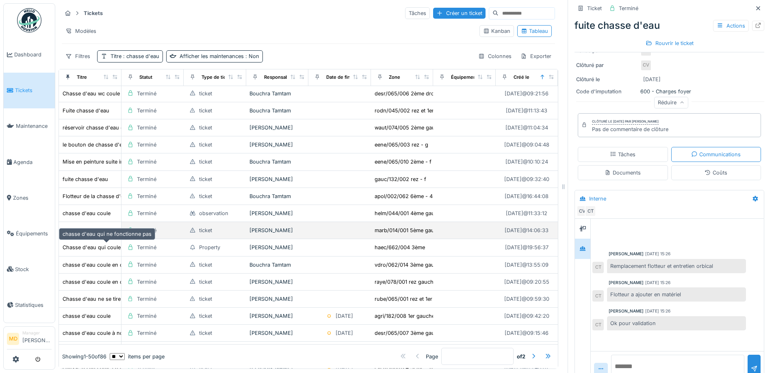
click at [86, 234] on div "chasse d'eau qui ne fonctionne pas" at bounding box center [107, 231] width 89 height 8
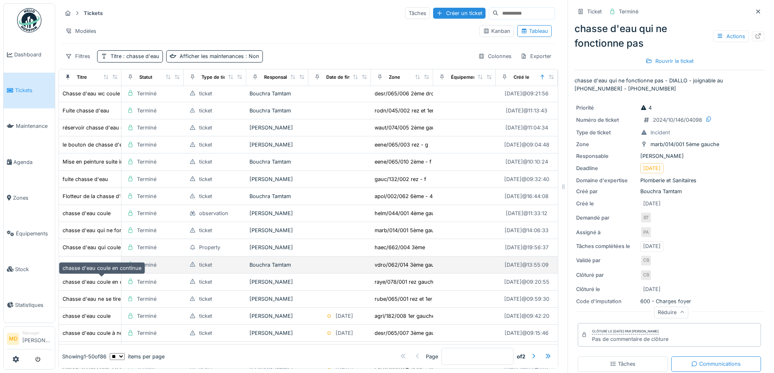
click at [85, 269] on div "chasse d'eau coule en continue" at bounding box center [102, 265] width 79 height 8
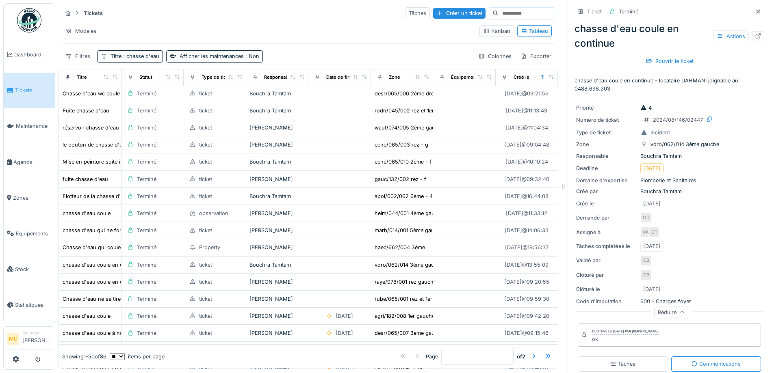
scroll to position [203, 0]
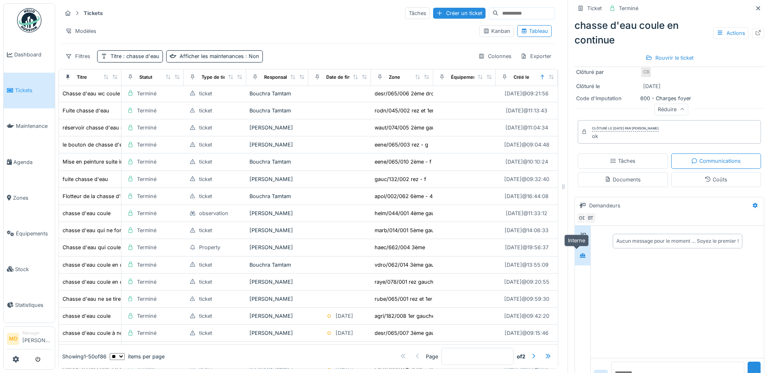
click at [577, 251] on div at bounding box center [583, 256] width 12 height 10
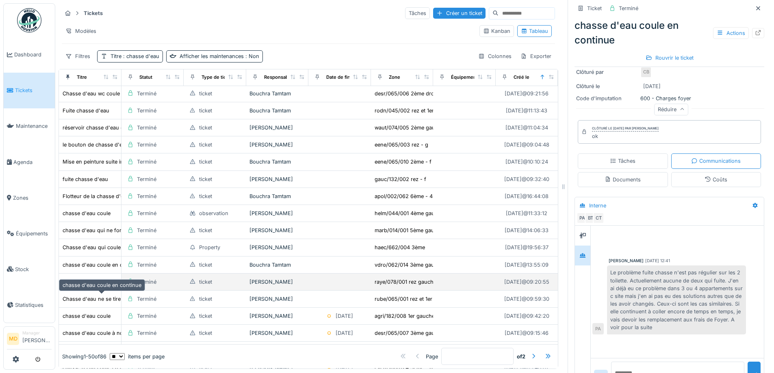
click at [80, 286] on div "chasse d'eau coule en continue" at bounding box center [102, 282] width 79 height 8
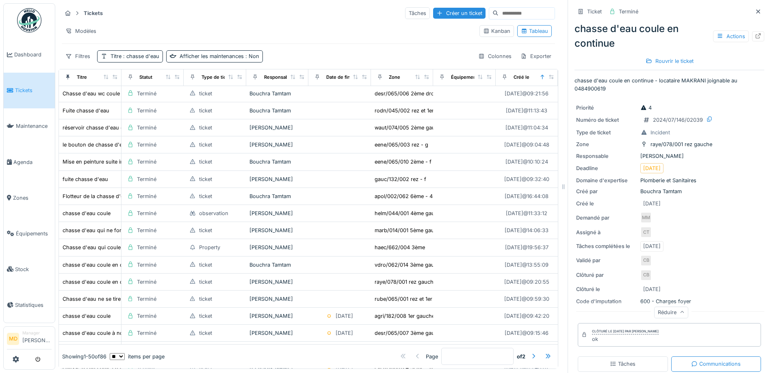
scroll to position [227, 0]
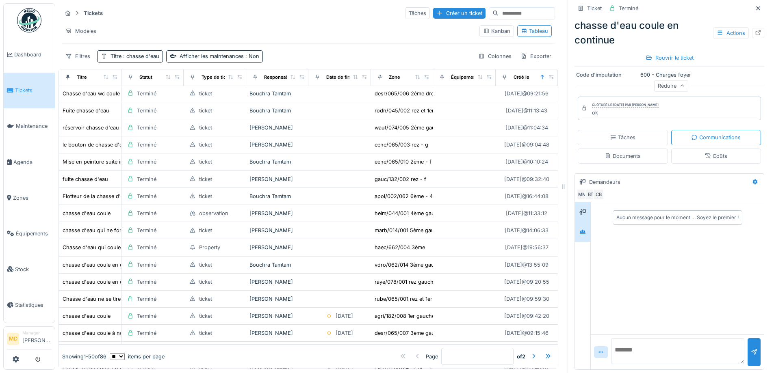
click at [579, 230] on icon at bounding box center [582, 232] width 7 height 5
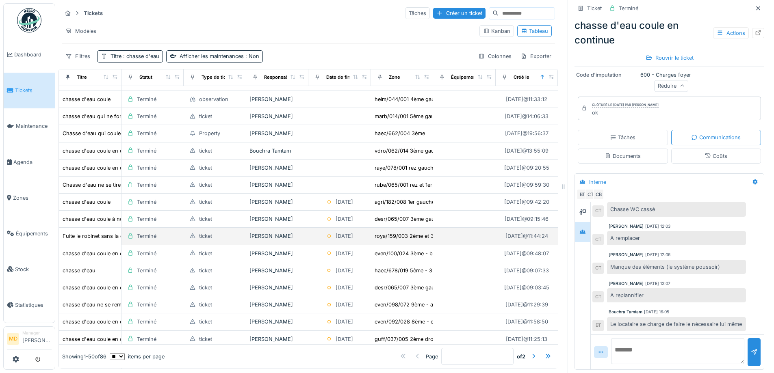
scroll to position [569, 0]
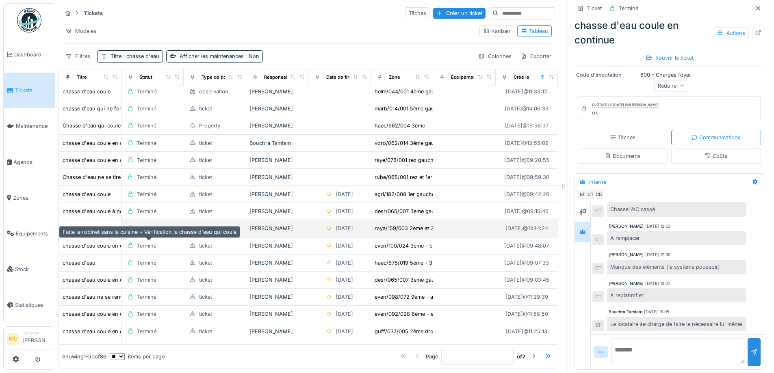
click at [76, 232] on div "Fuite le robinet sans la cuisine + Vérification la chasse d'eau qui coule" at bounding box center [150, 229] width 174 height 8
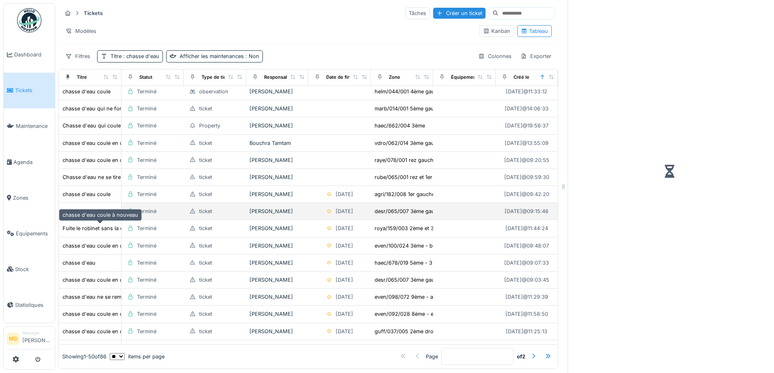
click at [78, 215] on div "chasse d'eau coule à nouveau" at bounding box center [101, 212] width 76 height 8
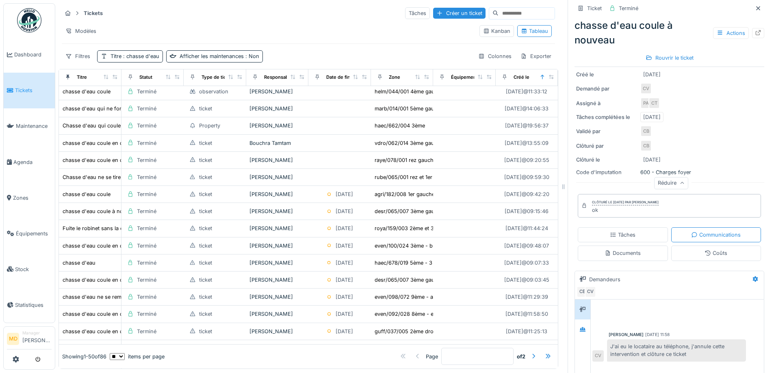
scroll to position [122, 0]
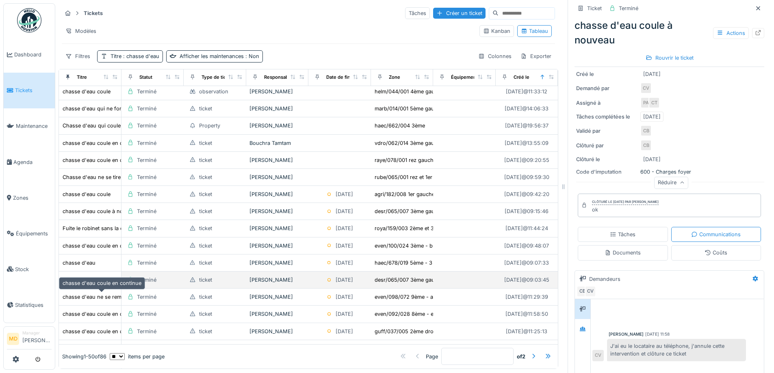
click at [98, 284] on div "chasse d'eau coule en continue" at bounding box center [102, 280] width 79 height 8
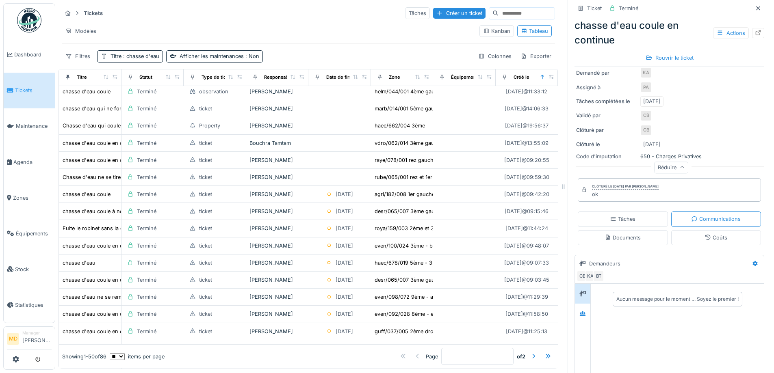
scroll to position [145, 0]
click at [580, 311] on icon at bounding box center [583, 313] width 6 height 4
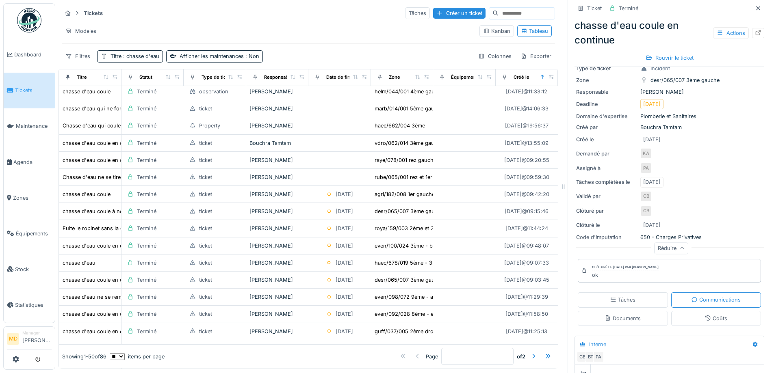
scroll to position [0, 0]
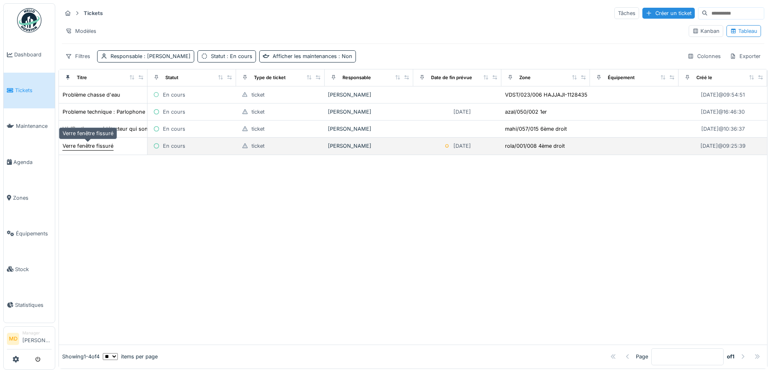
click at [103, 144] on div "Verre fenêtre fissuré" at bounding box center [88, 146] width 51 height 8
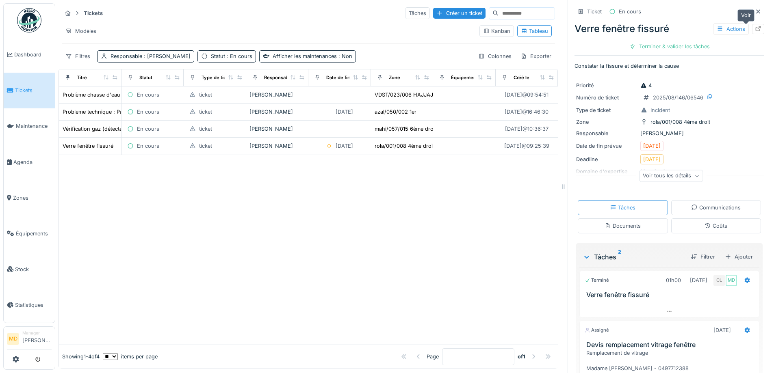
click at [755, 29] on icon at bounding box center [758, 28] width 7 height 5
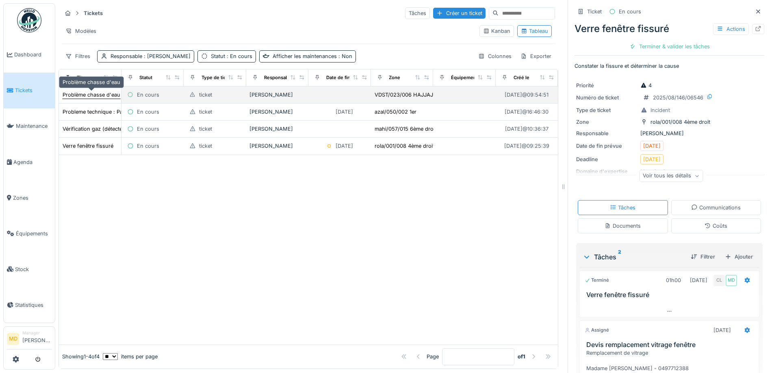
click at [89, 95] on div "Problème chasse d'eau" at bounding box center [92, 95] width 58 height 8
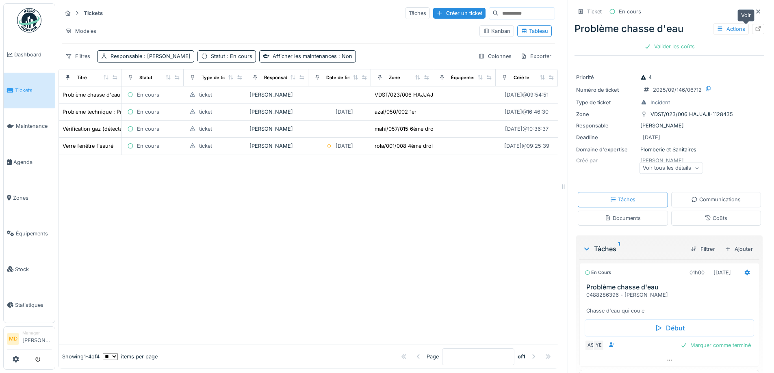
click at [756, 28] on icon at bounding box center [758, 28] width 5 height 5
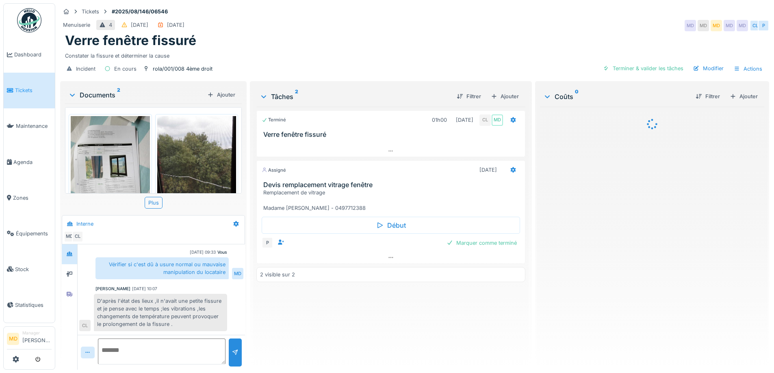
scroll to position [6, 0]
click at [75, 288] on div at bounding box center [69, 294] width 12 height 13
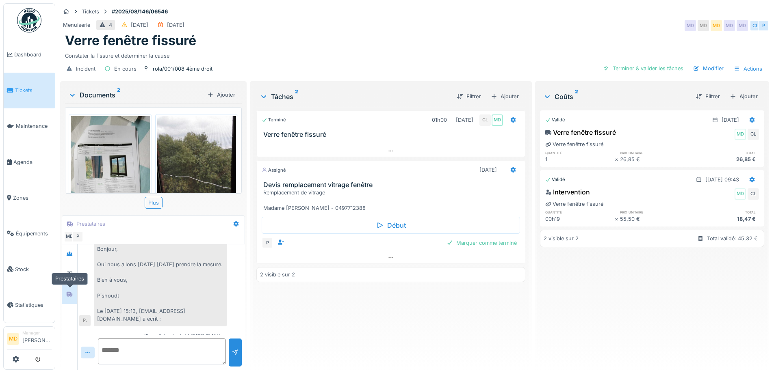
scroll to position [102, 0]
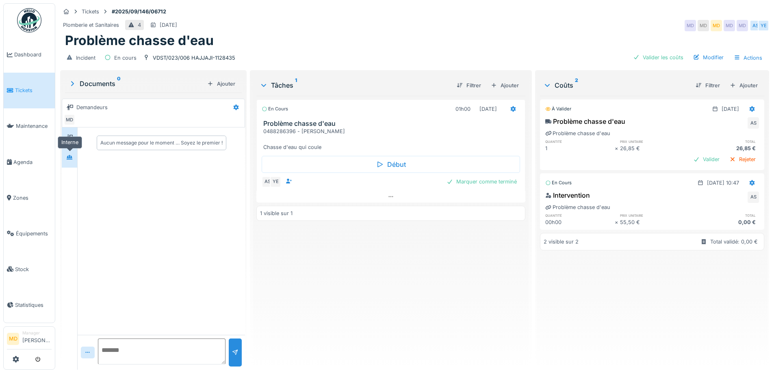
click at [72, 164] on div at bounding box center [69, 157] width 12 height 13
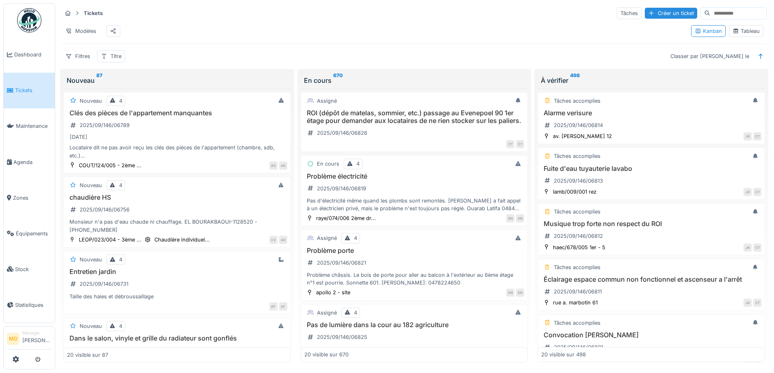
click at [740, 34] on div "Tableau" at bounding box center [746, 31] width 27 height 8
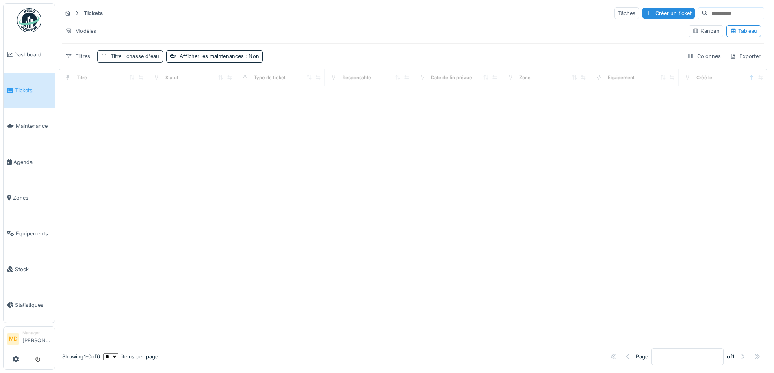
click at [122, 58] on span ": chasse d'eau" at bounding box center [140, 56] width 38 height 6
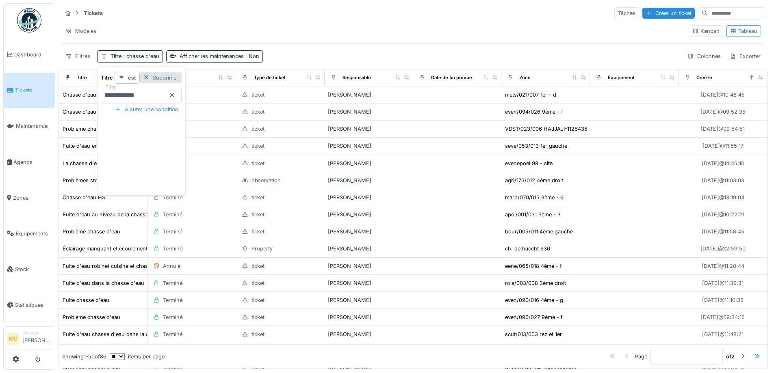
click at [182, 80] on div "Supprimer" at bounding box center [161, 77] width 42 height 11
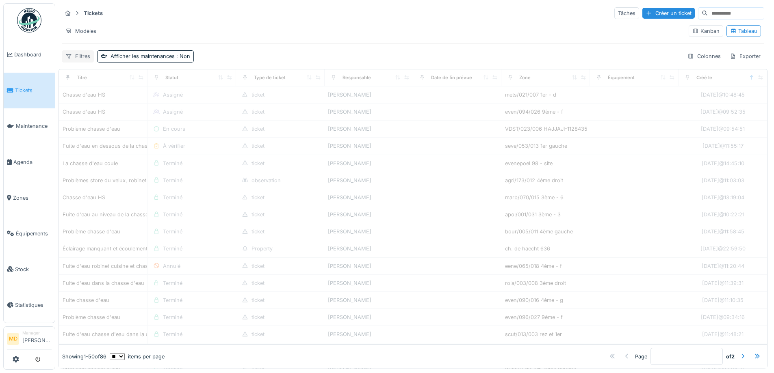
click at [76, 59] on div "Filtres" at bounding box center [78, 56] width 32 height 12
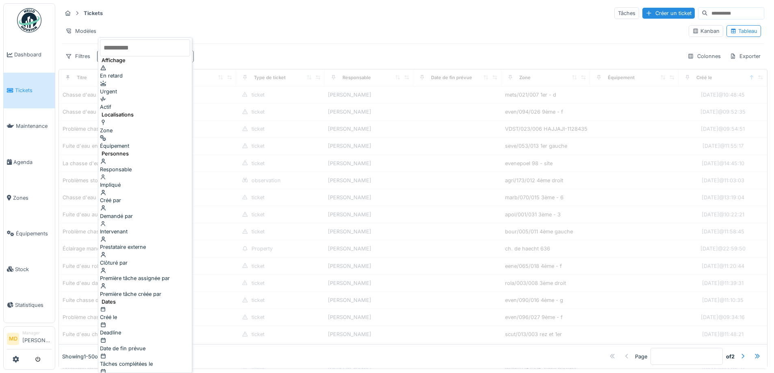
click at [137, 252] on div "Clôturé par" at bounding box center [145, 259] width 90 height 15
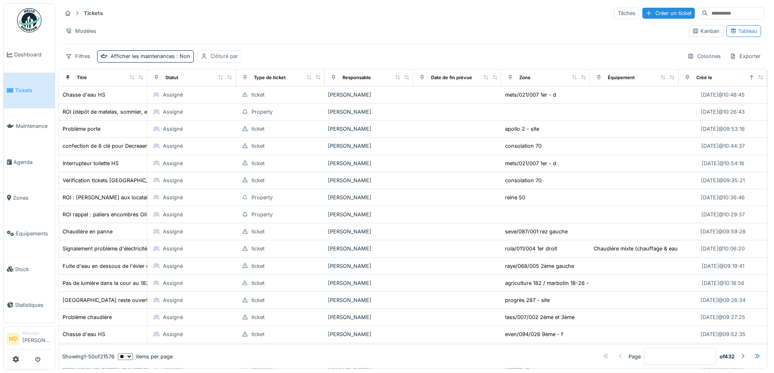
click at [221, 55] on div "Clôturé par" at bounding box center [224, 56] width 28 height 8
click at [214, 114] on div "Moi-même" at bounding box center [247, 117] width 97 height 15
type input "*****"
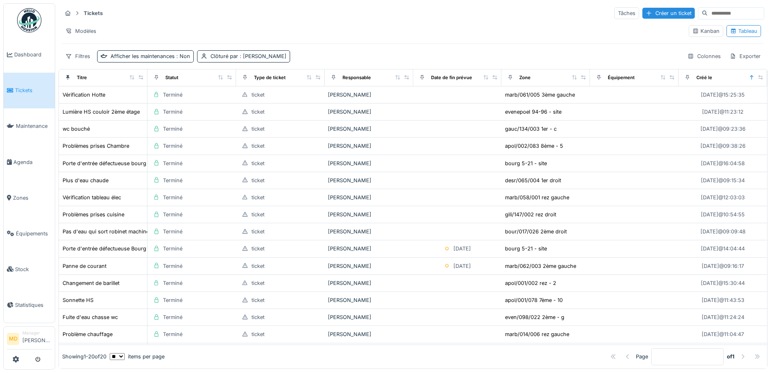
click at [328, 46] on div "Tickets Tâches Créer un ticket Modèles Kanban Tableau Filtres Afficher les main…" at bounding box center [413, 34] width 709 height 63
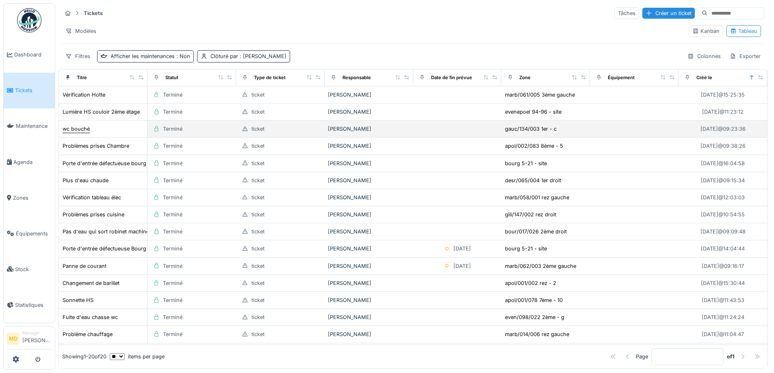
click at [82, 131] on div "wc bouché" at bounding box center [76, 129] width 27 height 8
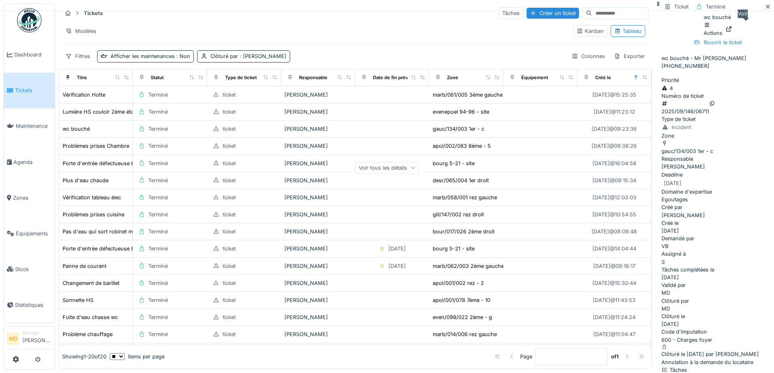
click at [732, 29] on icon at bounding box center [729, 28] width 7 height 5
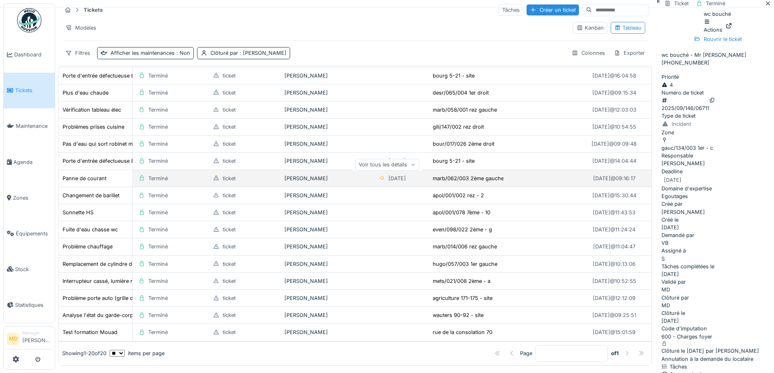
scroll to position [6, 0]
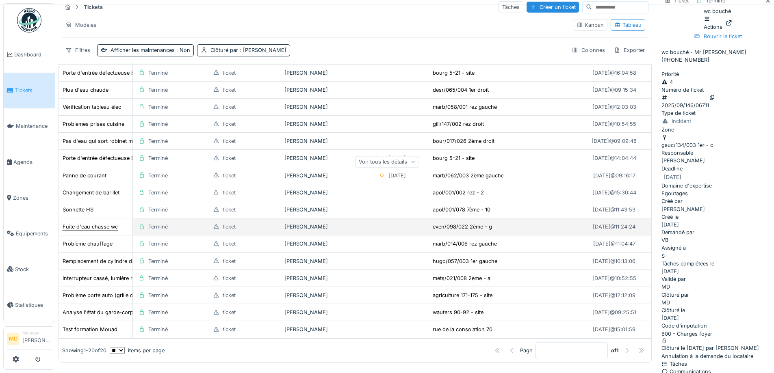
click at [87, 223] on div "Fuite d'eau chasse wc" at bounding box center [90, 227] width 55 height 8
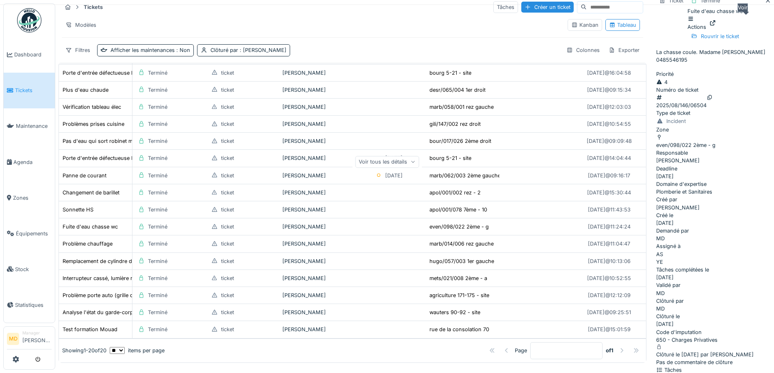
click at [716, 21] on icon at bounding box center [712, 22] width 7 height 5
click at [765, 4] on div at bounding box center [768, 1] width 7 height 8
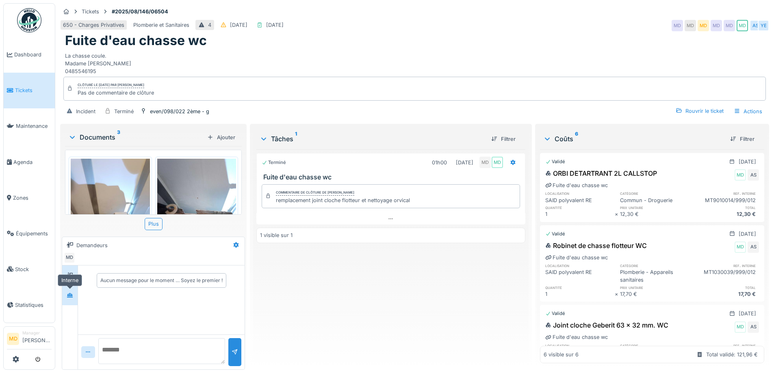
click at [65, 295] on div at bounding box center [70, 296] width 12 height 10
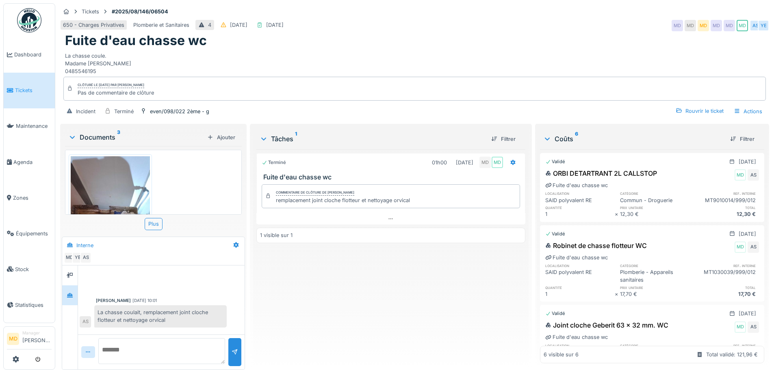
scroll to position [183, 0]
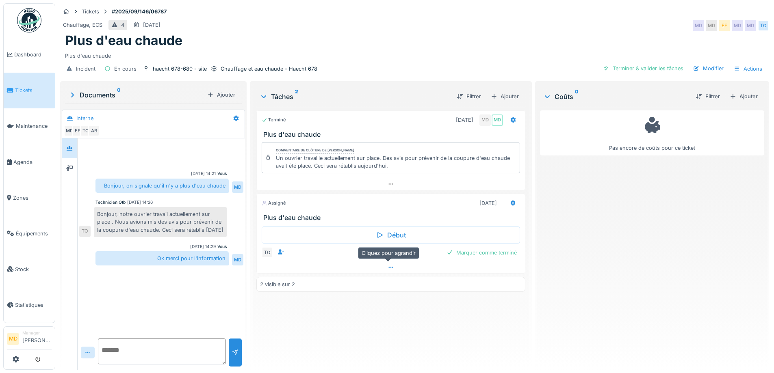
click at [388, 270] on icon at bounding box center [391, 267] width 7 height 5
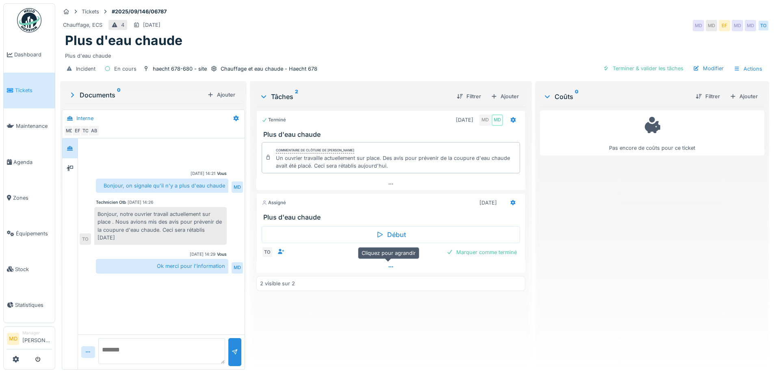
click at [383, 265] on div at bounding box center [390, 267] width 269 height 12
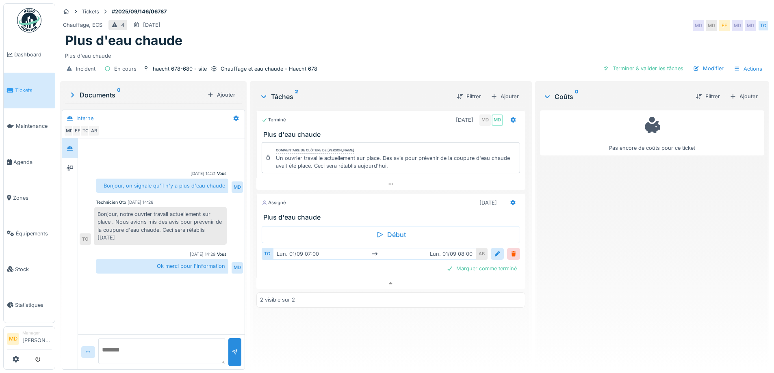
scroll to position [6, 0]
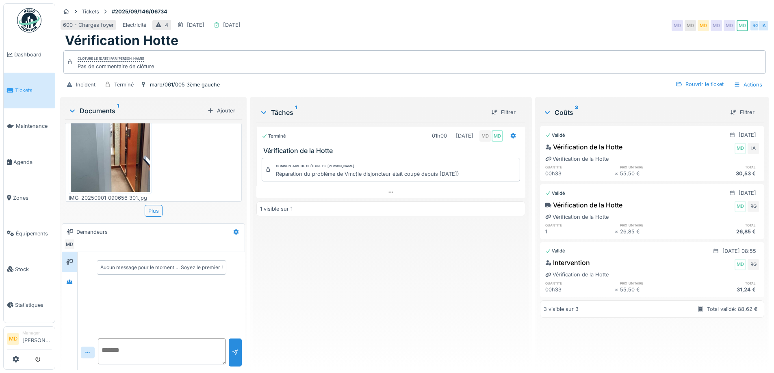
scroll to position [47, 0]
click at [67, 283] on div at bounding box center [69, 282] width 12 height 10
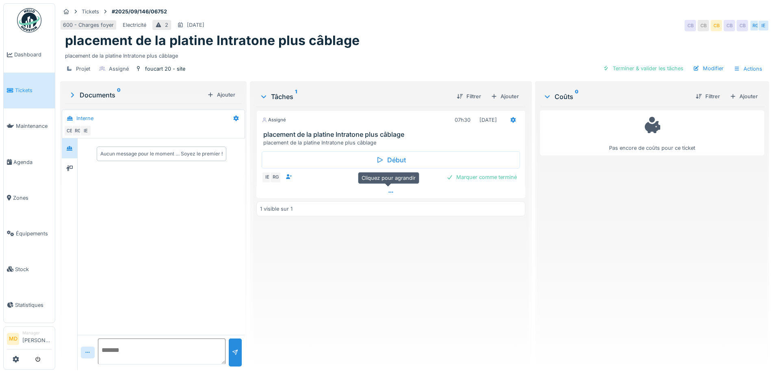
click at [384, 195] on div at bounding box center [390, 192] width 269 height 12
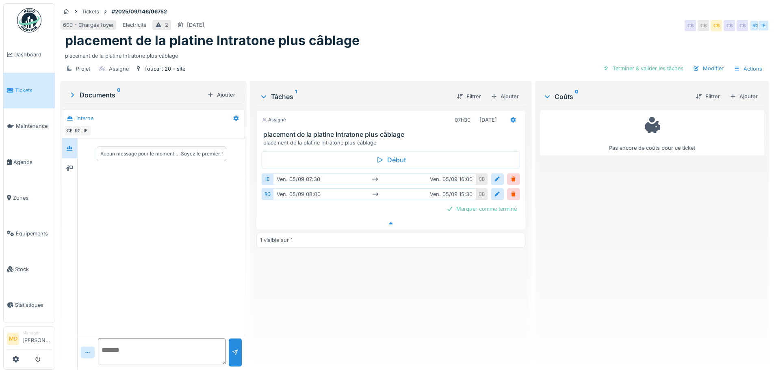
scroll to position [6, 0]
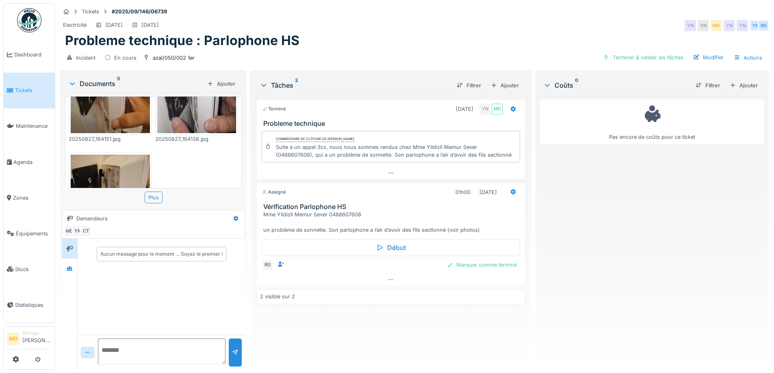
scroll to position [278, 0]
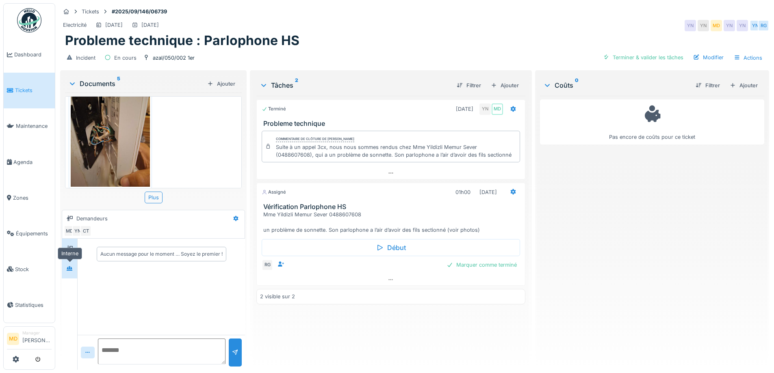
click at [68, 265] on div at bounding box center [69, 269] width 7 height 8
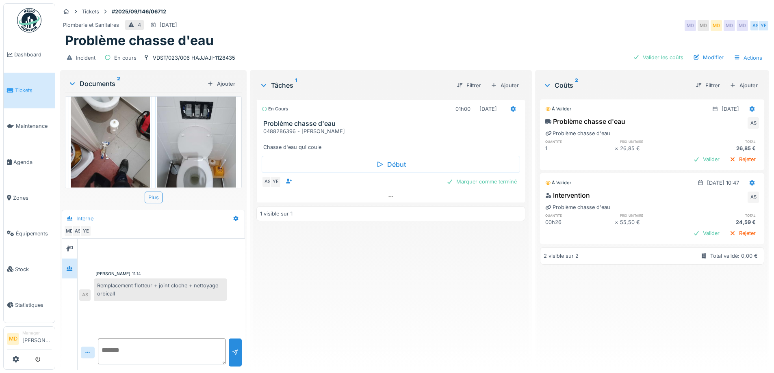
scroll to position [34, 0]
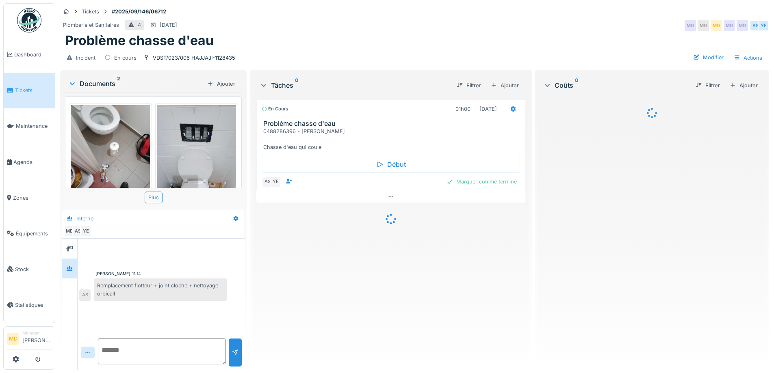
click at [119, 137] on img at bounding box center [110, 157] width 79 height 105
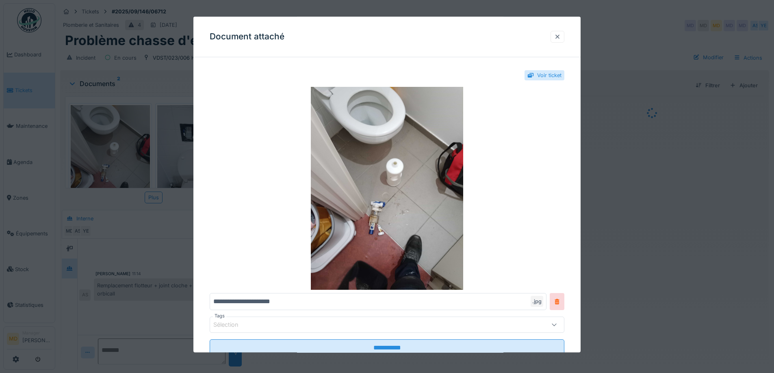
click at [561, 35] on div at bounding box center [557, 37] width 7 height 8
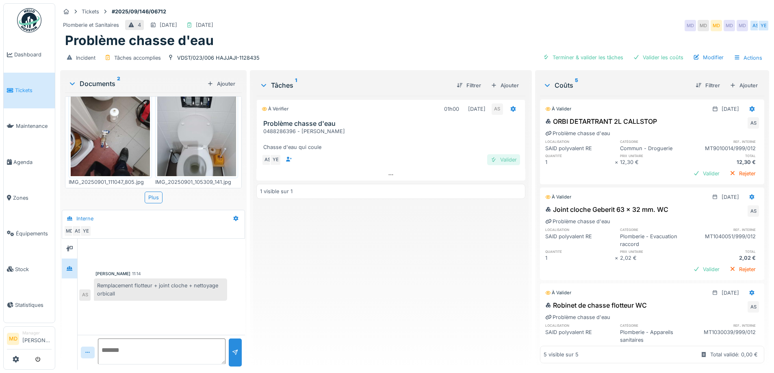
click at [495, 162] on div "Valider" at bounding box center [503, 159] width 33 height 11
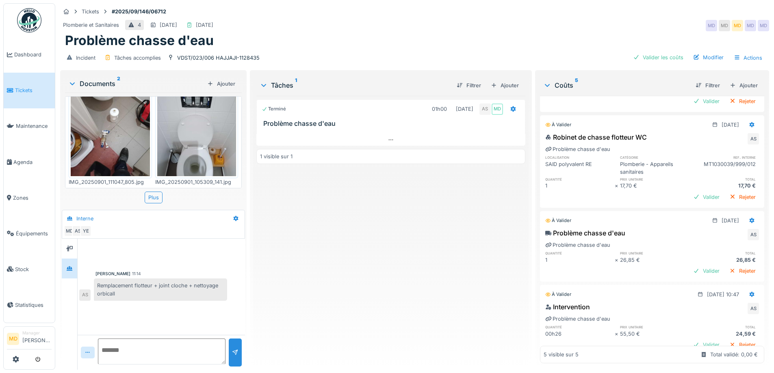
scroll to position [193, 0]
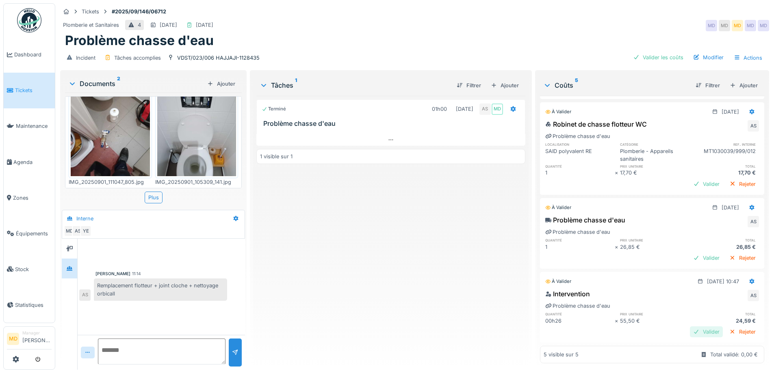
click at [690, 327] on div "Valider" at bounding box center [706, 332] width 33 height 11
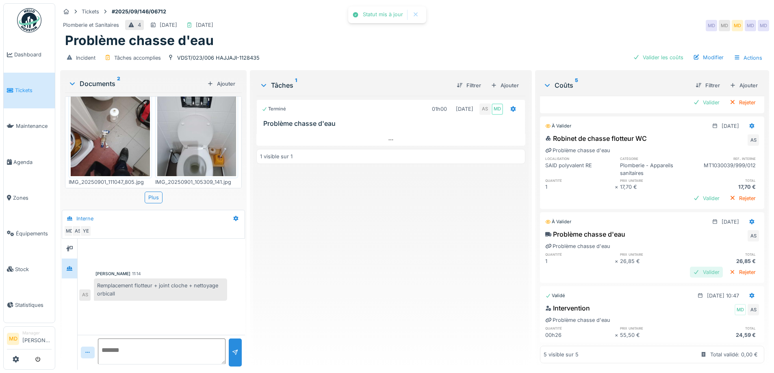
click at [696, 267] on div "Valider" at bounding box center [706, 272] width 33 height 11
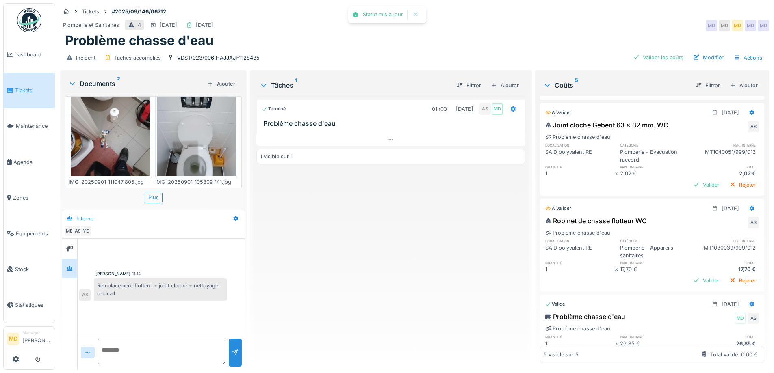
scroll to position [84, 0]
click at [690, 276] on div "Valider" at bounding box center [706, 281] width 33 height 11
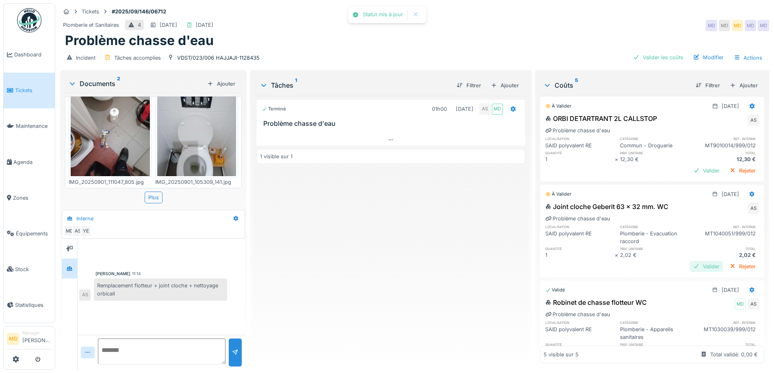
scroll to position [2, 0]
click at [690, 265] on div "Valider" at bounding box center [706, 267] width 33 height 11
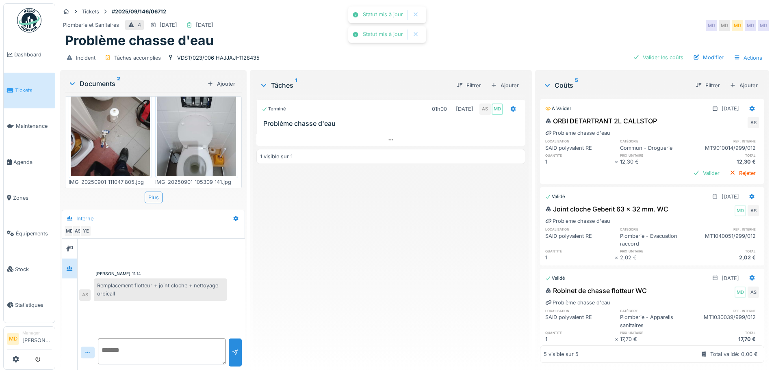
scroll to position [0, 0]
click at [694, 169] on div "Valider" at bounding box center [706, 173] width 33 height 11
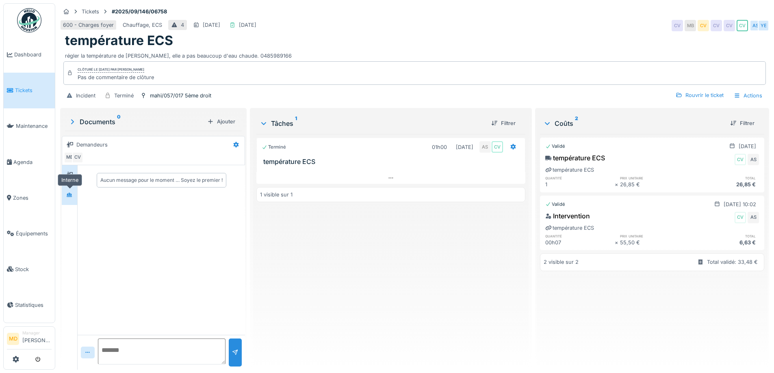
click at [72, 194] on icon at bounding box center [69, 195] width 7 height 5
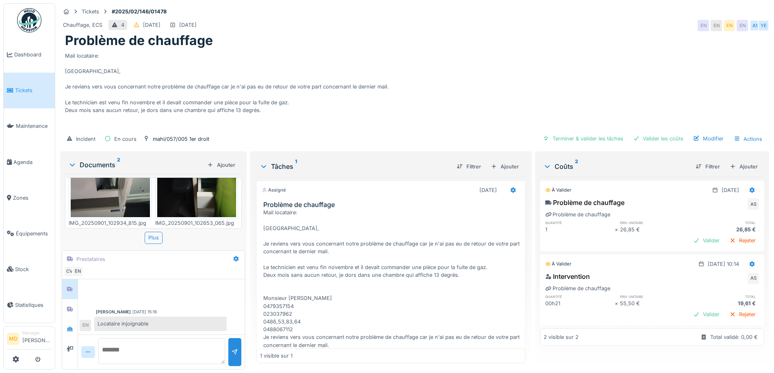
scroll to position [6, 0]
click at [73, 307] on icon at bounding box center [70, 309] width 7 height 5
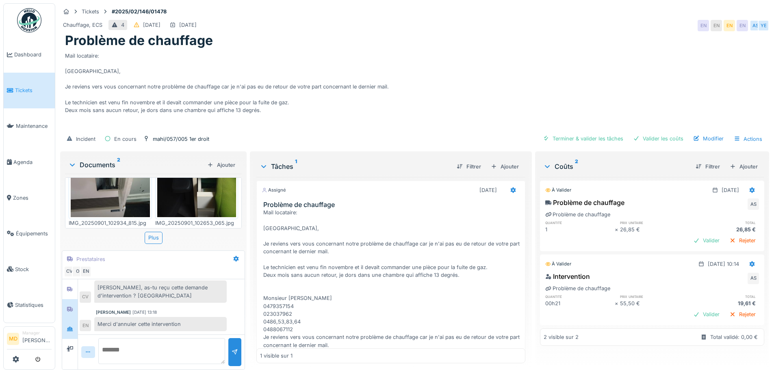
click at [73, 326] on div at bounding box center [70, 329] width 12 height 10
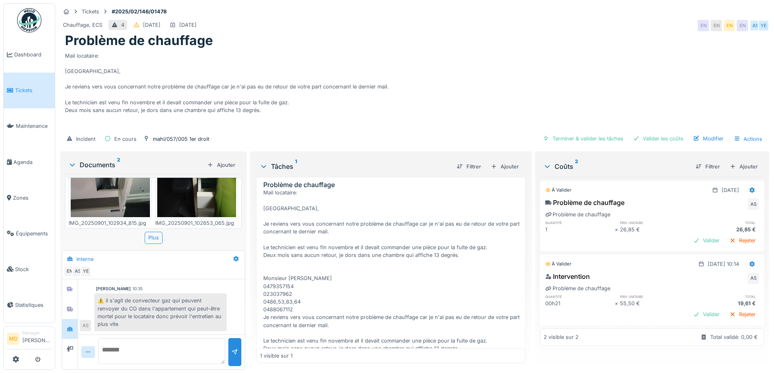
scroll to position [0, 0]
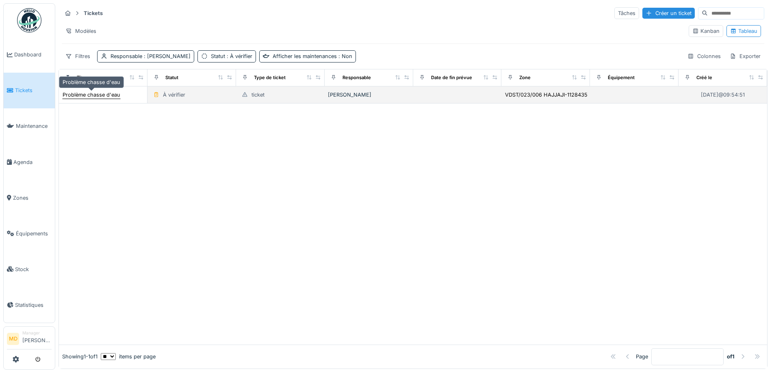
click at [106, 92] on div "Problème chasse d'eau" at bounding box center [92, 95] width 58 height 8
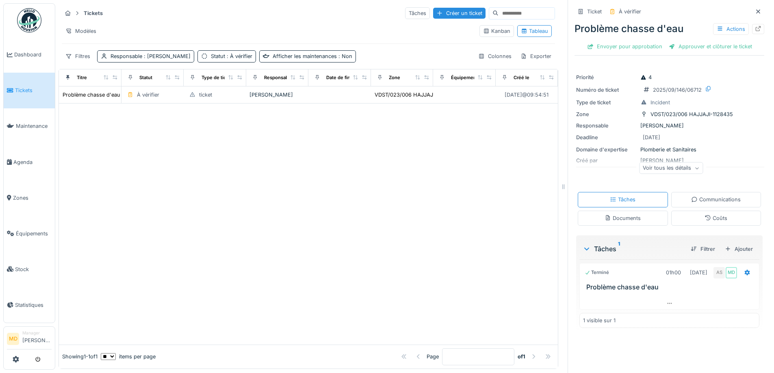
click at [683, 167] on div "Voir tous les détails" at bounding box center [671, 169] width 64 height 12
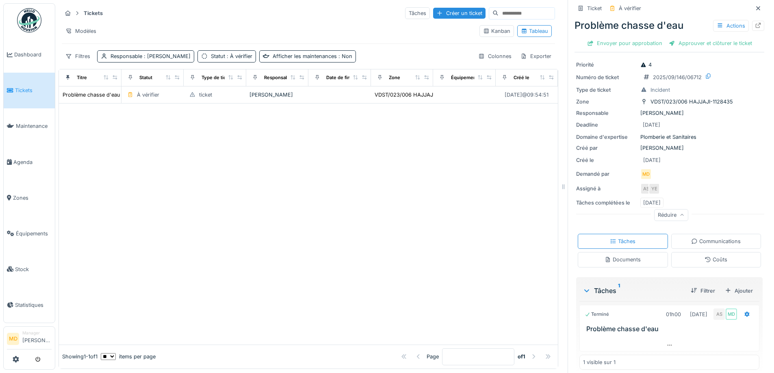
scroll to position [19, 0]
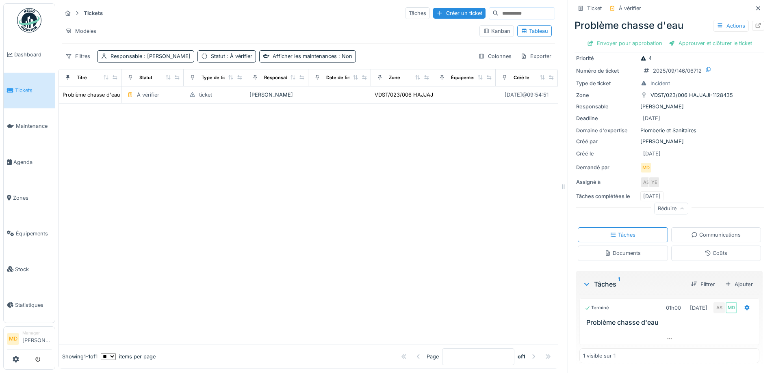
click at [703, 239] on div "Communications" at bounding box center [716, 235] width 50 height 8
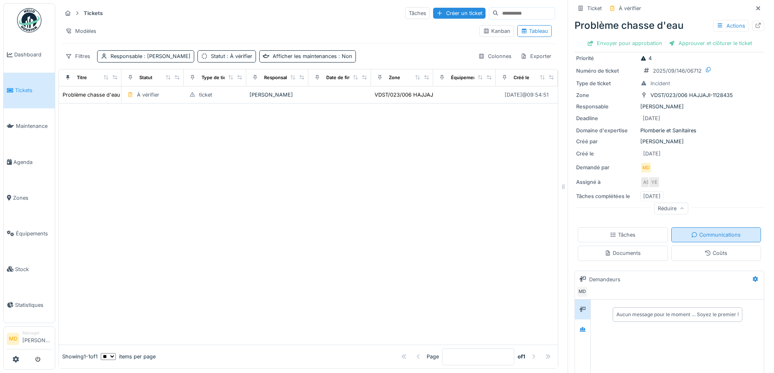
scroll to position [6, 0]
click at [579, 327] on icon at bounding box center [582, 329] width 7 height 5
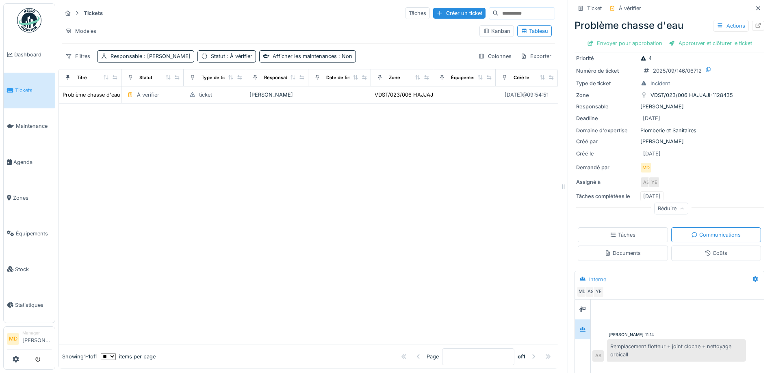
scroll to position [117, 0]
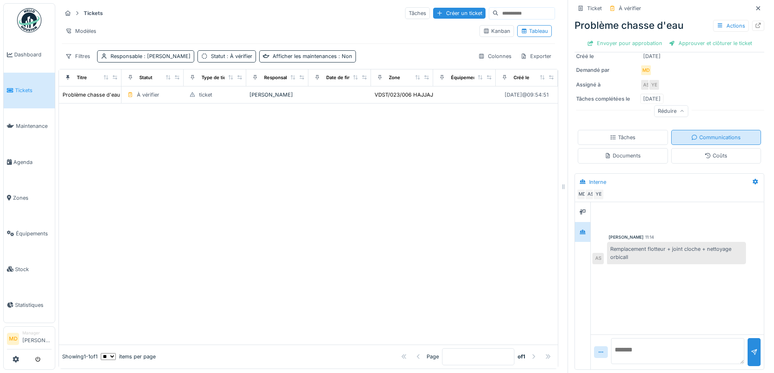
click at [712, 134] on div "Communications" at bounding box center [716, 138] width 50 height 8
click at [610, 134] on div "Tâches" at bounding box center [623, 138] width 26 height 8
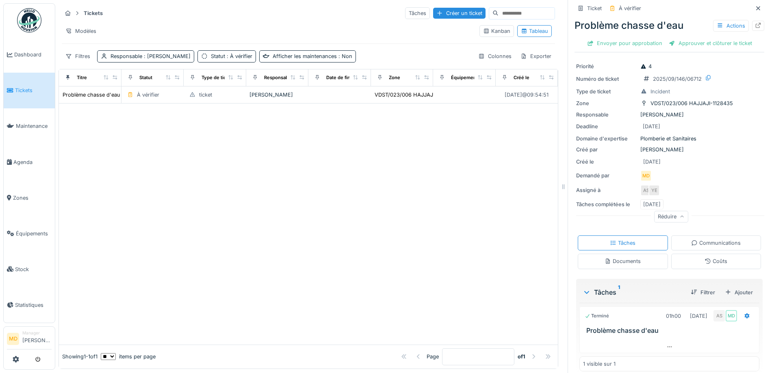
scroll to position [0, 0]
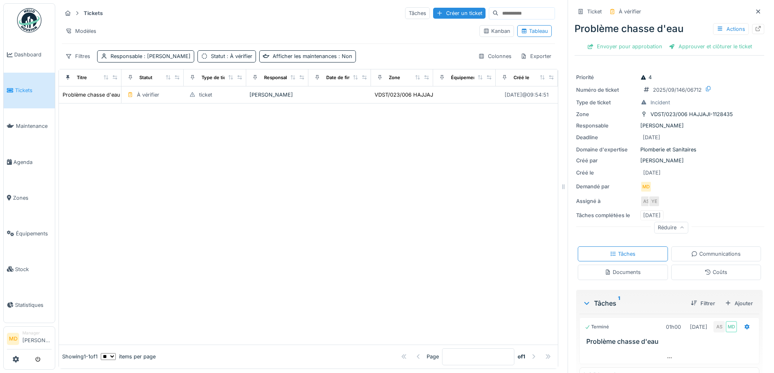
click at [473, 169] on div at bounding box center [308, 224] width 499 height 241
click at [756, 31] on icon at bounding box center [758, 28] width 5 height 5
click at [29, 65] on link "Dashboard" at bounding box center [29, 55] width 51 height 36
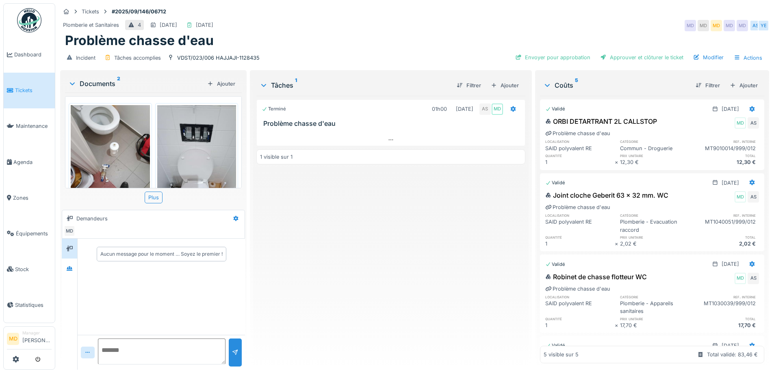
scroll to position [34, 0]
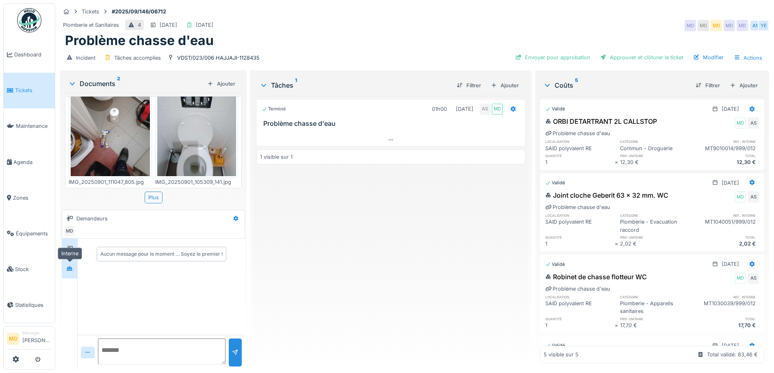
click at [69, 268] on icon at bounding box center [69, 268] width 7 height 5
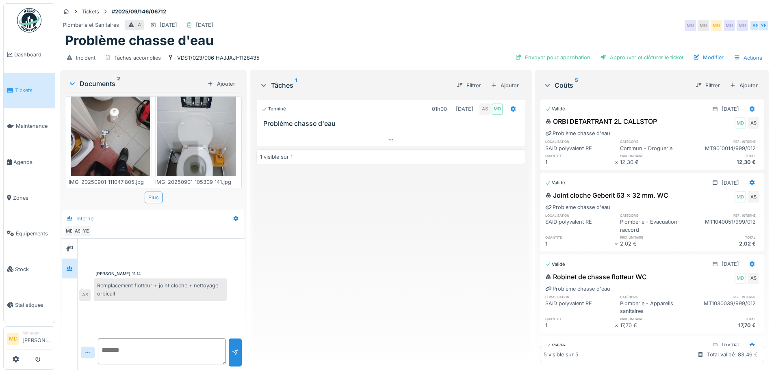
click at [360, 258] on div "Terminé 01h00 [DATE] AS MD Problème chasse d'eau 1 visible sur 1" at bounding box center [390, 230] width 269 height 268
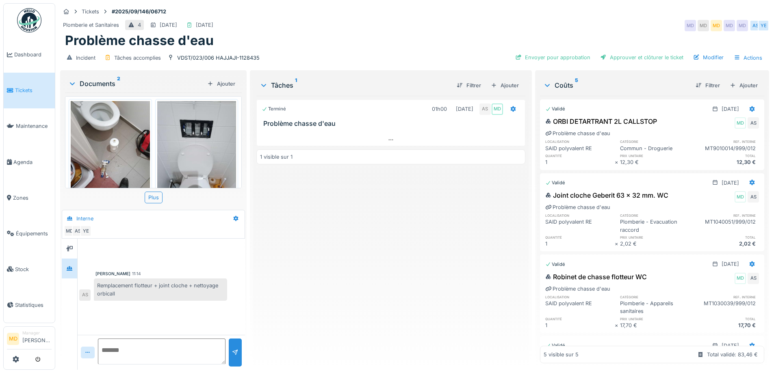
scroll to position [0, 0]
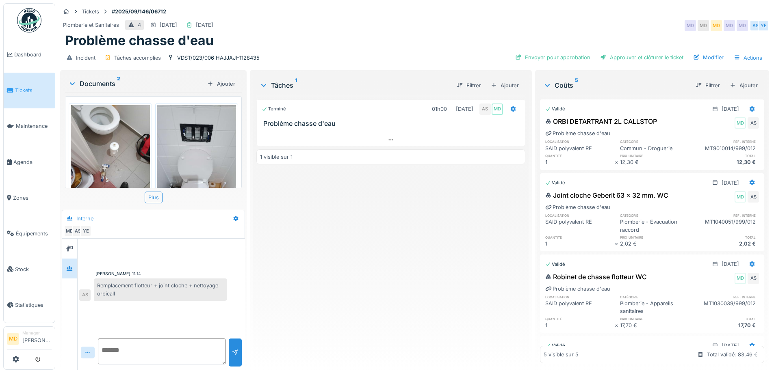
click at [100, 147] on img at bounding box center [110, 157] width 79 height 105
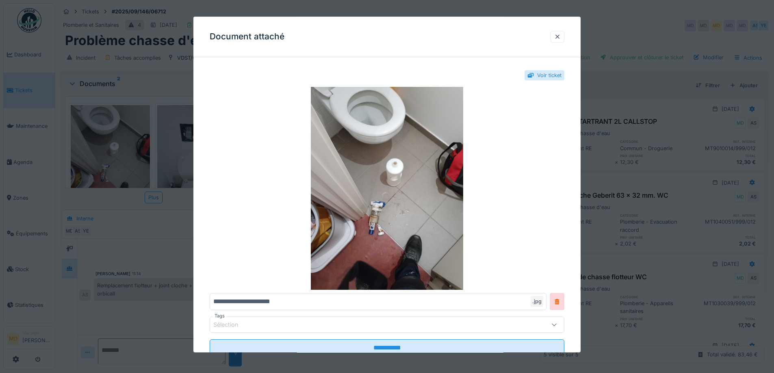
click at [553, 37] on div "Document attaché" at bounding box center [386, 37] width 387 height 41
click at [554, 37] on div at bounding box center [558, 37] width 14 height 12
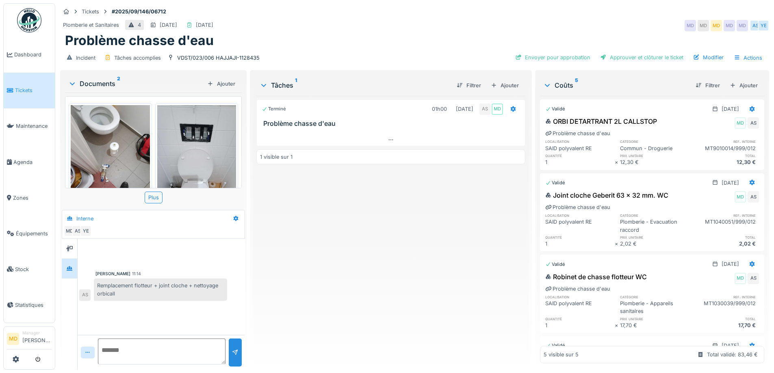
click at [361, 47] on div "Problème chasse d'eau" at bounding box center [414, 40] width 699 height 15
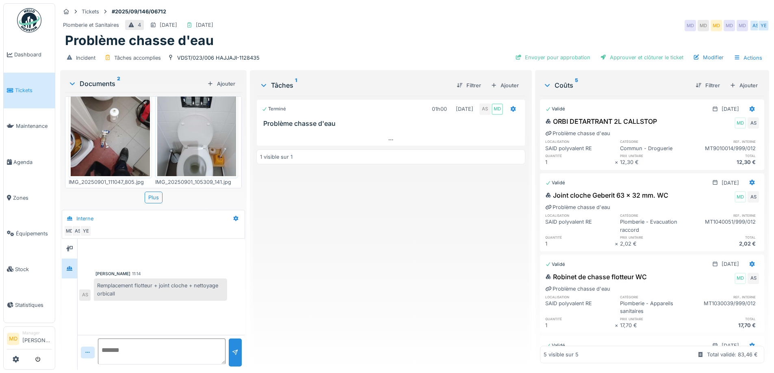
click at [384, 258] on div "Terminé 01h00 01/09/2025 AS MD Problème chasse d'eau 1 visible sur 1" at bounding box center [390, 230] width 269 height 268
click at [390, 358] on div "Tâches 1 Filtrer Ajouter Terminé 01h00 01/09/2025 AS MD Problème chasse d'eau 1…" at bounding box center [390, 219] width 275 height 295
click at [402, 278] on div "Terminé 01h00 01/09/2025 AS MD Problème chasse d'eau 1 visible sur 1" at bounding box center [390, 230] width 269 height 268
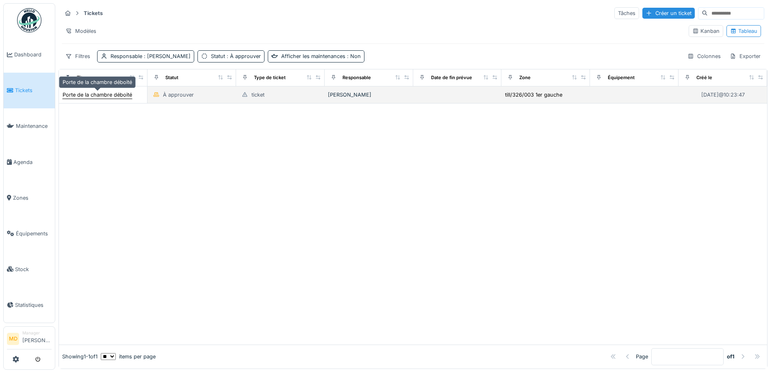
click at [101, 97] on div "Porte de la chambre déboité" at bounding box center [97, 95] width 69 height 8
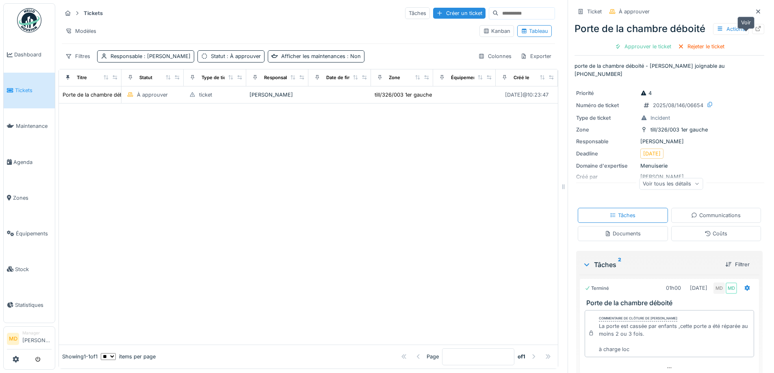
click at [752, 34] on div at bounding box center [758, 29] width 12 height 10
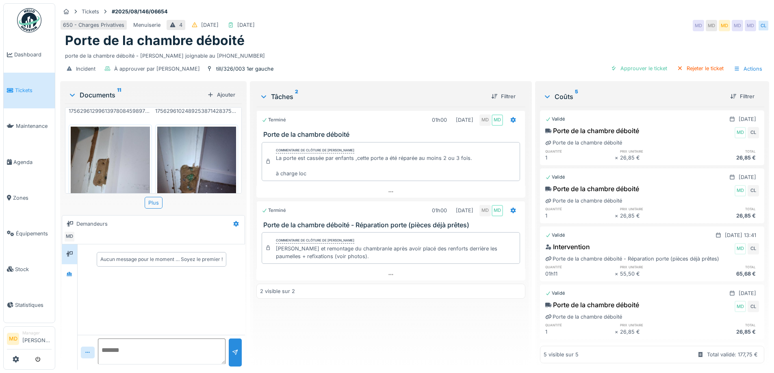
scroll to position [609, 0]
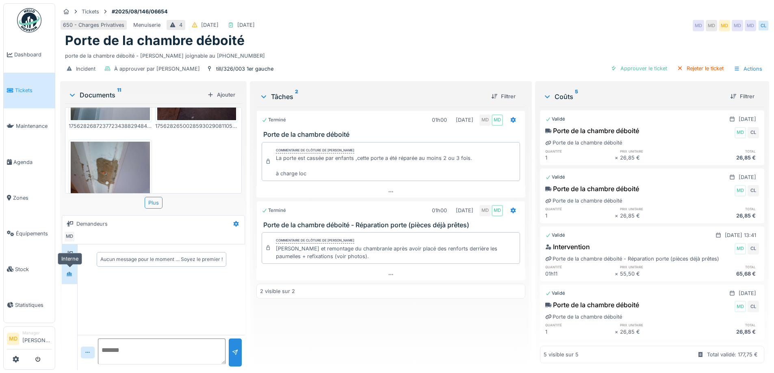
click at [74, 269] on div at bounding box center [69, 274] width 12 height 10
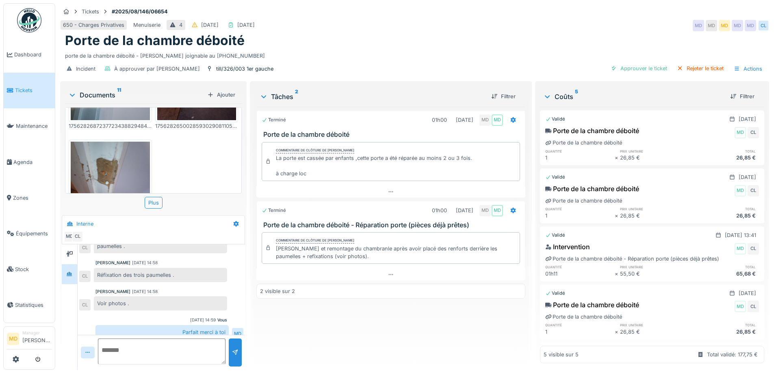
scroll to position [6, 0]
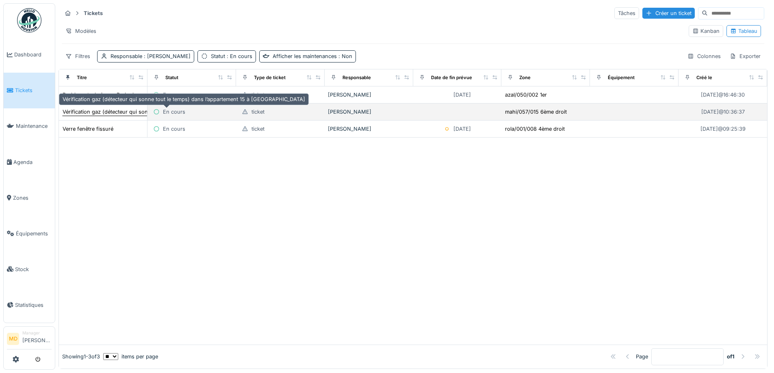
click at [93, 108] on div "Vérification gaz (détecteur qui sonne tout le temps) dans l’appartement 15 à [G…" at bounding box center [184, 112] width 243 height 8
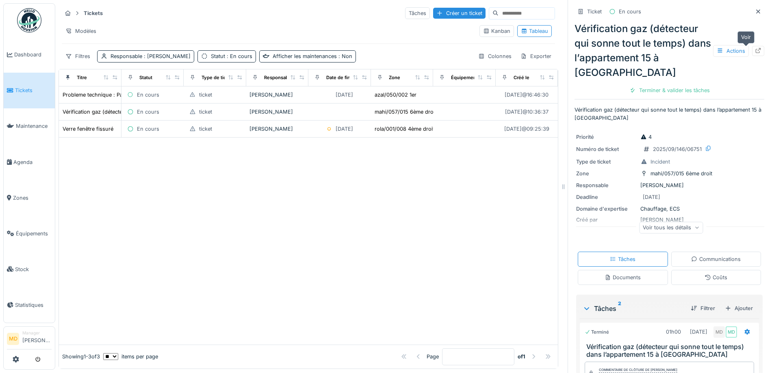
click at [752, 51] on div at bounding box center [758, 51] width 12 height 10
click at [20, 163] on link "Agenda" at bounding box center [29, 162] width 51 height 36
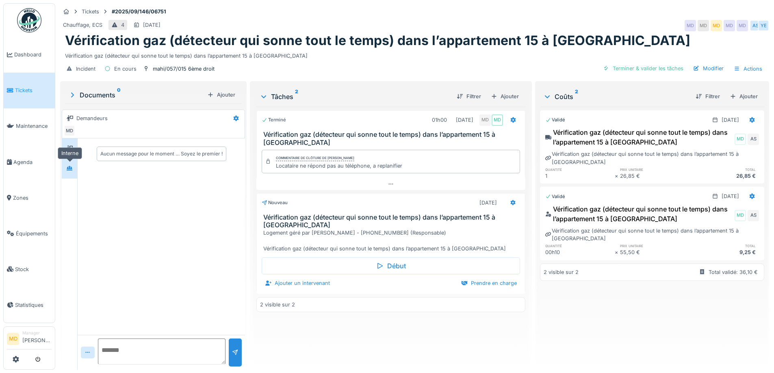
click at [76, 165] on div at bounding box center [69, 168] width 12 height 10
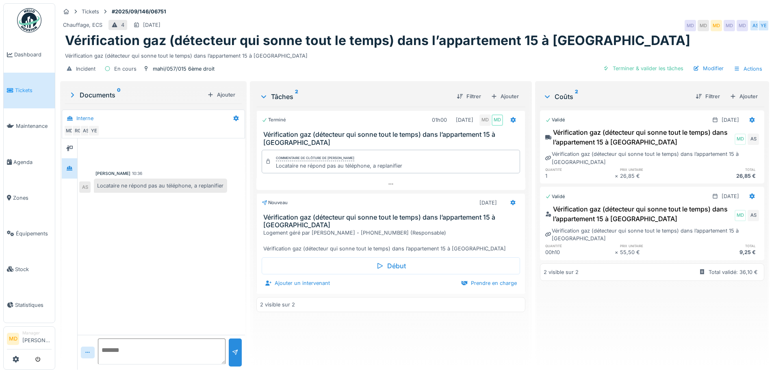
click at [334, 325] on div "Terminé 01h00 [DATE] MD MD Vérification gaz (détecteur qui sonne tout le temps)…" at bounding box center [390, 235] width 269 height 257
drag, startPoint x: 127, startPoint y: 194, endPoint x: 97, endPoint y: 177, distance: 34.6
click at [97, 177] on div "[PERSON_NAME] 10:36 Locataire ne répond pas au téléphone, a replanifier AS" at bounding box center [161, 182] width 164 height 22
click at [105, 187] on div "Locataire ne répond pas au téléphone, a replanifier" at bounding box center [160, 186] width 133 height 14
drag, startPoint x: 95, startPoint y: 182, endPoint x: 125, endPoint y: 195, distance: 33.1
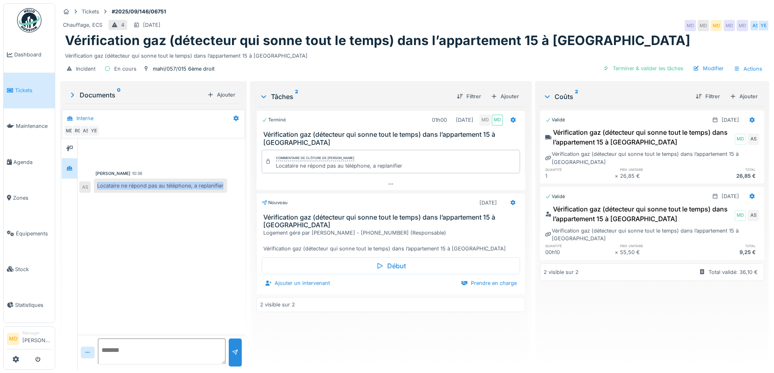
click at [125, 193] on div "Locataire ne répond pas au téléphone, a replanifier" at bounding box center [160, 186] width 133 height 14
click at [114, 193] on div "Locataire ne répond pas au téléphone, a replanifier" at bounding box center [160, 186] width 133 height 14
drag, startPoint x: 125, startPoint y: 193, endPoint x: 97, endPoint y: 182, distance: 30.6
click at [97, 182] on div "Locataire ne répond pas au téléphone, a replanifier" at bounding box center [160, 186] width 133 height 14
click at [105, 185] on div "Locataire ne répond pas au téléphone, a replanifier" at bounding box center [160, 186] width 133 height 14
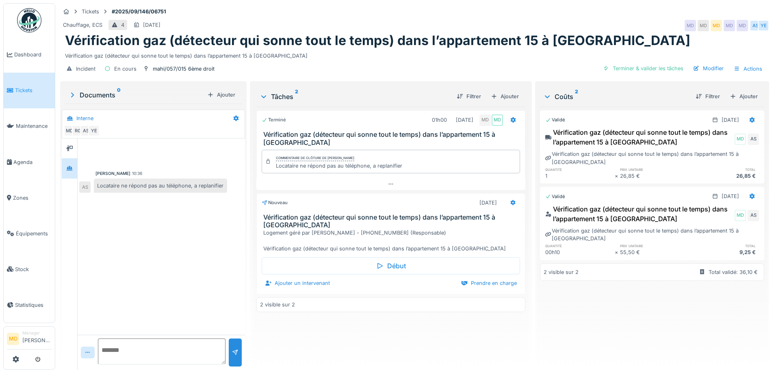
click at [118, 191] on div "Locataire ne répond pas au téléphone, a replanifier" at bounding box center [160, 186] width 133 height 14
drag, startPoint x: 117, startPoint y: 195, endPoint x: 96, endPoint y: 183, distance: 24.4
click at [96, 183] on div "Locataire ne répond pas au téléphone, a replanifier" at bounding box center [160, 186] width 133 height 14
click at [113, 189] on div "Locataire ne répond pas au téléphone, a replanifier" at bounding box center [160, 186] width 133 height 14
drag, startPoint x: 125, startPoint y: 194, endPoint x: 97, endPoint y: 183, distance: 30.0
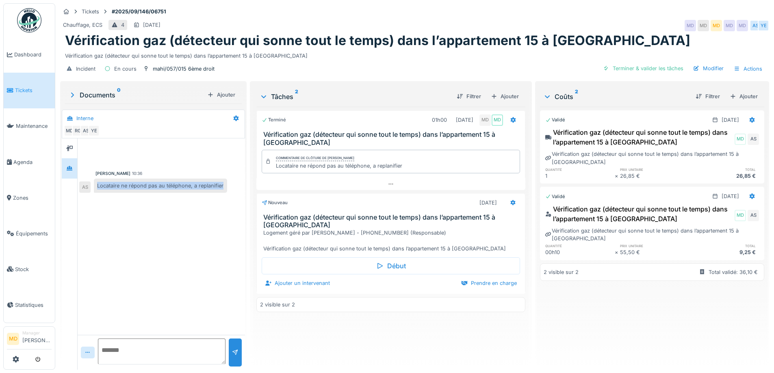
click at [97, 183] on div "Locataire ne répond pas au téléphone, a replanifier" at bounding box center [160, 186] width 133 height 14
click at [108, 184] on div "Locataire ne répond pas au téléphone, a replanifier" at bounding box center [160, 186] width 133 height 14
drag, startPoint x: 125, startPoint y: 195, endPoint x: 94, endPoint y: 185, distance: 32.5
click at [94, 185] on div "Locataire ne répond pas au téléphone, a replanifier" at bounding box center [160, 186] width 133 height 14
click at [108, 191] on div "Locataire ne répond pas au téléphone, a replanifier" at bounding box center [160, 186] width 133 height 14
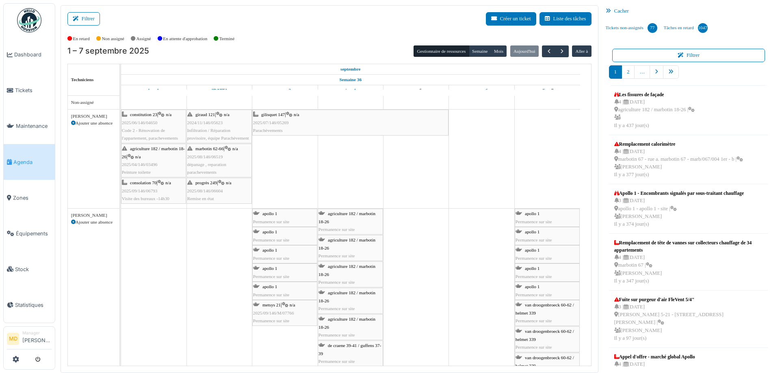
click at [90, 18] on button "Filtrer" at bounding box center [83, 18] width 33 height 13
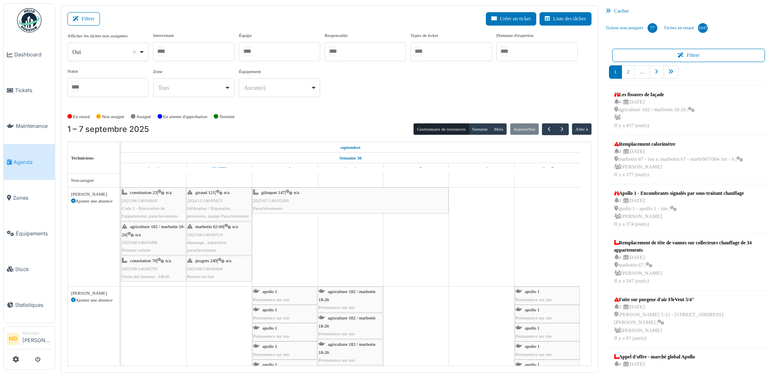
click at [183, 50] on div at bounding box center [193, 51] width 81 height 19
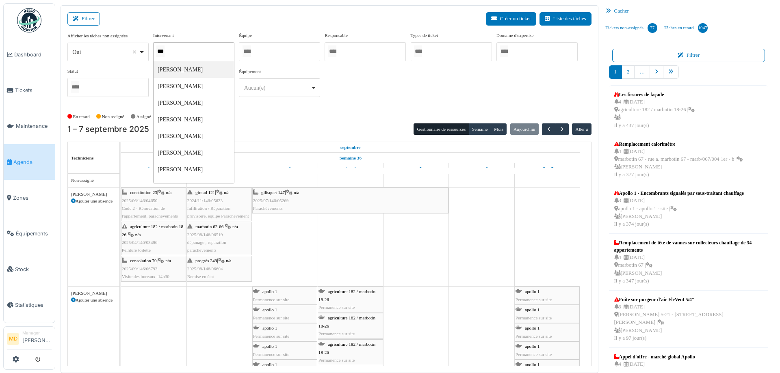
type input "****"
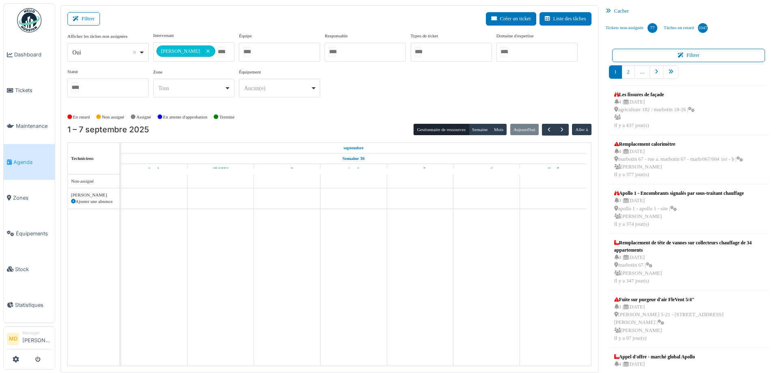
click at [358, 71] on div "**********" at bounding box center [329, 68] width 524 height 72
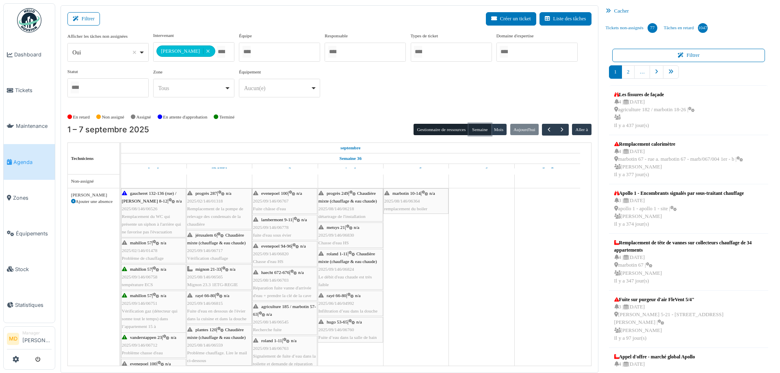
click at [473, 131] on button "Semaine" at bounding box center [480, 129] width 22 height 11
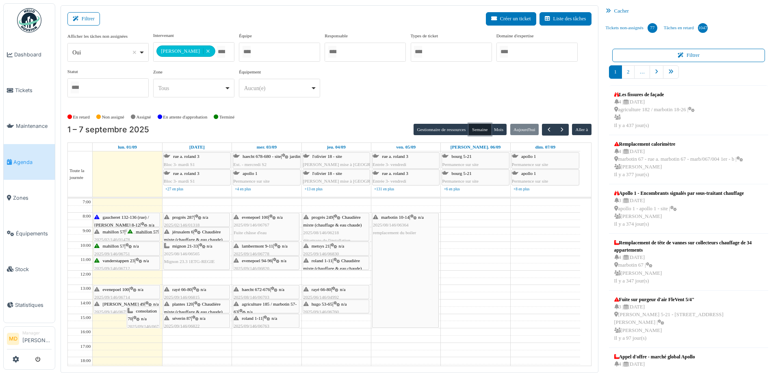
click at [112, 303] on span "wollès 49" at bounding box center [124, 304] width 42 height 5
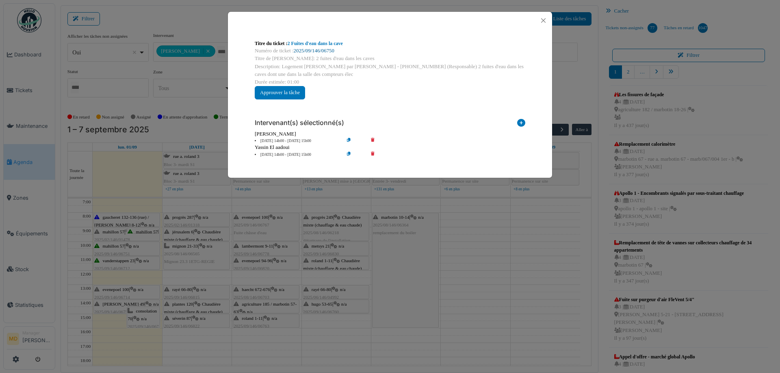
click at [316, 49] on link "2025/09/146/06750" at bounding box center [314, 51] width 41 height 6
click at [543, 17] on button "Close" at bounding box center [543, 20] width 11 height 11
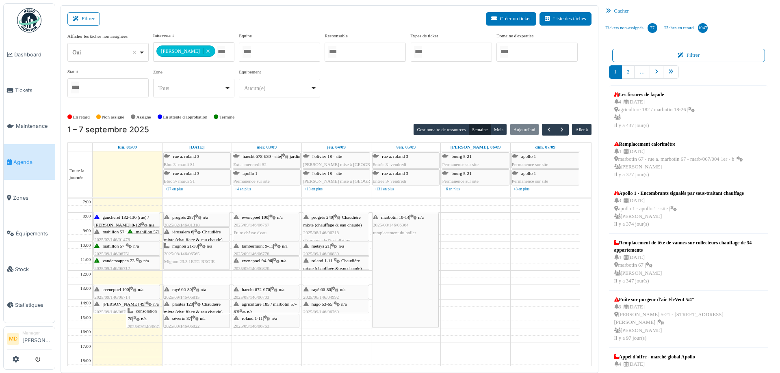
click at [120, 246] on span "mahillon 57" at bounding box center [114, 246] width 22 height 5
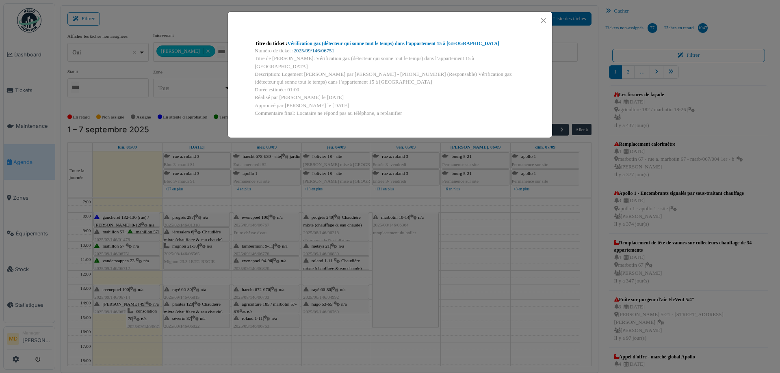
click at [324, 48] on link "2025/09/146/06751" at bounding box center [314, 51] width 41 height 6
click at [543, 19] on button "Close" at bounding box center [543, 20] width 11 height 11
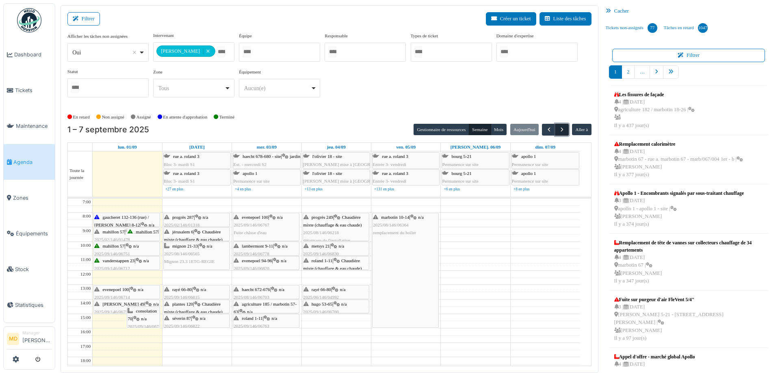
click at [559, 132] on span "button" at bounding box center [562, 129] width 7 height 7
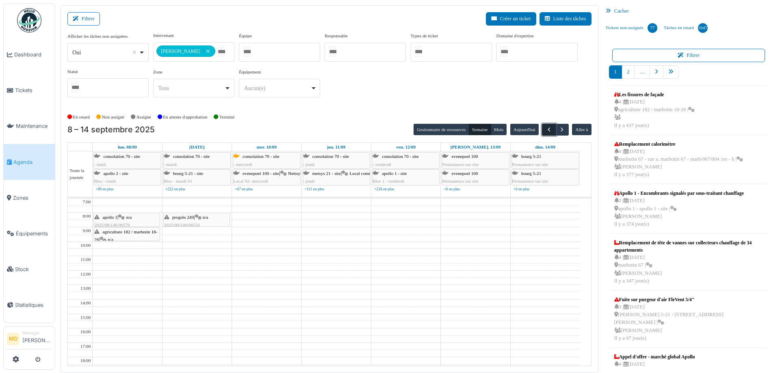
click at [542, 129] on button "button" at bounding box center [548, 130] width 13 height 12
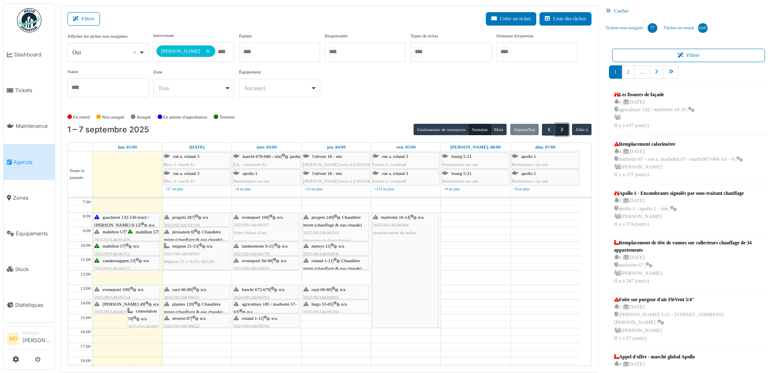
click at [559, 130] on span "button" at bounding box center [562, 129] width 7 height 7
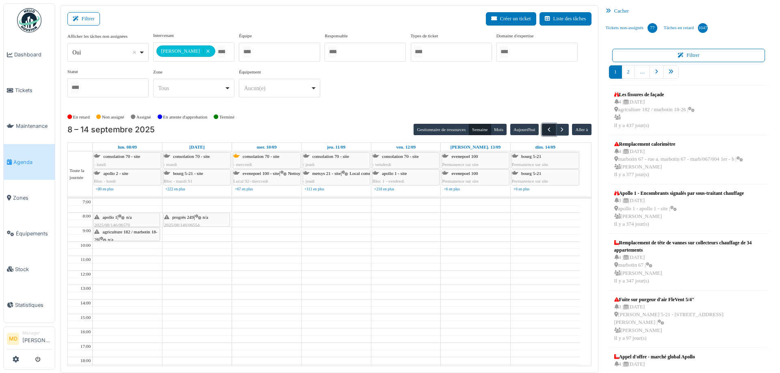
click at [542, 125] on button "button" at bounding box center [548, 130] width 13 height 12
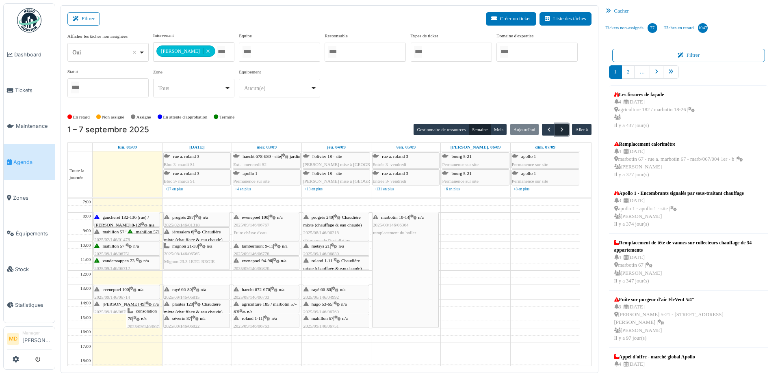
click at [559, 129] on span "button" at bounding box center [562, 129] width 7 height 7
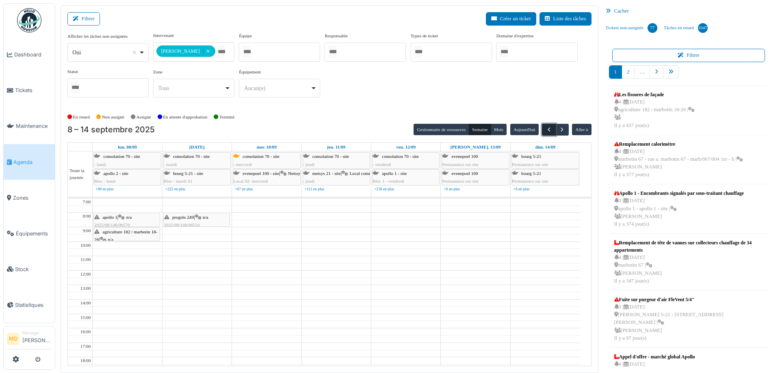
click at [546, 127] on span "button" at bounding box center [549, 129] width 7 height 7
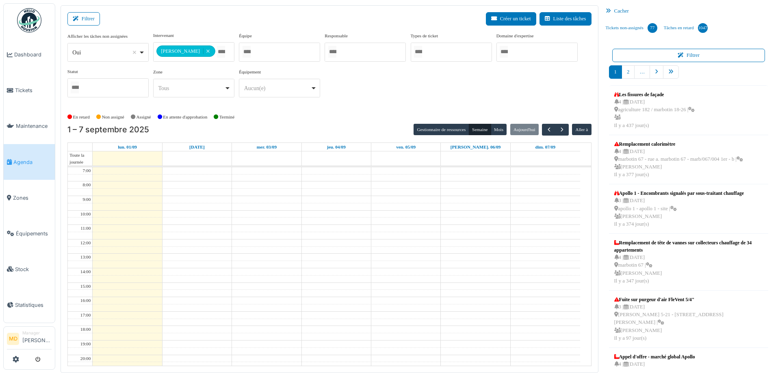
click at [477, 100] on div "**********" at bounding box center [329, 68] width 524 height 72
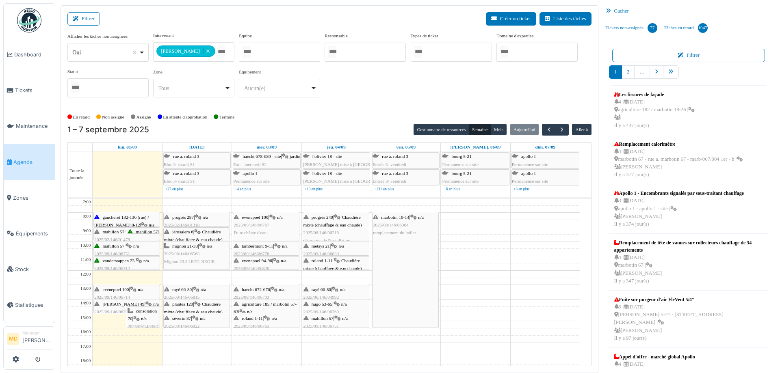
click at [337, 91] on div "**********" at bounding box center [329, 68] width 524 height 72
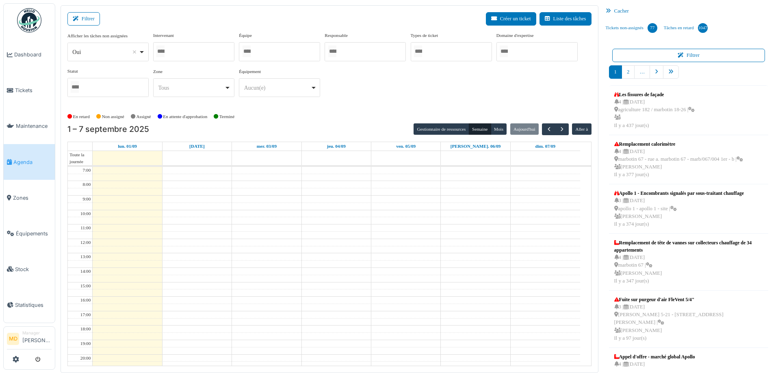
click at [197, 49] on div at bounding box center [193, 51] width 81 height 19
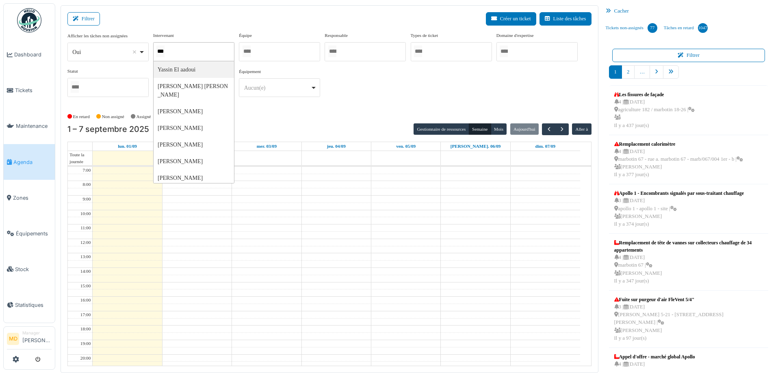
type input "****"
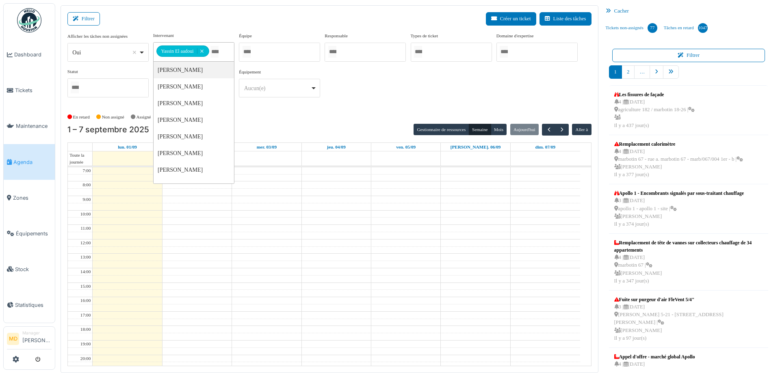
click at [402, 71] on div "**********" at bounding box center [329, 68] width 524 height 72
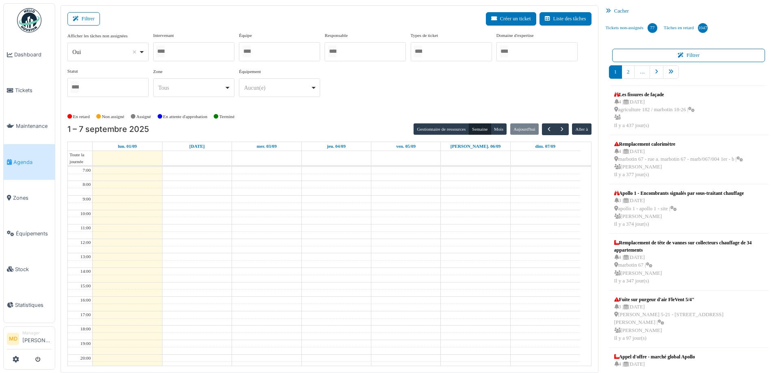
click at [194, 54] on div at bounding box center [193, 51] width 81 height 19
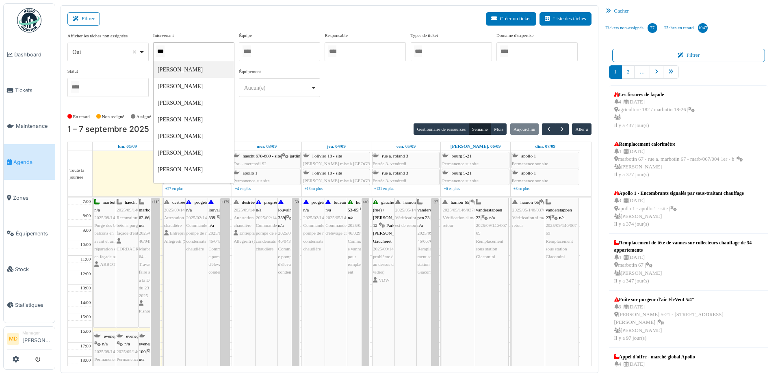
type input "****"
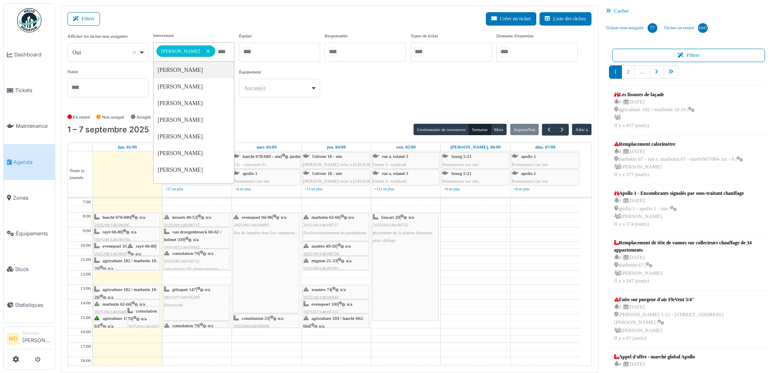
click at [375, 93] on div "**********" at bounding box center [329, 68] width 524 height 72
click at [559, 128] on span "button" at bounding box center [562, 129] width 7 height 7
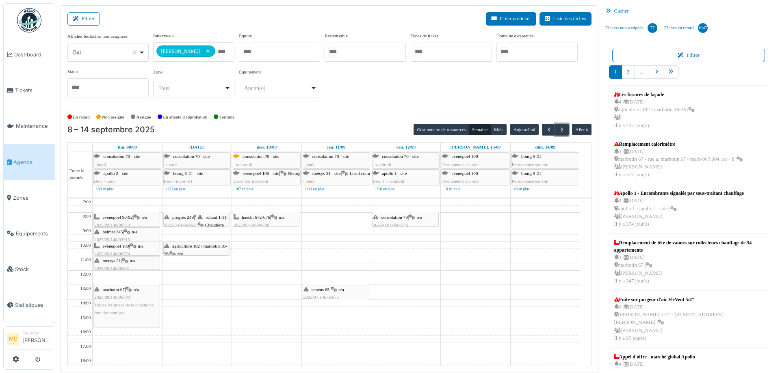
click at [126, 260] on icon at bounding box center [125, 260] width 7 height 5
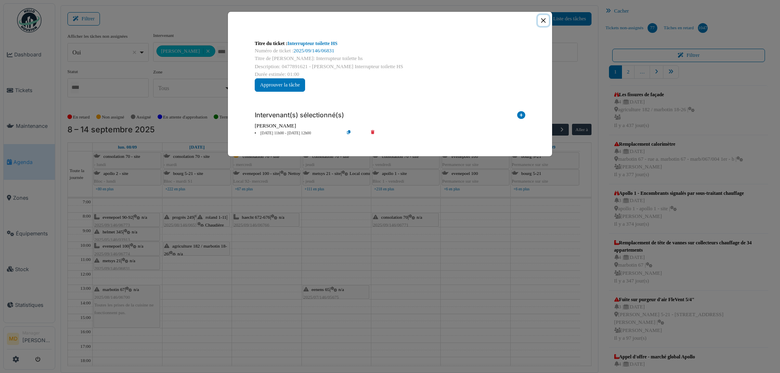
click at [543, 22] on button "Close" at bounding box center [543, 20] width 11 height 11
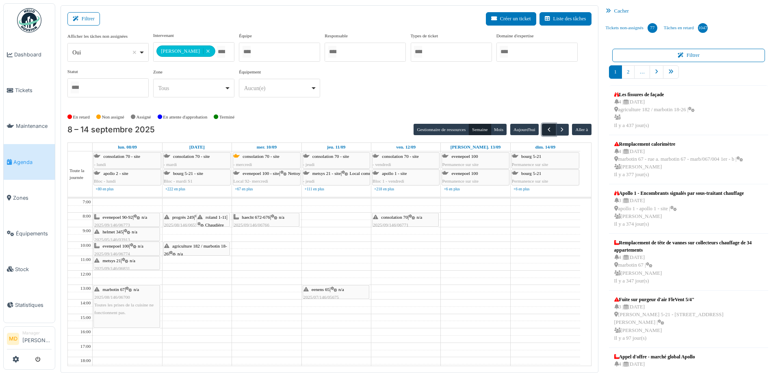
click at [546, 127] on span "button" at bounding box center [549, 129] width 7 height 7
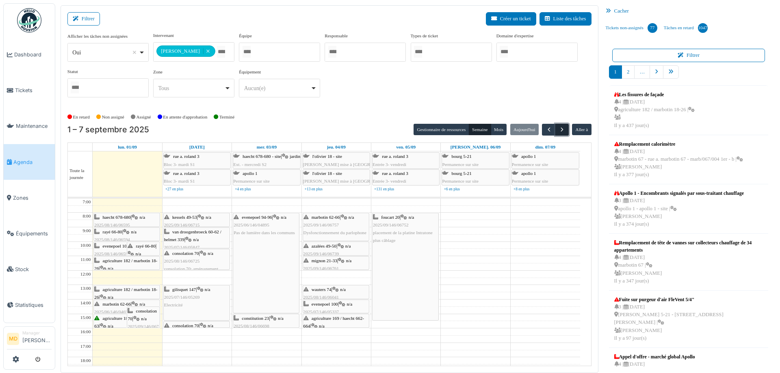
click at [559, 130] on span "button" at bounding box center [562, 129] width 7 height 7
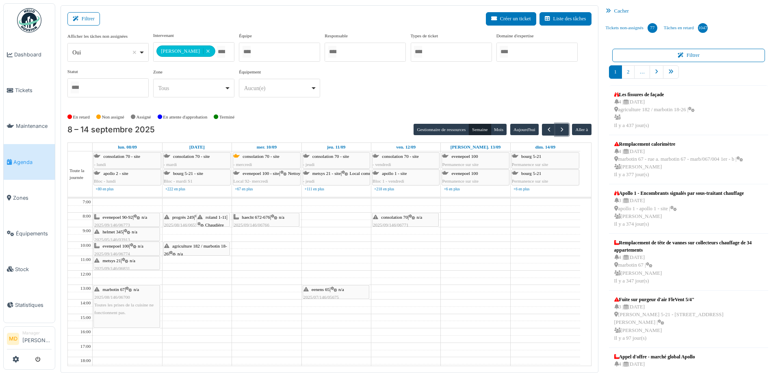
click at [127, 287] on div "marbotin 67 | n/a 2025/08/146/06700 Toutes les prises de la cuisine ne fonction…" at bounding box center [126, 301] width 65 height 31
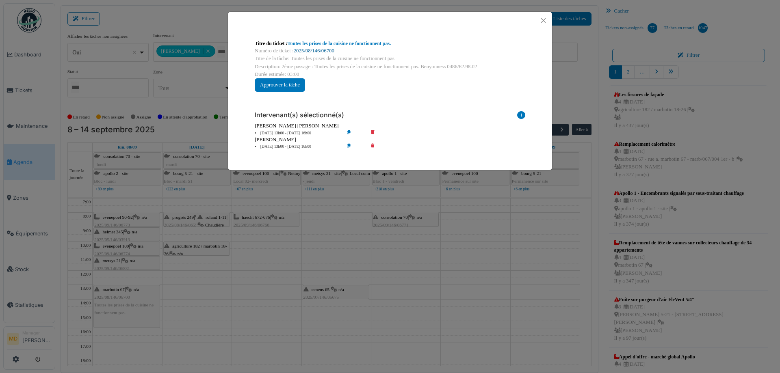
click at [299, 51] on link "2025/08/146/06700" at bounding box center [314, 51] width 41 height 6
click at [541, 19] on button "Close" at bounding box center [543, 20] width 11 height 11
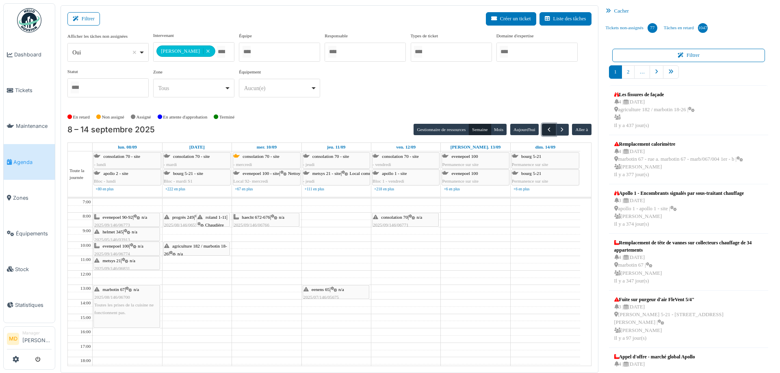
click at [546, 125] on button "button" at bounding box center [548, 130] width 13 height 12
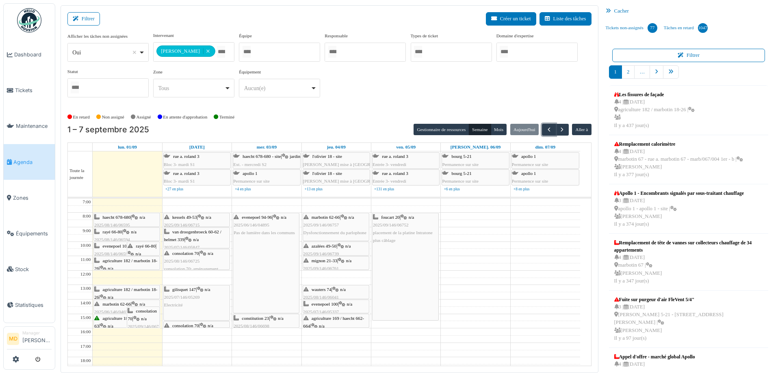
click at [117, 303] on span "marbotin 62-66" at bounding box center [117, 304] width 28 height 5
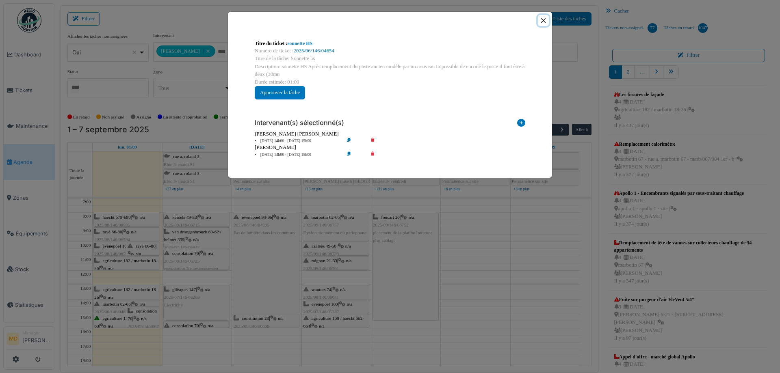
click at [541, 24] on button "Close" at bounding box center [543, 20] width 11 height 11
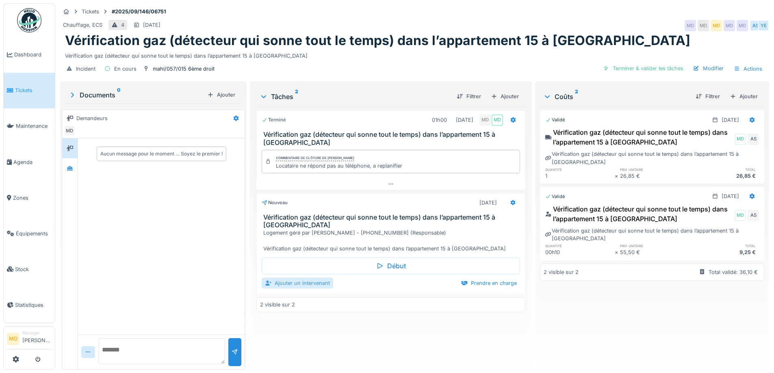
click at [322, 283] on div "Ajouter un intervenant" at bounding box center [298, 283] width 72 height 11
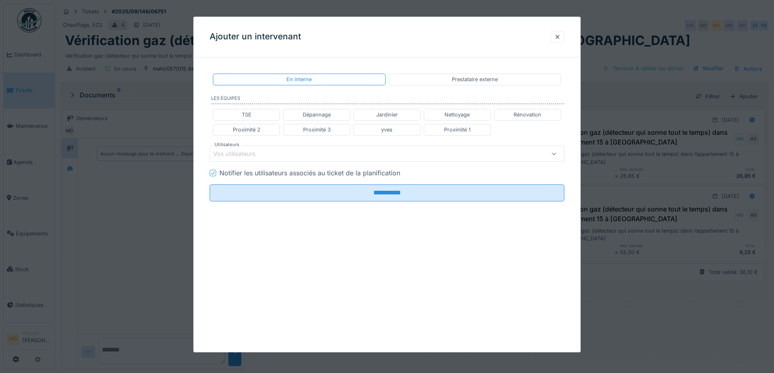
click at [558, 39] on div at bounding box center [557, 37] width 7 height 8
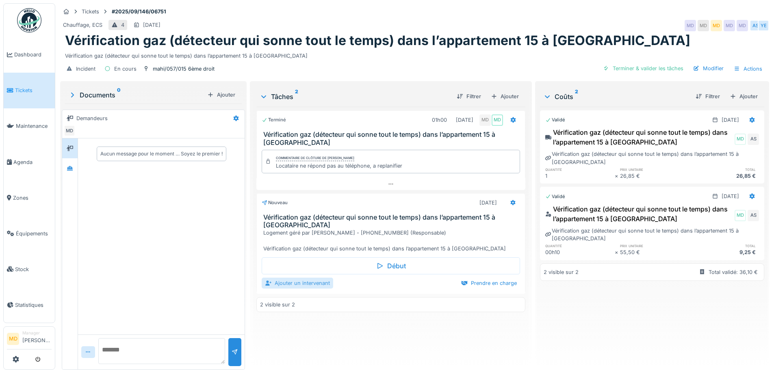
click at [325, 286] on div "Ajouter un intervenant" at bounding box center [298, 283] width 72 height 11
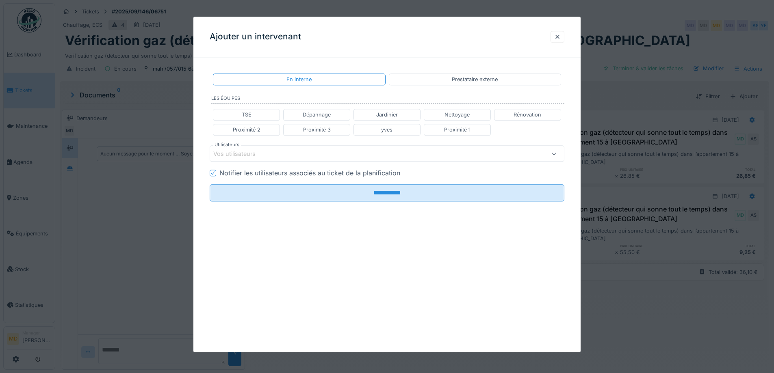
click at [280, 158] on div "Vos utilisateurs" at bounding box center [366, 154] width 306 height 9
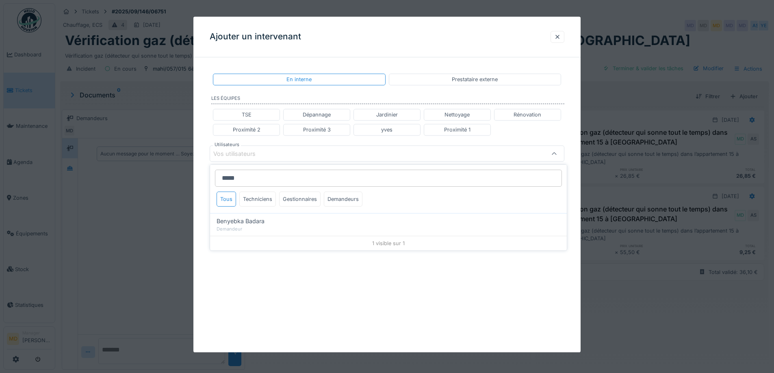
click at [261, 177] on input "*****" at bounding box center [388, 178] width 347 height 17
type input "*****"
click at [268, 197] on div "Techniciens" at bounding box center [257, 199] width 37 height 15
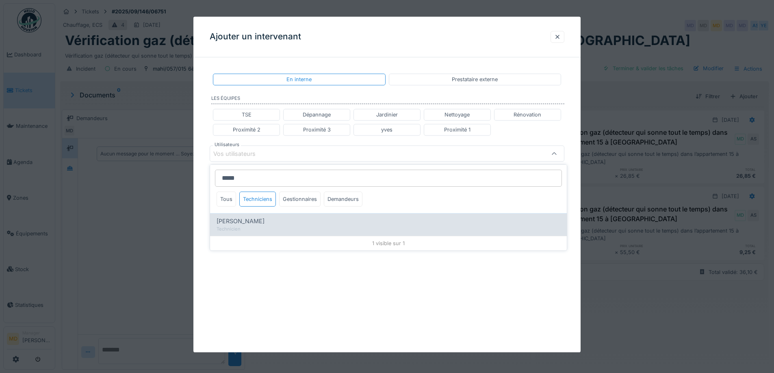
click at [262, 226] on div "Technicien" at bounding box center [389, 229] width 344 height 7
type input "*****"
type input "****"
click at [268, 226] on div "Technicien" at bounding box center [389, 229] width 344 height 7
type input "**********"
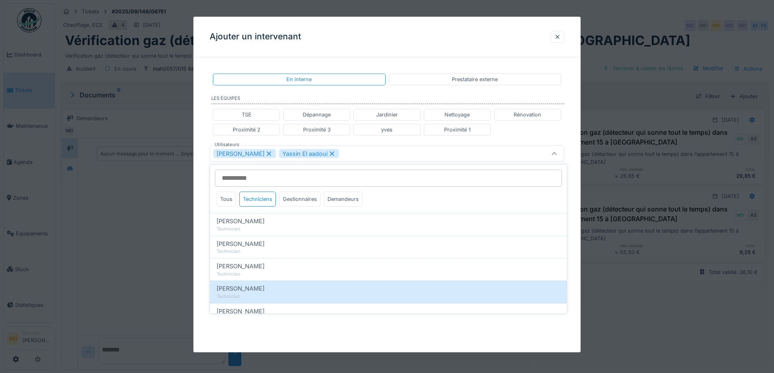
click at [273, 291] on div "Anouar Serifi" at bounding box center [389, 288] width 344 height 9
type input "*****"
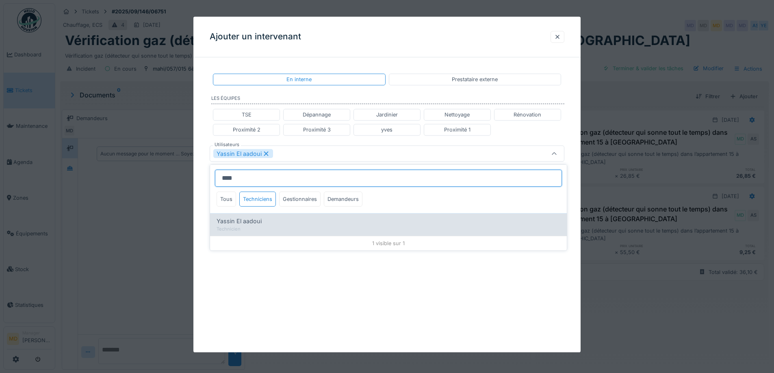
type input "****"
click at [281, 218] on div "Yassin El aadoui" at bounding box center [389, 221] width 344 height 9
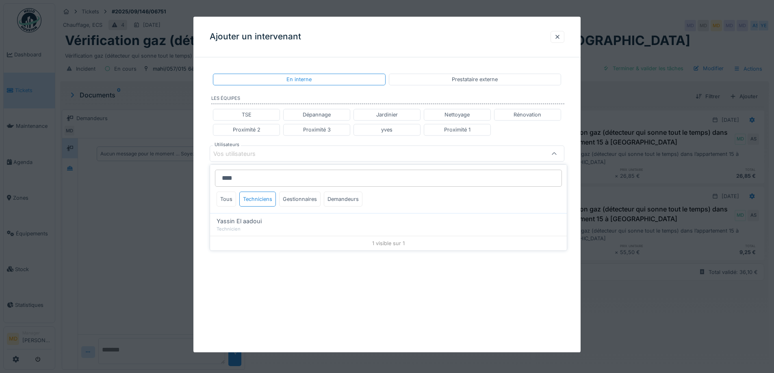
click at [202, 156] on div "**********" at bounding box center [386, 144] width 387 height 160
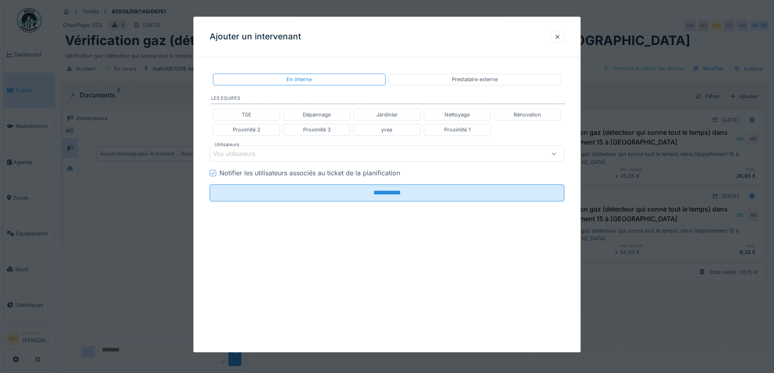
click at [229, 152] on div "Vos utilisateurs" at bounding box center [240, 154] width 54 height 9
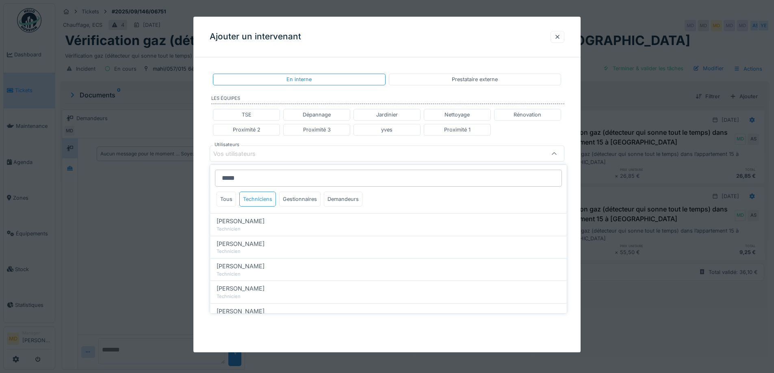
type input "*****"
click at [260, 199] on div "Techniciens" at bounding box center [257, 199] width 37 height 15
click at [215, 201] on div "Tous Techniciens Gestionnaires Demandeurs" at bounding box center [289, 201] width 152 height 18
click at [219, 201] on div "Tous" at bounding box center [227, 199] width 20 height 15
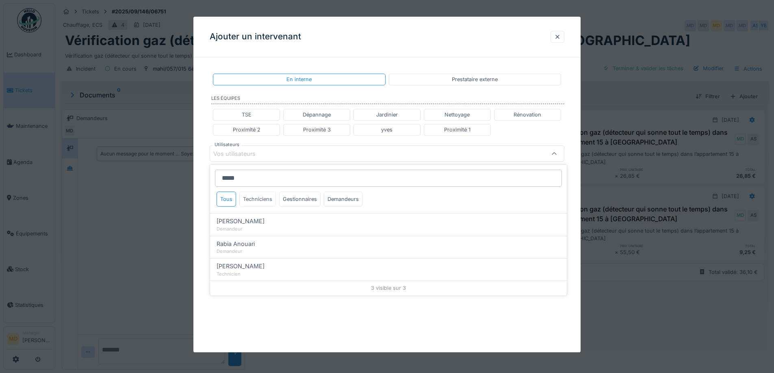
click at [253, 201] on div "Techniciens" at bounding box center [257, 199] width 37 height 15
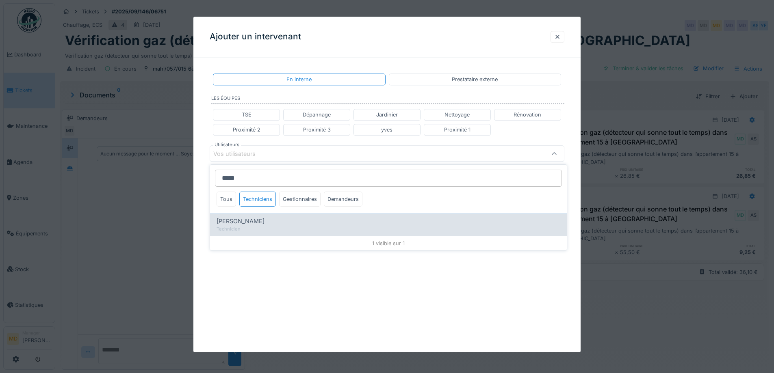
click at [245, 223] on span "Anouar Serifi" at bounding box center [241, 221] width 48 height 9
type input "*****"
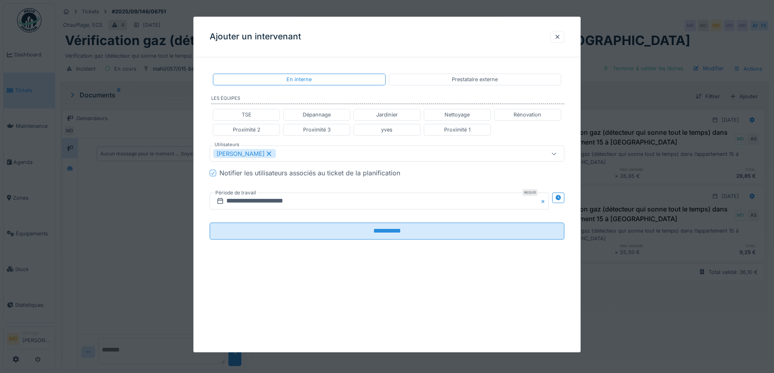
click at [203, 165] on div "**********" at bounding box center [386, 163] width 387 height 199
click at [284, 153] on div "Anouar Serifi" at bounding box center [366, 154] width 306 height 9
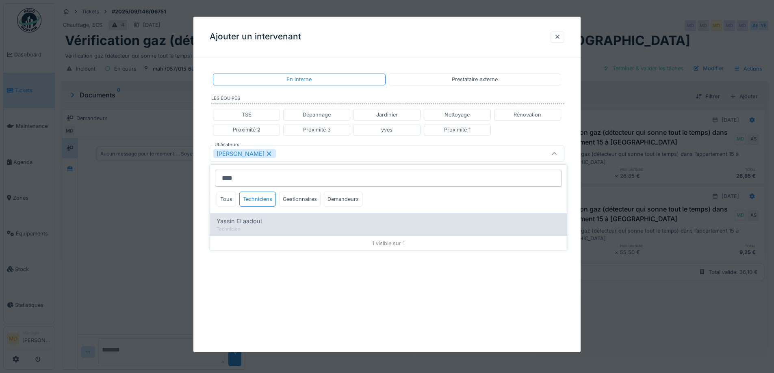
type input "****"
click at [254, 225] on span "Yassin El aadoui" at bounding box center [239, 221] width 45 height 9
type input "**********"
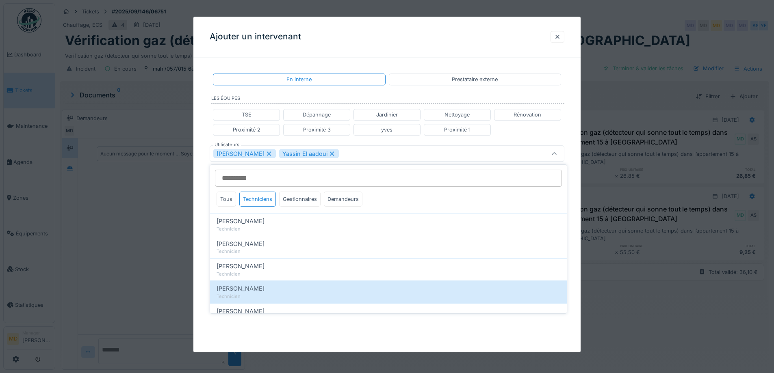
click at [199, 131] on div "**********" at bounding box center [386, 163] width 387 height 199
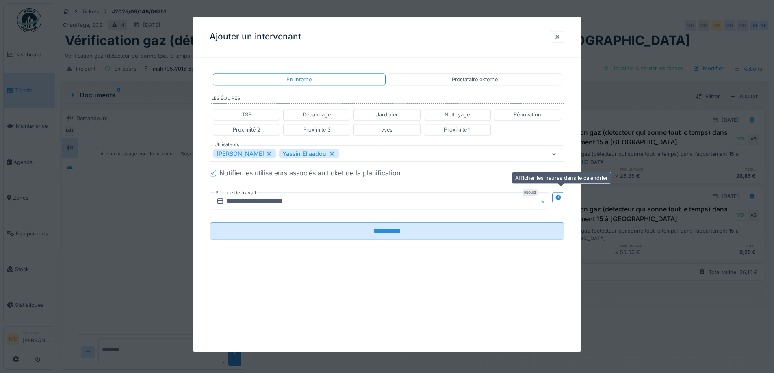
click at [557, 197] on div at bounding box center [558, 198] width 12 height 10
click at [262, 209] on input "**********" at bounding box center [292, 201] width 164 height 17
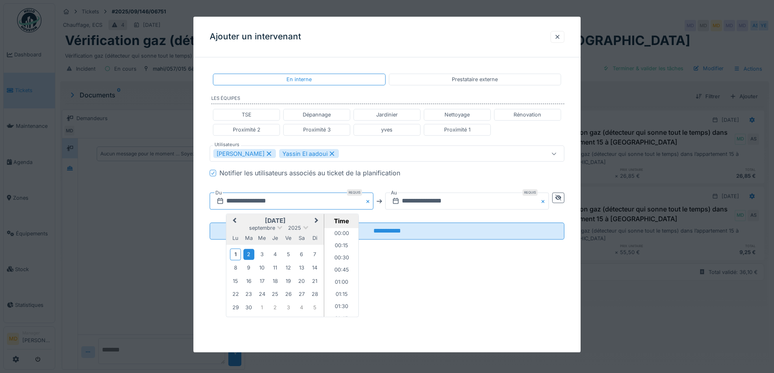
scroll to position [303, 0]
click at [273, 256] on div "4" at bounding box center [275, 254] width 11 height 11
click at [341, 256] on li "15:00" at bounding box center [341, 257] width 35 height 12
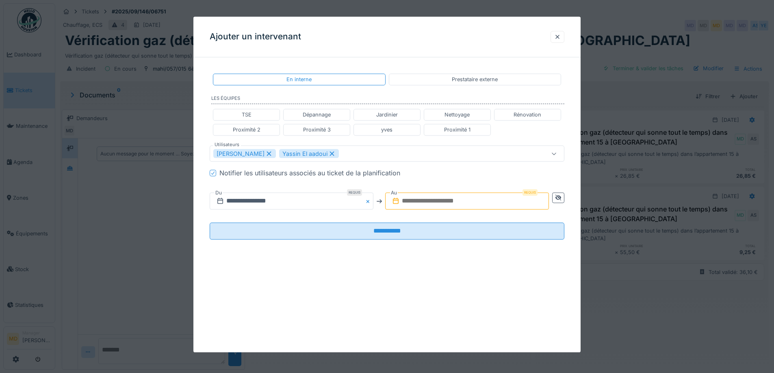
click at [508, 198] on input "text" at bounding box center [467, 201] width 164 height 17
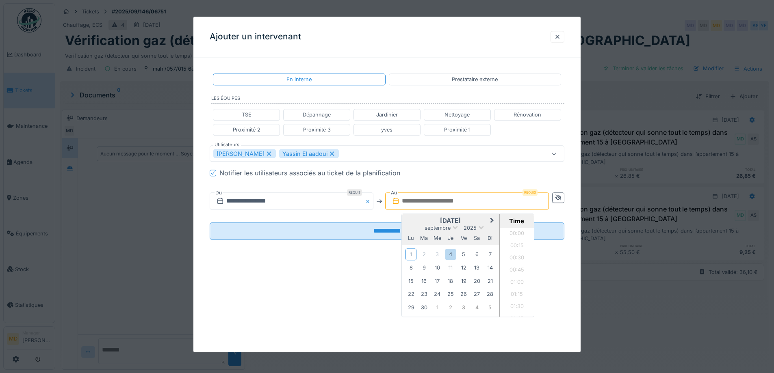
scroll to position [523, 0]
click at [413, 221] on h2 "septembre 2025" at bounding box center [451, 221] width 98 height 7
click at [447, 258] on div "4" at bounding box center [450, 254] width 11 height 11
click at [516, 286] on li "16:00" at bounding box center [517, 289] width 35 height 12
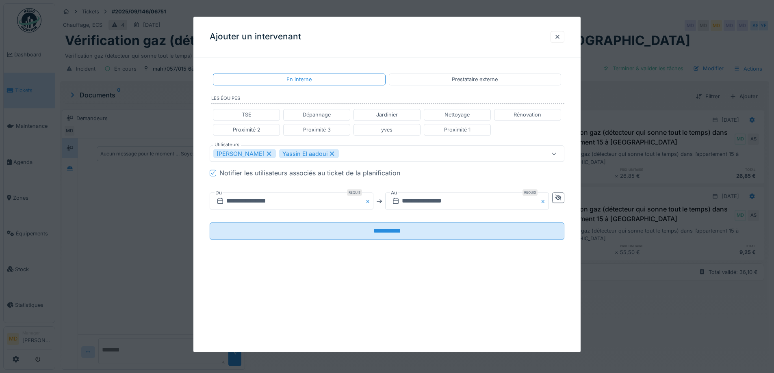
click at [347, 289] on div "**********" at bounding box center [386, 185] width 387 height 336
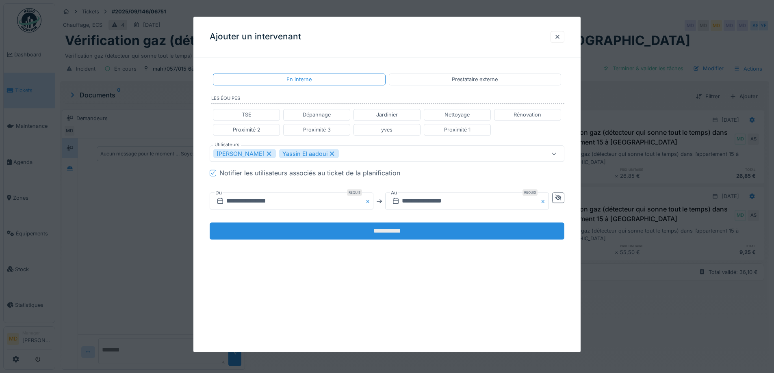
click at [361, 235] on input "**********" at bounding box center [387, 231] width 355 height 17
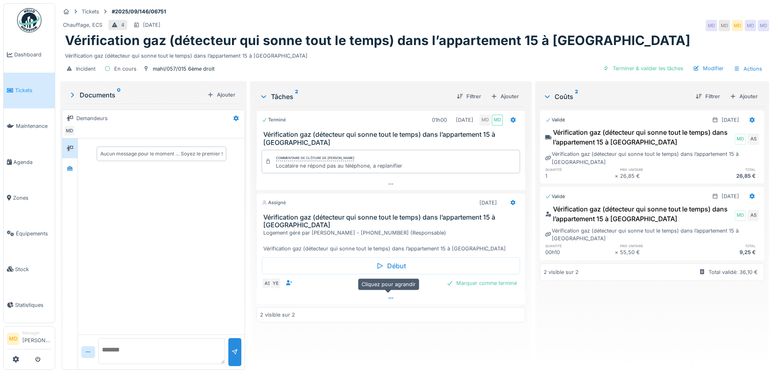
click at [384, 300] on div at bounding box center [390, 299] width 269 height 12
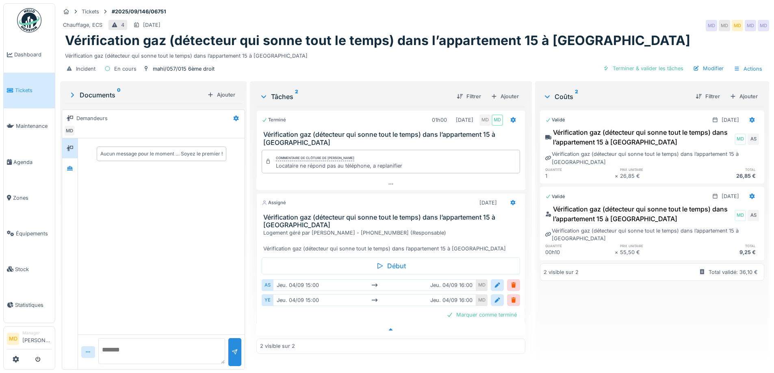
scroll to position [6, 0]
click at [510, 199] on div at bounding box center [513, 203] width 7 height 8
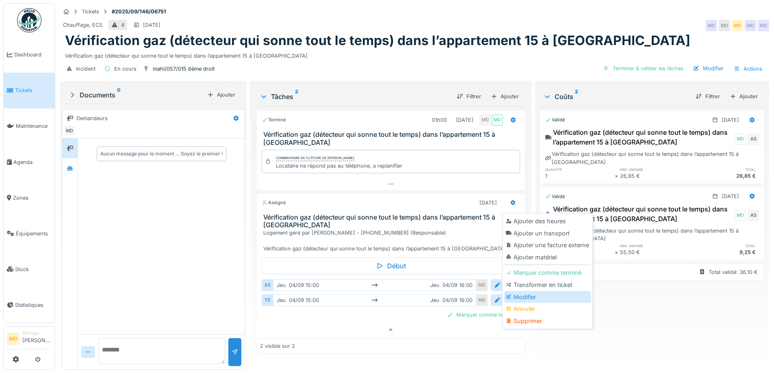
click at [529, 291] on div "Modifier" at bounding box center [547, 297] width 87 height 12
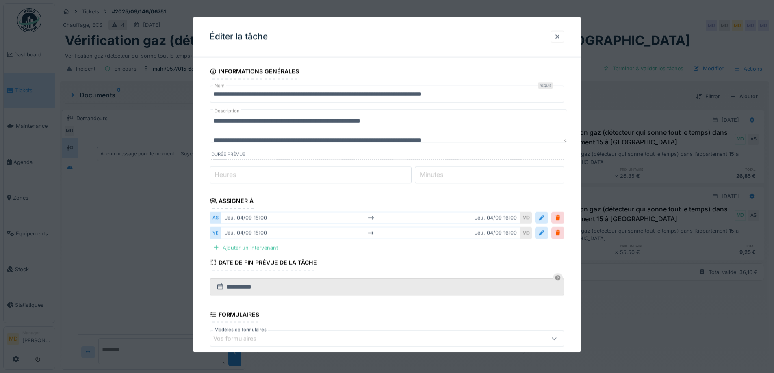
drag, startPoint x: 213, startPoint y: 119, endPoint x: 414, endPoint y: 117, distance: 200.7
click at [414, 117] on textarea "**********" at bounding box center [389, 125] width 358 height 33
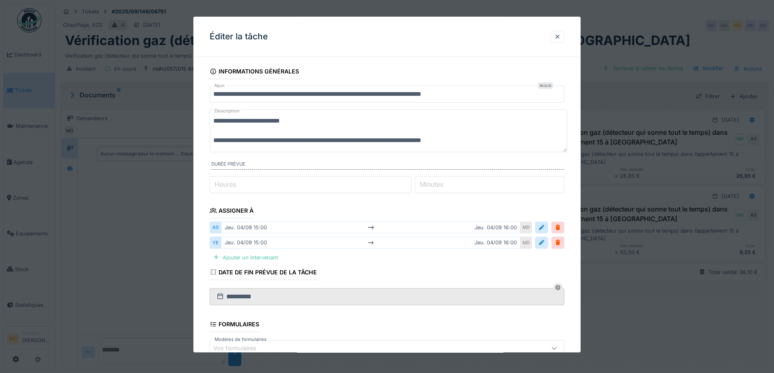
type textarea "**********"
click at [292, 189] on input "*" at bounding box center [311, 184] width 202 height 17
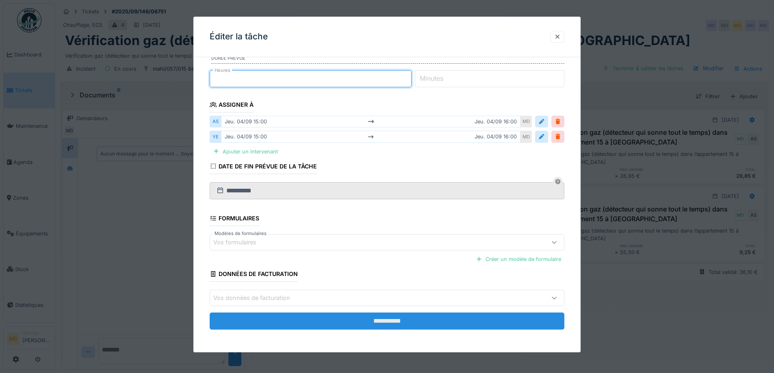
type input "*"
click at [383, 319] on input "**********" at bounding box center [387, 321] width 355 height 17
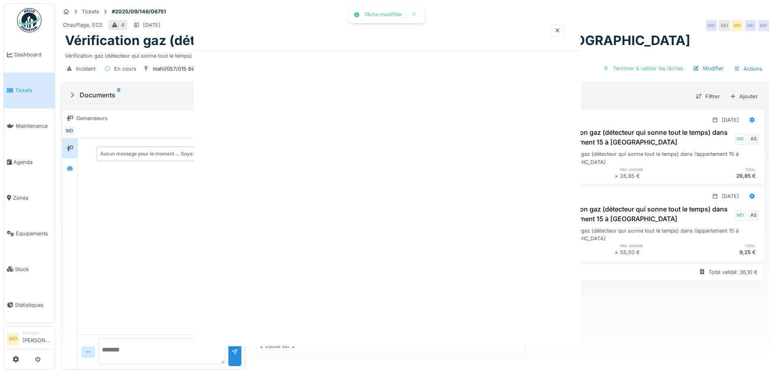
scroll to position [0, 0]
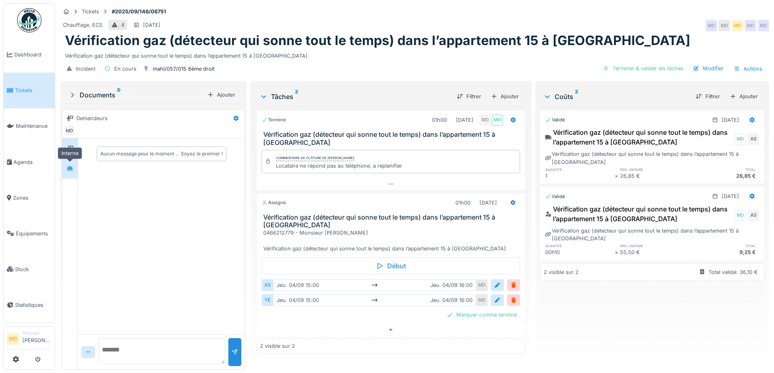
click at [70, 166] on icon at bounding box center [70, 168] width 6 height 4
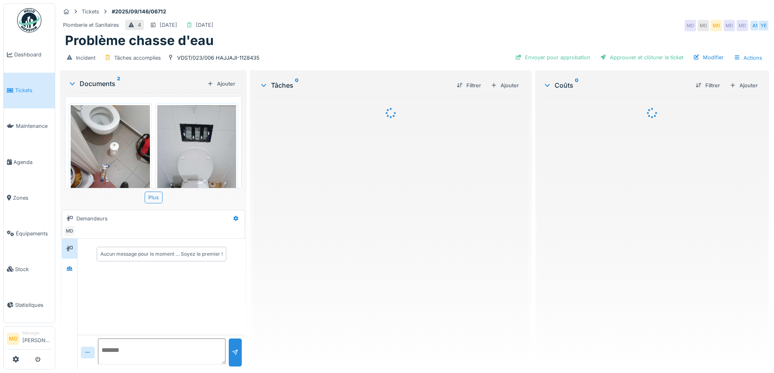
scroll to position [6, 0]
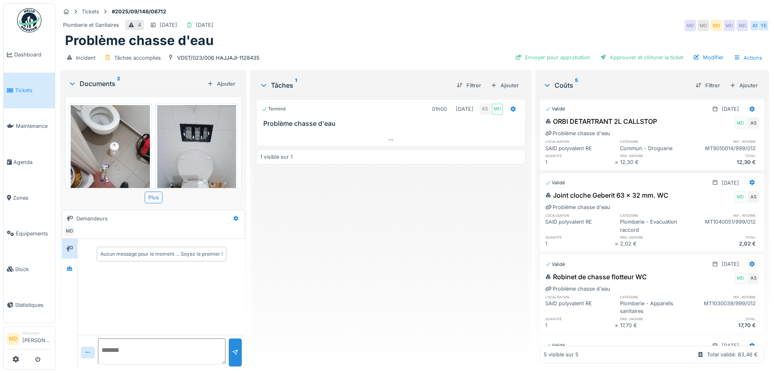
click at [389, 249] on div "Terminé 01h00 [DATE] AS MD Problème chasse d'eau 1 visible sur 1" at bounding box center [390, 230] width 269 height 268
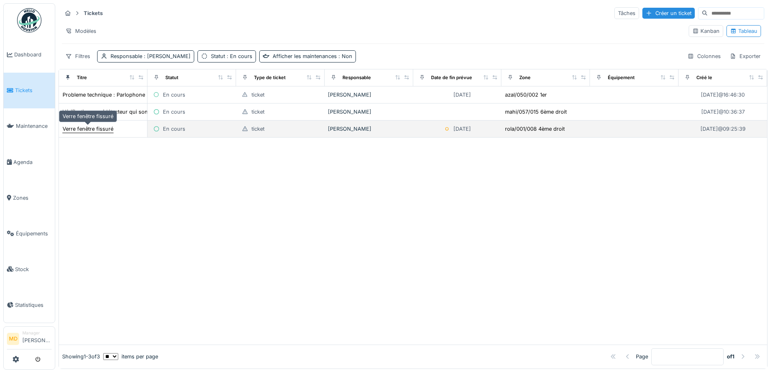
click at [93, 133] on div "Verre fenêtre fissuré" at bounding box center [88, 129] width 51 height 8
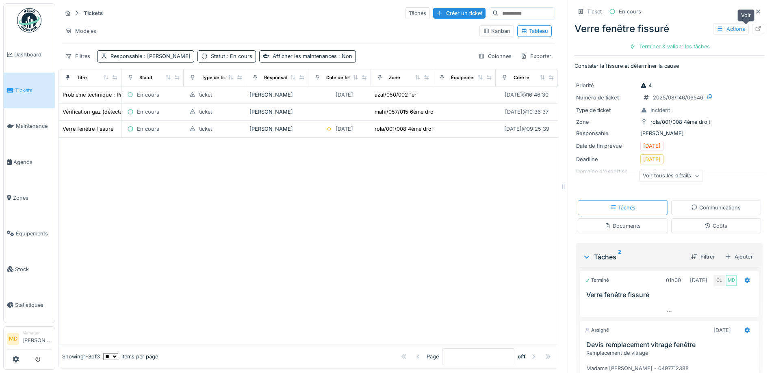
click at [755, 30] on icon at bounding box center [758, 28] width 7 height 5
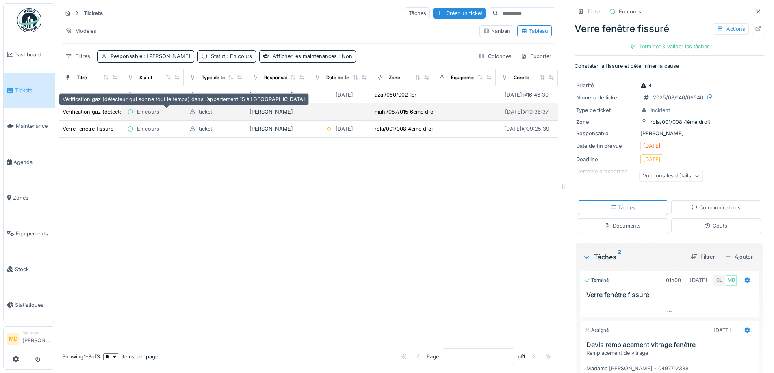
click at [74, 115] on div "Vérification gaz (détecteur qui sonne tout le temps) dans l’appartement 15 à [G…" at bounding box center [184, 112] width 243 height 8
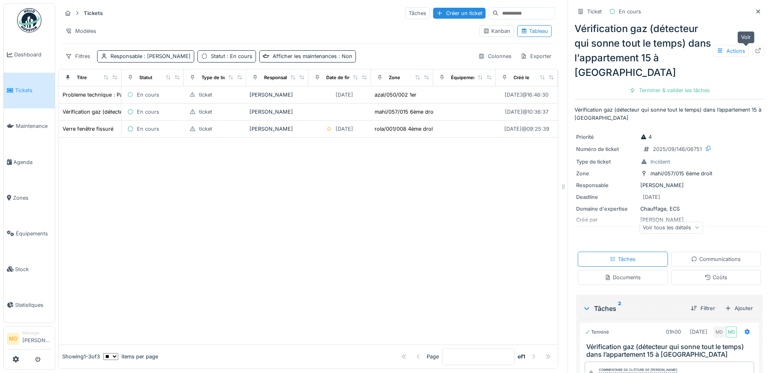
click at [755, 49] on icon at bounding box center [758, 50] width 7 height 5
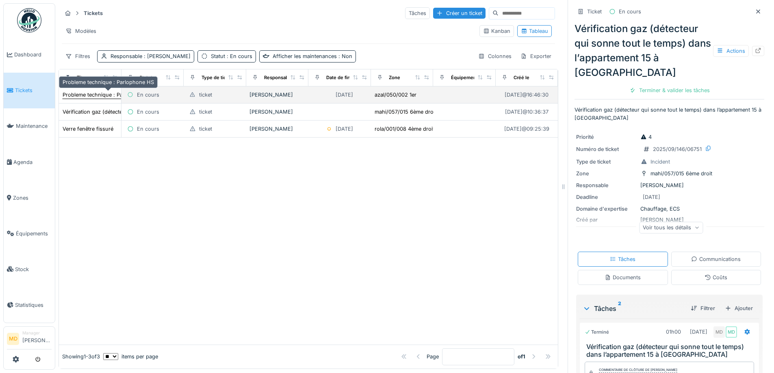
click at [77, 94] on div "Probleme technique : Parlophone HS" at bounding box center [108, 95] width 91 height 8
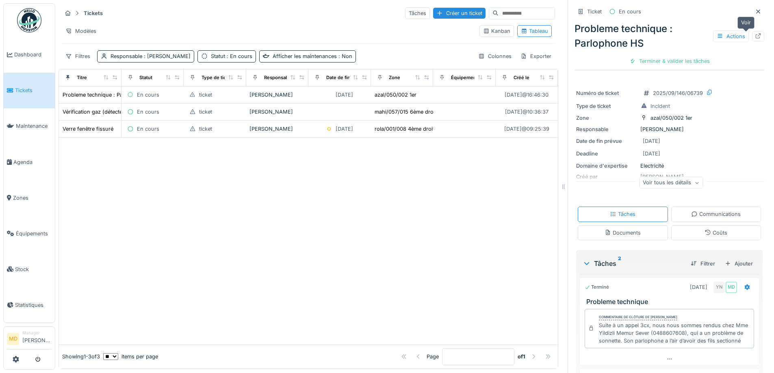
click at [752, 31] on div at bounding box center [758, 36] width 12 height 10
click at [20, 82] on link "Tickets" at bounding box center [29, 91] width 51 height 36
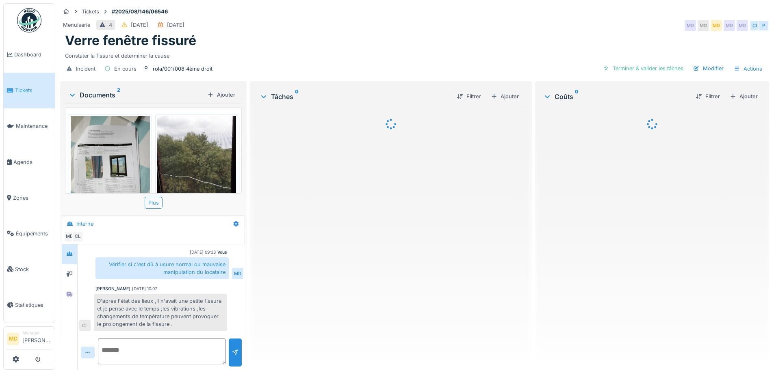
scroll to position [6, 0]
click at [69, 289] on div at bounding box center [69, 294] width 12 height 10
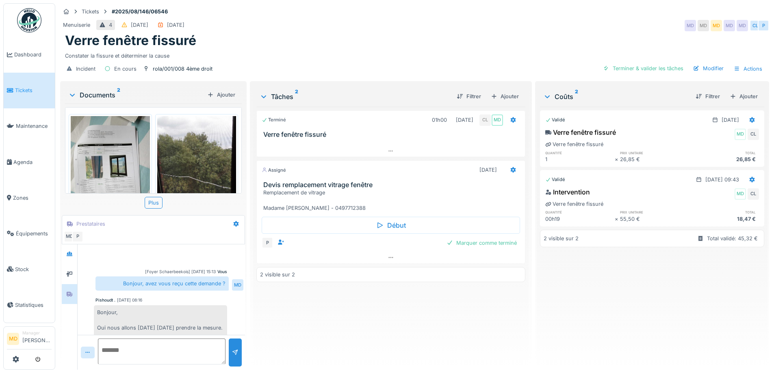
scroll to position [0, 0]
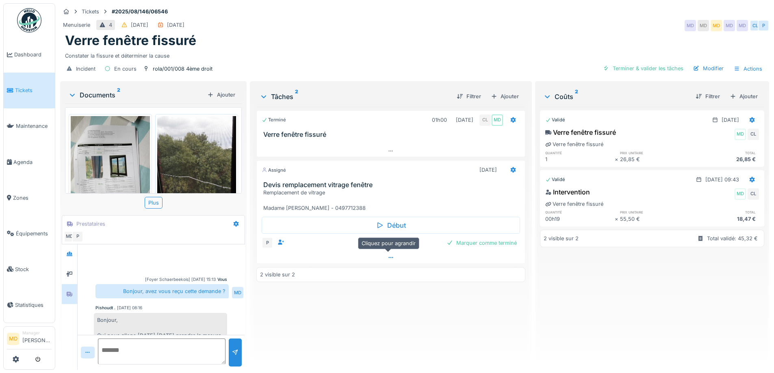
click at [391, 255] on icon at bounding box center [391, 257] width 7 height 5
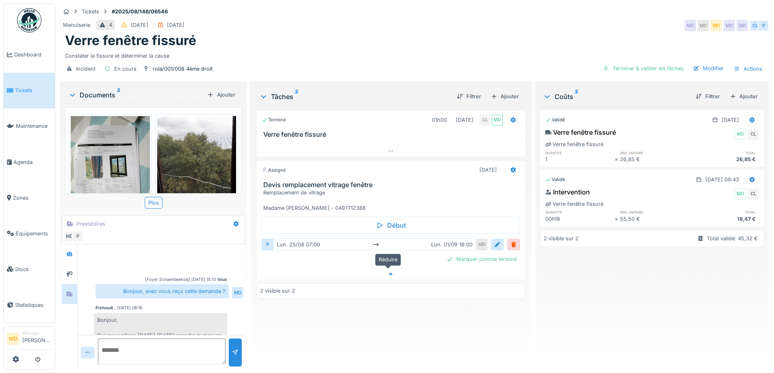
click at [389, 273] on icon at bounding box center [391, 274] width 4 height 2
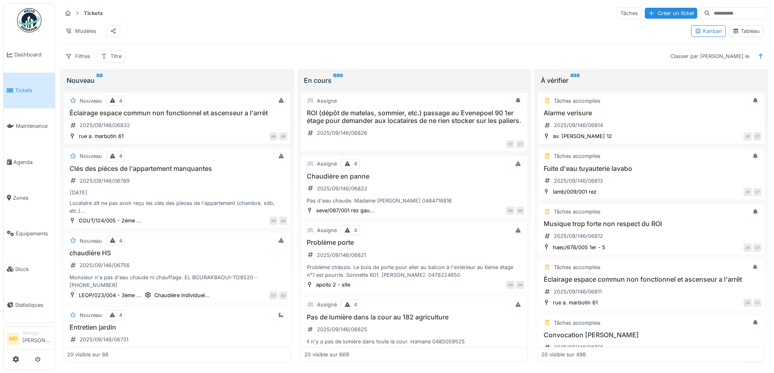
click at [737, 33] on div "Tableau" at bounding box center [746, 31] width 27 height 8
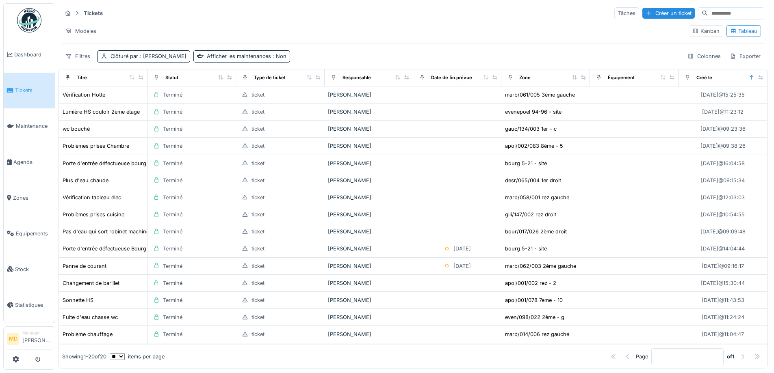
click at [443, 11] on div "Tickets Tâches Créer un ticket" at bounding box center [413, 13] width 703 height 13
click at [38, 54] on span "Dashboard" at bounding box center [32, 55] width 37 height 8
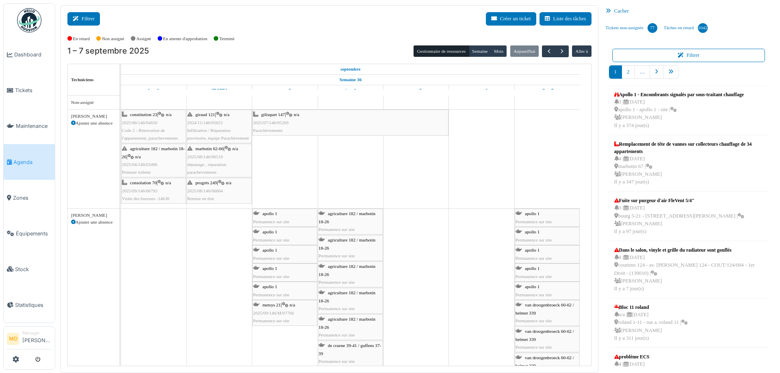
click at [80, 17] on icon at bounding box center [77, 18] width 9 height 5
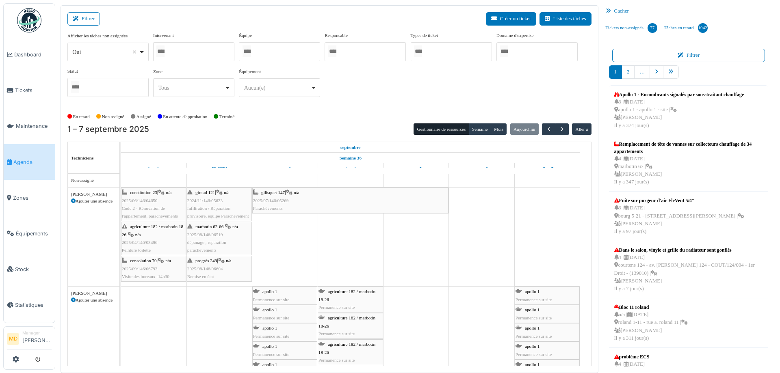
click at [192, 47] on div at bounding box center [193, 51] width 81 height 19
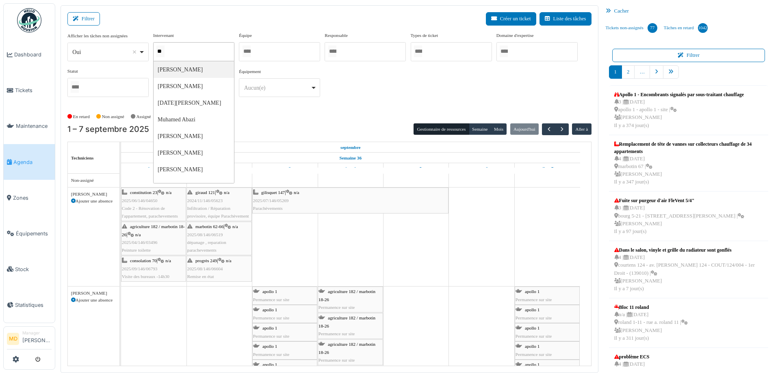
type input "***"
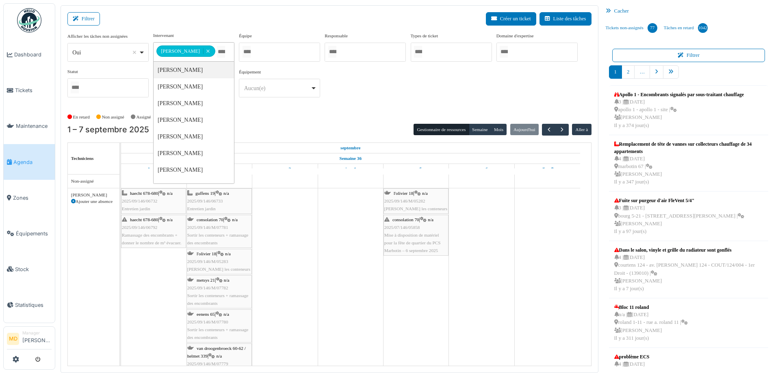
click at [463, 89] on div "**********" at bounding box center [329, 68] width 524 height 72
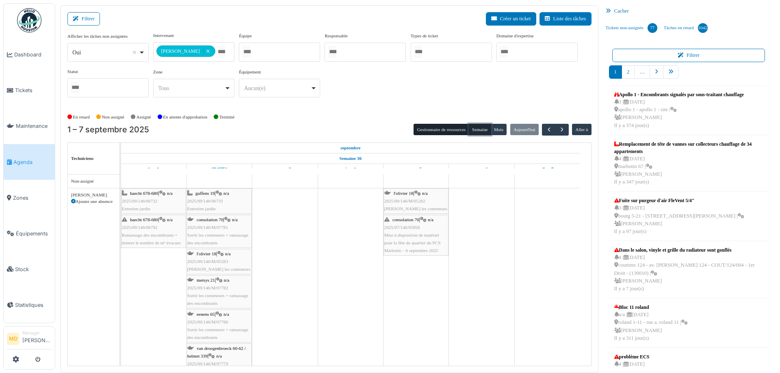
click at [477, 132] on button "Semaine" at bounding box center [480, 129] width 22 height 11
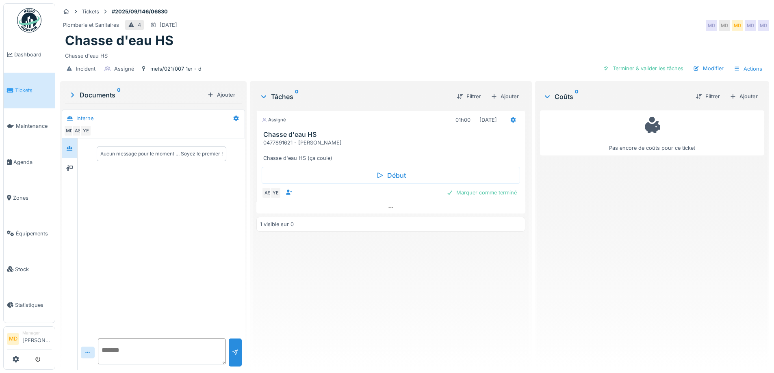
scroll to position [6, 0]
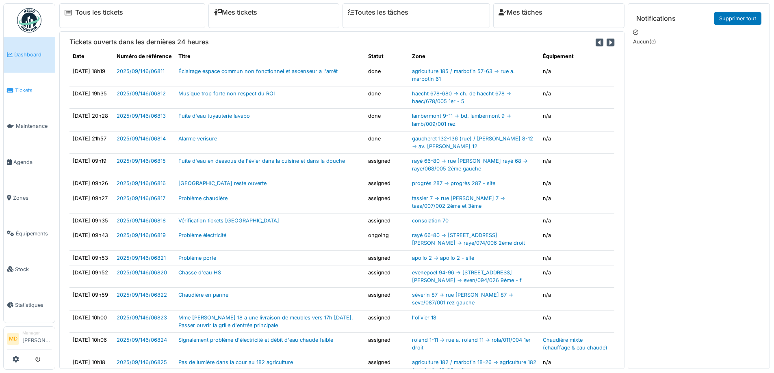
click at [20, 91] on span "Tickets" at bounding box center [33, 91] width 37 height 8
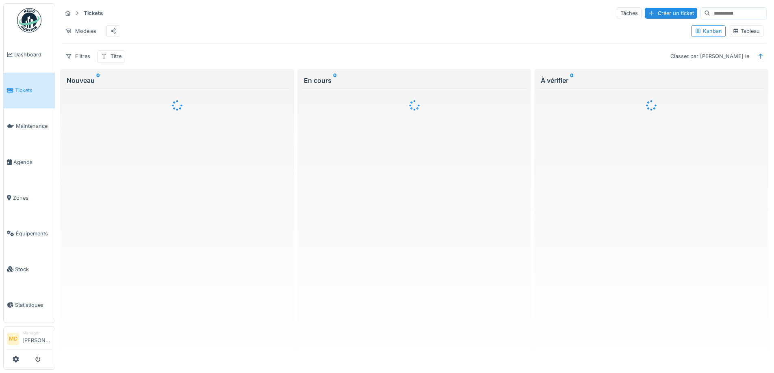
click at [735, 30] on div "Tableau" at bounding box center [746, 31] width 35 height 12
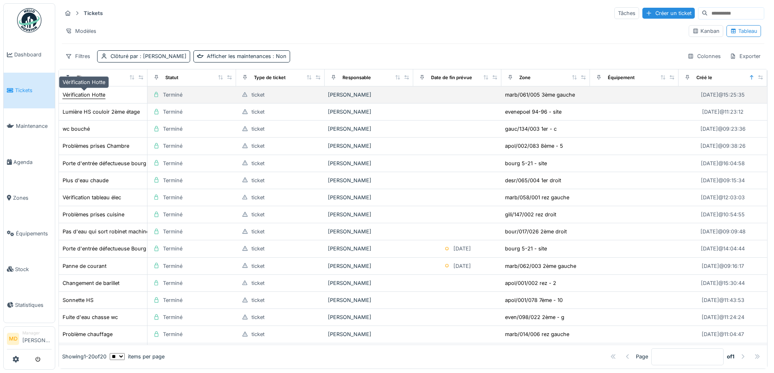
click at [90, 97] on div "Vérification Hotte" at bounding box center [84, 95] width 43 height 8
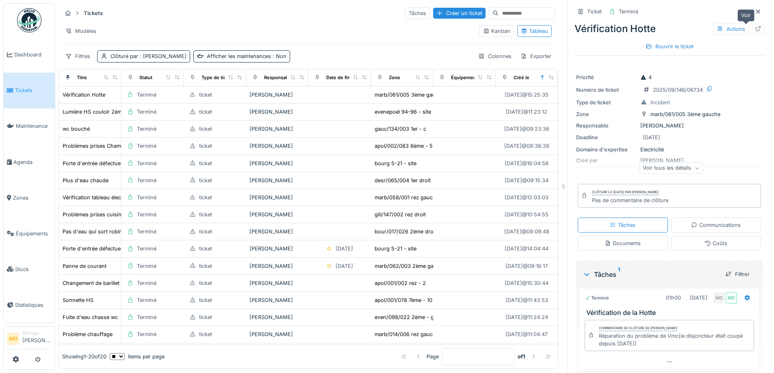
click at [755, 30] on icon at bounding box center [758, 28] width 7 height 5
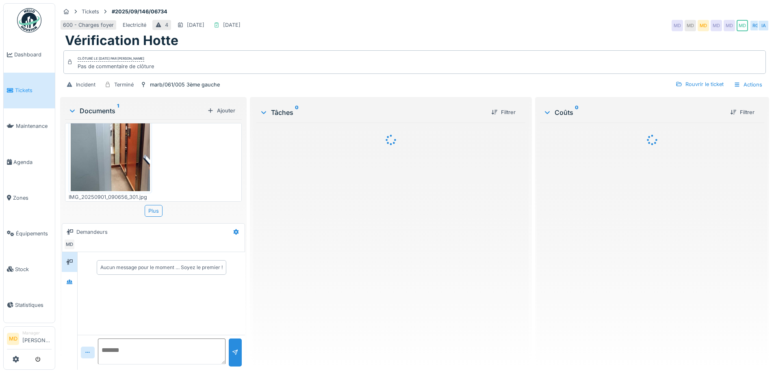
scroll to position [47, 0]
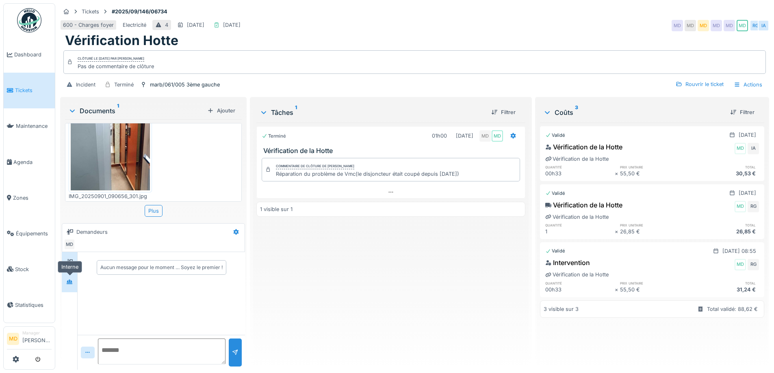
click at [69, 286] on div at bounding box center [69, 282] width 7 height 8
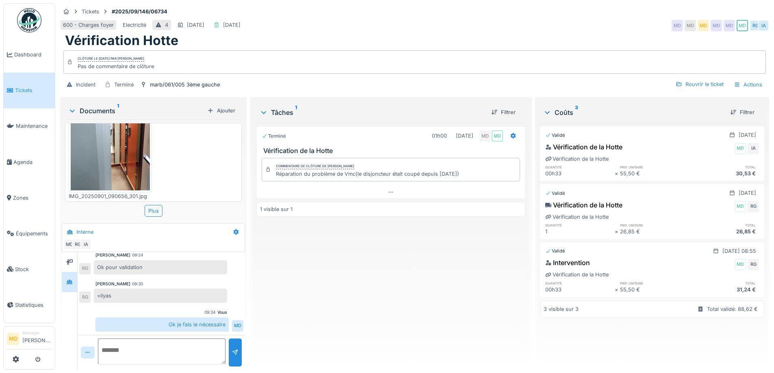
scroll to position [6, 0]
click at [171, 81] on div "marb/061/005 3ème gauche" at bounding box center [185, 85] width 70 height 8
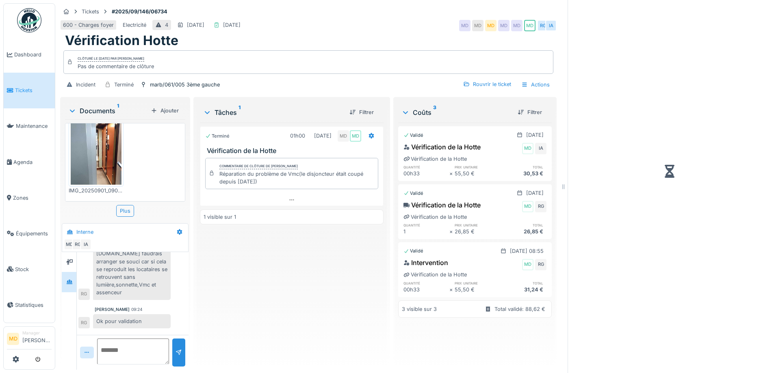
scroll to position [170, 0]
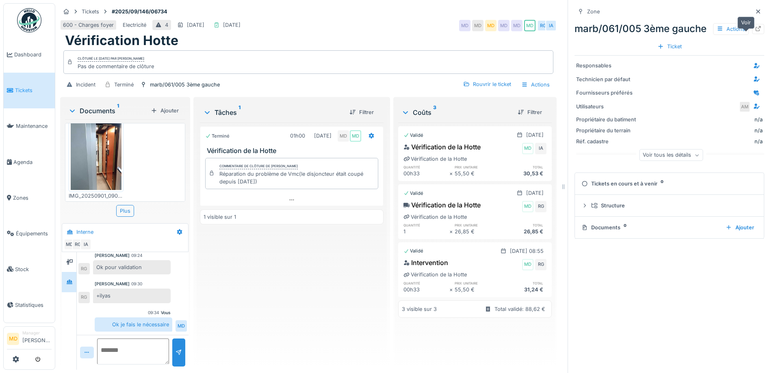
click at [755, 26] on div at bounding box center [758, 29] width 7 height 8
click at [252, 349] on div "Terminé 01h00 [DATE] MD MD Vérification de la Hotte Commentaire de clôture de M…" at bounding box center [292, 243] width 184 height 241
click at [755, 8] on div at bounding box center [758, 12] width 7 height 8
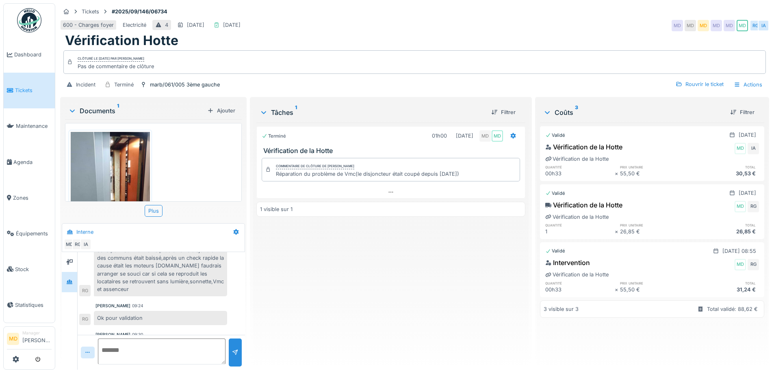
scroll to position [116, 0]
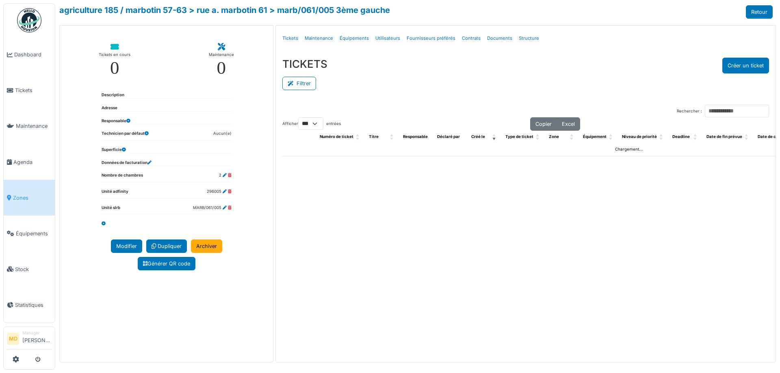
select select "***"
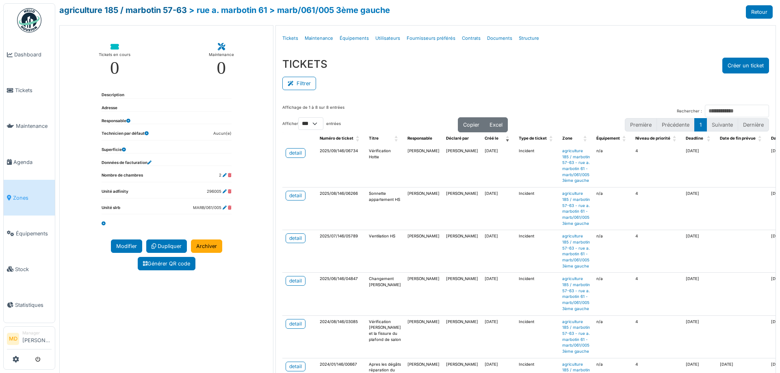
click at [153, 11] on link "agriculture 185 / marbotin 57-63" at bounding box center [123, 10] width 128 height 10
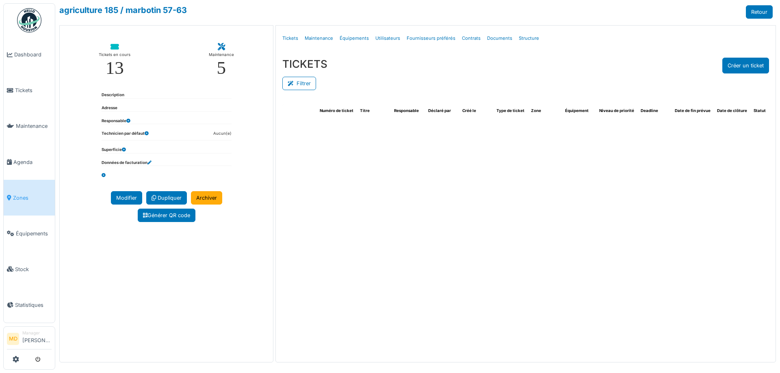
select select "***"
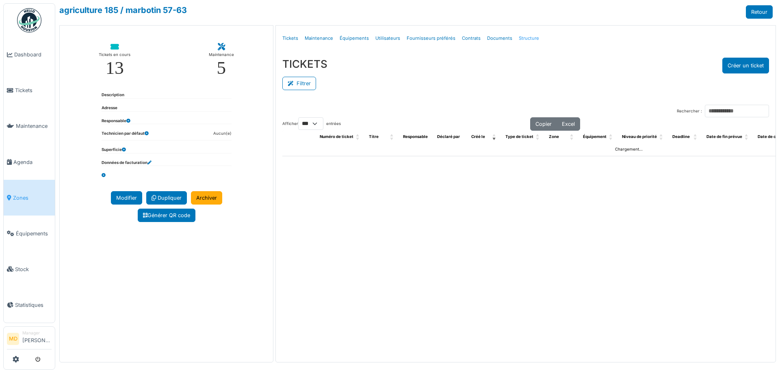
click at [519, 39] on link "Structure" at bounding box center [529, 38] width 27 height 19
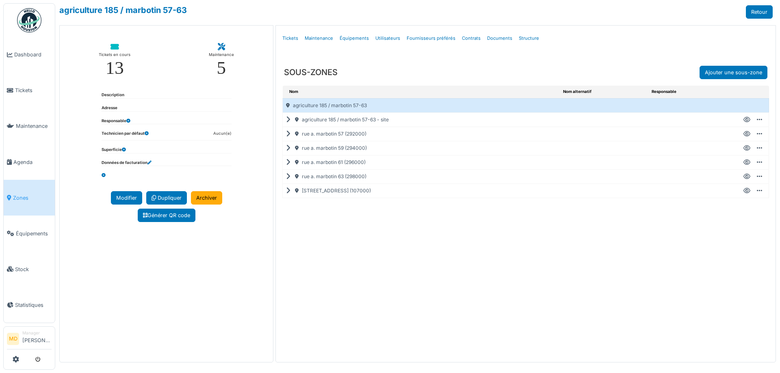
click at [290, 120] on icon at bounding box center [290, 120] width 8 height 0
